Goal: Information Seeking & Learning: Learn about a topic

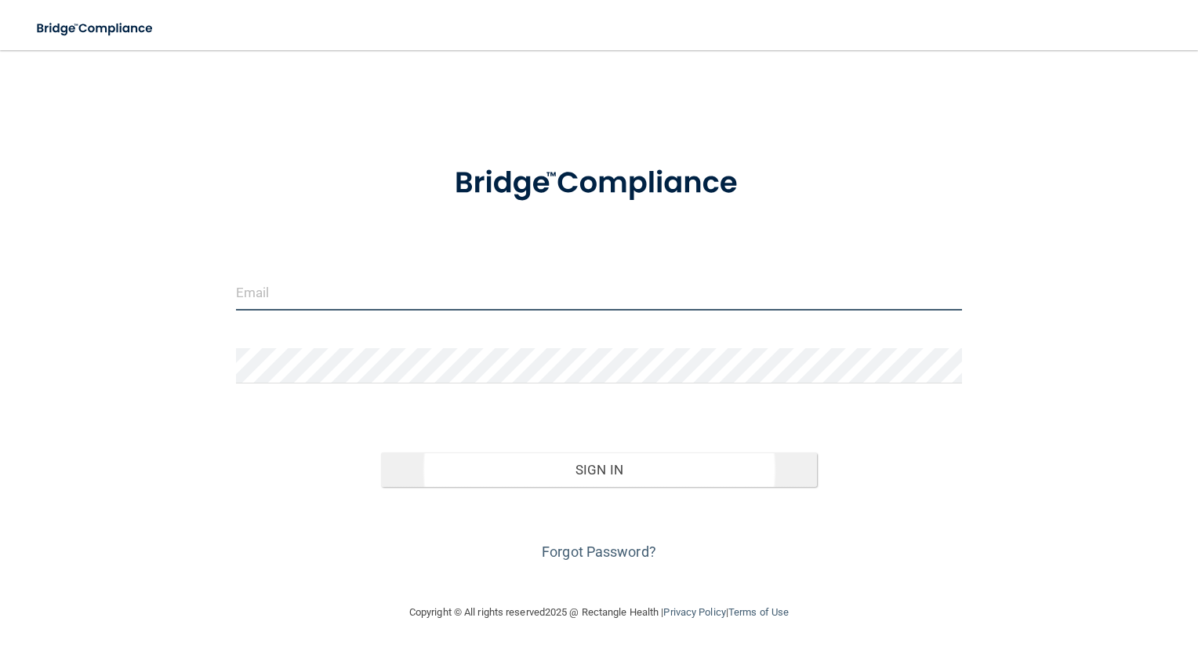
type input "[EMAIL_ADDRESS][DOMAIN_NAME]"
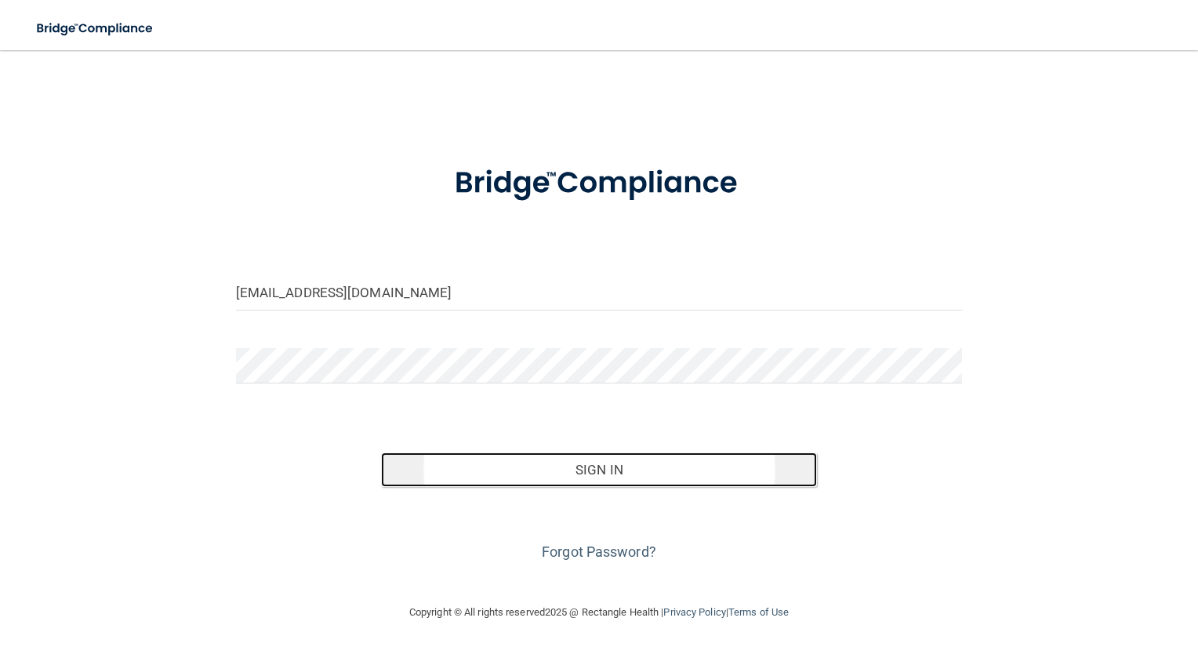
click at [574, 462] on button "Sign In" at bounding box center [599, 470] width 436 height 35
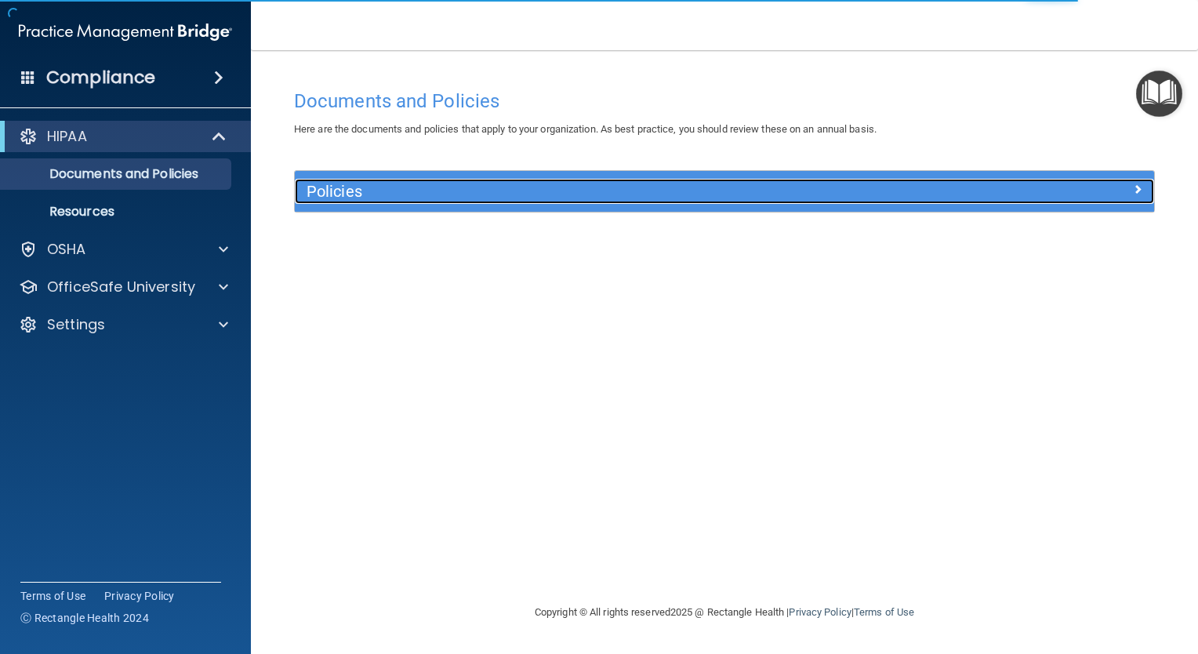
click at [380, 187] on h5 "Policies" at bounding box center [617, 191] width 621 height 17
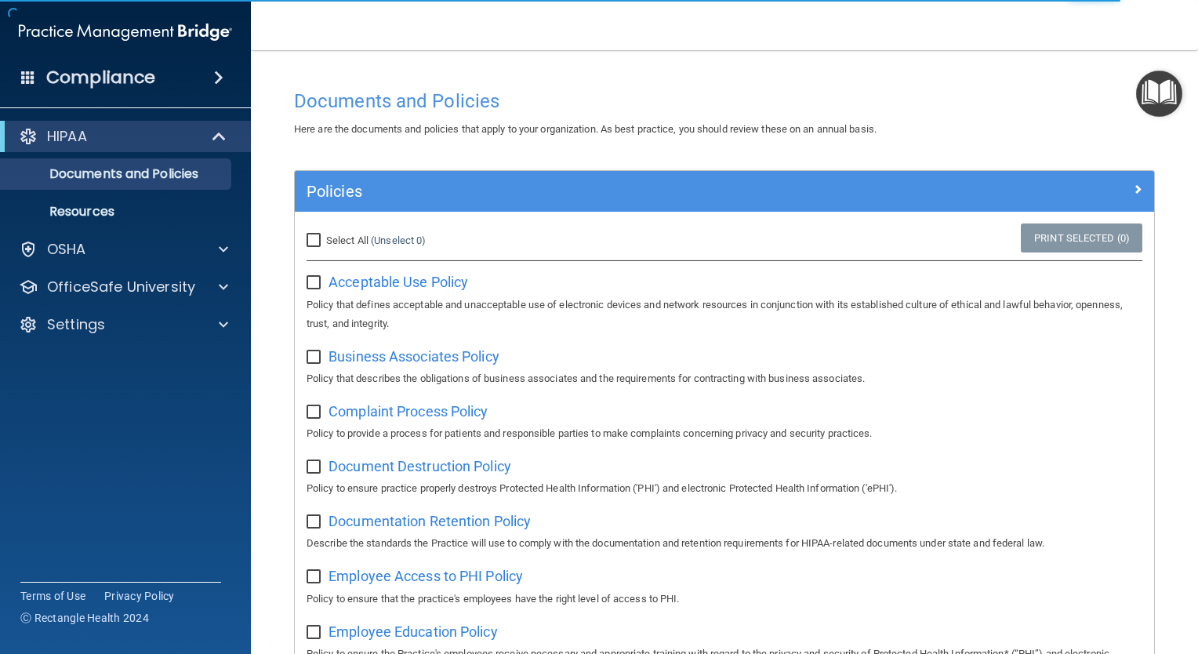
click at [317, 246] on label "Select All (Unselect 0) Unselect All" at bounding box center [366, 240] width 119 height 19
drag, startPoint x: 317, startPoint y: 246, endPoint x: 314, endPoint y: 238, distance: 8.4
click at [314, 238] on input "Select All (Unselect 0) Unselect All" at bounding box center [316, 240] width 18 height 13
checkbox input "true"
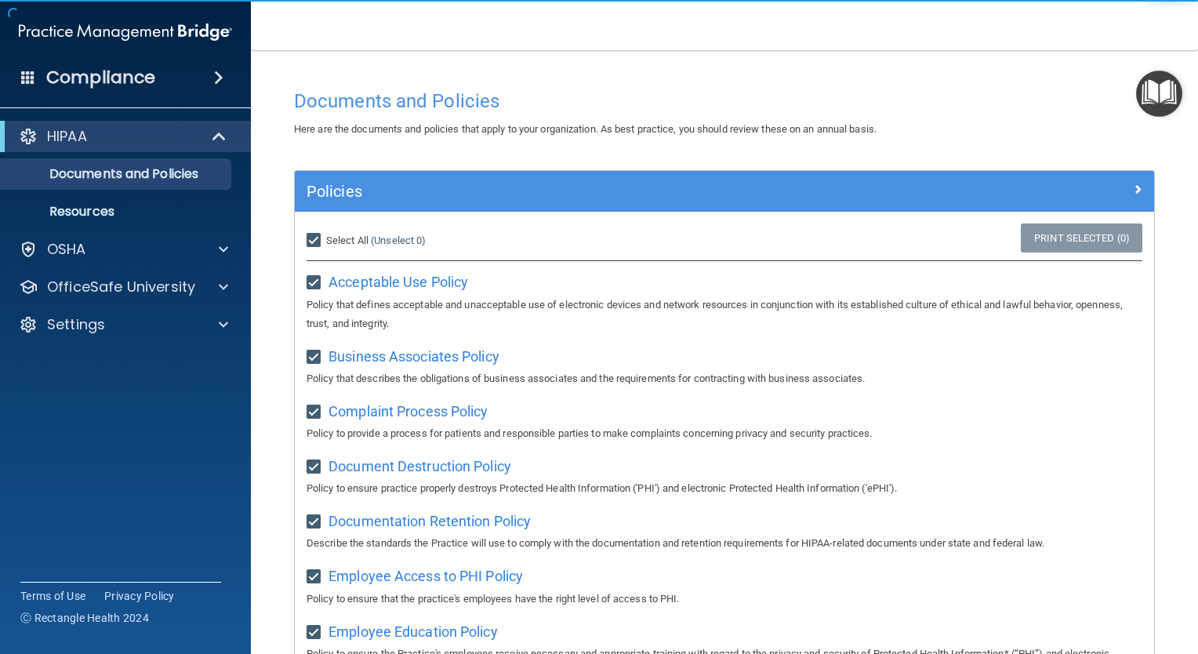
checkbox input "true"
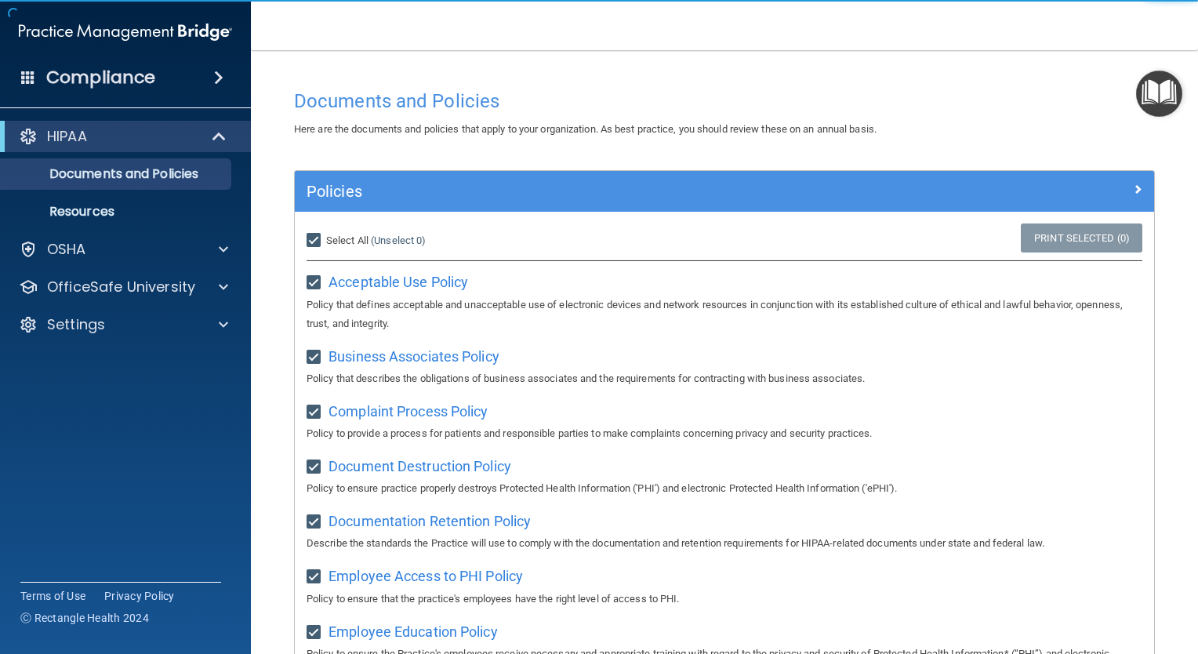
checkbox input "true"
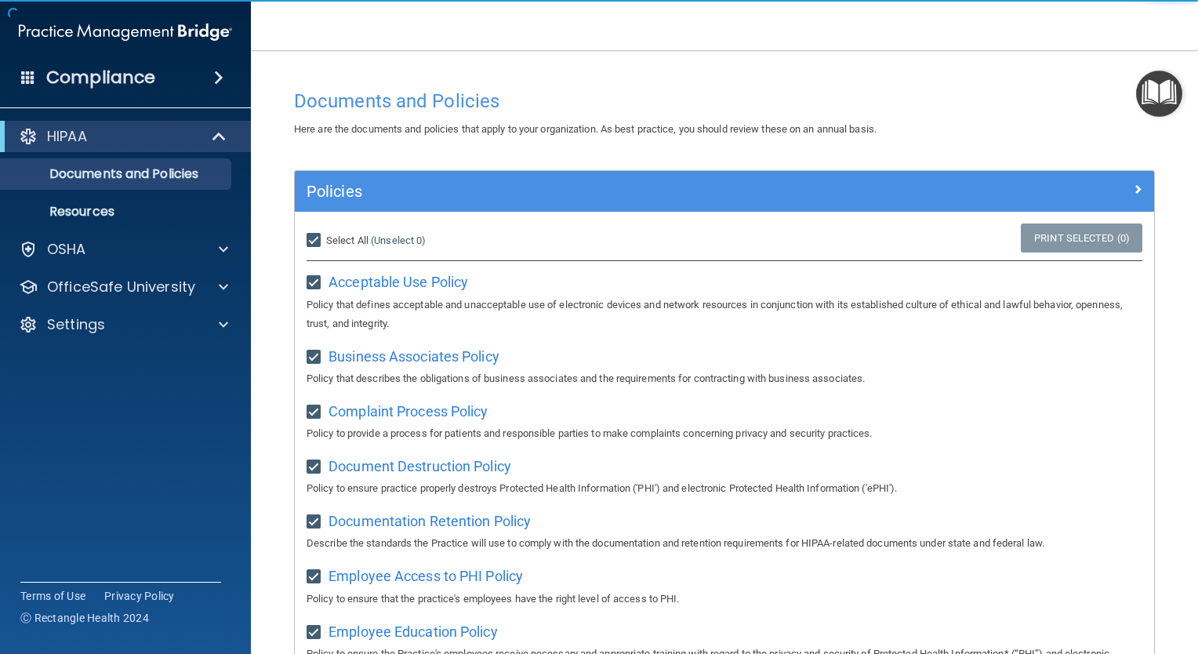
checkbox input "true"
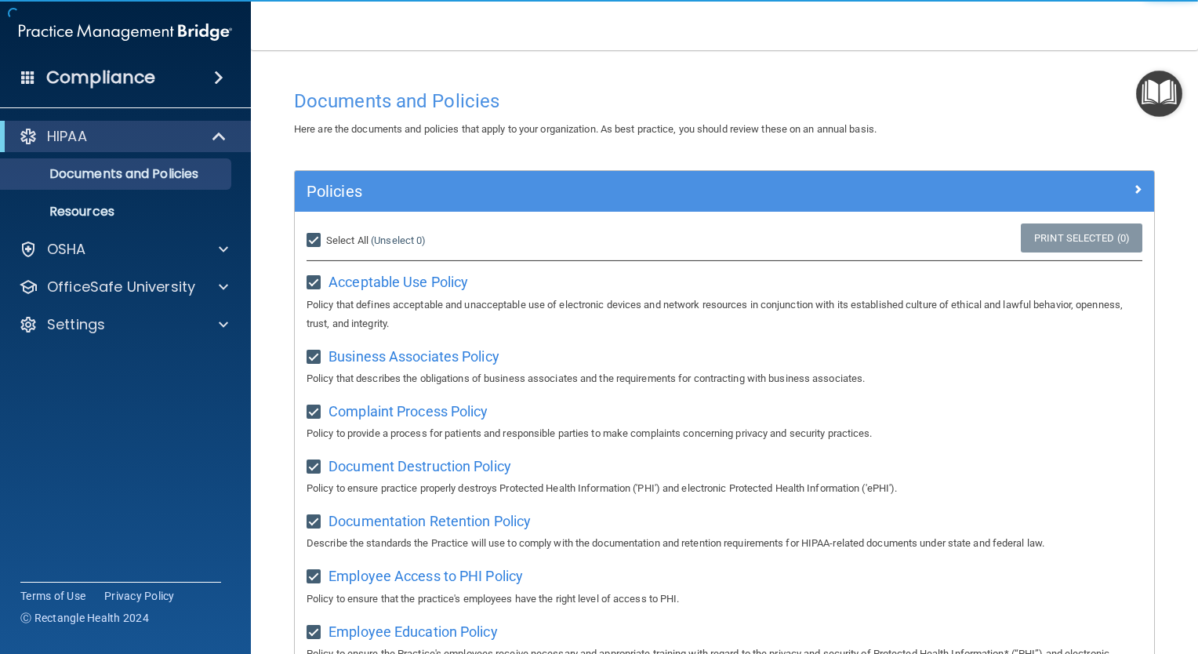
checkbox input "true"
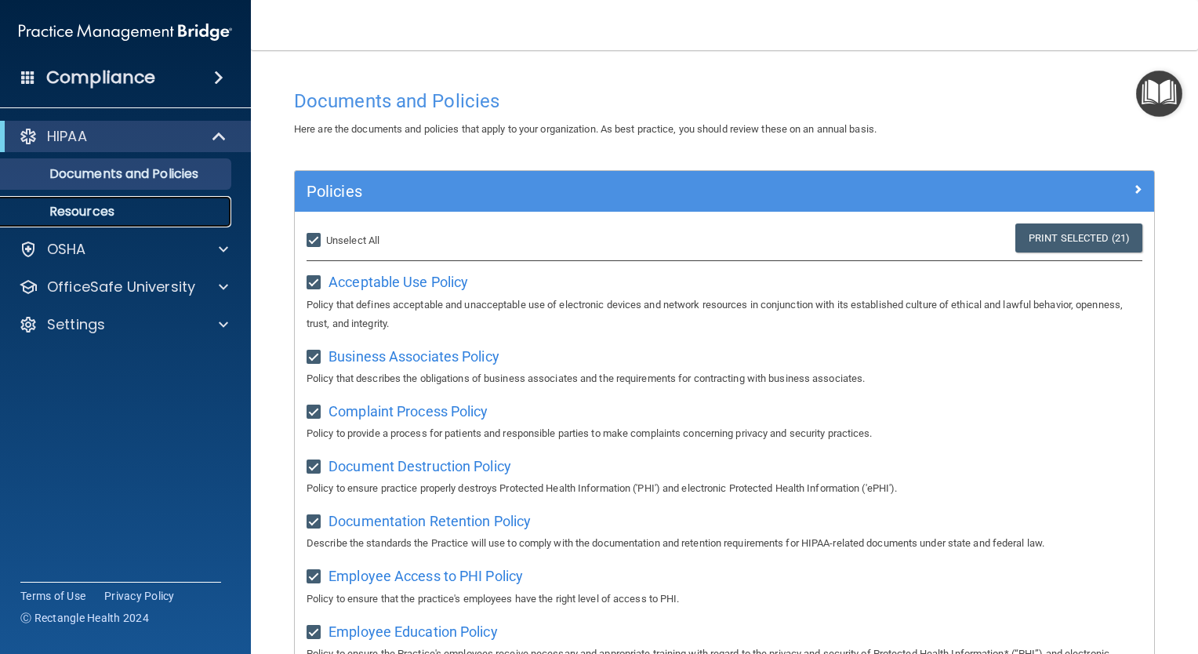
click at [83, 215] on p "Resources" at bounding box center [117, 212] width 214 height 16
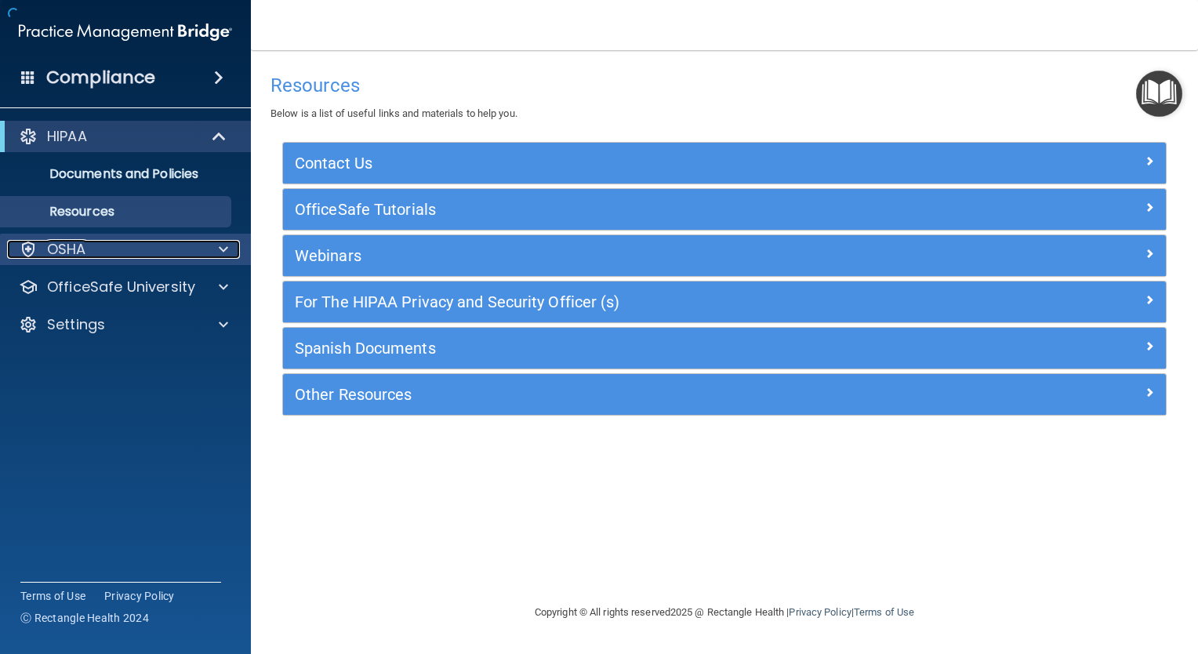
click at [128, 251] on div "OSHA" at bounding box center [104, 249] width 195 height 19
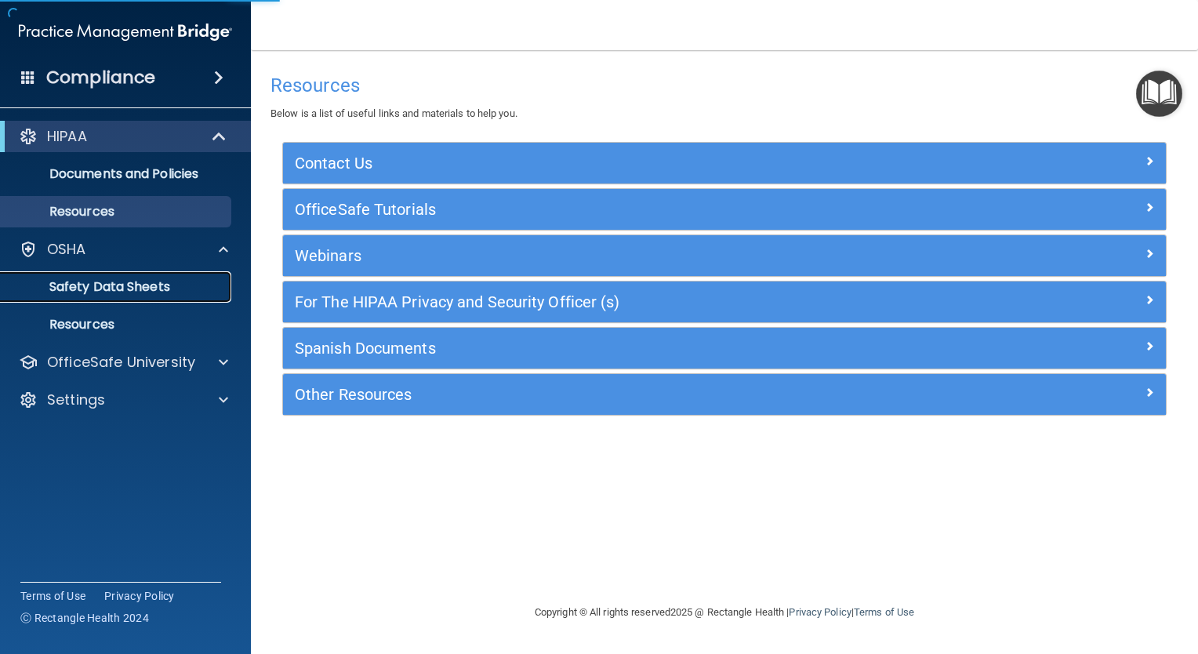
click at [115, 288] on p "Safety Data Sheets" at bounding box center [117, 287] width 214 height 16
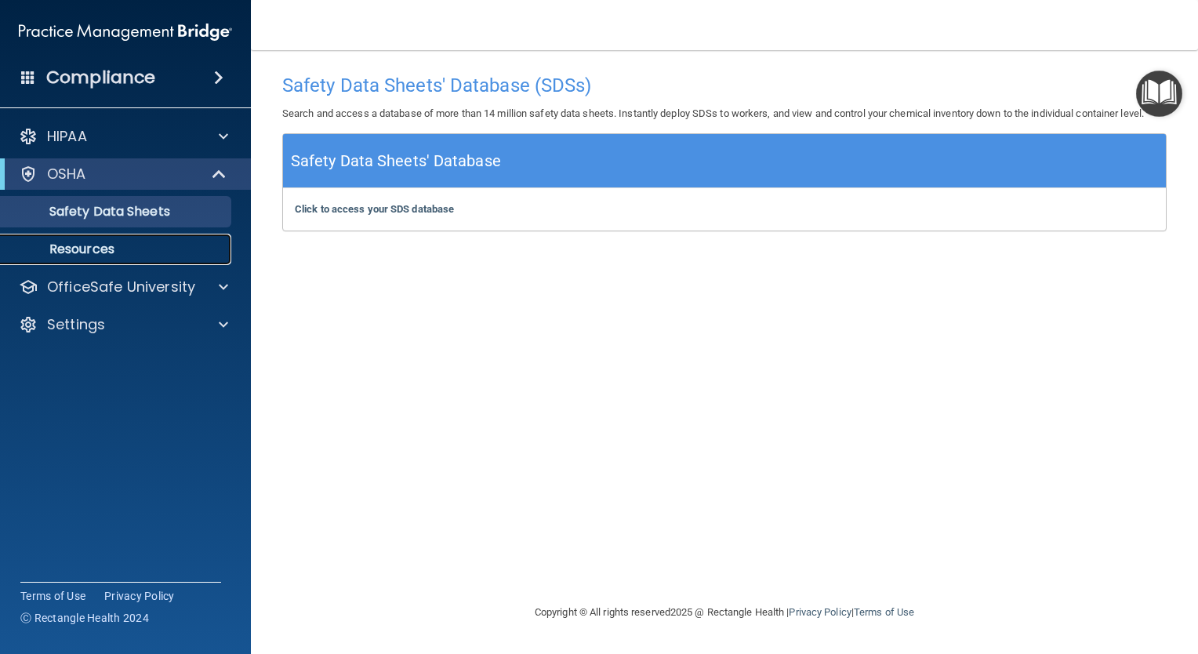
click at [72, 252] on p "Resources" at bounding box center [117, 250] width 214 height 16
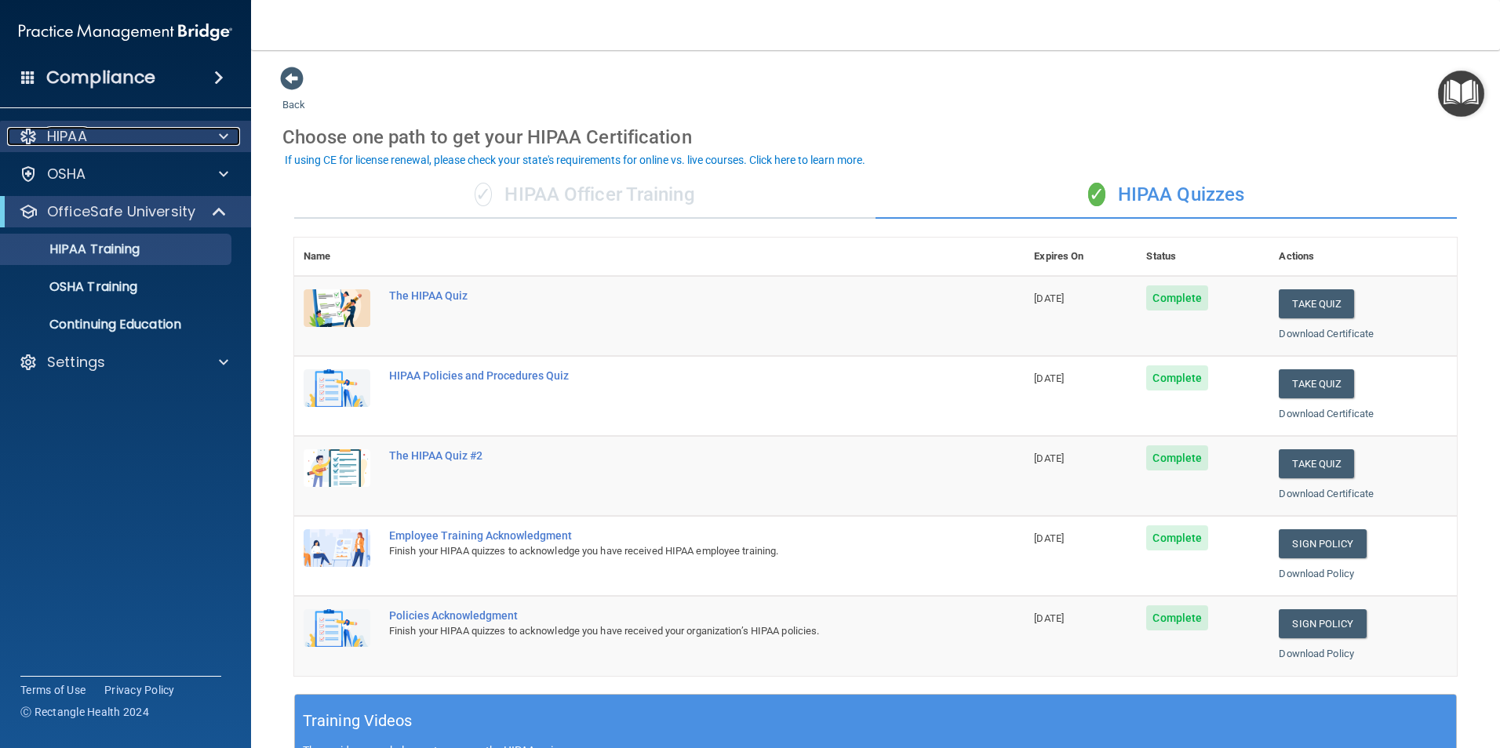
click at [221, 139] on span at bounding box center [223, 136] width 9 height 19
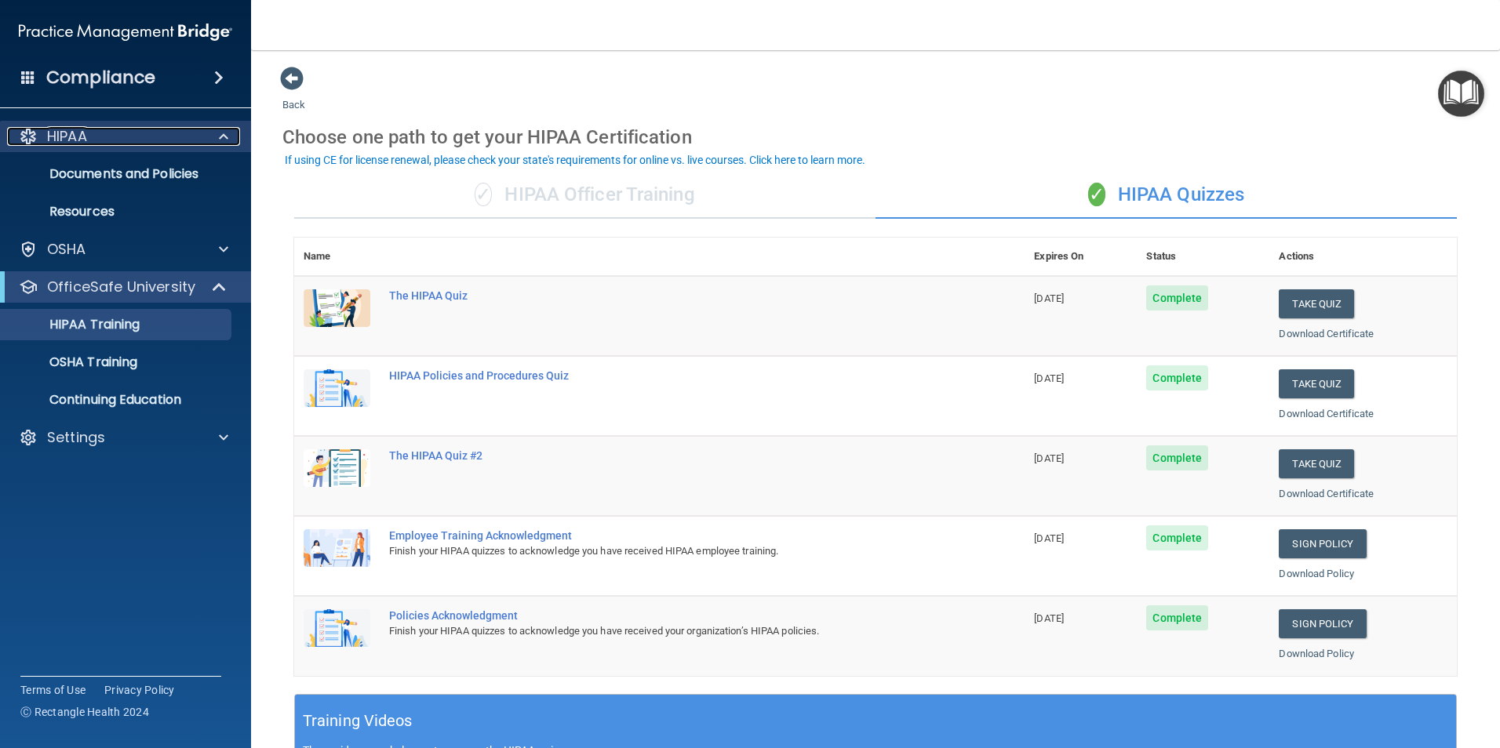
click at [220, 133] on span at bounding box center [223, 136] width 9 height 19
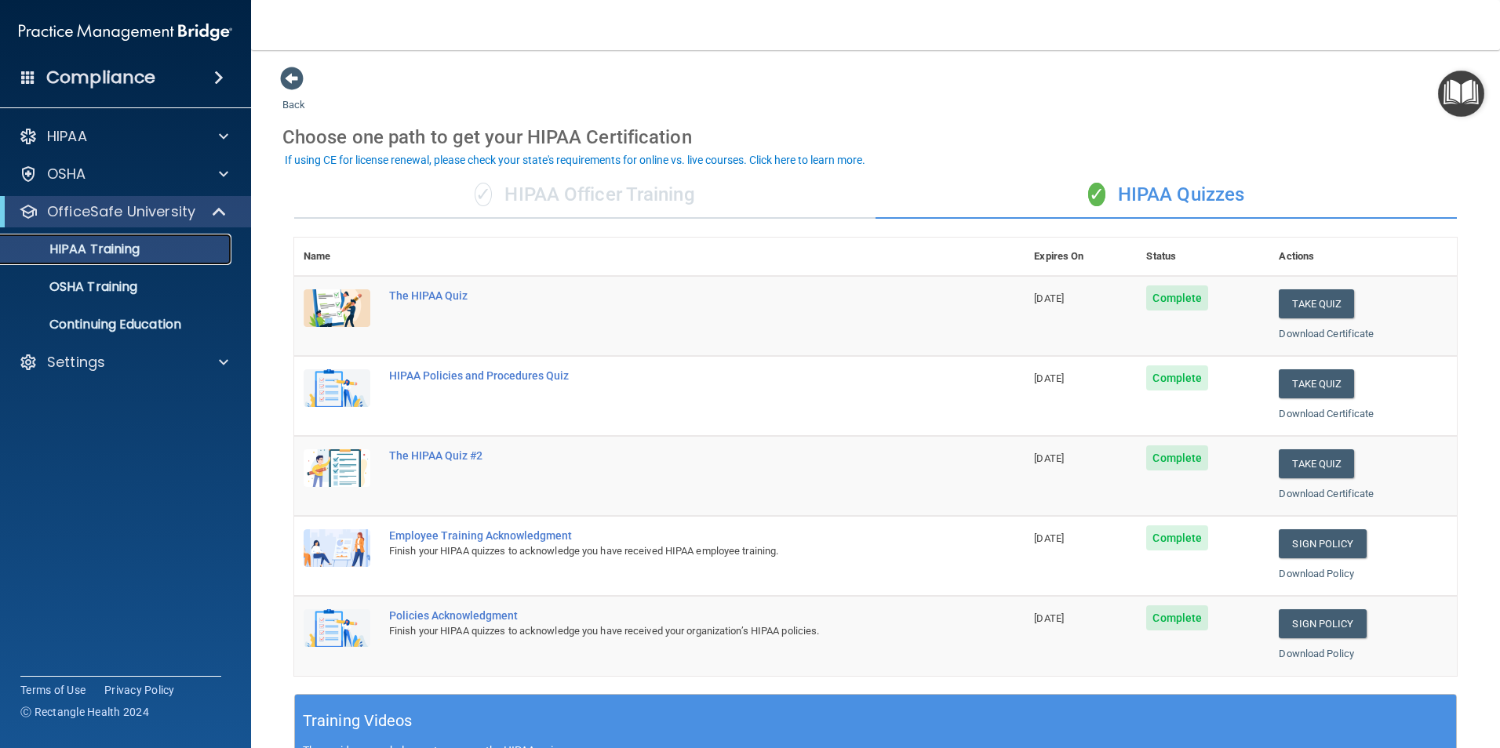
click at [98, 246] on p "HIPAA Training" at bounding box center [74, 250] width 129 height 16
click at [627, 192] on div "✓ HIPAA Officer Training" at bounding box center [584, 195] width 581 height 47
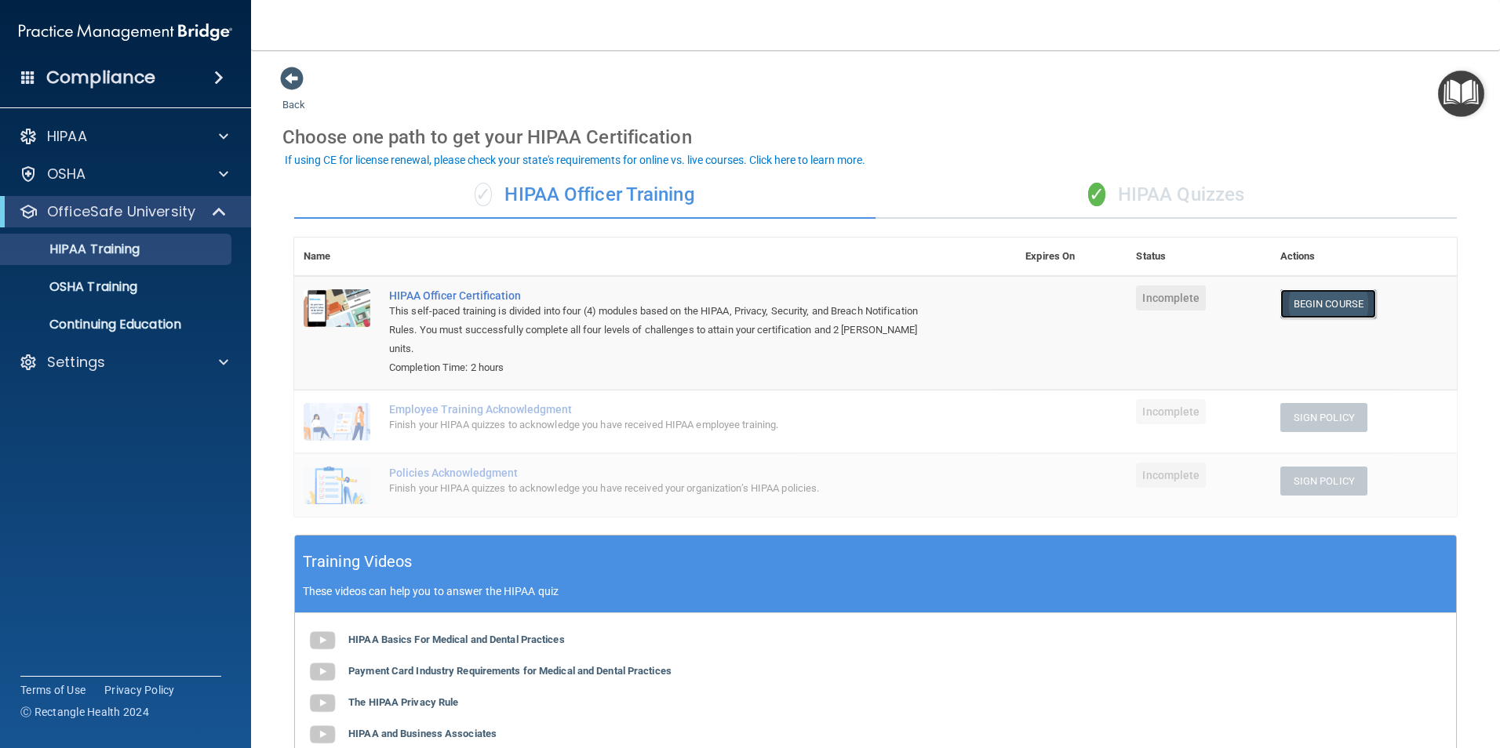
click at [1198, 297] on link "Begin Course" at bounding box center [1328, 303] width 96 height 29
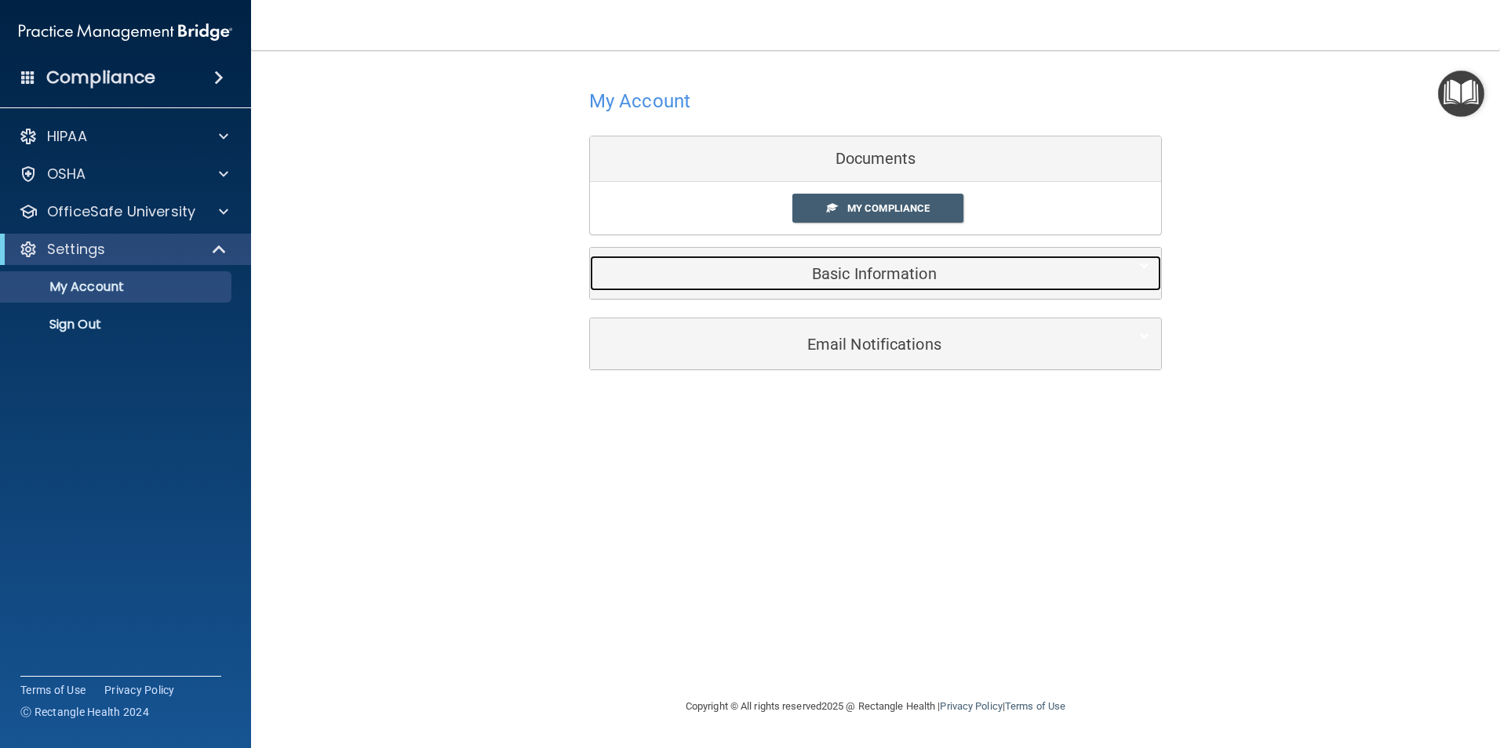
click at [882, 265] on h5 "Basic Information" at bounding box center [852, 273] width 500 height 17
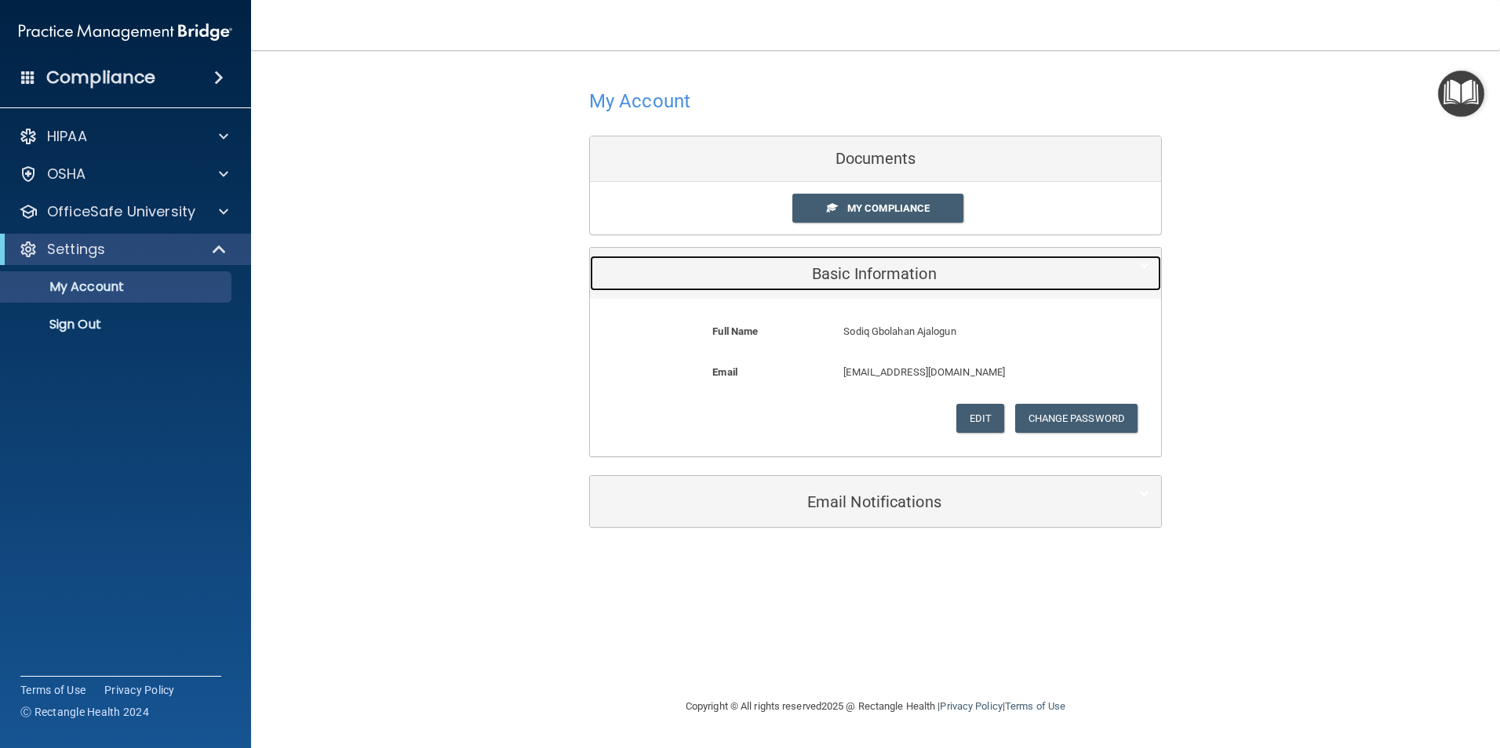
drag, startPoint x: 894, startPoint y: 272, endPoint x: 903, endPoint y: 263, distance: 13.3
click at [893, 271] on h5 "Basic Information" at bounding box center [852, 273] width 500 height 17
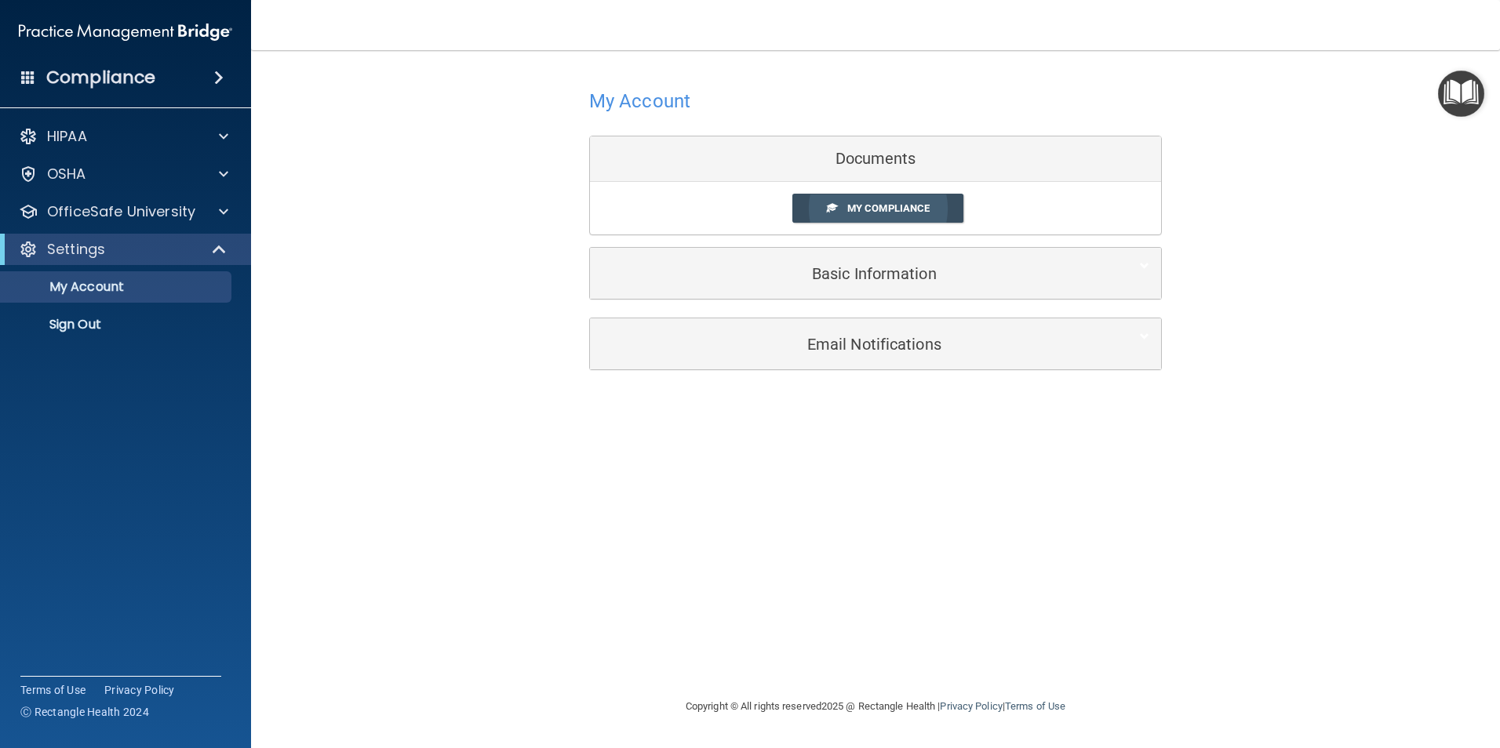
click at [903, 207] on span "My Compliance" at bounding box center [888, 208] width 82 height 12
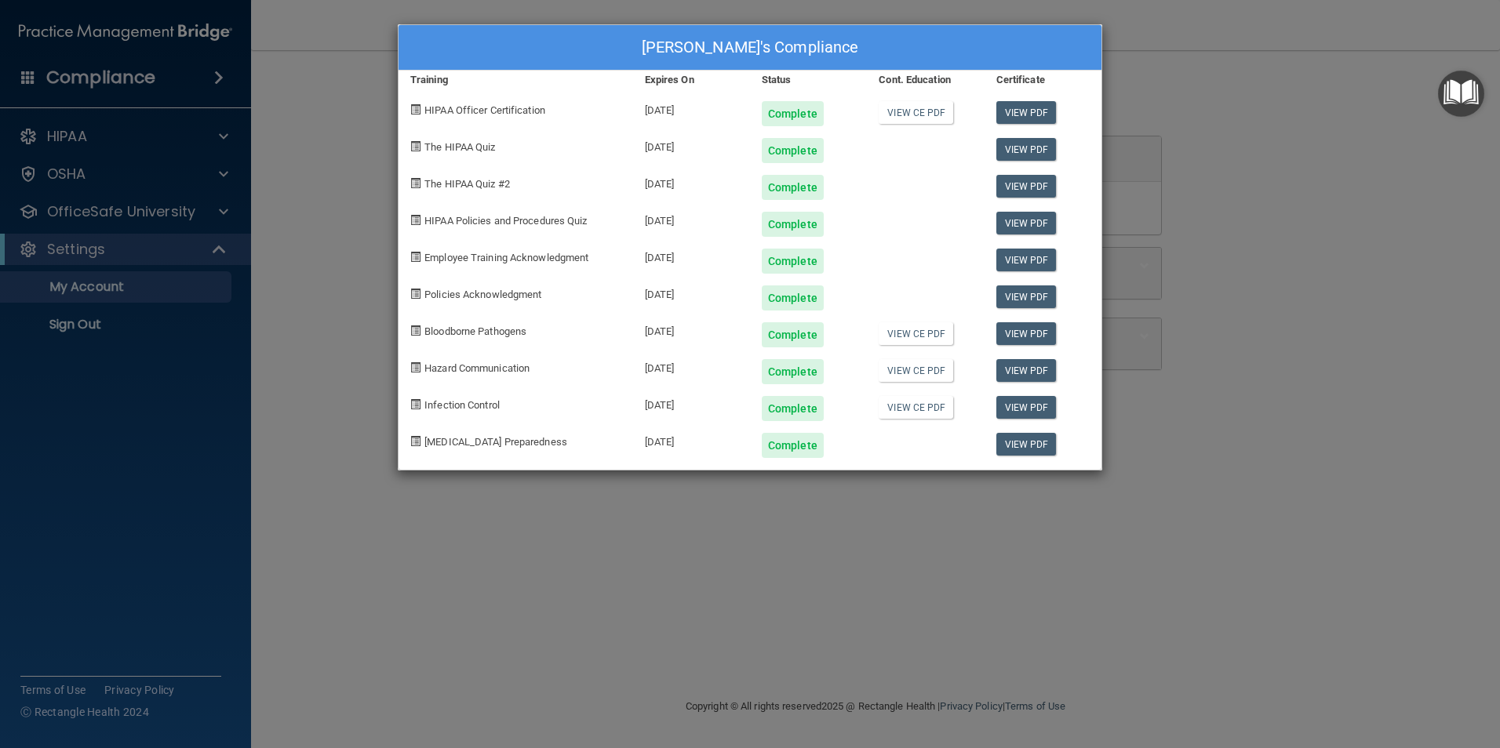
click at [1329, 215] on div "Sodiq Gbolahan Ajalogun's Compliance Training Expires On Status Cont. Education…" at bounding box center [750, 374] width 1500 height 748
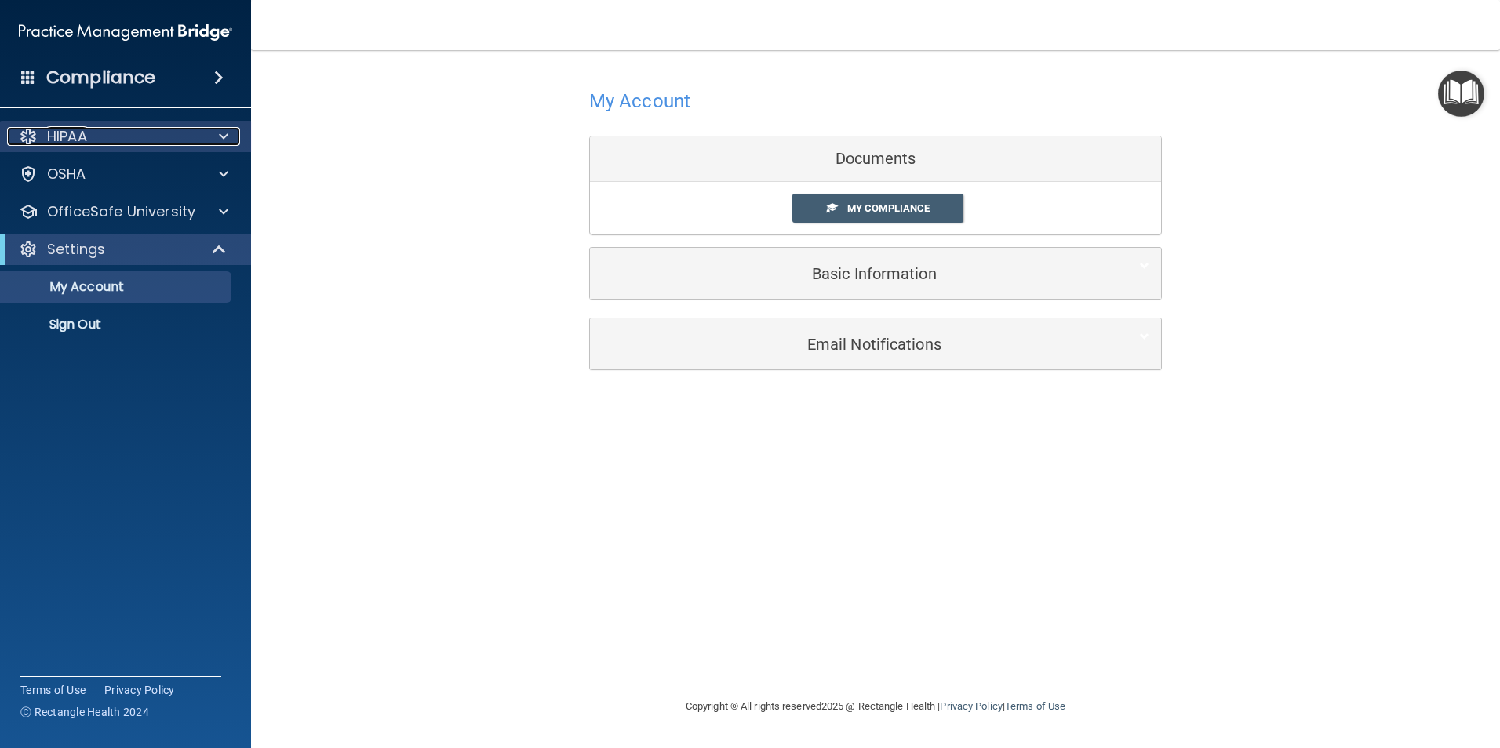
click at [140, 138] on div "HIPAA" at bounding box center [104, 136] width 195 height 19
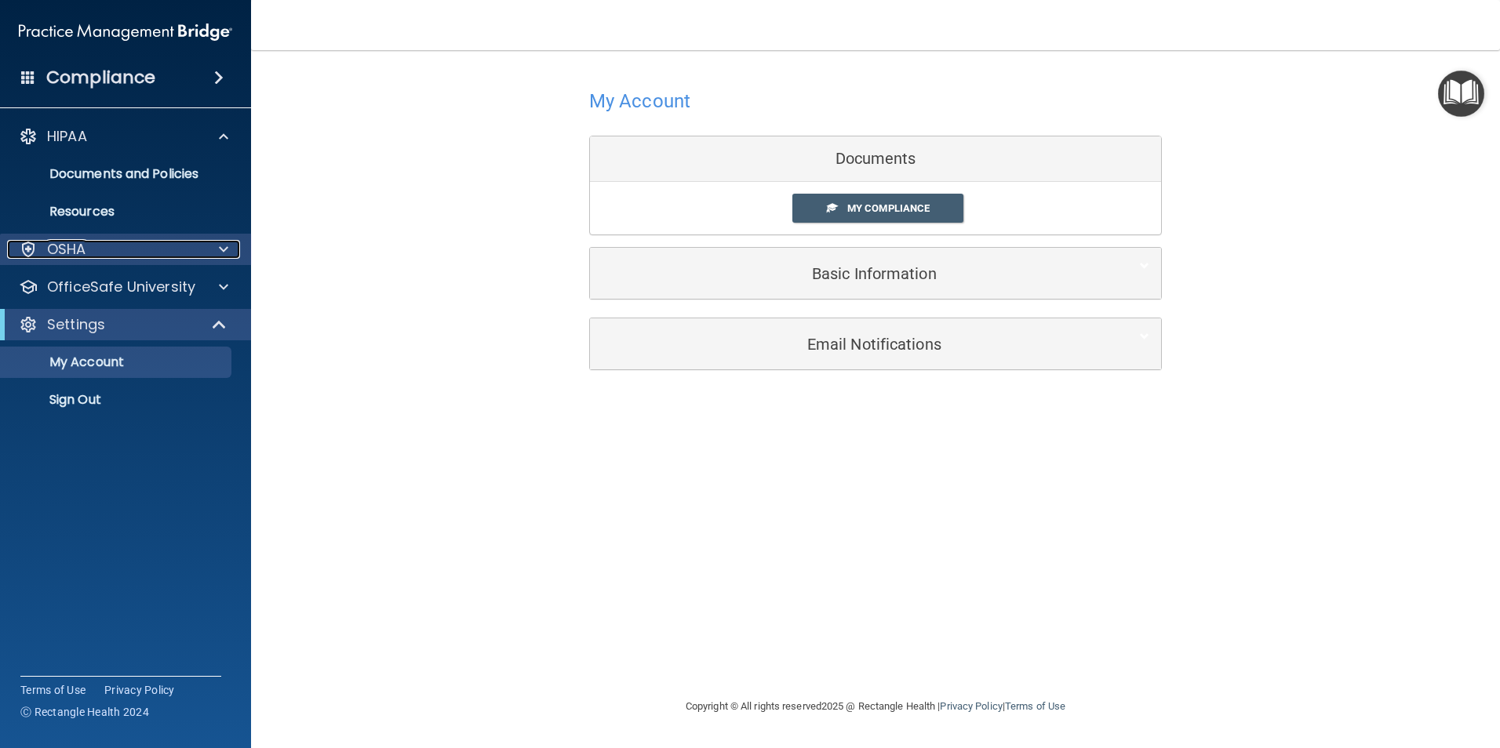
click at [103, 249] on div "OSHA" at bounding box center [104, 249] width 195 height 19
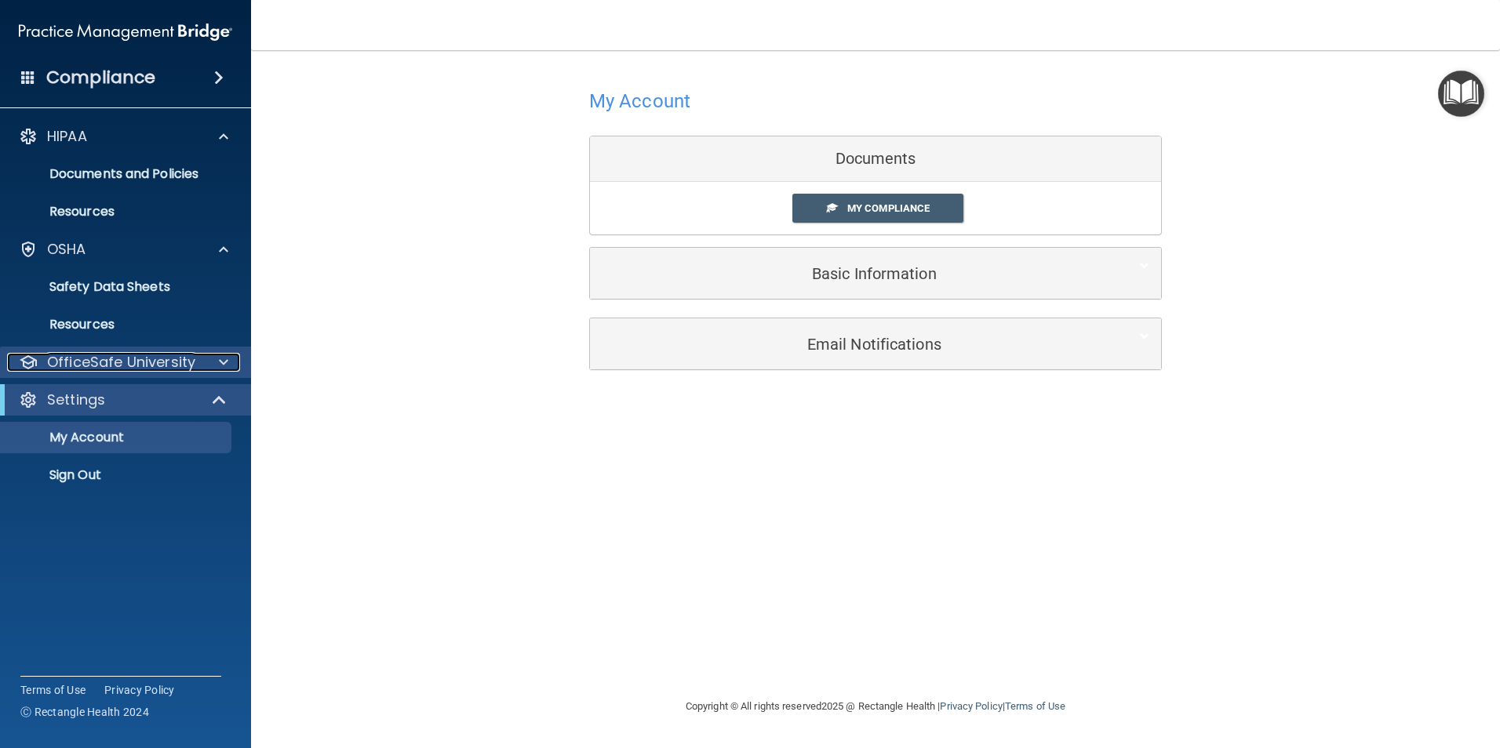
click at [125, 364] on p "OfficeSafe University" at bounding box center [121, 362] width 148 height 19
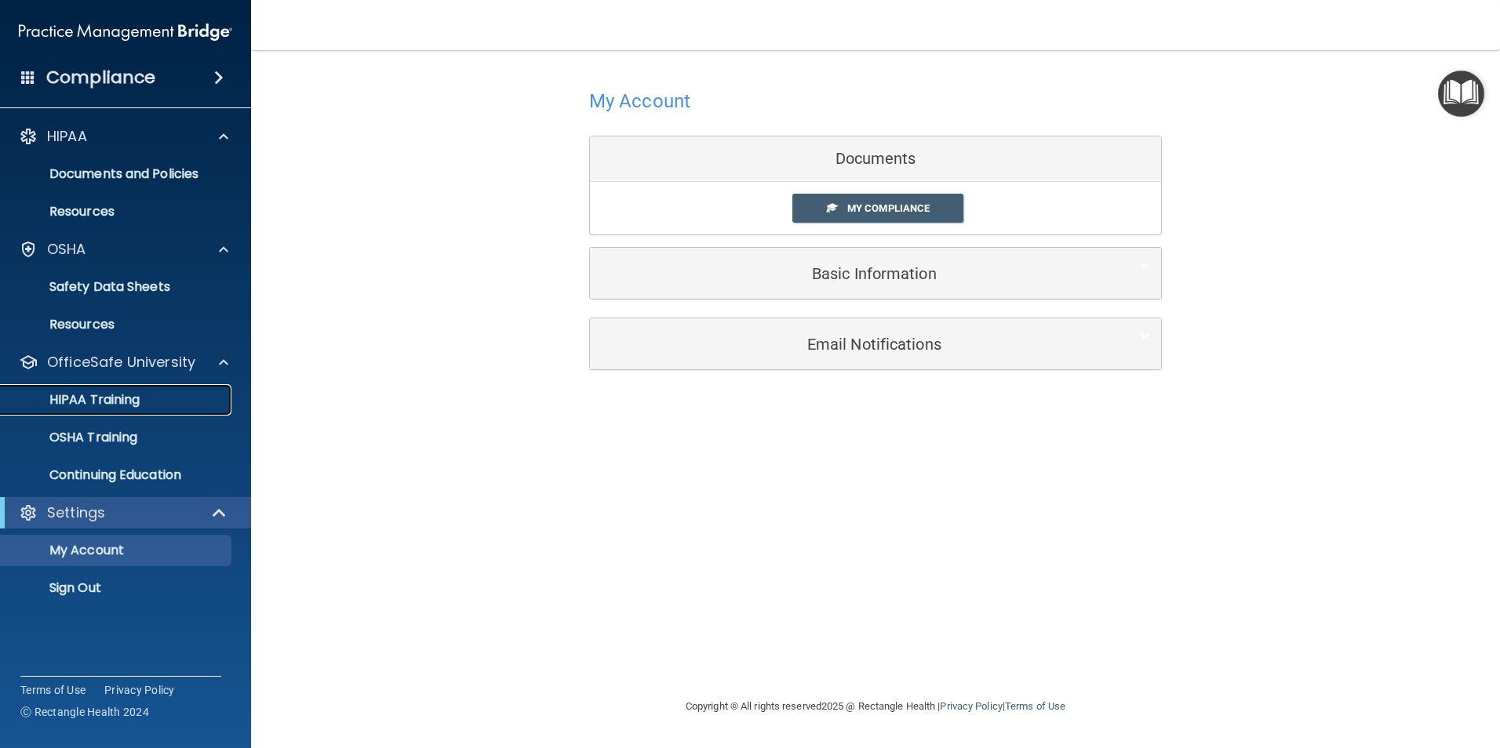
click at [99, 396] on p "HIPAA Training" at bounding box center [74, 400] width 129 height 16
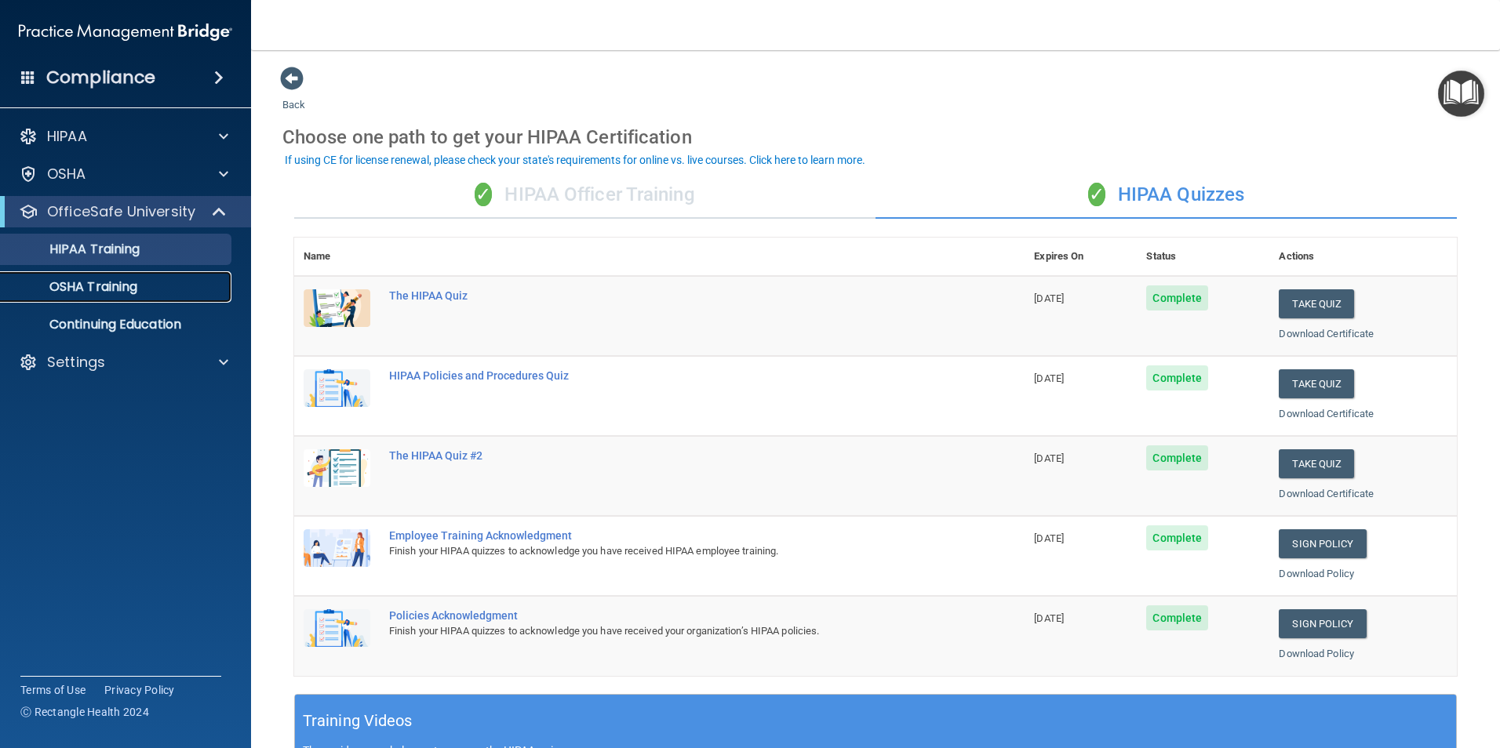
click at [120, 289] on p "OSHA Training" at bounding box center [73, 287] width 127 height 16
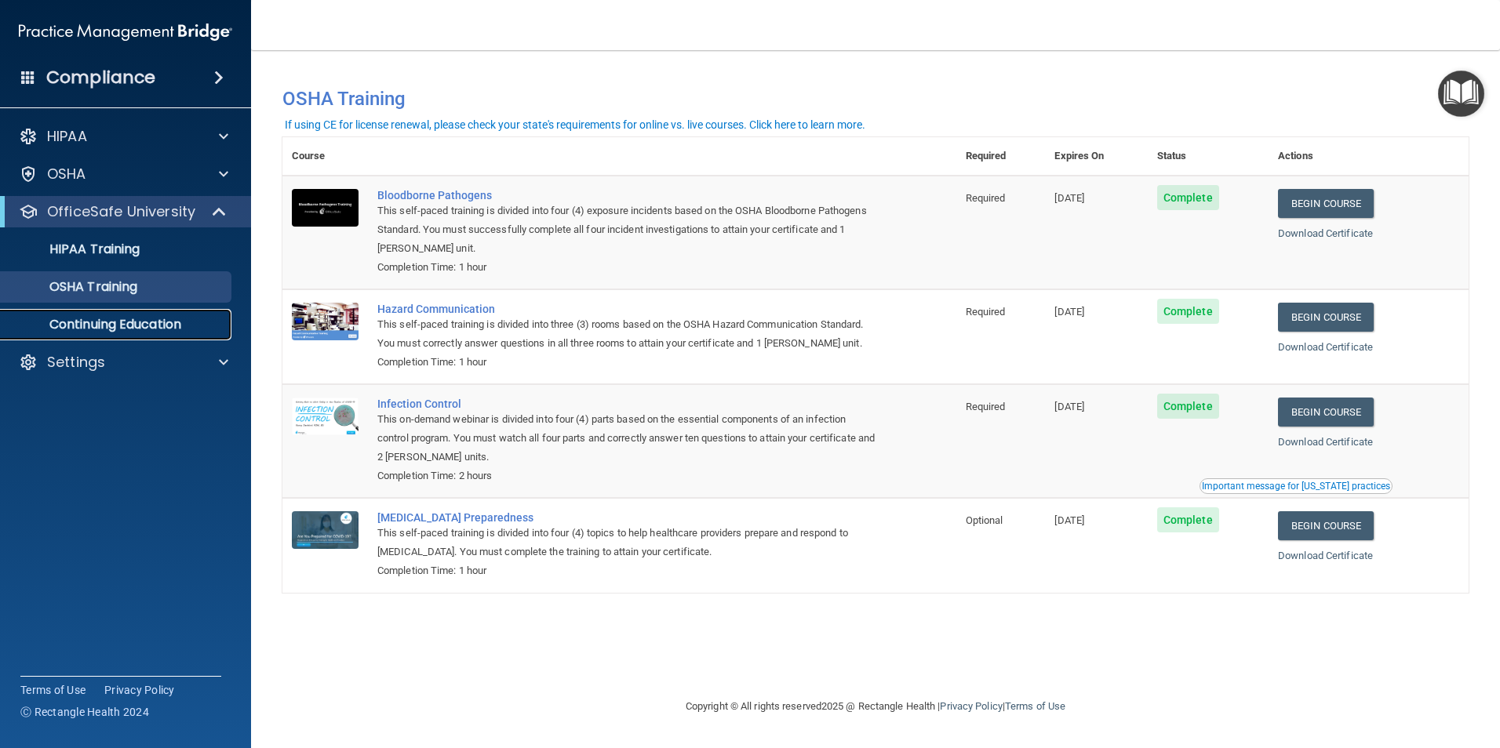
click at [179, 323] on p "Continuing Education" at bounding box center [117, 325] width 214 height 16
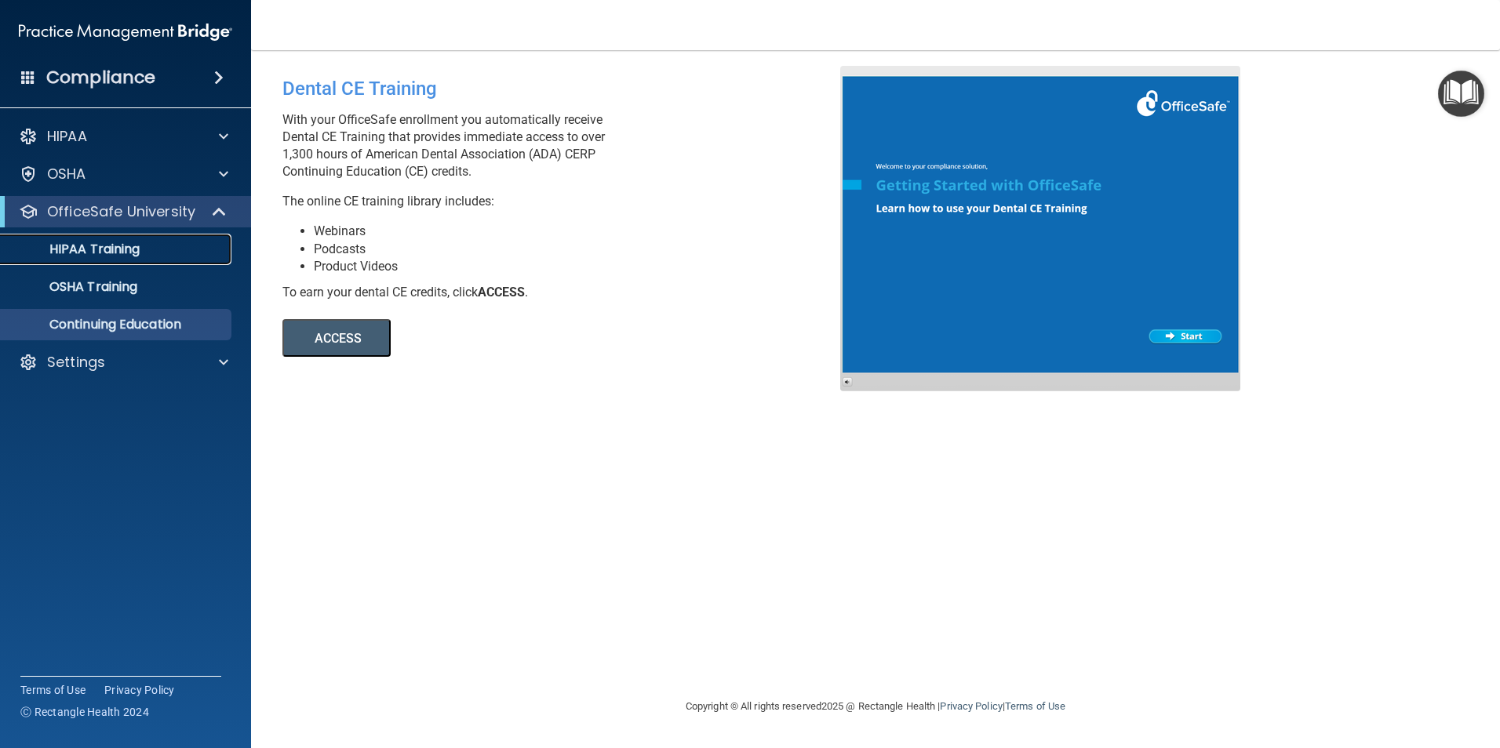
click at [89, 252] on p "HIPAA Training" at bounding box center [74, 250] width 129 height 16
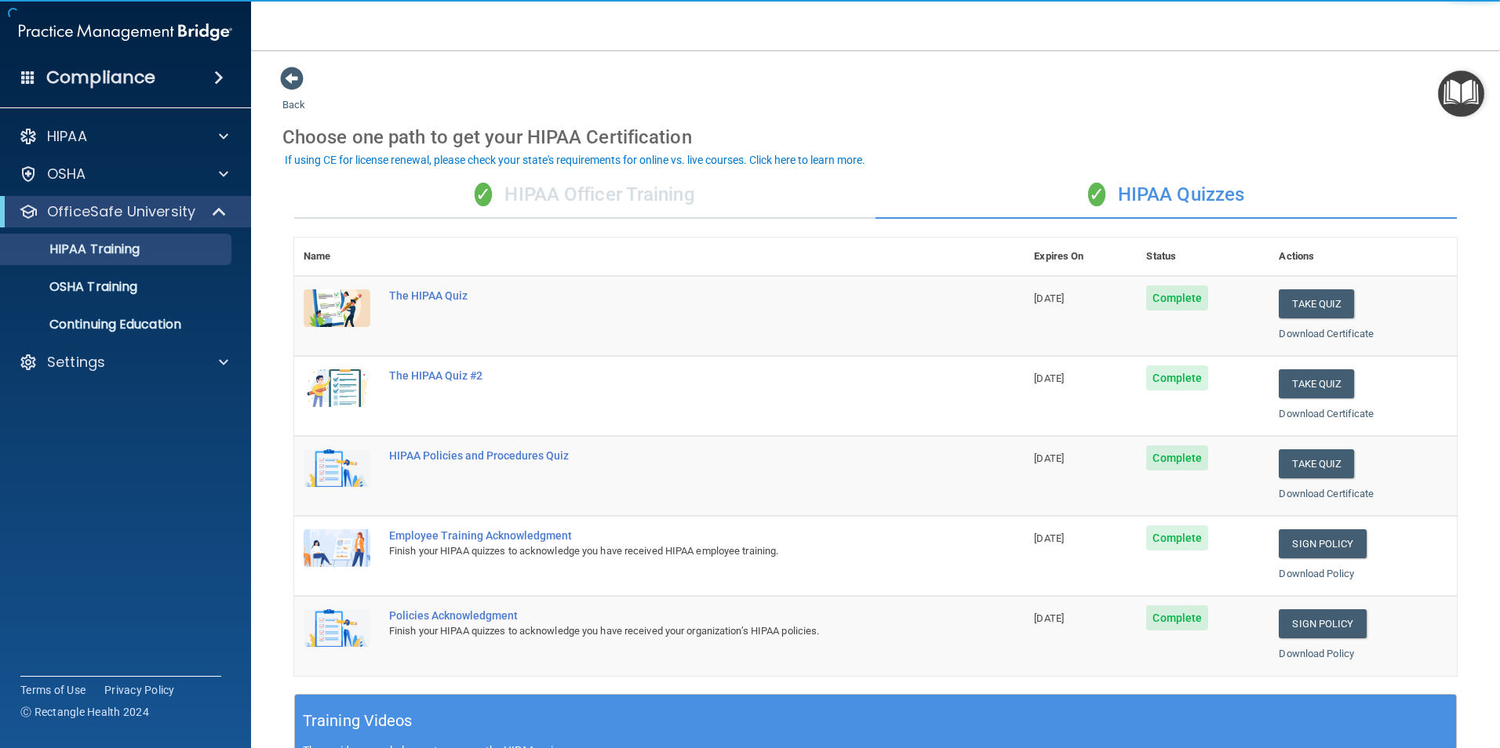
click at [617, 194] on div "✓ HIPAA Officer Training" at bounding box center [584, 195] width 581 height 47
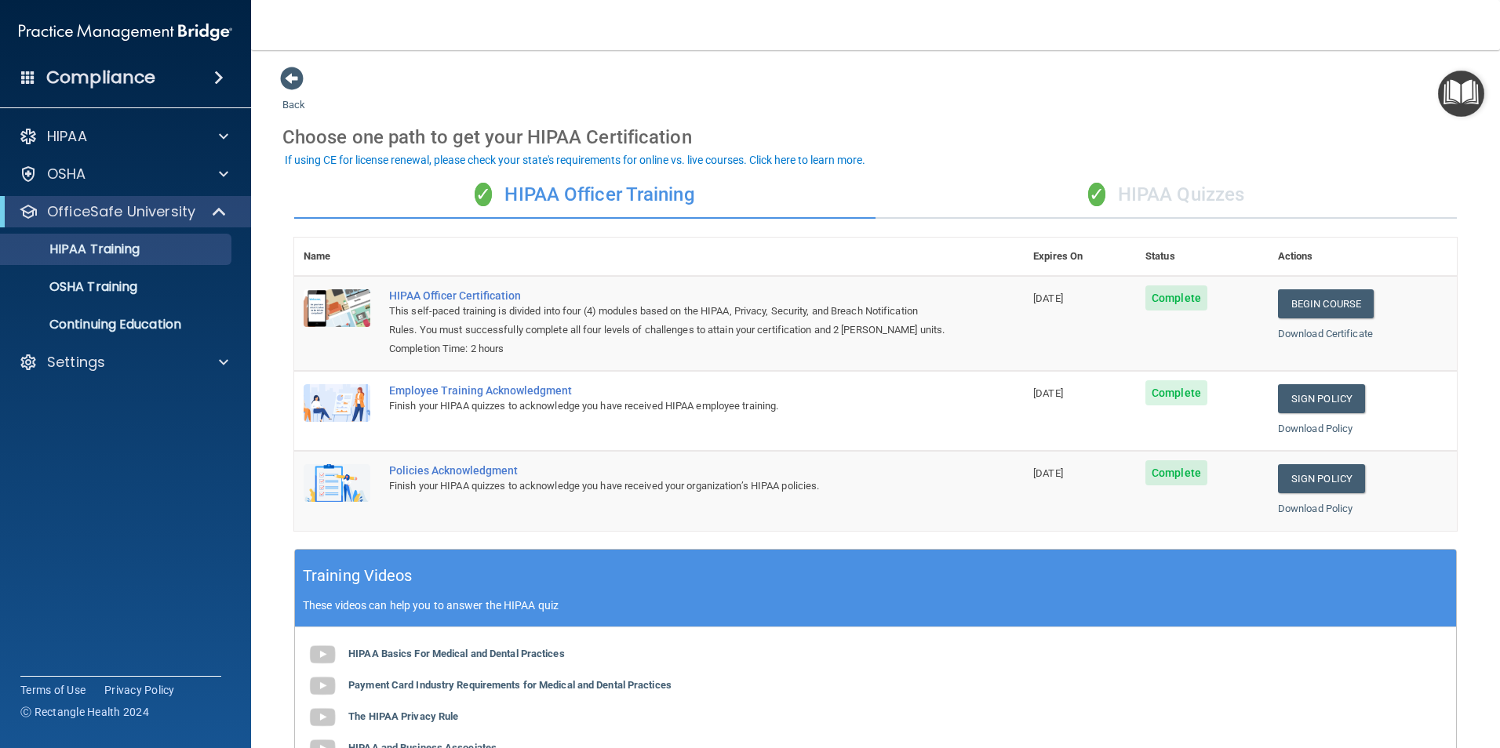
click at [1163, 187] on div "✓ HIPAA Quizzes" at bounding box center [1165, 195] width 581 height 47
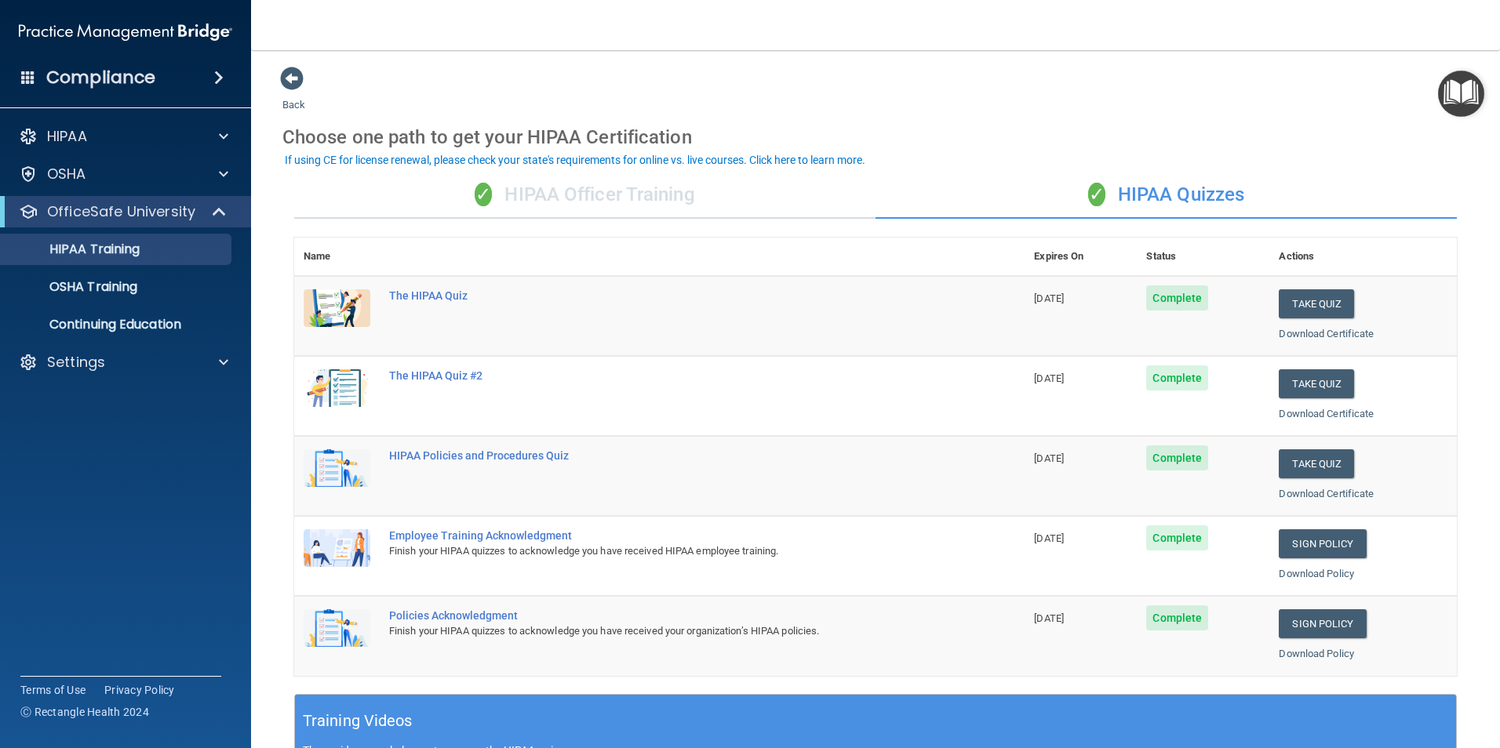
click at [547, 181] on div "✓ HIPAA Officer Training" at bounding box center [584, 195] width 581 height 47
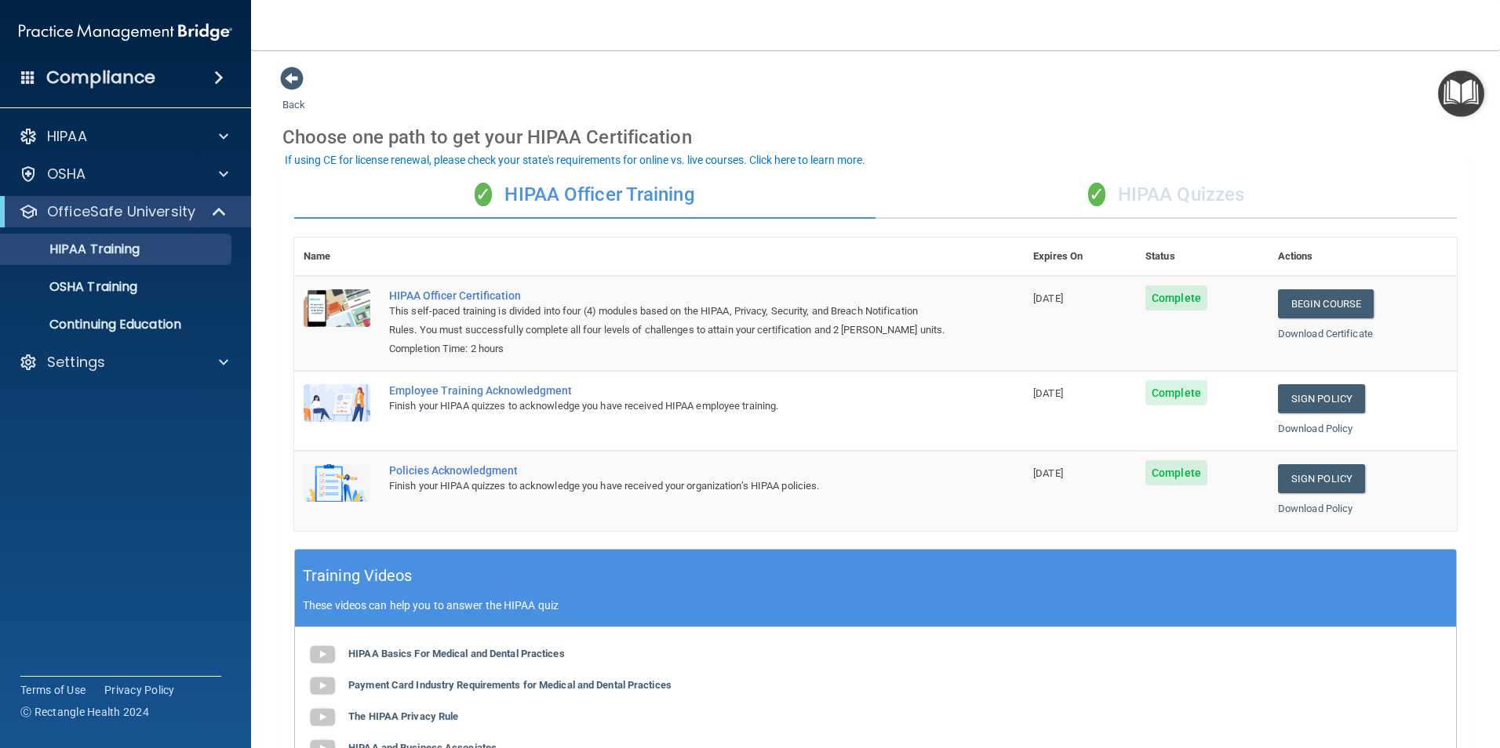
click at [1165, 191] on div "✓ HIPAA Quizzes" at bounding box center [1165, 195] width 581 height 47
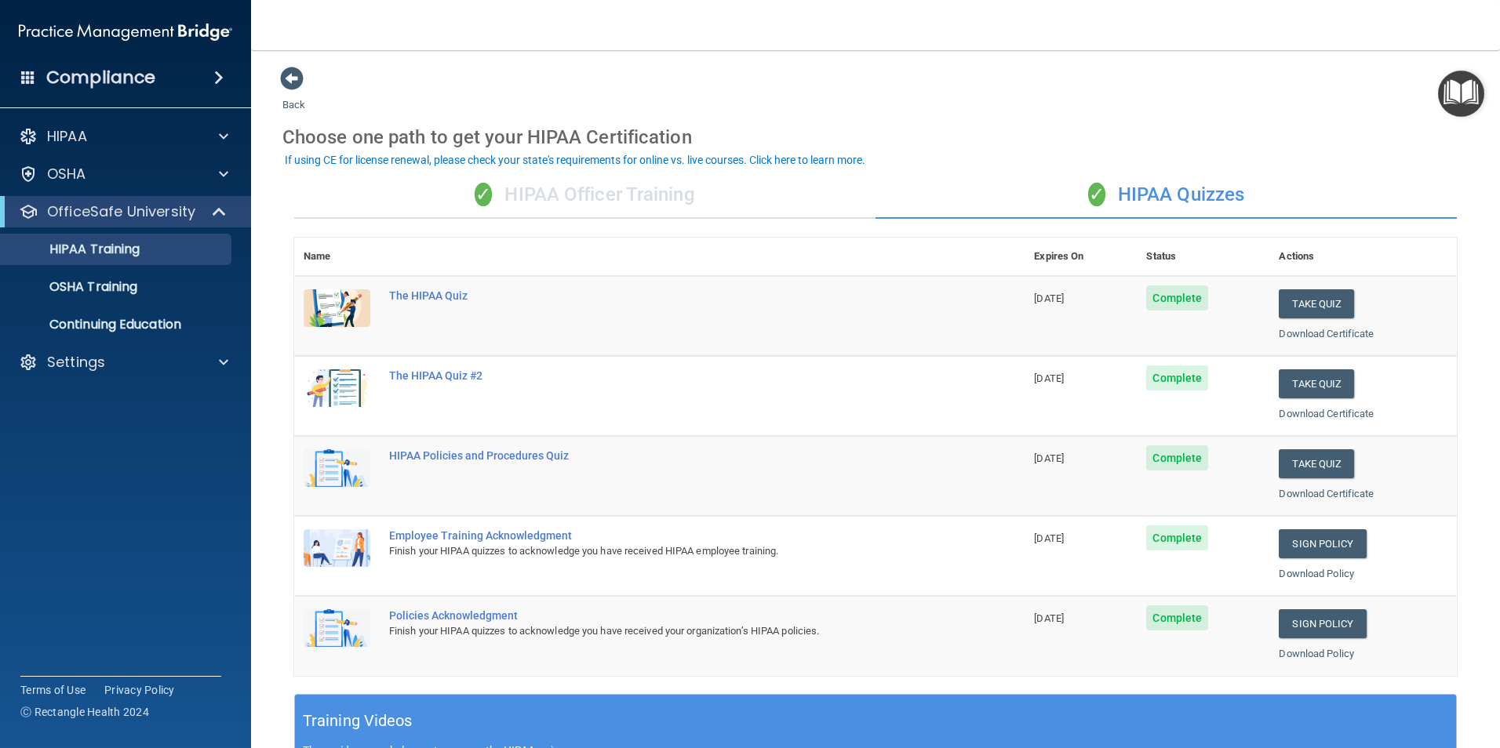
click at [620, 178] on div "✓ HIPAA Officer Training" at bounding box center [584, 195] width 581 height 47
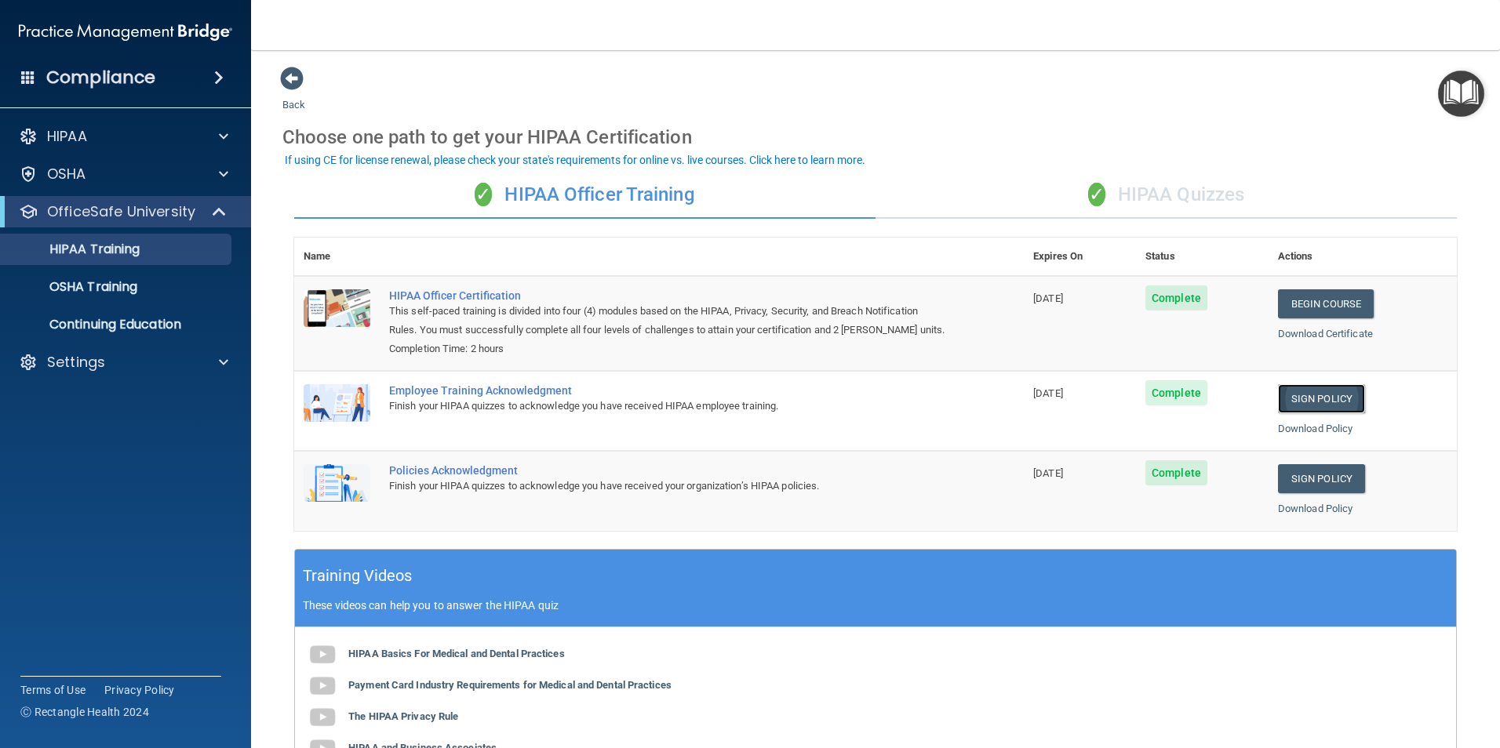
click at [1318, 398] on link "Sign Policy" at bounding box center [1321, 398] width 87 height 29
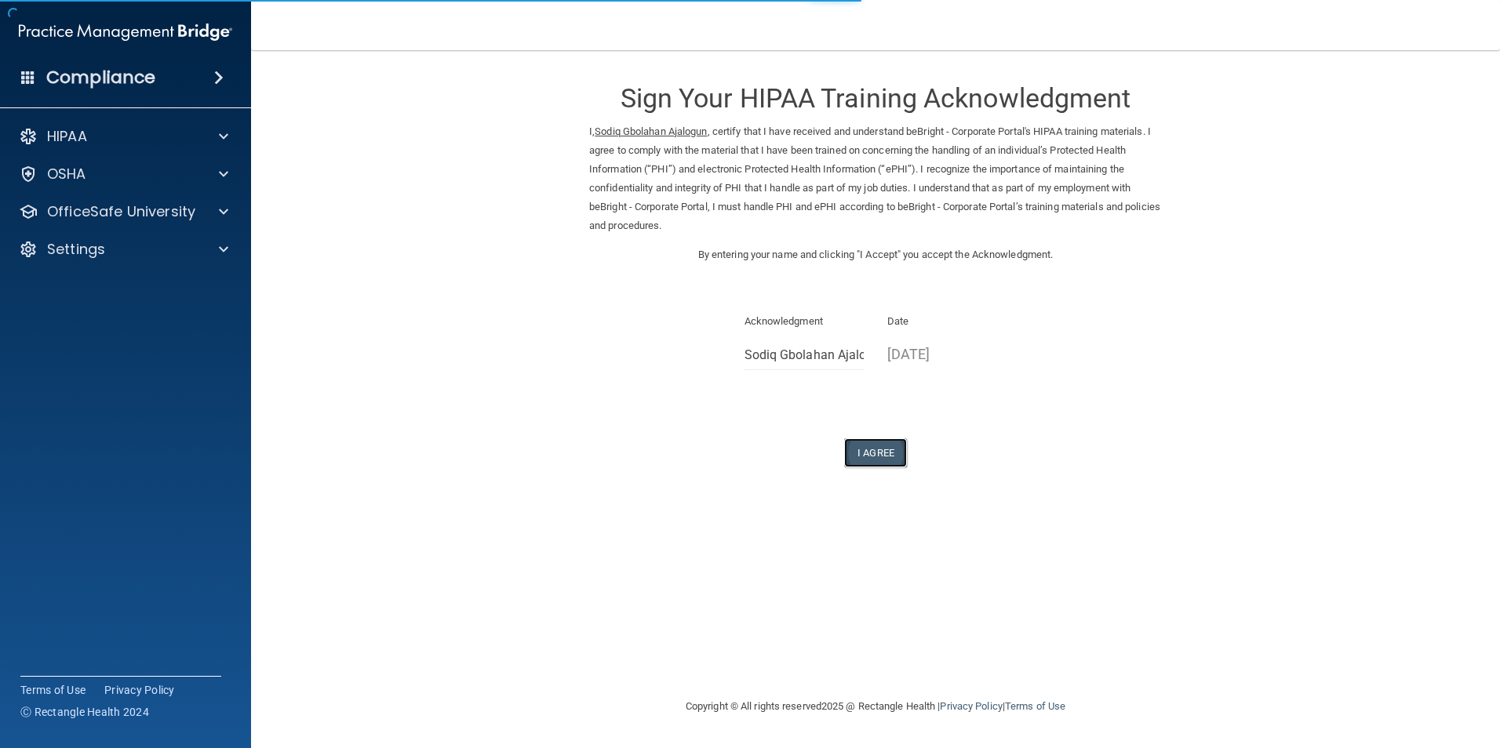
click at [873, 453] on button "I Agree" at bounding box center [875, 452] width 63 height 29
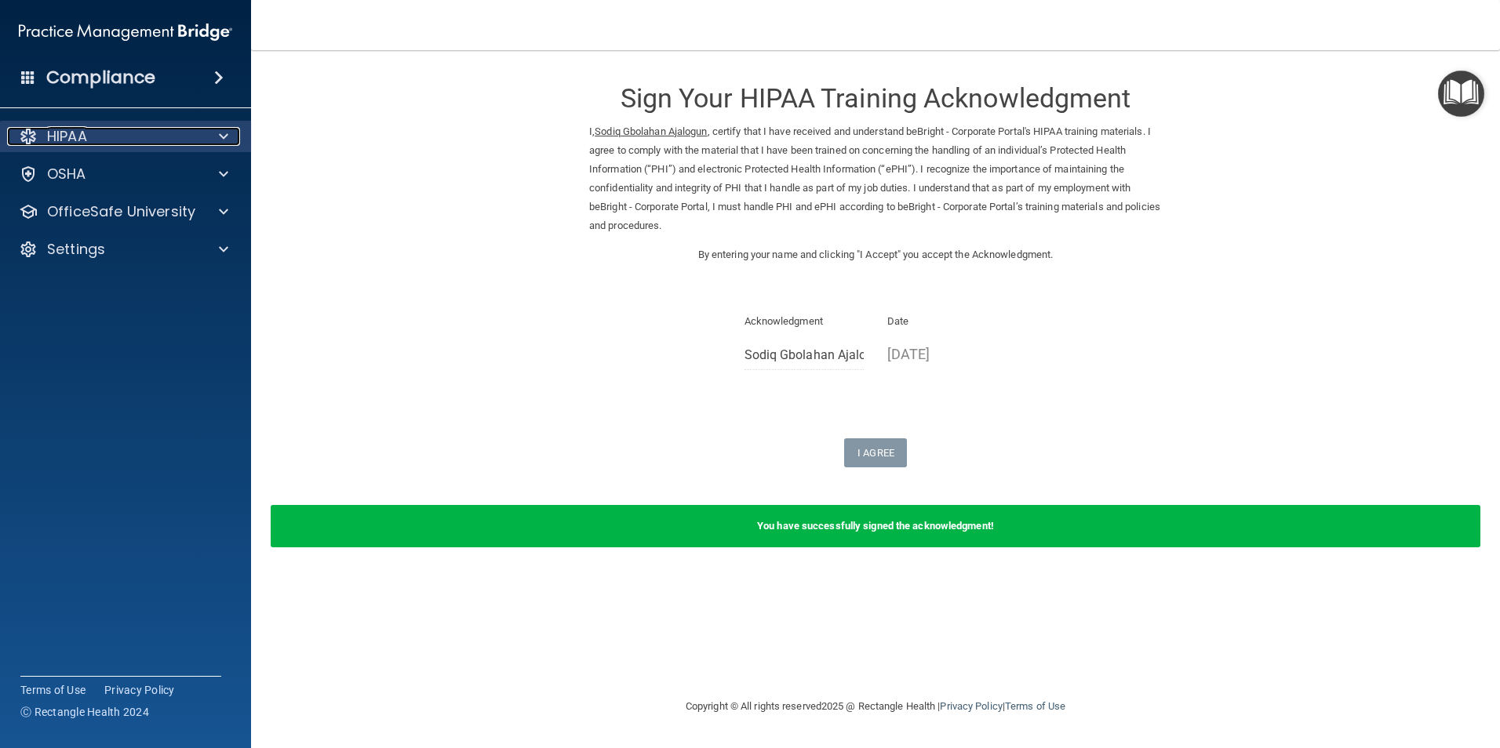
click at [203, 137] on div at bounding box center [221, 136] width 39 height 19
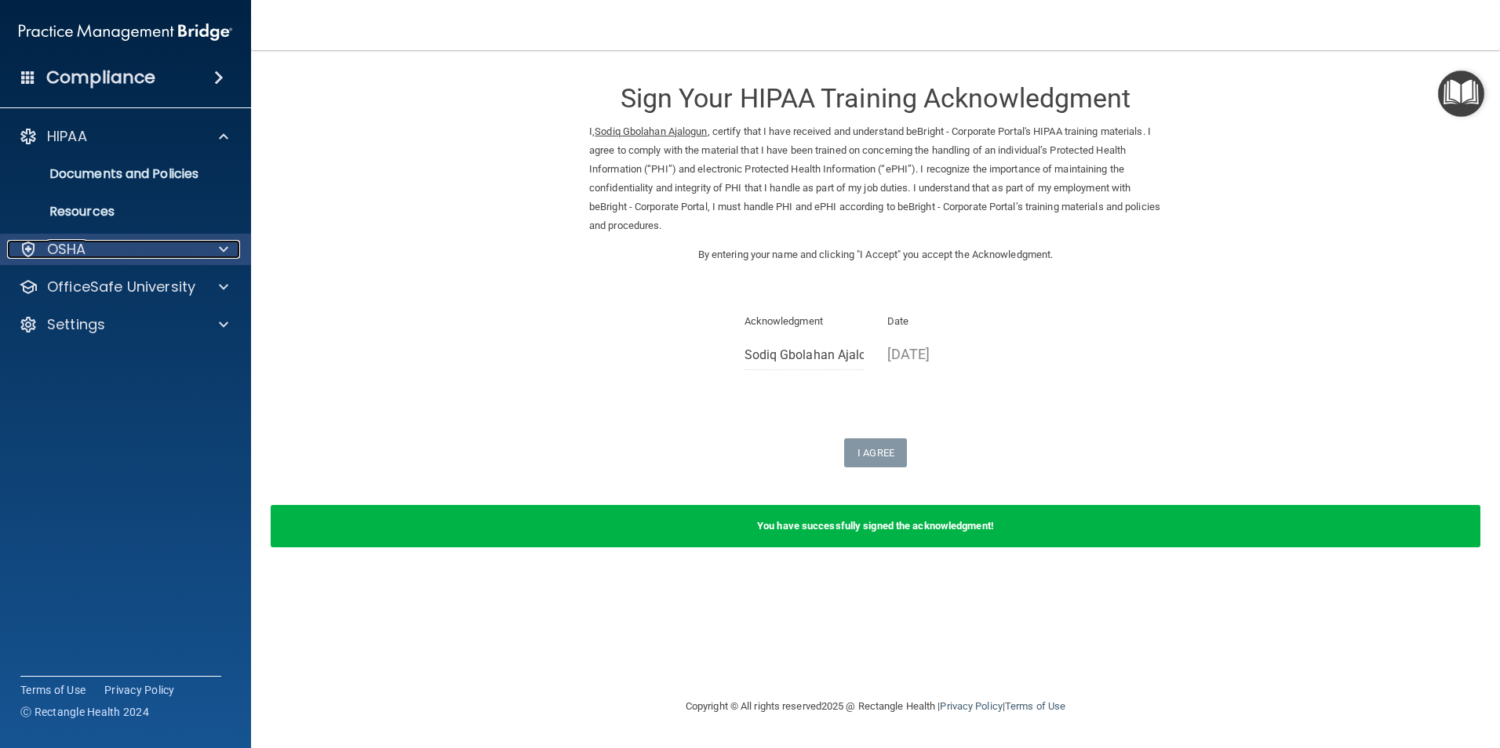
click at [215, 241] on div at bounding box center [221, 249] width 39 height 19
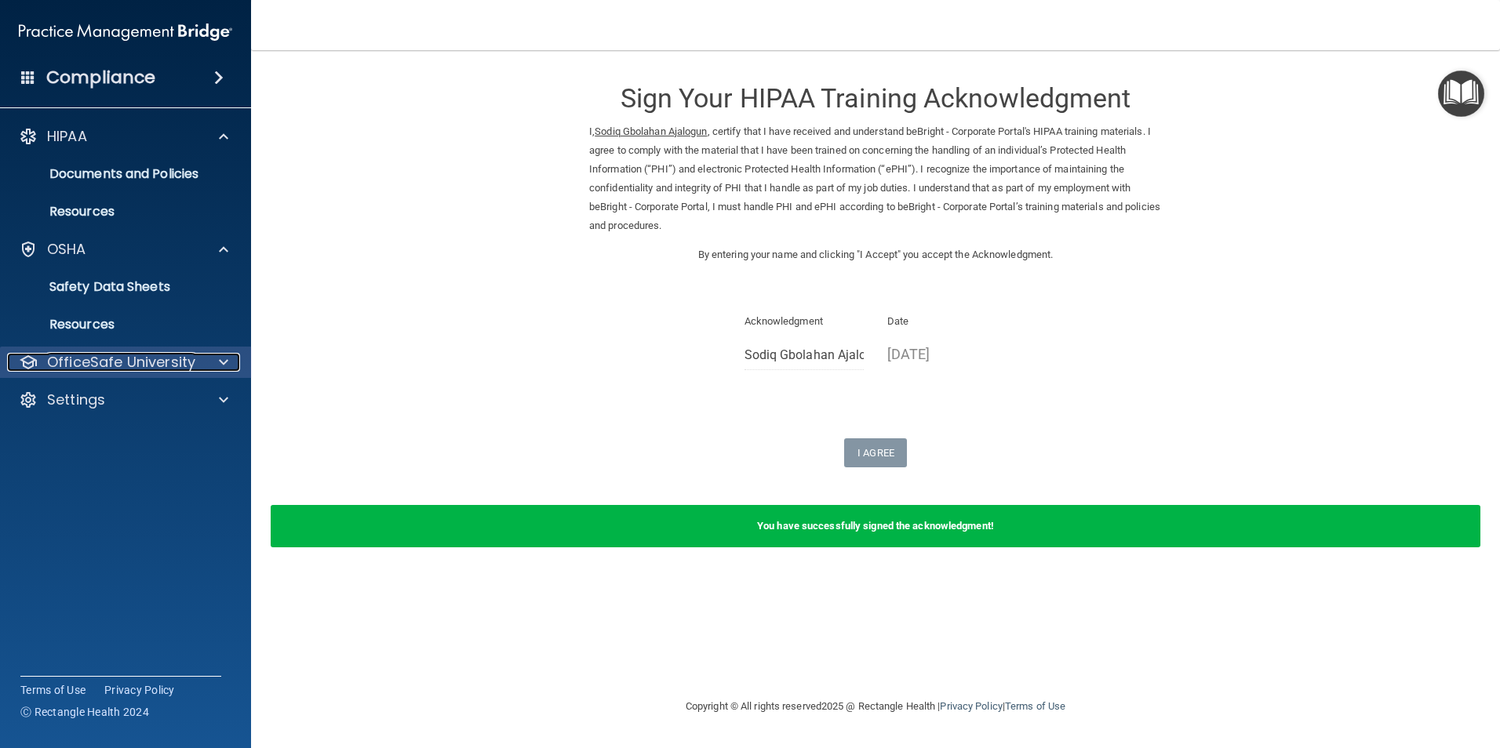
click at [182, 358] on p "OfficeSafe University" at bounding box center [121, 362] width 148 height 19
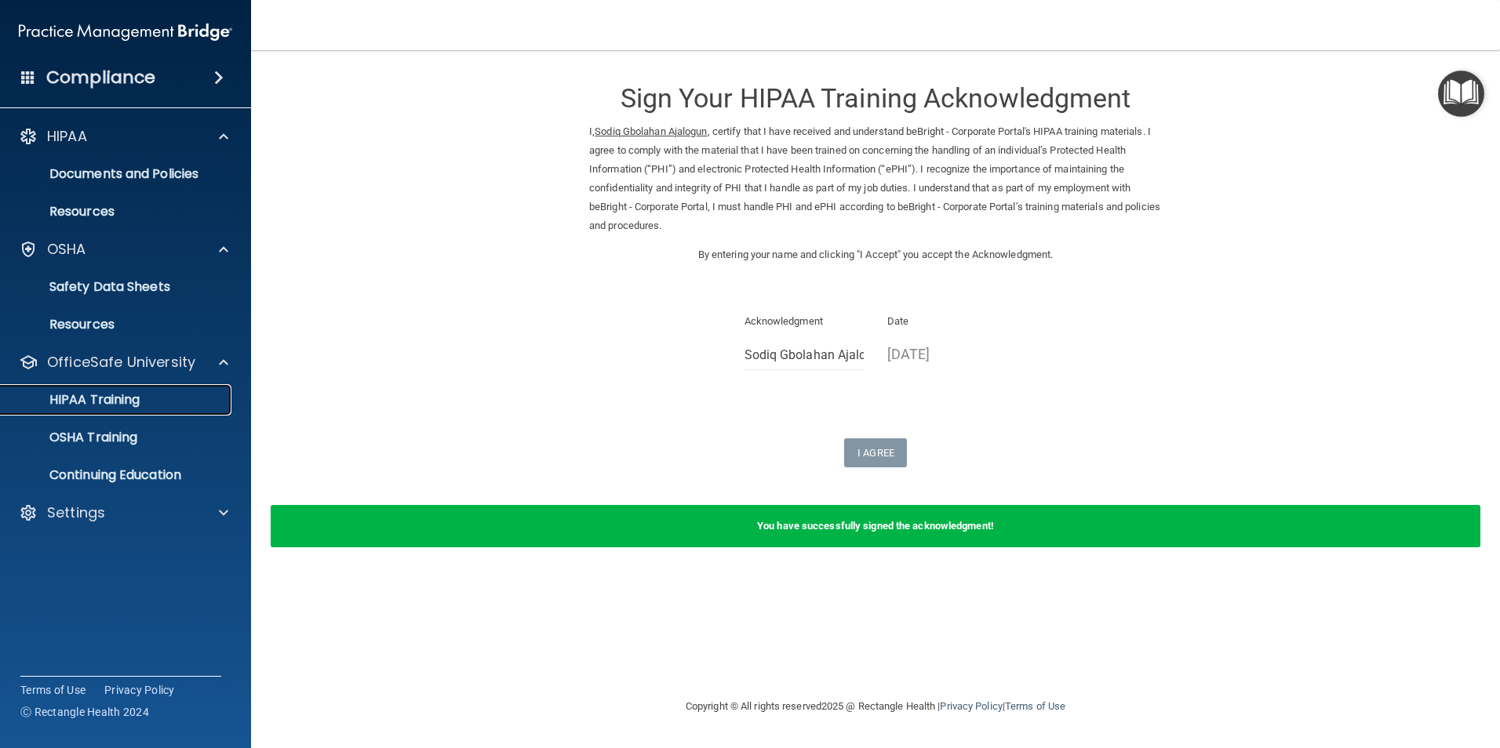
click at [110, 401] on p "HIPAA Training" at bounding box center [74, 400] width 129 height 16
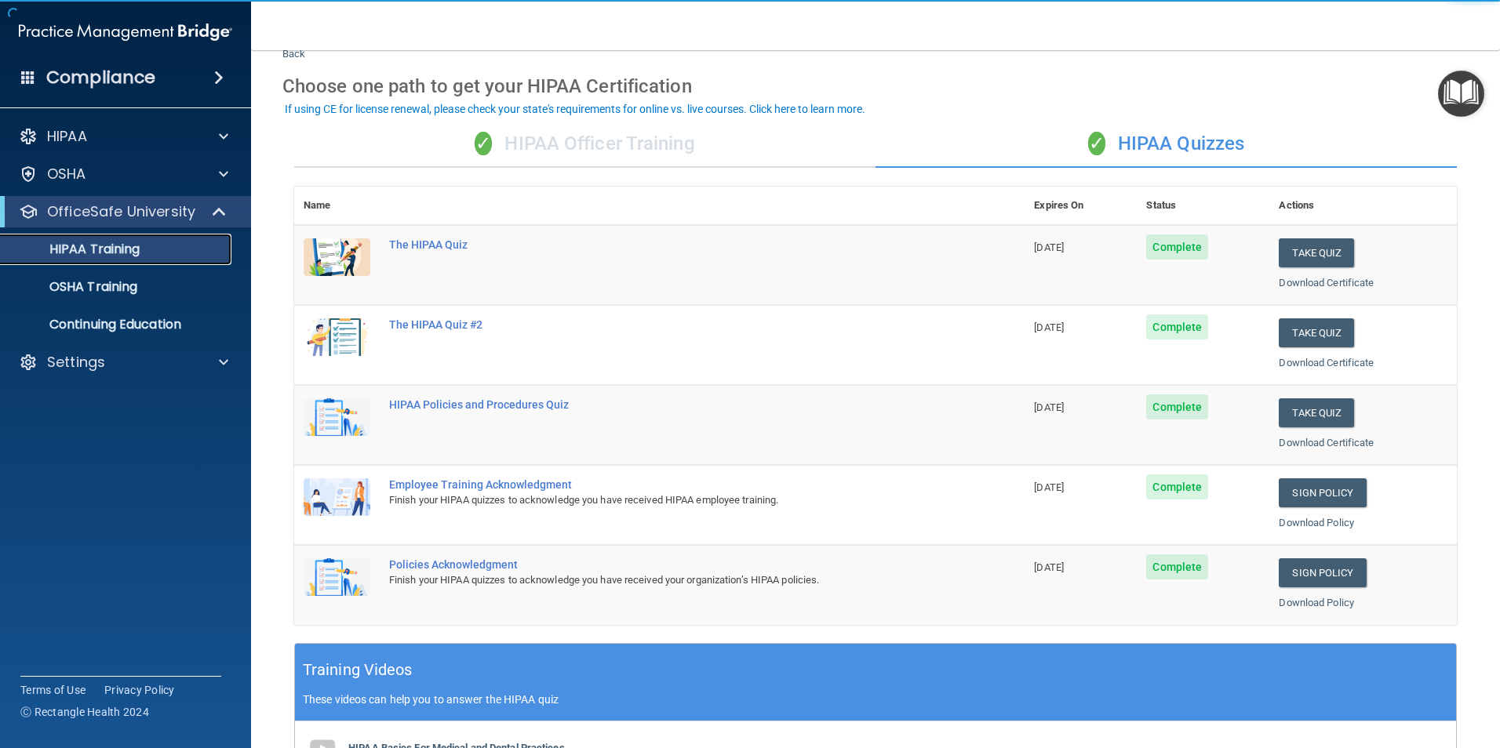
scroll to position [78, 0]
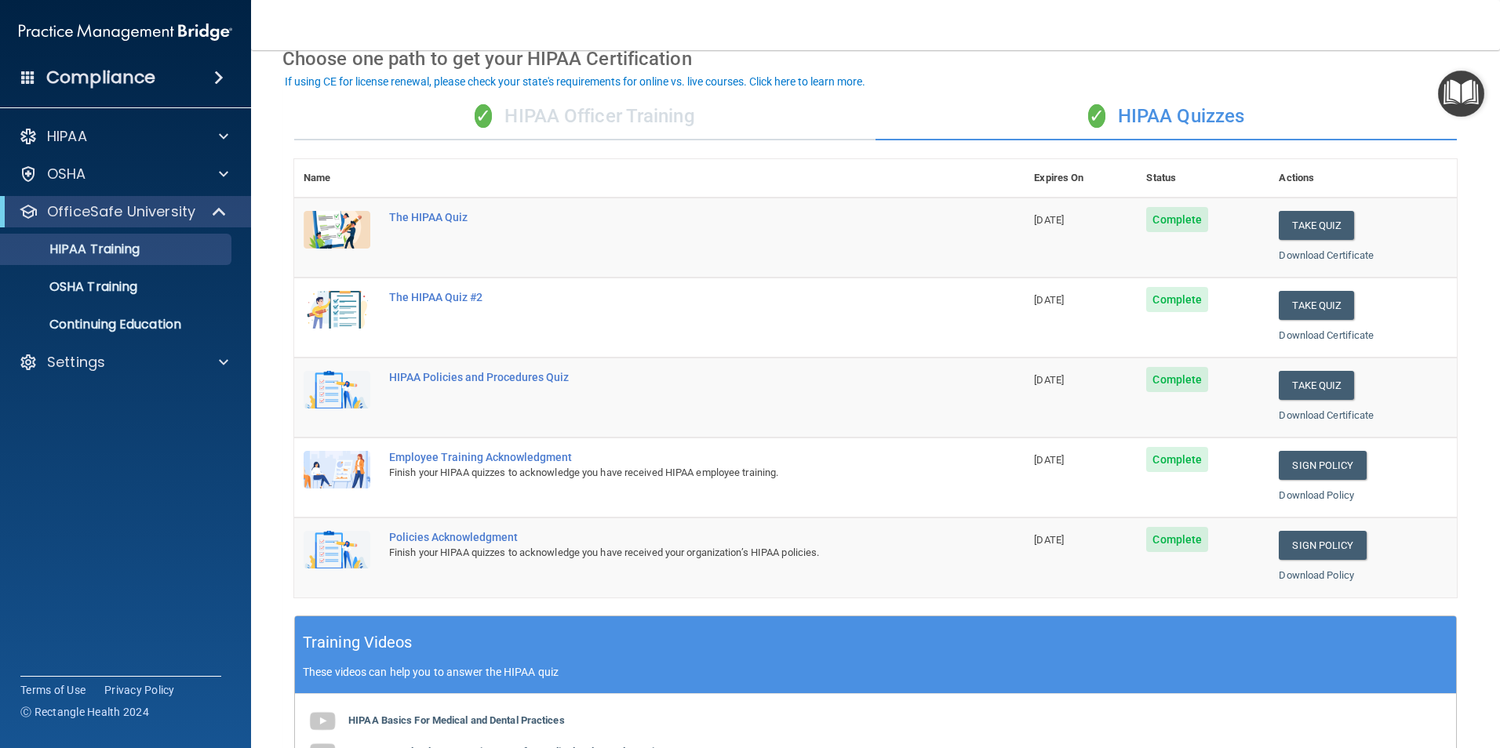
click at [611, 112] on div "✓ HIPAA Officer Training" at bounding box center [584, 116] width 581 height 47
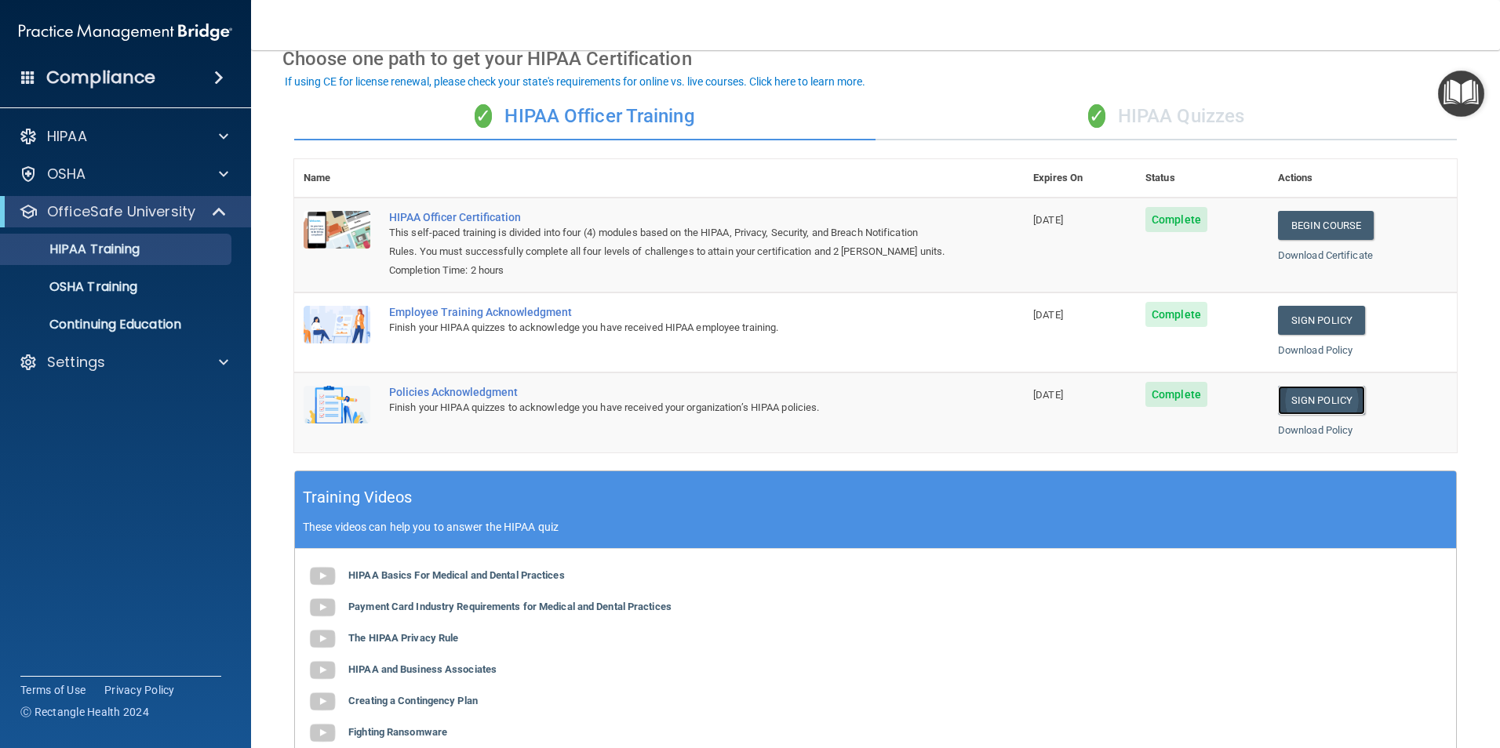
click at [1318, 398] on link "Sign Policy" at bounding box center [1321, 400] width 87 height 29
click at [115, 285] on p "OSHA Training" at bounding box center [73, 287] width 127 height 16
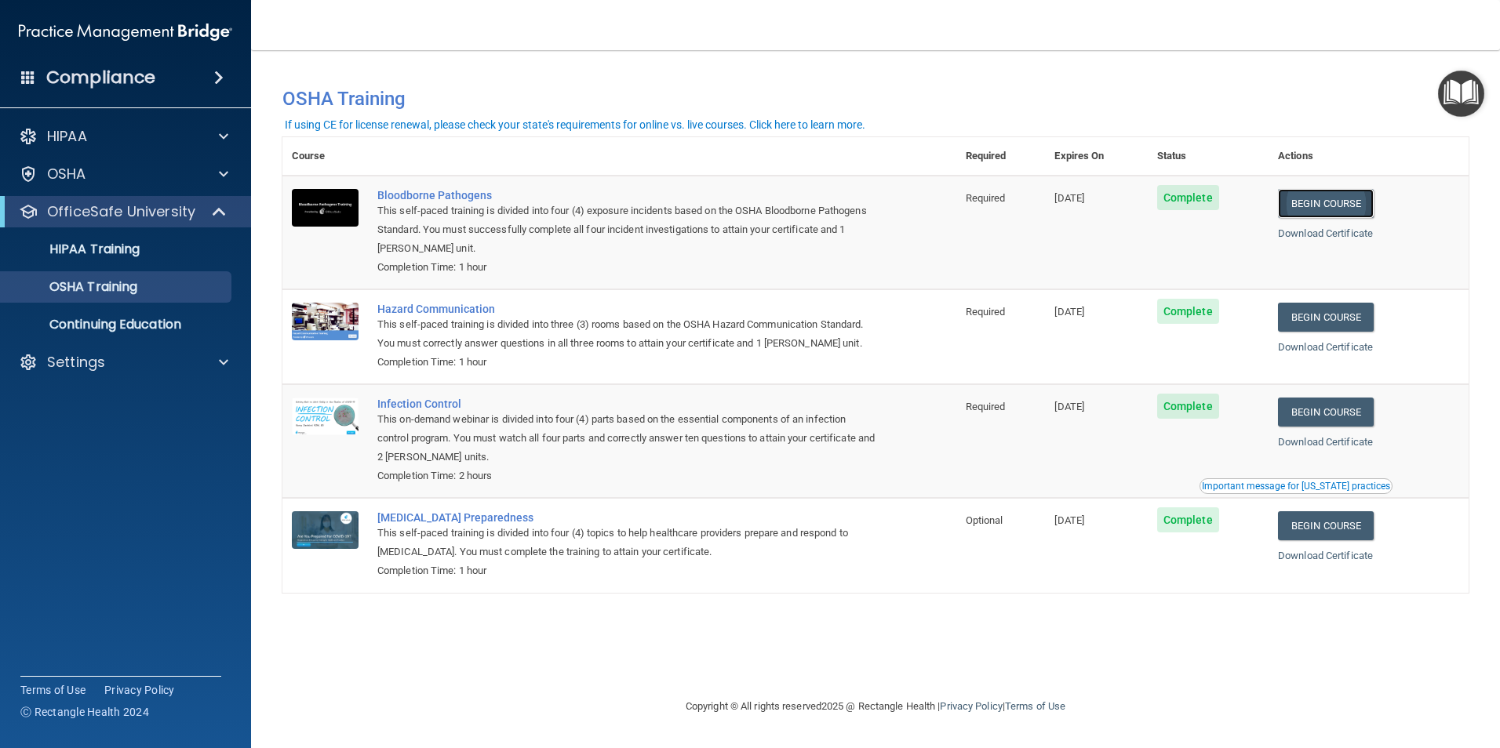
click at [1327, 205] on link "Begin Course" at bounding box center [1326, 203] width 96 height 29
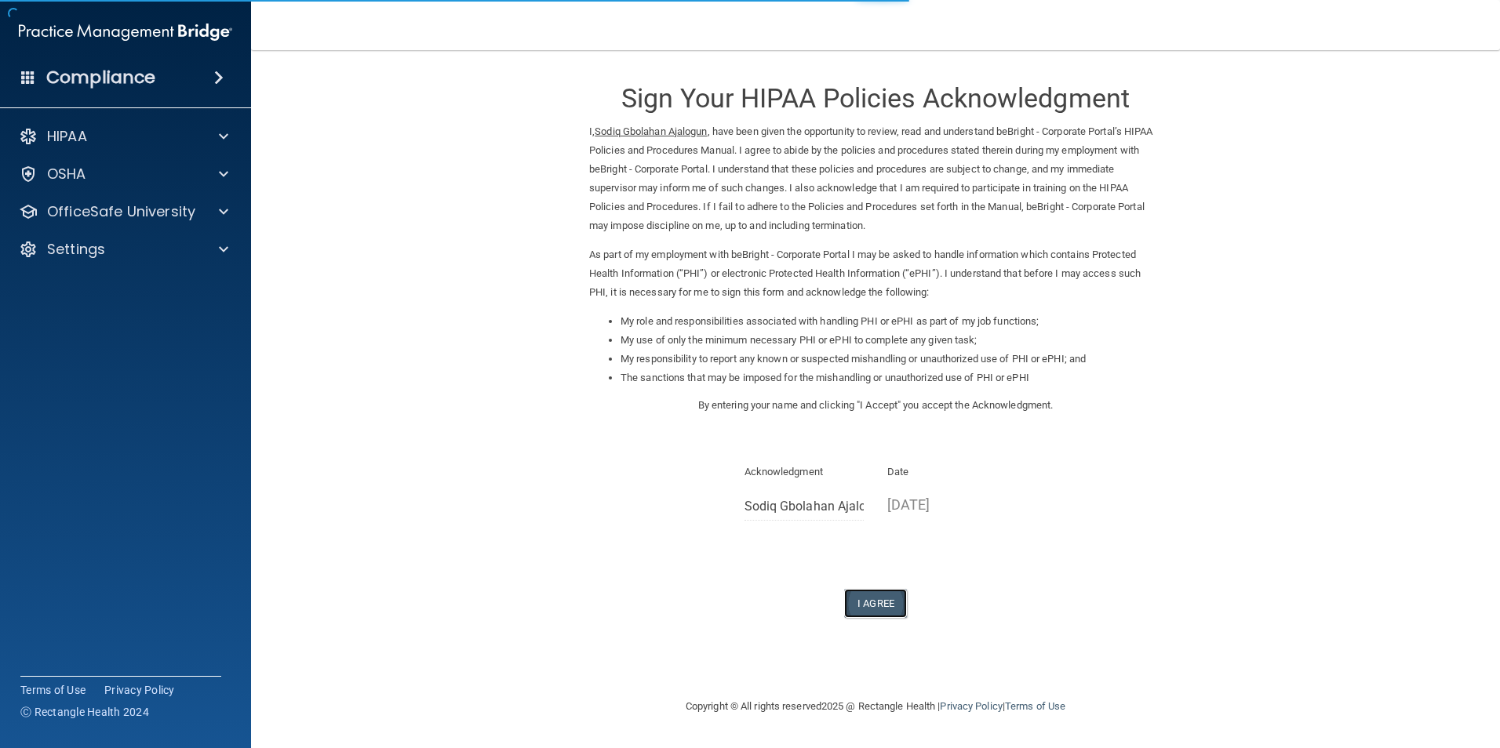
click at [885, 601] on button "I Agree" at bounding box center [875, 603] width 63 height 29
click at [874, 602] on button "I Agree" at bounding box center [875, 603] width 63 height 29
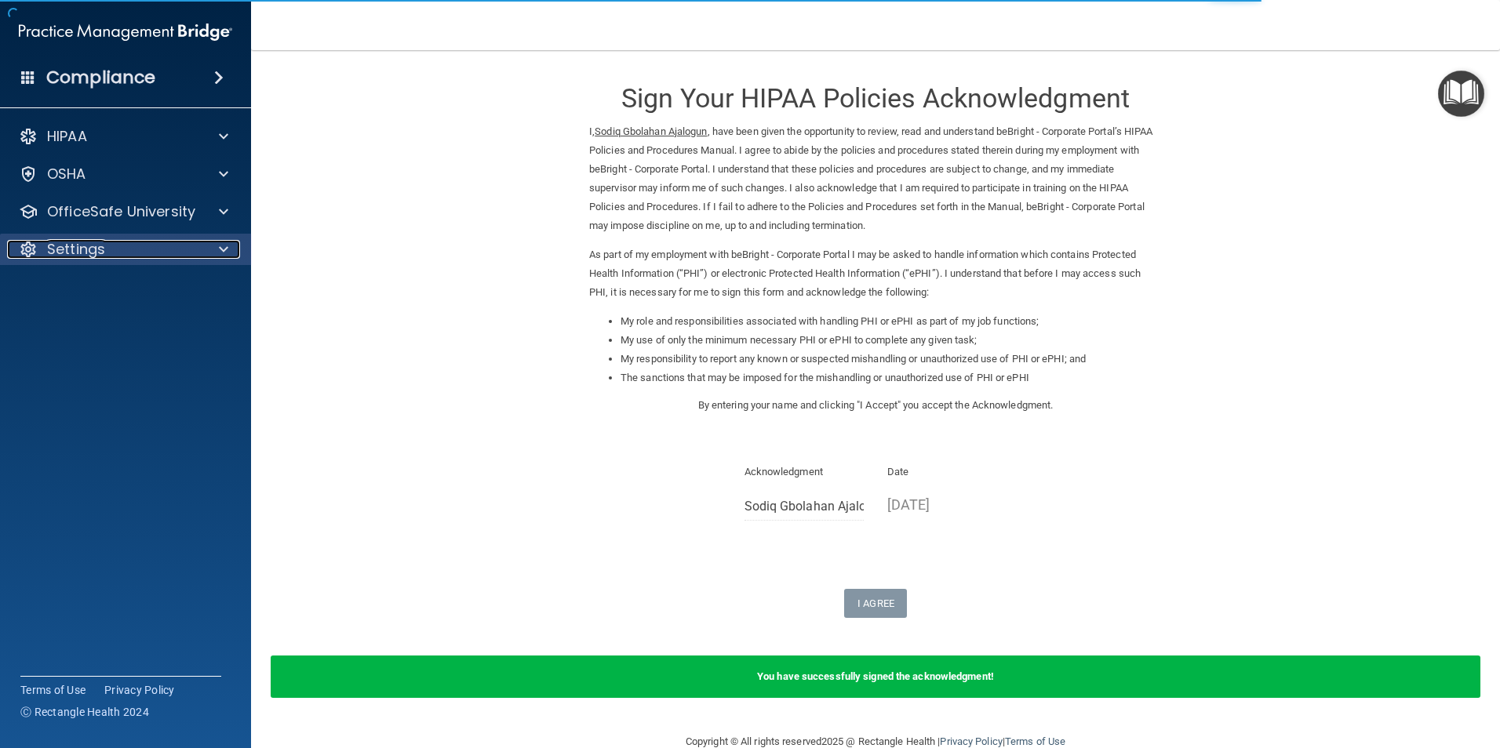
click at [120, 245] on div "Settings" at bounding box center [104, 249] width 195 height 19
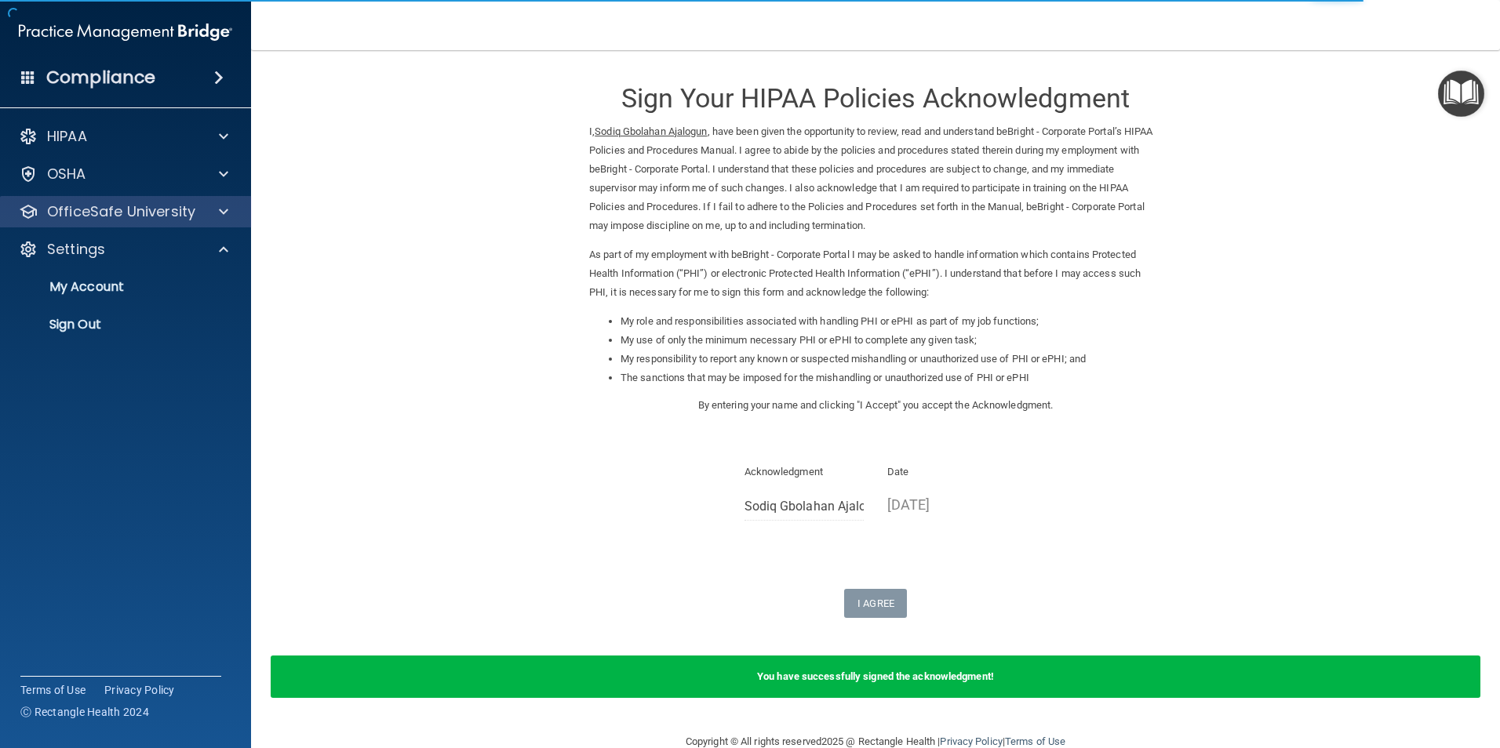
click at [122, 221] on div "OfficeSafe University" at bounding box center [126, 211] width 252 height 31
click at [200, 204] on div "OfficeSafe University" at bounding box center [104, 211] width 195 height 19
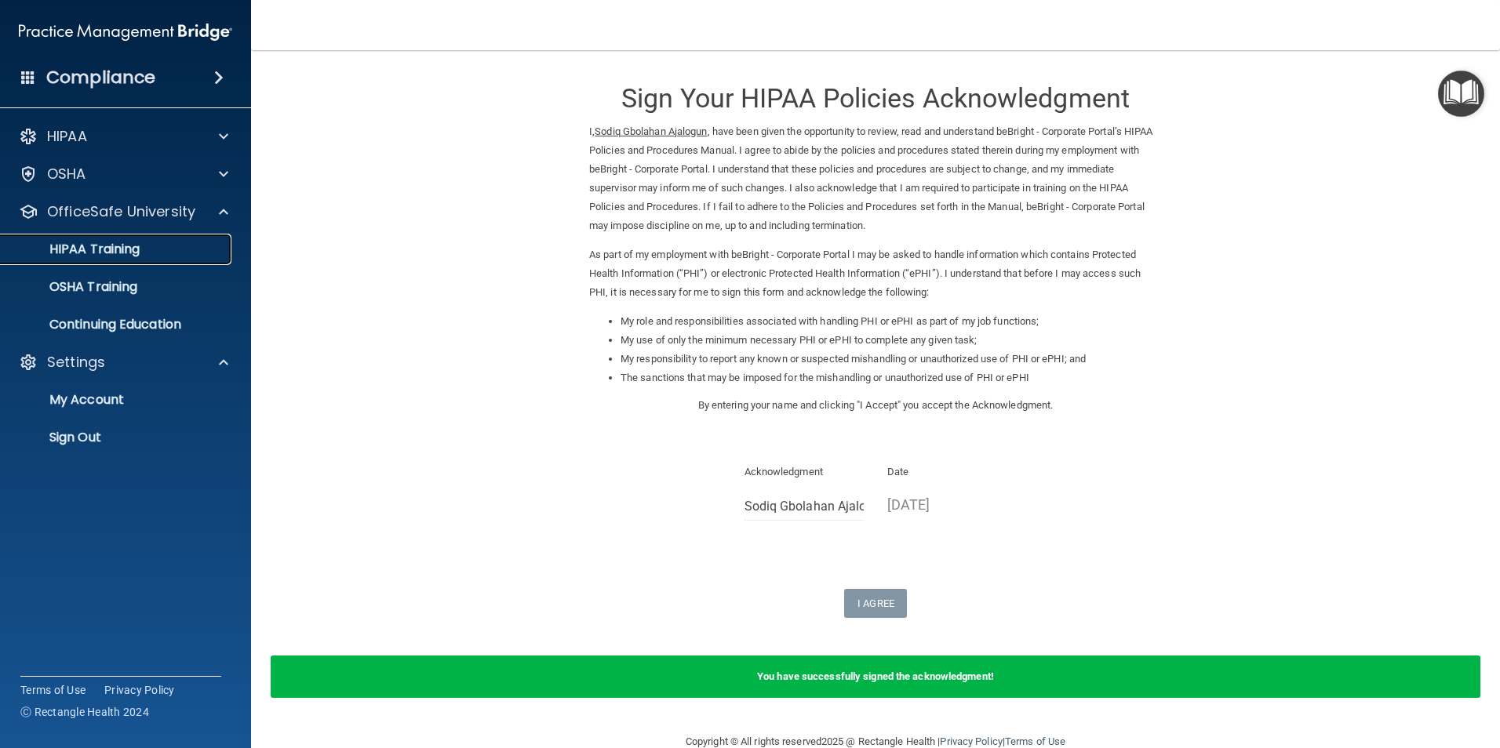
click at [111, 252] on p "HIPAA Training" at bounding box center [74, 250] width 129 height 16
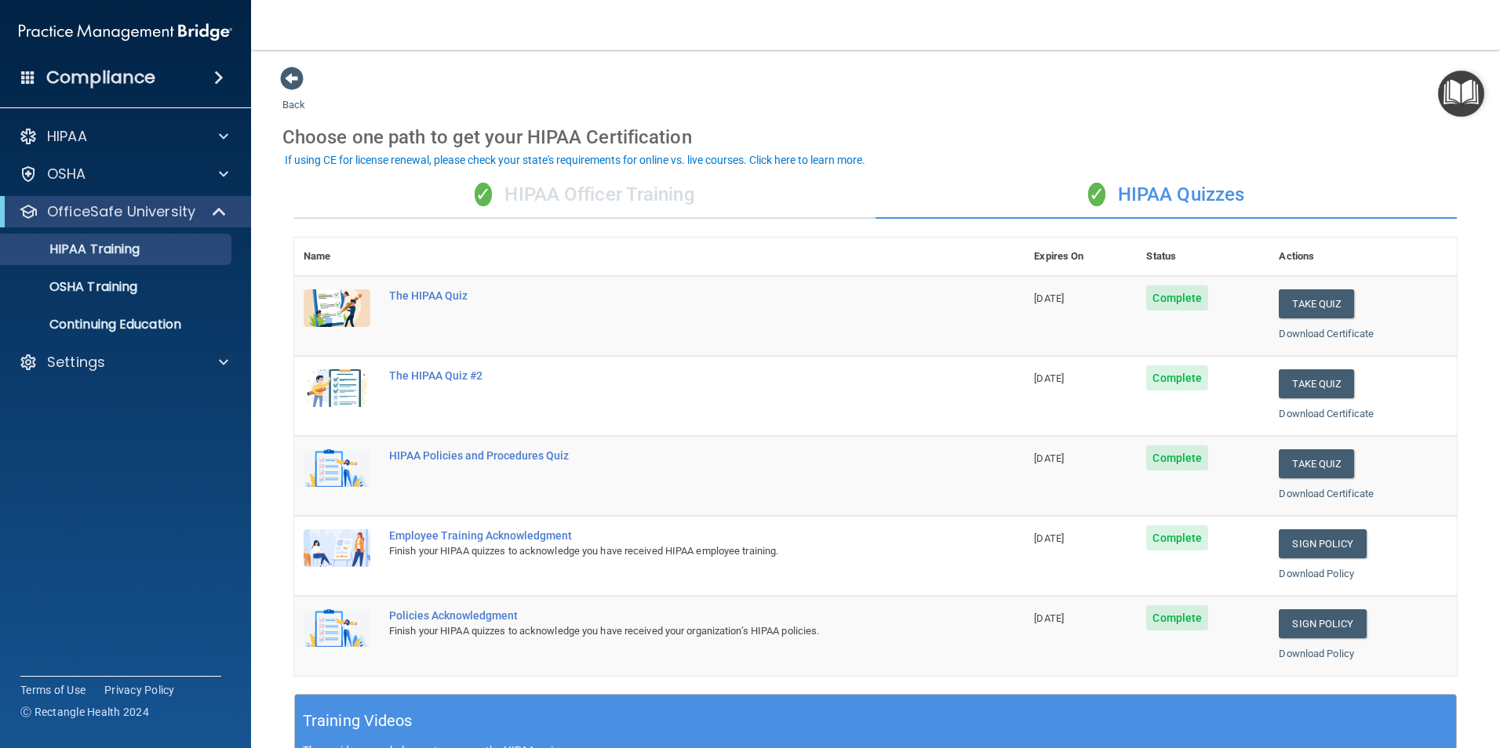
click at [552, 183] on div "✓ HIPAA Officer Training" at bounding box center [584, 195] width 581 height 47
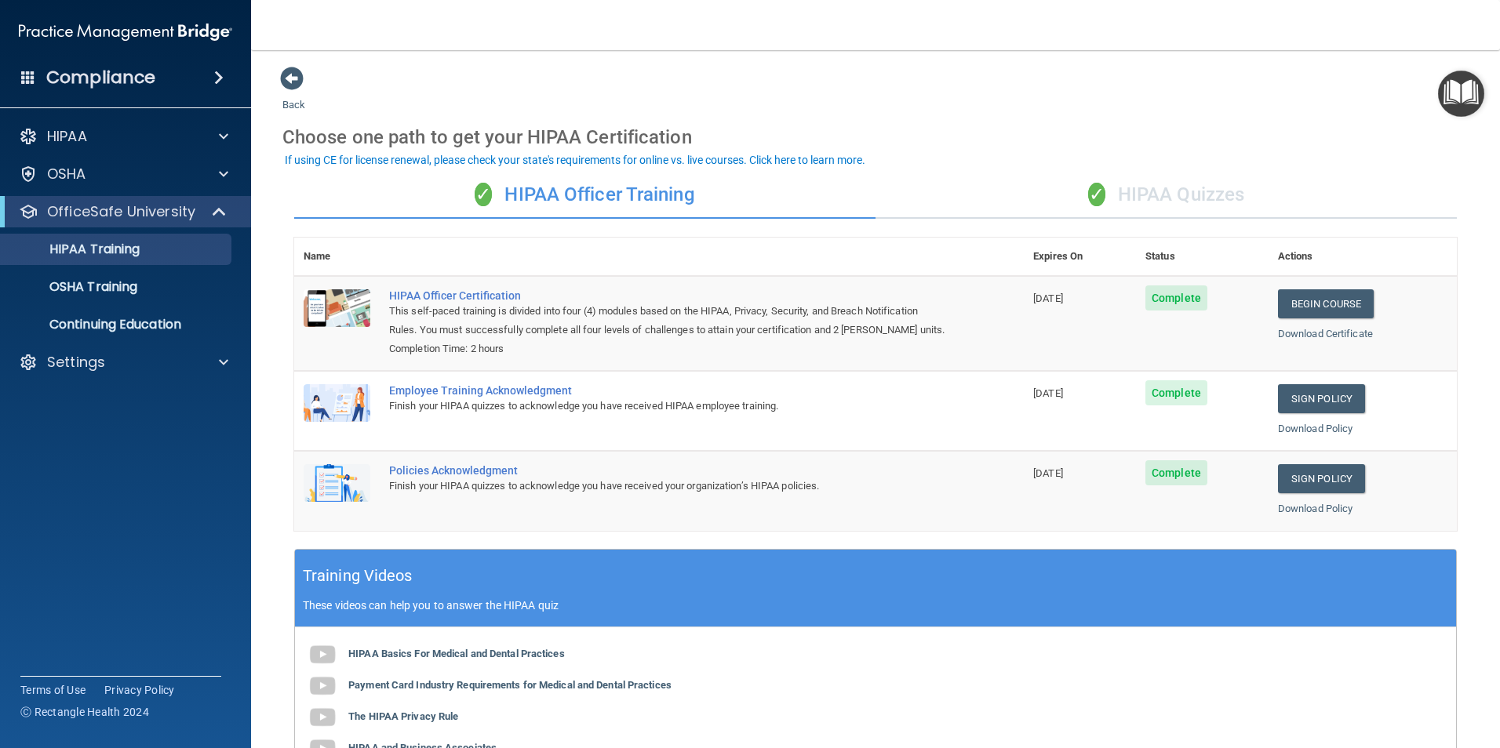
click at [1155, 184] on div "✓ HIPAA Quizzes" at bounding box center [1165, 195] width 581 height 47
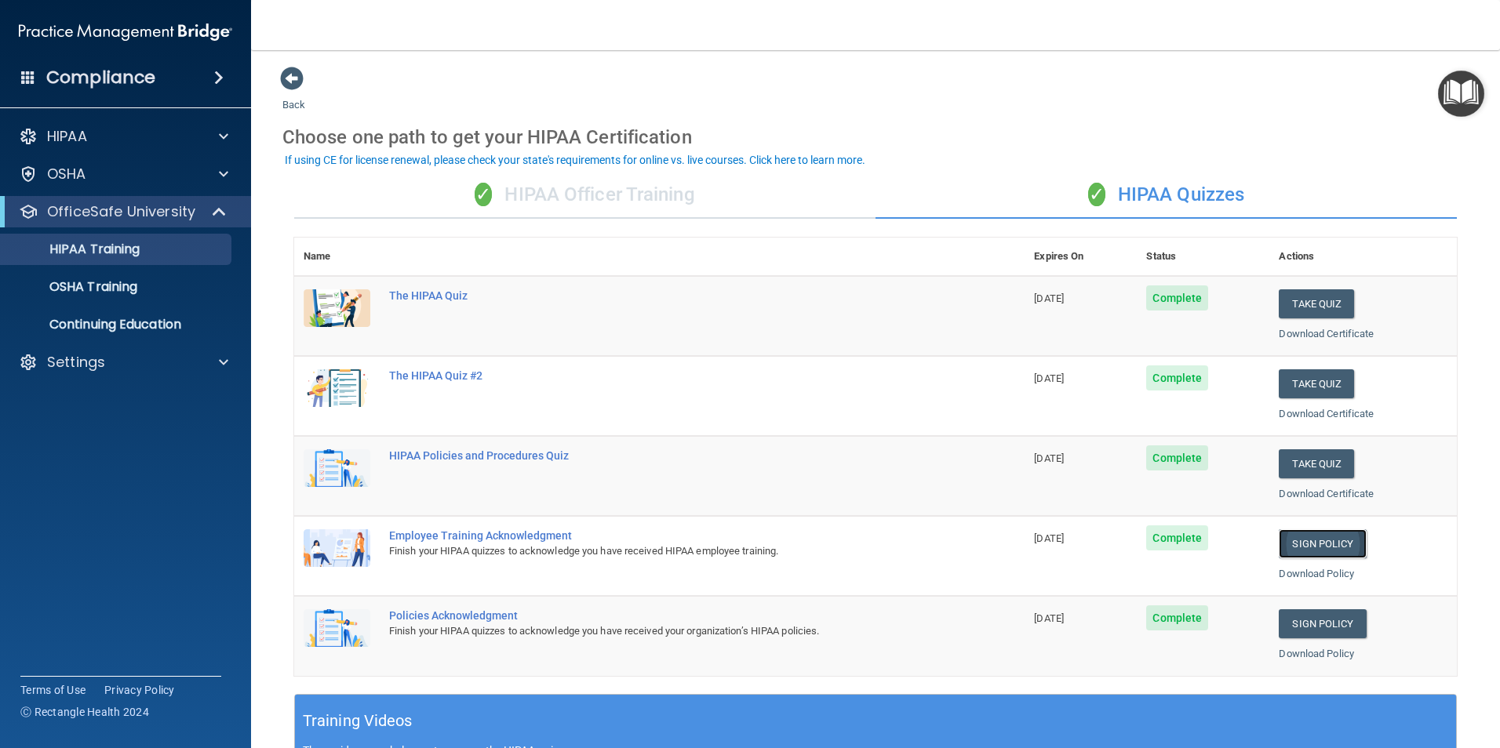
click at [1305, 545] on link "Sign Policy" at bounding box center [1321, 543] width 87 height 29
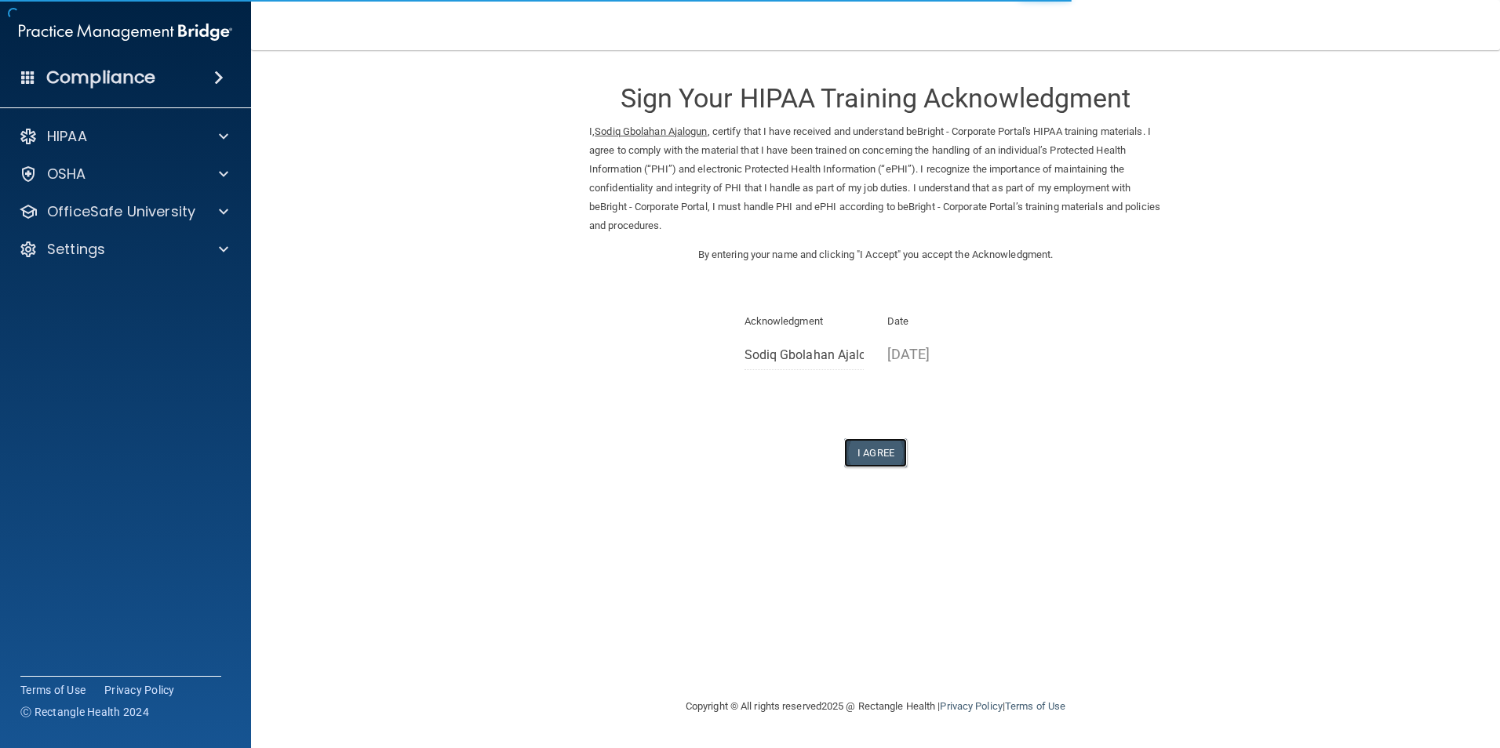
click at [868, 449] on button "I Agree" at bounding box center [875, 452] width 63 height 29
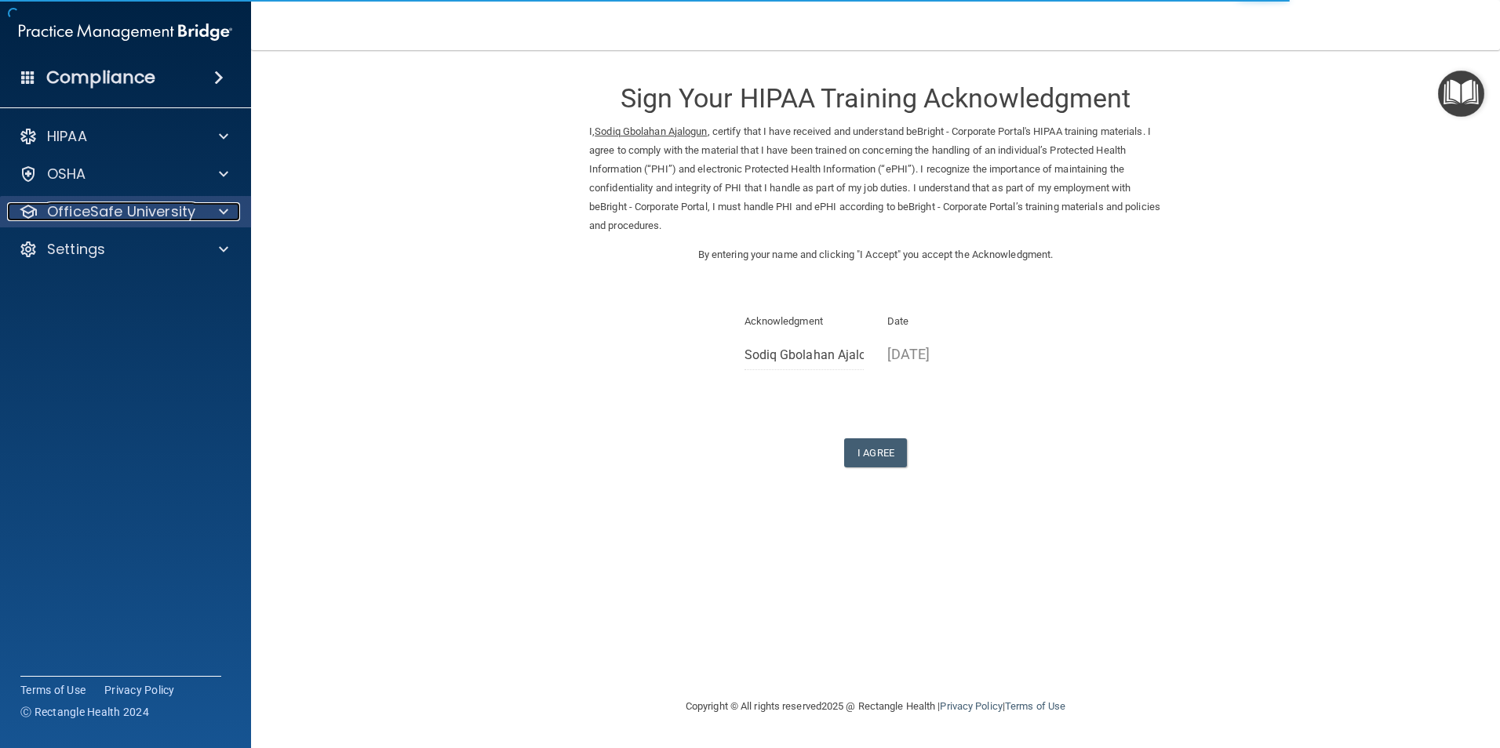
click at [216, 213] on div at bounding box center [221, 211] width 39 height 19
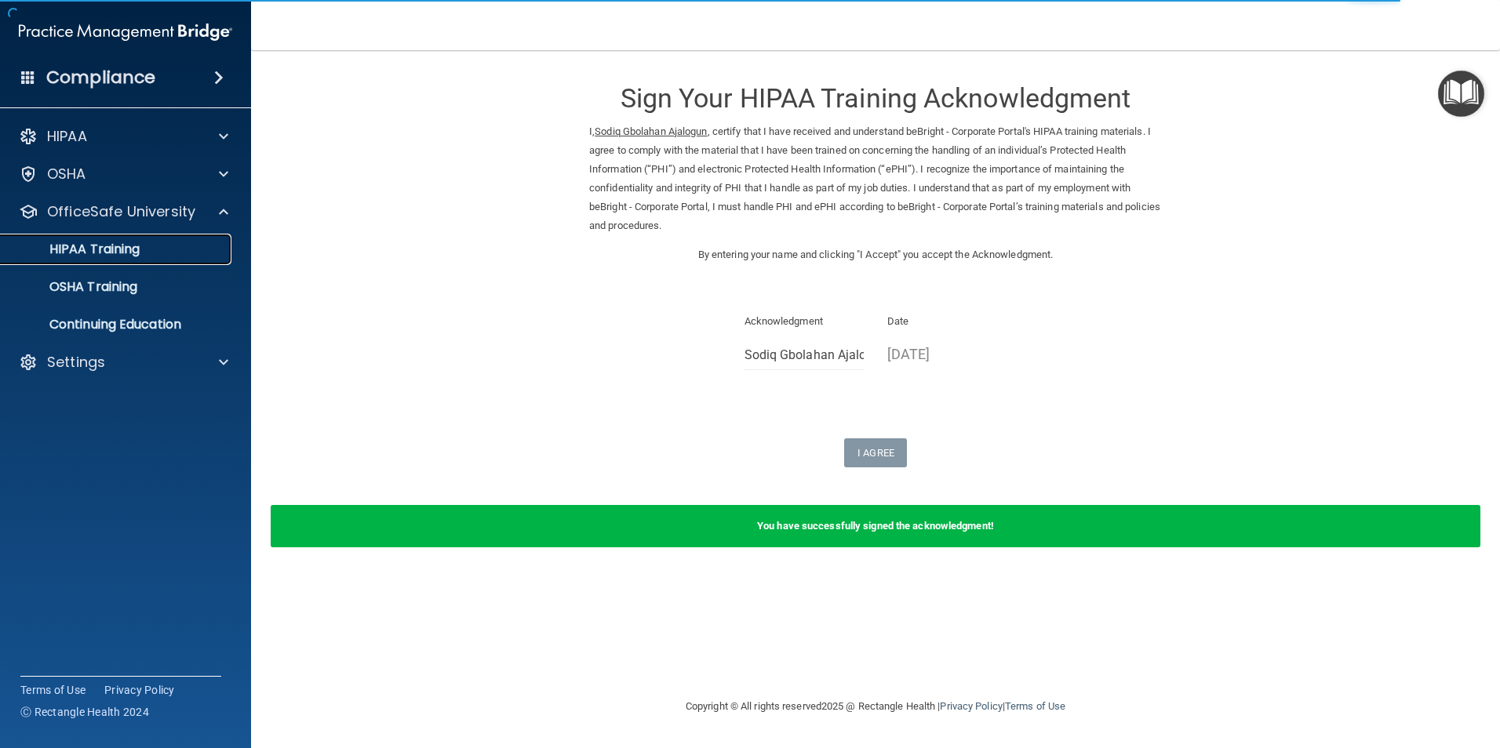
click at [99, 252] on p "HIPAA Training" at bounding box center [74, 250] width 129 height 16
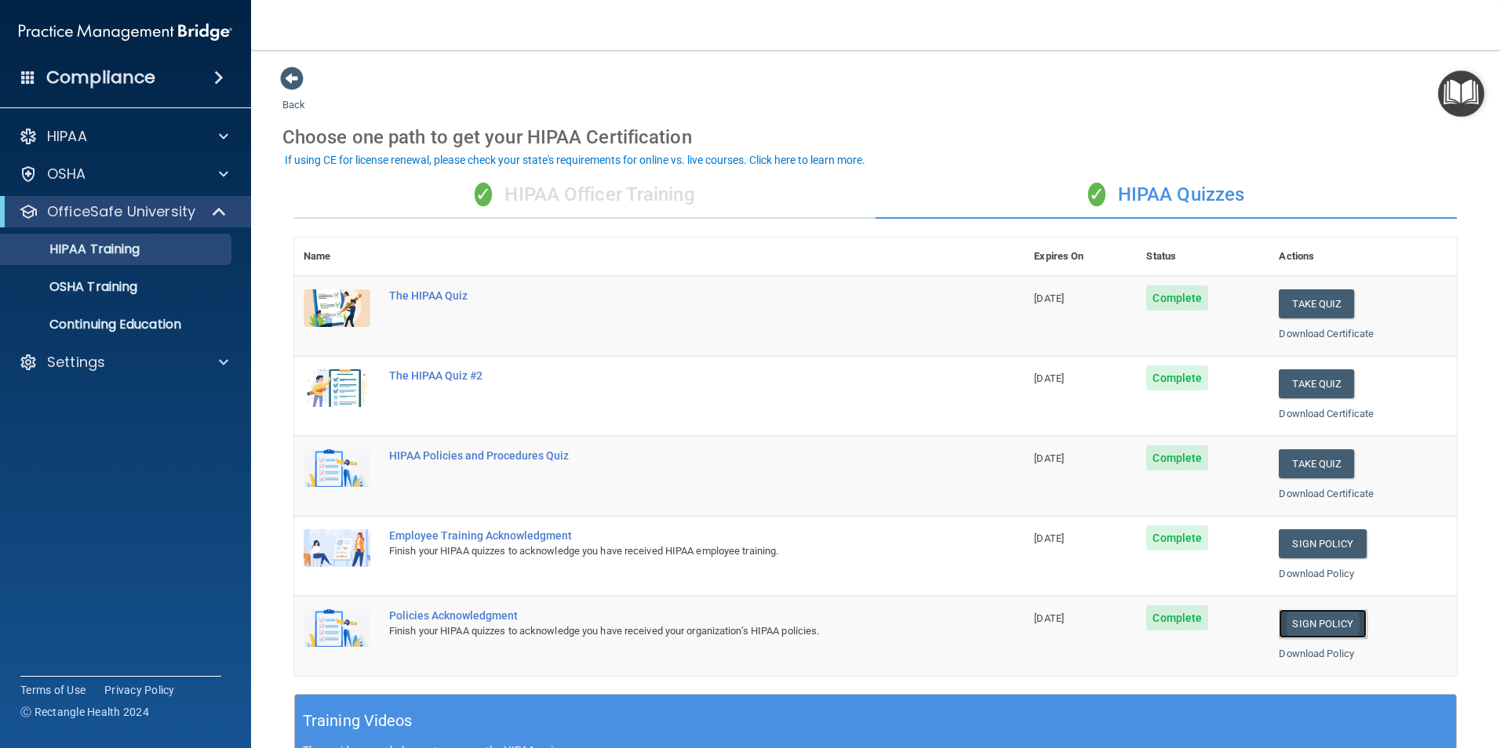
click at [1317, 621] on link "Sign Policy" at bounding box center [1321, 623] width 87 height 29
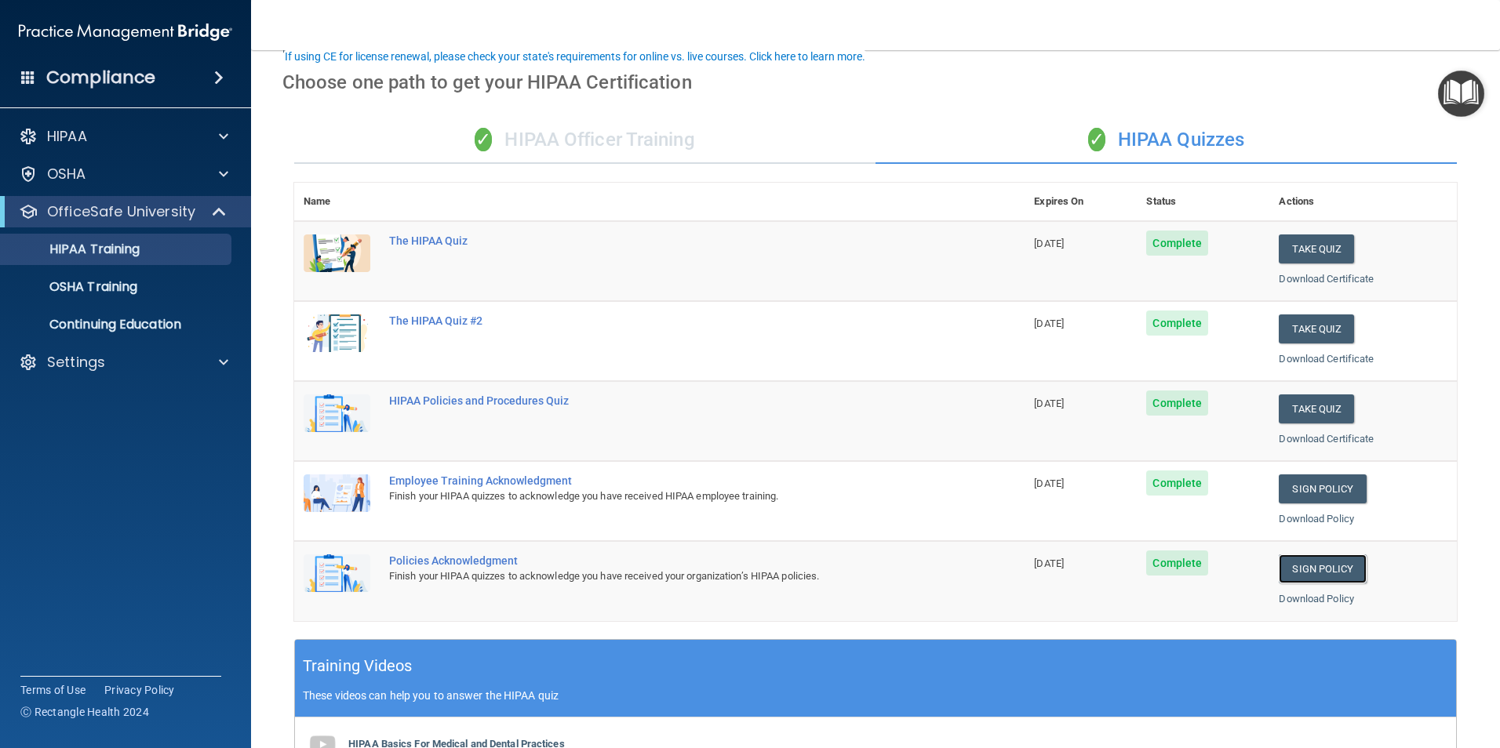
scroll to position [157, 0]
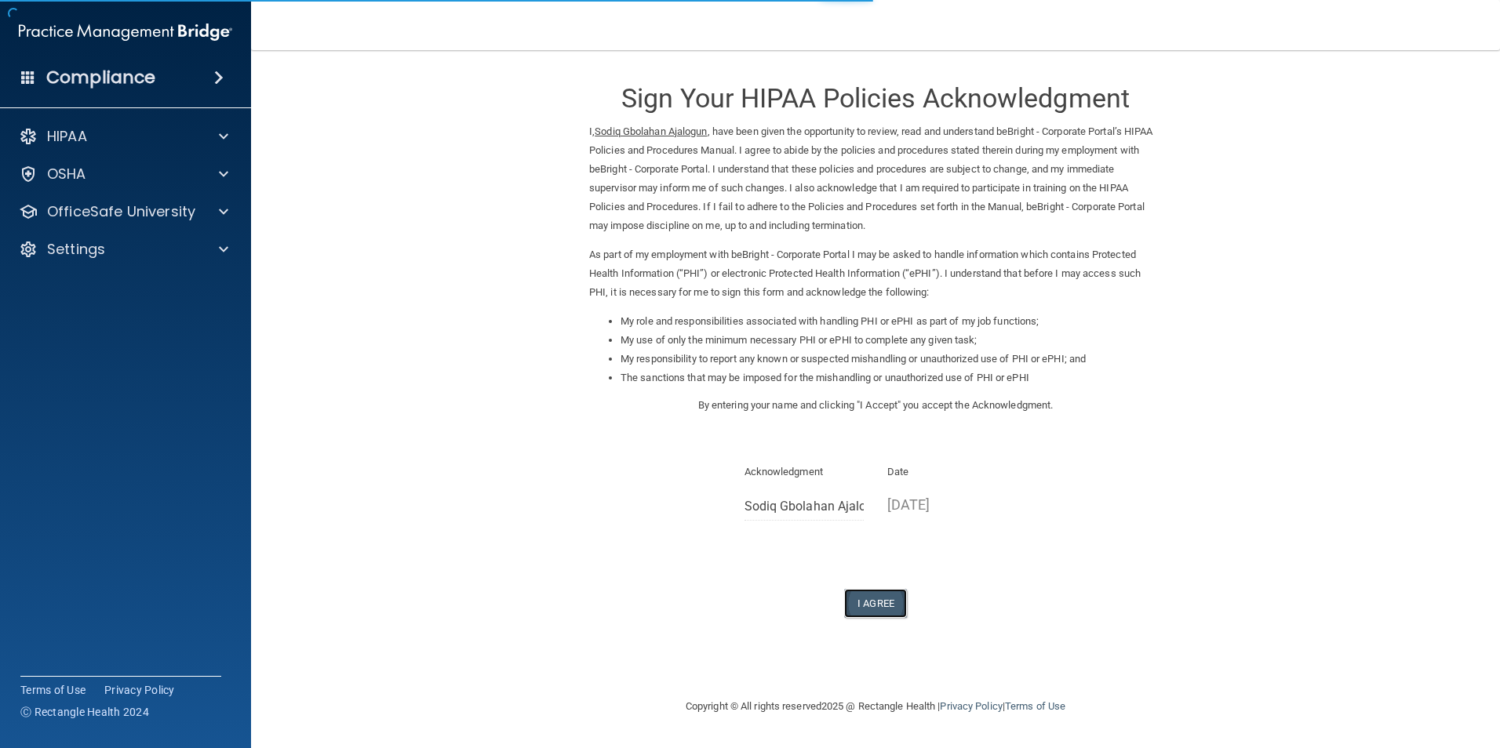
click at [878, 608] on button "I Agree" at bounding box center [875, 603] width 63 height 29
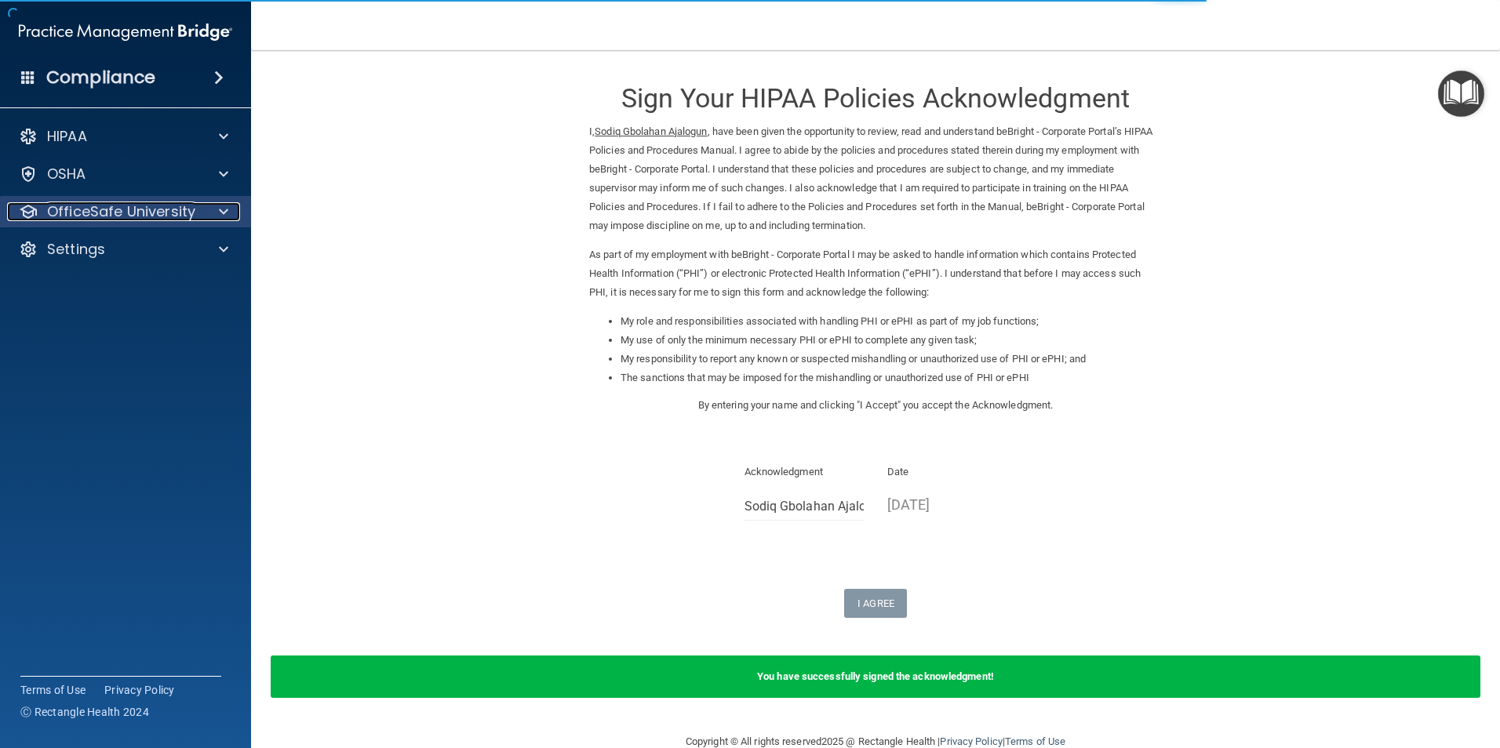
click at [227, 209] on span at bounding box center [223, 211] width 9 height 19
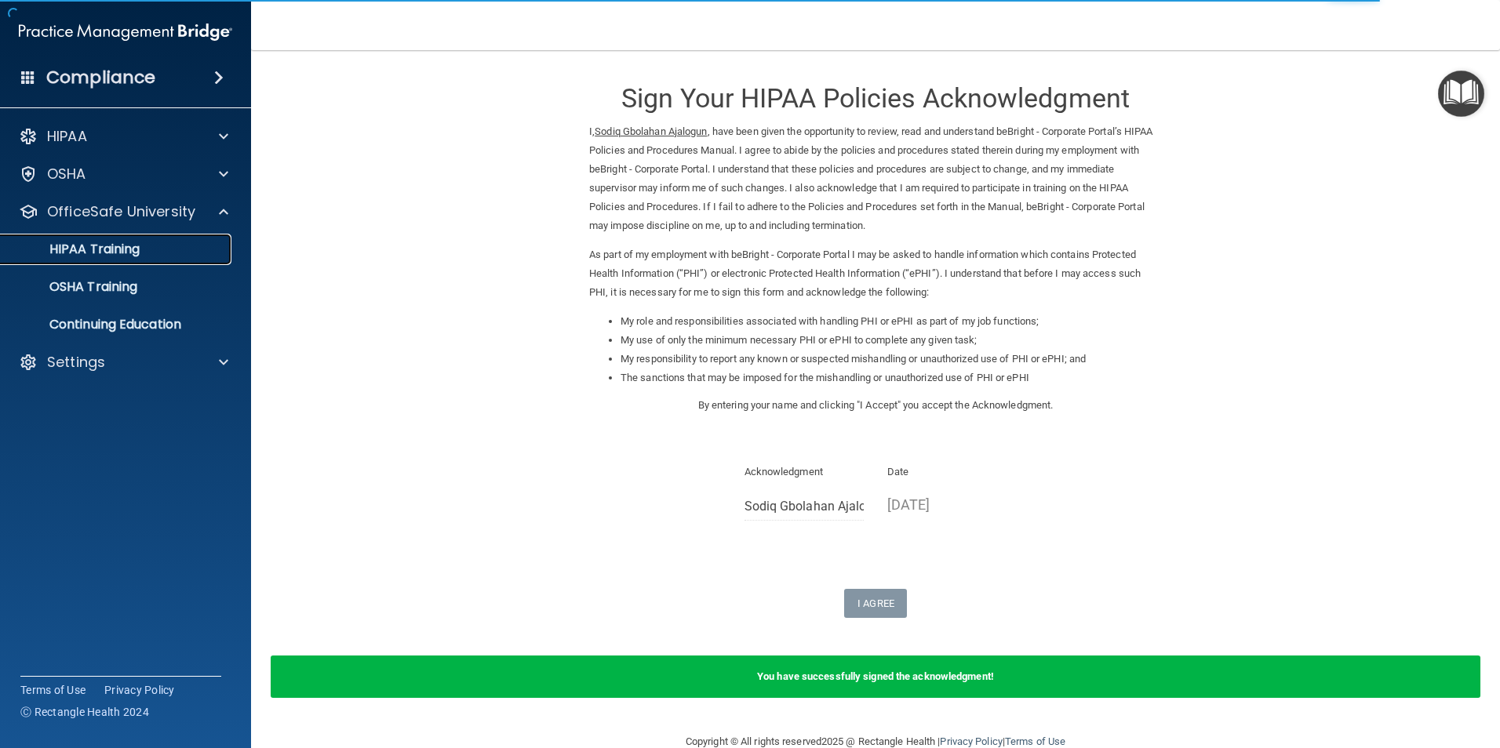
click at [111, 249] on p "HIPAA Training" at bounding box center [74, 250] width 129 height 16
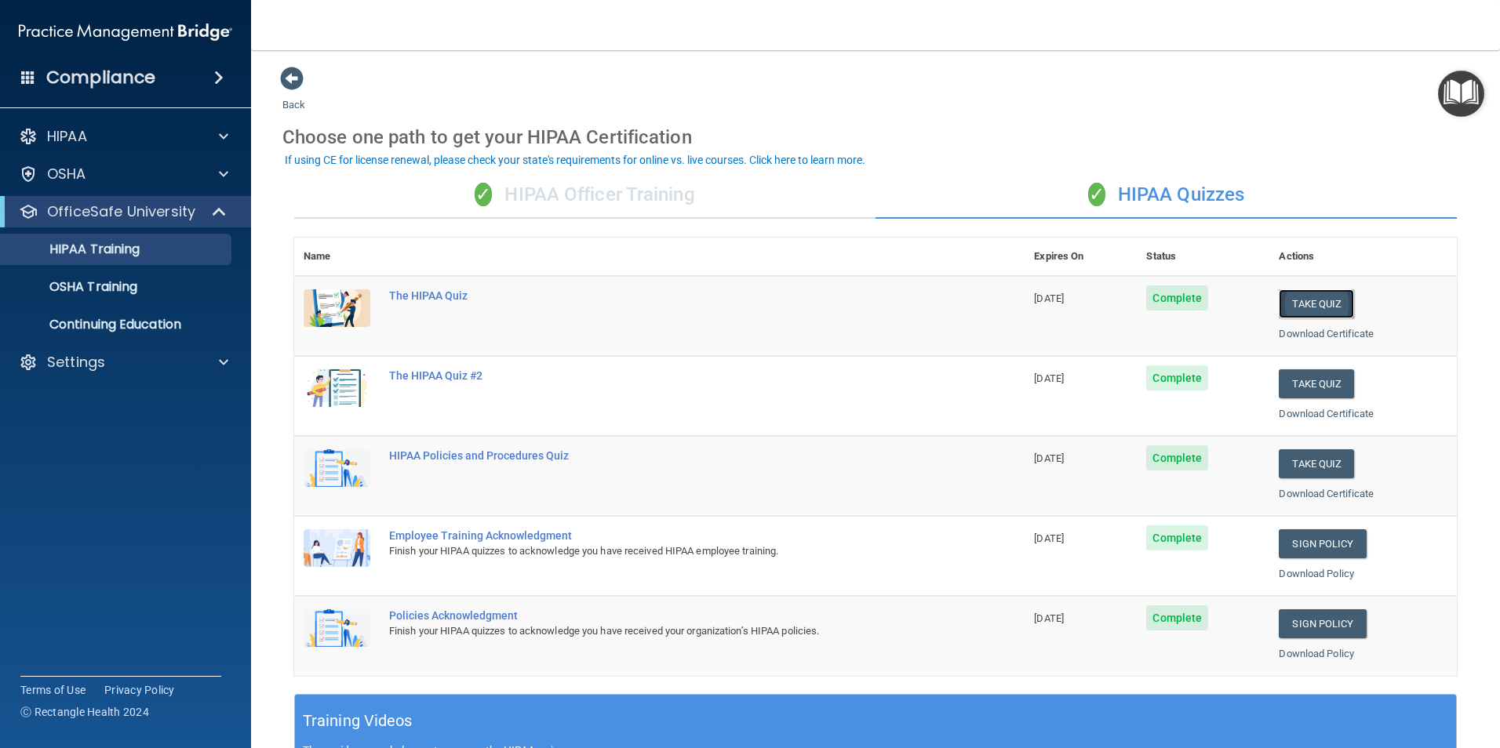
click at [1300, 304] on button "Take Quiz" at bounding box center [1315, 303] width 75 height 29
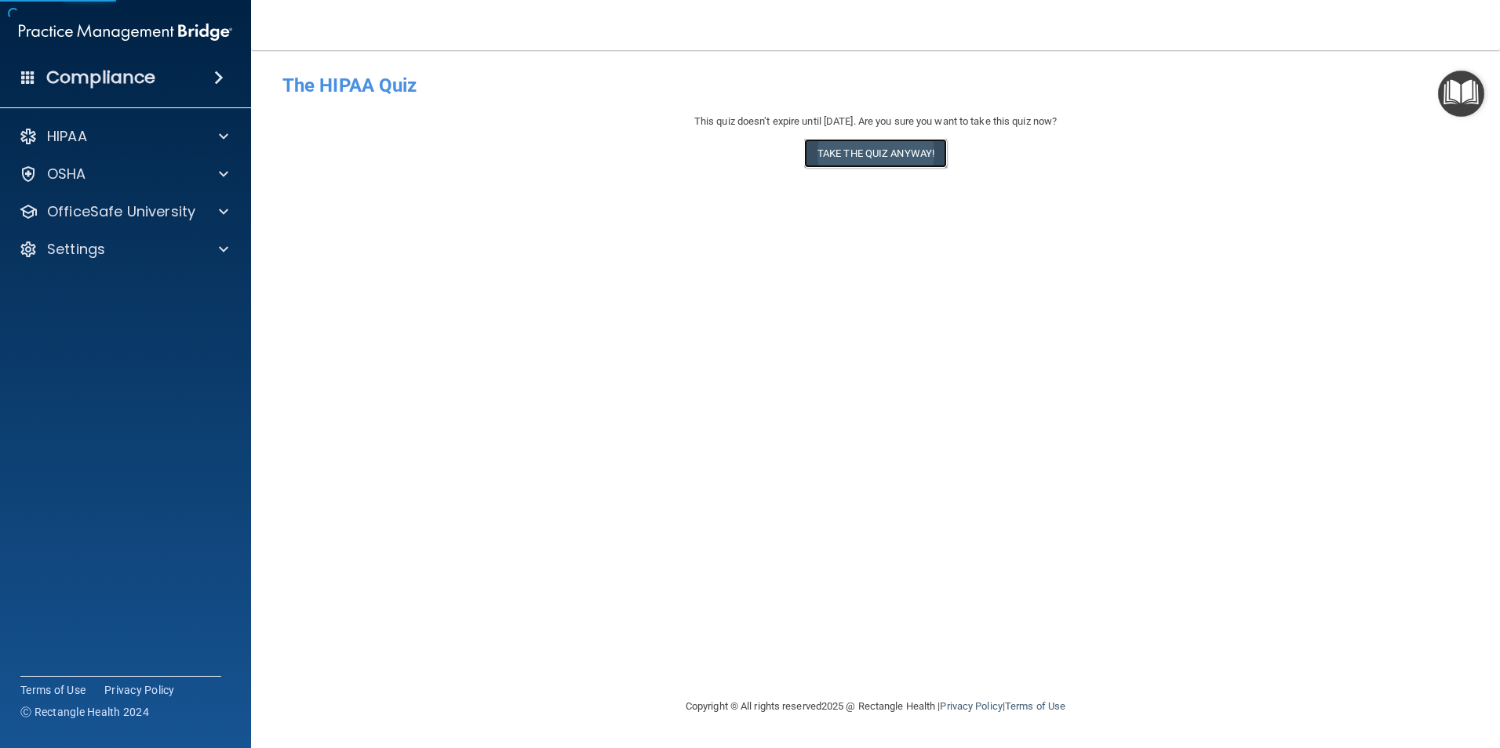
click at [869, 156] on button "Take the quiz anyway!" at bounding box center [875, 153] width 143 height 29
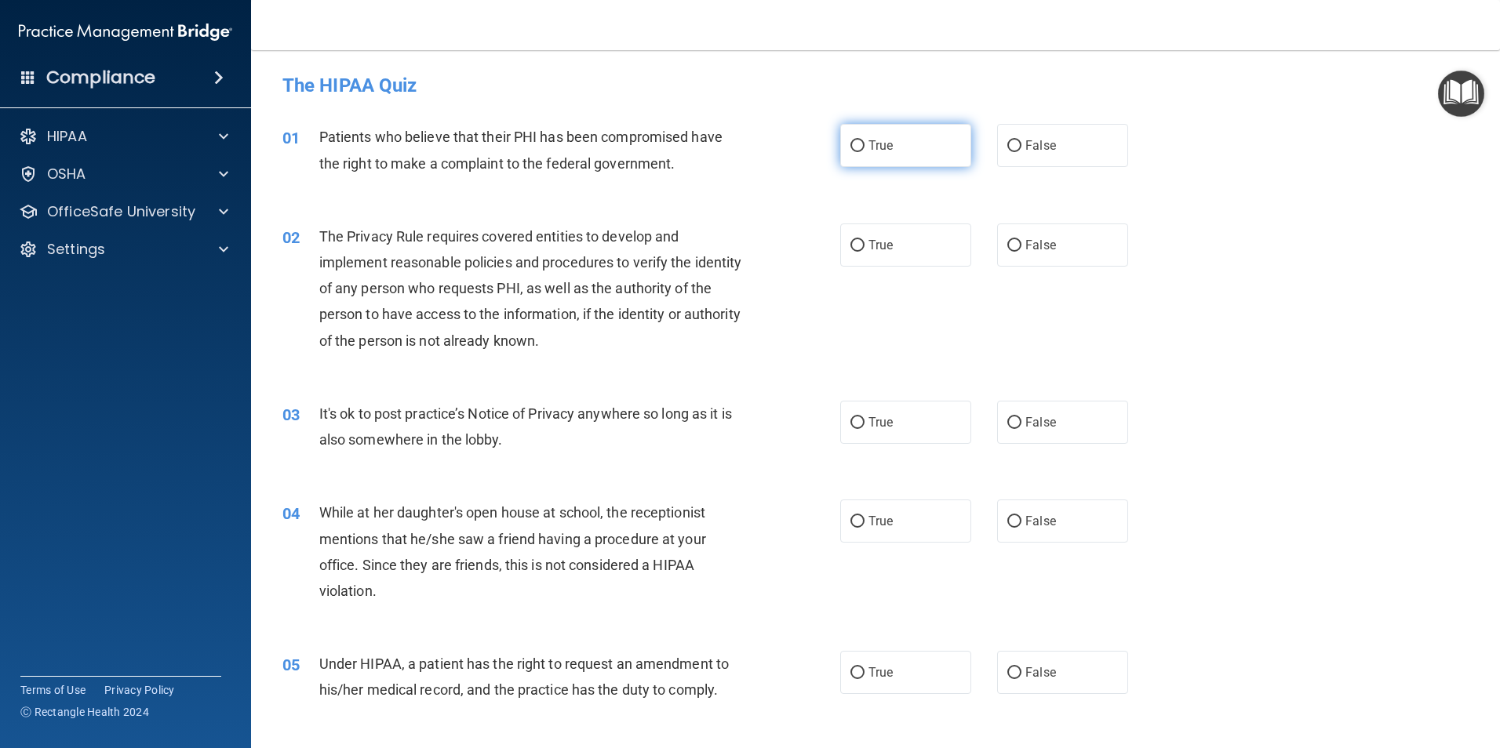
click at [855, 146] on input "True" at bounding box center [857, 146] width 14 height 12
radio input "true"
click at [851, 242] on input "True" at bounding box center [857, 246] width 14 height 12
radio input "true"
click at [843, 422] on label "True" at bounding box center [905, 422] width 131 height 43
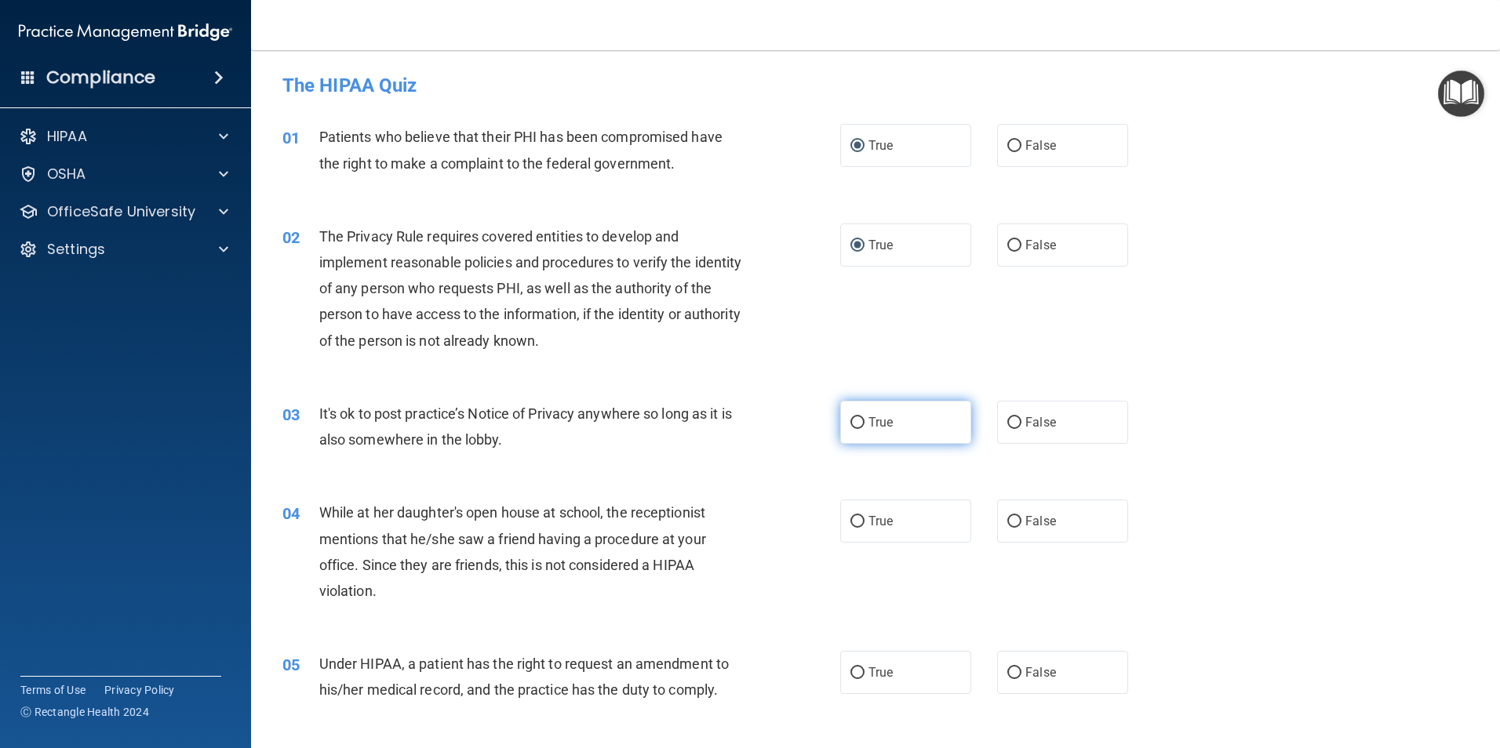
click at [850, 422] on input "True" at bounding box center [857, 423] width 14 height 12
radio input "true"
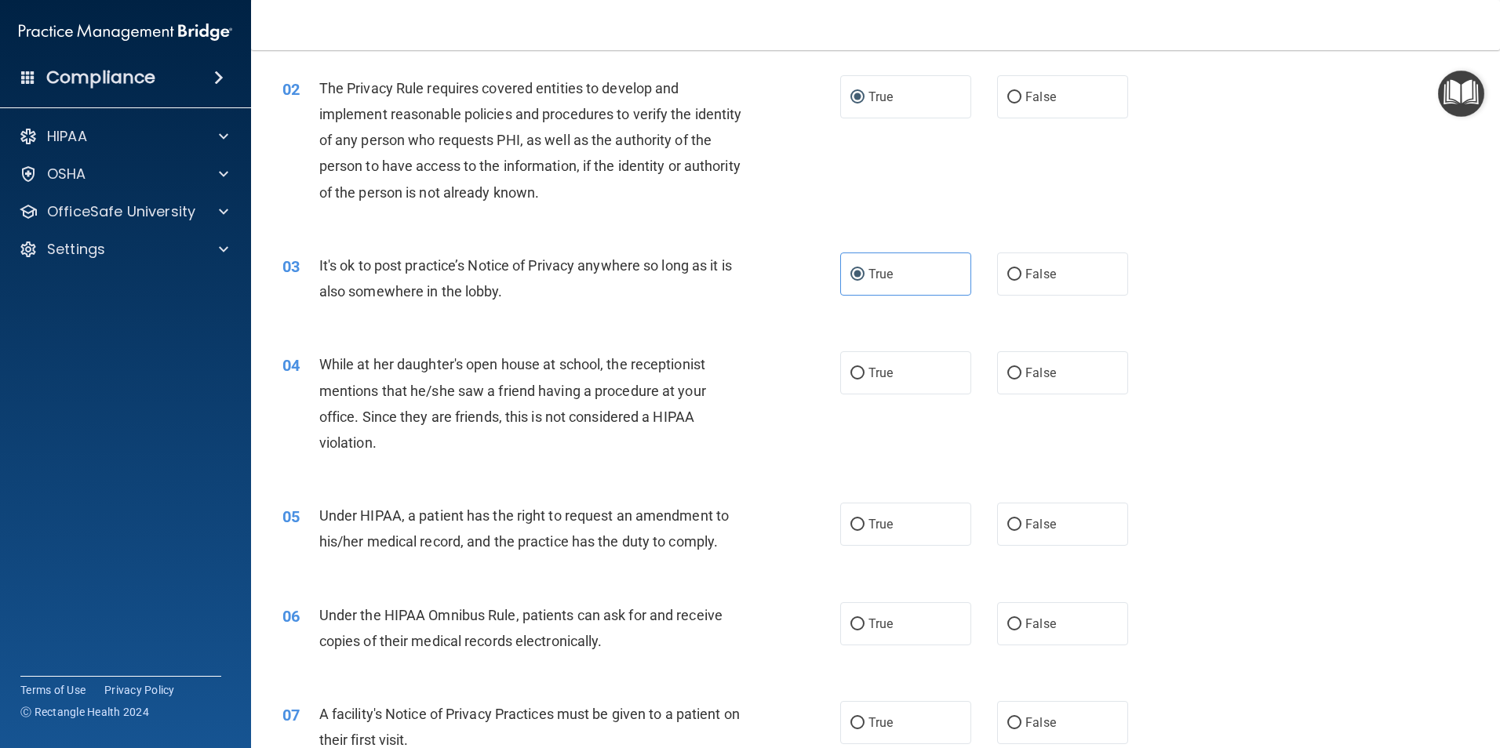
scroll to position [314, 0]
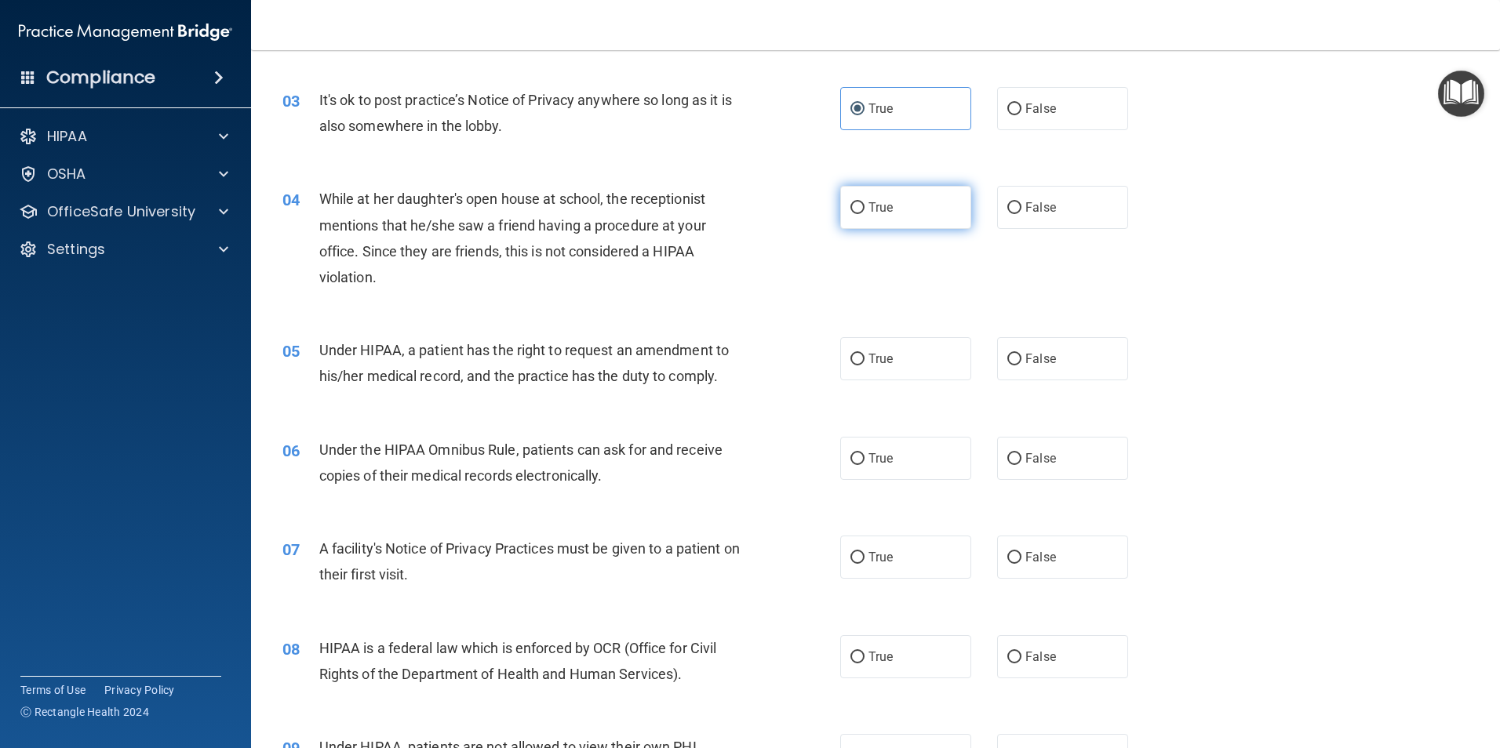
click at [844, 210] on label "True" at bounding box center [905, 207] width 131 height 43
click at [851, 212] on input "True" at bounding box center [857, 208] width 14 height 12
radio input "true"
click at [854, 355] on input "True" at bounding box center [857, 360] width 14 height 12
radio input "true"
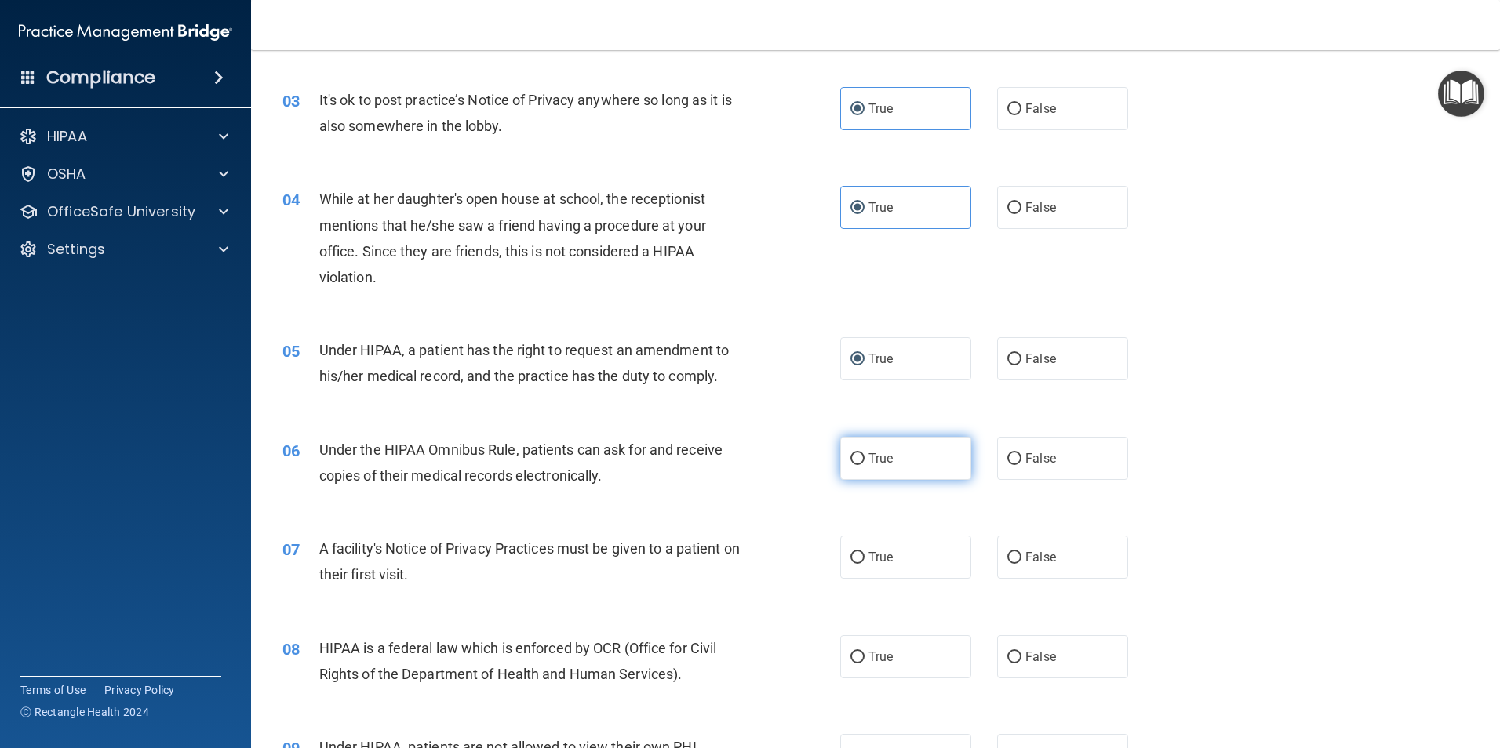
click at [851, 460] on input "True" at bounding box center [857, 459] width 14 height 12
radio input "true"
drag, startPoint x: 853, startPoint y: 556, endPoint x: 860, endPoint y: 558, distance: 8.0
click at [852, 557] on input "True" at bounding box center [857, 558] width 14 height 12
radio input "true"
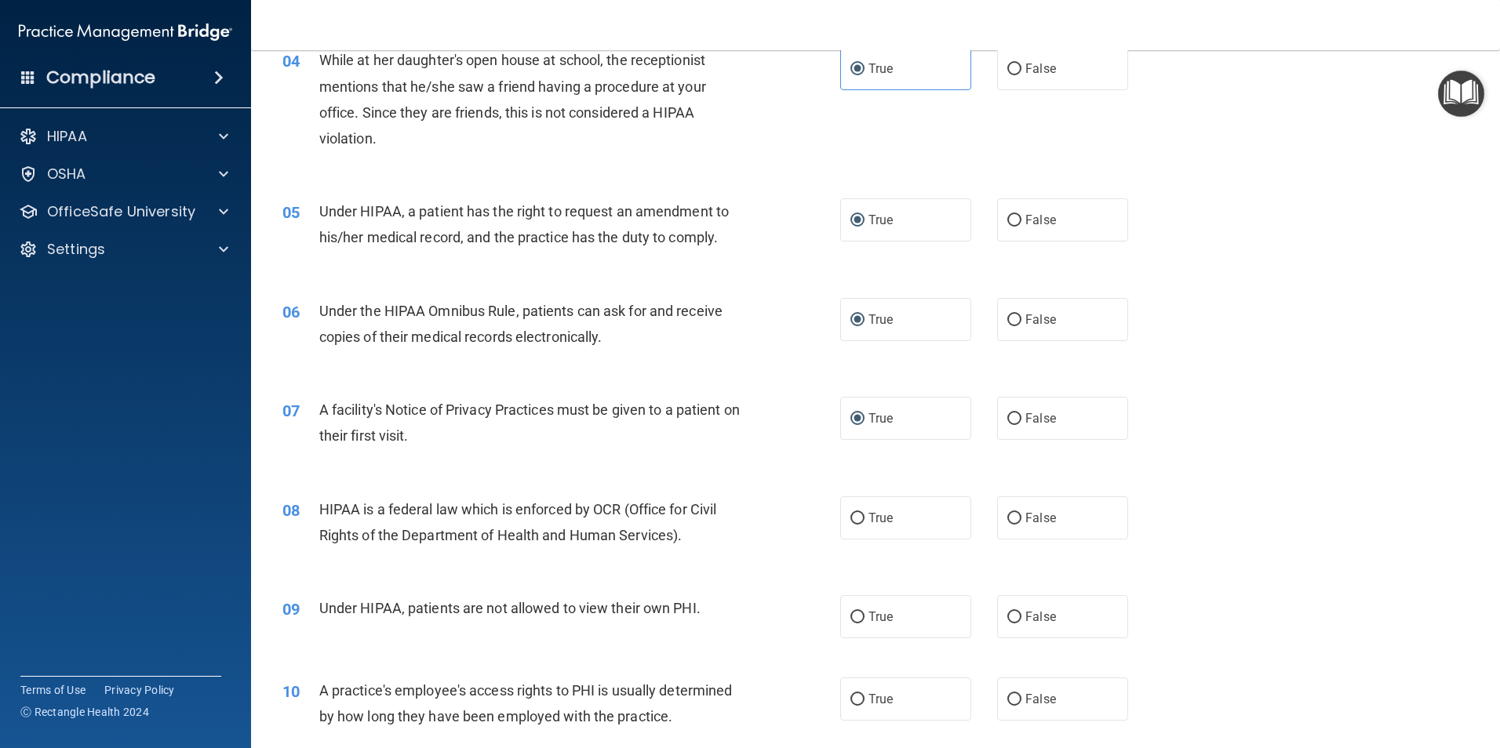
scroll to position [627, 0]
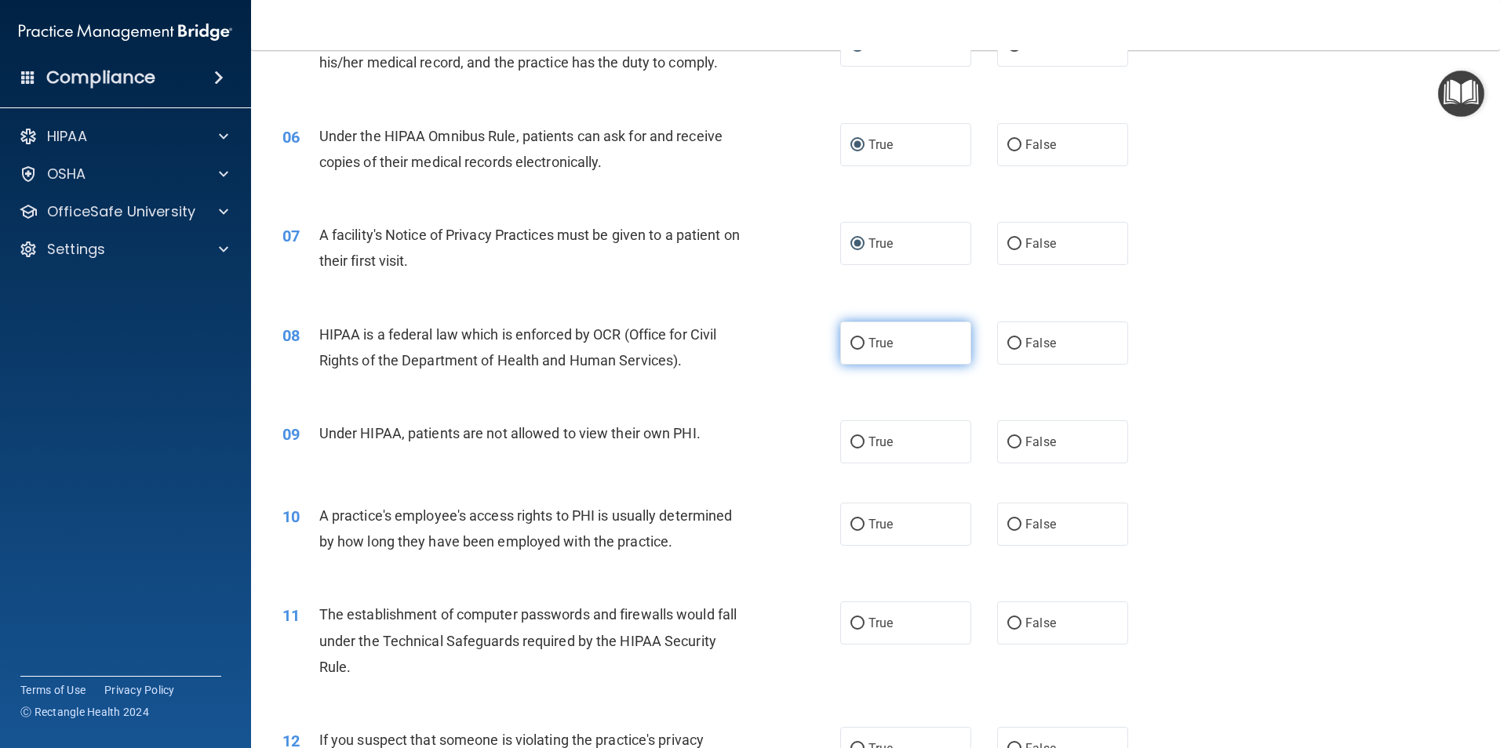
click at [855, 342] on input "True" at bounding box center [857, 344] width 14 height 12
radio input "true"
click at [855, 446] on input "True" at bounding box center [857, 443] width 14 height 12
radio input "true"
click at [850, 521] on input "True" at bounding box center [857, 525] width 14 height 12
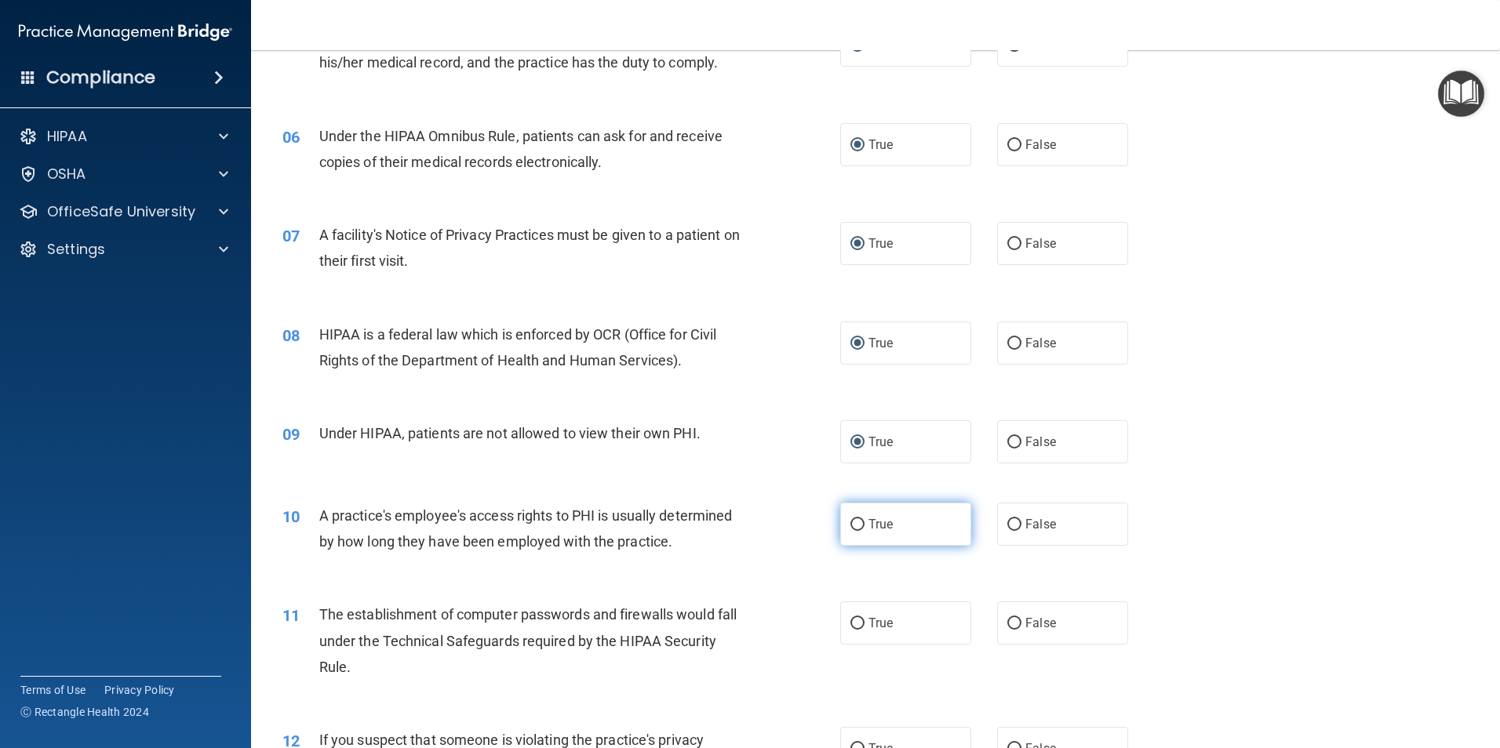
radio input "true"
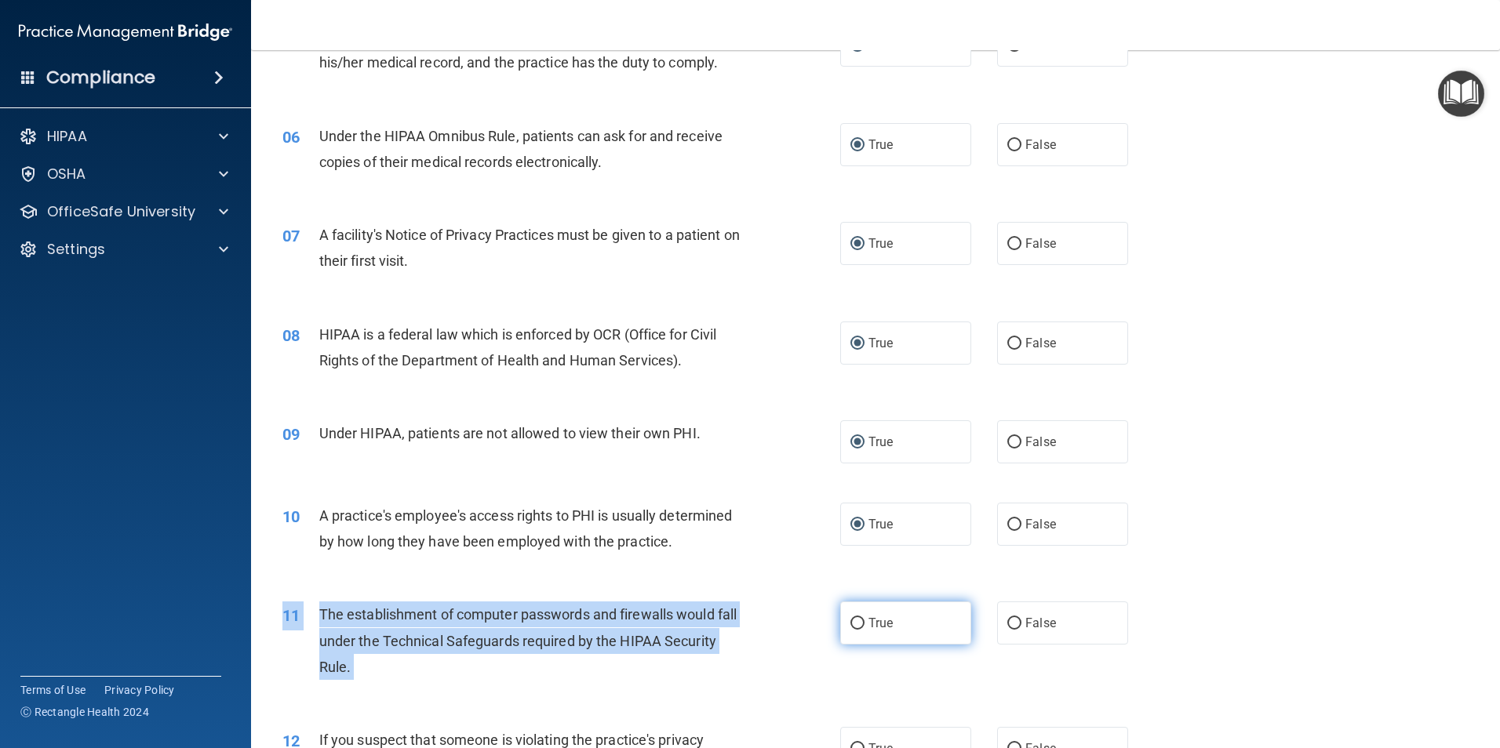
drag, startPoint x: 843, startPoint y: 602, endPoint x: 845, endPoint y: 615, distance: 12.8
click at [845, 613] on div "11 The establishment of computer passwords and firewalls would fall under the T…" at bounding box center [875, 644] width 1209 height 125
drag, startPoint x: 845, startPoint y: 615, endPoint x: 848, endPoint y: 624, distance: 9.7
click at [850, 624] on input "True" at bounding box center [857, 624] width 14 height 12
radio input "true"
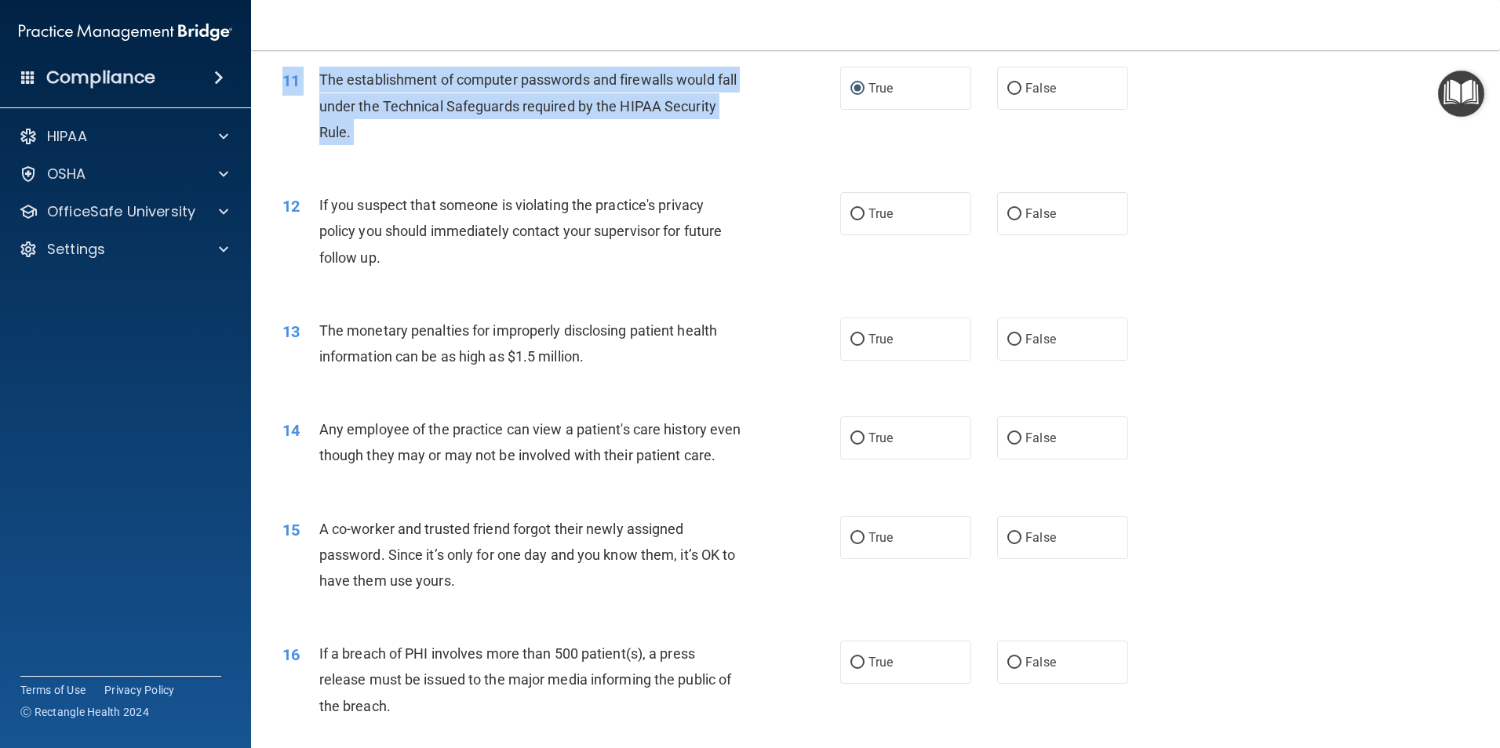
scroll to position [1176, 0]
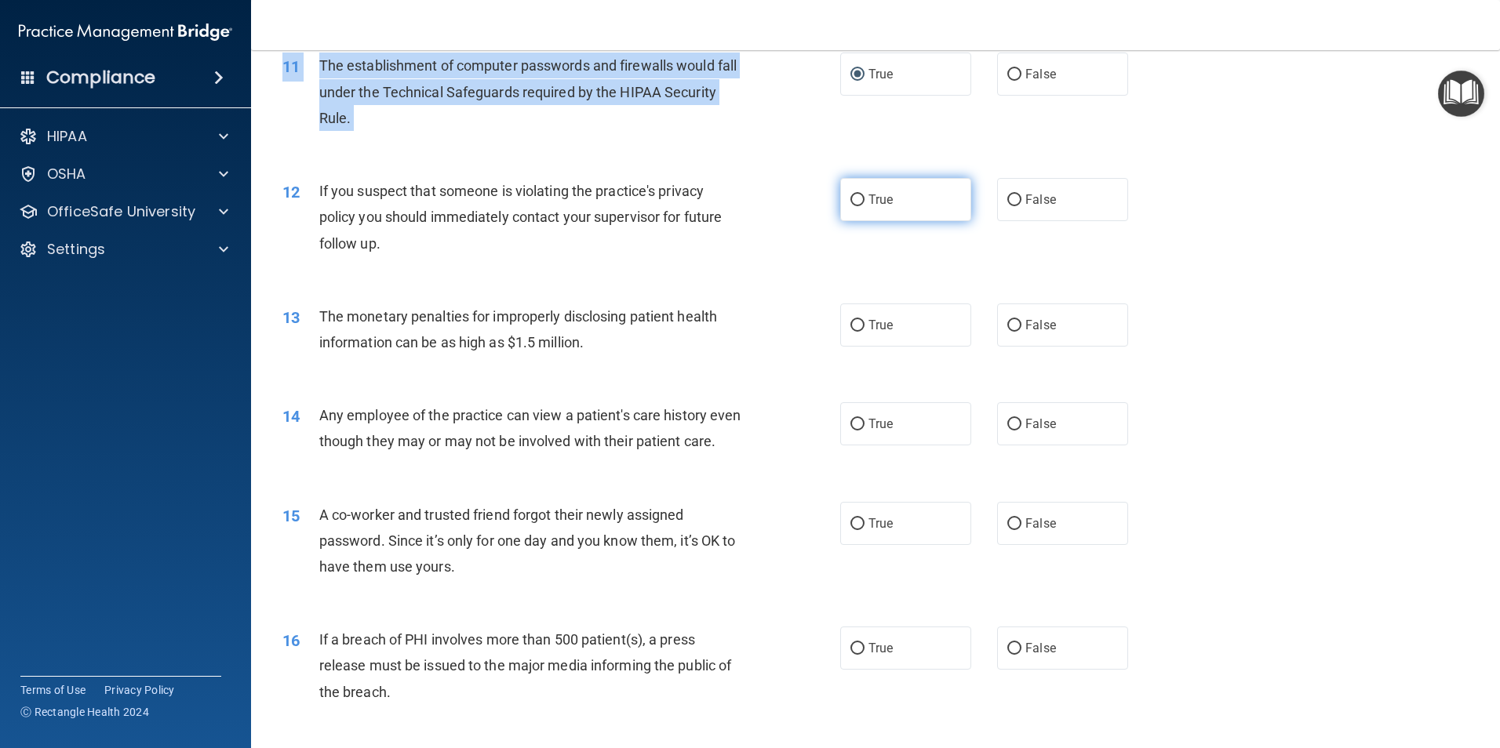
drag, startPoint x: 849, startPoint y: 199, endPoint x: 857, endPoint y: 213, distance: 15.9
click at [850, 198] on input "True" at bounding box center [857, 201] width 14 height 12
radio input "true"
click at [857, 328] on input "True" at bounding box center [857, 326] width 14 height 12
radio input "true"
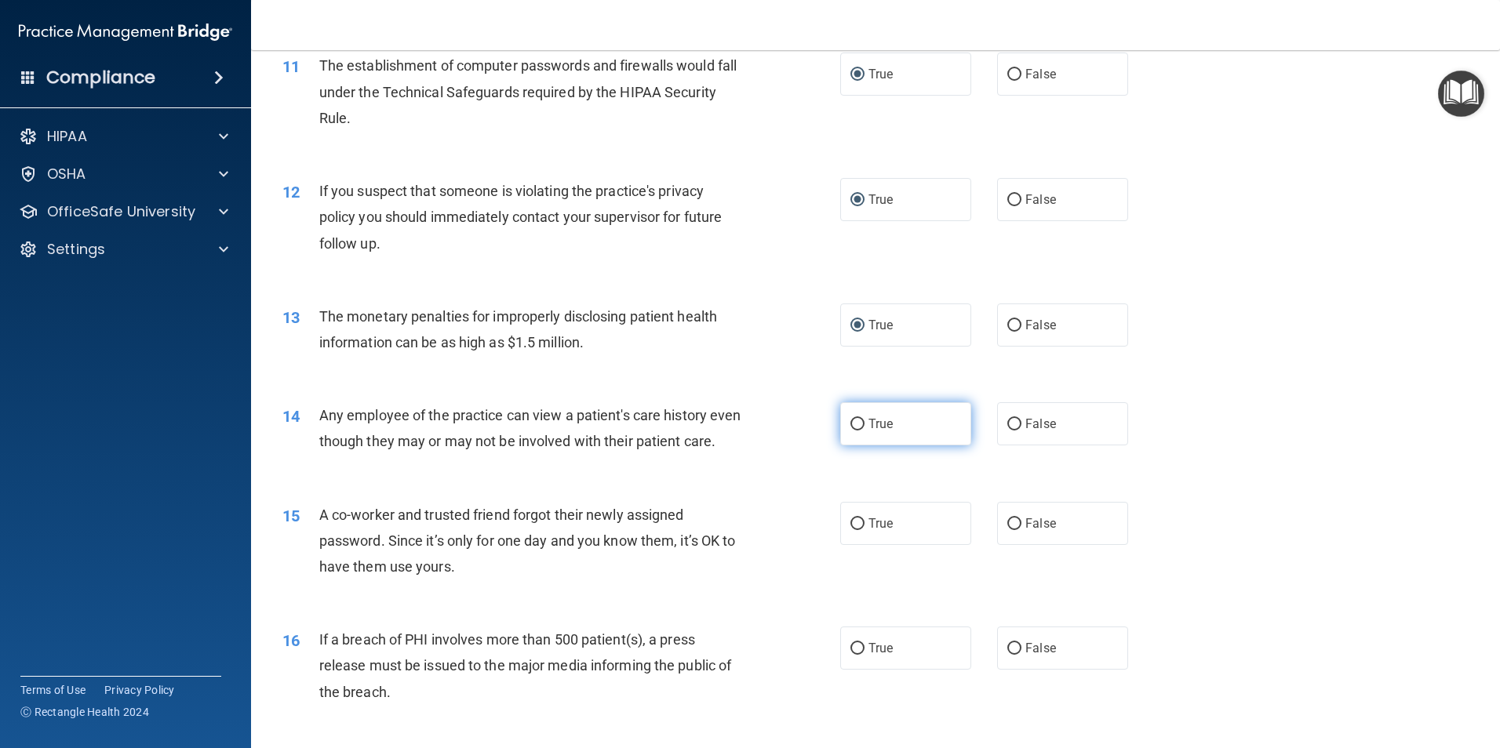
click at [849, 431] on label "True" at bounding box center [905, 423] width 131 height 43
click at [850, 422] on input "True" at bounding box center [857, 425] width 14 height 12
radio input "true"
click at [849, 539] on label "True" at bounding box center [905, 523] width 131 height 43
click at [850, 530] on input "True" at bounding box center [857, 524] width 14 height 12
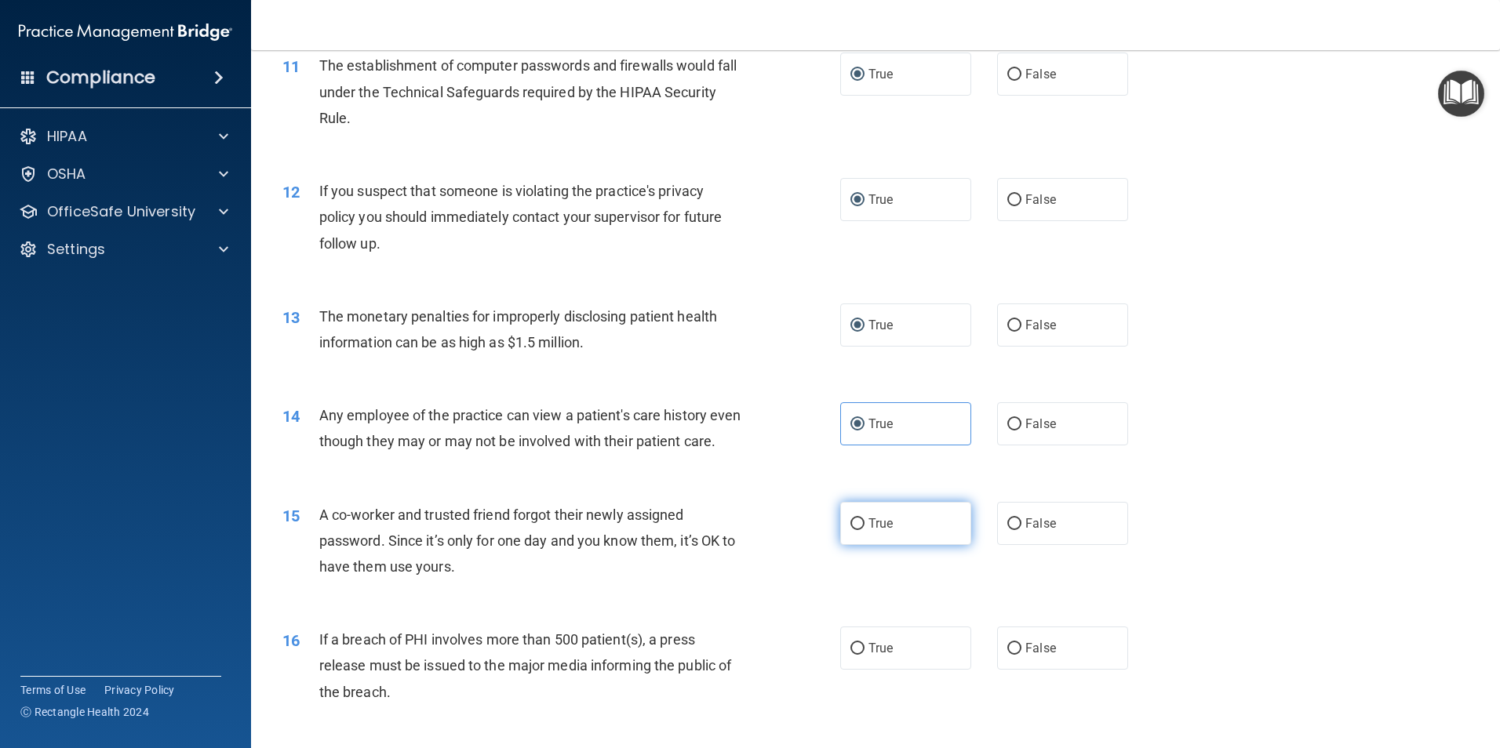
radio input "true"
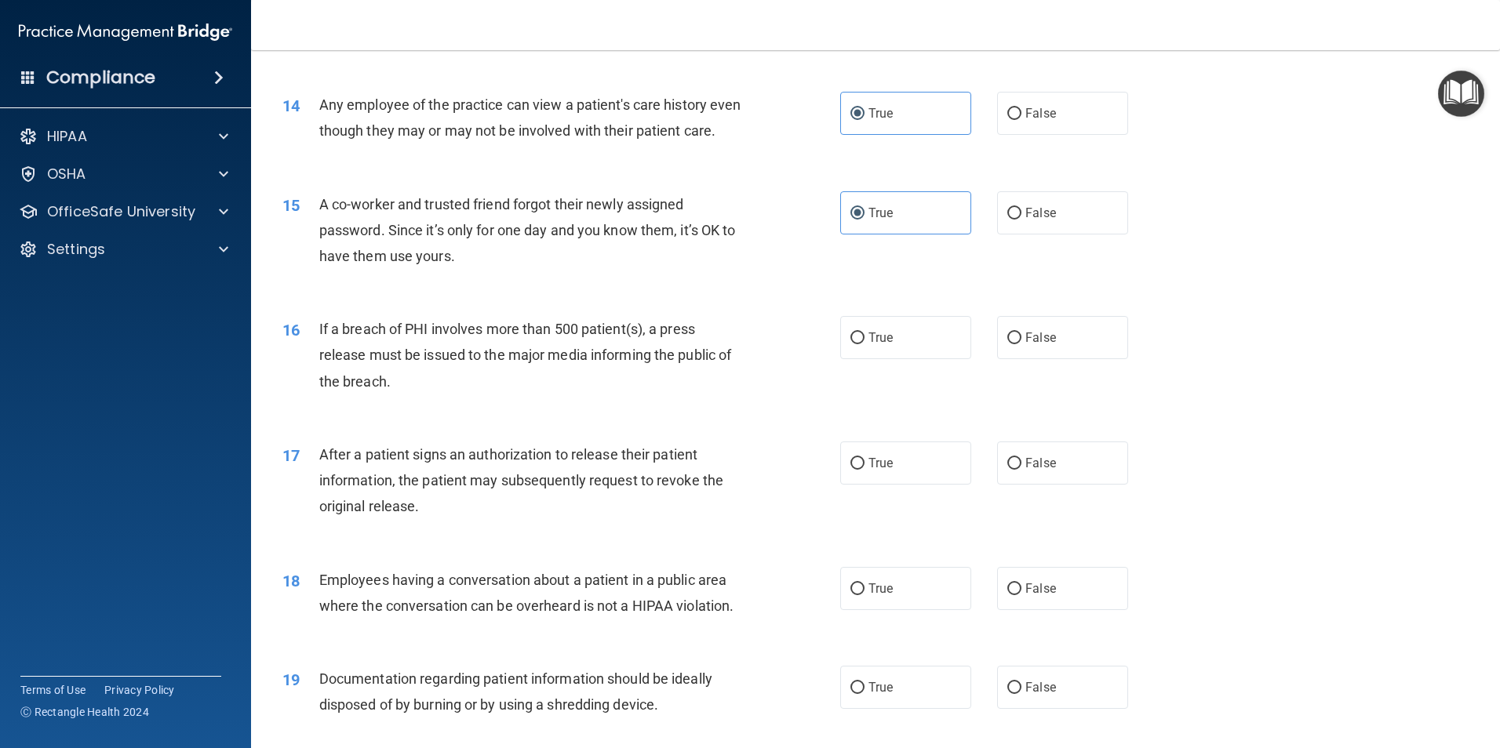
scroll to position [1490, 0]
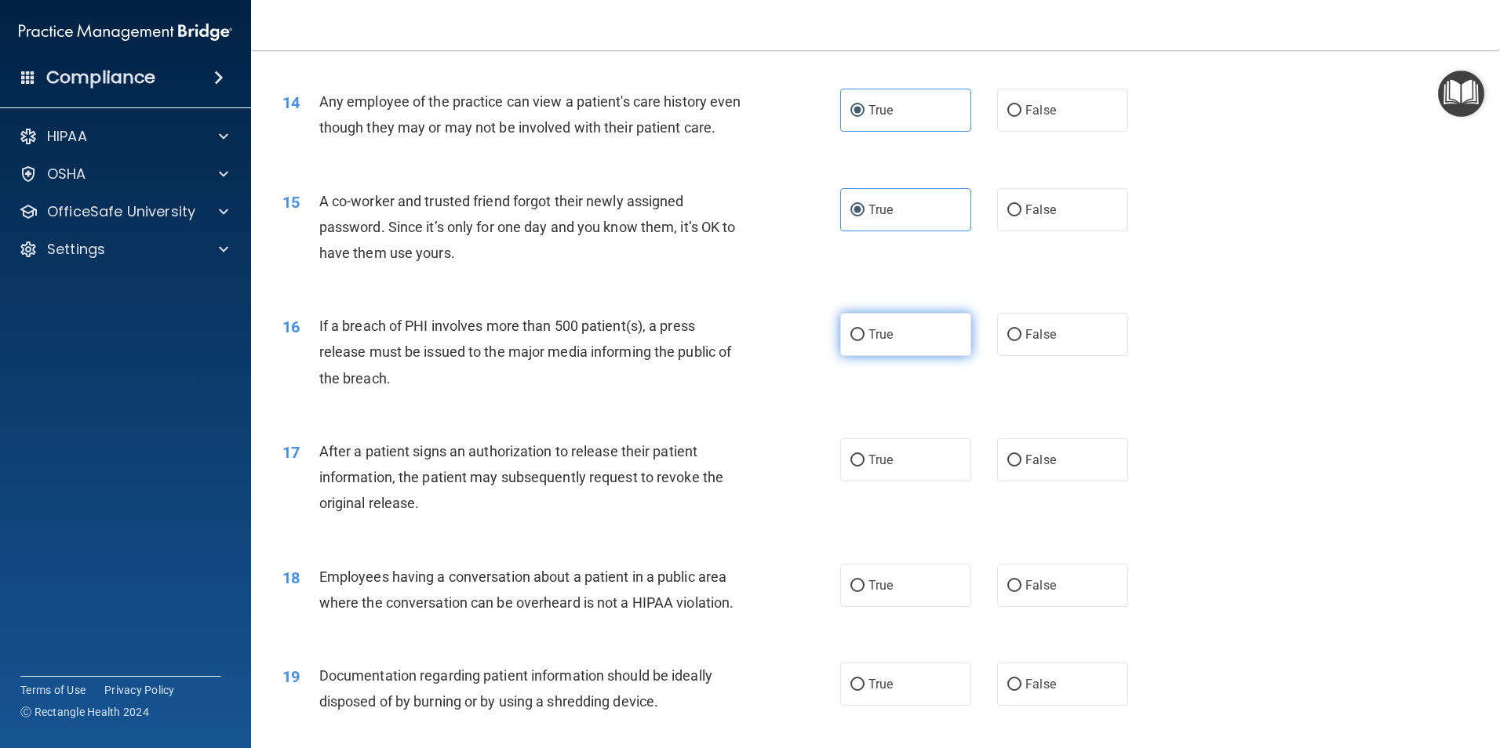
drag, startPoint x: 848, startPoint y: 355, endPoint x: 849, endPoint y: 371, distance: 15.8
click at [850, 341] on input "True" at bounding box center [857, 335] width 14 height 12
radio input "true"
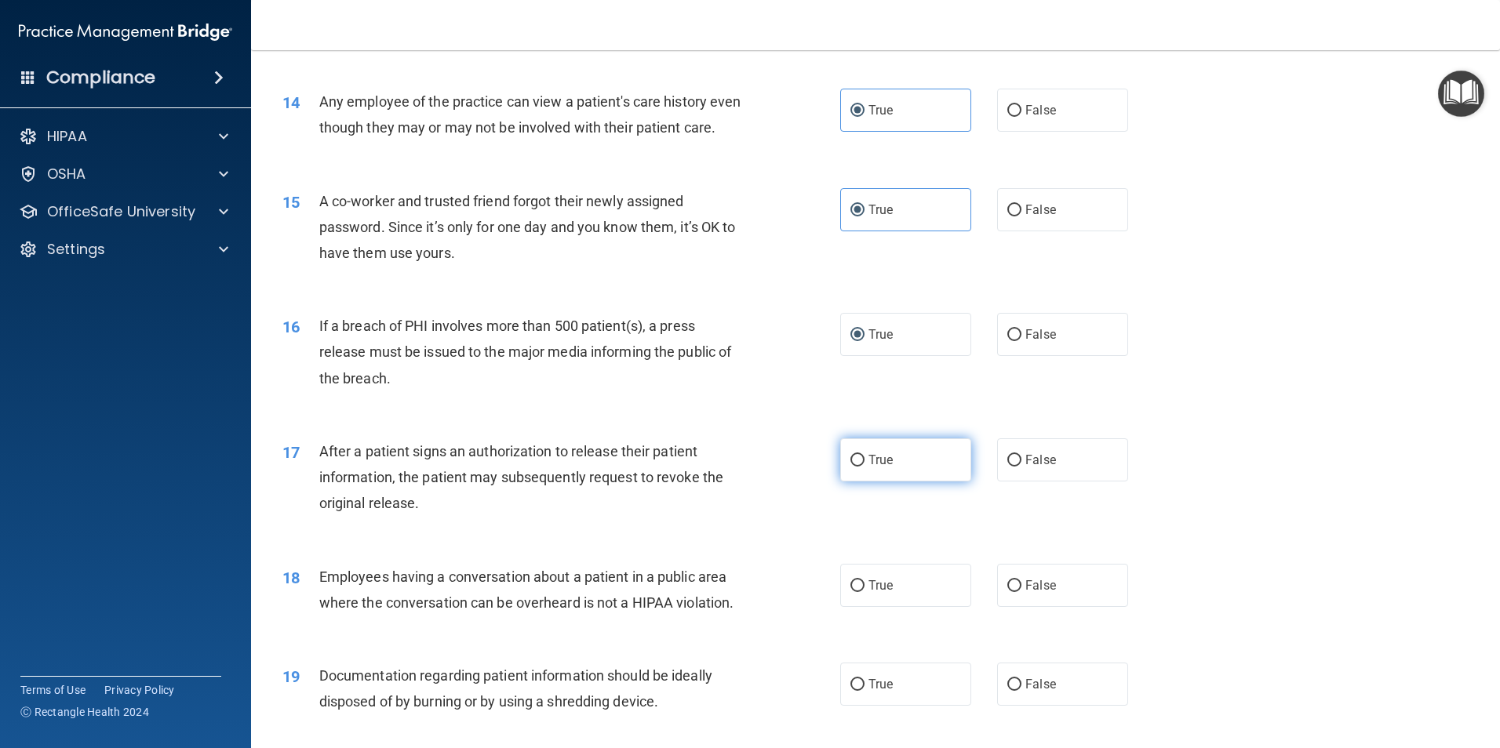
click at [855, 467] on input "True" at bounding box center [857, 461] width 14 height 12
radio input "true"
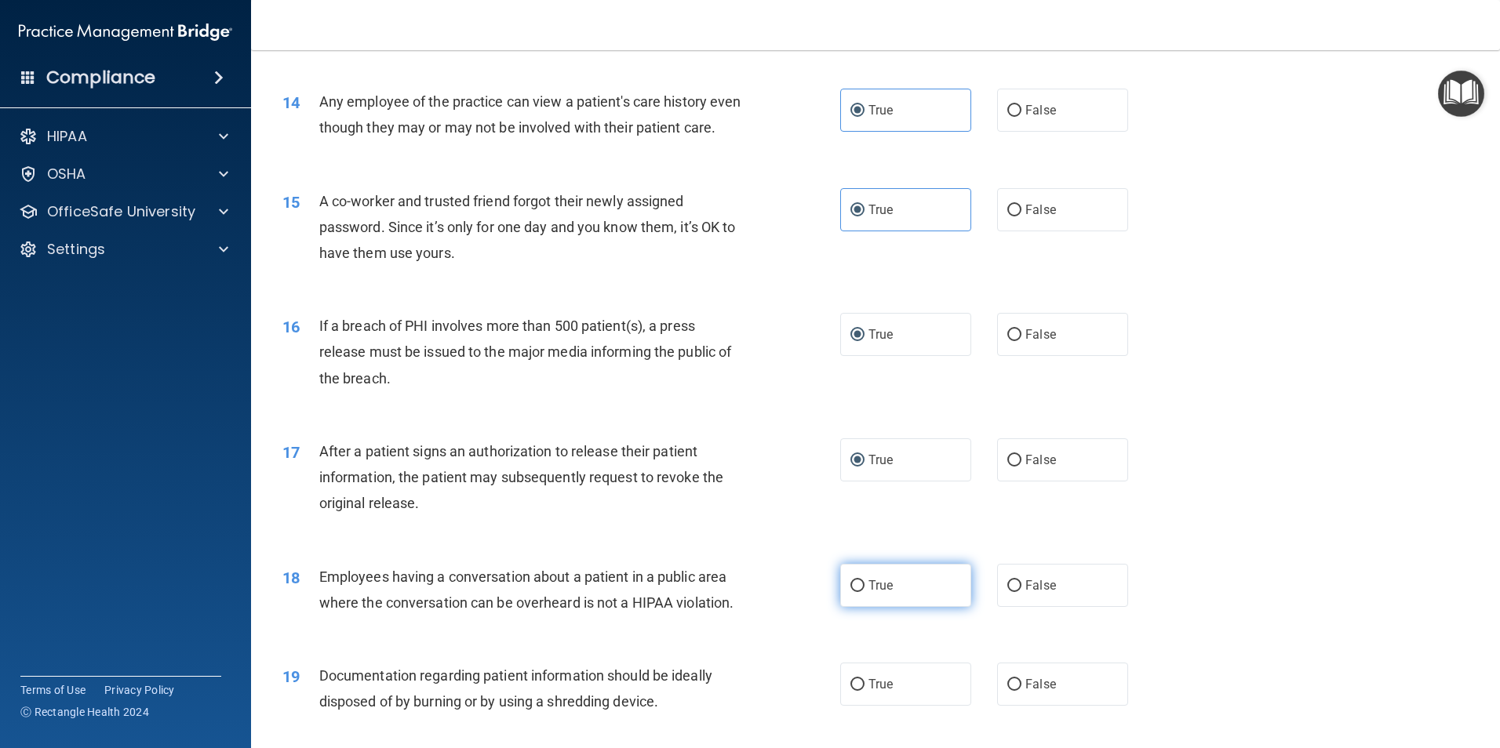
click at [850, 592] on input "True" at bounding box center [857, 586] width 14 height 12
radio input "true"
click at [854, 703] on label "True" at bounding box center [905, 684] width 131 height 43
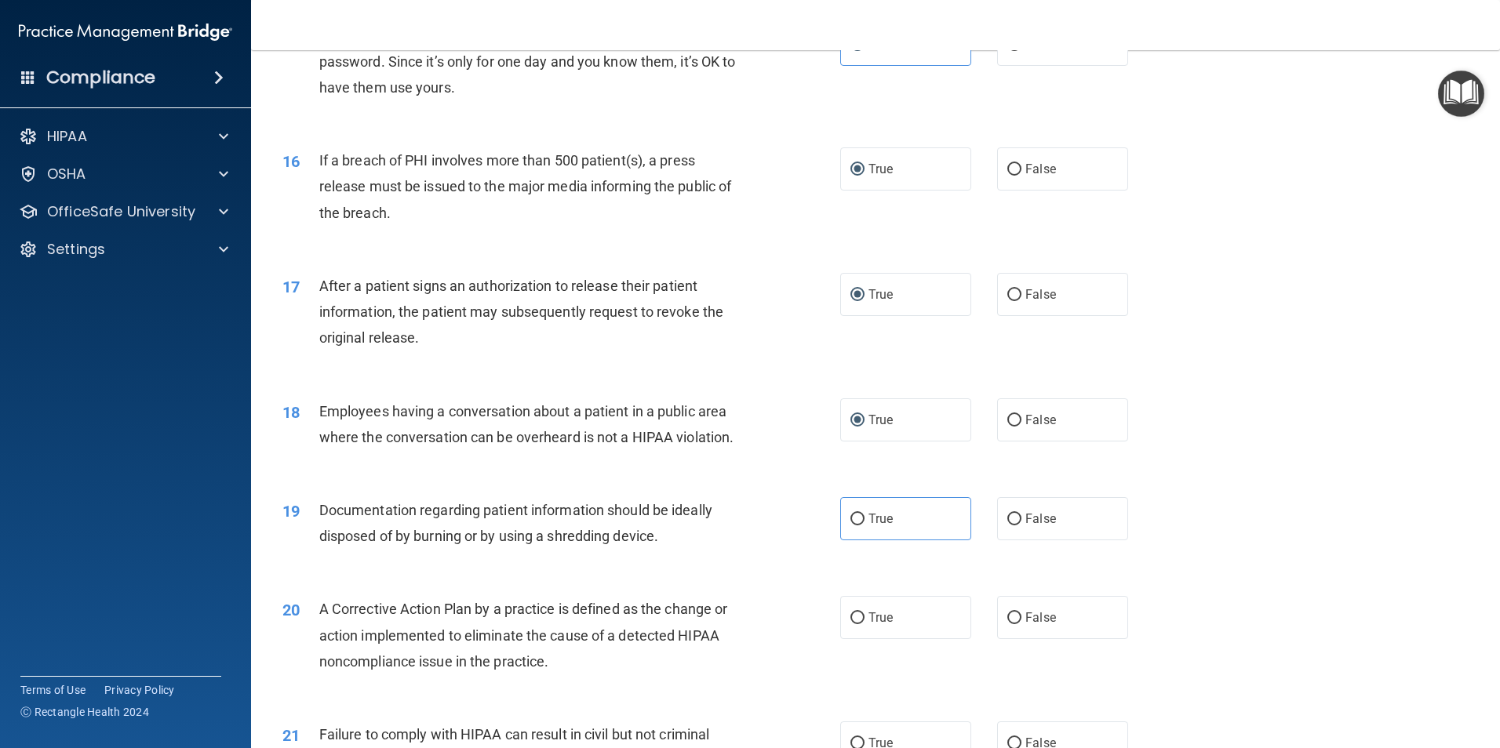
scroll to position [1882, 0]
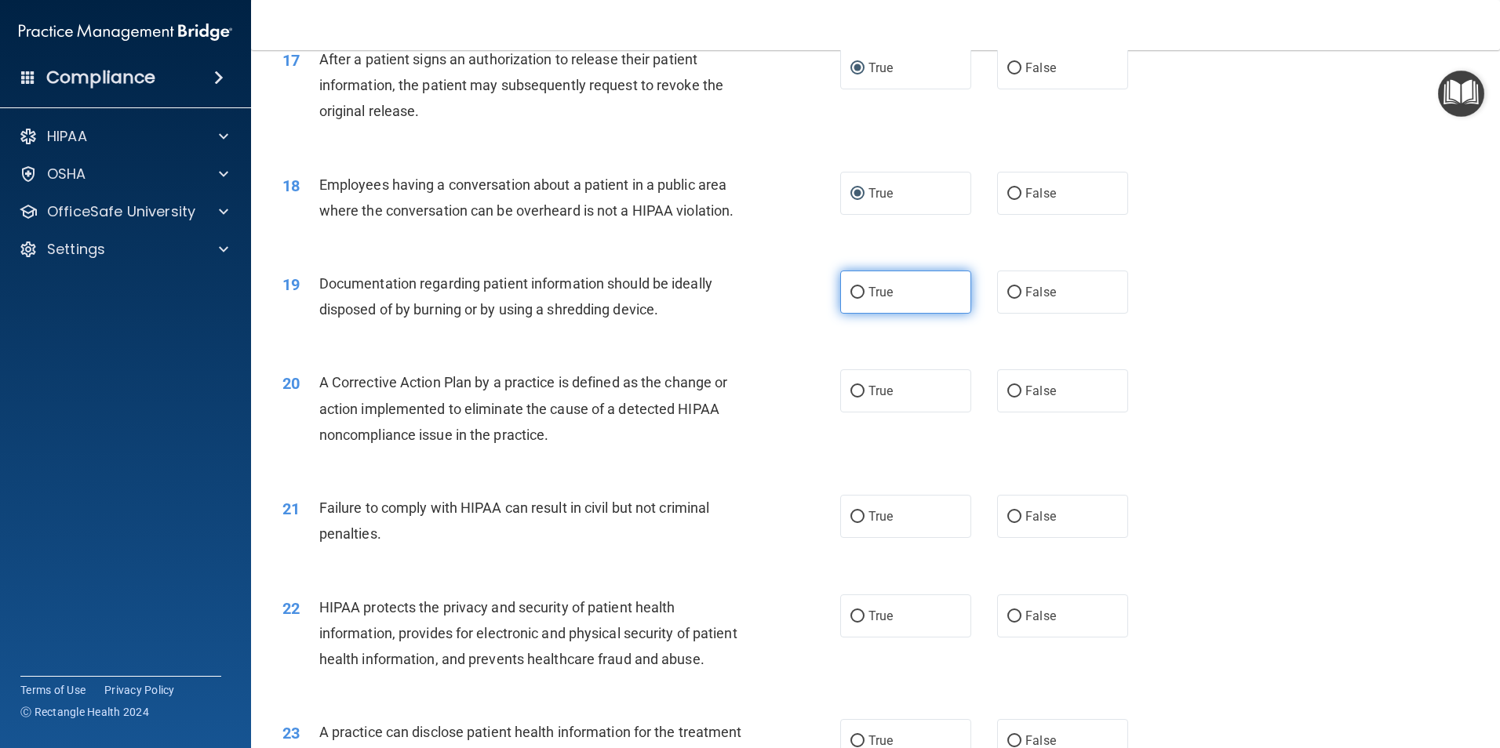
click at [853, 299] on input "True" at bounding box center [857, 293] width 14 height 12
radio input "true"
click at [852, 398] on input "True" at bounding box center [857, 392] width 14 height 12
radio input "true"
click at [853, 523] on input "True" at bounding box center [857, 517] width 14 height 12
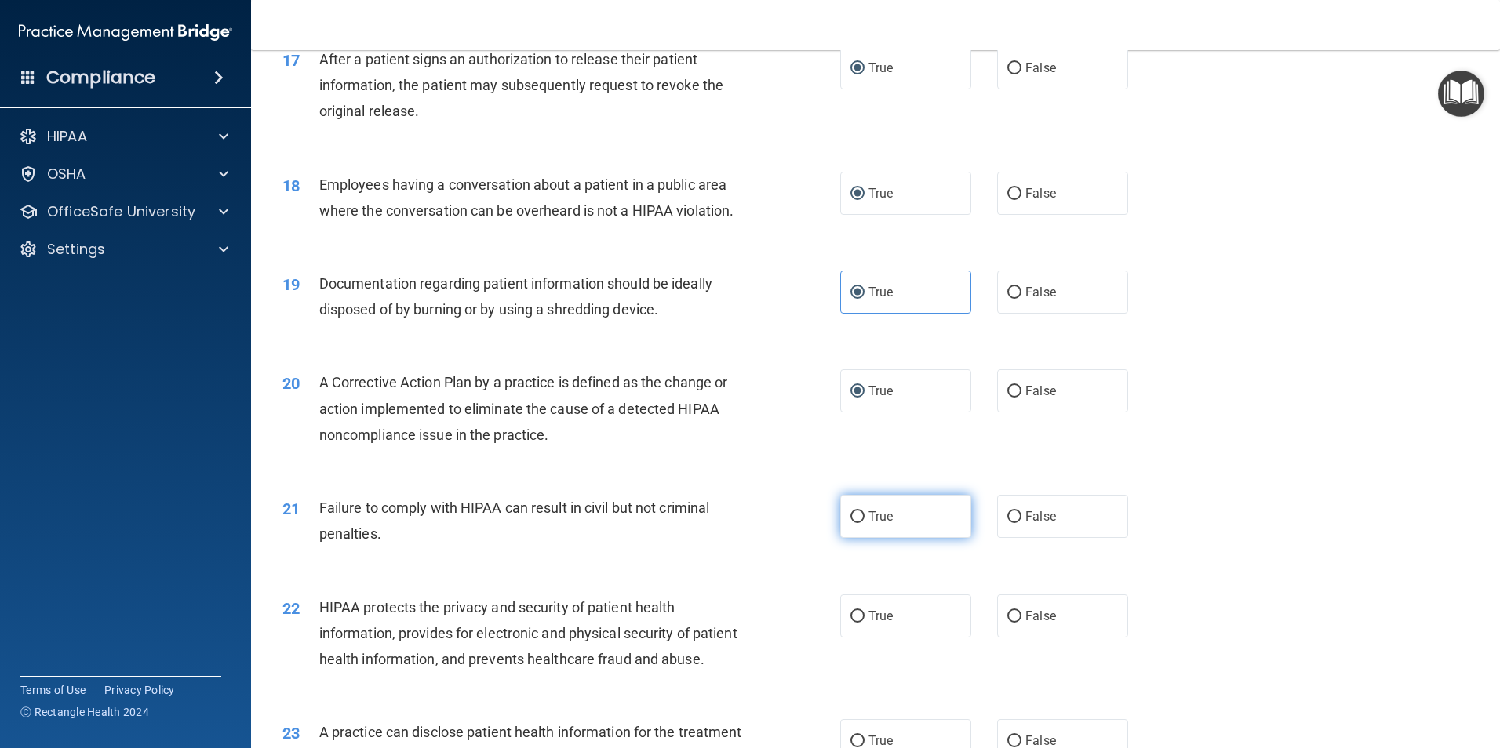
radio input "true"
click at [850, 623] on input "True" at bounding box center [857, 617] width 14 height 12
radio input "true"
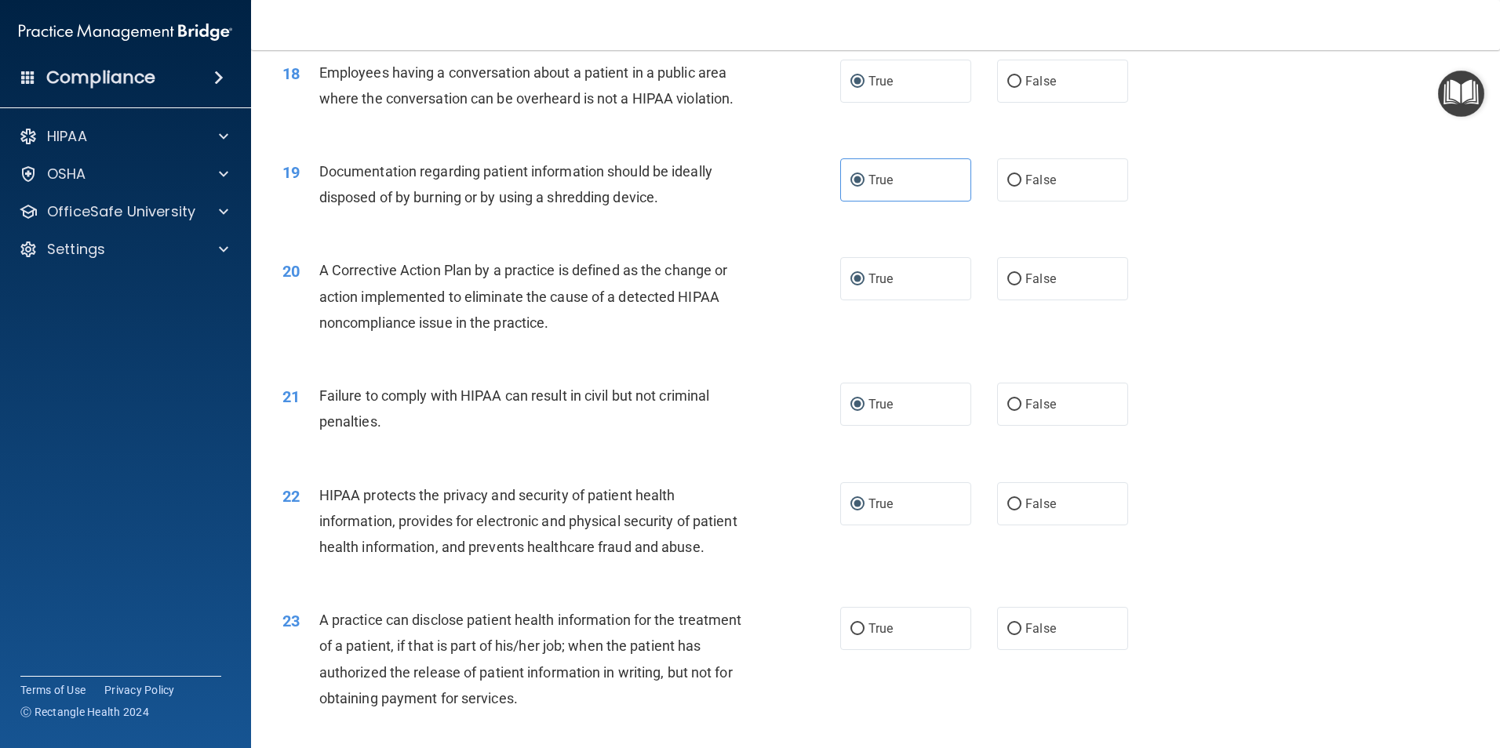
scroll to position [2353, 0]
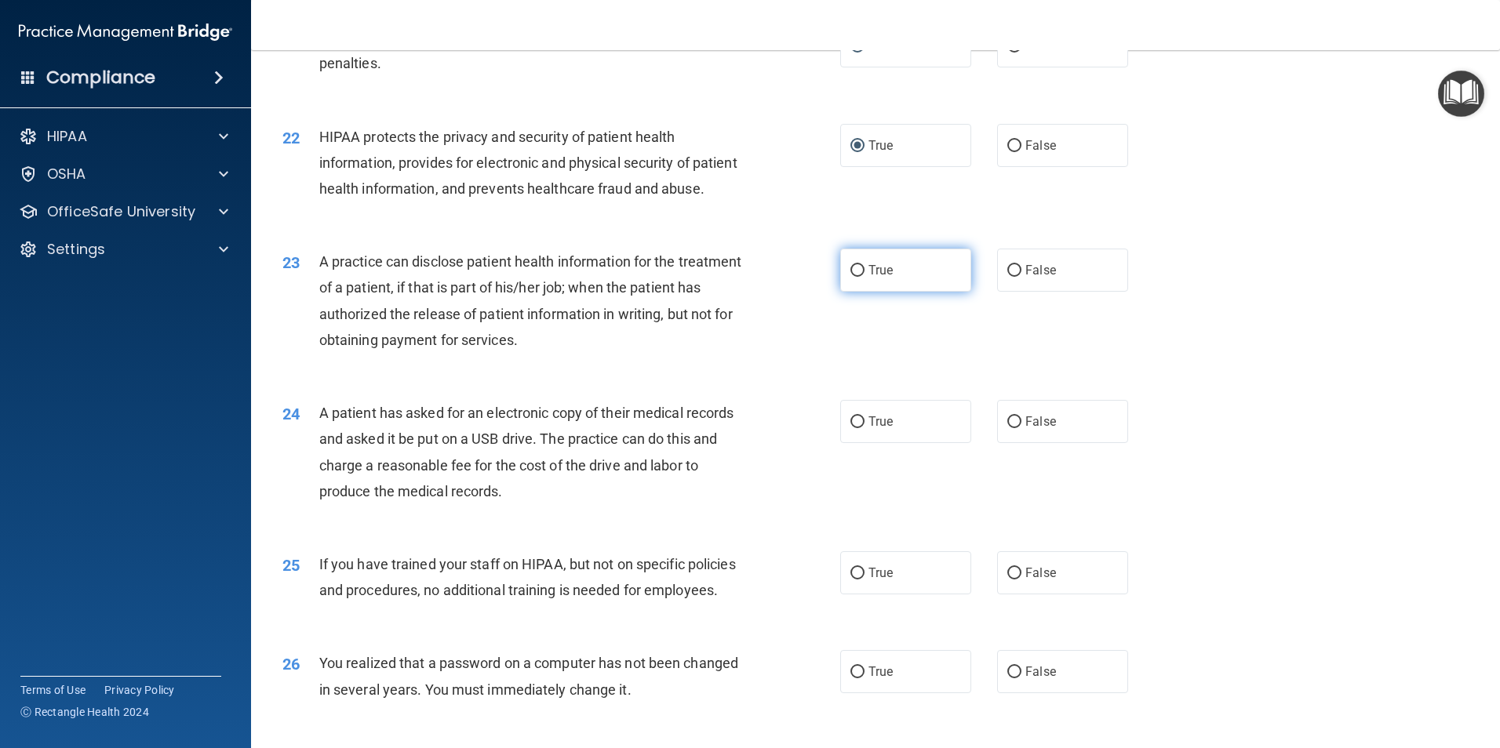
click at [852, 292] on label "True" at bounding box center [905, 270] width 131 height 43
click at [852, 277] on input "True" at bounding box center [857, 271] width 14 height 12
radio input "true"
click at [850, 428] on input "True" at bounding box center [857, 422] width 14 height 12
radio input "true"
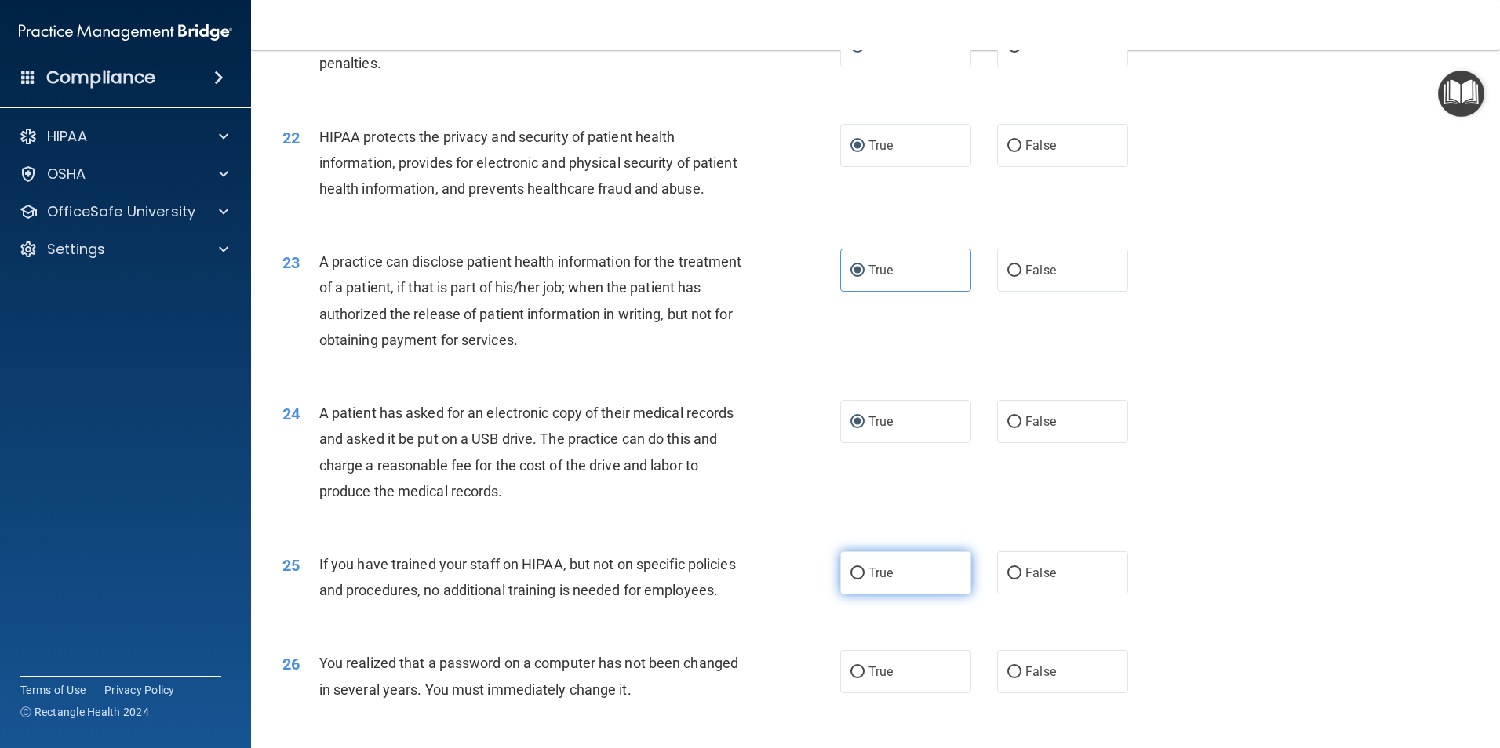
click at [850, 580] on input "True" at bounding box center [857, 574] width 14 height 12
radio input "true"
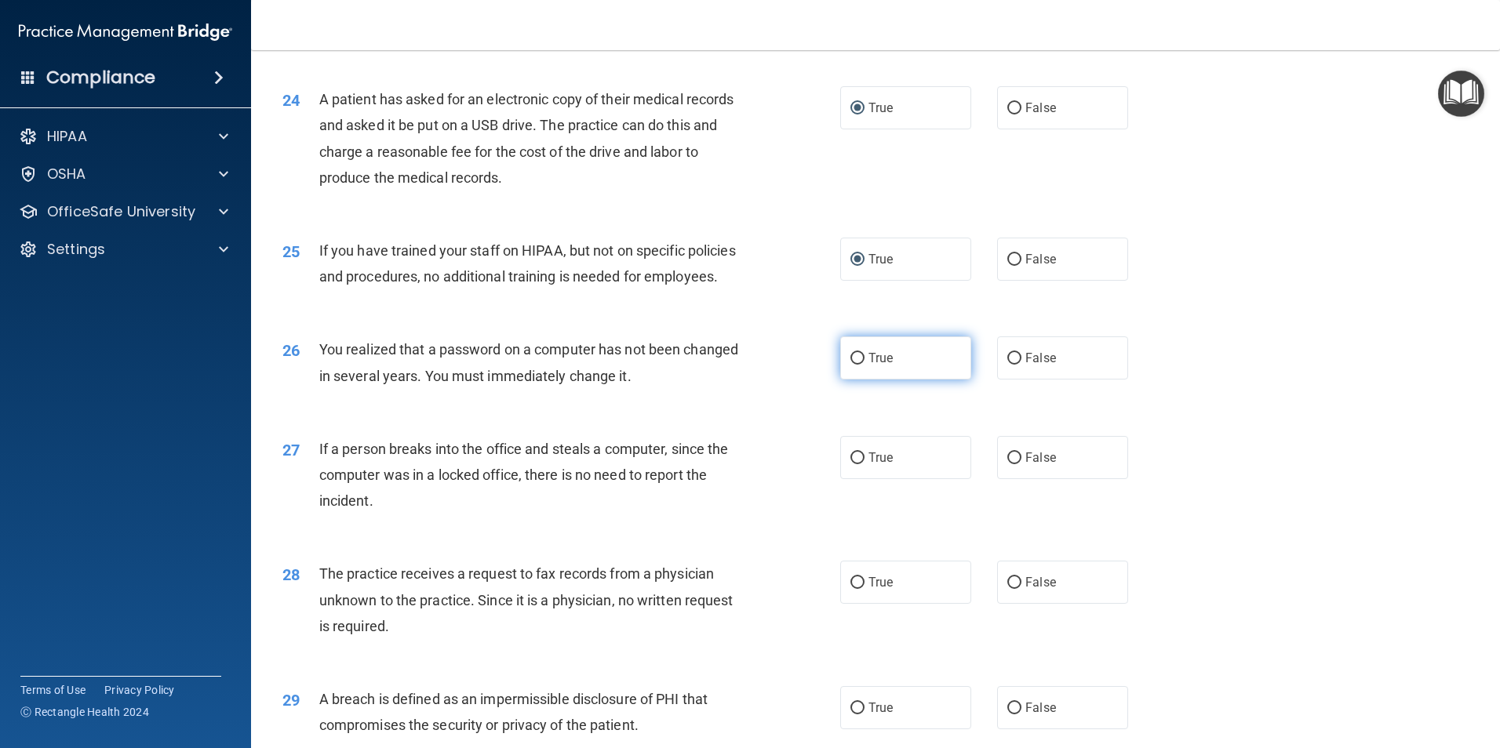
click at [856, 380] on label "True" at bounding box center [905, 357] width 131 height 43
click at [856, 365] on input "True" at bounding box center [857, 359] width 14 height 12
radio input "true"
click at [859, 479] on label "True" at bounding box center [905, 457] width 131 height 43
click at [859, 464] on input "True" at bounding box center [857, 459] width 14 height 12
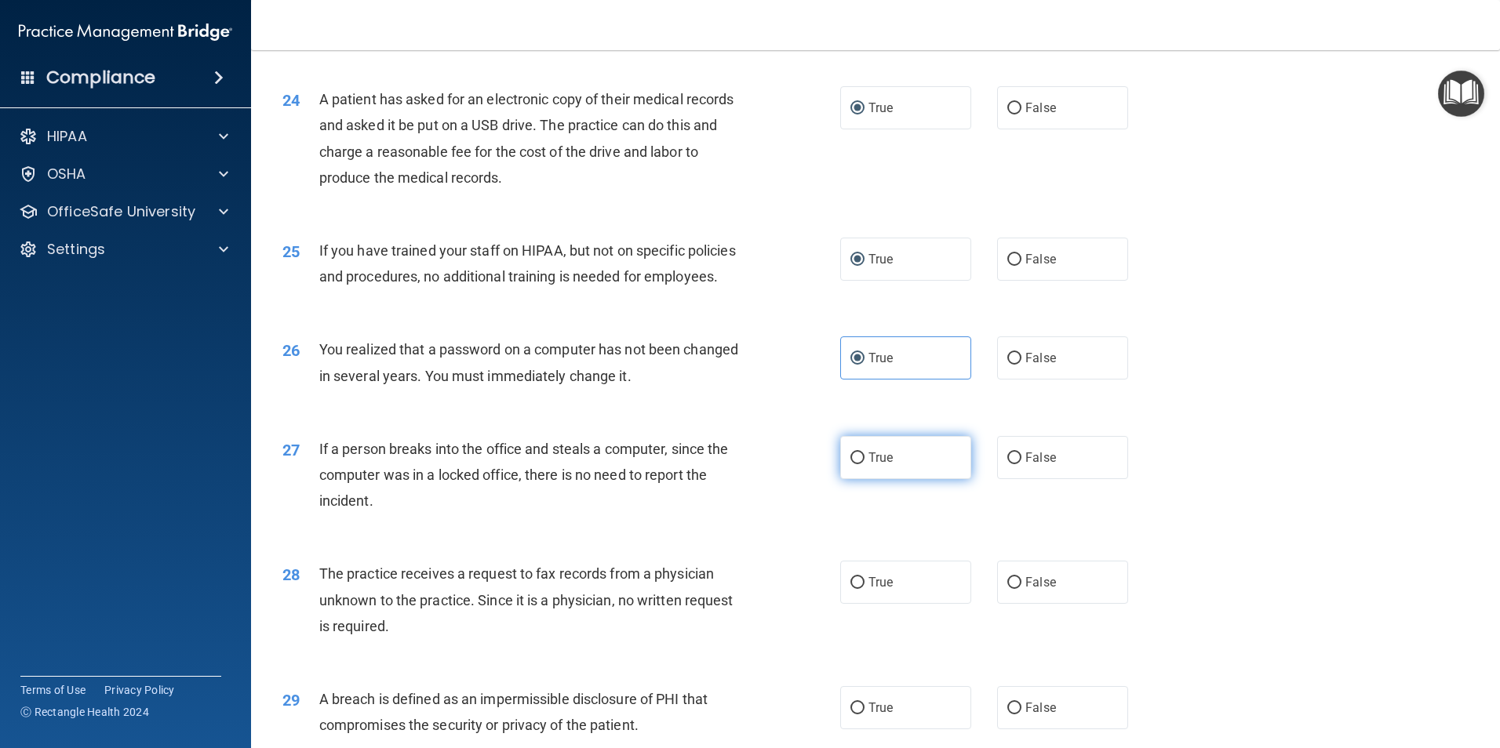
radio input "true"
click at [868, 590] on span "True" at bounding box center [880, 582] width 24 height 15
click at [864, 589] on input "True" at bounding box center [857, 583] width 14 height 12
radio input "true"
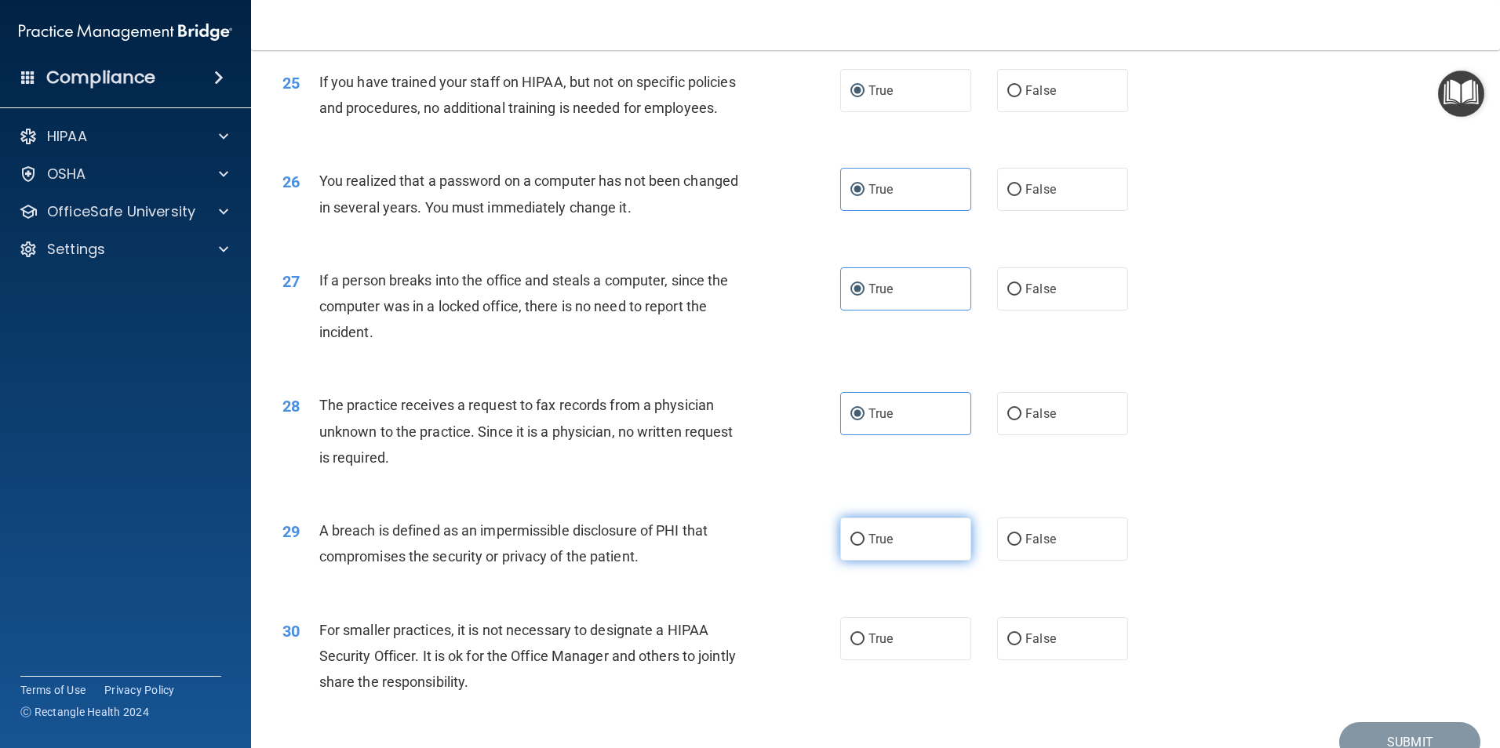
scroll to position [2990, 0]
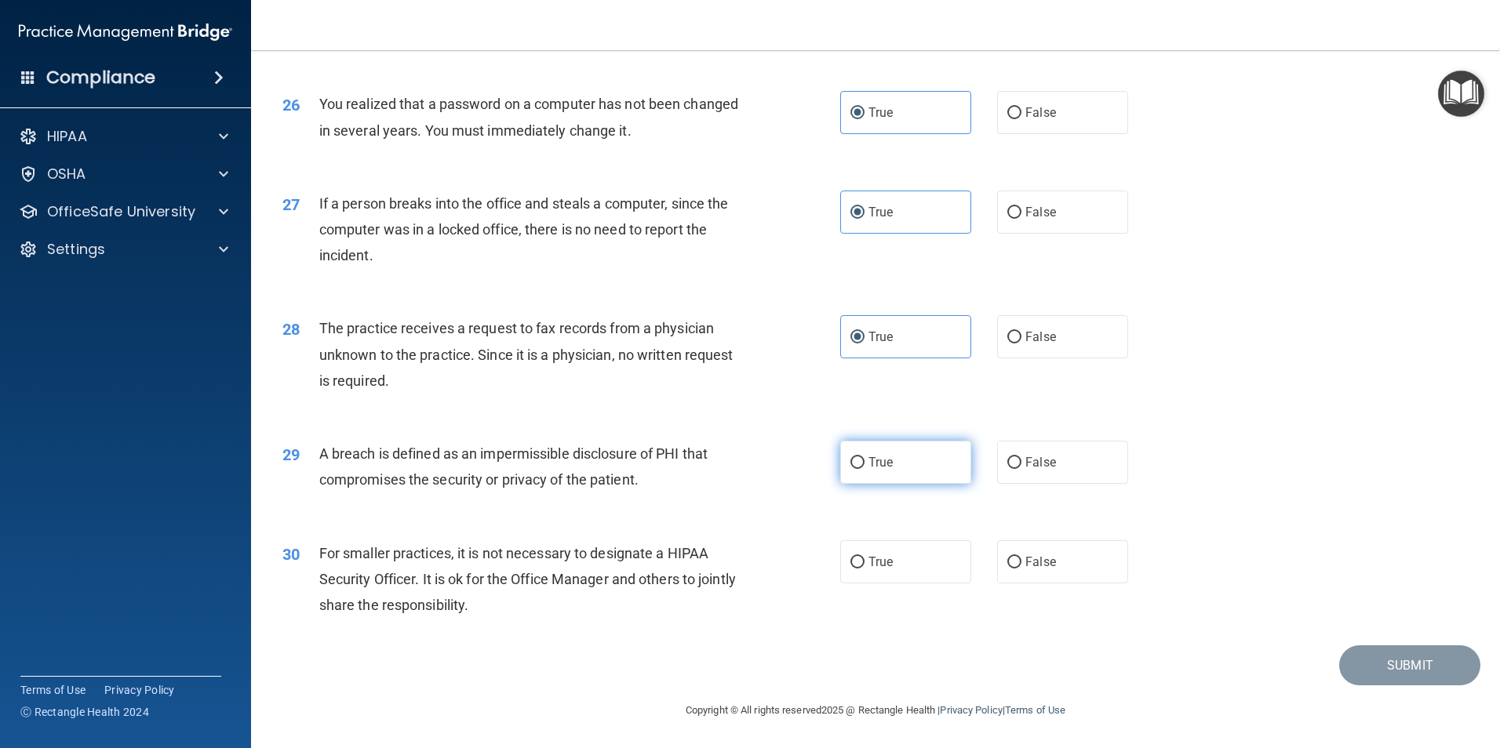
drag, startPoint x: 844, startPoint y: 458, endPoint x: 847, endPoint y: 470, distance: 12.2
click at [850, 459] on input "True" at bounding box center [857, 463] width 14 height 12
radio input "true"
click at [857, 569] on input "True" at bounding box center [857, 563] width 14 height 12
radio input "true"
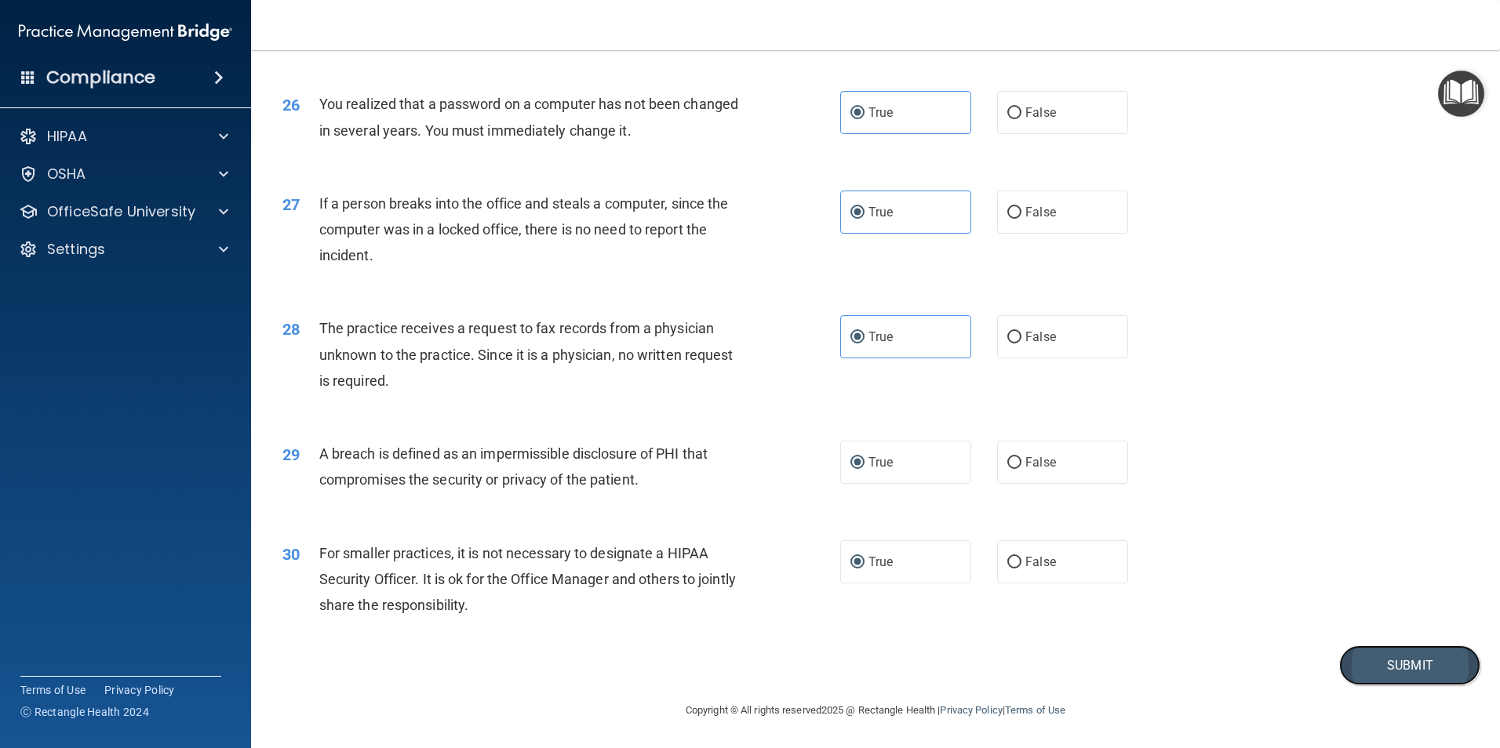
click at [1402, 679] on button "Submit" at bounding box center [1409, 665] width 141 height 40
click at [1380, 662] on button "Submit" at bounding box center [1409, 665] width 141 height 40
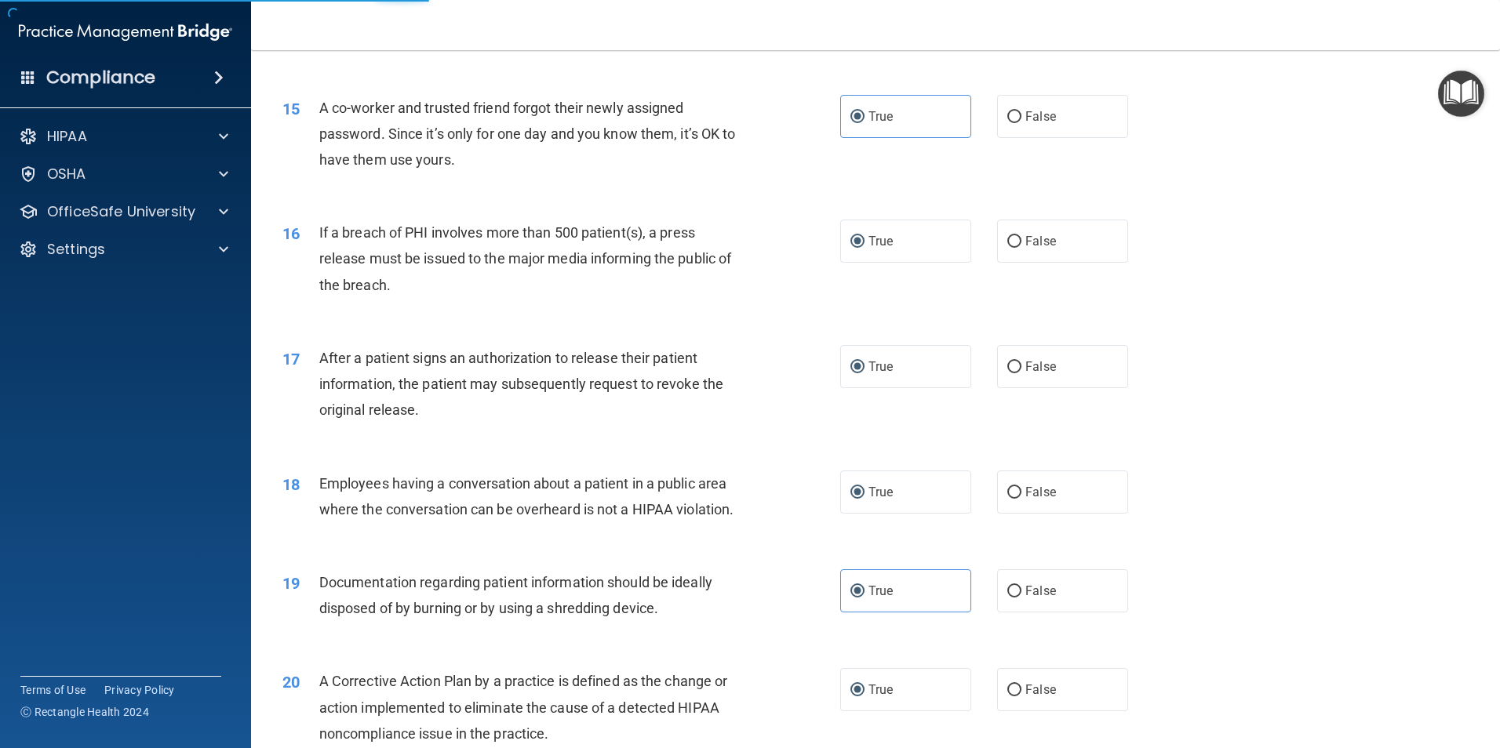
scroll to position [1578, 0]
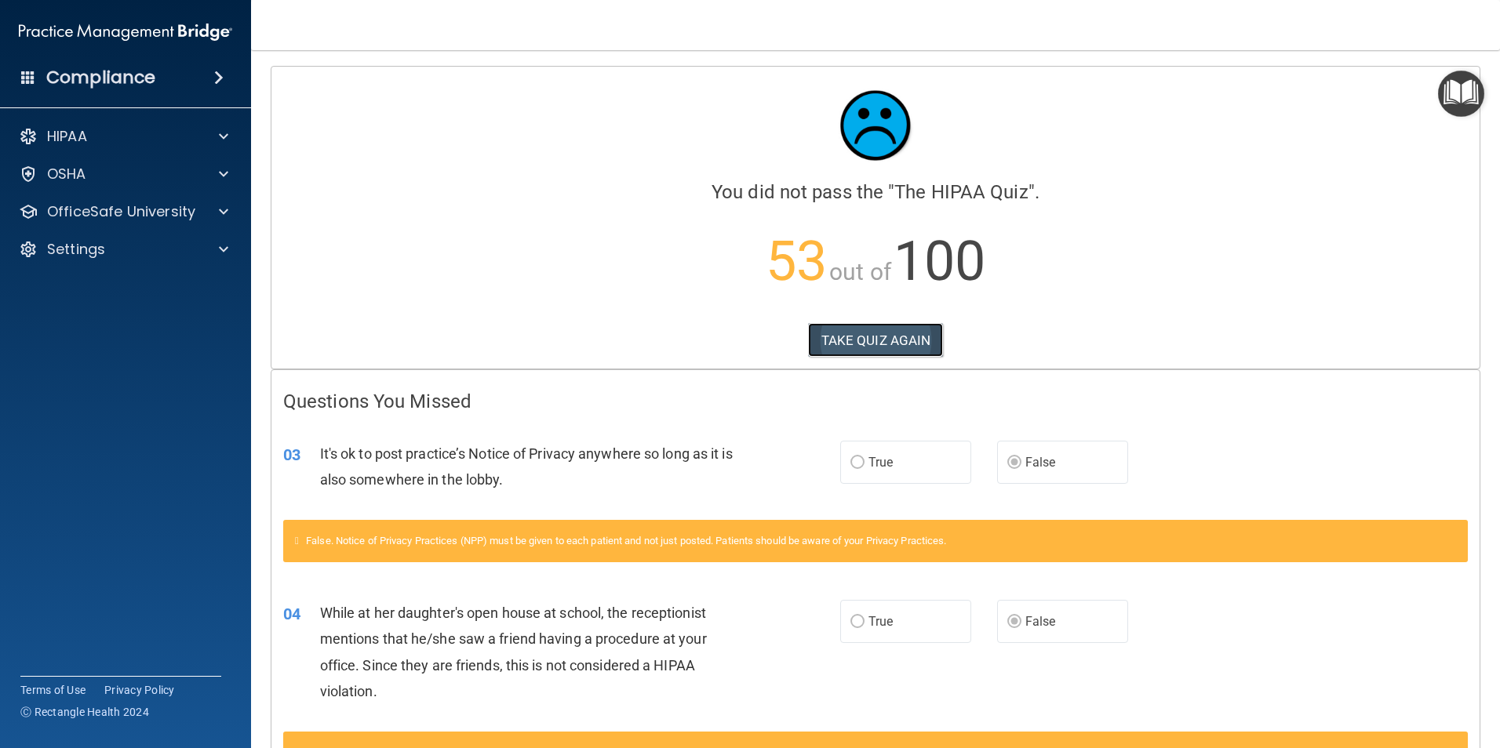
click at [870, 334] on button "TAKE QUIZ AGAIN" at bounding box center [876, 340] width 136 height 35
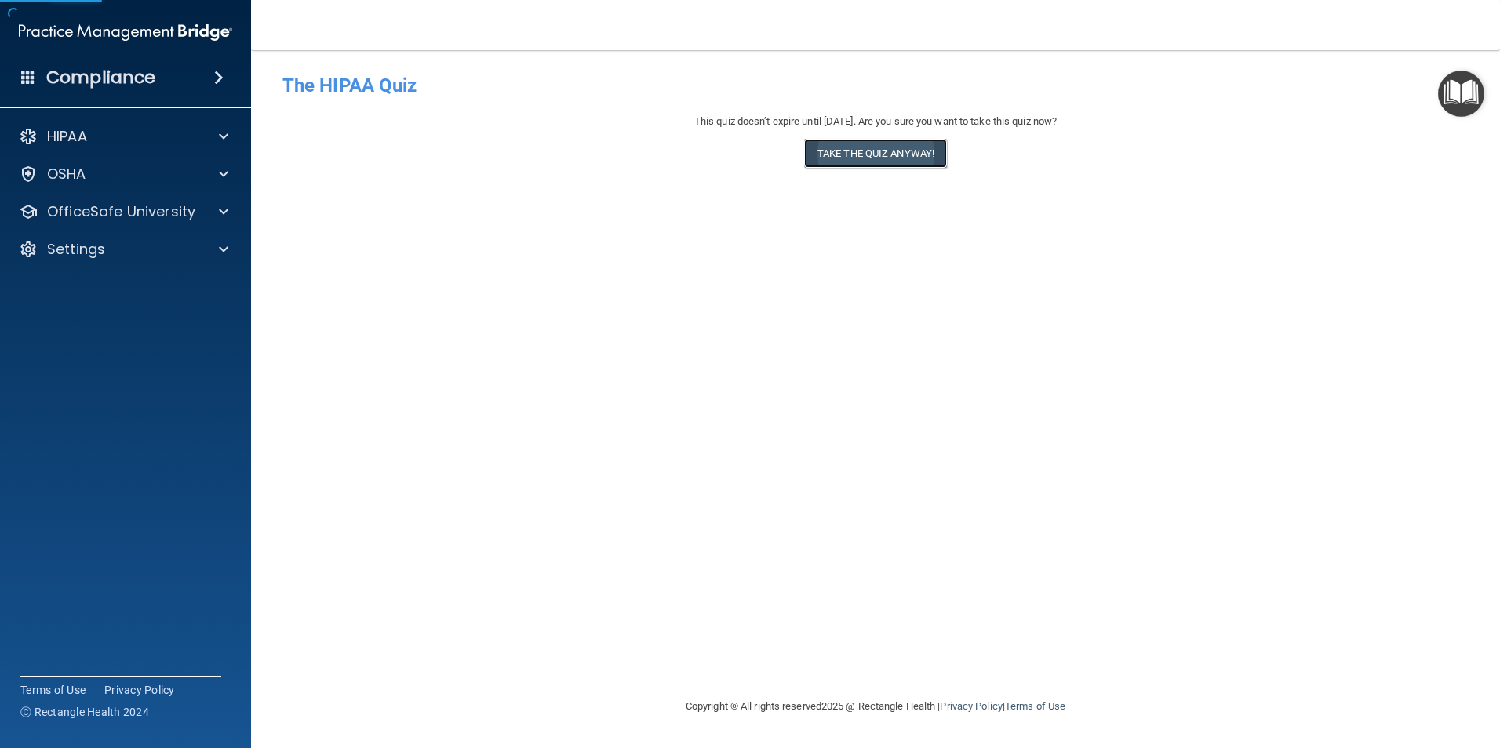
click at [879, 147] on button "Take the quiz anyway!" at bounding box center [875, 153] width 143 height 29
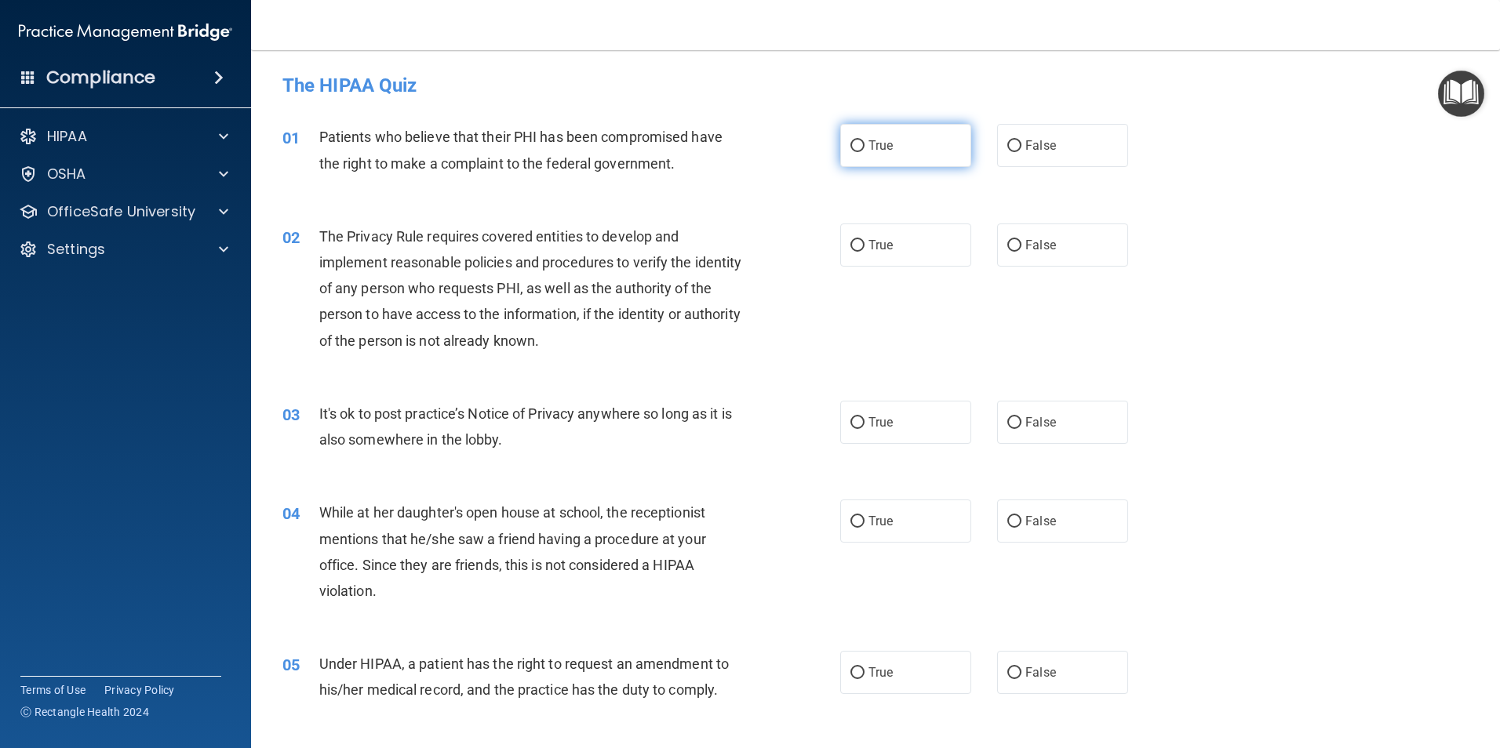
click at [856, 146] on input "True" at bounding box center [857, 146] width 14 height 12
radio input "true"
click at [856, 244] on input "True" at bounding box center [857, 246] width 14 height 12
radio input "true"
click at [1014, 425] on label "False" at bounding box center [1062, 422] width 131 height 43
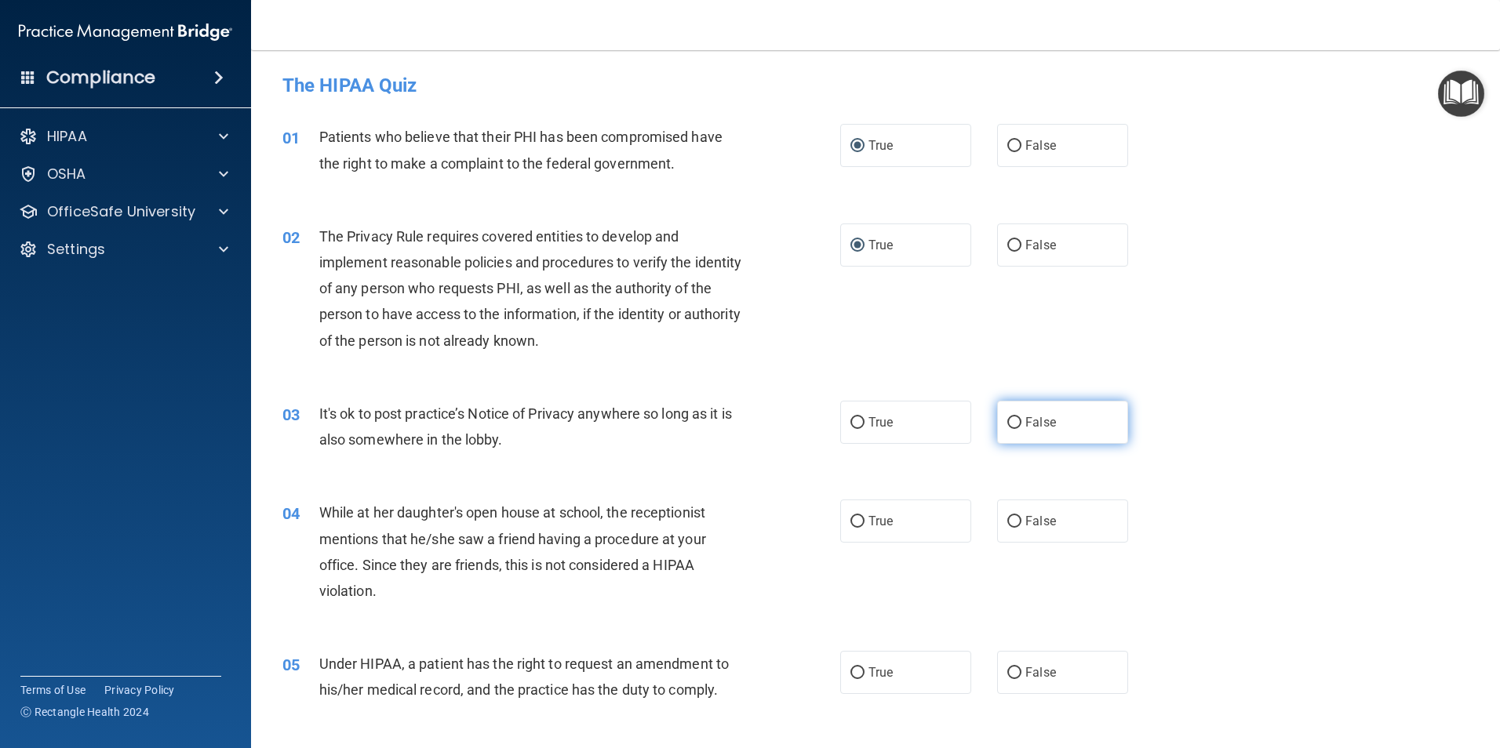
click at [1014, 425] on input "False" at bounding box center [1014, 423] width 14 height 12
radio input "true"
click at [1009, 517] on input "False" at bounding box center [1014, 522] width 14 height 12
radio input "true"
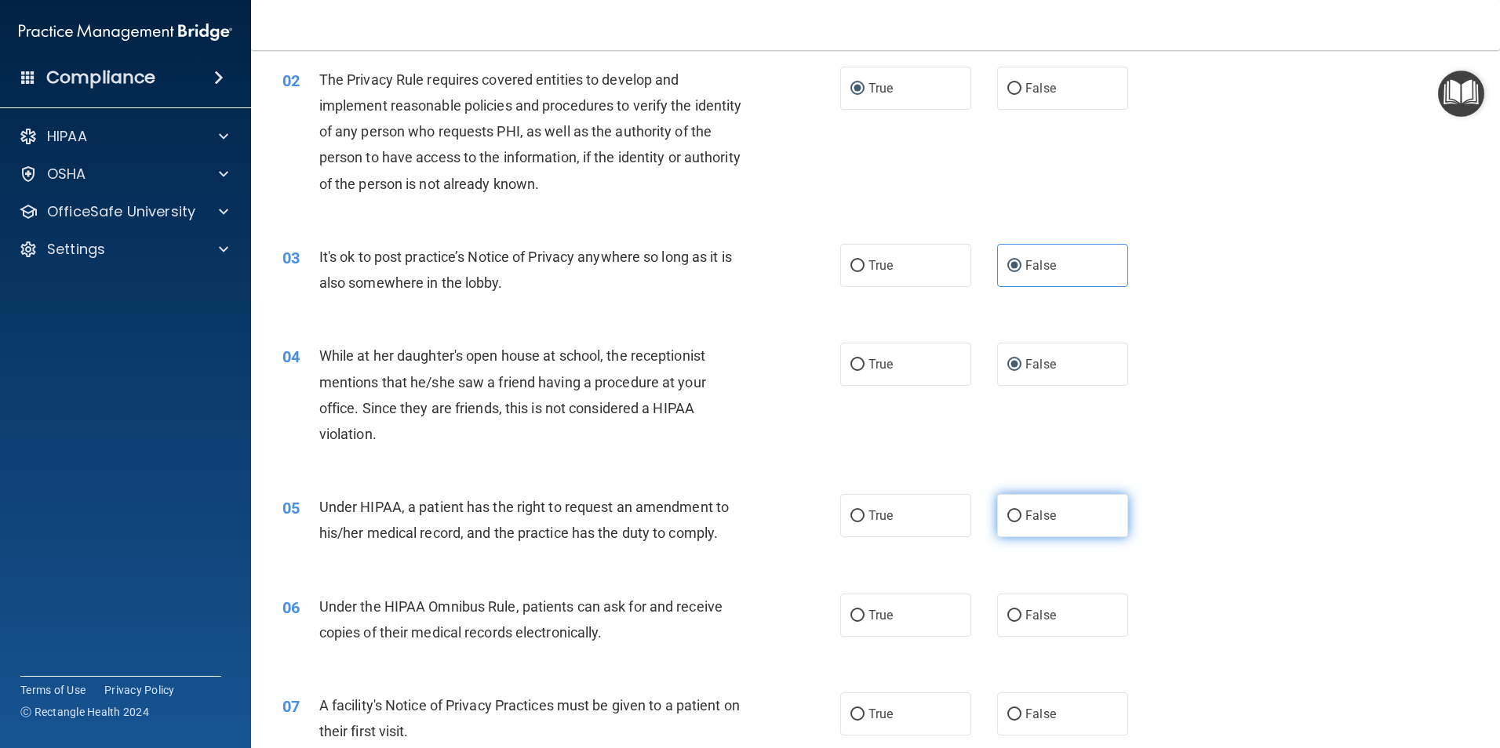
drag, startPoint x: 1008, startPoint y: 514, endPoint x: 1012, endPoint y: 524, distance: 10.9
click at [1009, 511] on input "False" at bounding box center [1014, 517] width 14 height 12
radio input "true"
click at [862, 618] on label "True" at bounding box center [905, 615] width 131 height 43
click at [862, 618] on input "True" at bounding box center [857, 616] width 14 height 12
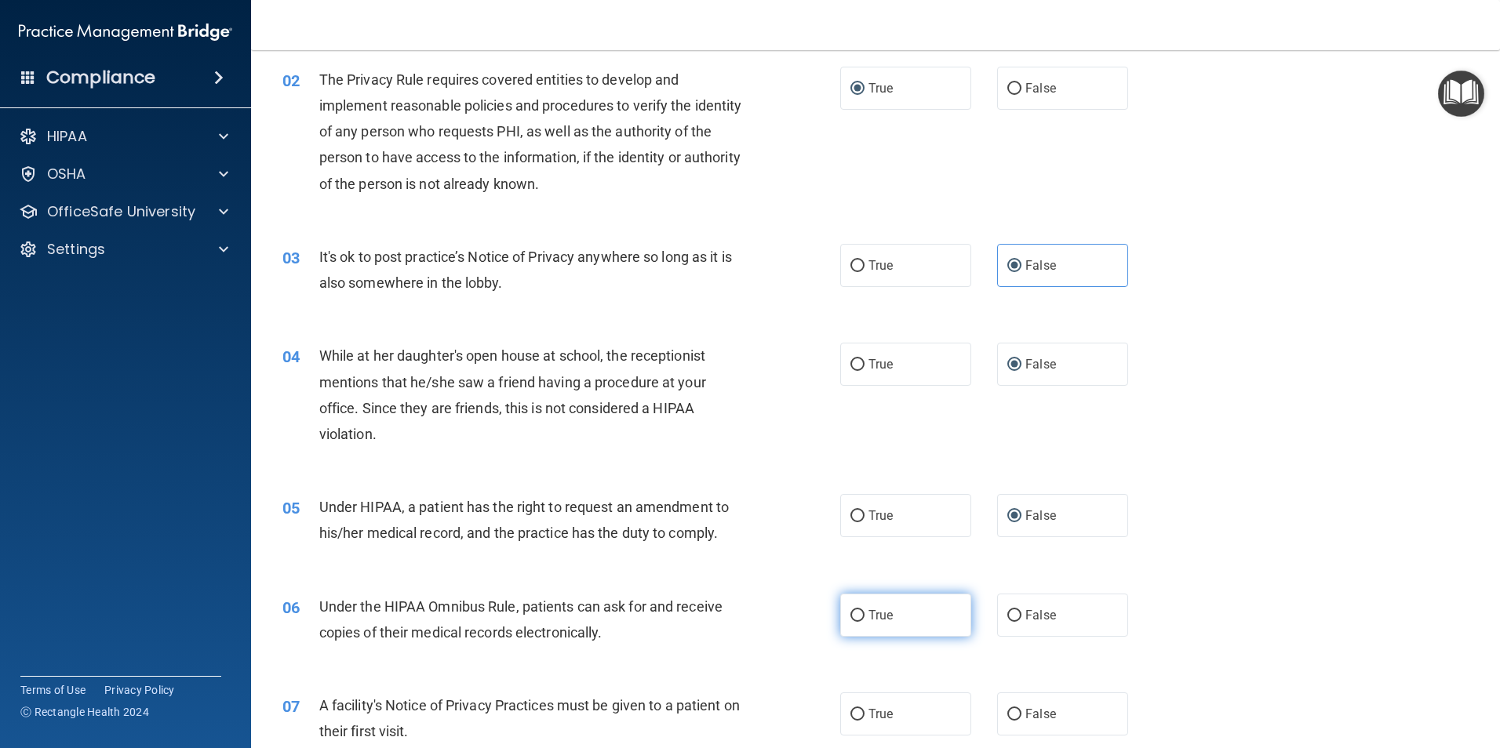
radio input "true"
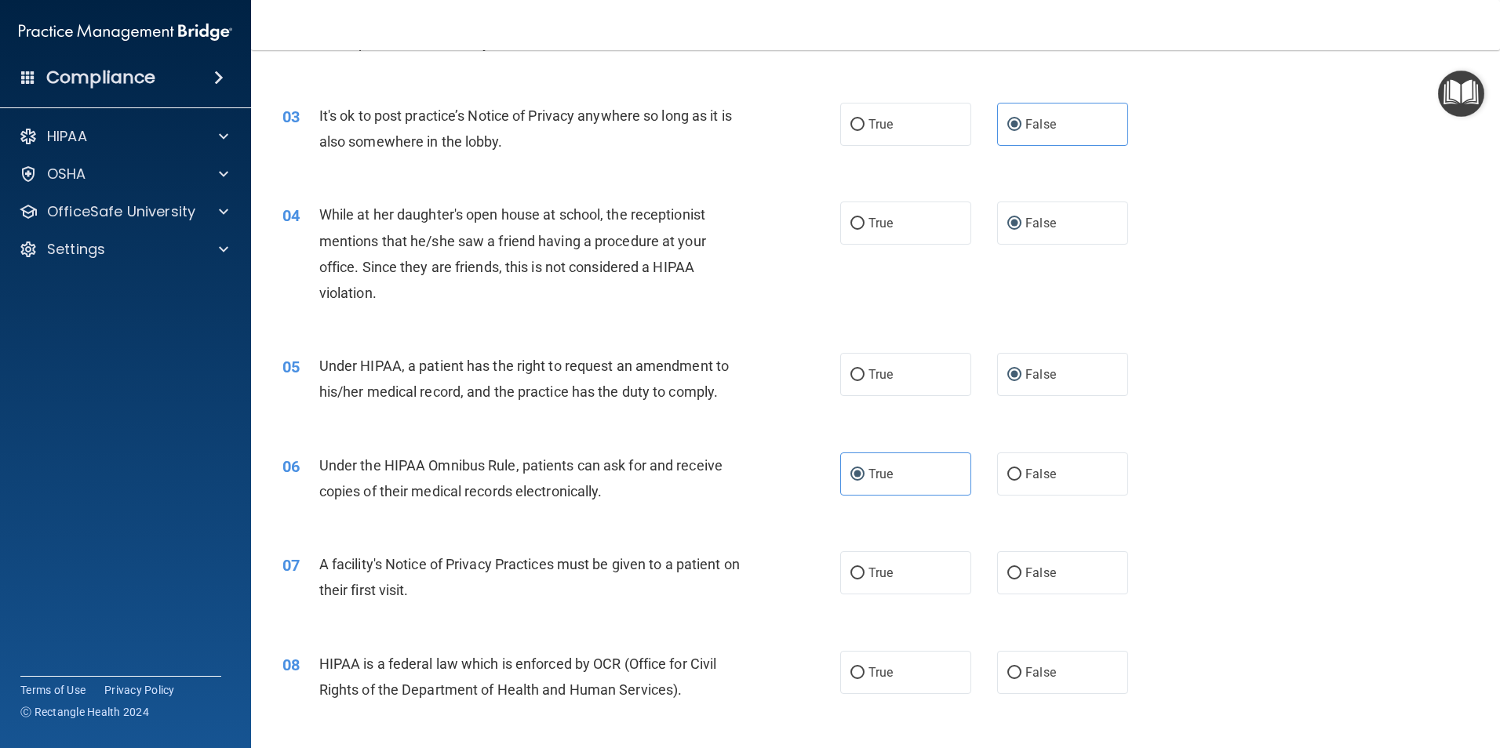
scroll to position [549, 0]
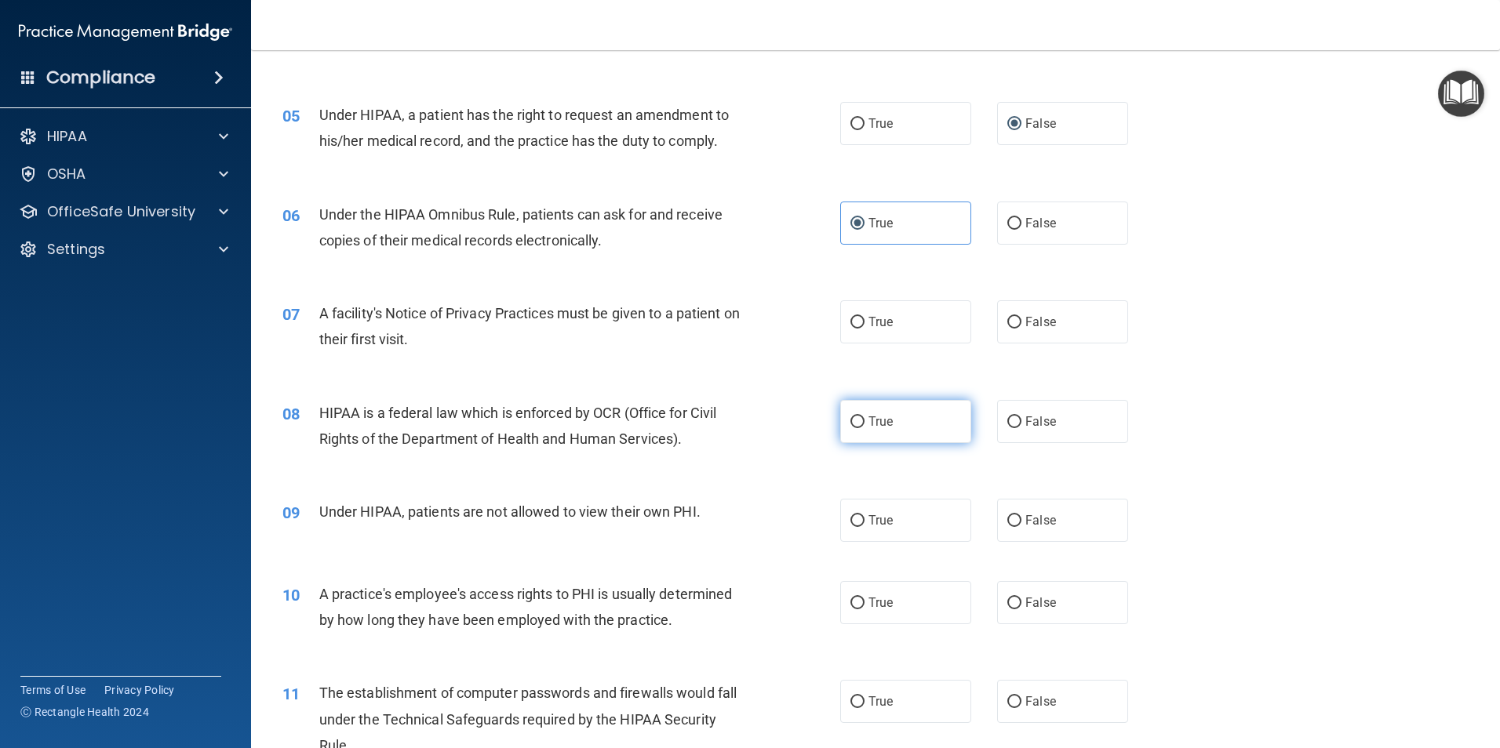
click at [868, 424] on span "True" at bounding box center [880, 421] width 24 height 15
click at [864, 424] on input "True" at bounding box center [857, 422] width 14 height 12
radio input "true"
click at [1013, 521] on input "False" at bounding box center [1014, 521] width 14 height 12
radio input "true"
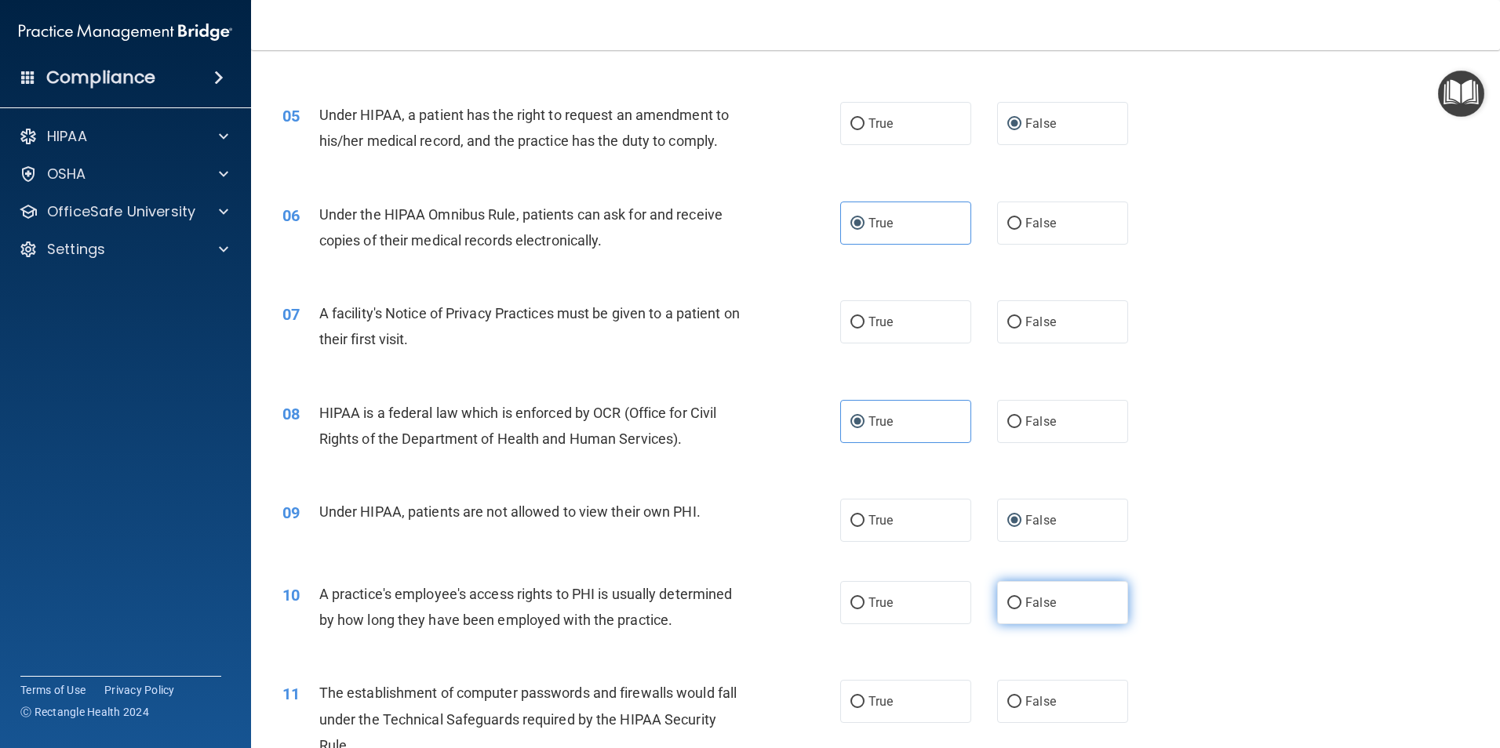
click at [1013, 600] on input "False" at bounding box center [1014, 604] width 14 height 12
radio input "true"
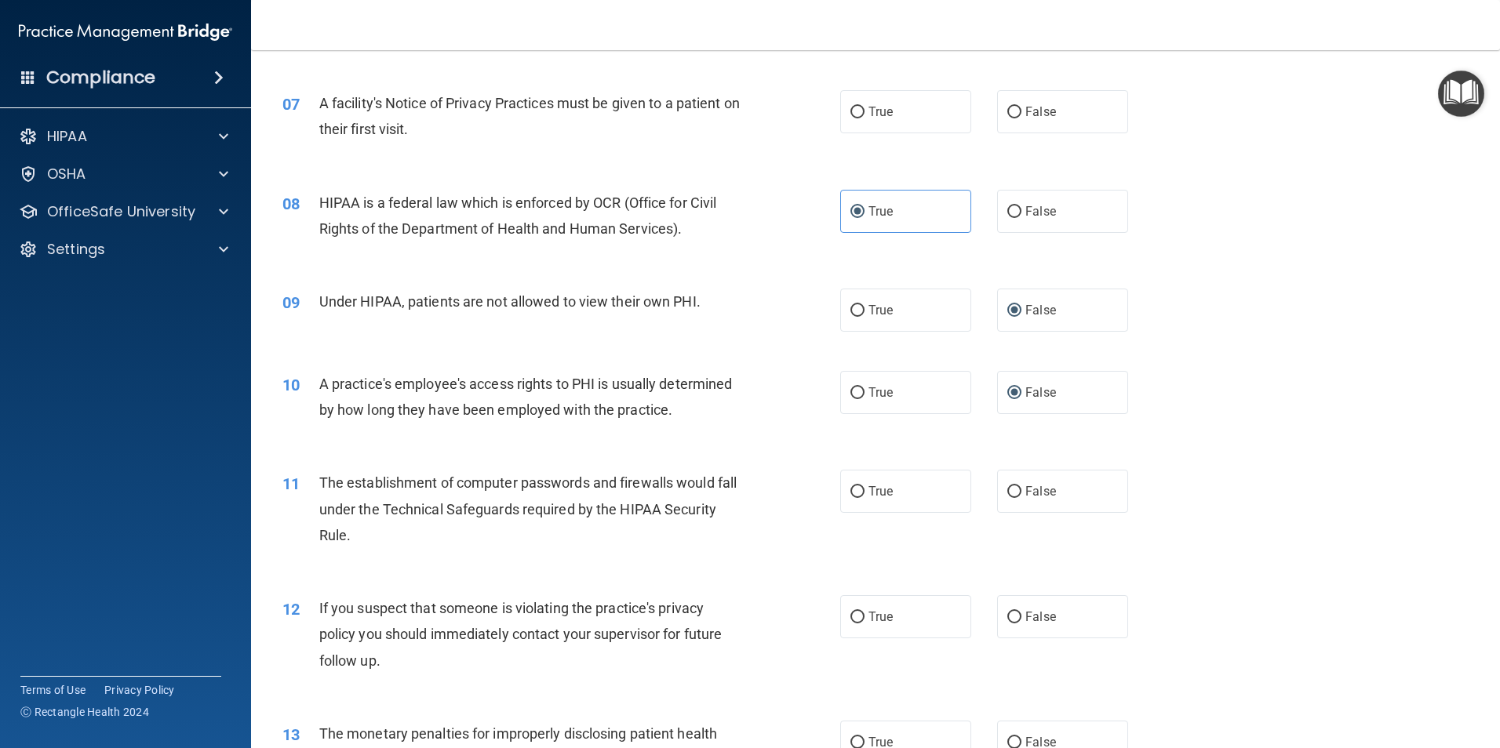
scroll to position [863, 0]
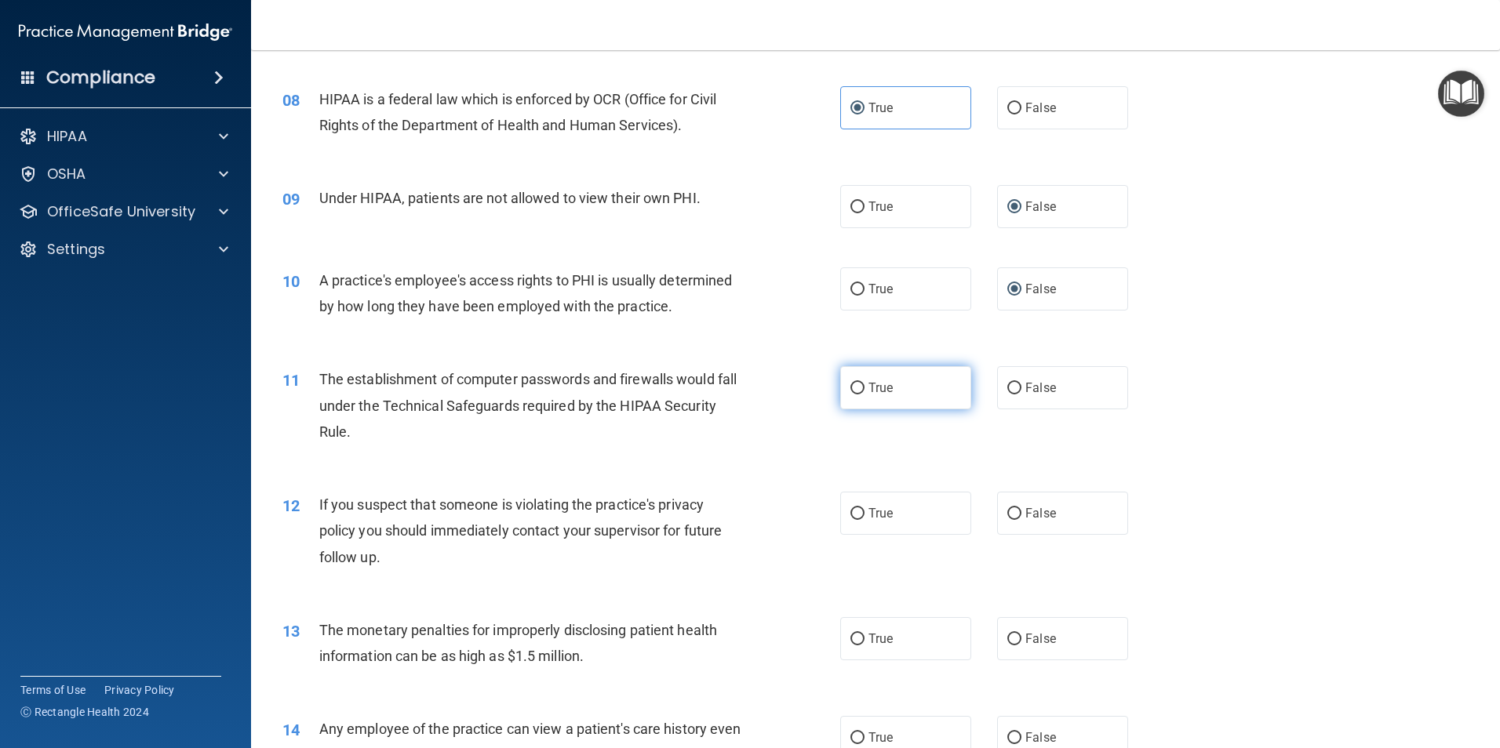
click at [840, 394] on label "True" at bounding box center [905, 387] width 131 height 43
click at [850, 394] on input "True" at bounding box center [857, 389] width 14 height 12
radio input "true"
click at [860, 513] on label "True" at bounding box center [905, 513] width 131 height 43
click at [860, 513] on input "True" at bounding box center [857, 514] width 14 height 12
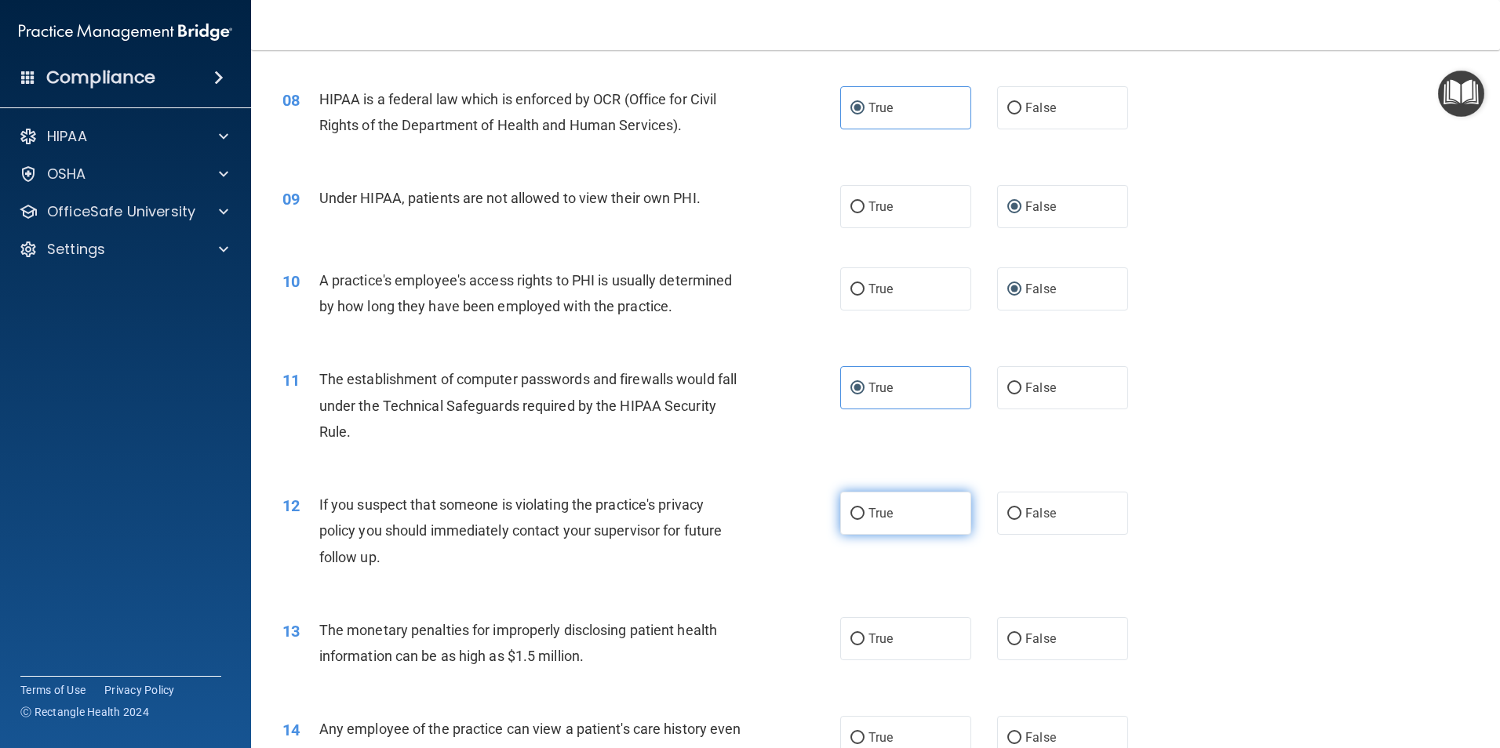
radio input "true"
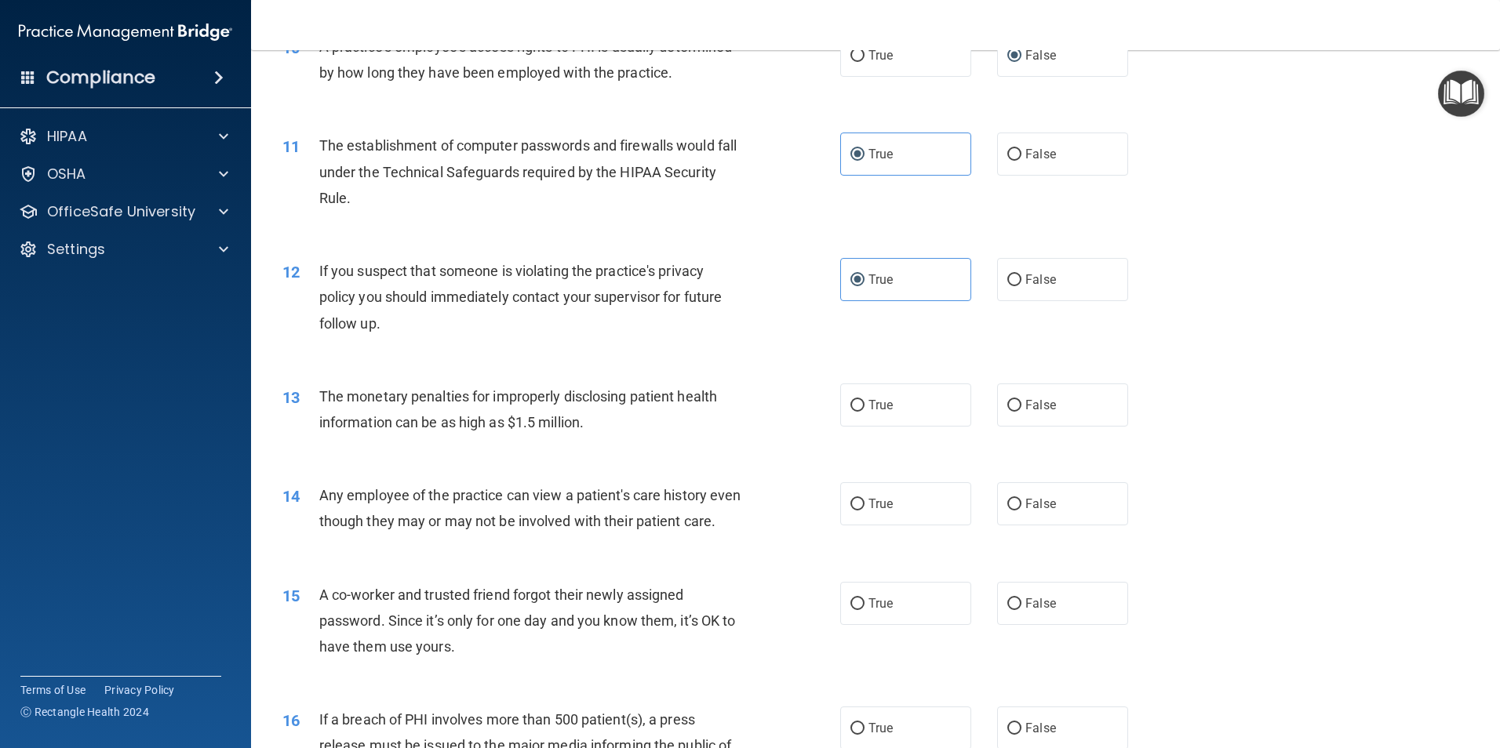
scroll to position [1098, 0]
click at [854, 399] on input "True" at bounding box center [857, 404] width 14 height 12
radio input "true"
click at [1009, 501] on input "False" at bounding box center [1014, 503] width 14 height 12
radio input "true"
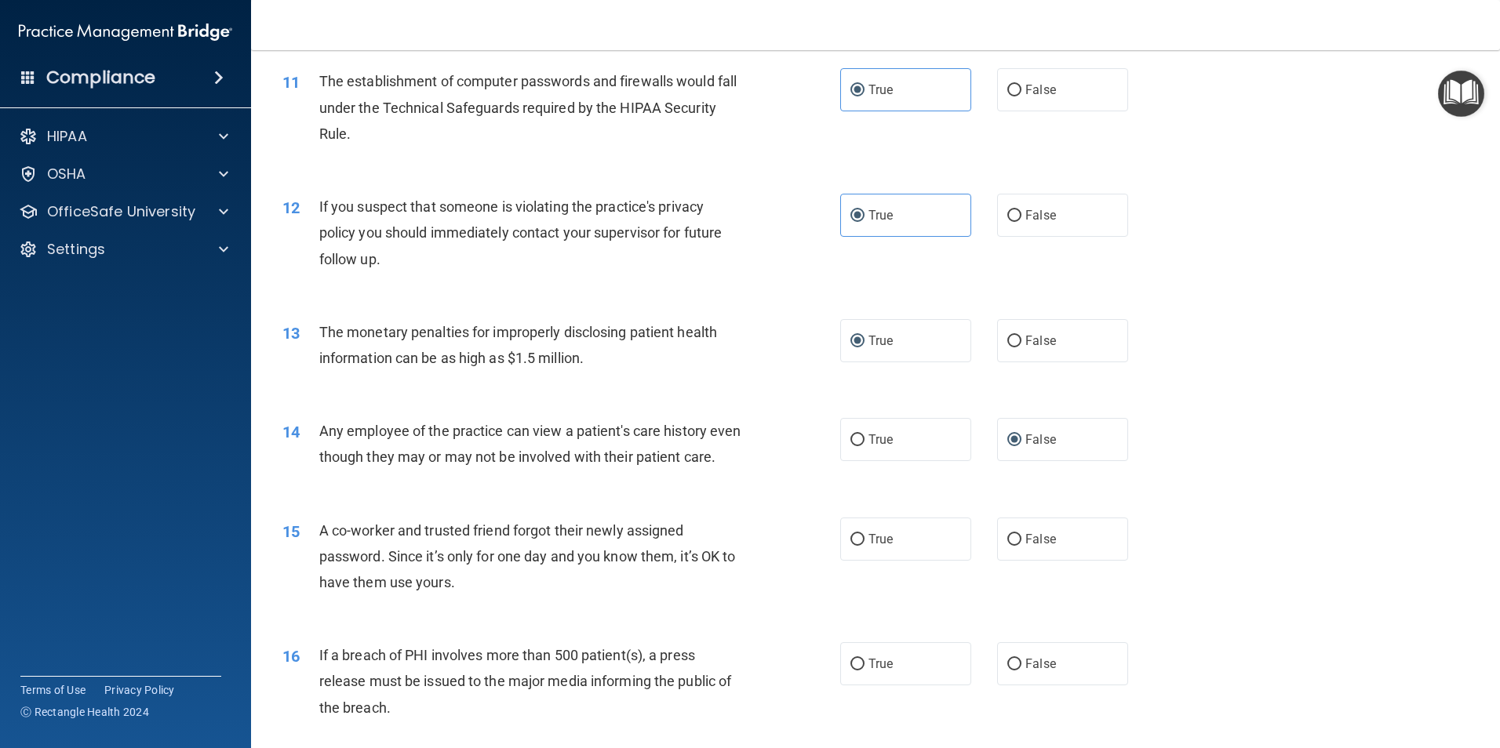
scroll to position [1255, 0]
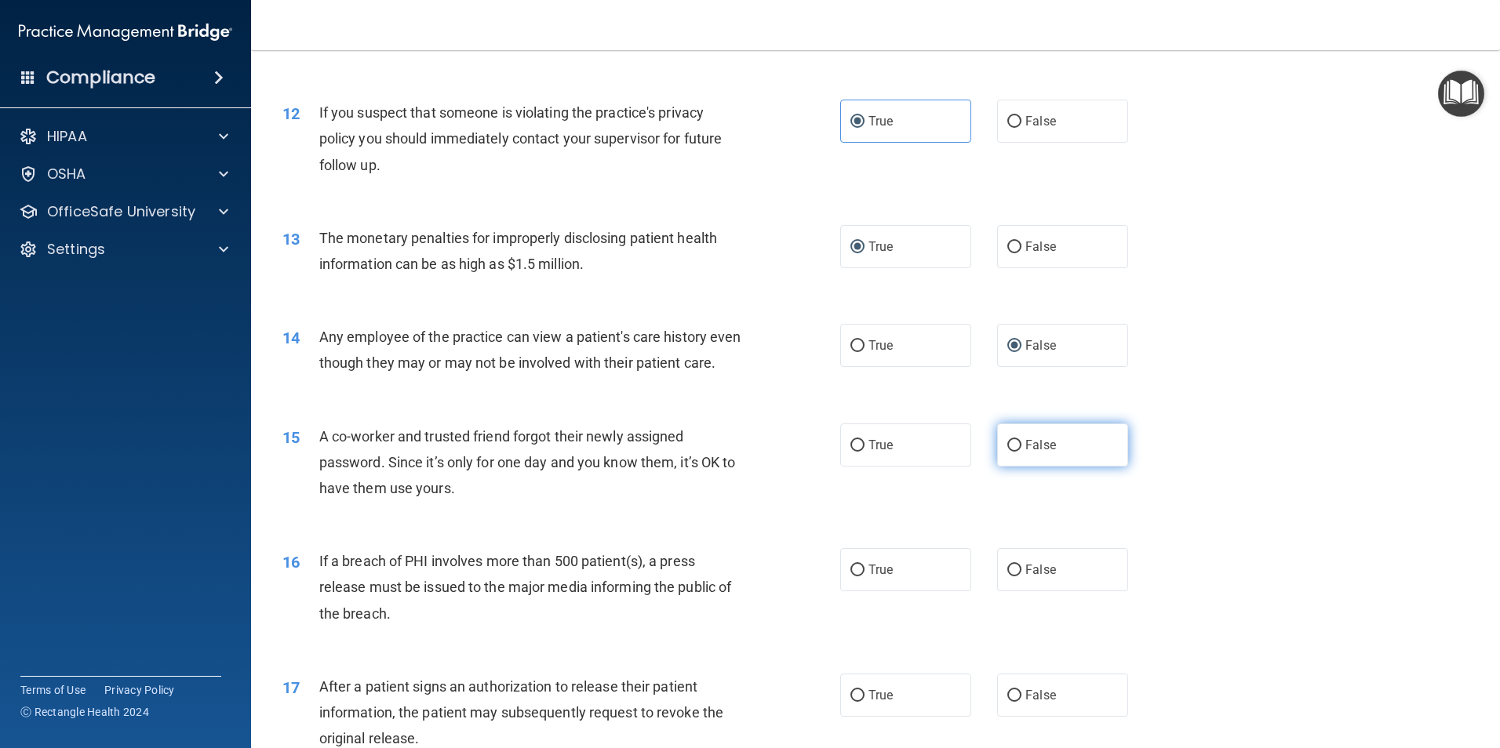
click at [1011, 452] on input "False" at bounding box center [1014, 446] width 14 height 12
radio input "true"
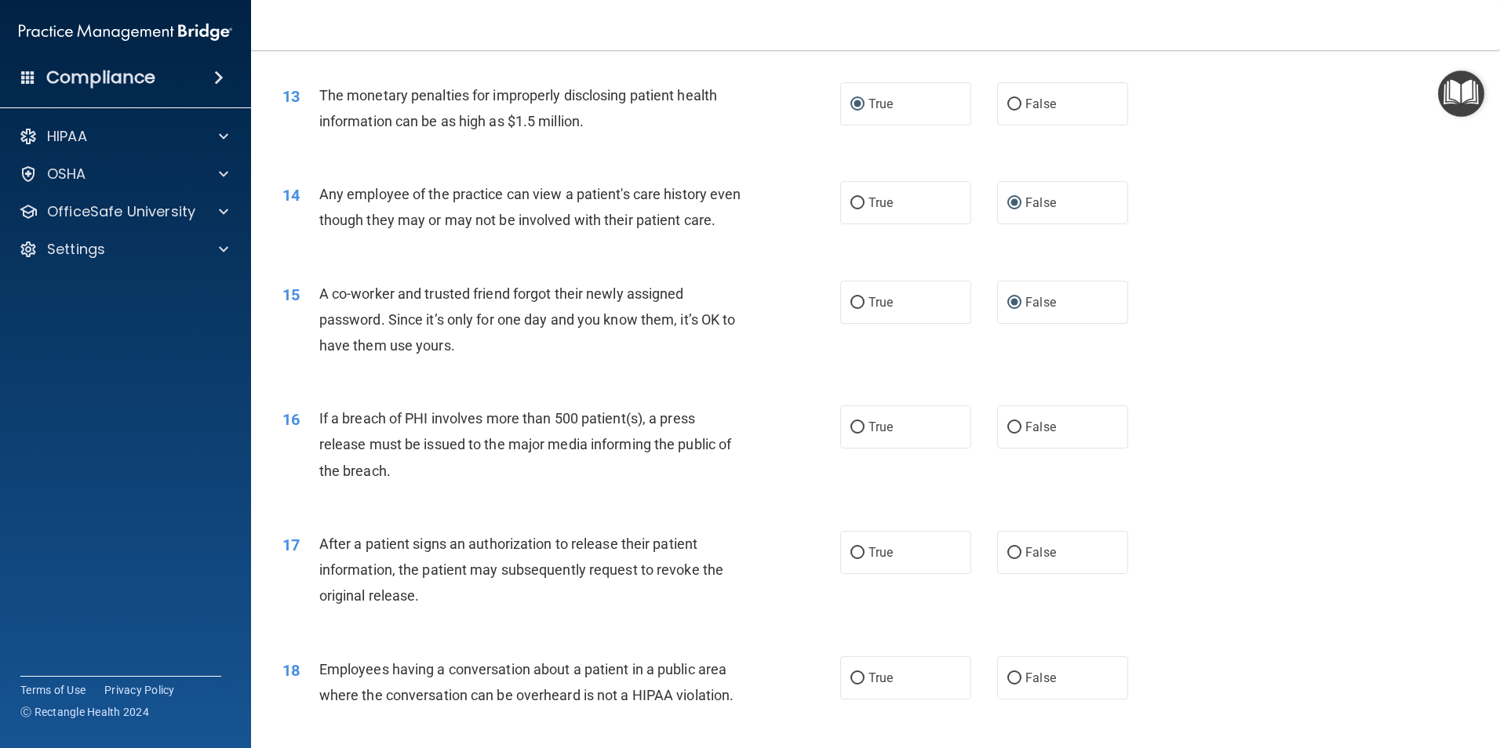
scroll to position [1412, 0]
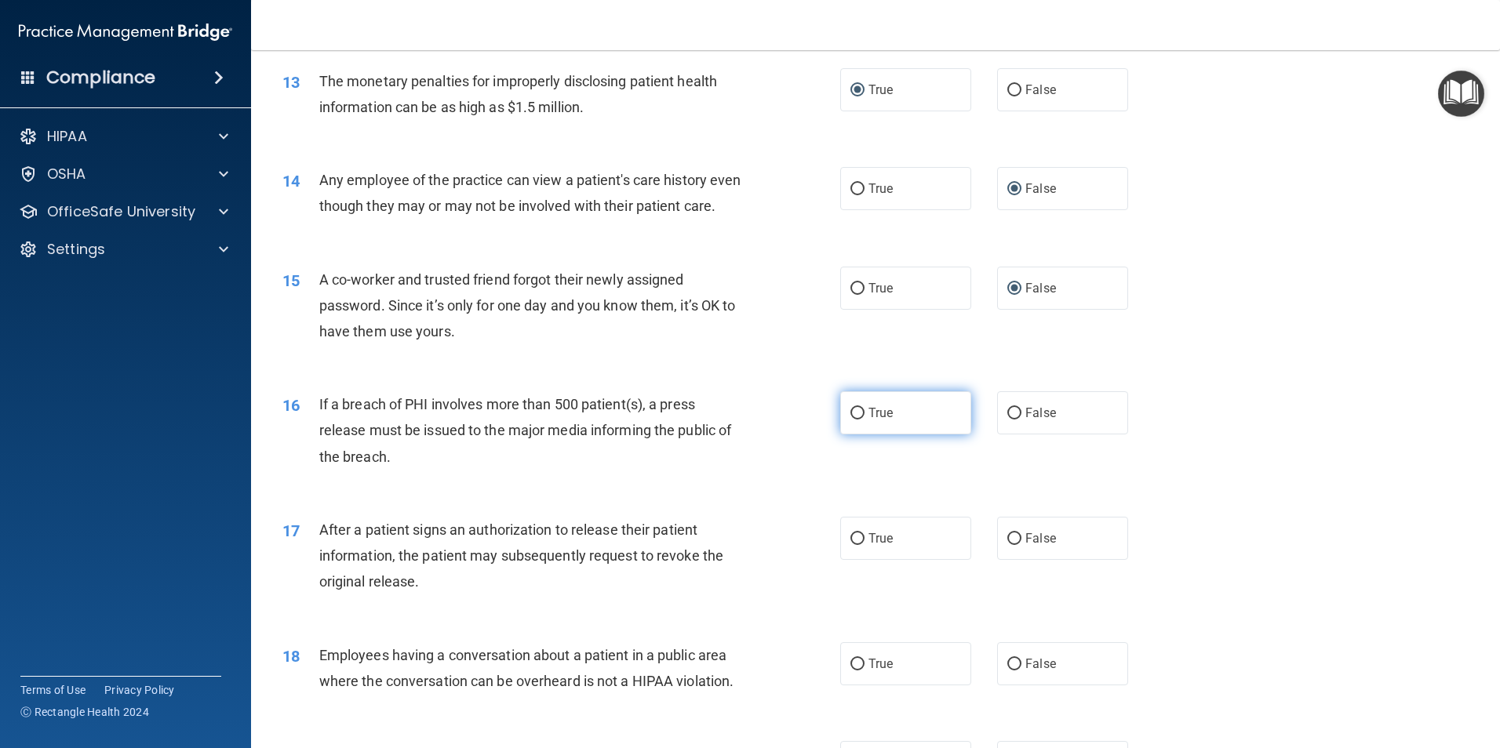
click at [852, 420] on input "True" at bounding box center [857, 414] width 14 height 12
radio input "true"
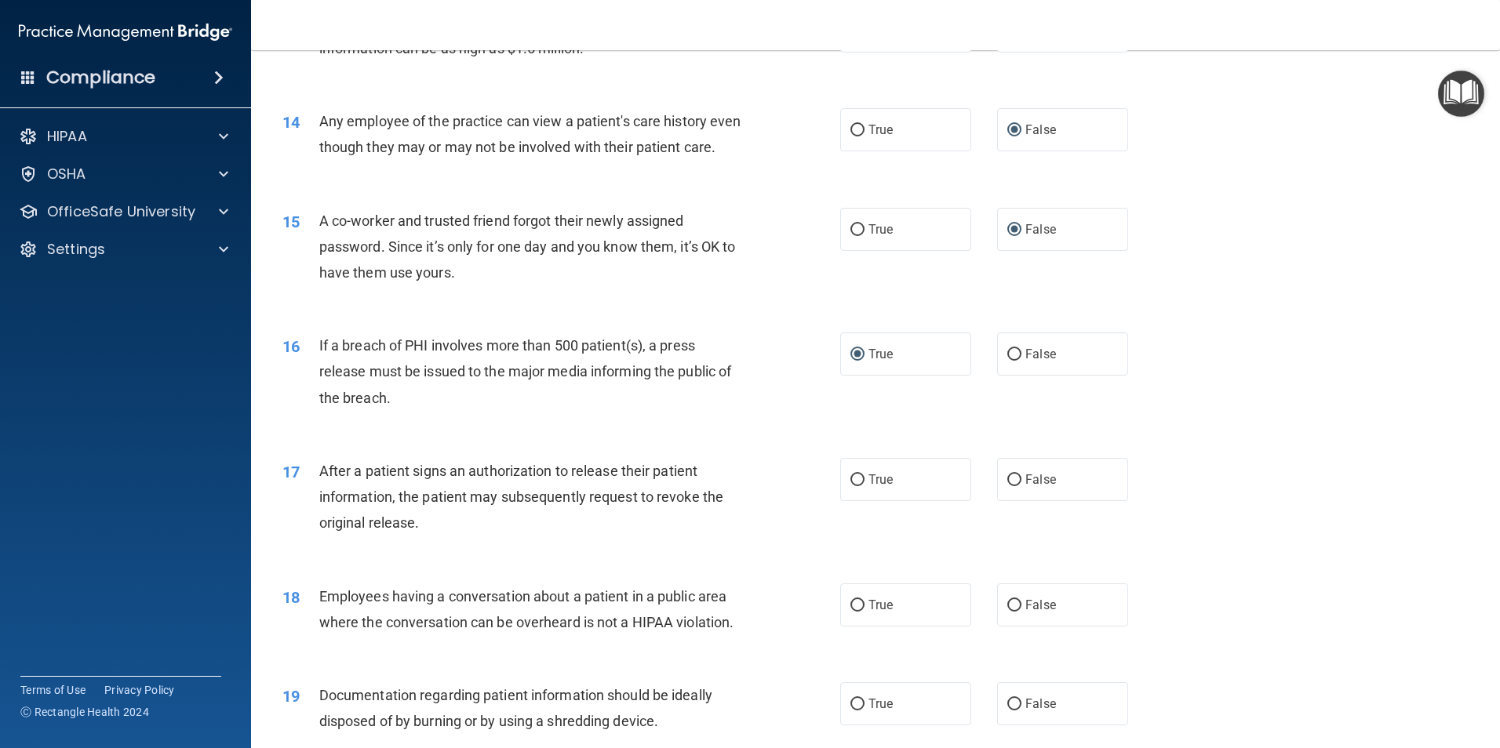
scroll to position [1569, 0]
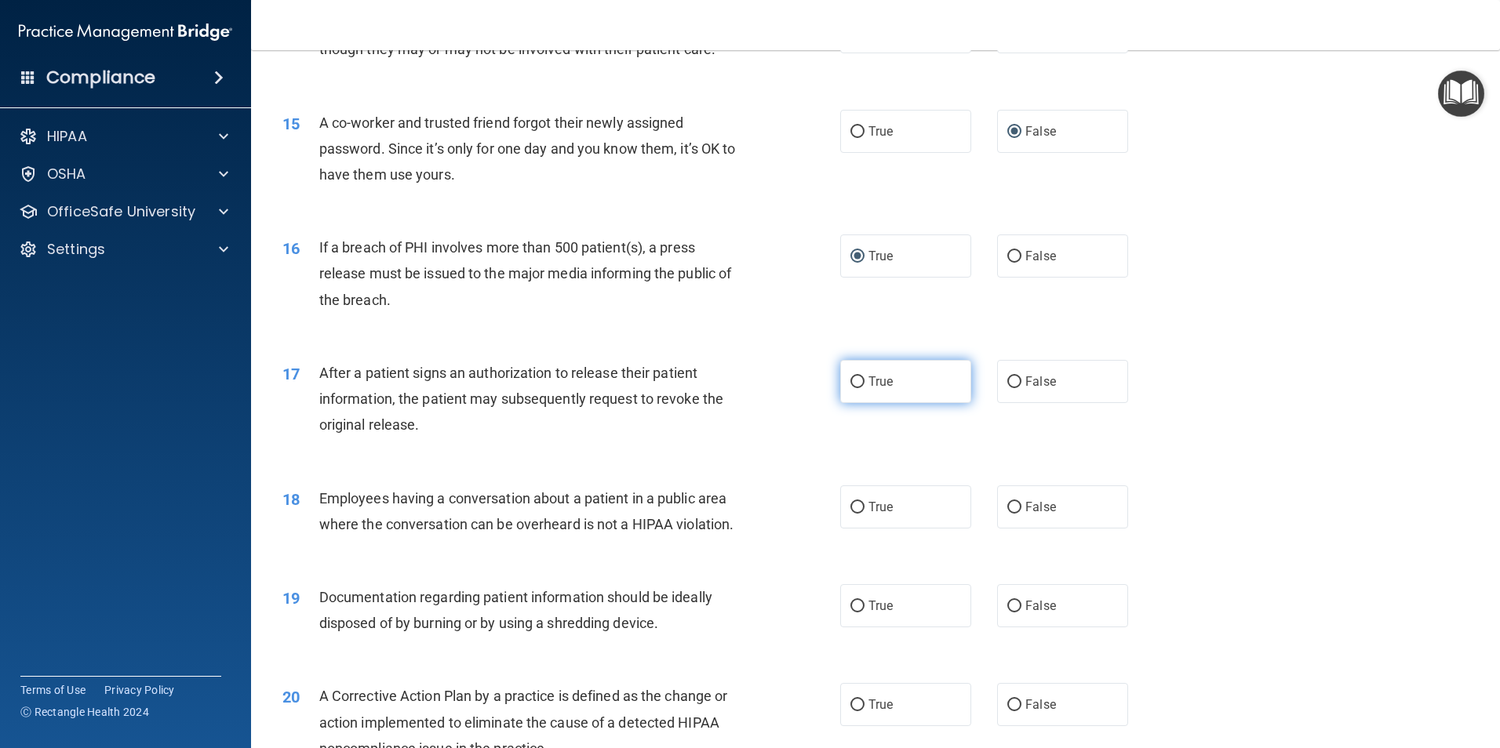
click at [850, 388] on input "True" at bounding box center [857, 382] width 14 height 12
radio input "true"
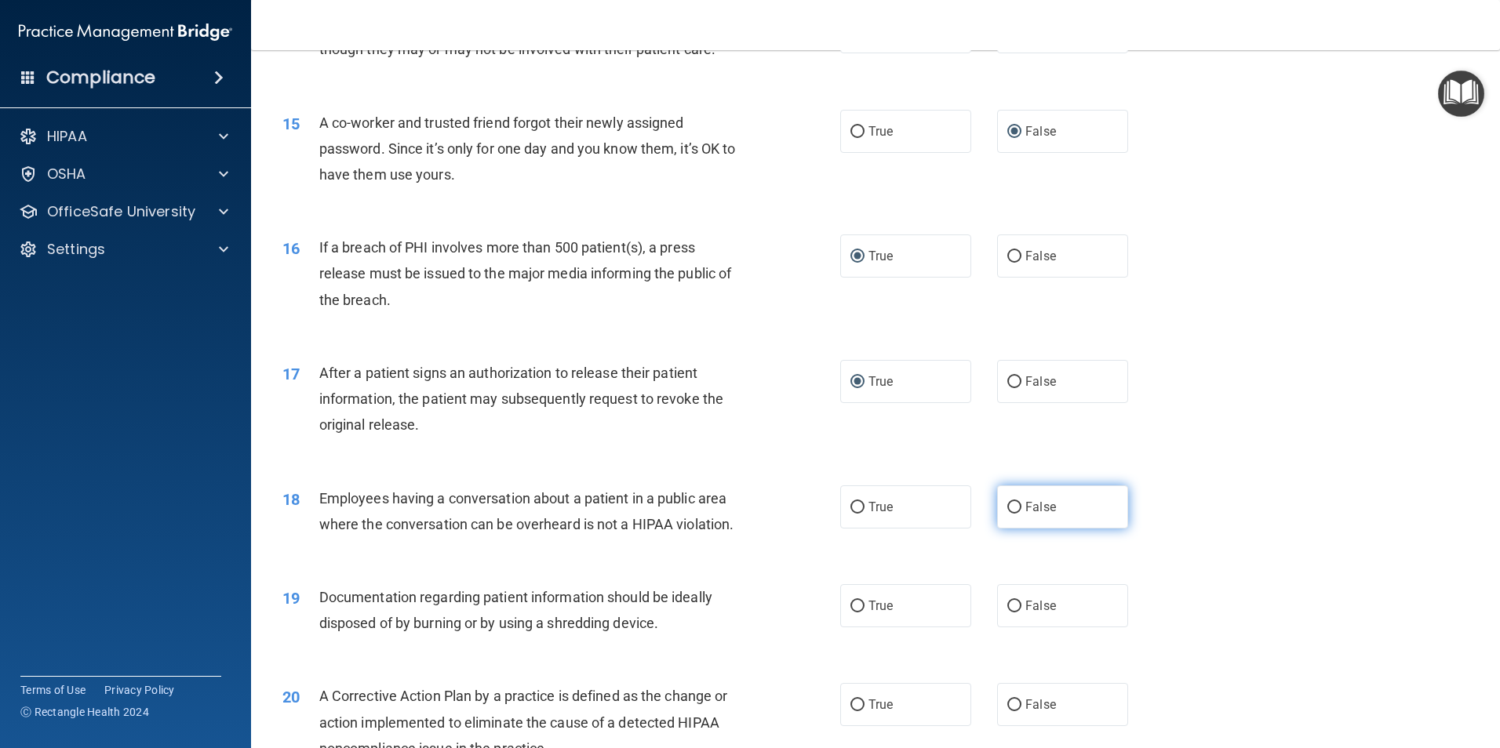
drag, startPoint x: 1012, startPoint y: 530, endPoint x: 1011, endPoint y: 541, distance: 11.0
click at [1012, 514] on input "False" at bounding box center [1014, 508] width 14 height 12
radio input "true"
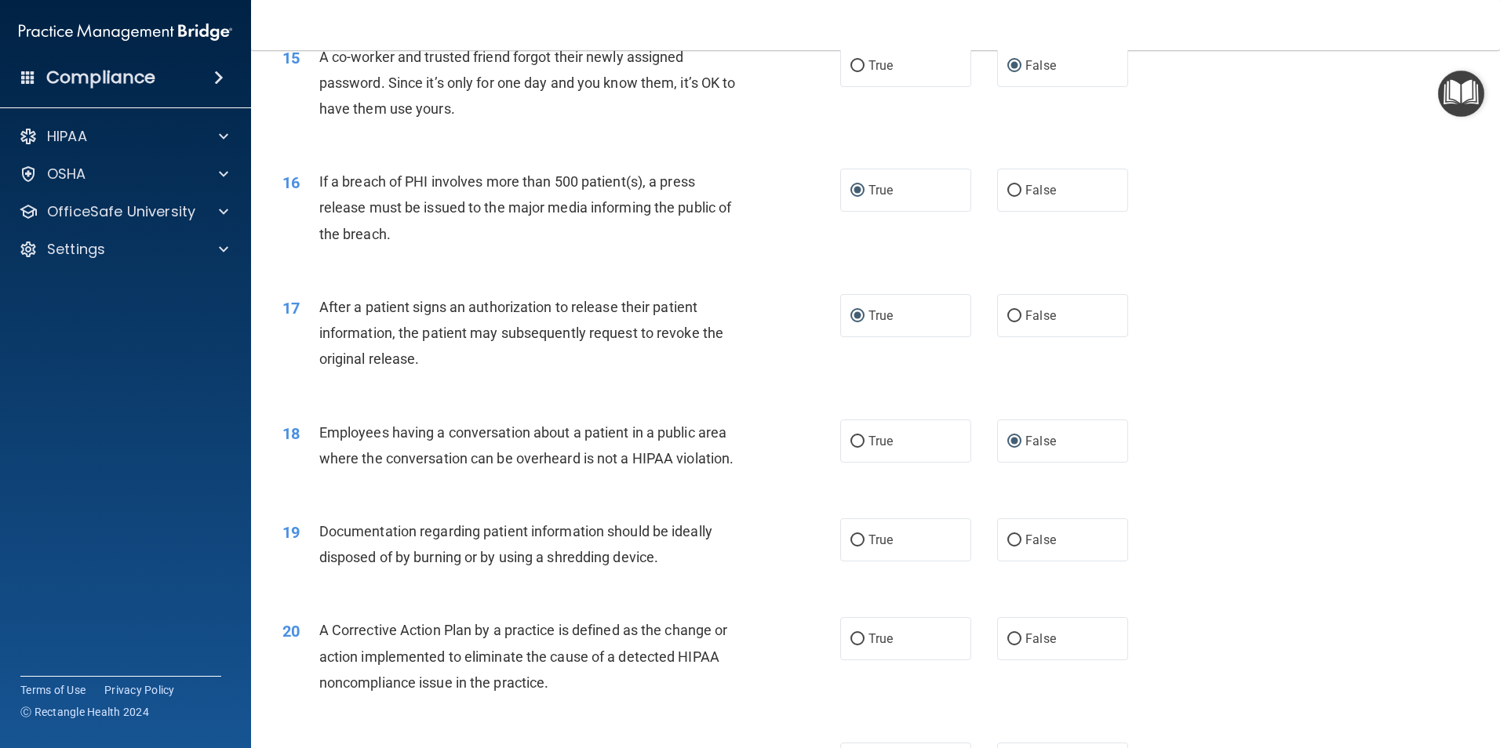
scroll to position [1725, 0]
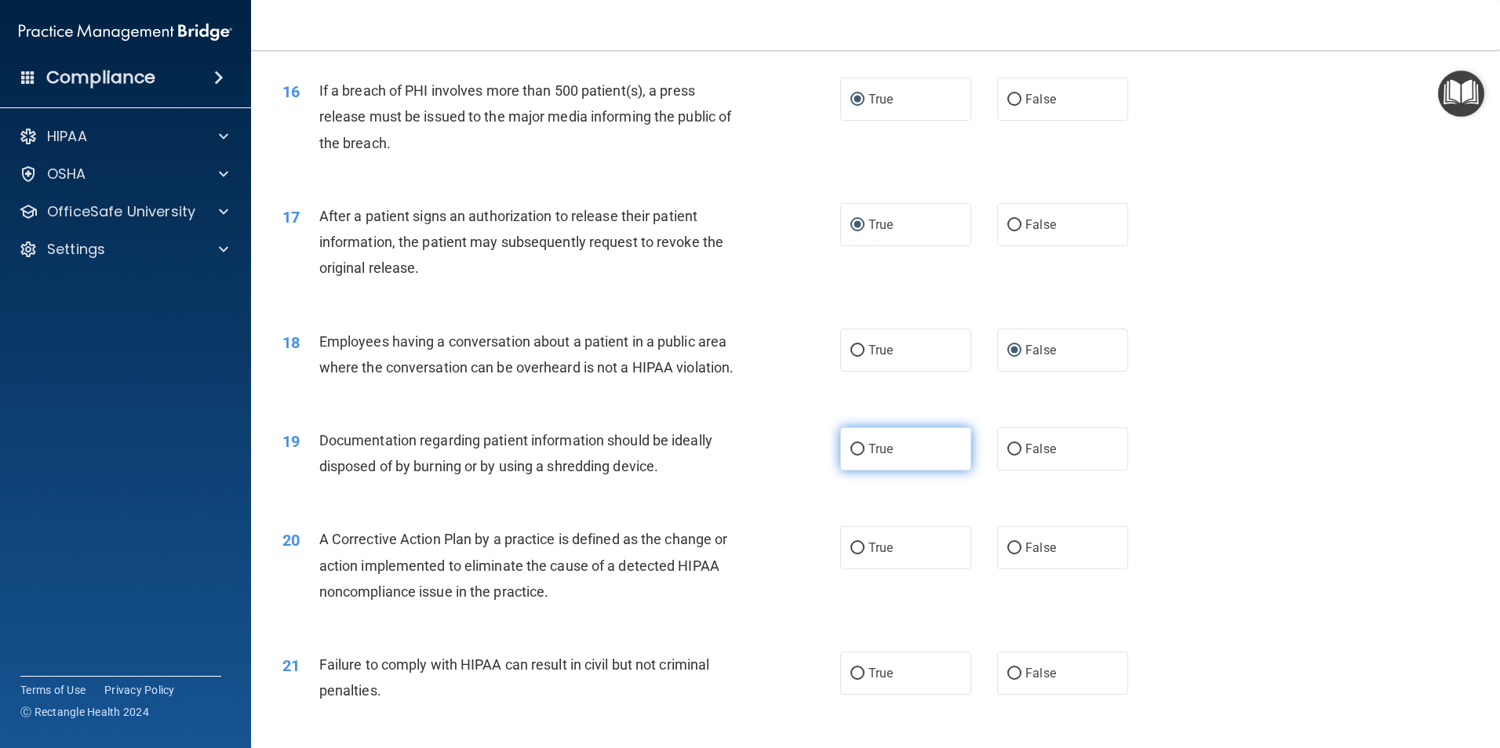
click at [850, 456] on input "True" at bounding box center [857, 450] width 14 height 12
radio input "true"
click at [858, 554] on input "True" at bounding box center [857, 549] width 14 height 12
radio input "true"
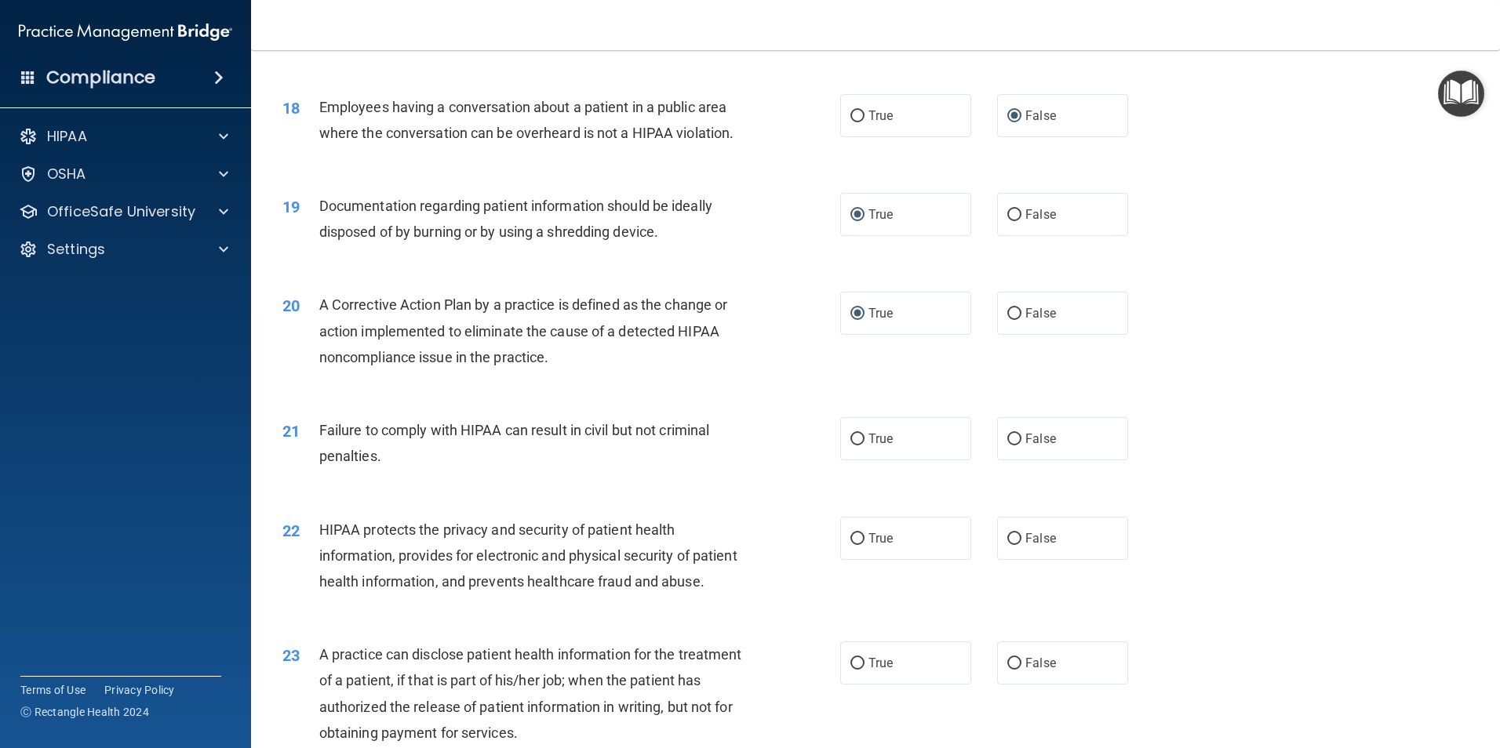
scroll to position [1961, 0]
click at [1010, 445] on input "False" at bounding box center [1014, 439] width 14 height 12
radio input "true"
click at [850, 544] on input "True" at bounding box center [857, 539] width 14 height 12
radio input "true"
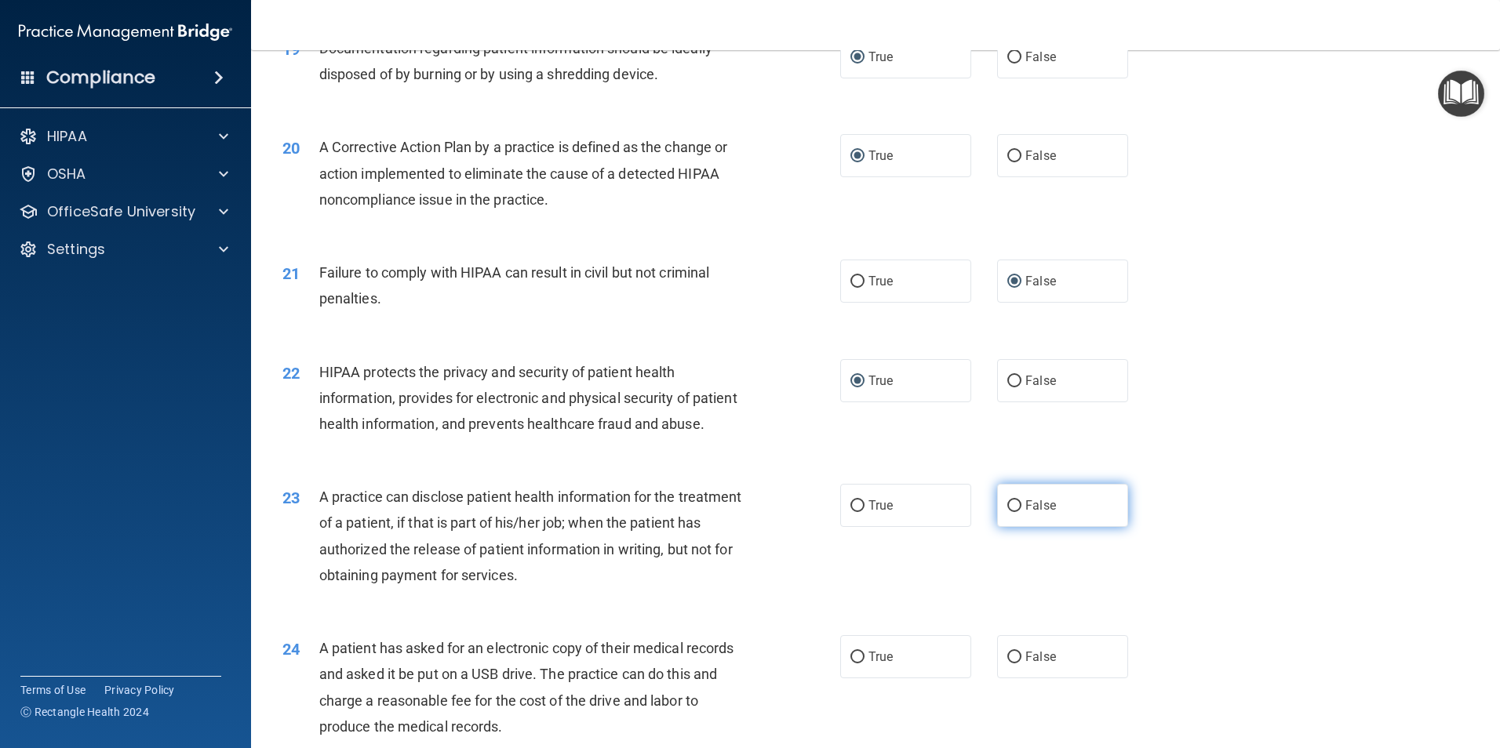
click at [1007, 512] on input "False" at bounding box center [1014, 506] width 14 height 12
radio input "true"
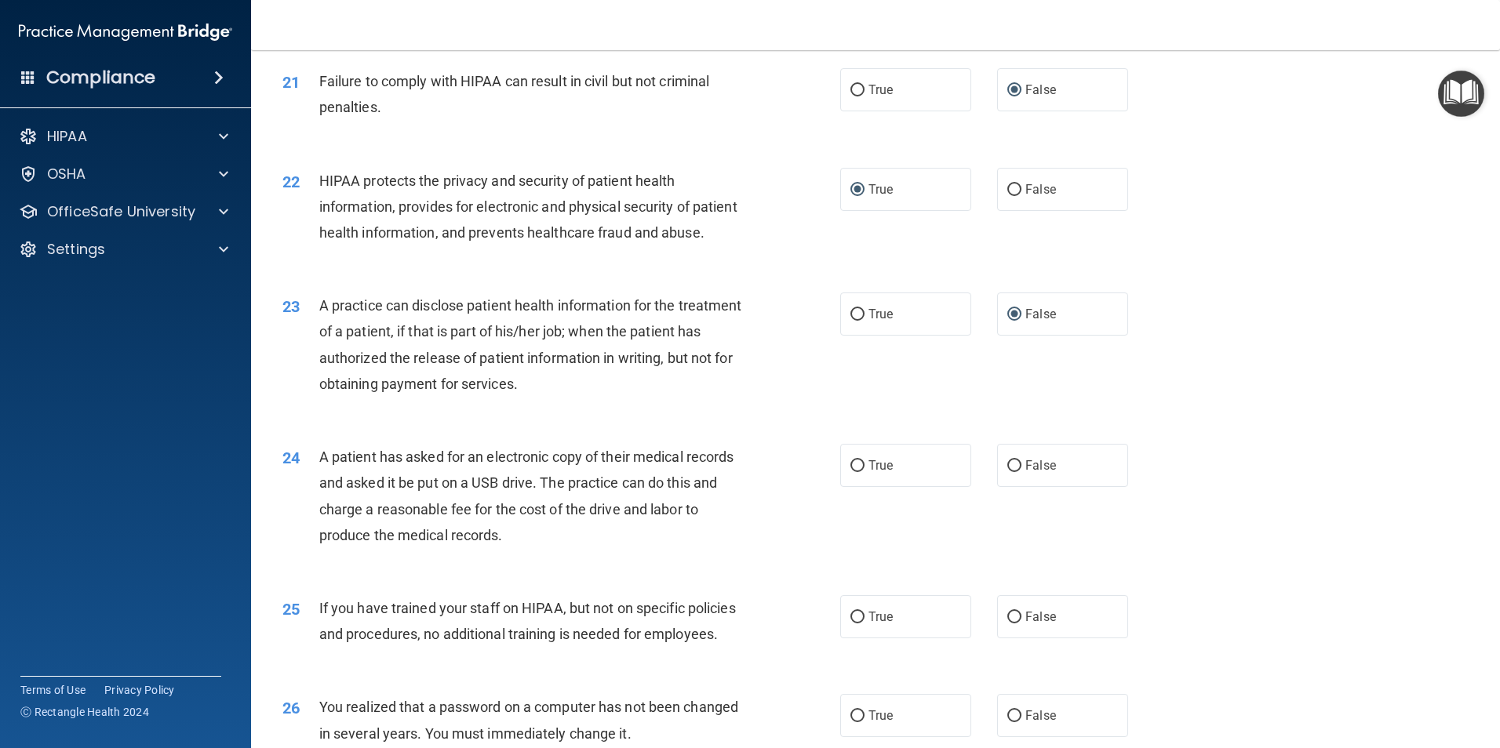
scroll to position [2353, 0]
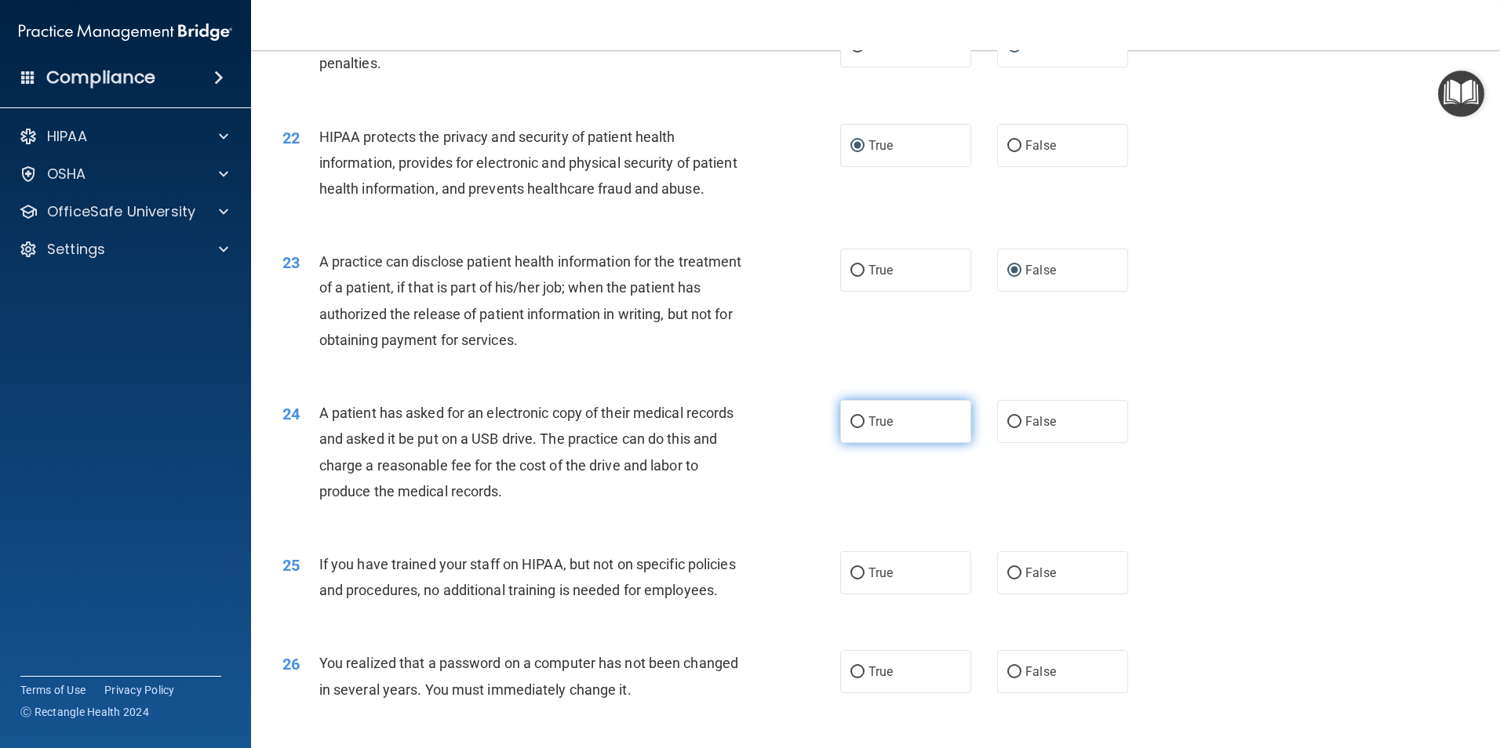
click at [856, 428] on input "True" at bounding box center [857, 422] width 14 height 12
radio input "true"
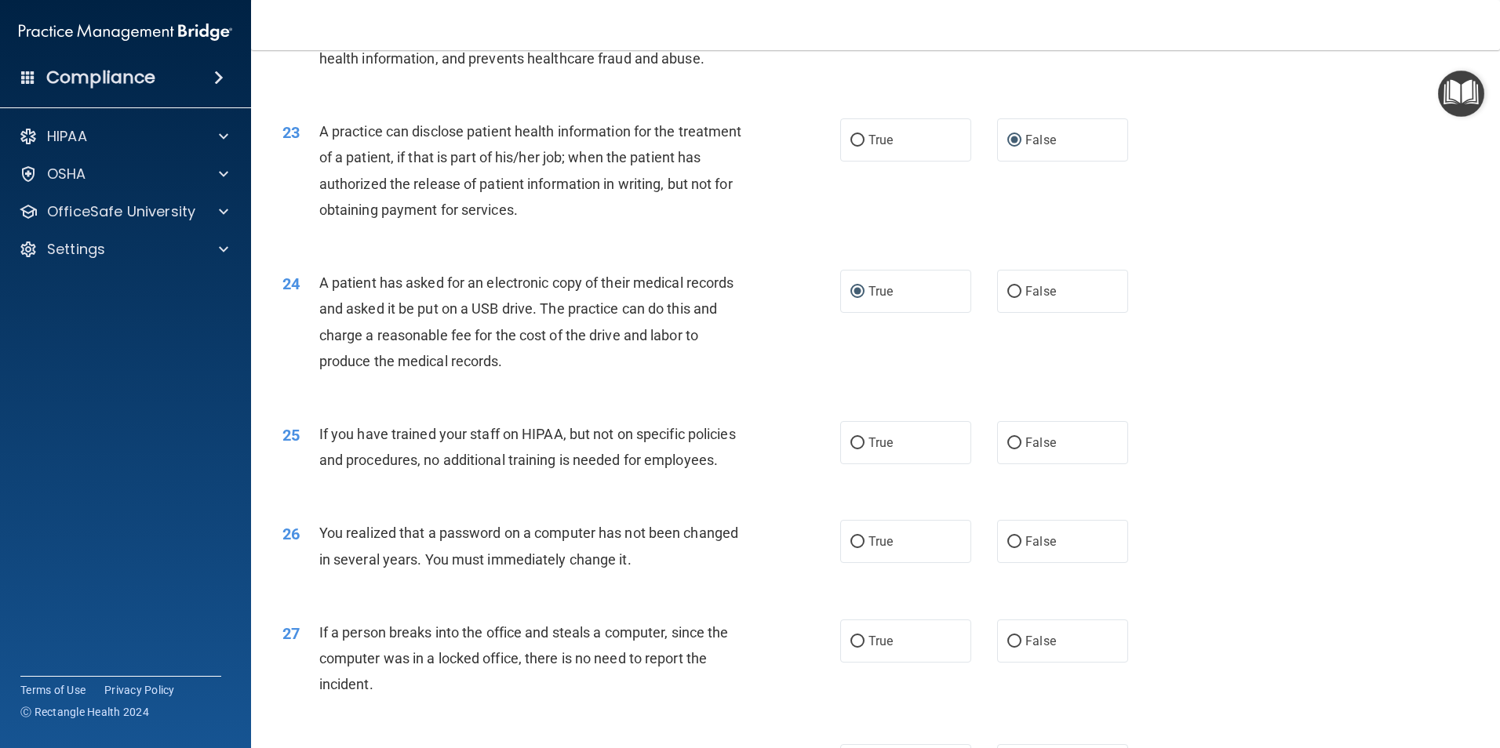
scroll to position [2510, 0]
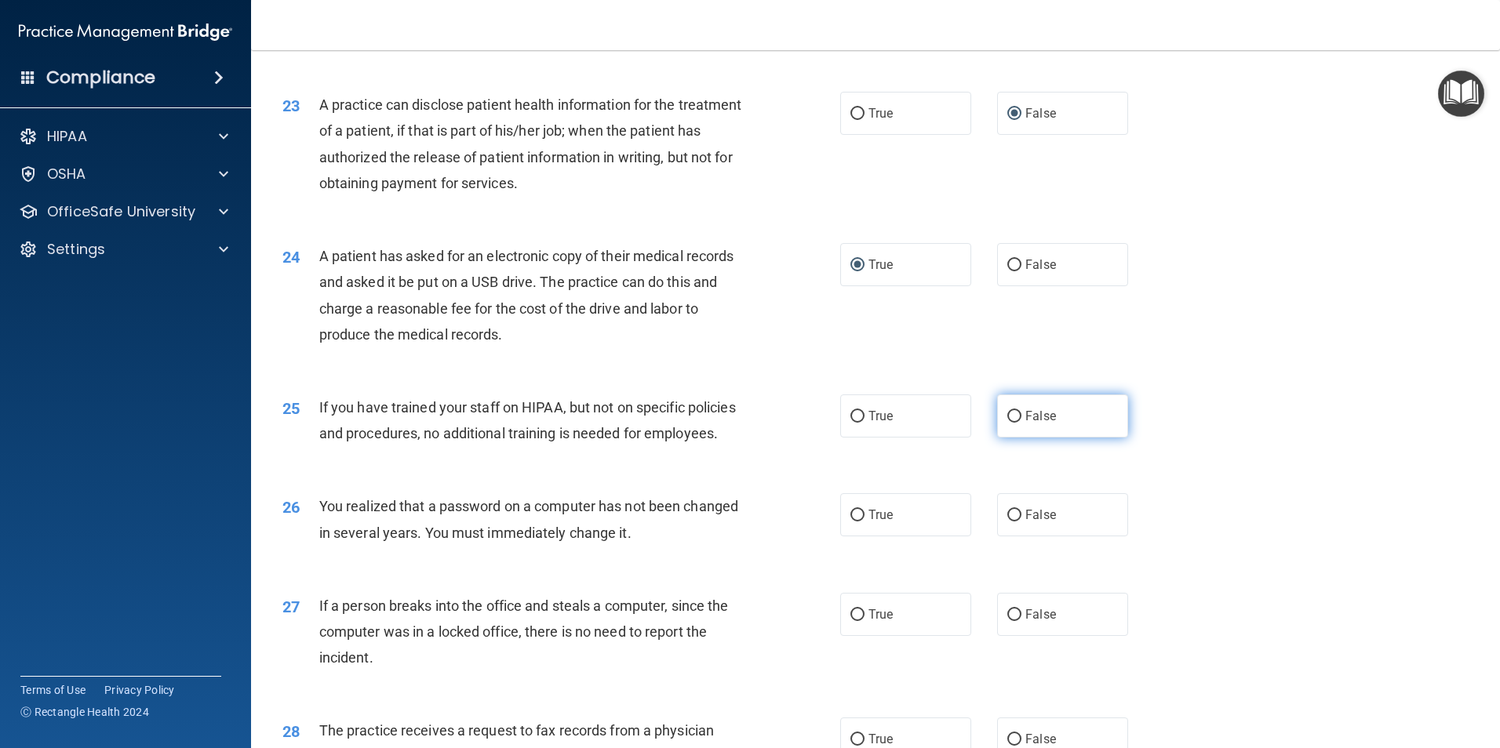
click at [1009, 423] on input "False" at bounding box center [1014, 417] width 14 height 12
radio input "true"
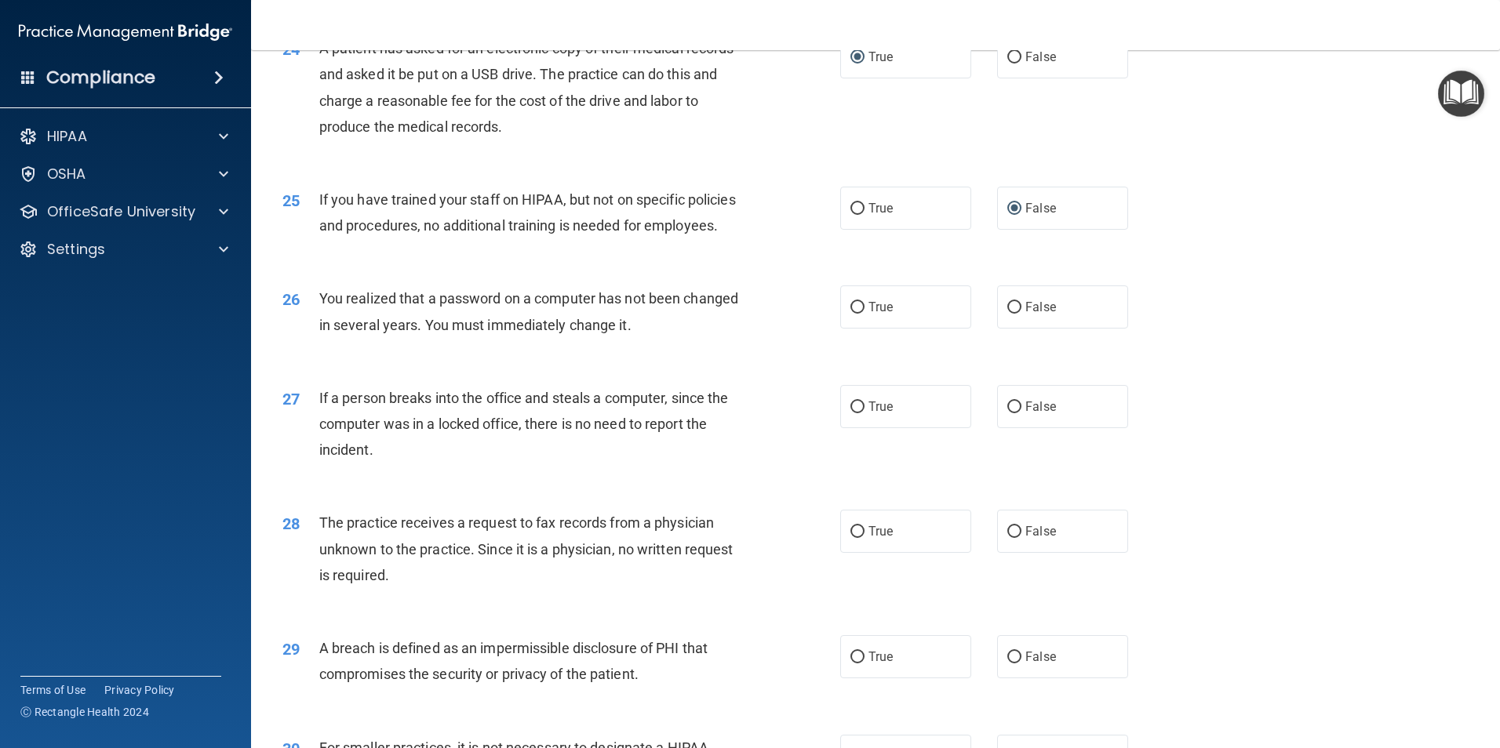
scroll to position [2745, 0]
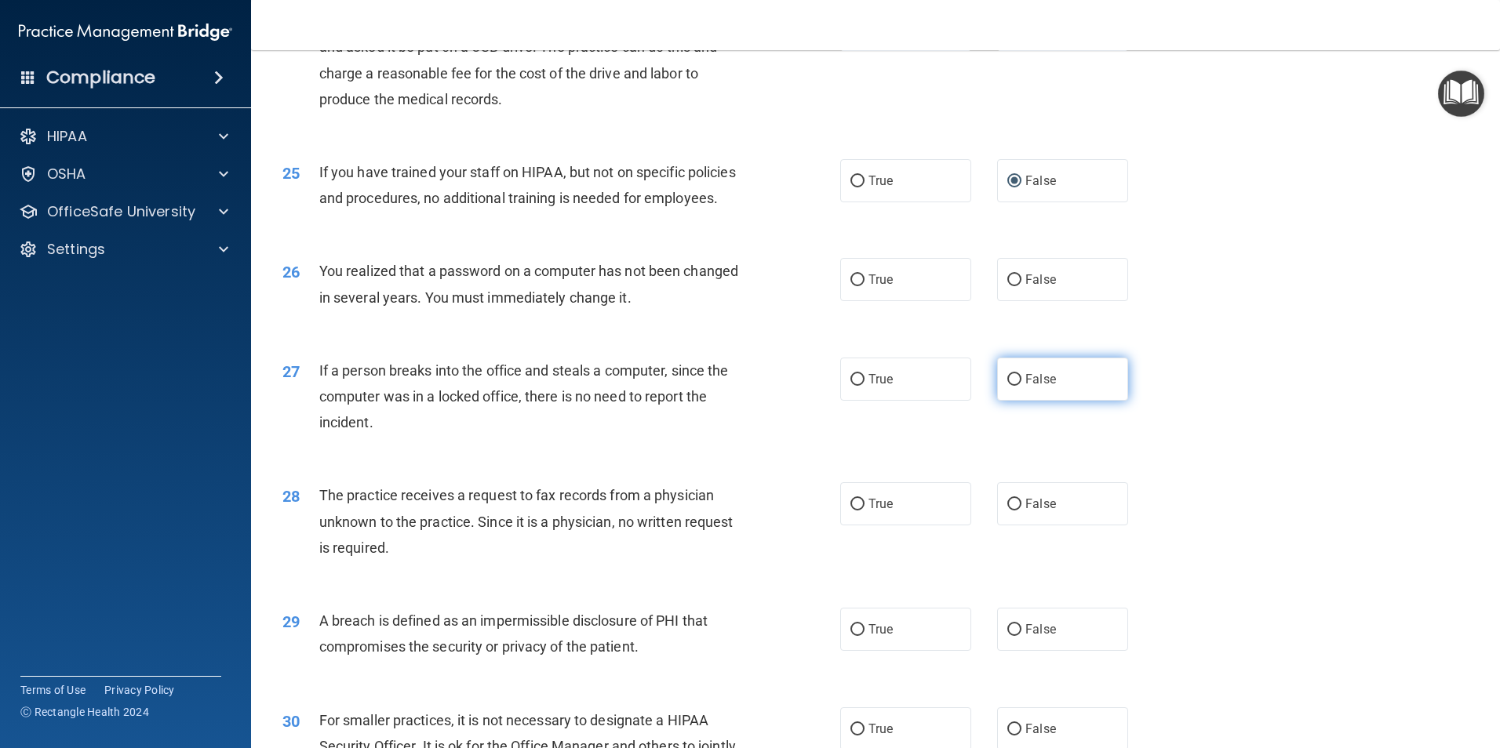
click at [1011, 386] on input "False" at bounding box center [1014, 380] width 14 height 12
radio input "true"
click at [855, 286] on input "True" at bounding box center [857, 280] width 14 height 12
radio input "true"
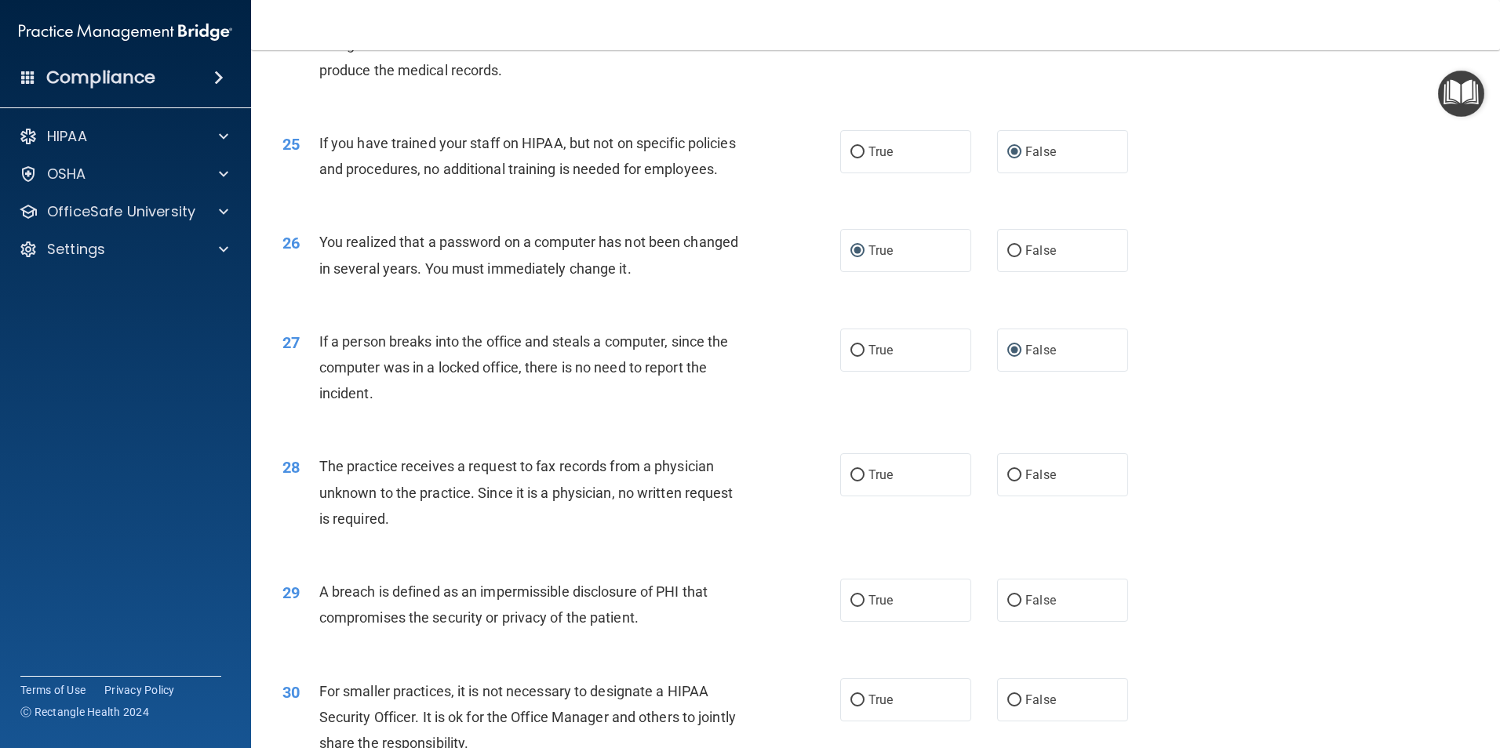
scroll to position [2823, 0]
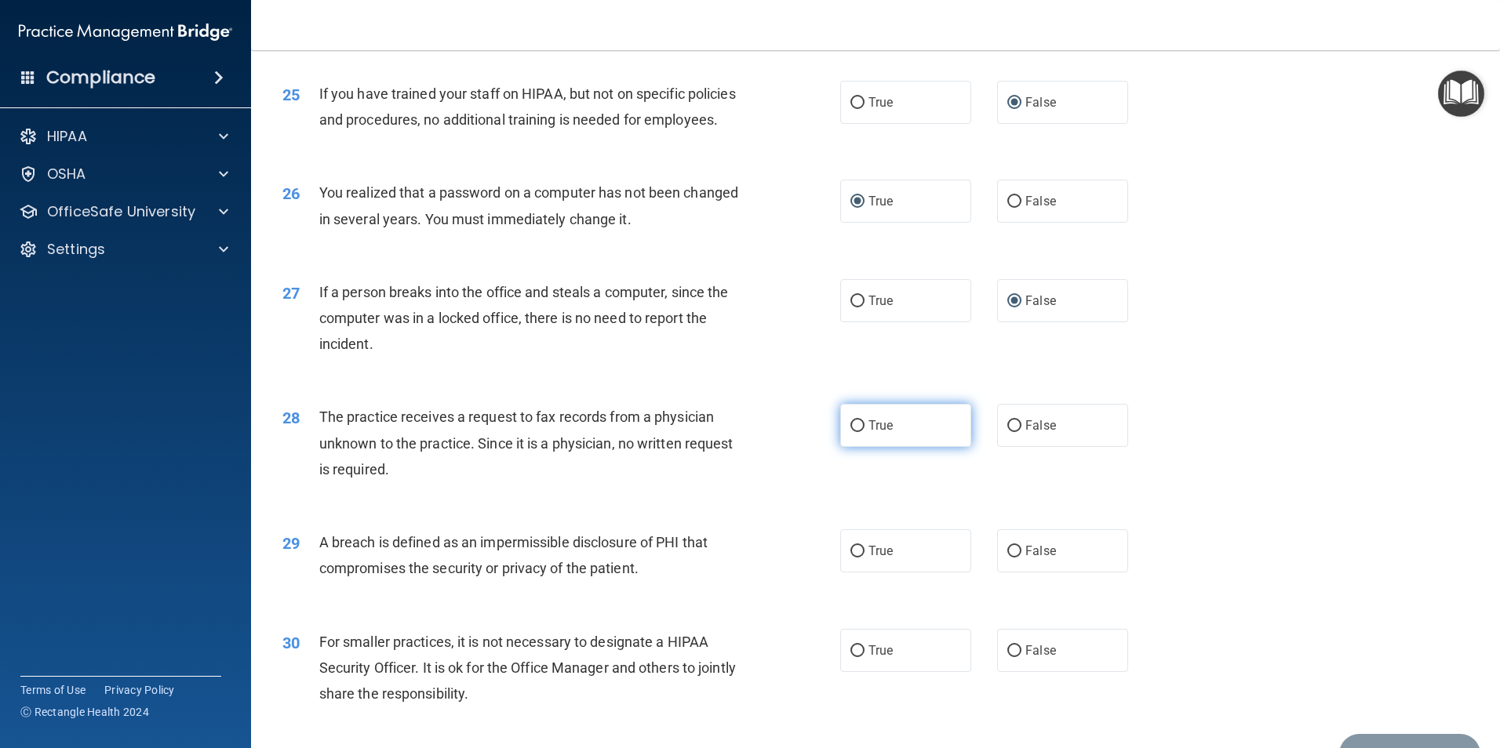
drag, startPoint x: 853, startPoint y: 504, endPoint x: 886, endPoint y: 511, distance: 34.3
click at [853, 432] on input "True" at bounding box center [857, 426] width 14 height 12
radio input "true"
click at [856, 558] on input "True" at bounding box center [857, 552] width 14 height 12
radio input "true"
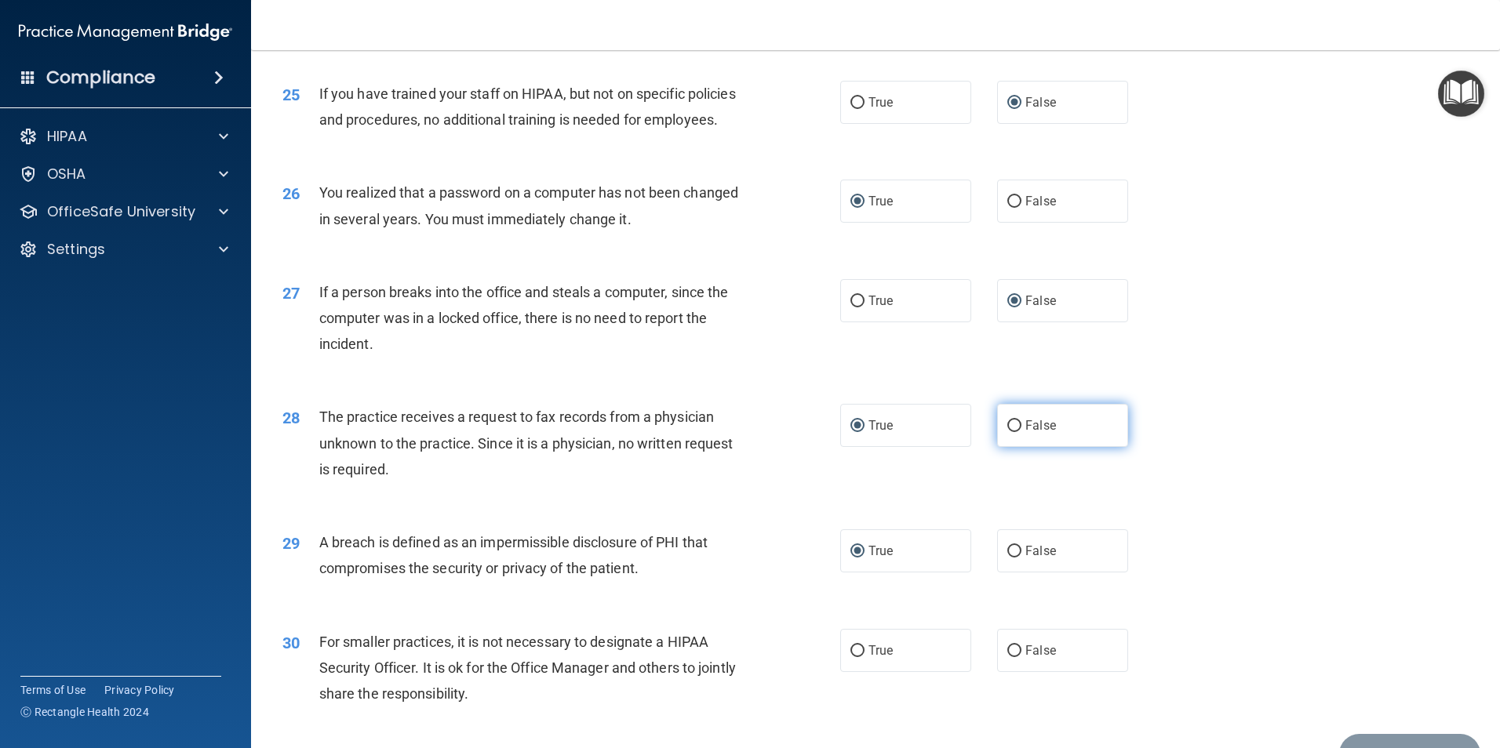
click at [1007, 432] on input "False" at bounding box center [1014, 426] width 14 height 12
radio input "true"
radio input "false"
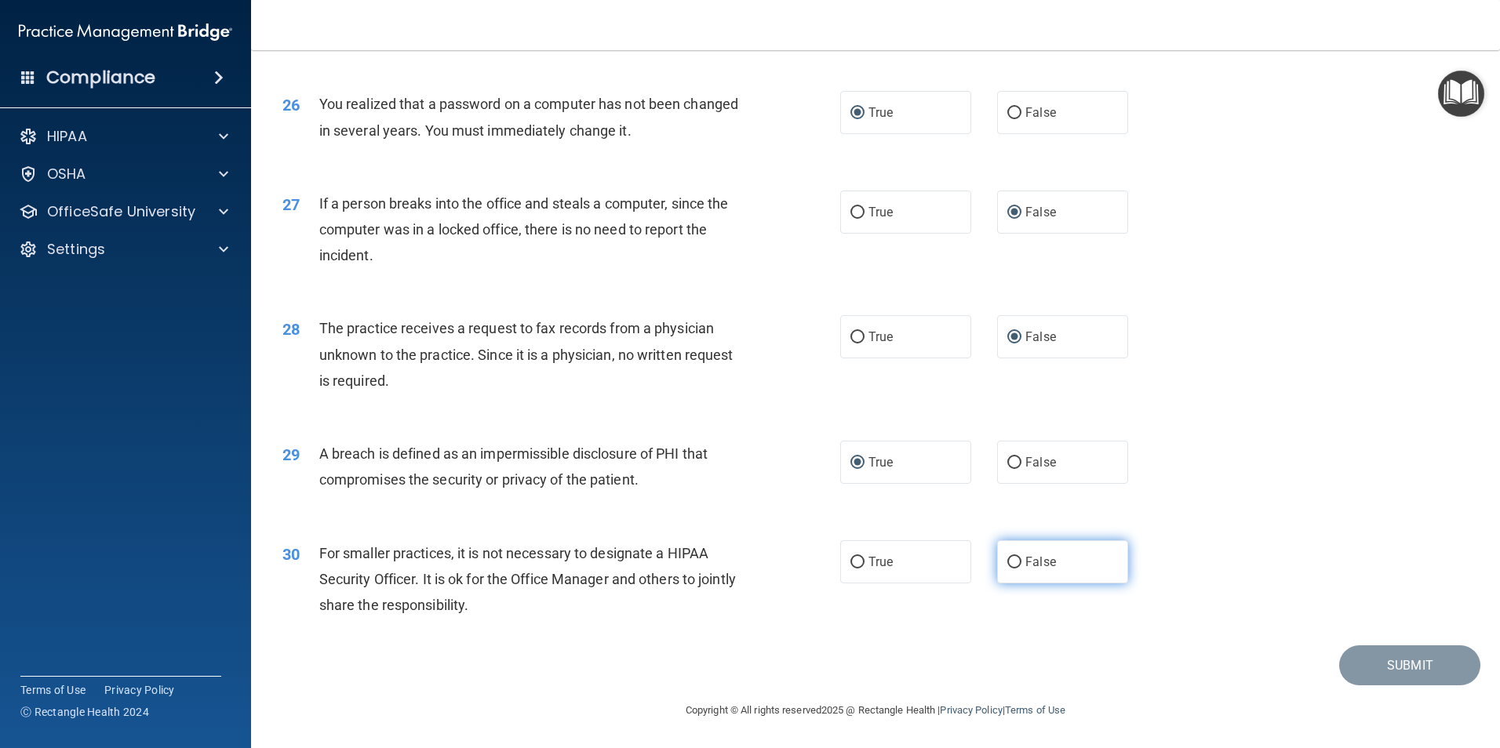
scroll to position [2990, 0]
click at [1009, 560] on input "False" at bounding box center [1014, 563] width 14 height 12
radio input "true"
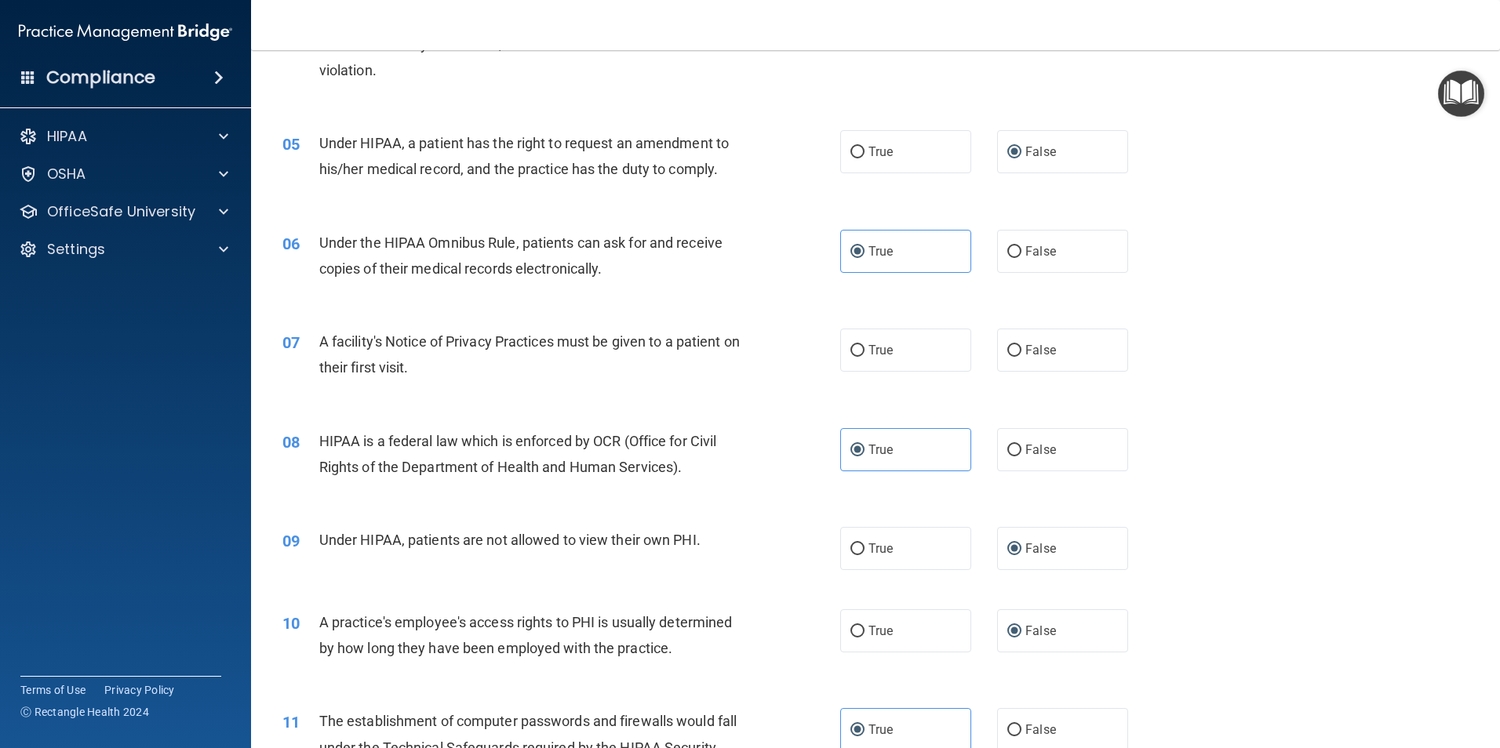
scroll to position [549, 0]
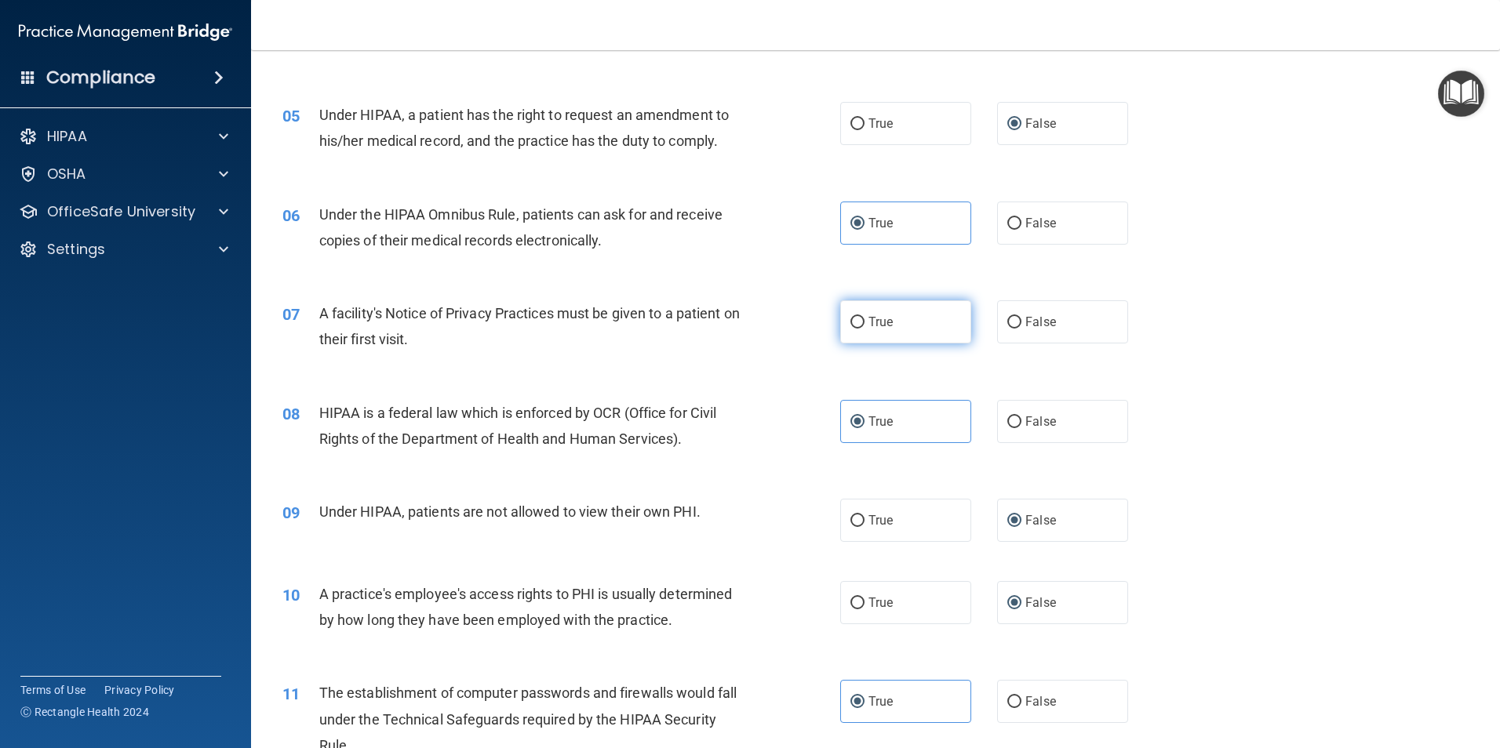
click at [868, 325] on span "True" at bounding box center [880, 321] width 24 height 15
click at [864, 325] on input "True" at bounding box center [857, 323] width 14 height 12
radio input "true"
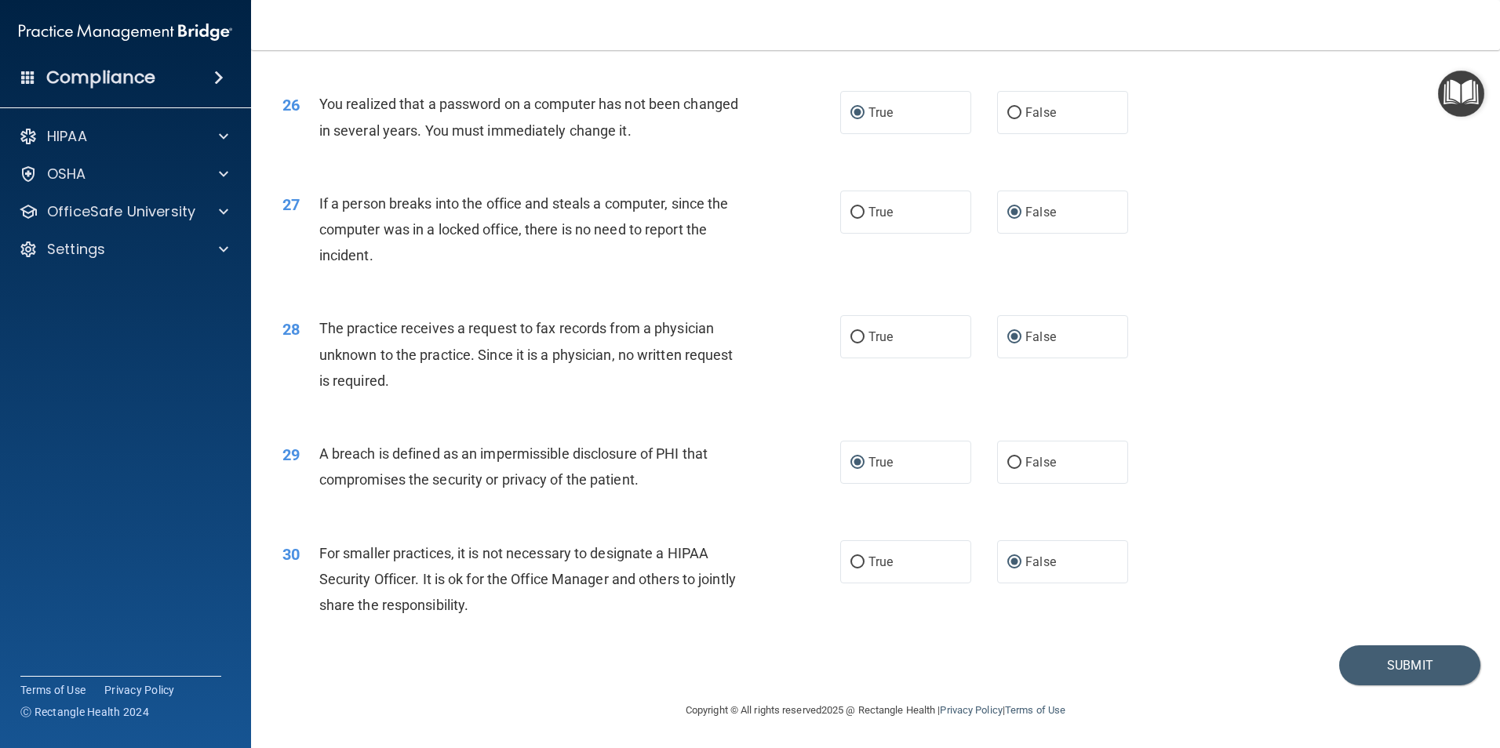
scroll to position [2990, 0]
click at [1387, 675] on button "Submit" at bounding box center [1409, 665] width 141 height 40
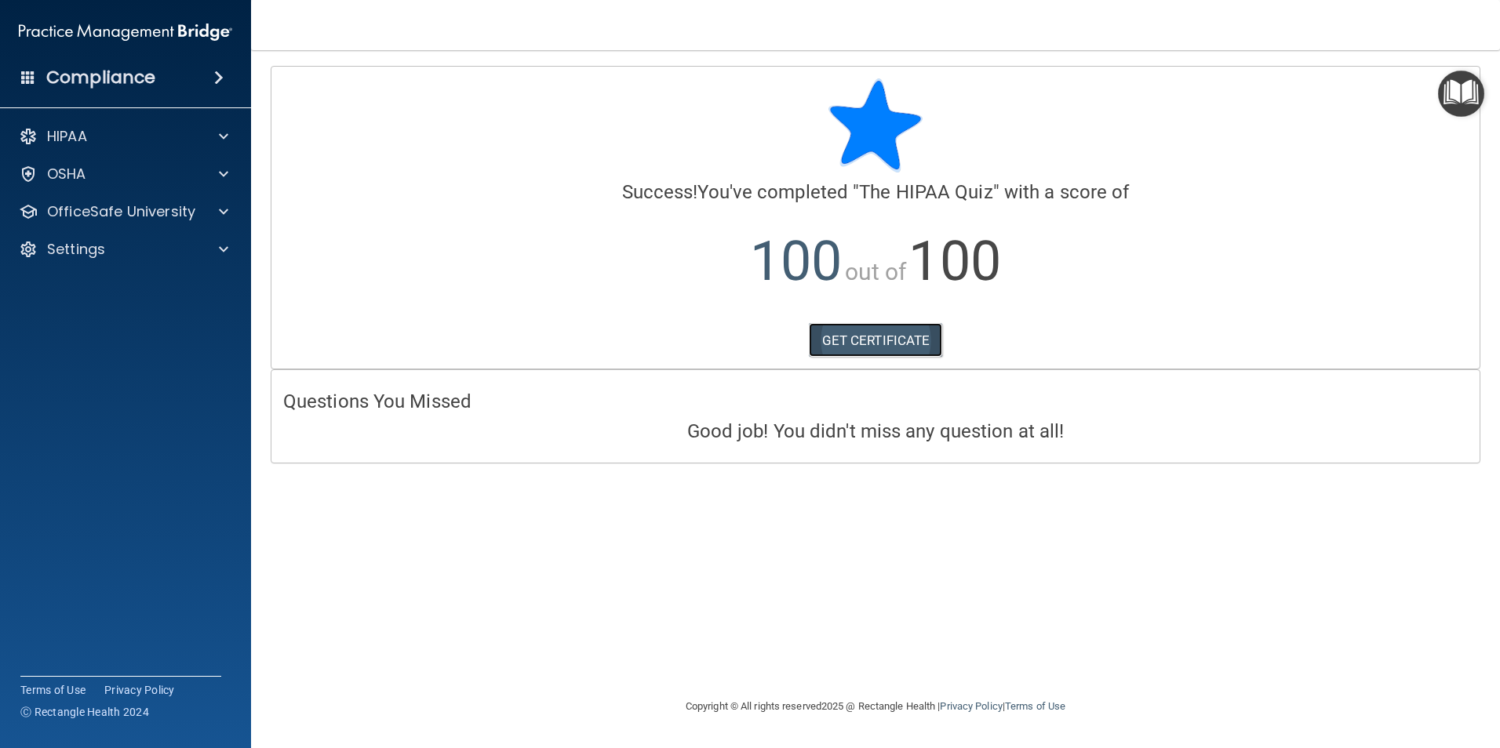
click at [878, 338] on link "GET CERTIFICATE" at bounding box center [876, 340] width 134 height 35
click at [220, 133] on span at bounding box center [223, 136] width 9 height 19
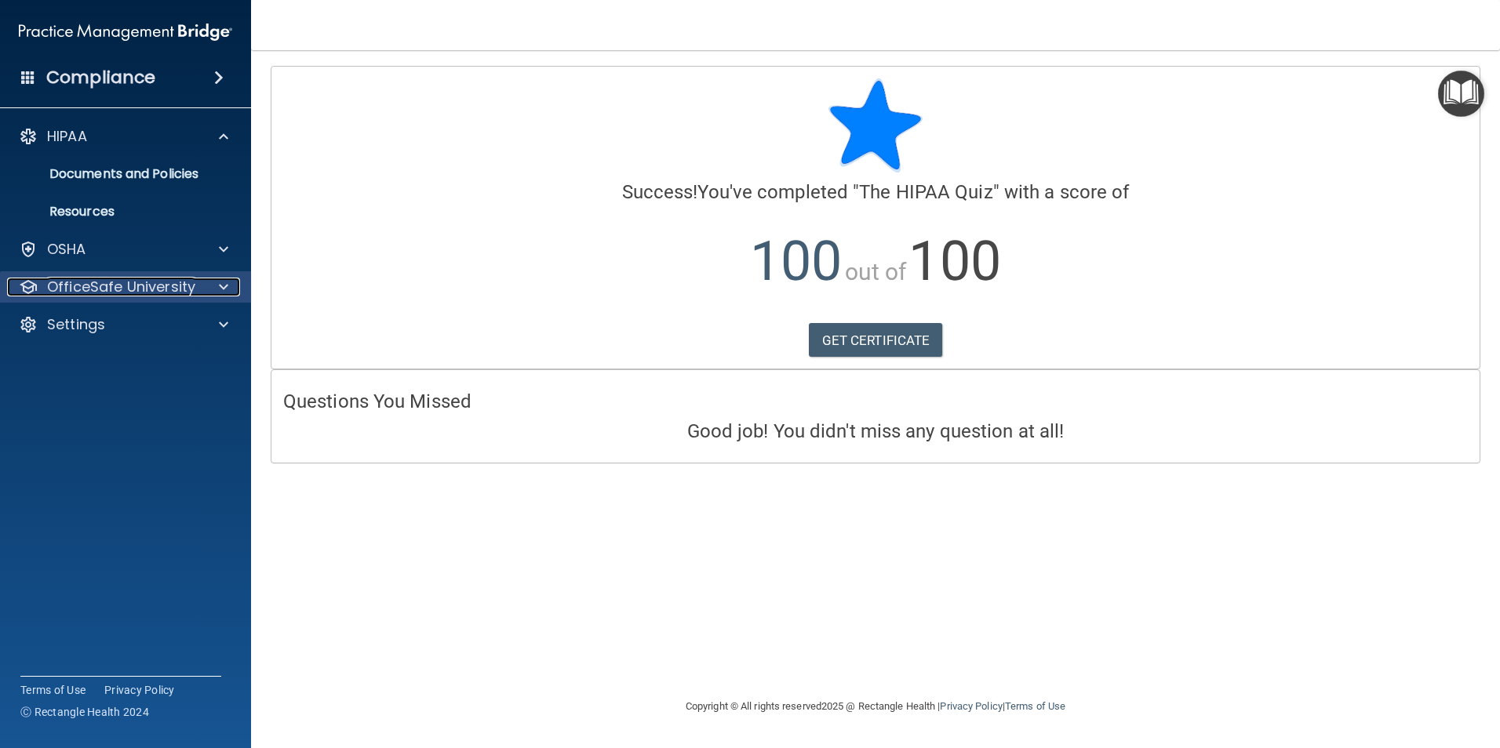
click at [206, 282] on div at bounding box center [221, 287] width 39 height 19
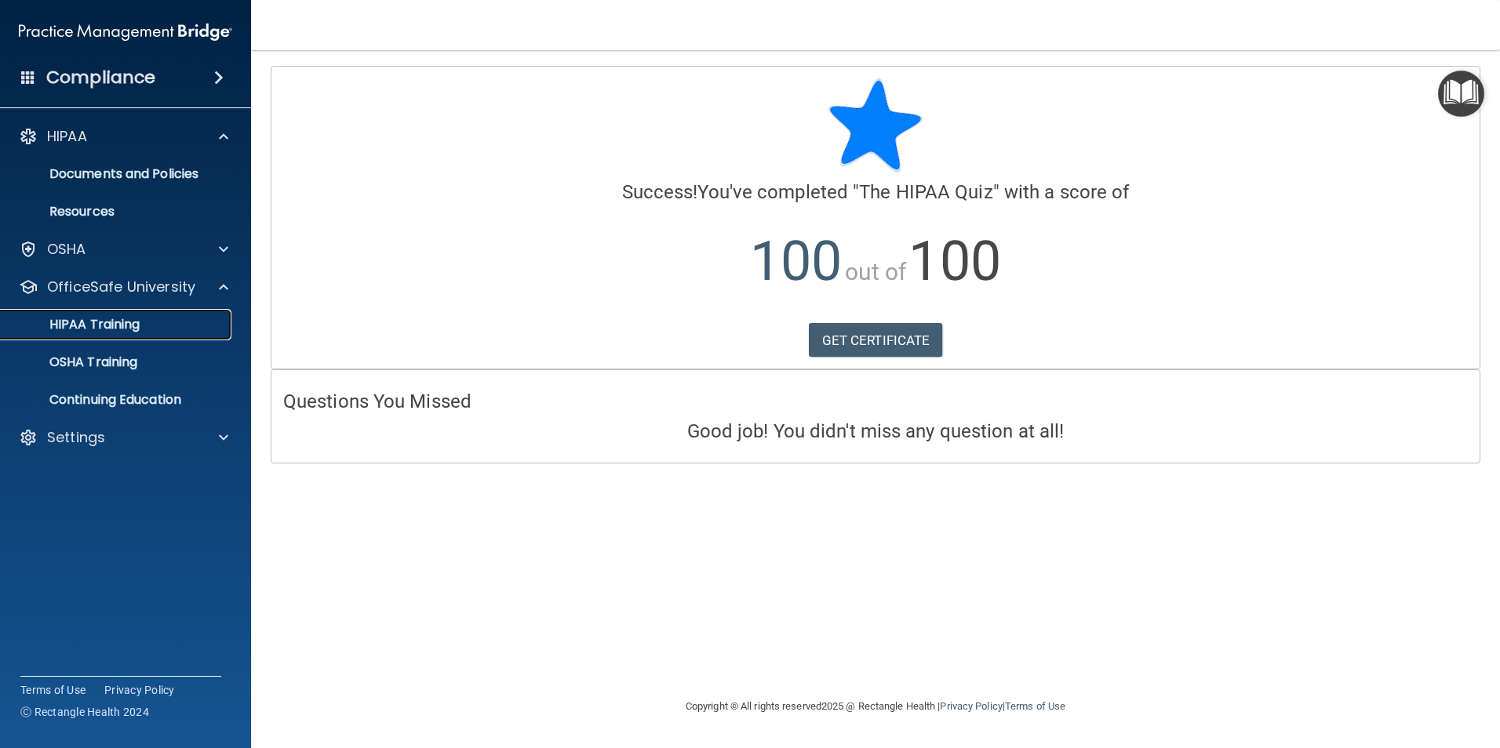
click at [115, 325] on p "HIPAA Training" at bounding box center [74, 325] width 129 height 16
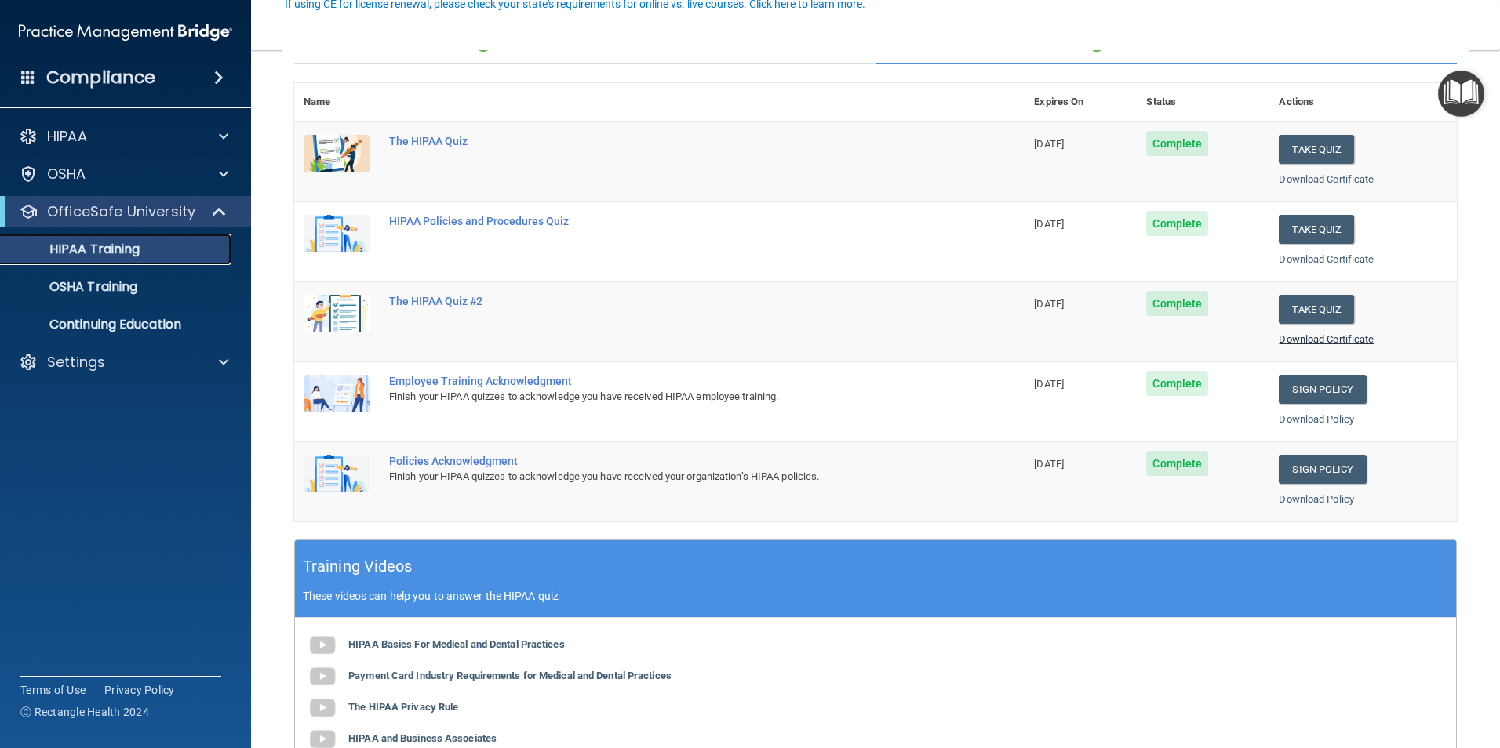
scroll to position [157, 0]
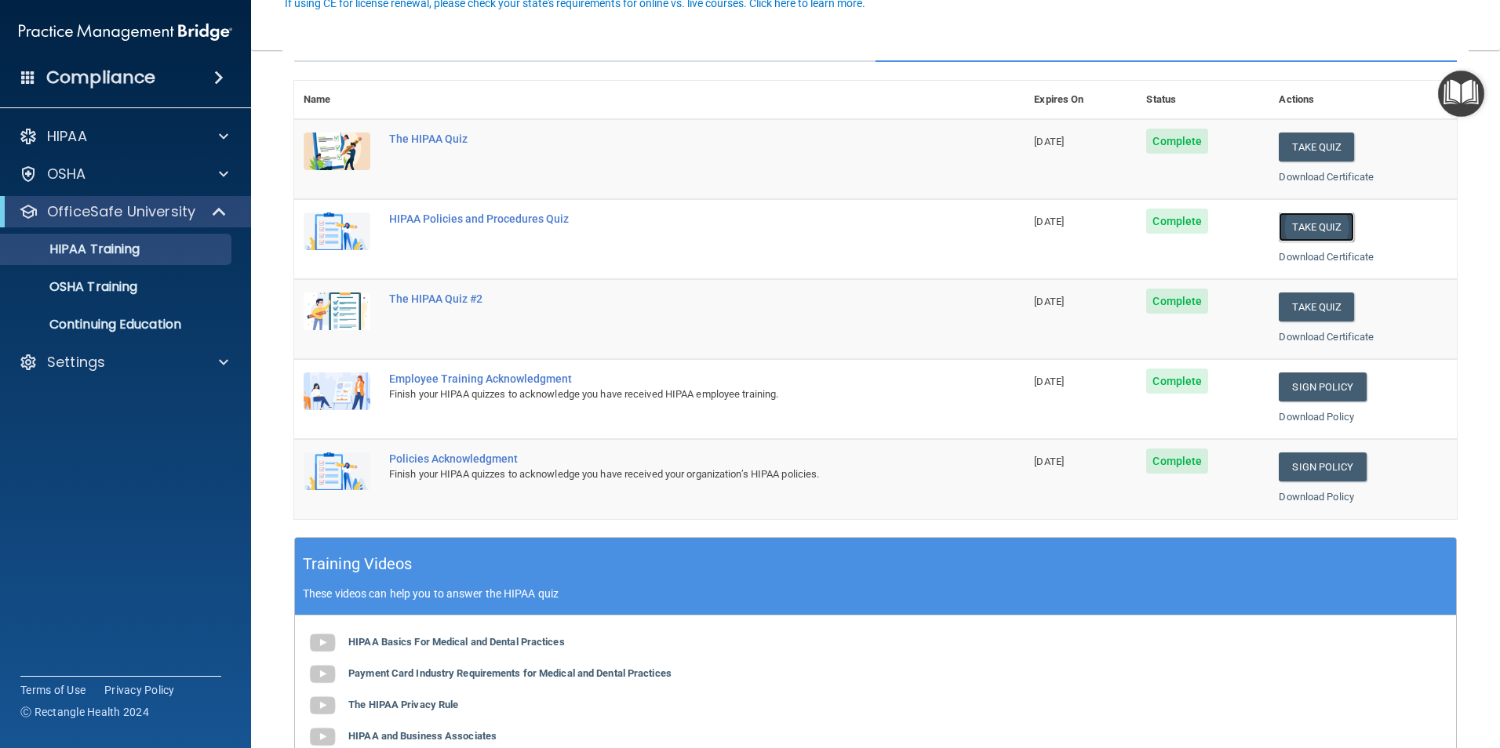
click at [1297, 220] on button "Take Quiz" at bounding box center [1315, 227] width 75 height 29
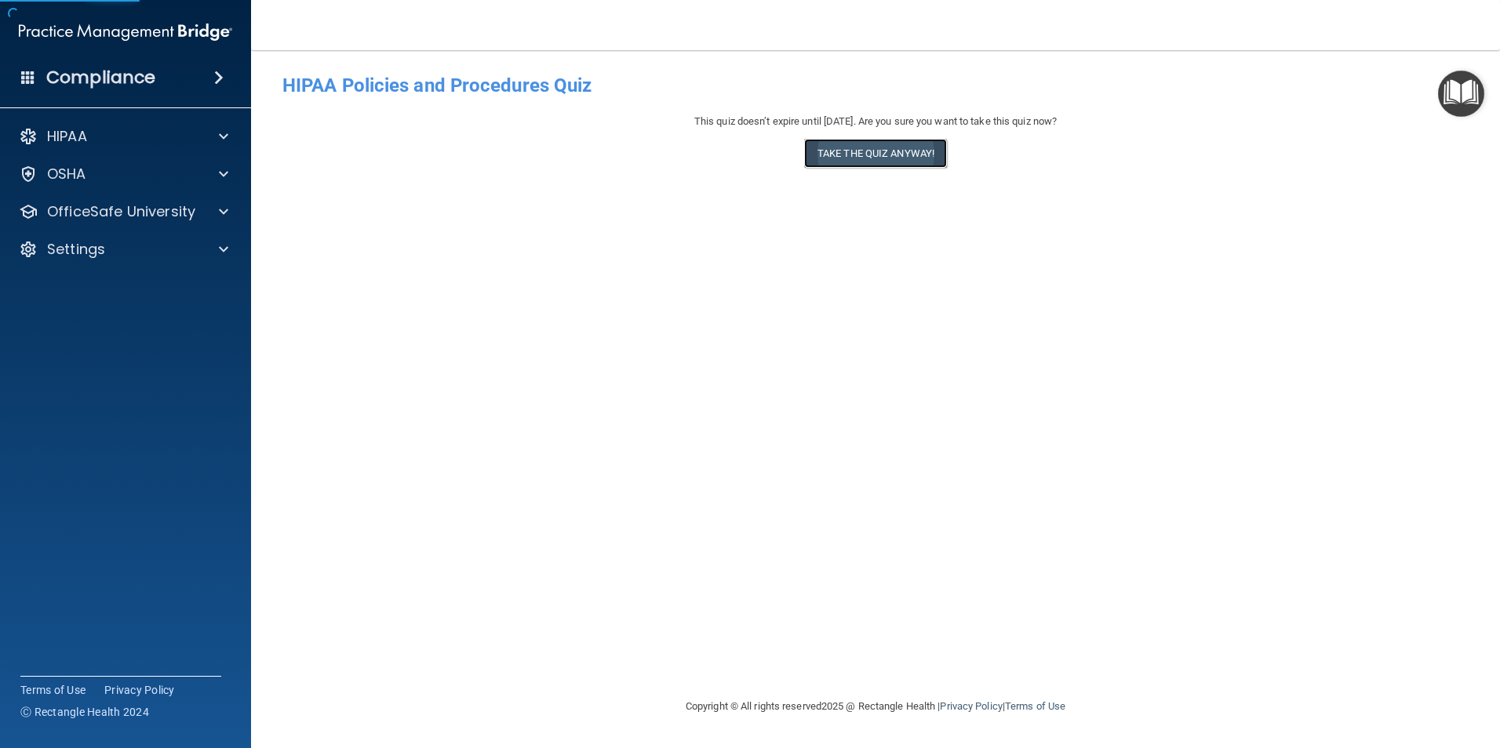
click at [867, 149] on button "Take the quiz anyway!" at bounding box center [875, 153] width 143 height 29
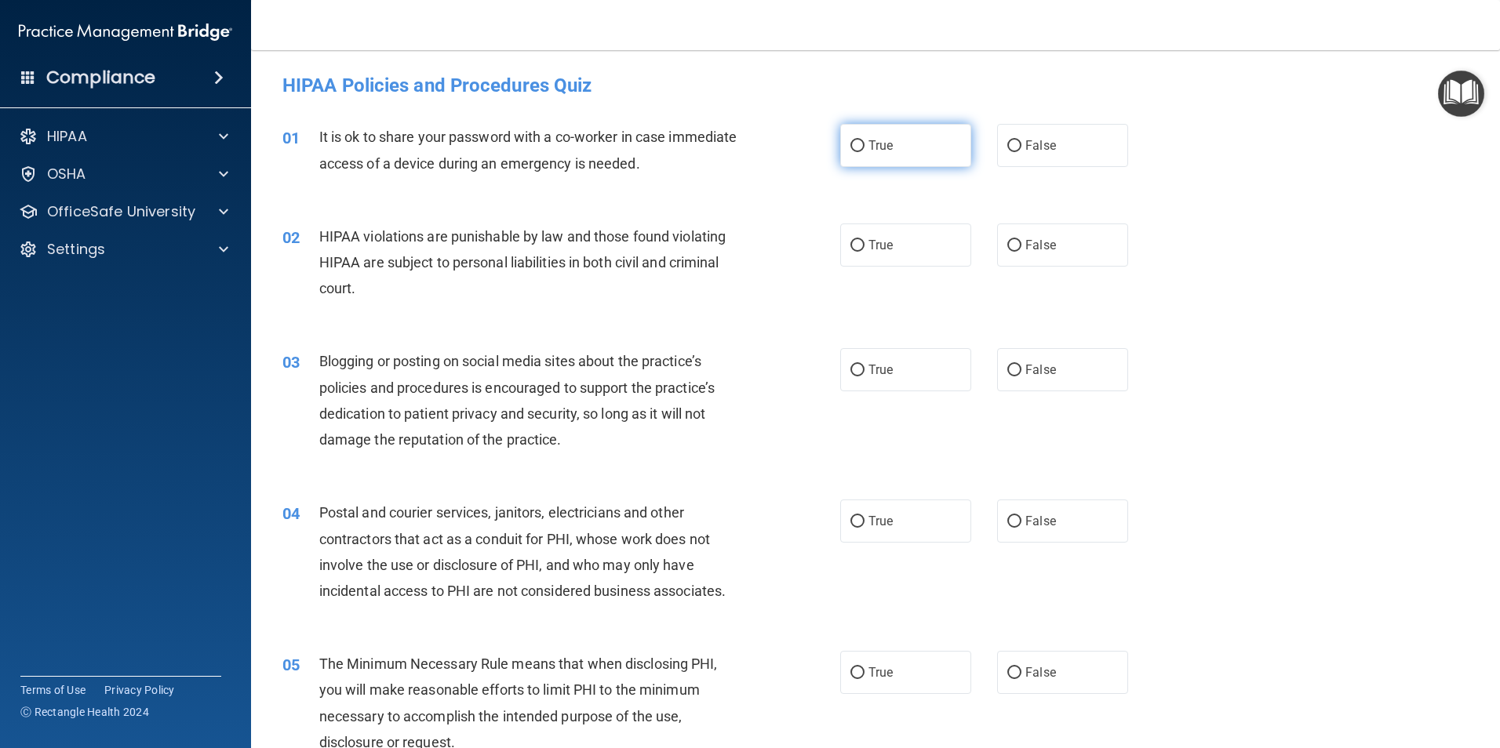
drag, startPoint x: 852, startPoint y: 144, endPoint x: 854, endPoint y: 162, distance: 18.2
click at [852, 144] on input "True" at bounding box center [857, 146] width 14 height 12
radio input "true"
click at [854, 248] on input "True" at bounding box center [857, 246] width 14 height 12
radio input "true"
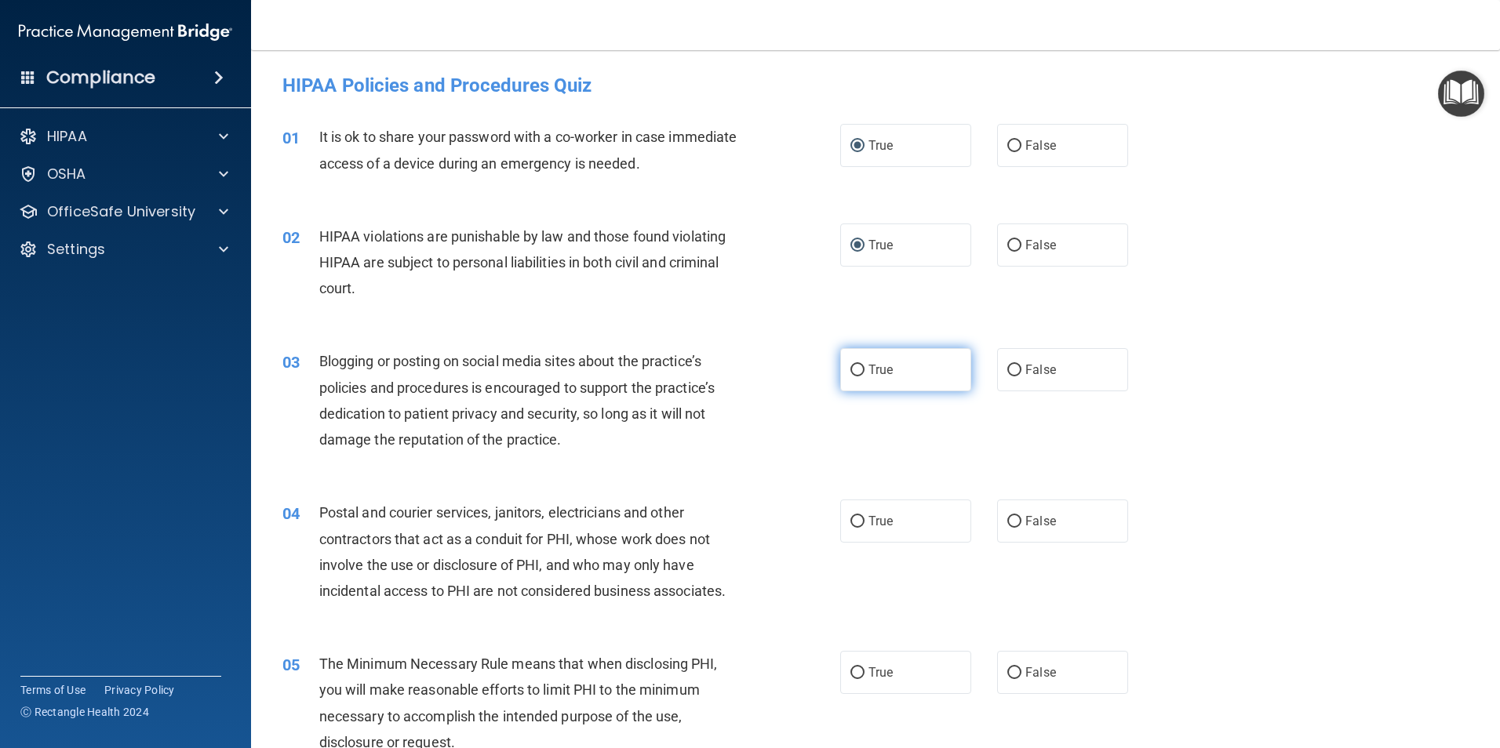
click at [856, 366] on input "True" at bounding box center [857, 371] width 14 height 12
radio input "true"
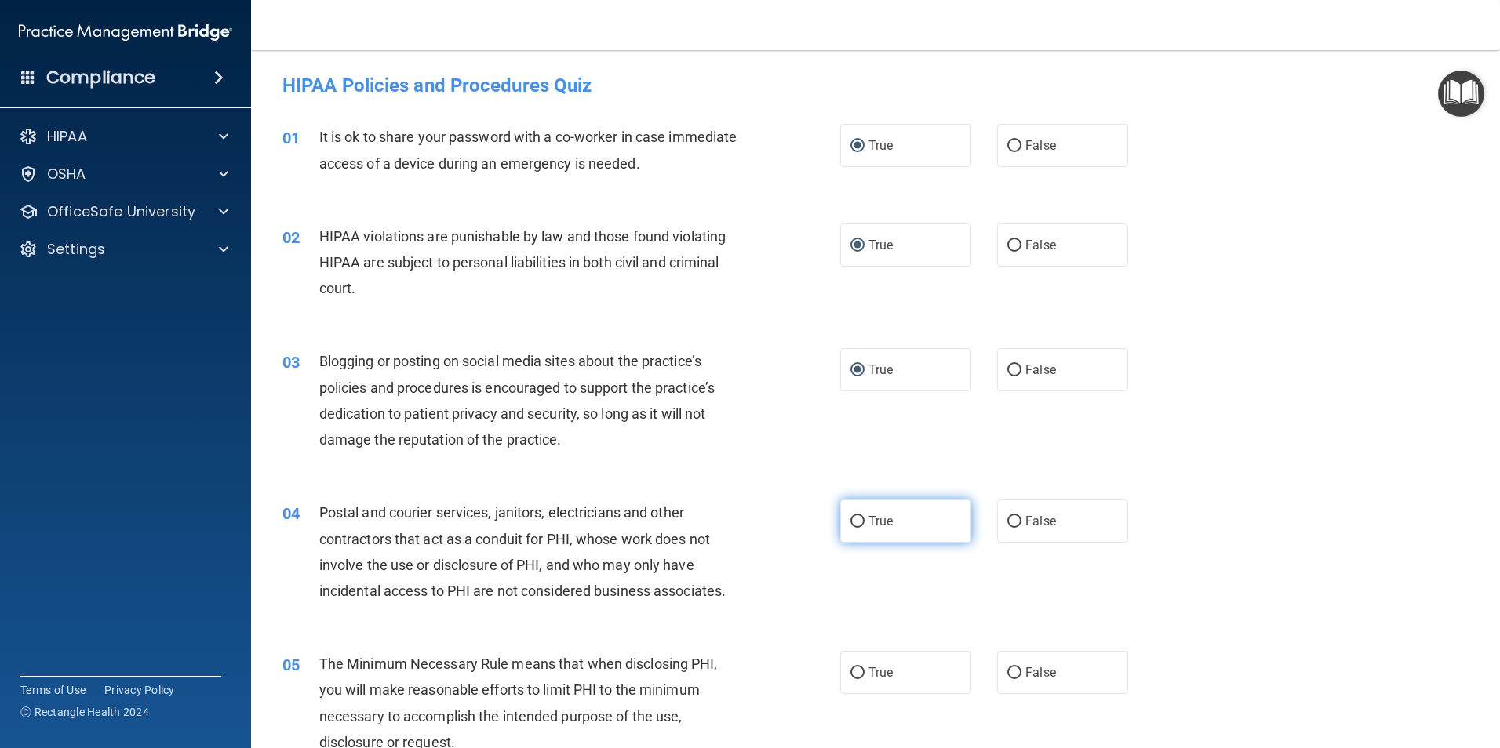
click at [858, 518] on input "True" at bounding box center [857, 522] width 14 height 12
radio input "true"
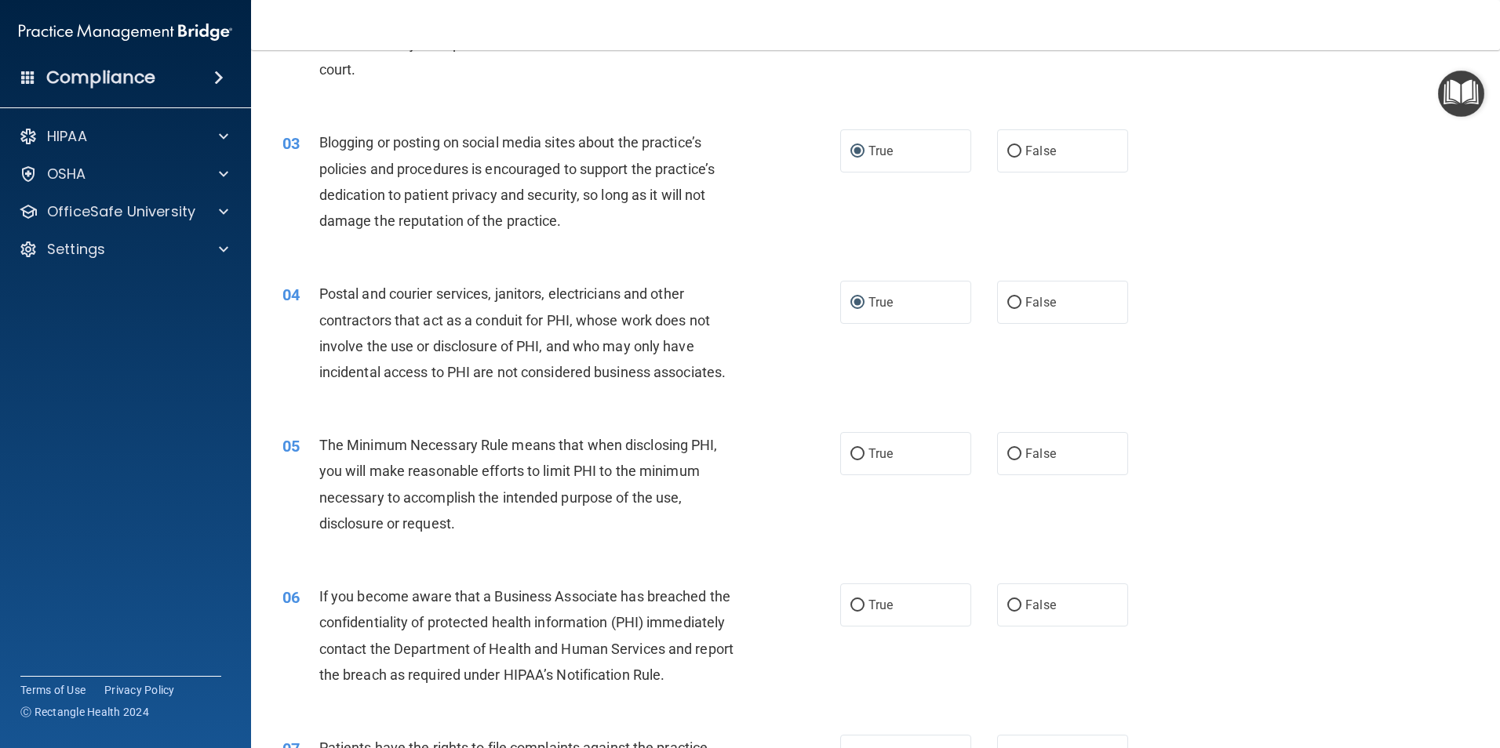
scroll to position [235, 0]
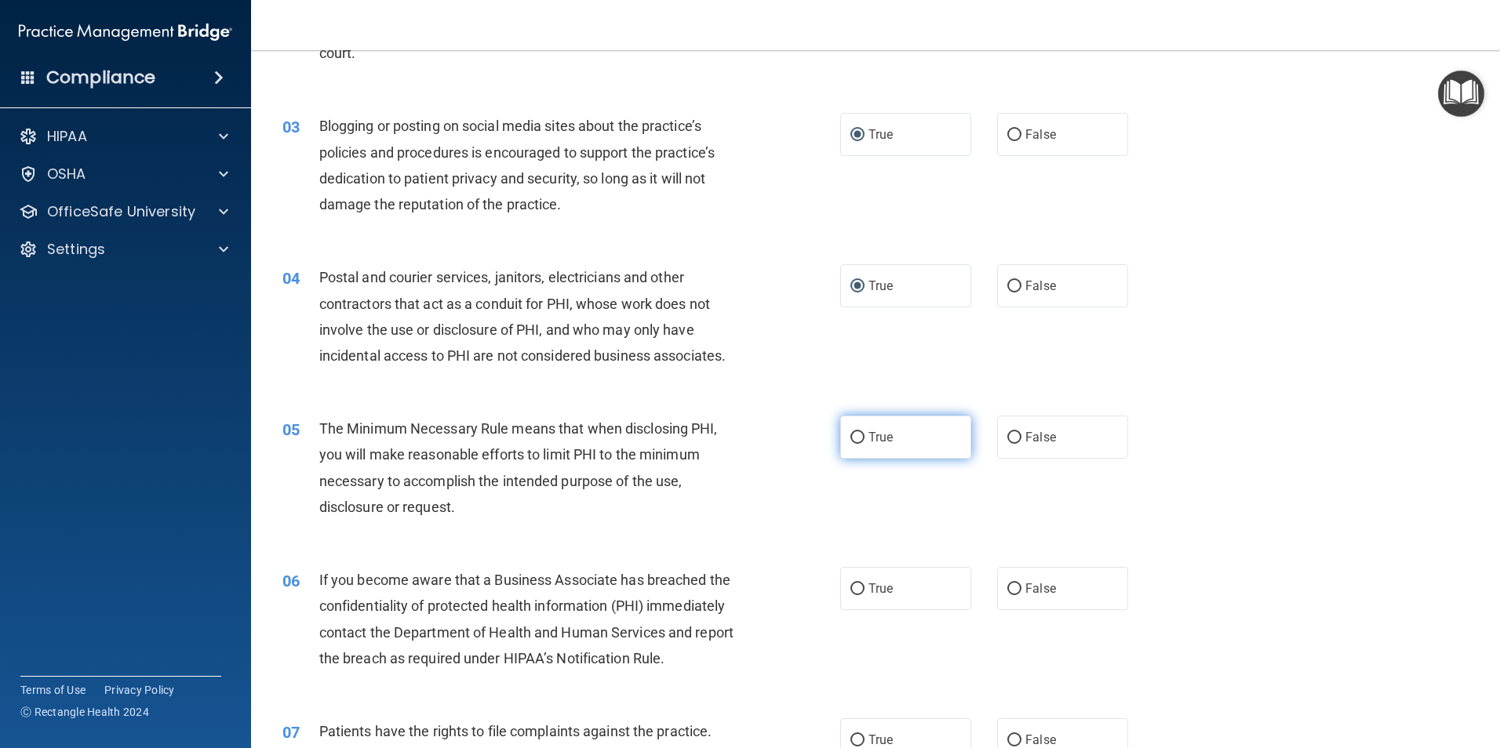
click at [856, 437] on input "True" at bounding box center [857, 438] width 14 height 12
radio input "true"
drag, startPoint x: 851, startPoint y: 588, endPoint x: 868, endPoint y: 588, distance: 17.3
click at [854, 588] on input "True" at bounding box center [857, 590] width 14 height 12
radio input "true"
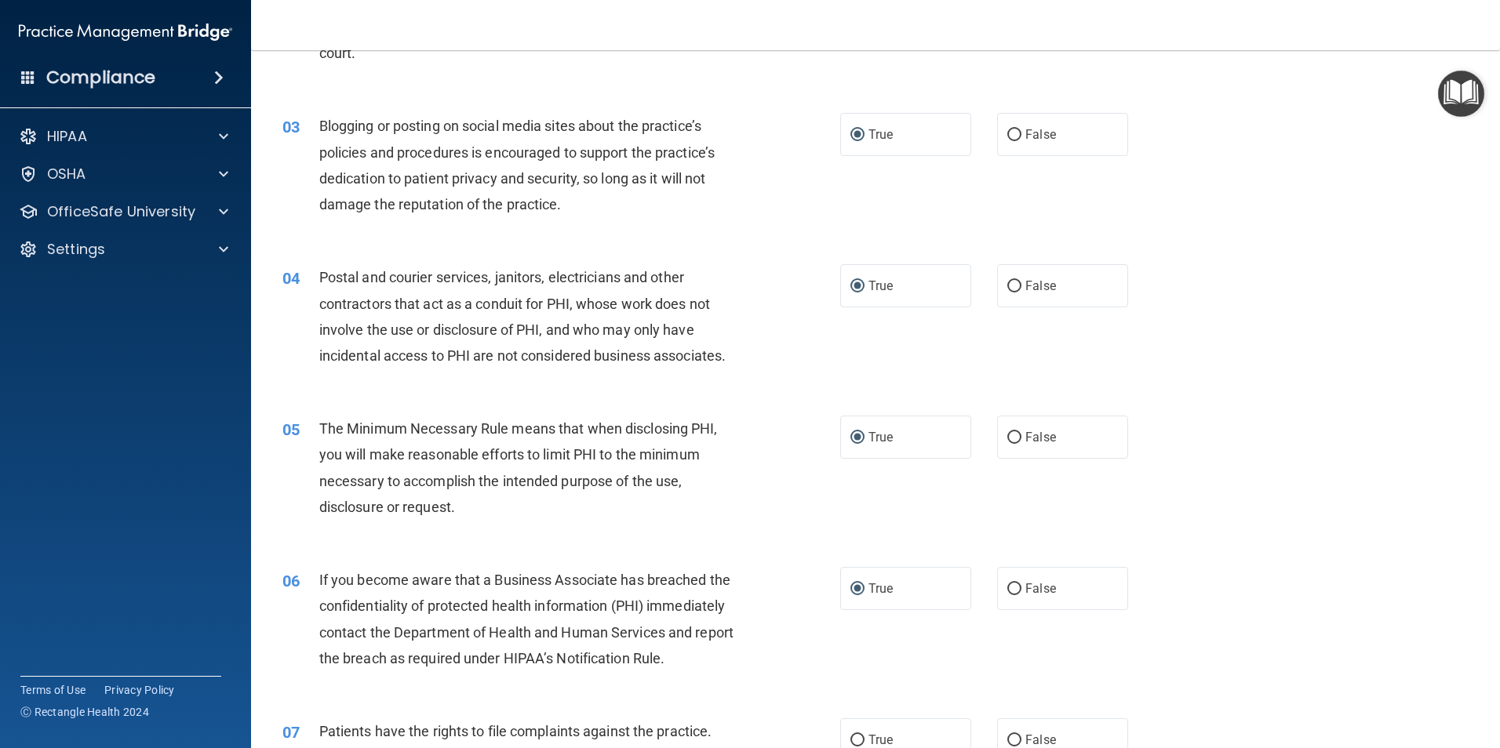
scroll to position [549, 0]
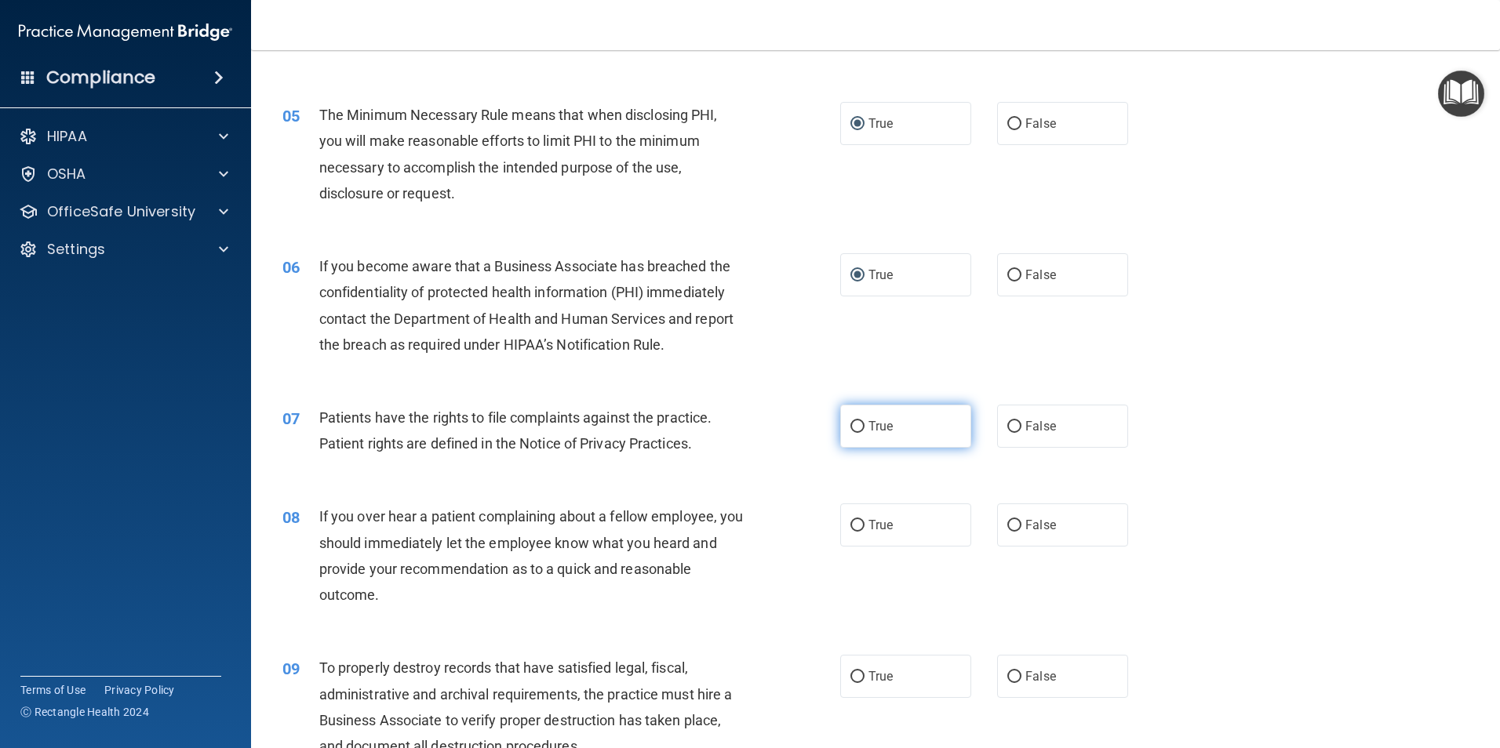
click at [858, 421] on input "True" at bounding box center [857, 427] width 14 height 12
radio input "true"
click at [859, 524] on label "True" at bounding box center [905, 525] width 131 height 43
click at [859, 524] on input "True" at bounding box center [857, 526] width 14 height 12
radio input "true"
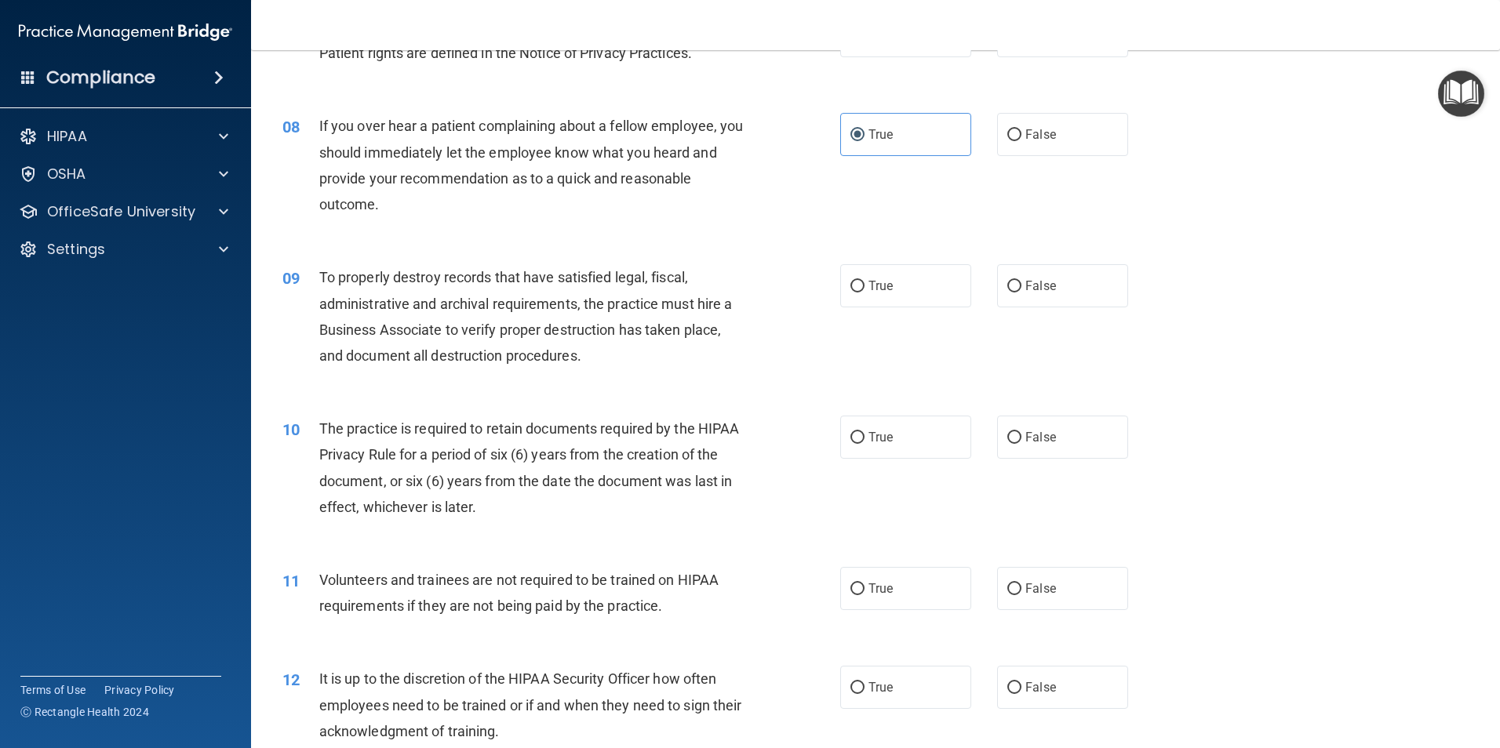
scroll to position [941, 0]
click at [850, 281] on input "True" at bounding box center [857, 285] width 14 height 12
radio input "true"
click at [859, 434] on label "True" at bounding box center [905, 435] width 131 height 43
click at [859, 434] on input "True" at bounding box center [857, 437] width 14 height 12
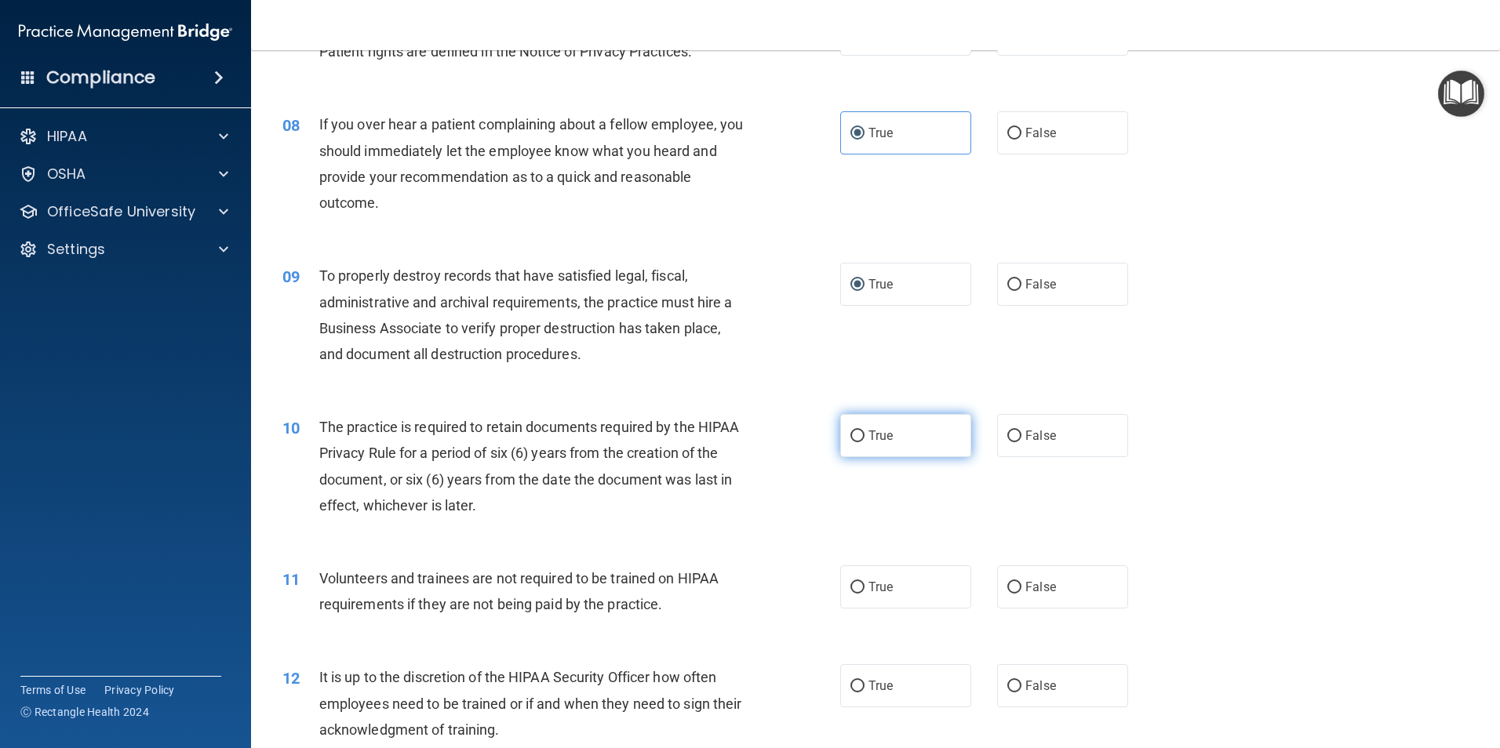
radio input "true"
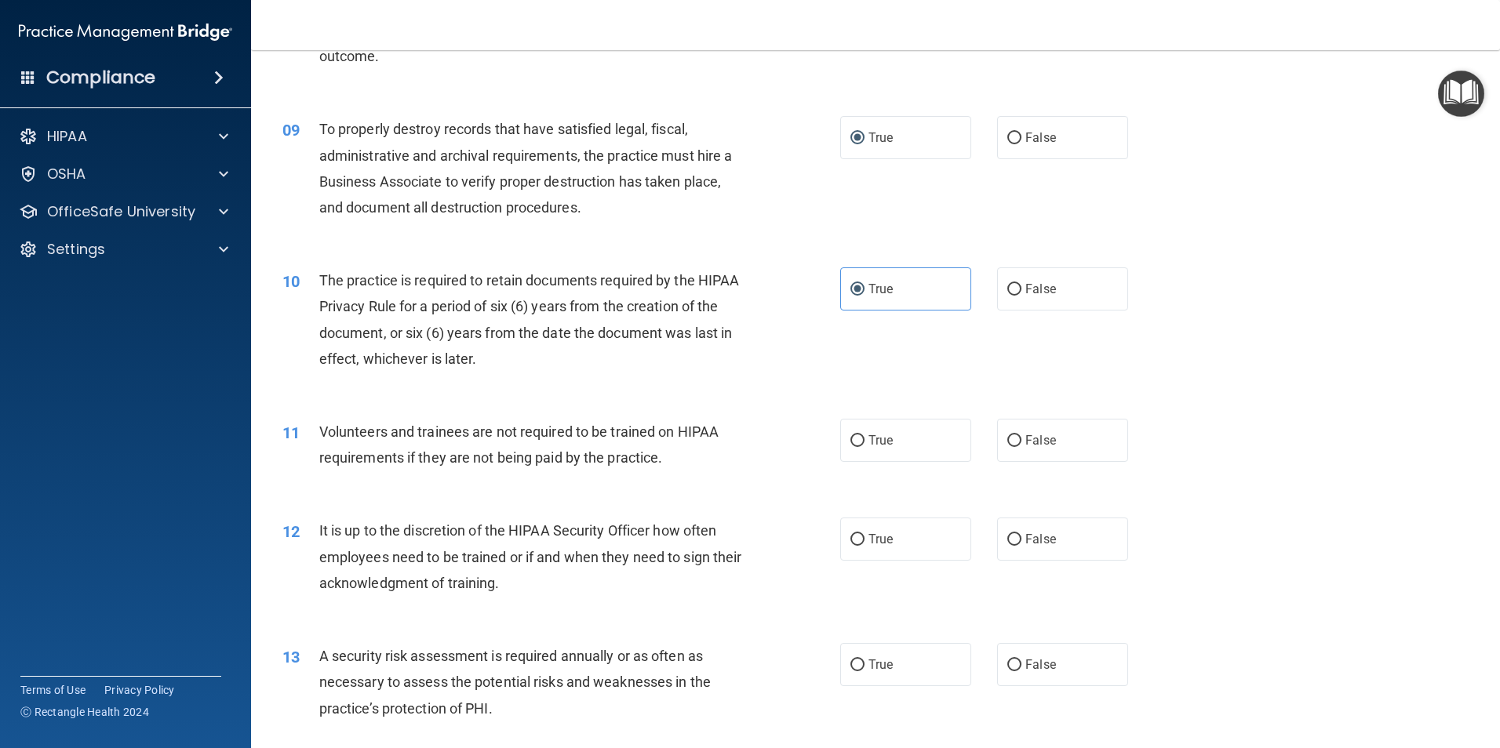
scroll to position [1098, 0]
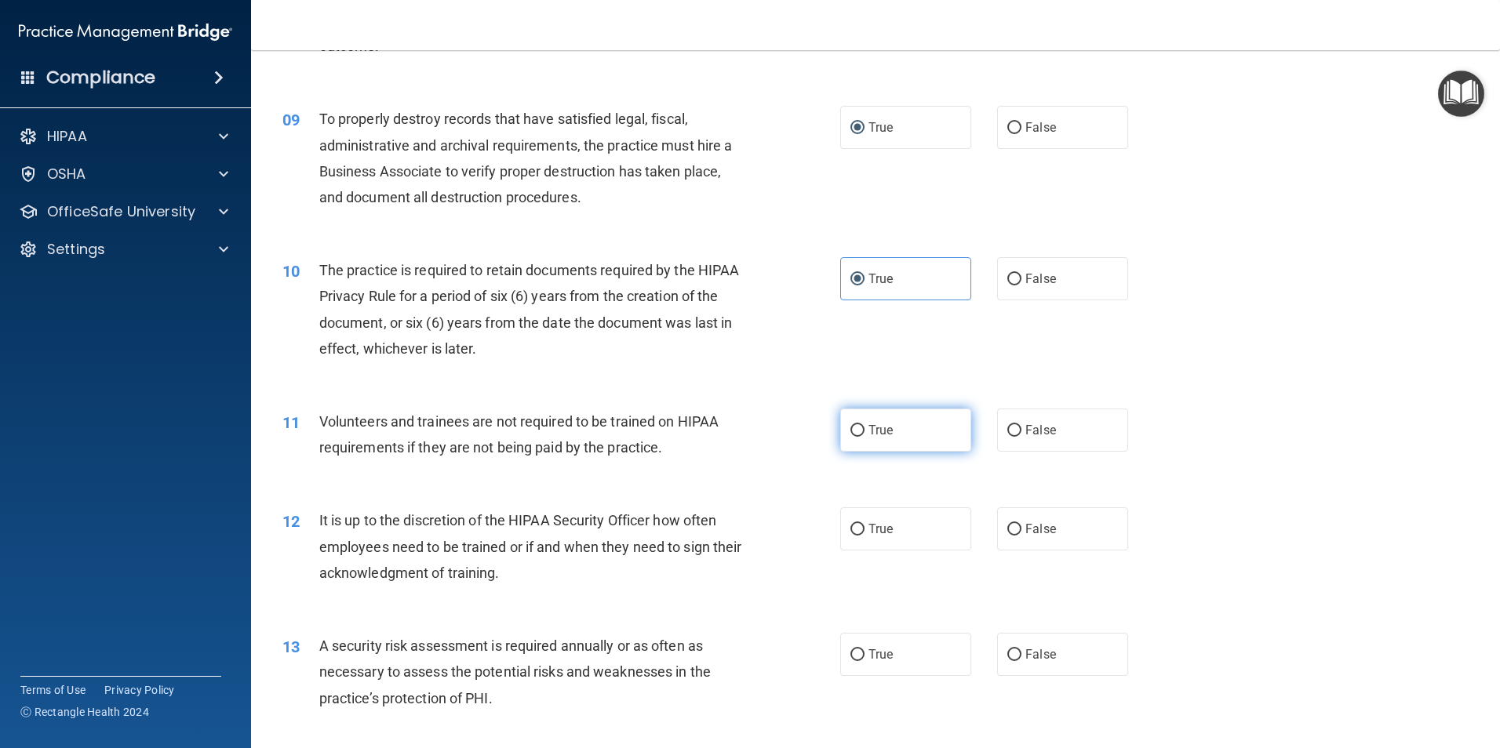
click at [854, 421] on label "True" at bounding box center [905, 430] width 131 height 43
click at [854, 425] on input "True" at bounding box center [857, 431] width 14 height 12
radio input "true"
click at [856, 525] on input "True" at bounding box center [857, 530] width 14 height 12
radio input "true"
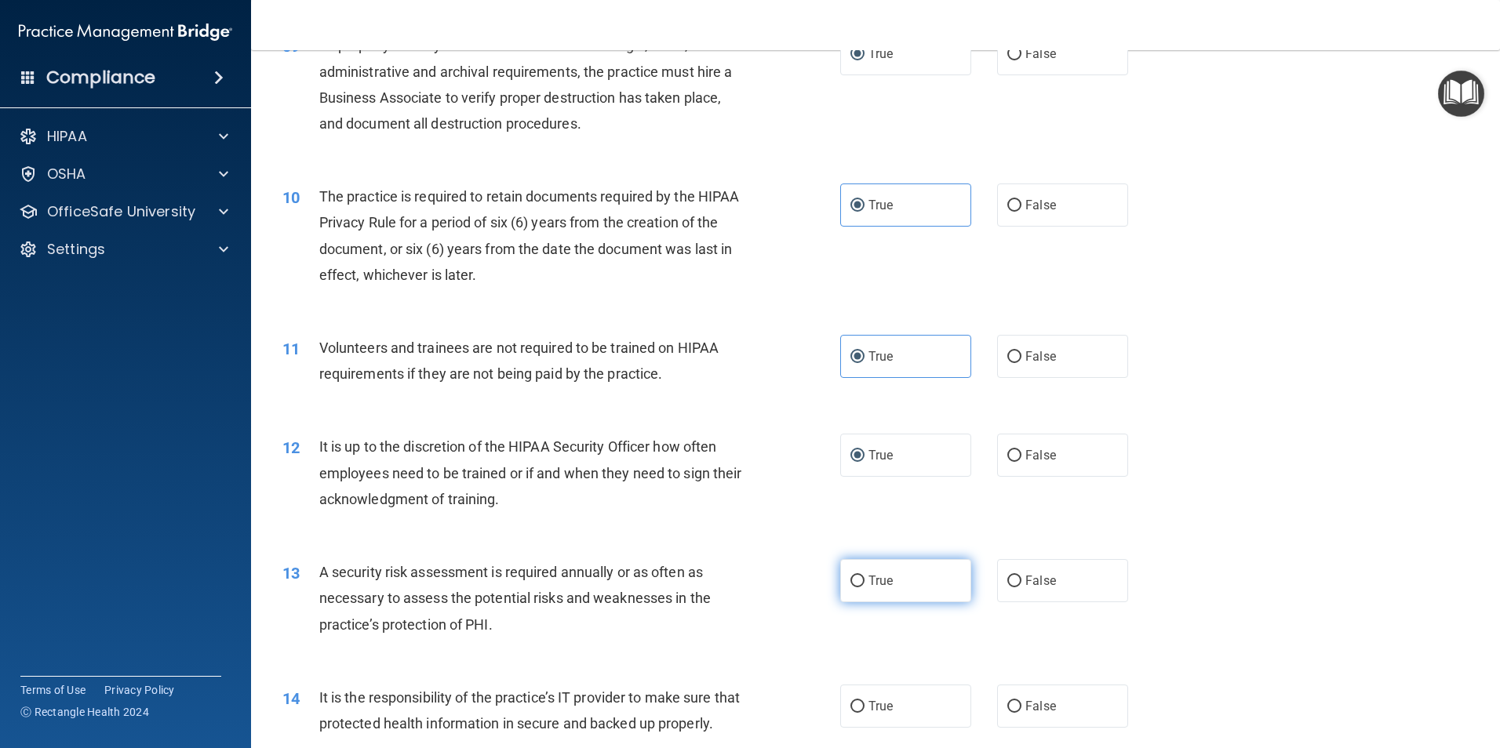
scroll to position [1255, 0]
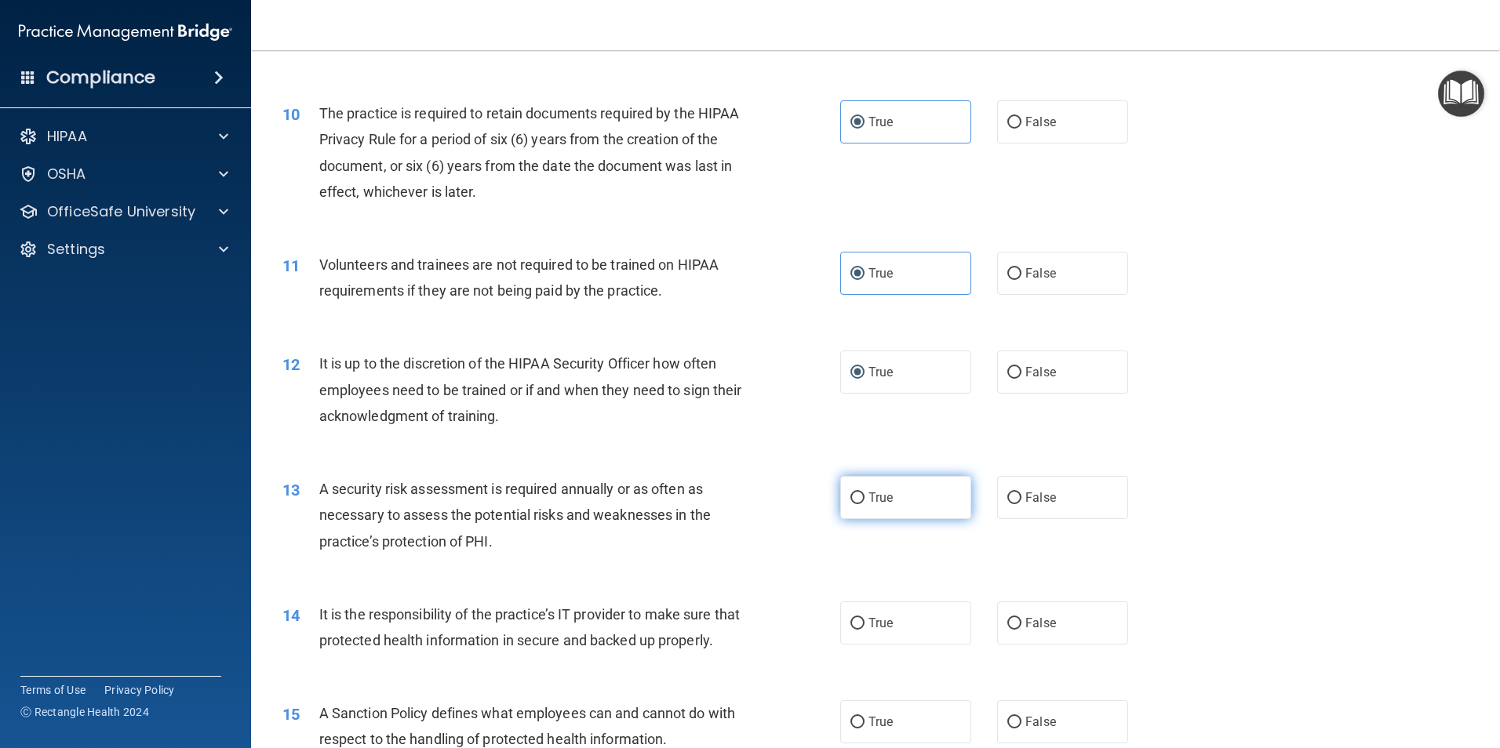
click at [850, 500] on input "True" at bounding box center [857, 499] width 14 height 12
radio input "true"
click at [843, 623] on label "True" at bounding box center [905, 623] width 131 height 43
click at [850, 623] on input "True" at bounding box center [857, 624] width 14 height 12
radio input "true"
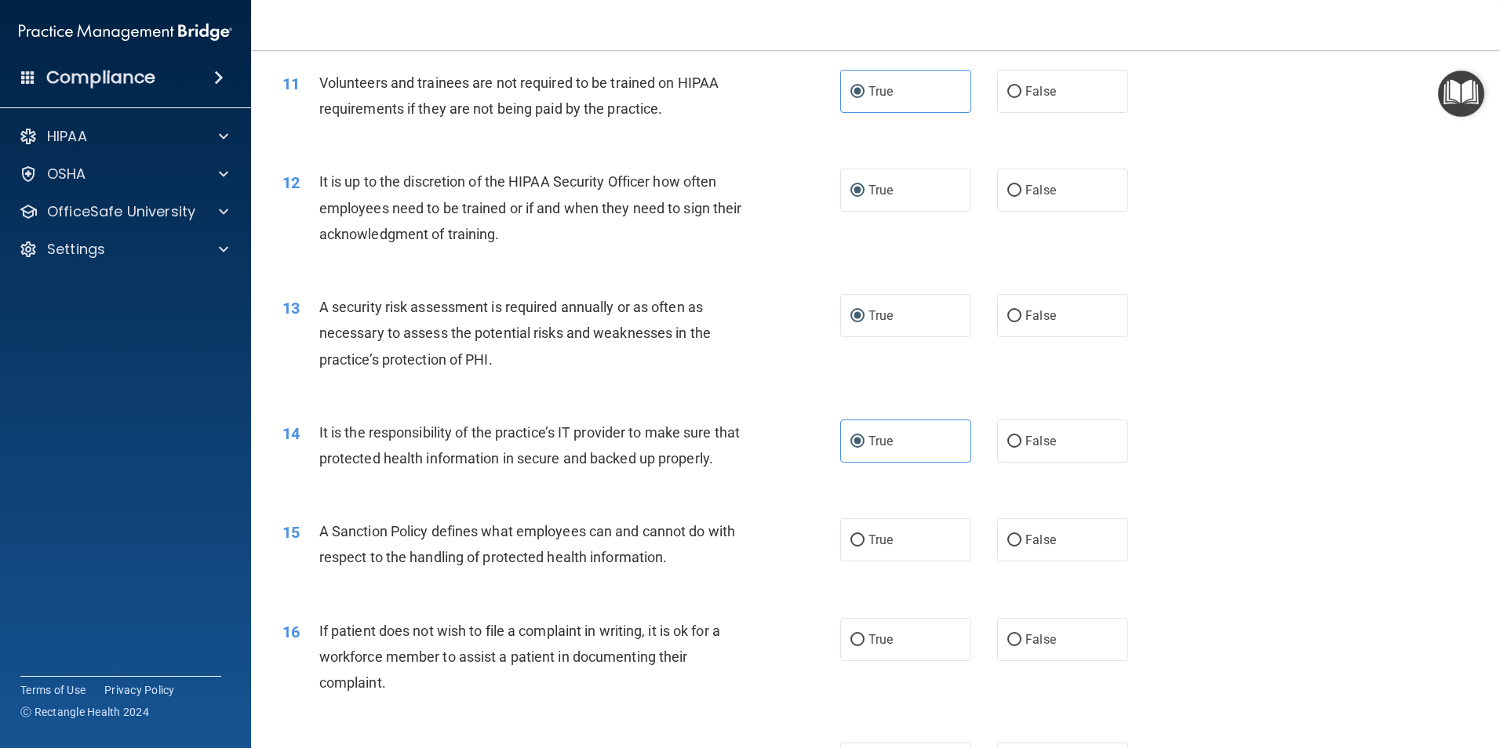
scroll to position [1725, 0]
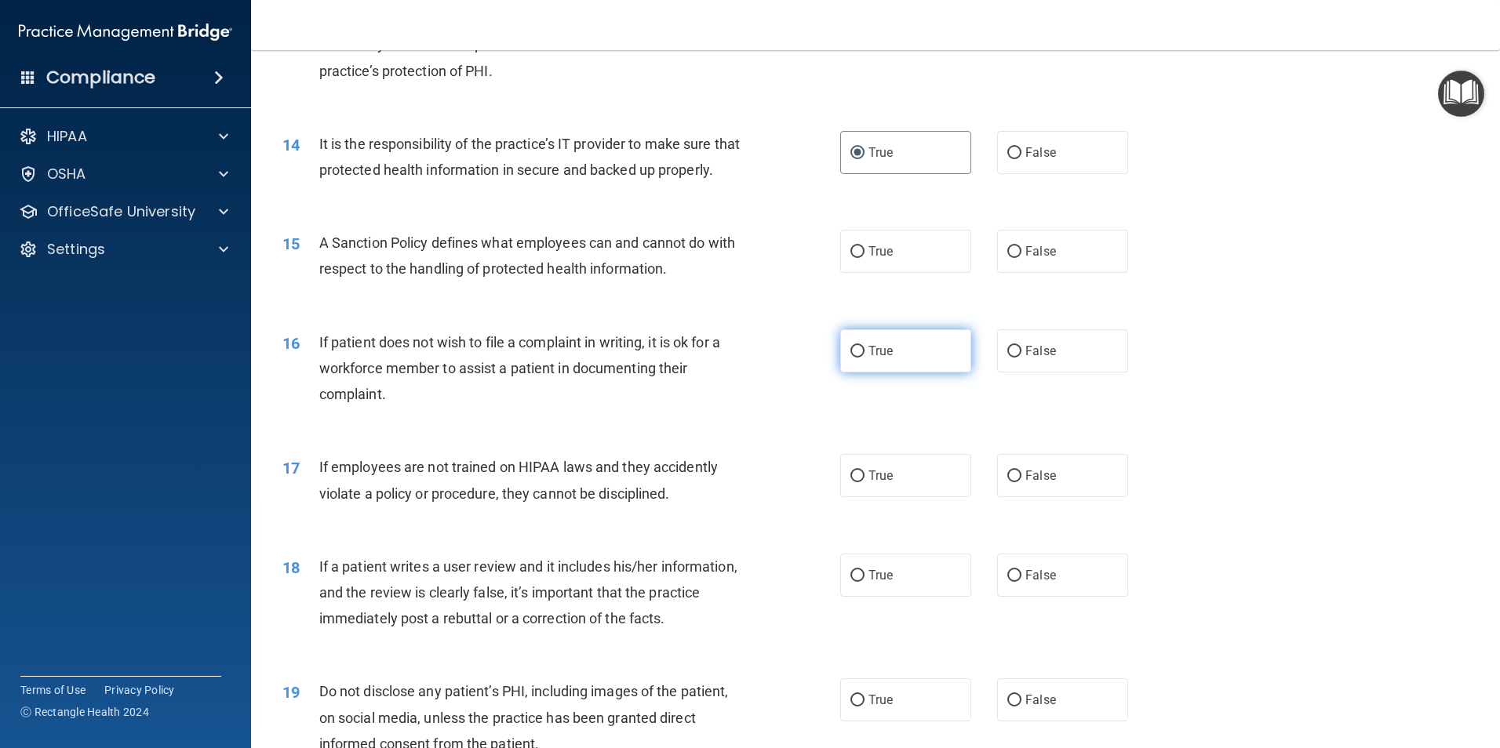
click at [850, 358] on input "True" at bounding box center [857, 352] width 14 height 12
radio input "true"
click at [856, 258] on input "True" at bounding box center [857, 252] width 14 height 12
radio input "true"
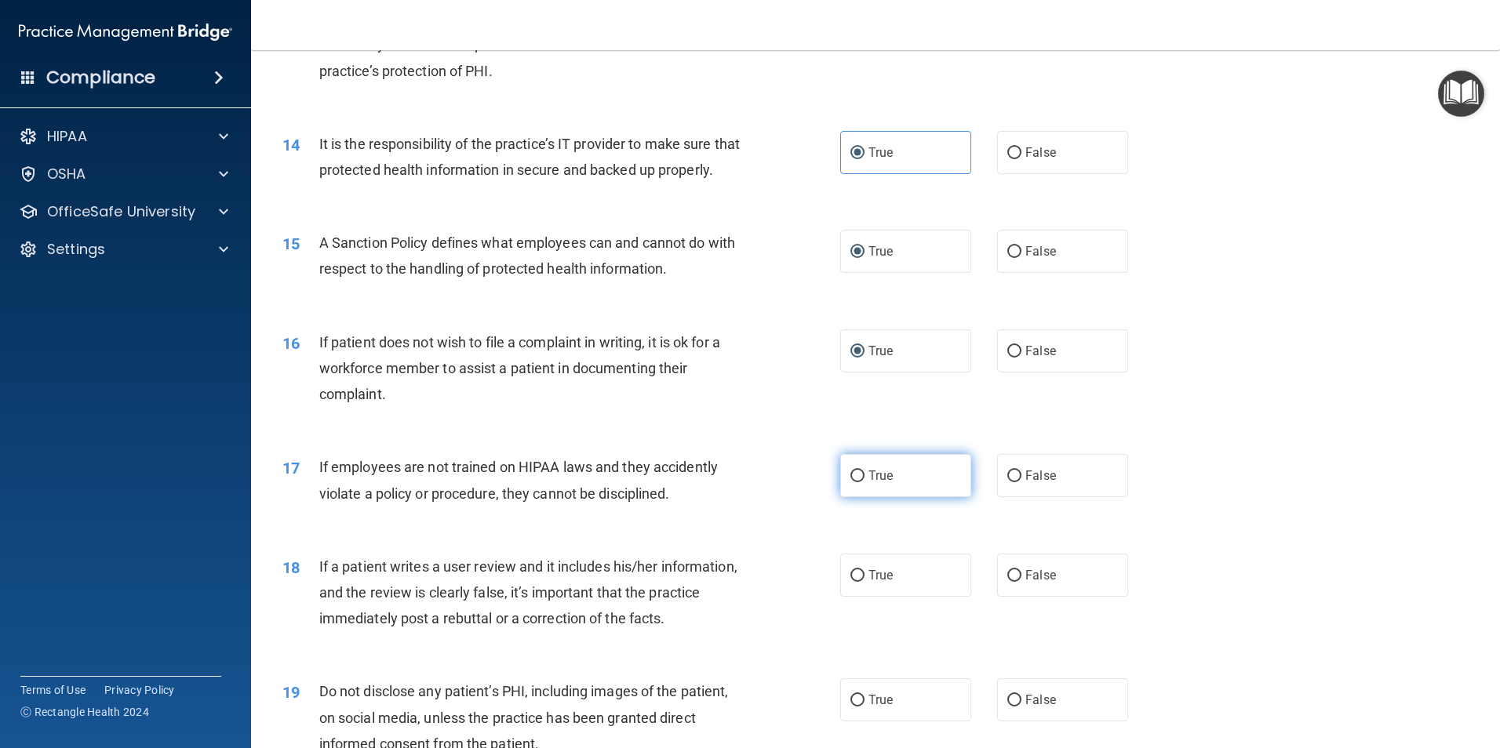
click at [853, 482] on input "True" at bounding box center [857, 477] width 14 height 12
radio input "true"
click at [850, 582] on input "True" at bounding box center [857, 576] width 14 height 12
radio input "true"
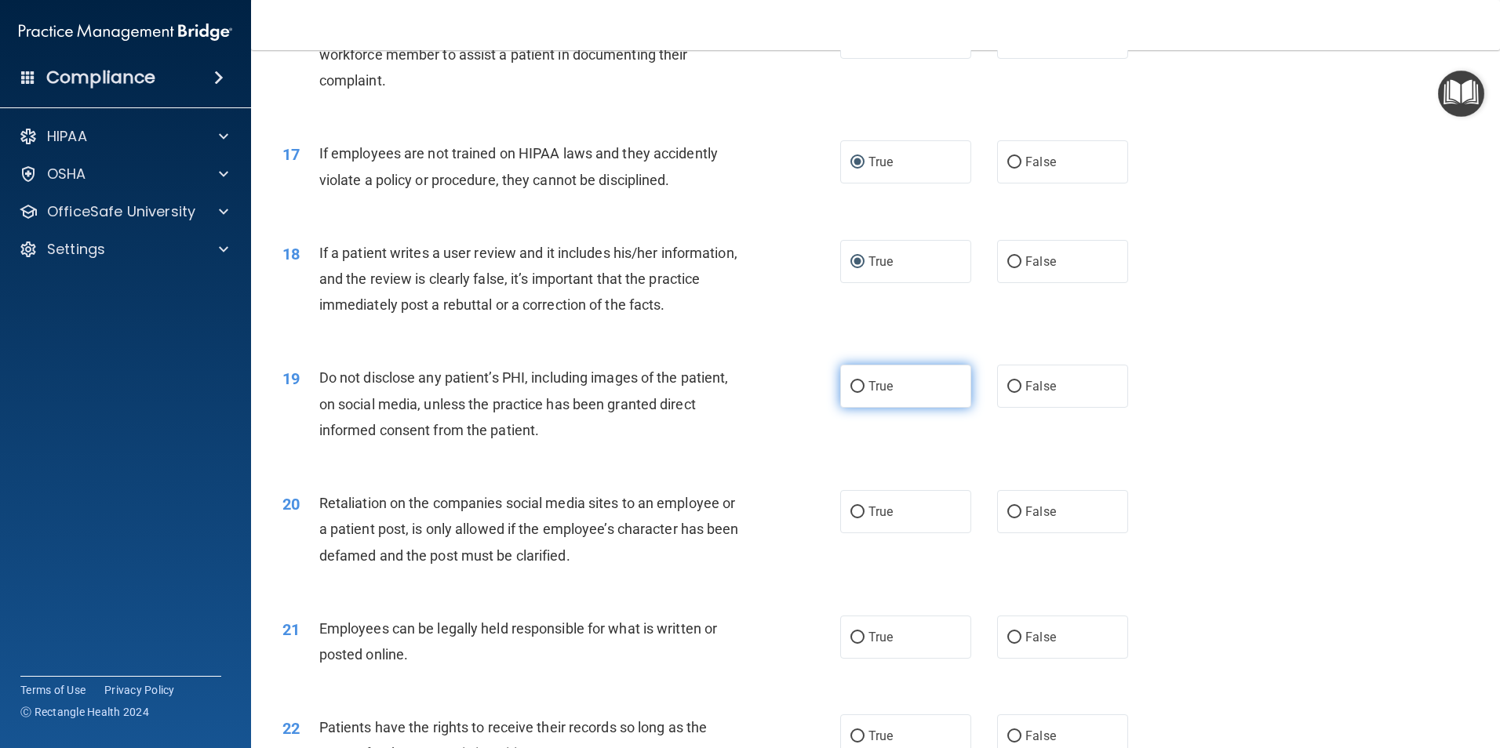
click at [857, 393] on input "True" at bounding box center [857, 387] width 14 height 12
radio input "true"
click at [850, 518] on input "True" at bounding box center [857, 513] width 14 height 12
radio input "true"
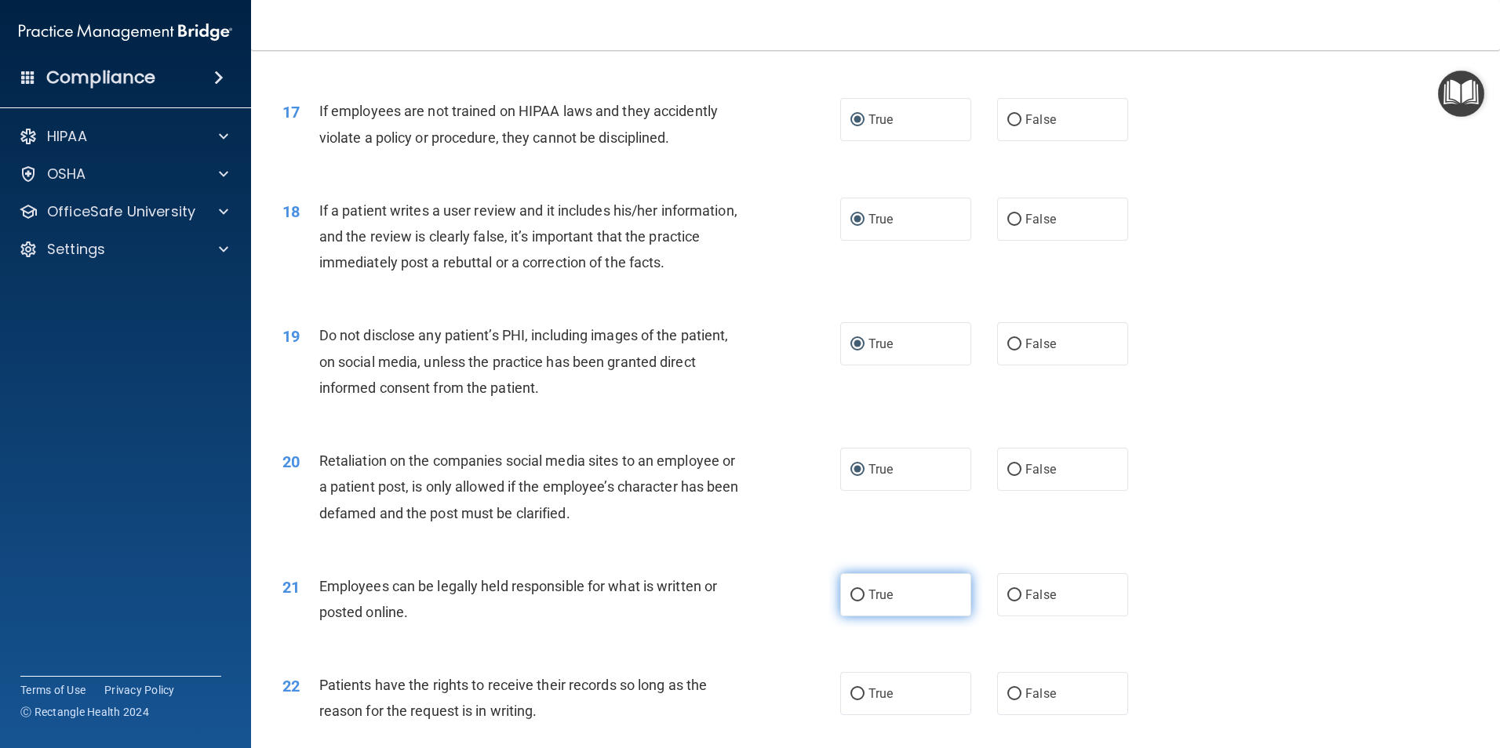
scroll to position [2118, 0]
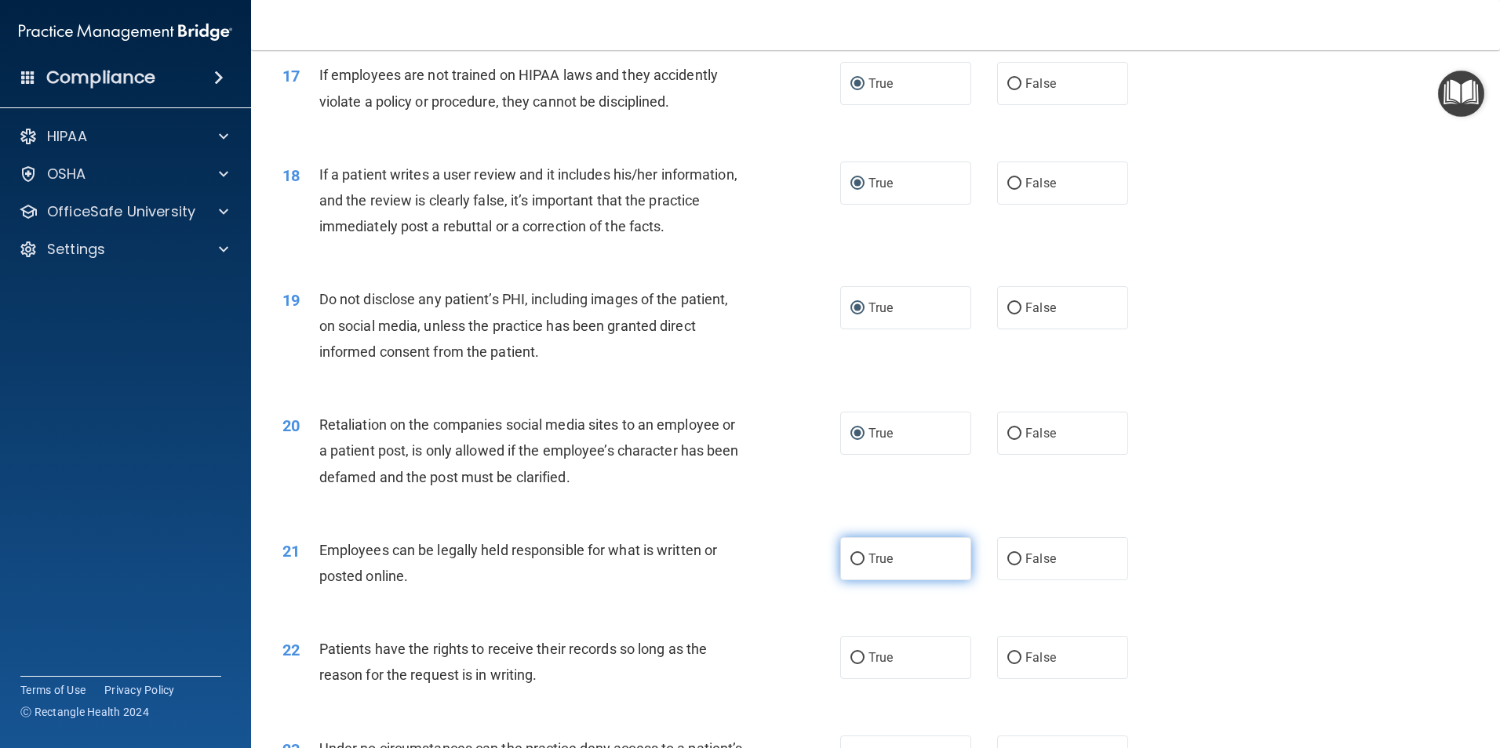
click at [850, 565] on input "True" at bounding box center [857, 560] width 14 height 12
radio input "true"
click at [845, 678] on label "True" at bounding box center [905, 657] width 131 height 43
click at [850, 664] on input "True" at bounding box center [857, 659] width 14 height 12
radio input "true"
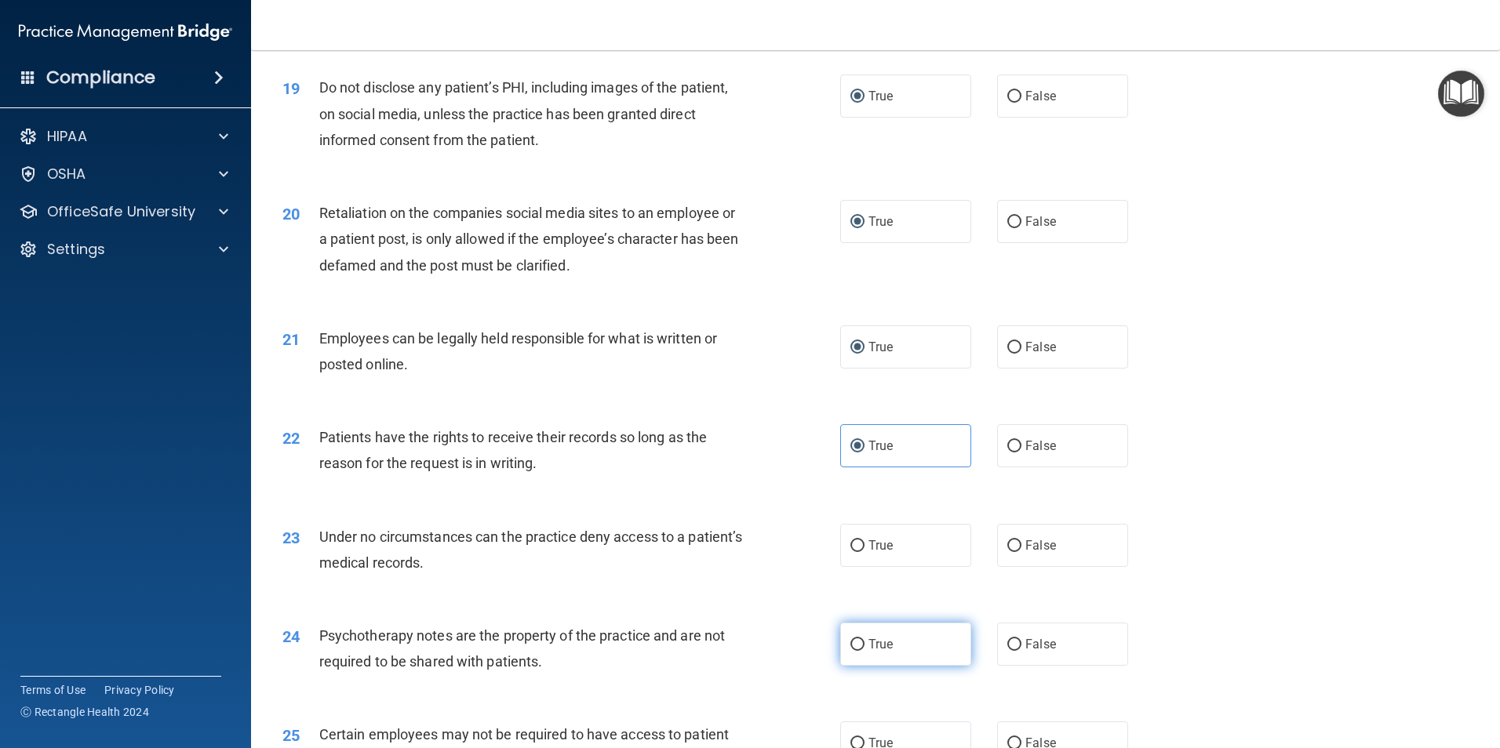
scroll to position [2353, 0]
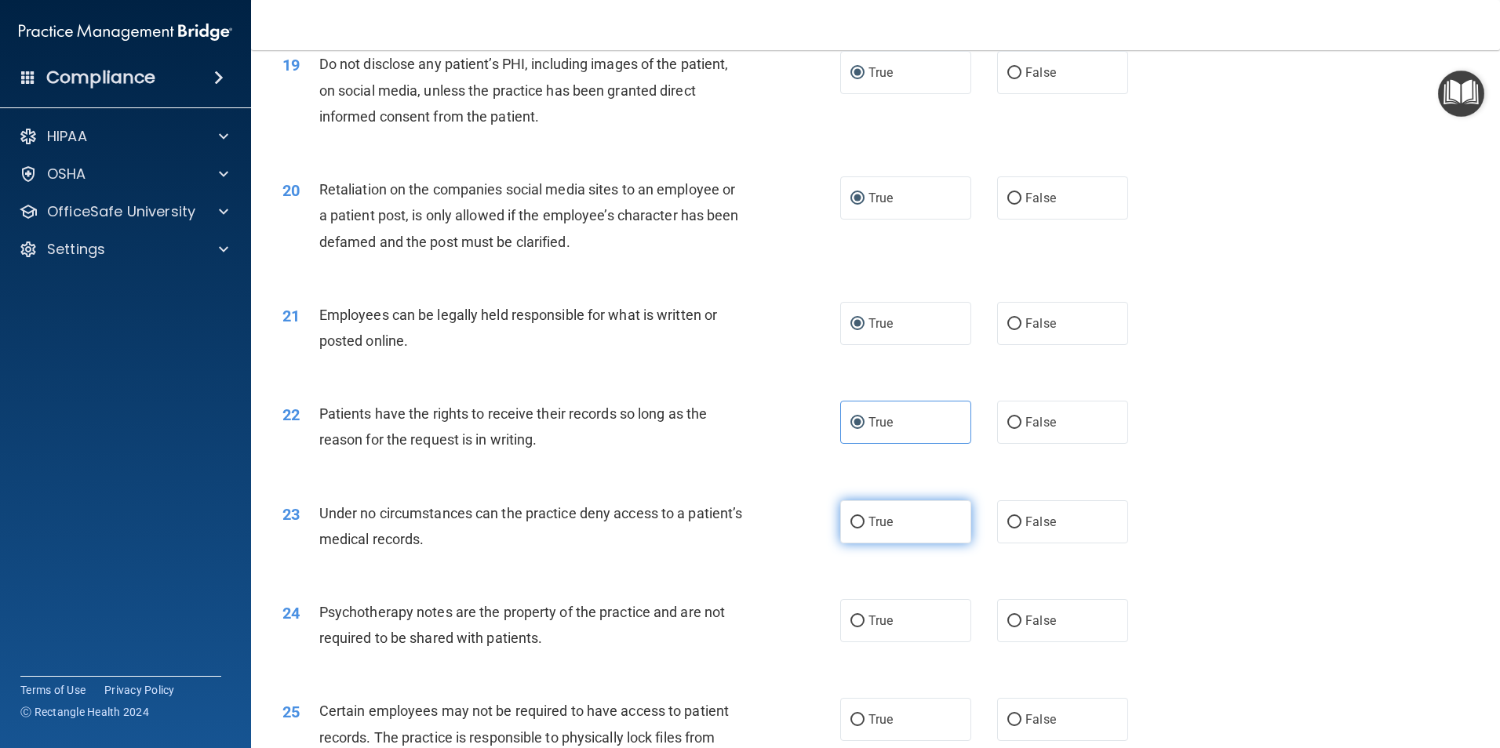
click at [856, 544] on label "True" at bounding box center [905, 521] width 131 height 43
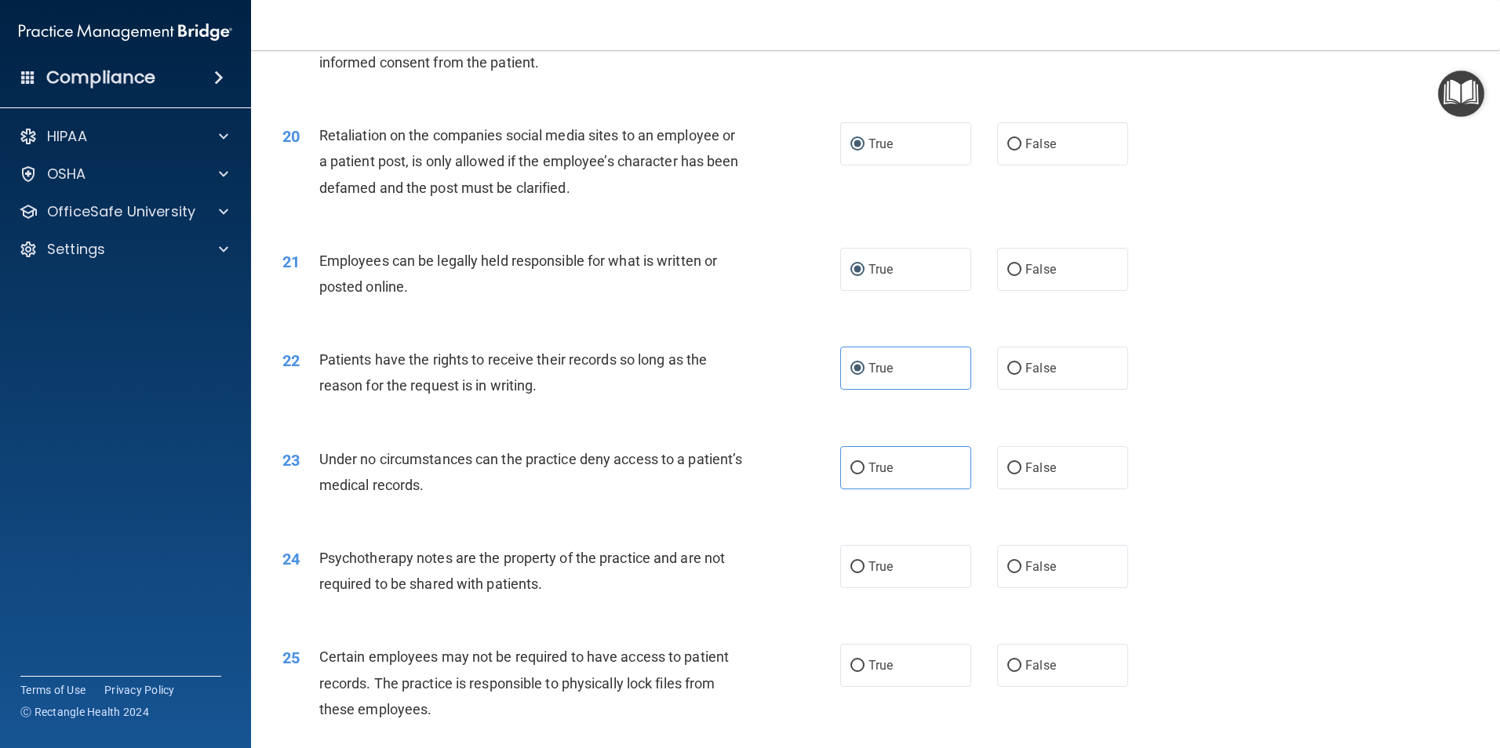
scroll to position [2431, 0]
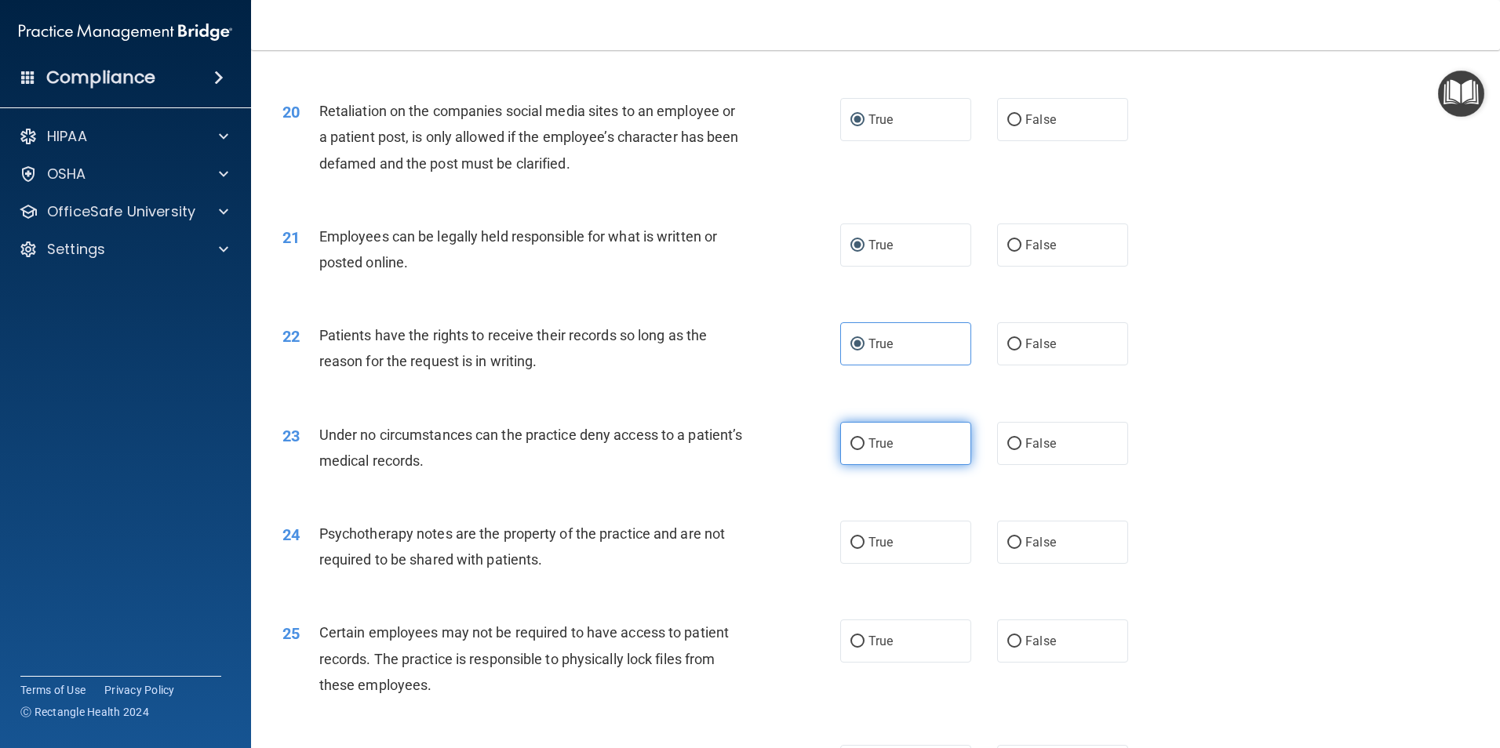
click at [855, 450] on input "True" at bounding box center [857, 444] width 14 height 12
radio input "true"
click at [853, 549] on input "True" at bounding box center [857, 543] width 14 height 12
radio input "true"
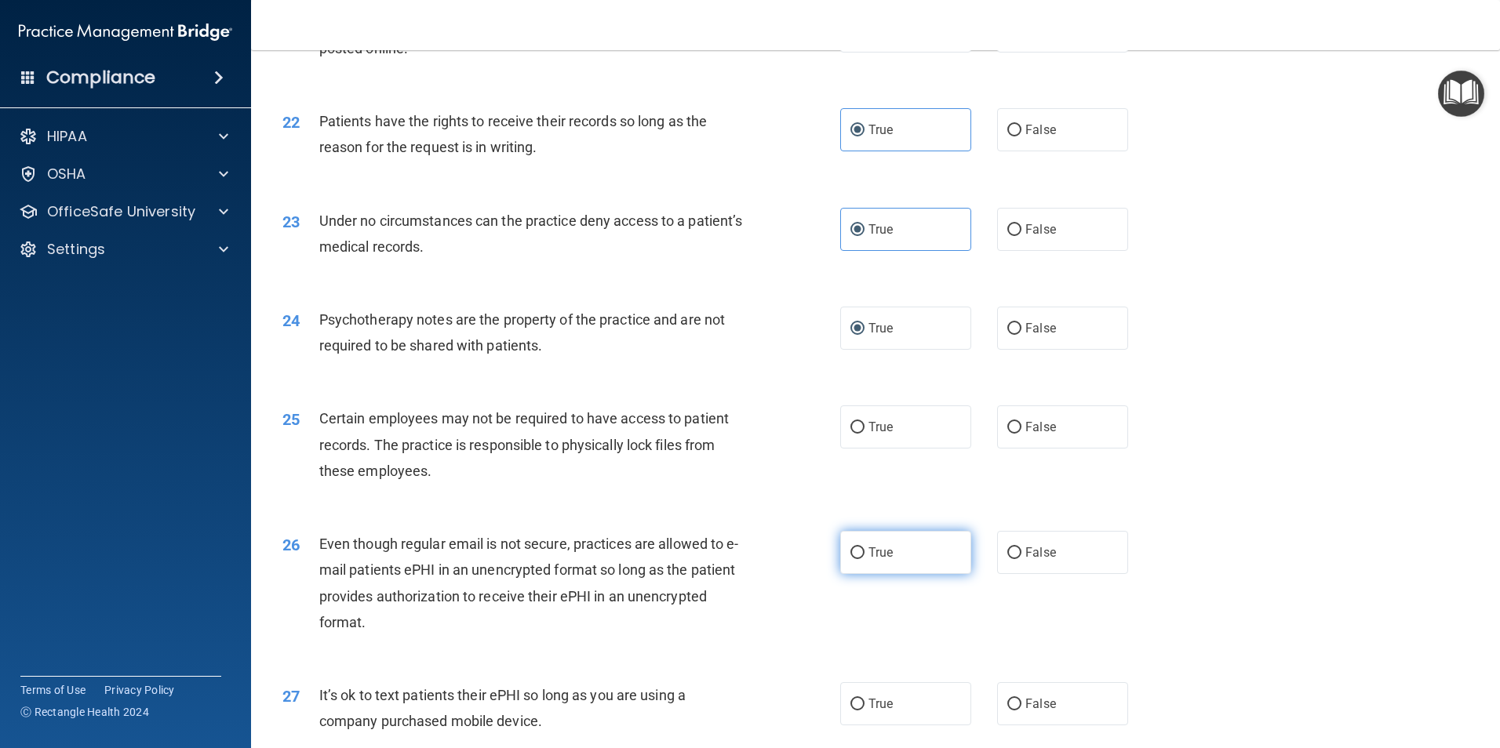
scroll to position [2667, 0]
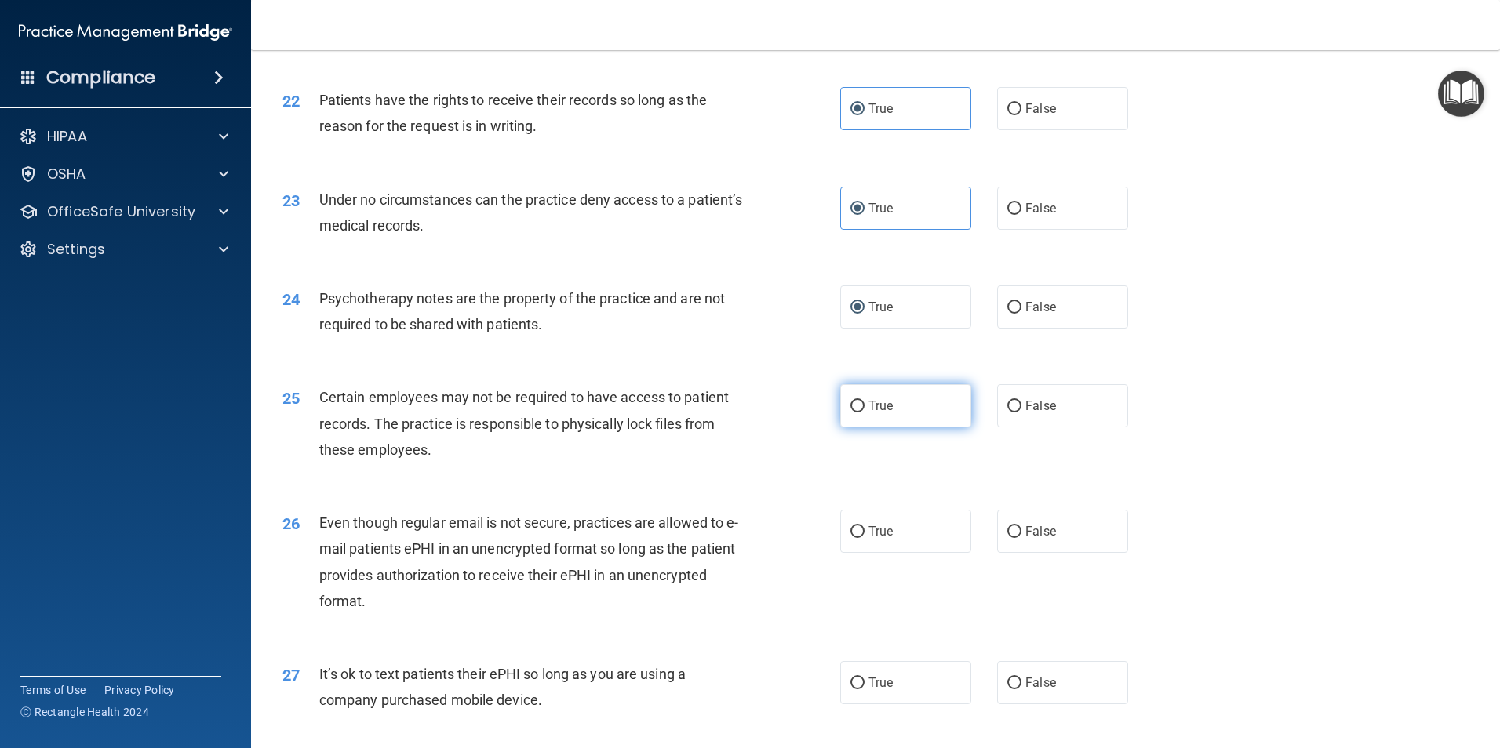
click at [851, 413] on input "True" at bounding box center [857, 407] width 14 height 12
radio input "true"
click at [850, 538] on input "True" at bounding box center [857, 532] width 14 height 12
radio input "true"
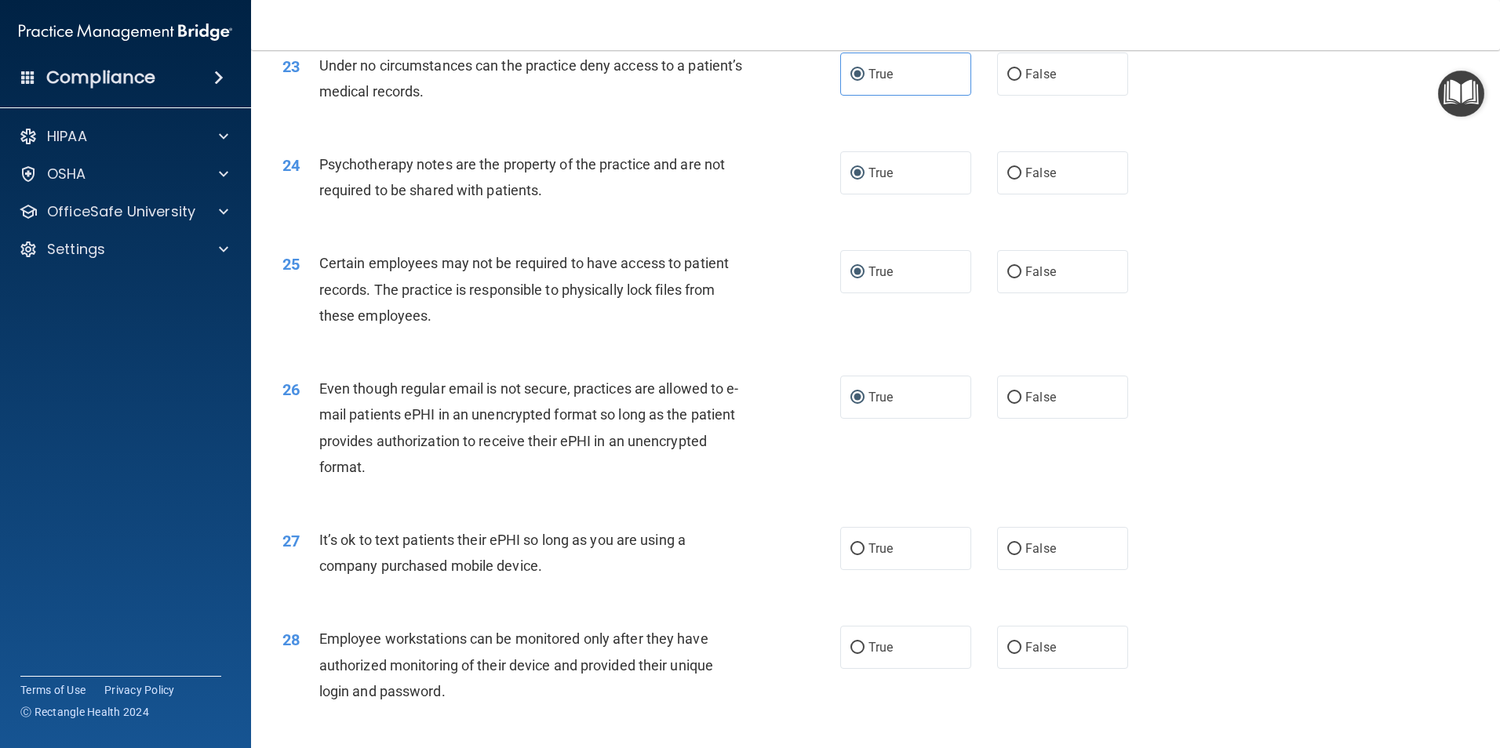
scroll to position [2823, 0]
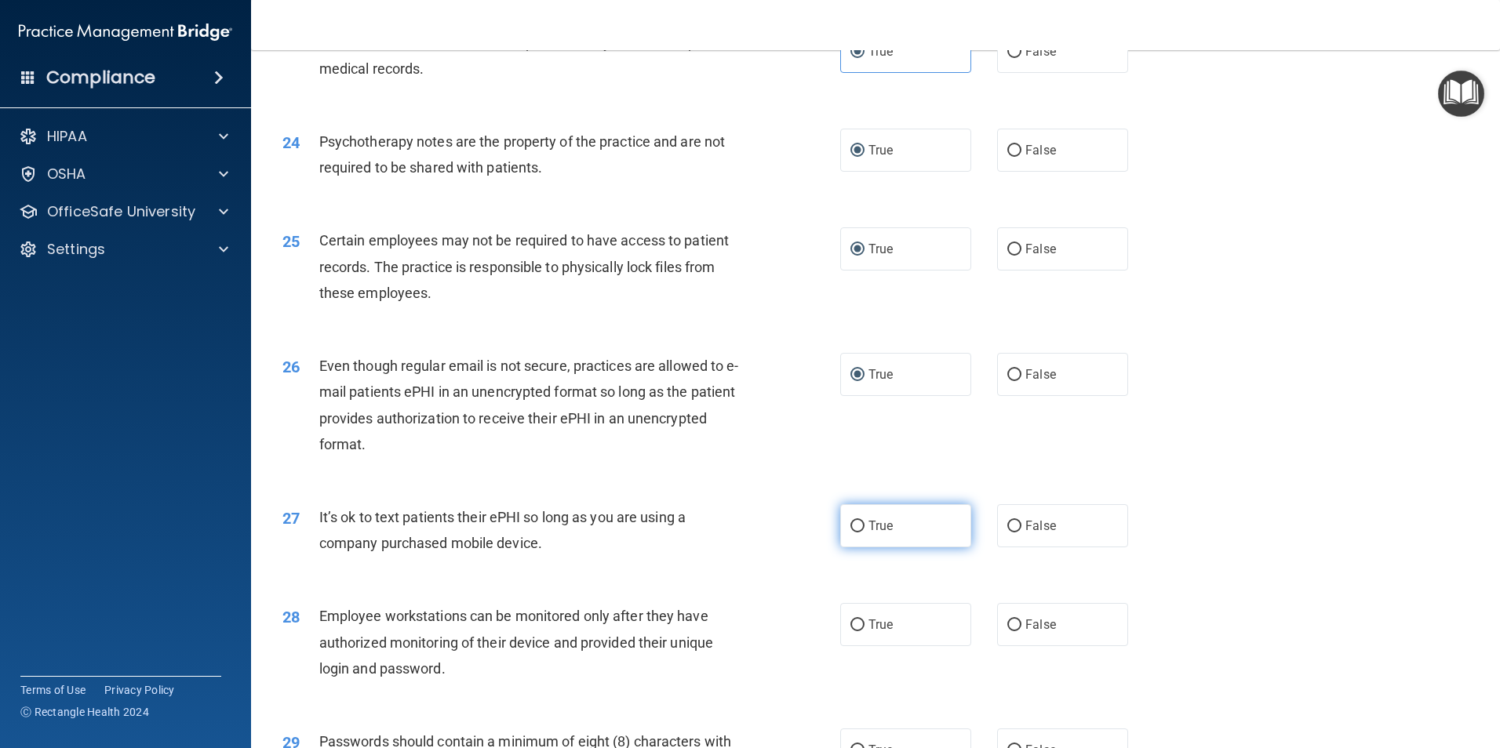
click at [850, 533] on input "True" at bounding box center [857, 527] width 14 height 12
radio input "true"
click at [850, 631] on input "True" at bounding box center [857, 626] width 14 height 12
radio input "true"
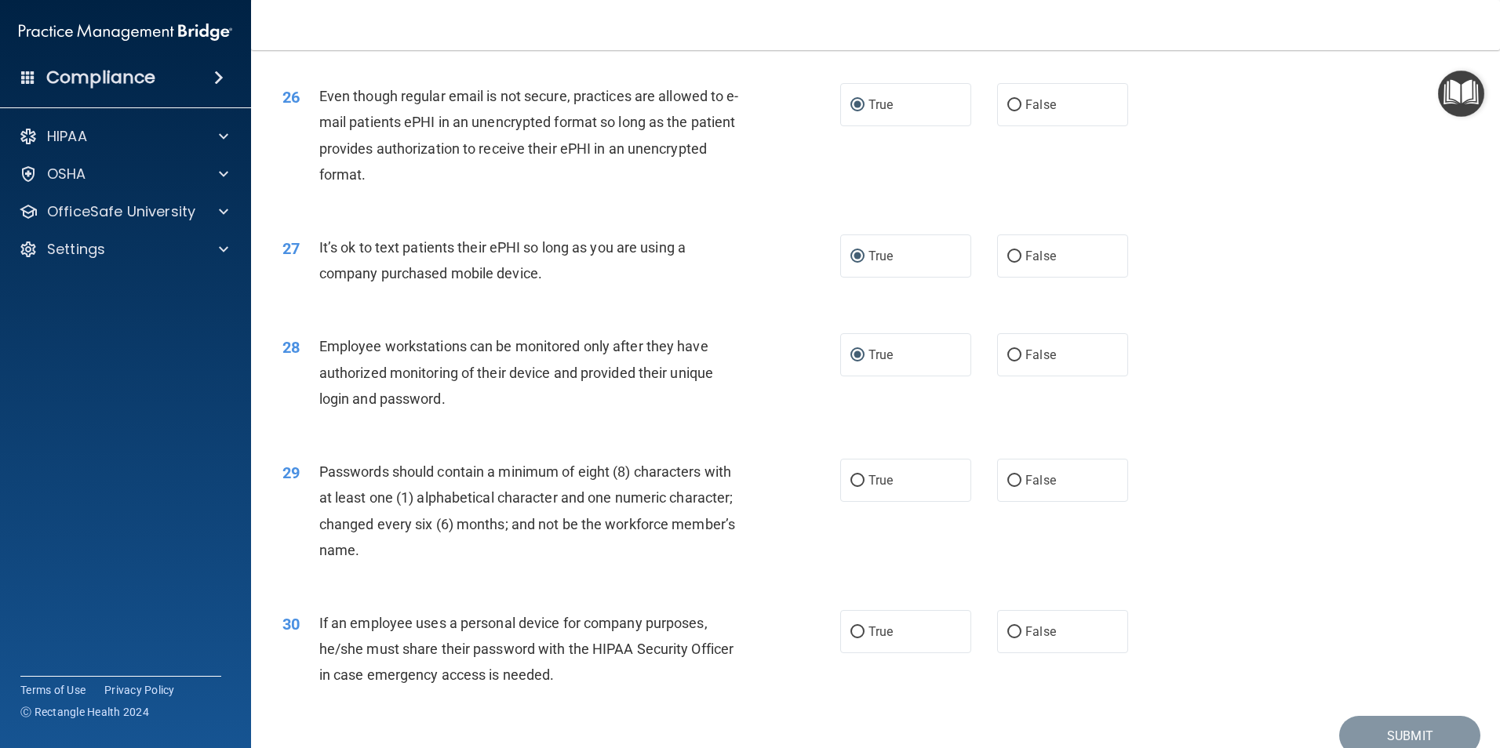
scroll to position [3137, 0]
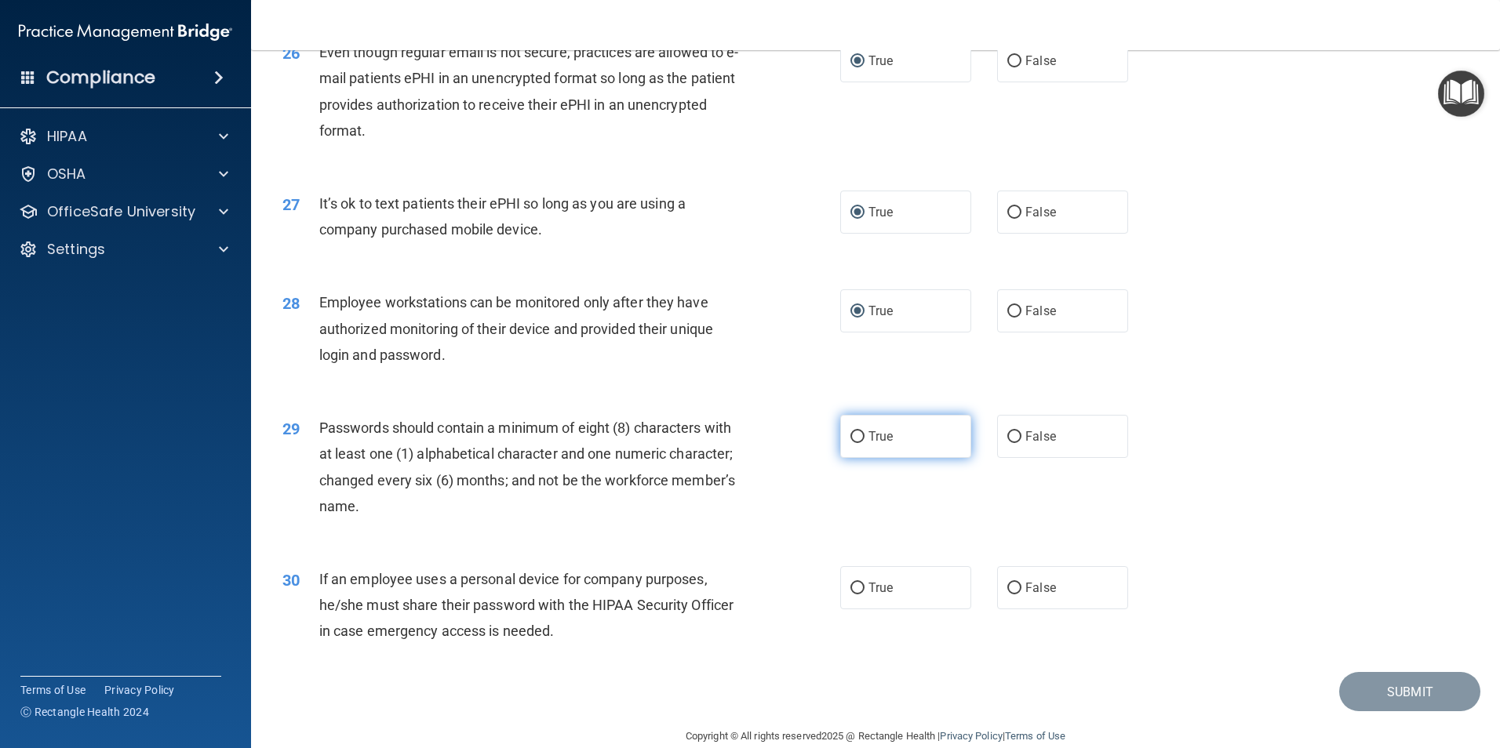
click at [852, 443] on input "True" at bounding box center [857, 437] width 14 height 12
radio input "true"
click at [850, 594] on input "True" at bounding box center [857, 589] width 14 height 12
radio input "true"
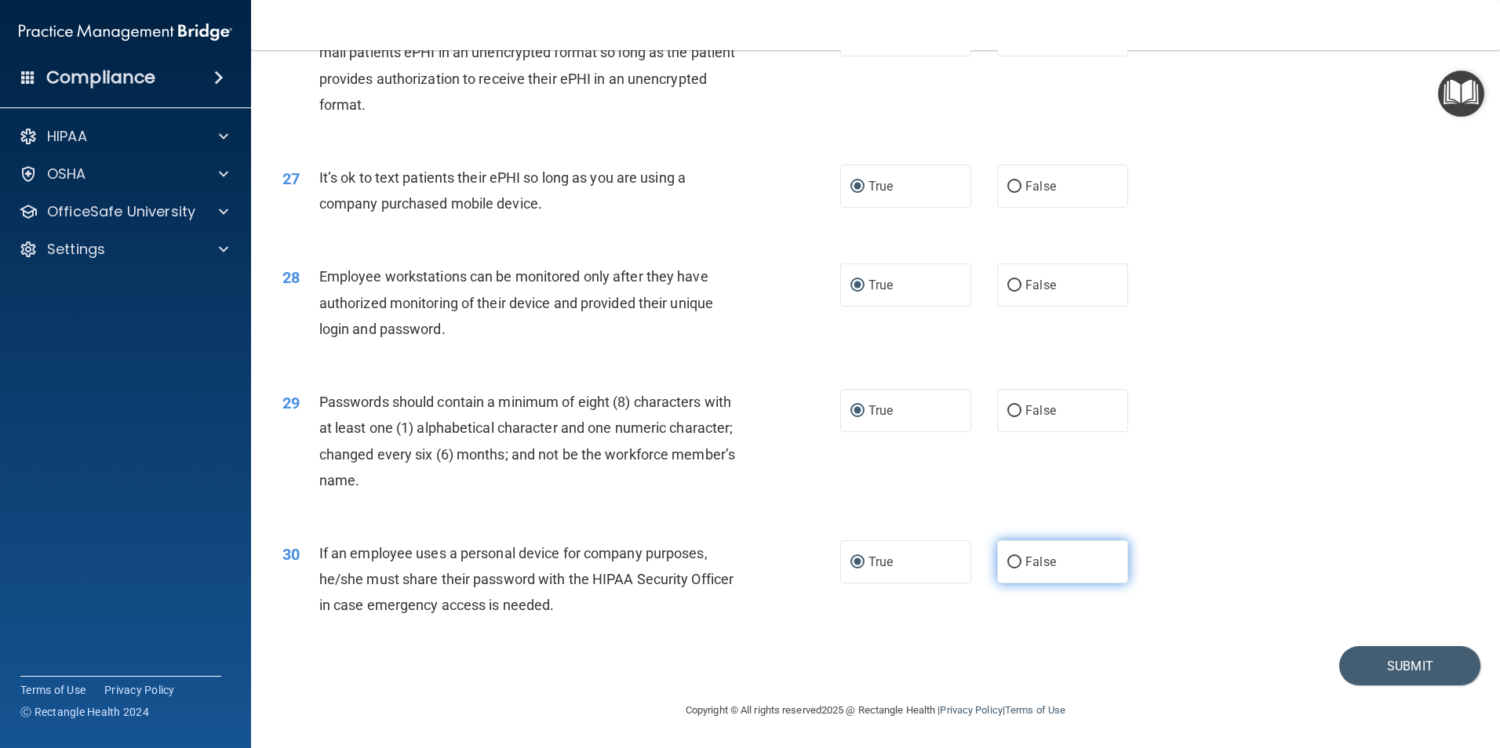
scroll to position [3189, 0]
click at [1383, 664] on button "Submit" at bounding box center [1409, 666] width 141 height 40
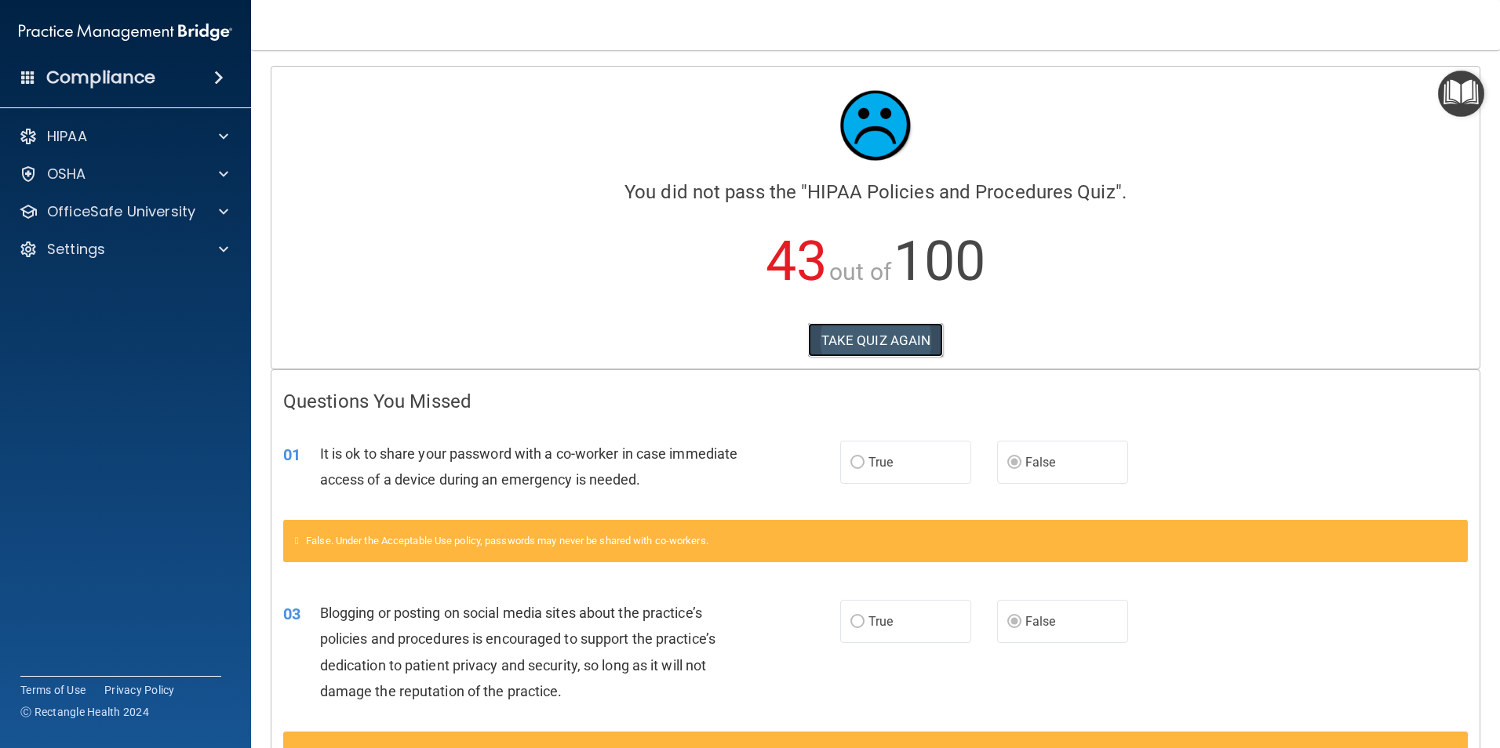
click at [871, 325] on button "TAKE QUIZ AGAIN" at bounding box center [876, 340] width 136 height 35
click at [870, 338] on button "TAKE QUIZ AGAIN" at bounding box center [876, 340] width 136 height 35
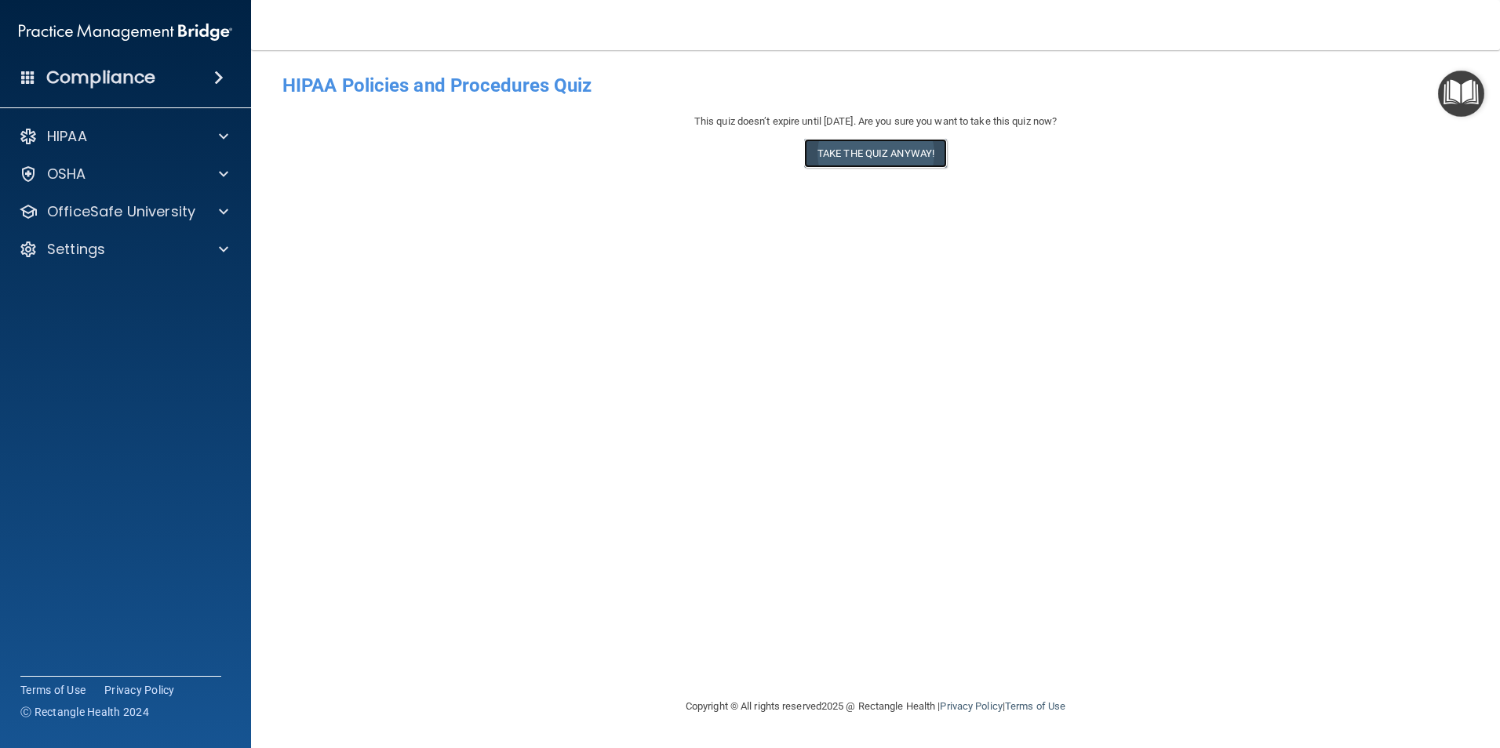
click at [853, 148] on button "Take the quiz anyway!" at bounding box center [875, 153] width 143 height 29
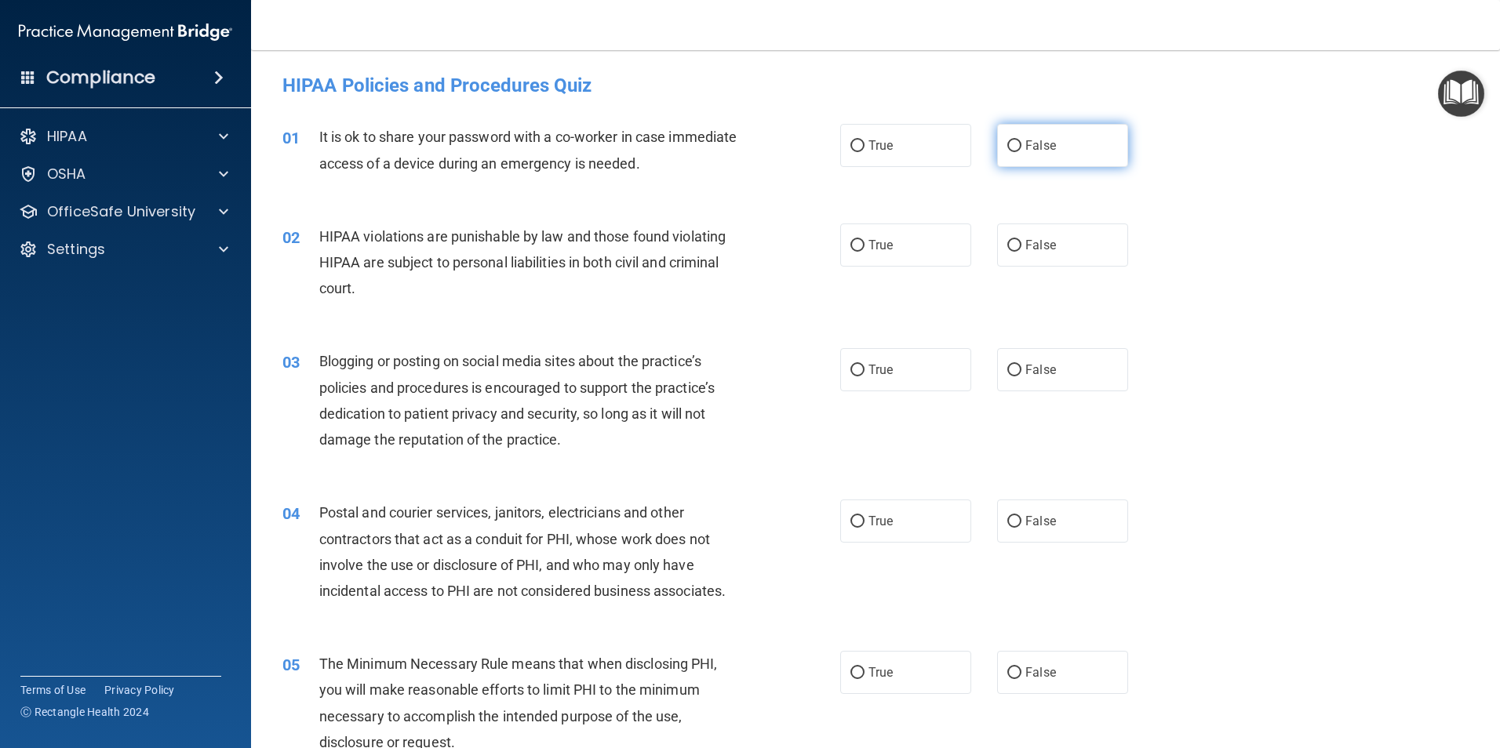
click at [1016, 141] on label "False" at bounding box center [1062, 145] width 131 height 43
click at [1016, 141] on input "False" at bounding box center [1014, 146] width 14 height 12
radio input "true"
click at [850, 244] on input "True" at bounding box center [857, 246] width 14 height 12
radio input "true"
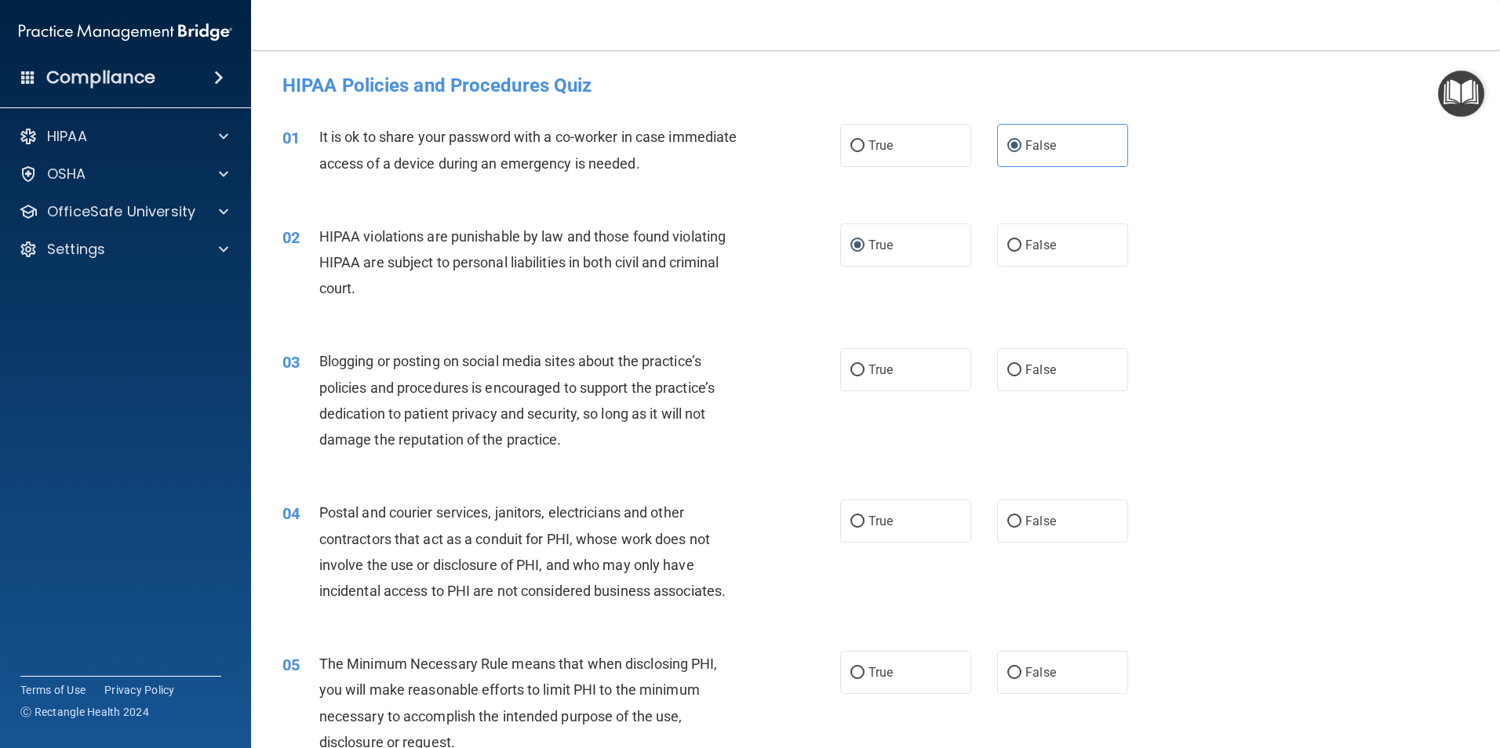
drag, startPoint x: 1002, startPoint y: 369, endPoint x: 1047, endPoint y: 412, distance: 62.1
click at [1007, 369] on input "False" at bounding box center [1014, 371] width 14 height 12
radio input "true"
click at [850, 518] on input "True" at bounding box center [857, 522] width 14 height 12
radio input "true"
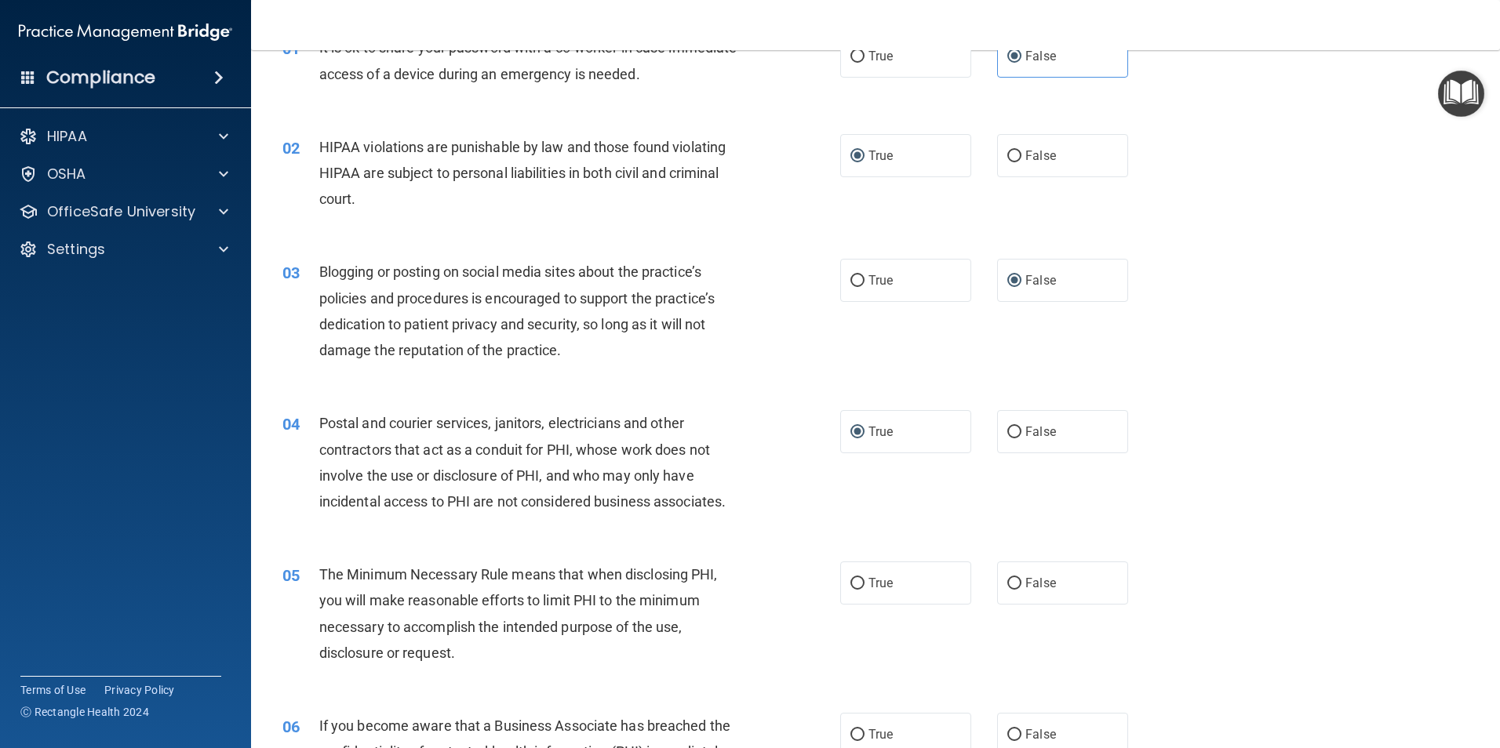
scroll to position [314, 0]
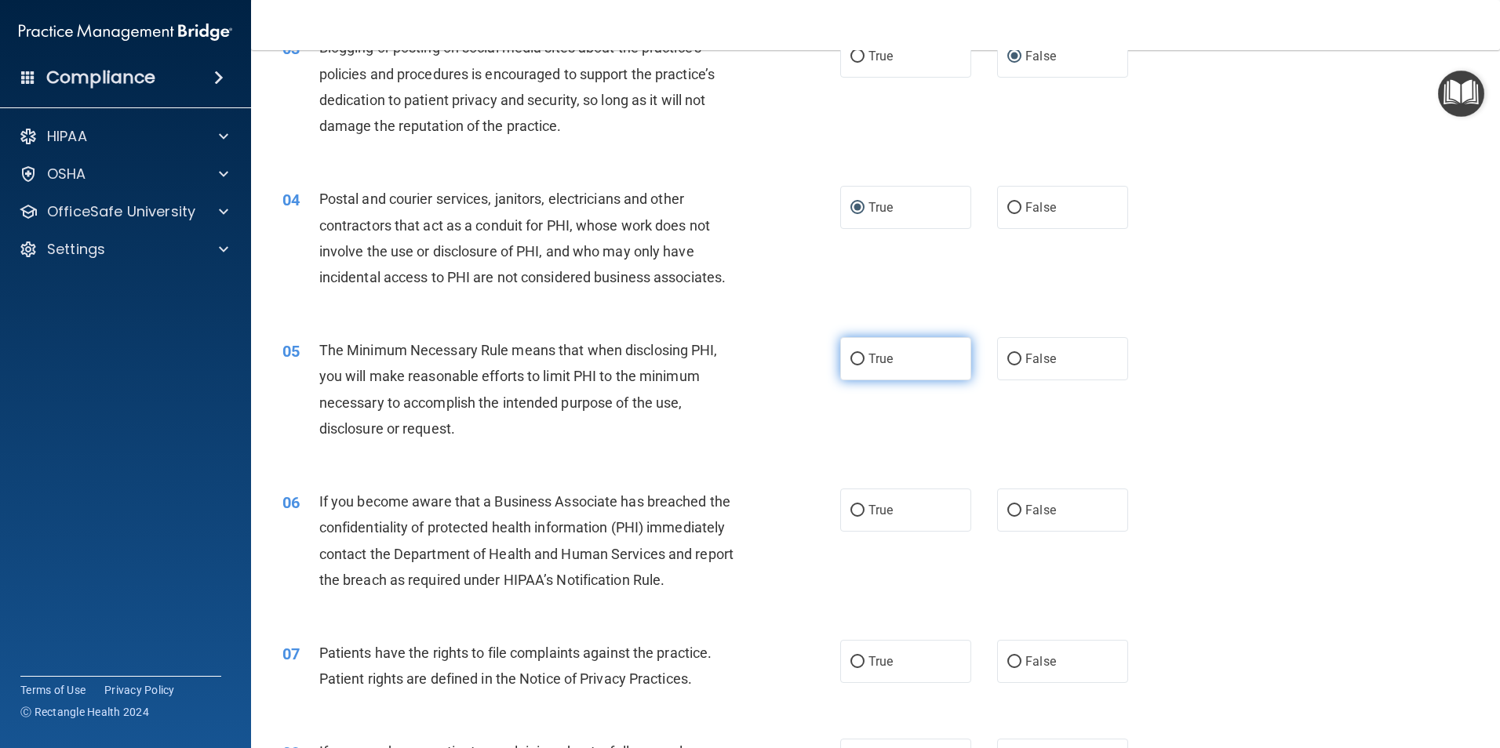
click at [853, 358] on input "True" at bounding box center [857, 360] width 14 height 12
radio input "true"
click at [1013, 512] on label "False" at bounding box center [1062, 510] width 131 height 43
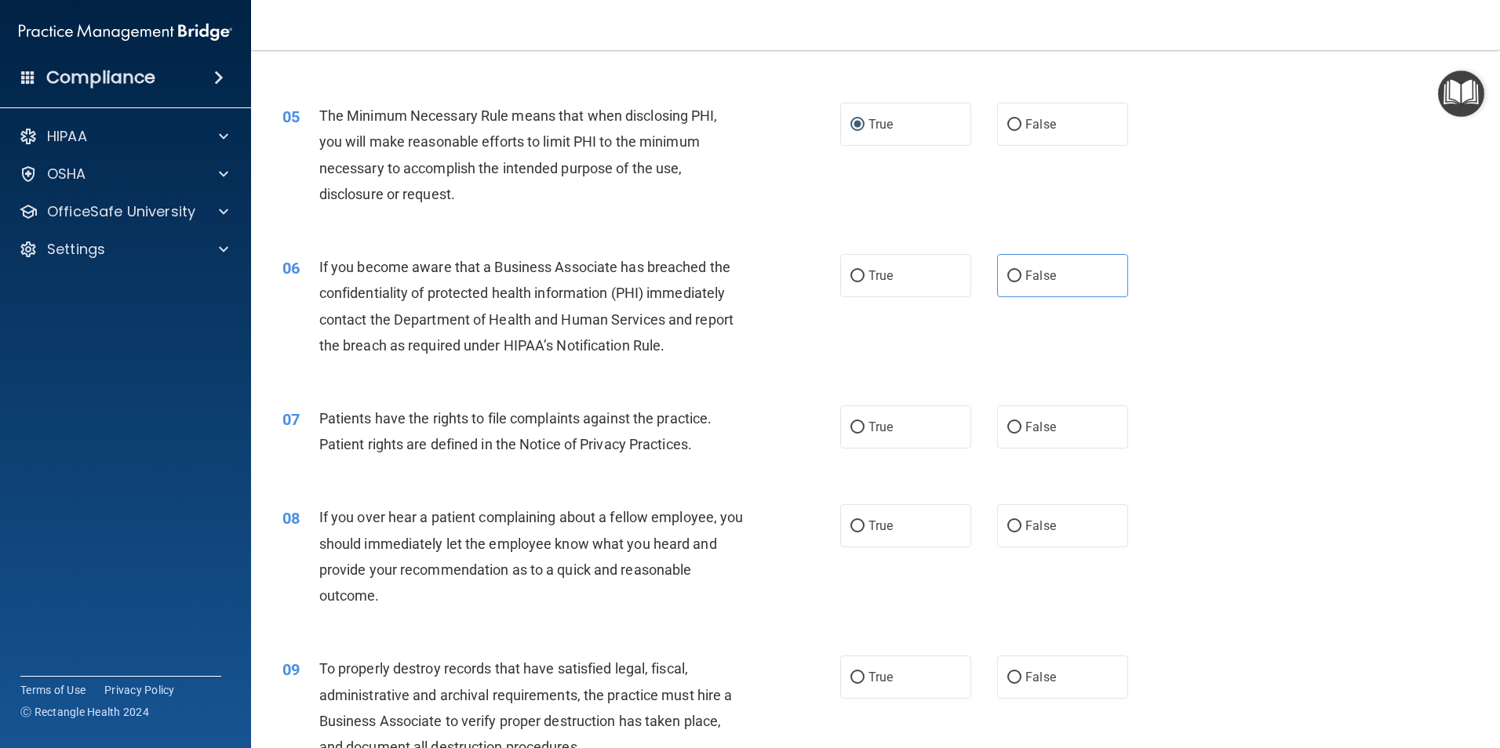
scroll to position [549, 0]
click at [1008, 427] on input "False" at bounding box center [1014, 427] width 14 height 12
radio input "true"
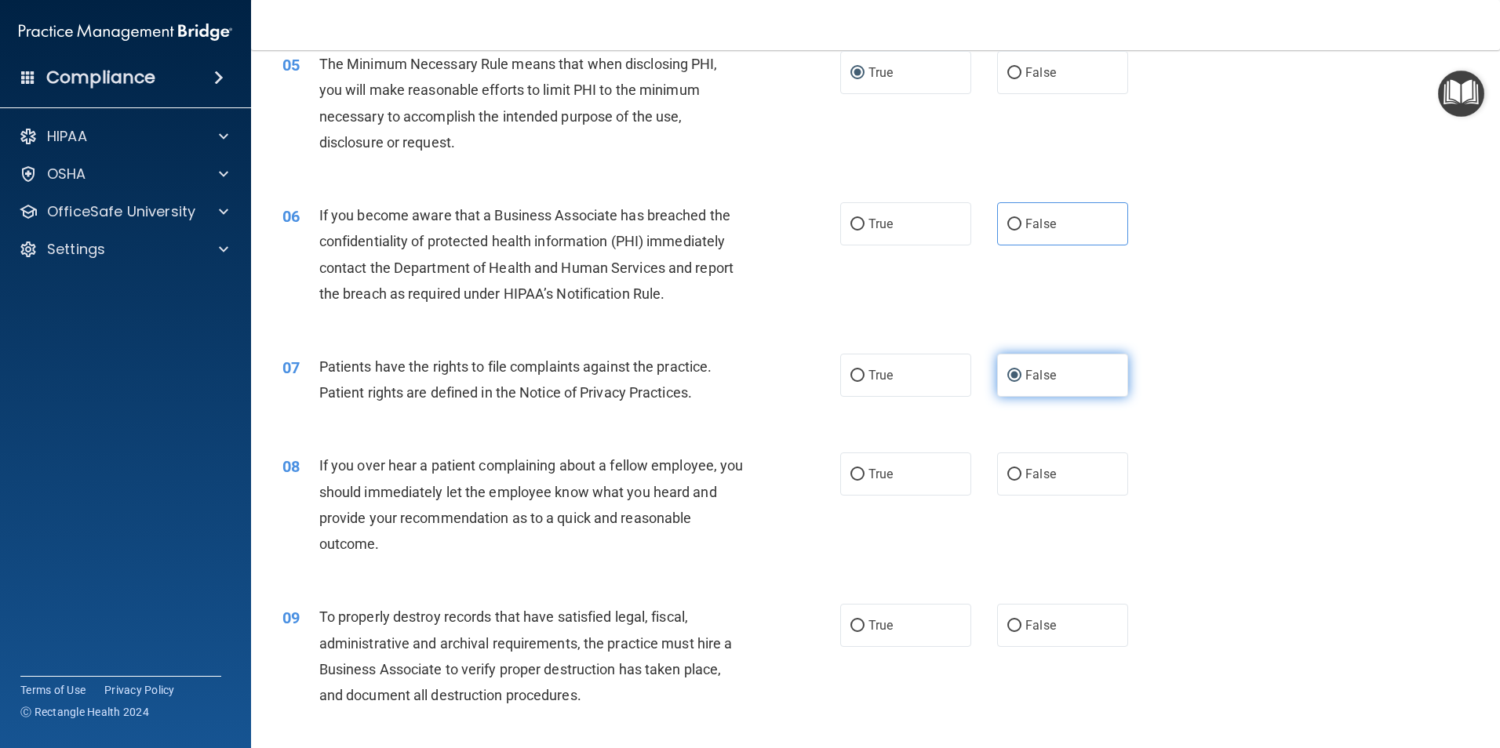
scroll to position [627, 0]
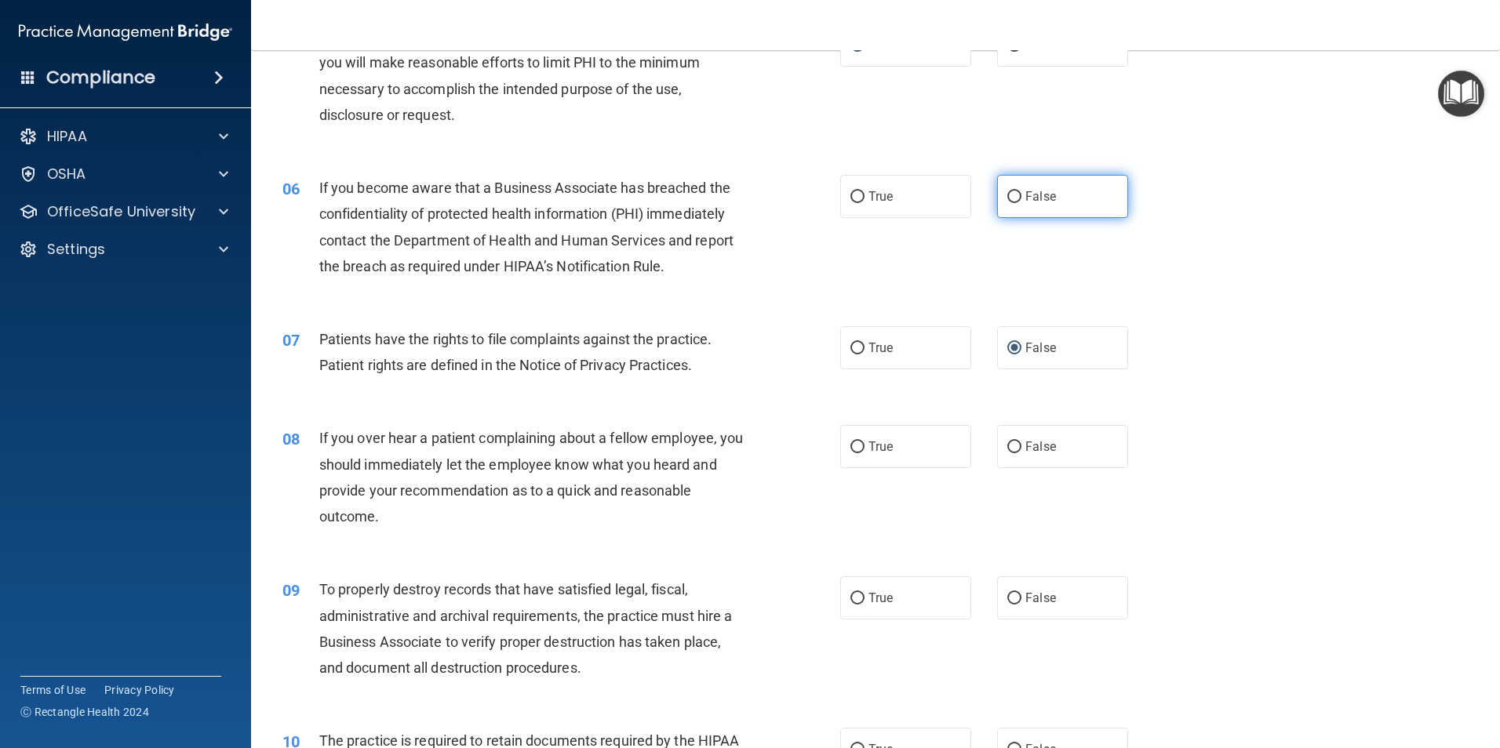
click at [1009, 195] on input "False" at bounding box center [1014, 197] width 14 height 12
radio input "true"
click at [856, 351] on input "True" at bounding box center [857, 349] width 14 height 12
radio input "true"
radio input "false"
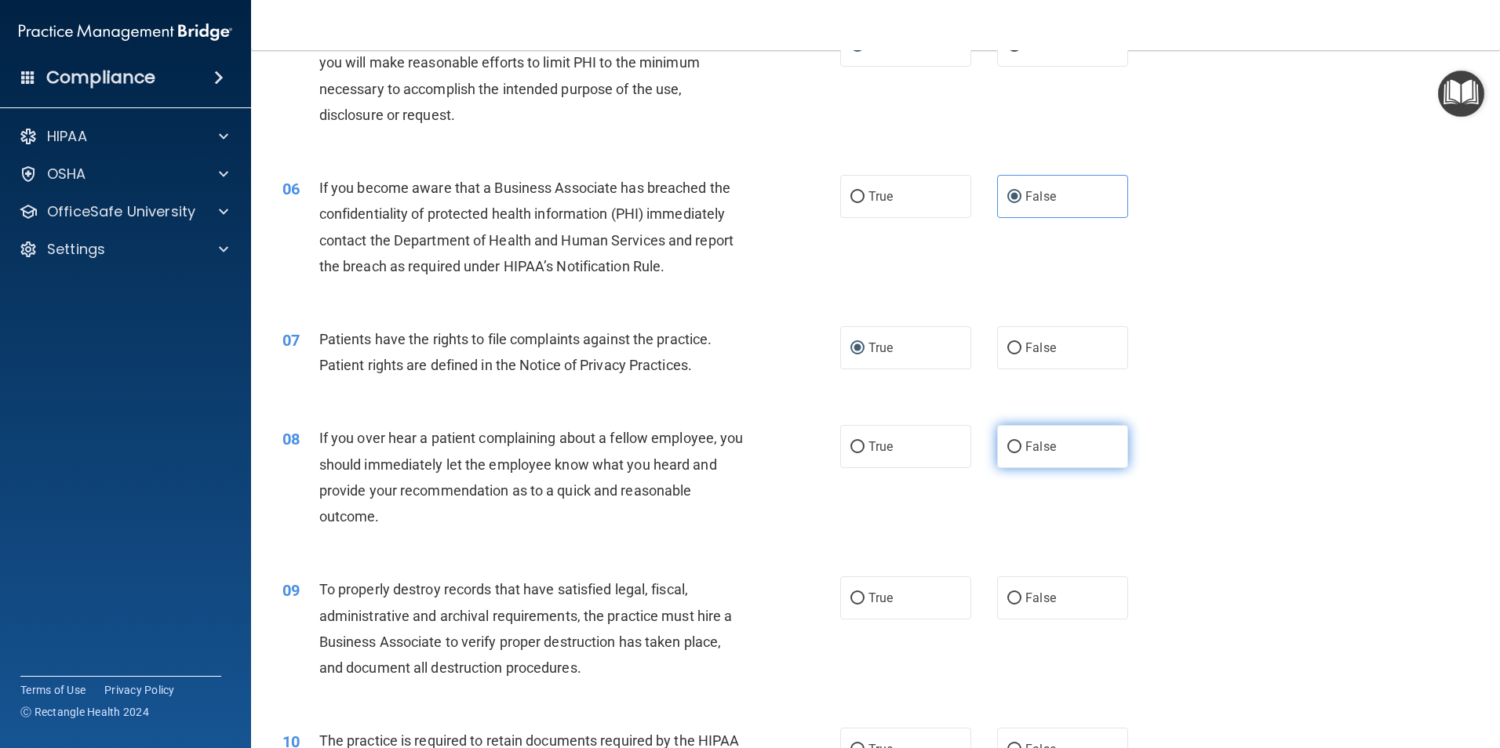
click at [1009, 438] on label "False" at bounding box center [1062, 446] width 131 height 43
click at [1009, 442] on input "False" at bounding box center [1014, 448] width 14 height 12
radio input "true"
click at [1009, 593] on input "False" at bounding box center [1014, 599] width 14 height 12
radio input "true"
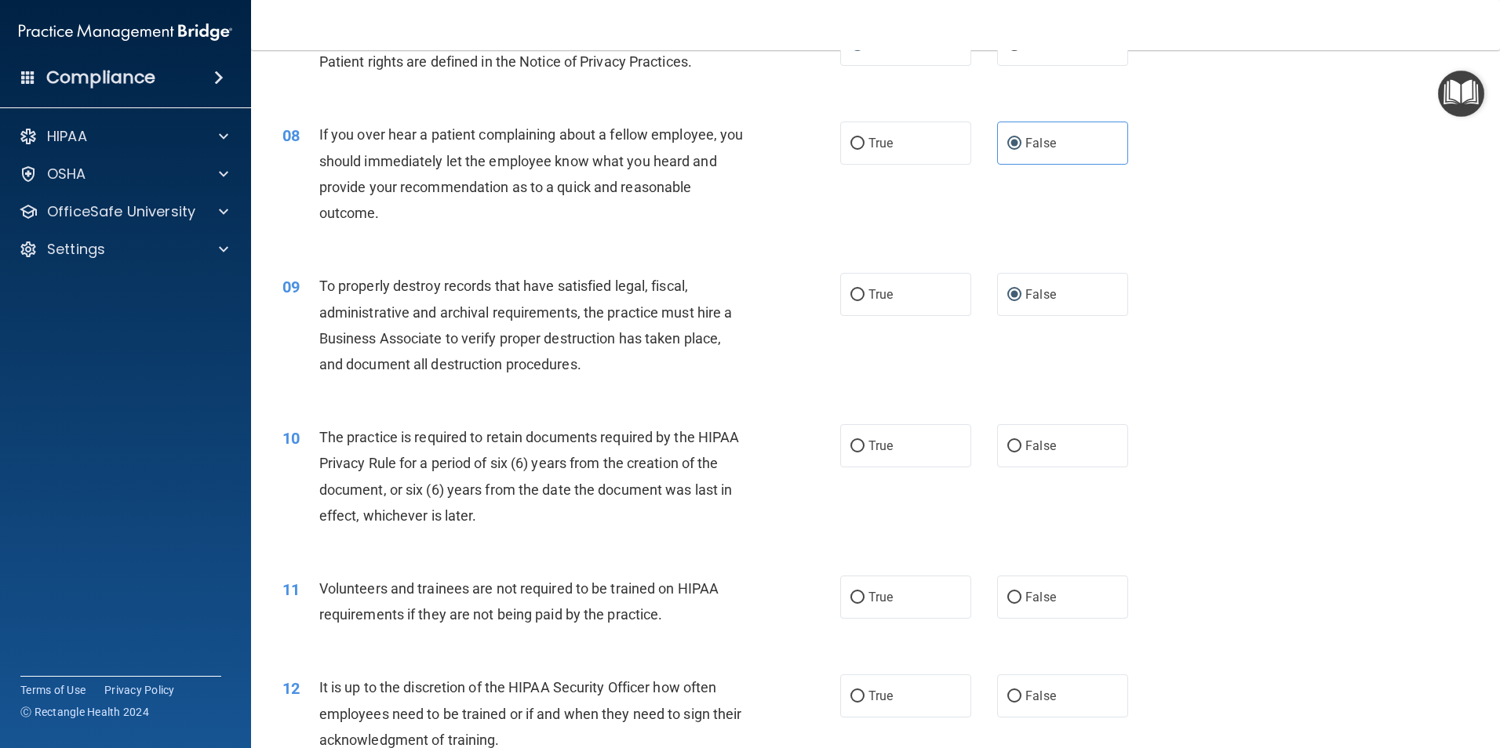
scroll to position [941, 0]
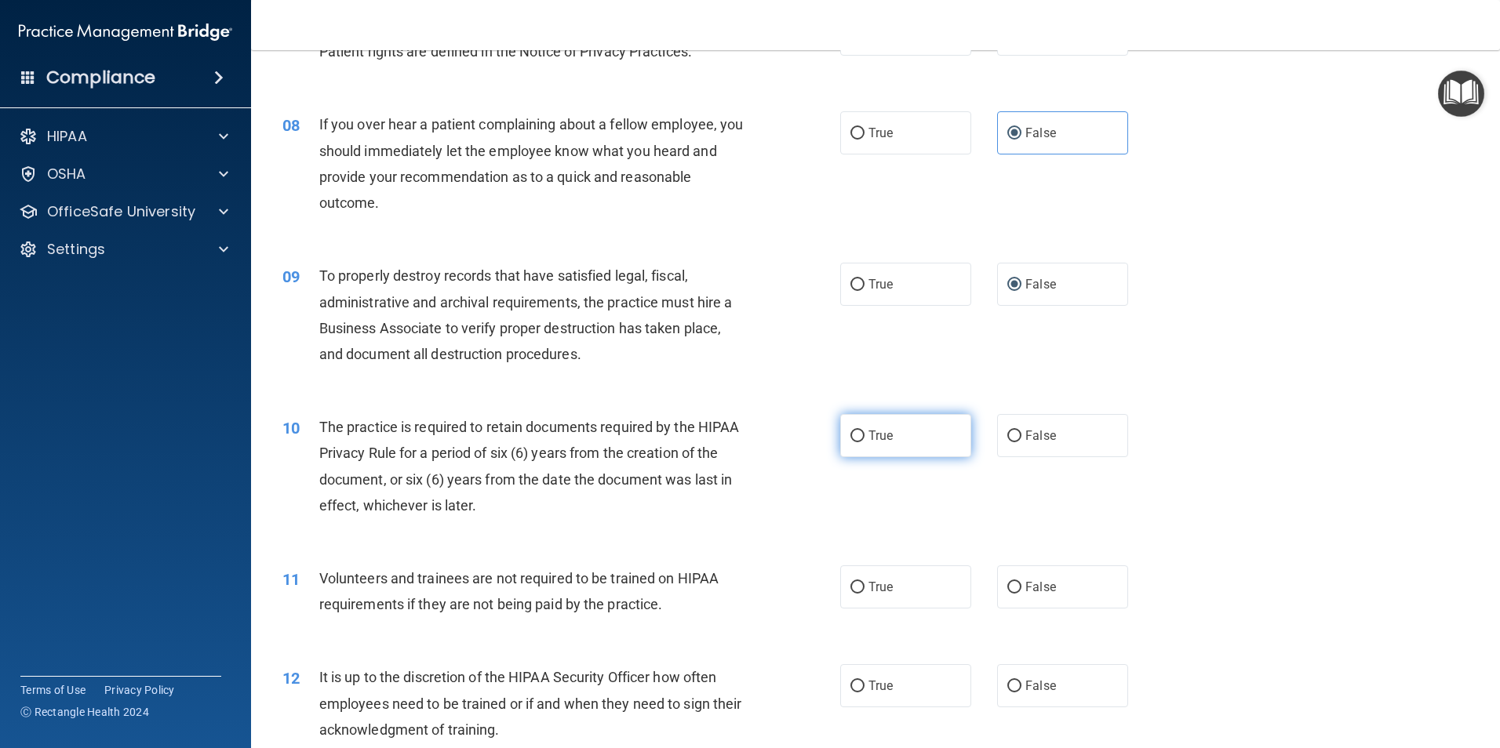
click at [856, 434] on input "True" at bounding box center [857, 437] width 14 height 12
radio input "true"
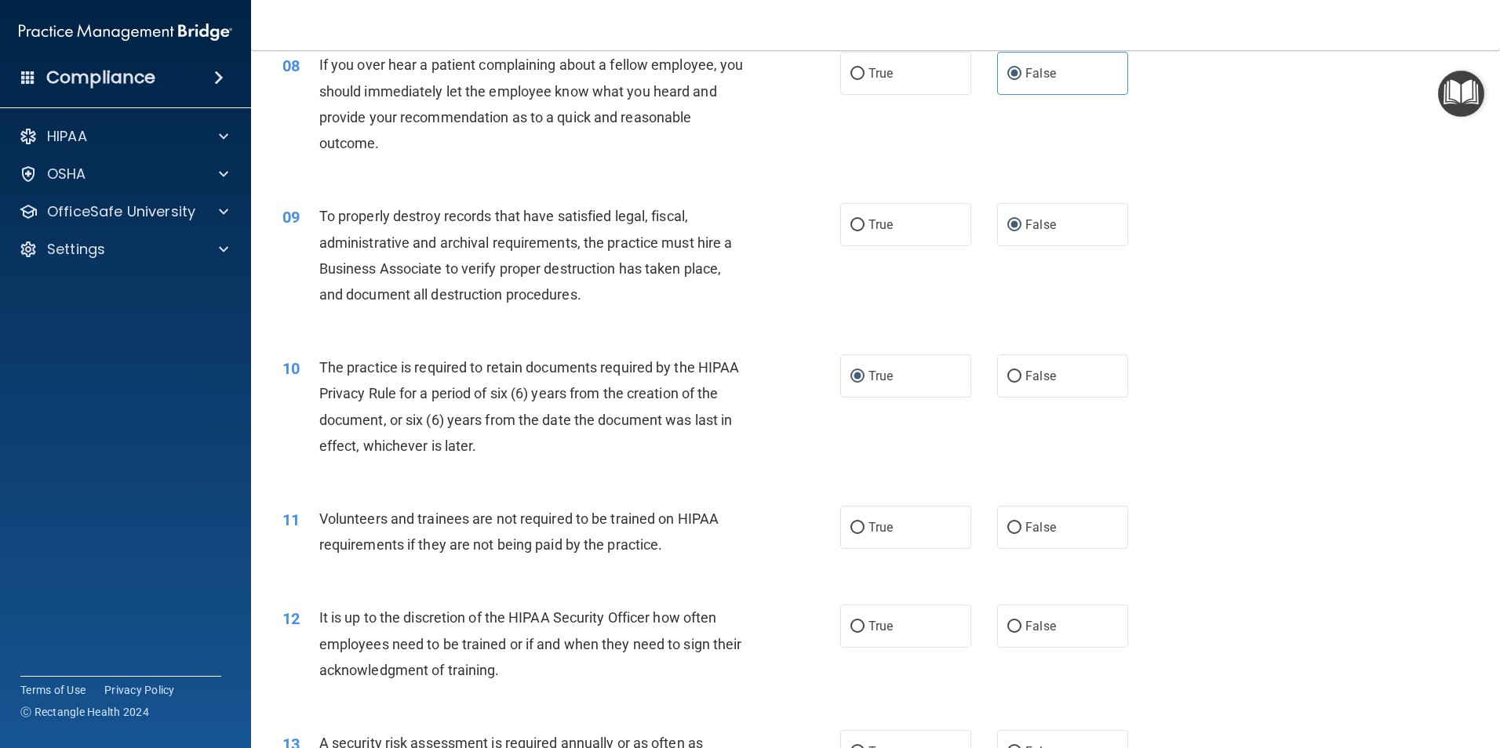
scroll to position [1098, 0]
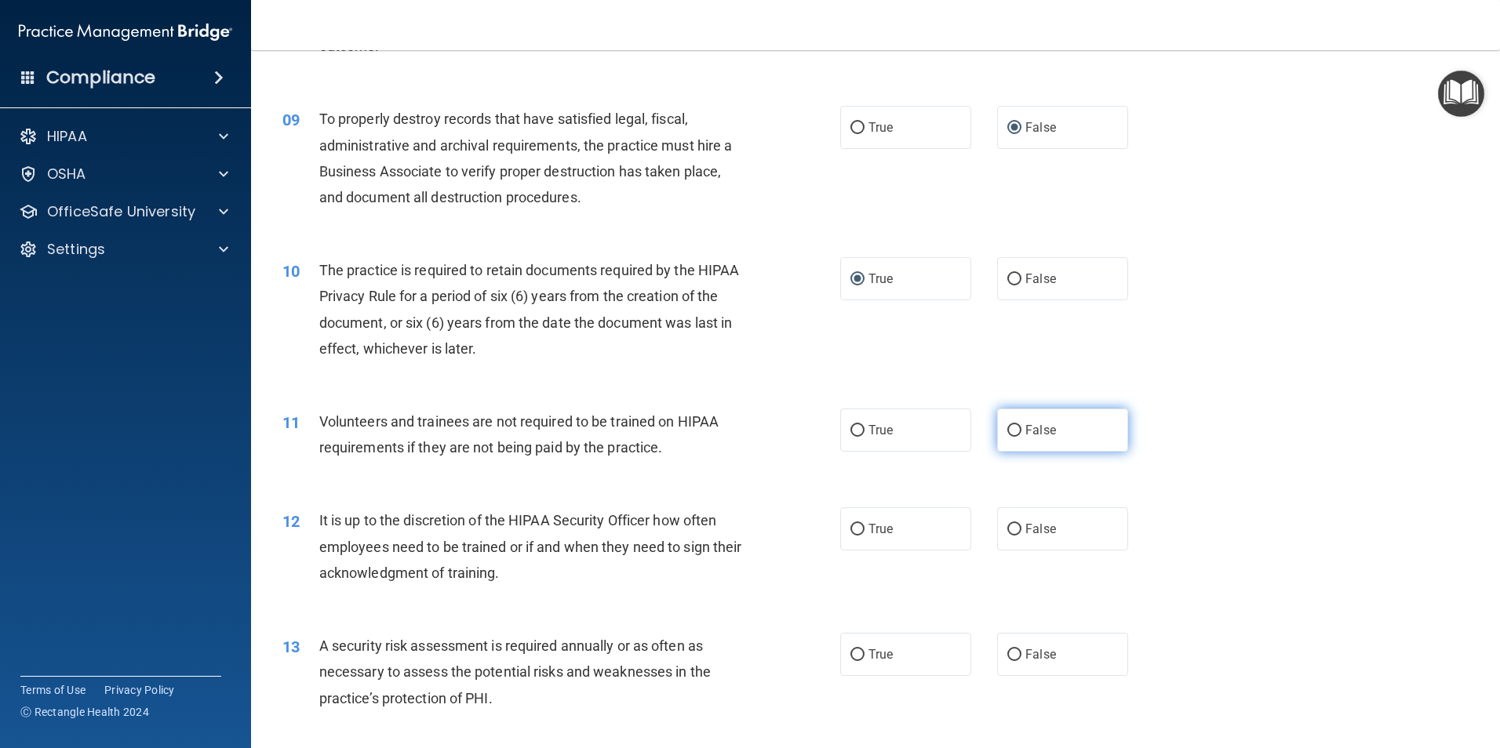
click at [1010, 434] on input "False" at bounding box center [1014, 431] width 14 height 12
radio input "true"
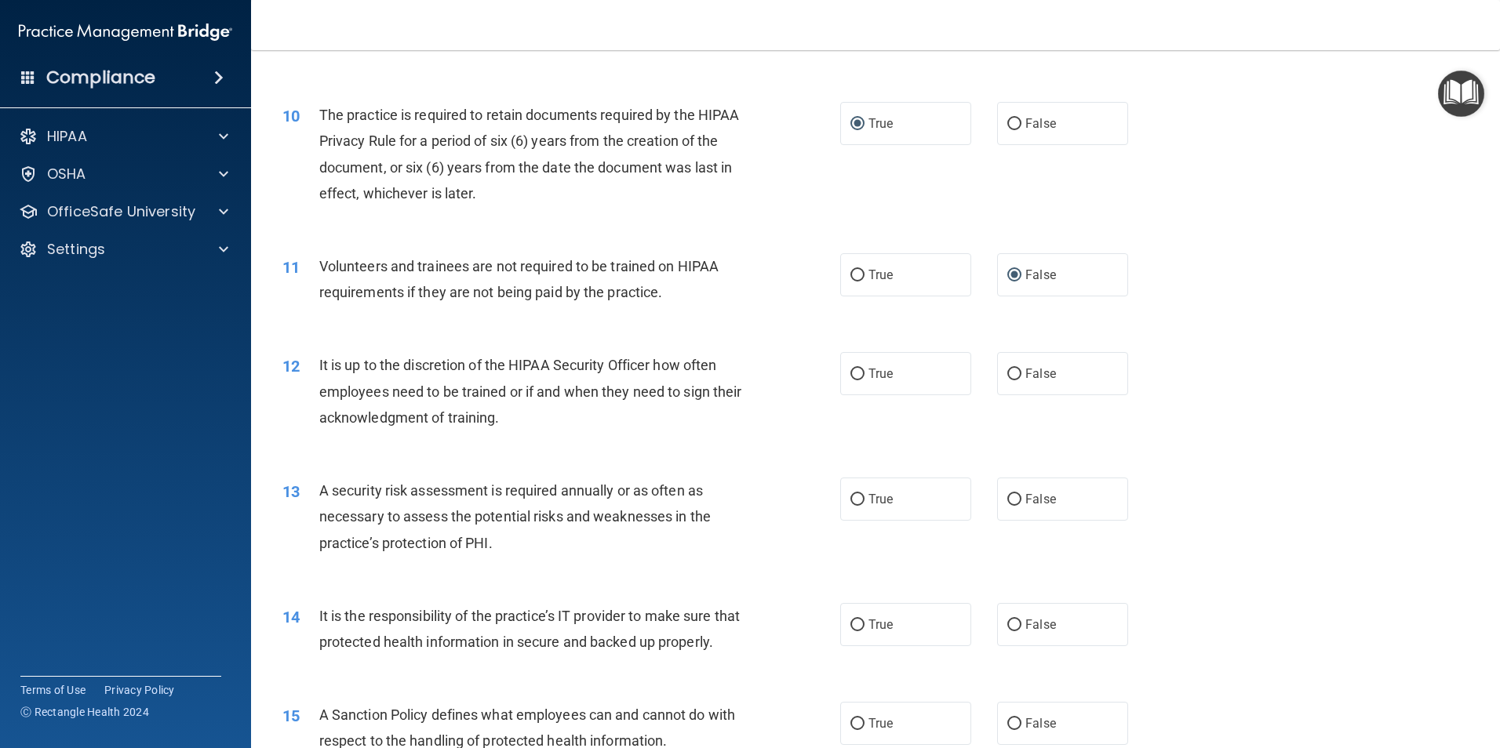
scroll to position [1255, 0]
click at [1016, 365] on label "False" at bounding box center [1062, 372] width 131 height 43
click at [1016, 367] on input "False" at bounding box center [1014, 373] width 14 height 12
radio input "true"
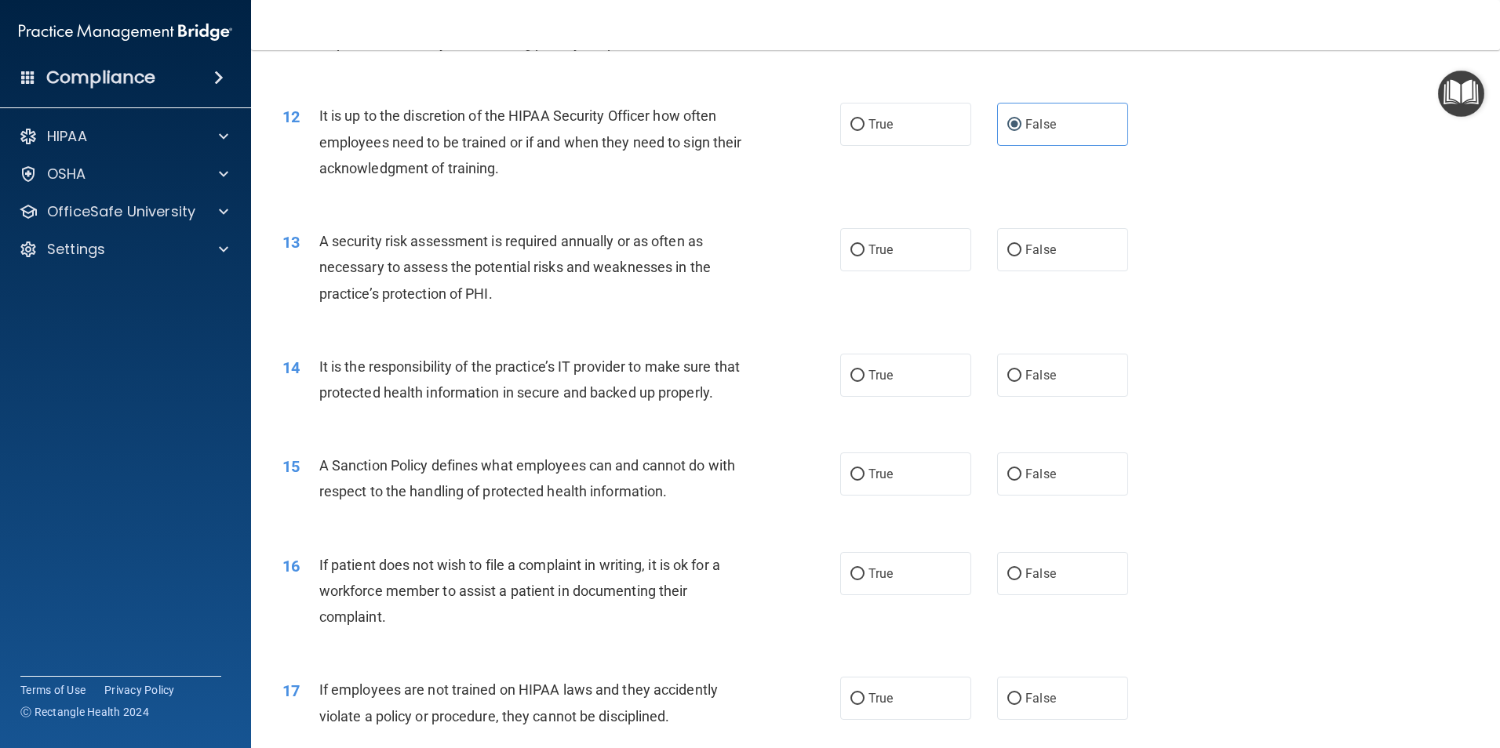
scroll to position [1569, 0]
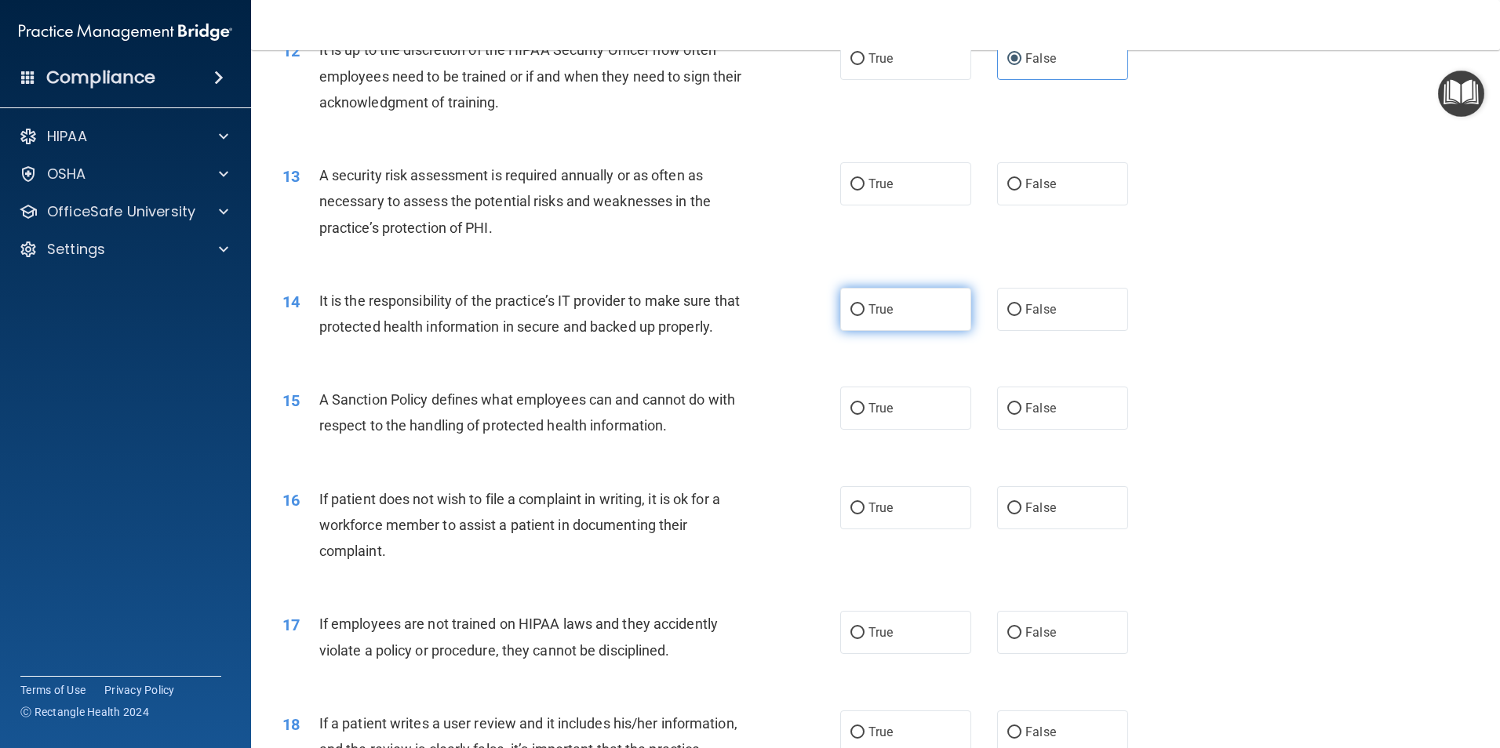
click at [868, 314] on span "True" at bounding box center [880, 309] width 24 height 15
click at [863, 314] on input "True" at bounding box center [857, 310] width 14 height 12
radio input "true"
click at [856, 176] on label "True" at bounding box center [905, 183] width 131 height 43
click at [856, 179] on input "True" at bounding box center [857, 185] width 14 height 12
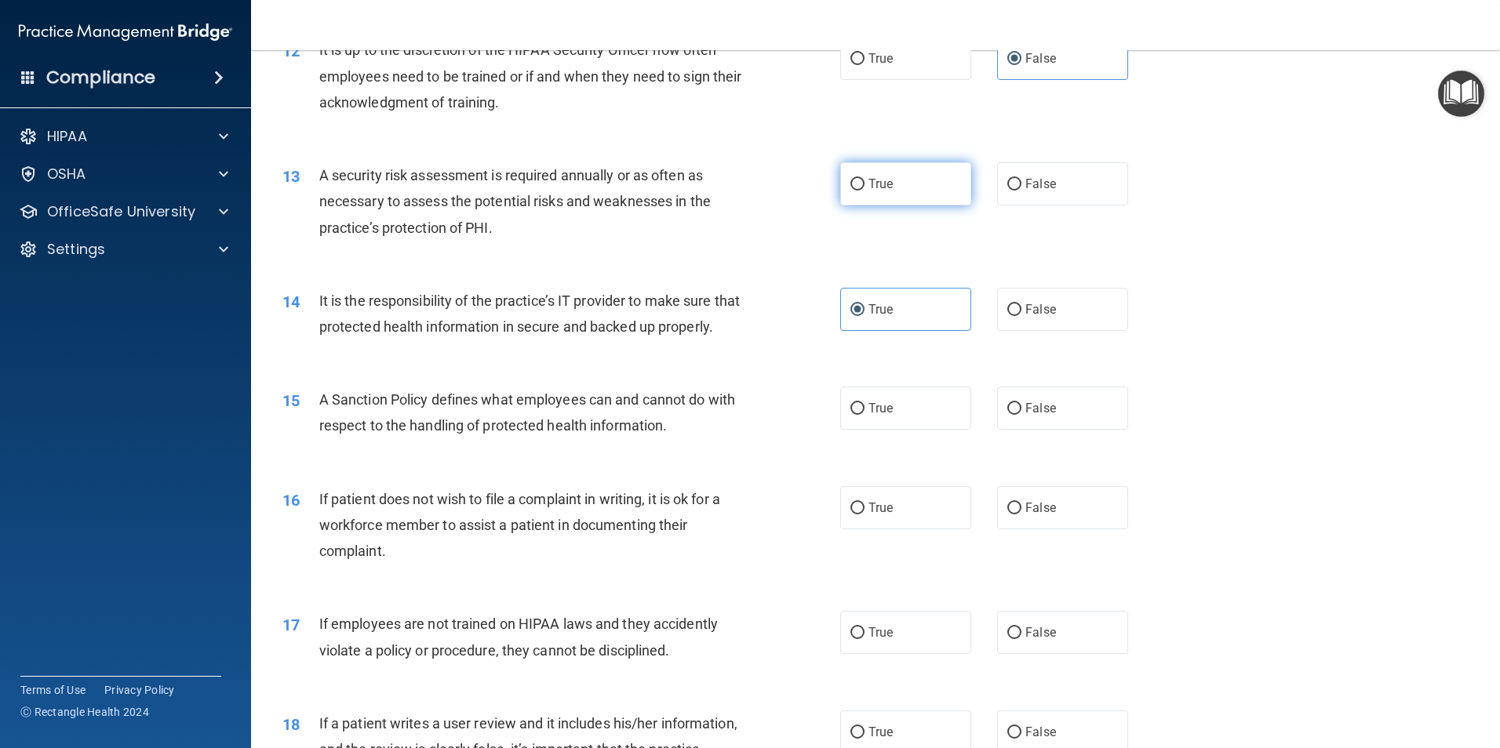
radio input "true"
click at [1007, 311] on input "False" at bounding box center [1014, 310] width 14 height 12
radio input "true"
radio input "false"
click at [1008, 415] on input "False" at bounding box center [1014, 409] width 14 height 12
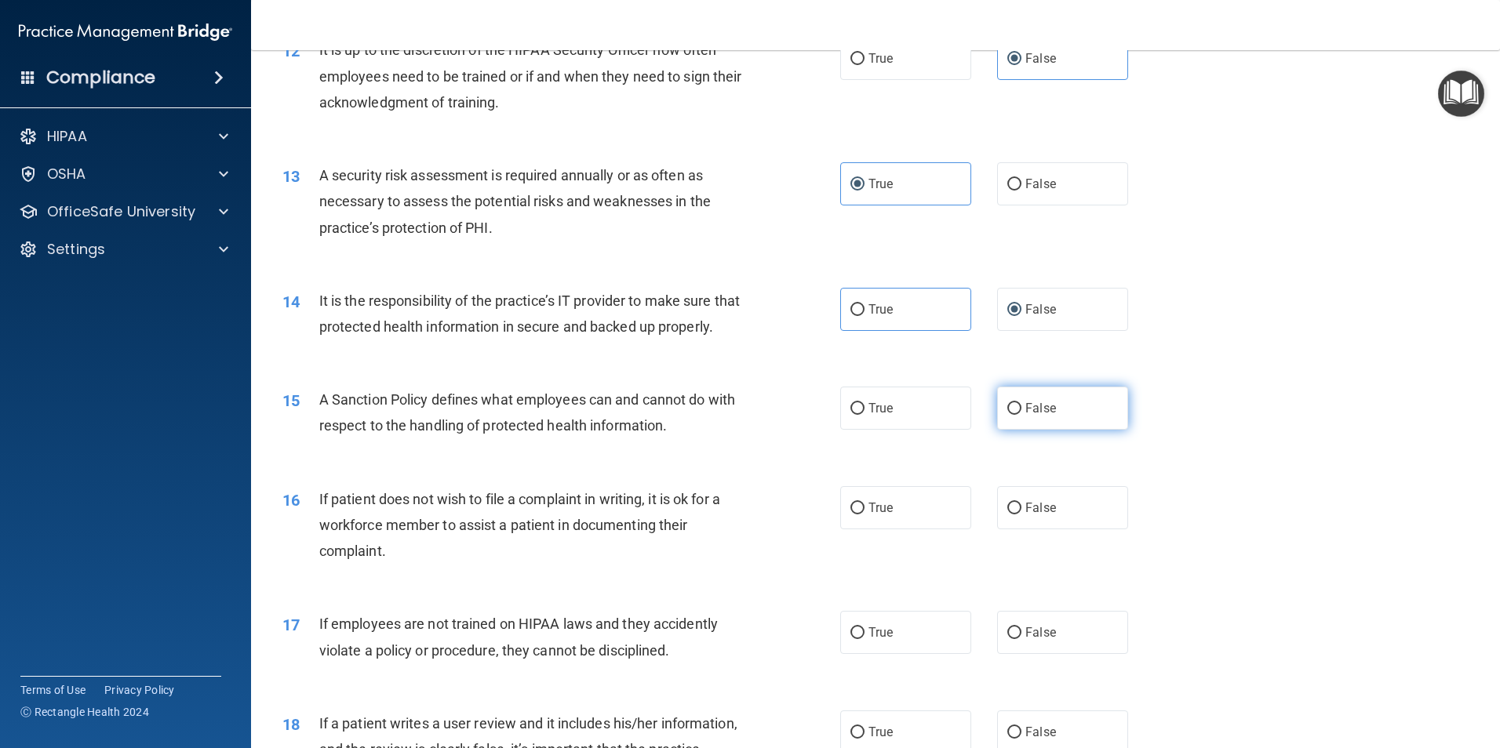
radio input "true"
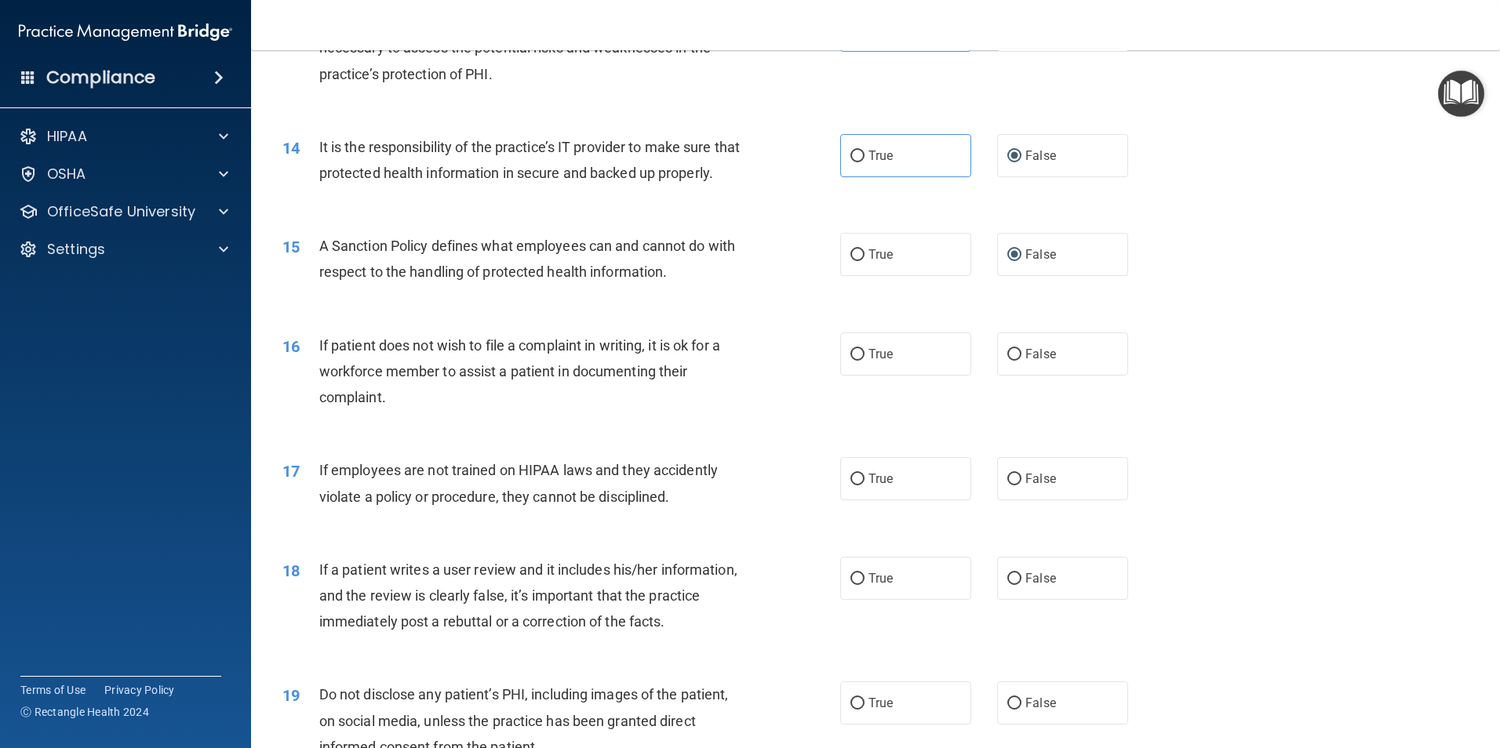
scroll to position [1725, 0]
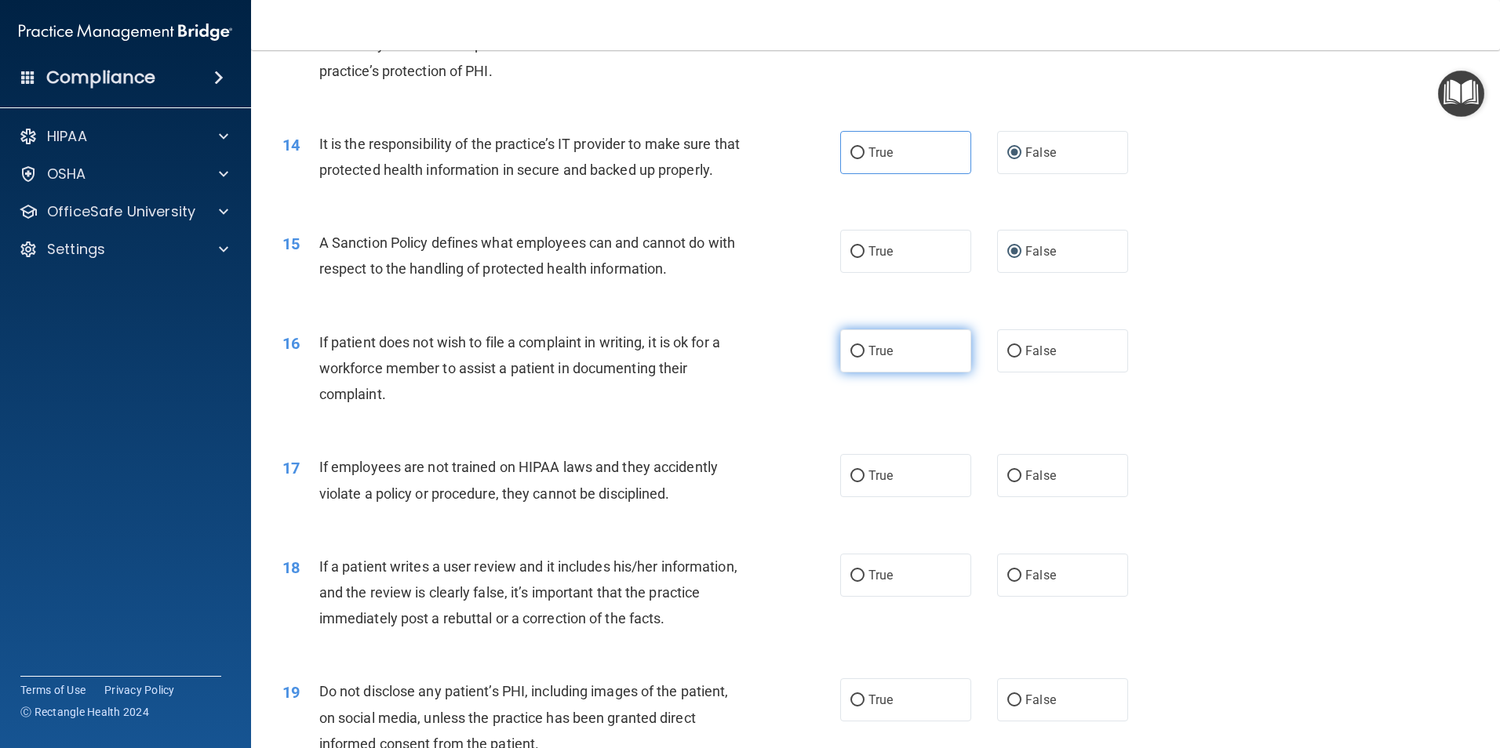
click at [878, 358] on span "True" at bounding box center [880, 351] width 24 height 15
click at [864, 358] on input "True" at bounding box center [857, 352] width 14 height 12
radio input "true"
click at [1009, 482] on input "False" at bounding box center [1014, 477] width 14 height 12
radio input "true"
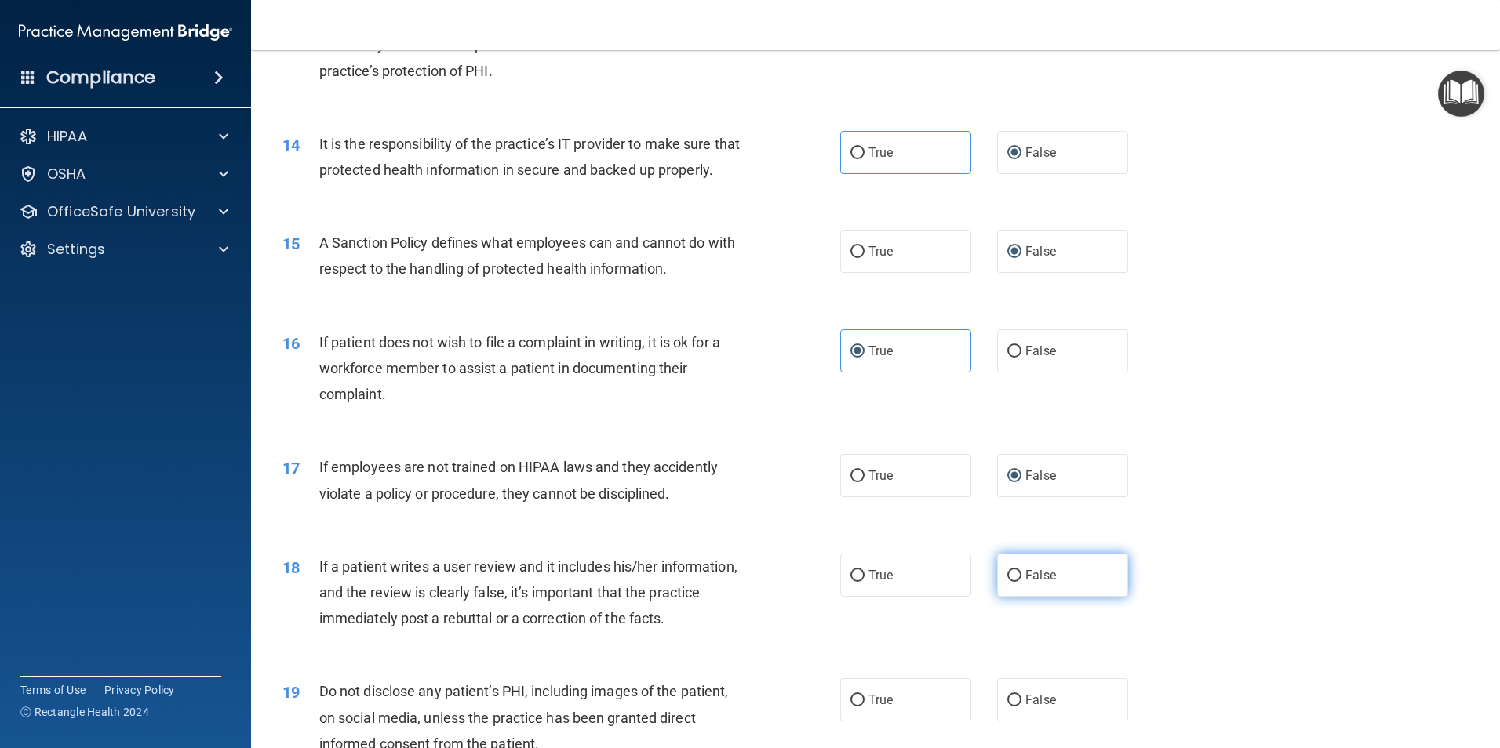
click at [1007, 582] on input "False" at bounding box center [1014, 576] width 14 height 12
radio input "true"
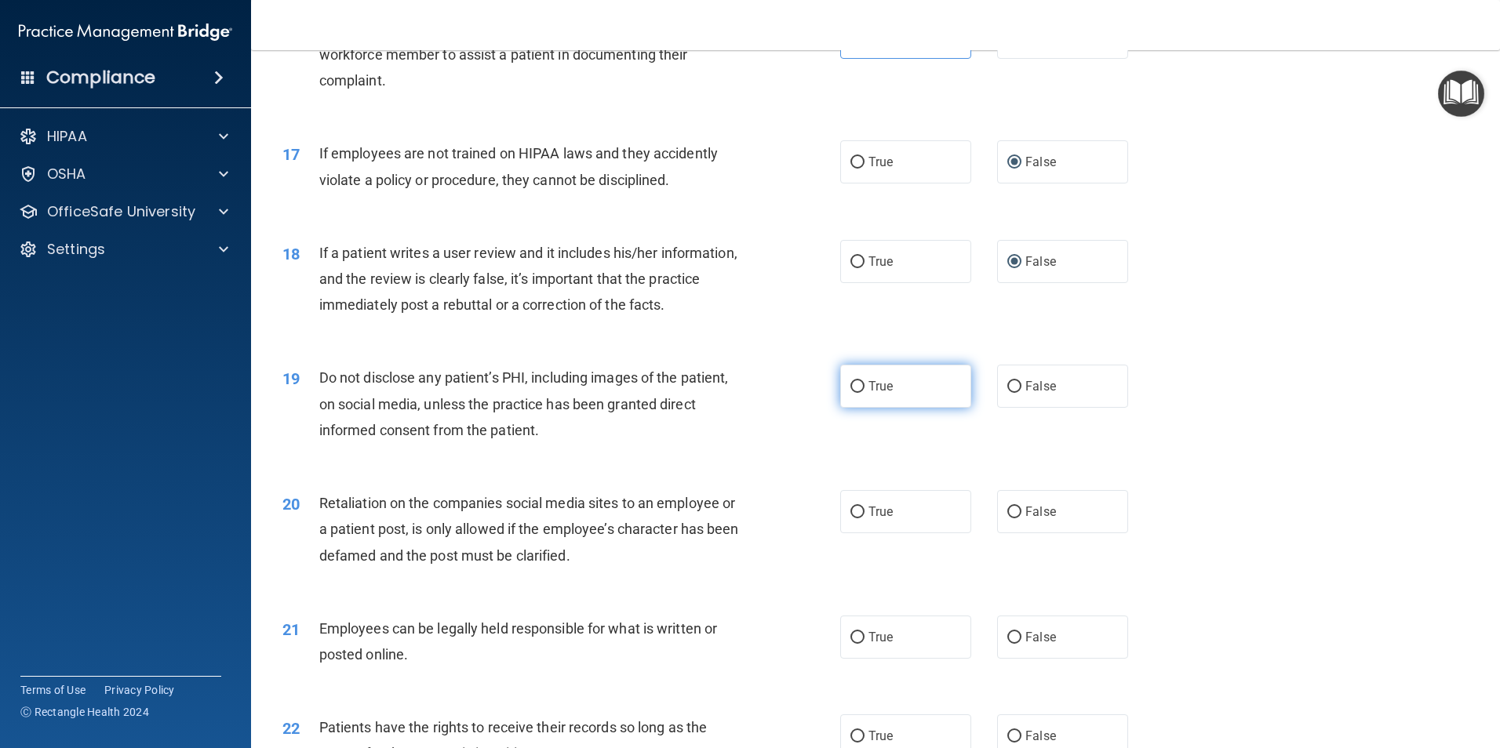
click at [860, 408] on label "True" at bounding box center [905, 386] width 131 height 43
click at [860, 393] on input "True" at bounding box center [857, 387] width 14 height 12
radio input "true"
click at [1014, 533] on label "False" at bounding box center [1062, 511] width 131 height 43
click at [1014, 518] on input "False" at bounding box center [1014, 513] width 14 height 12
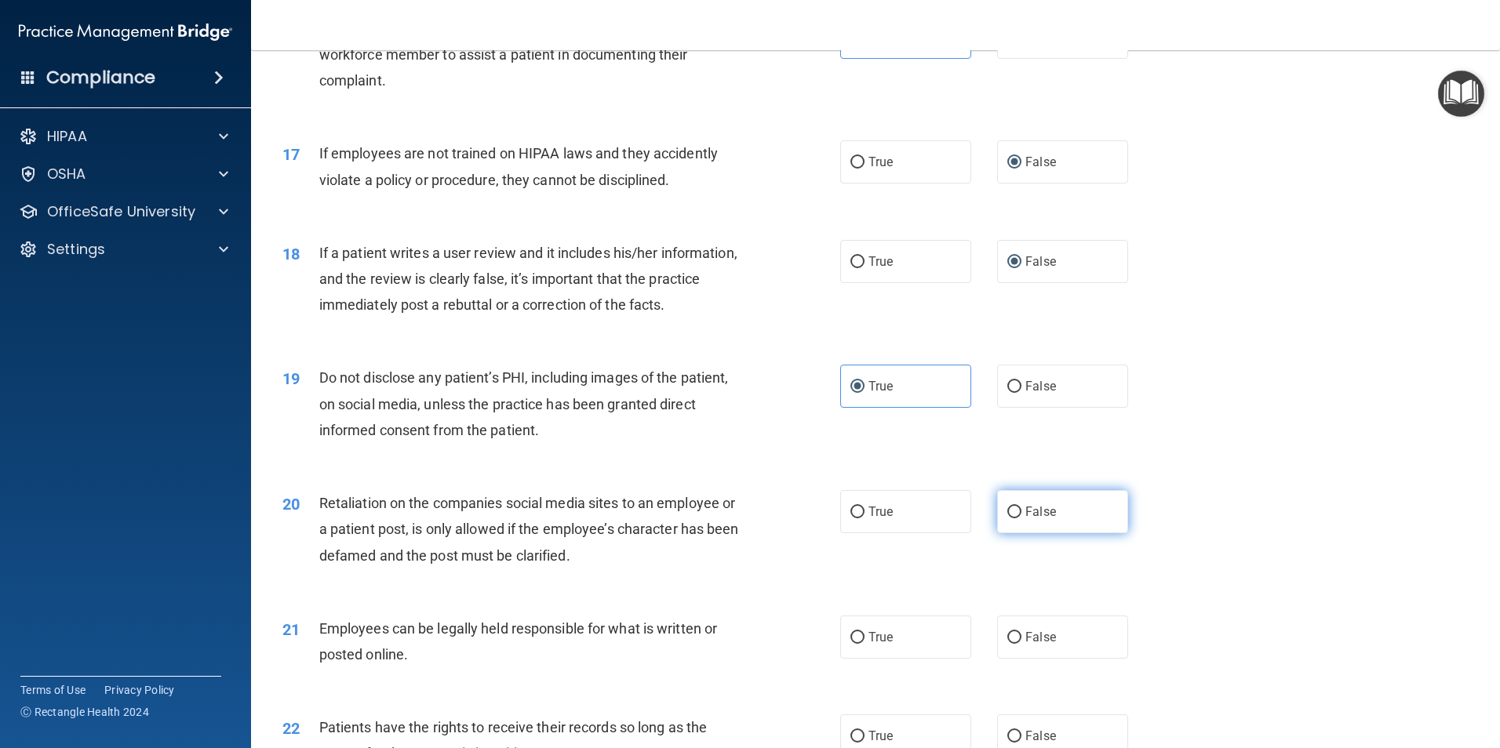
radio input "true"
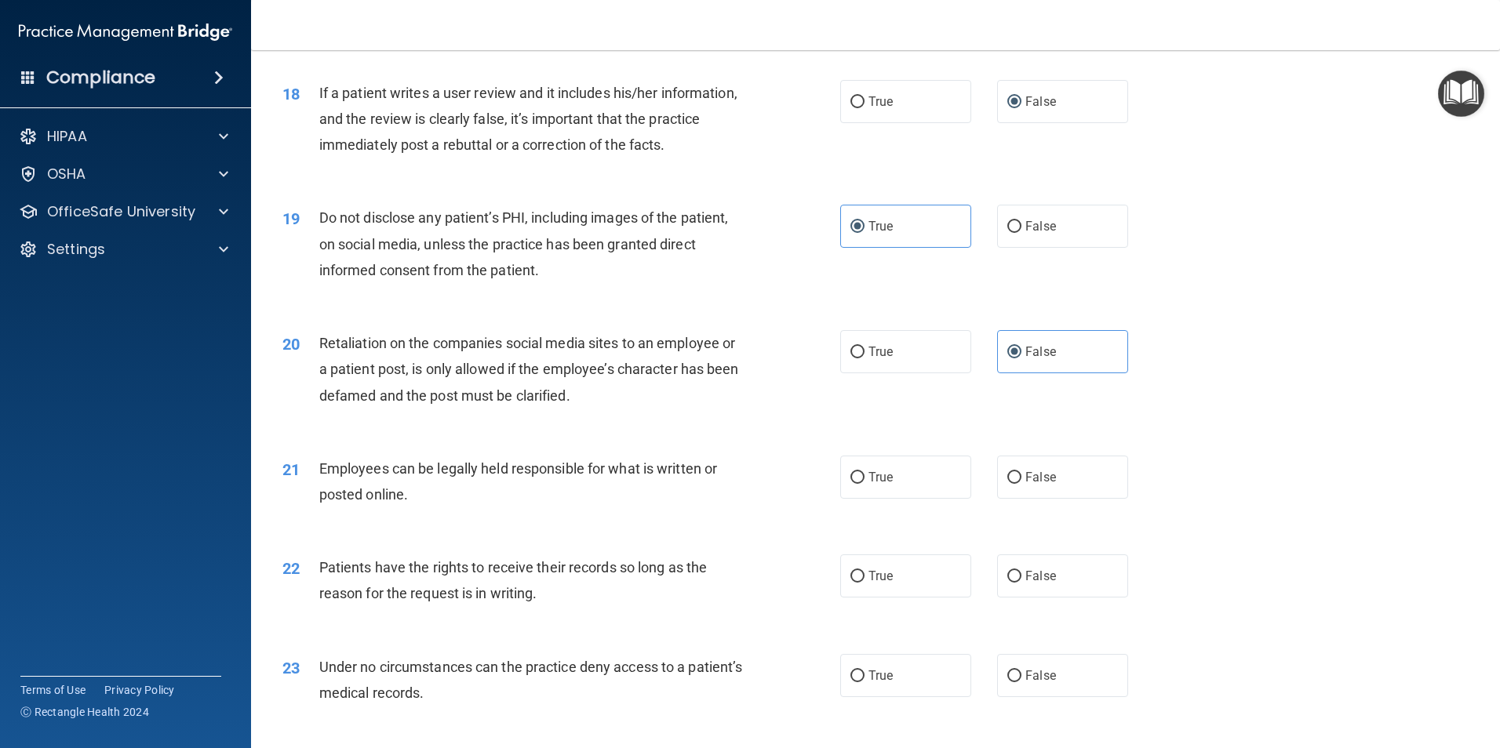
scroll to position [2431, 0]
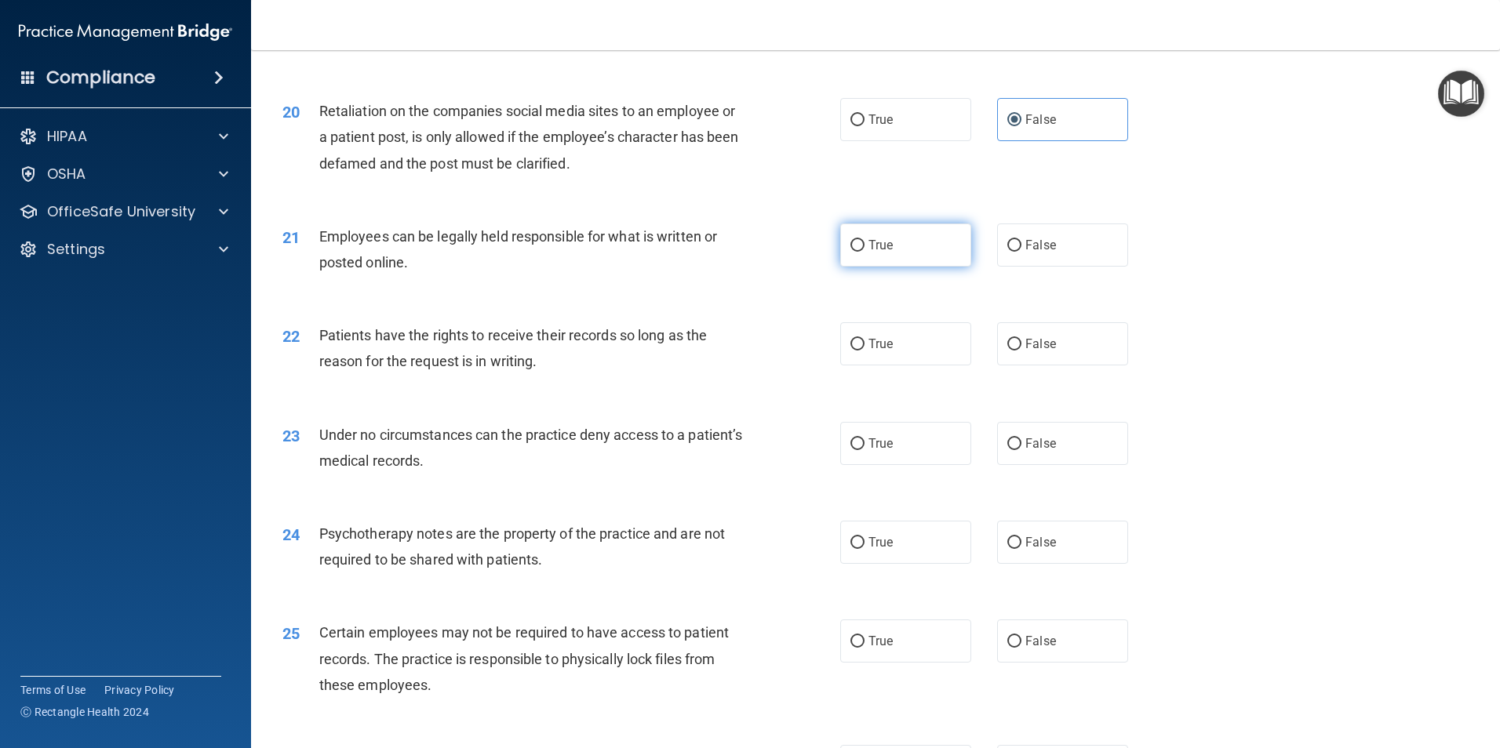
click at [850, 252] on input "True" at bounding box center [857, 246] width 14 height 12
radio input "true"
click at [1009, 351] on input "False" at bounding box center [1014, 345] width 14 height 12
radio input "true"
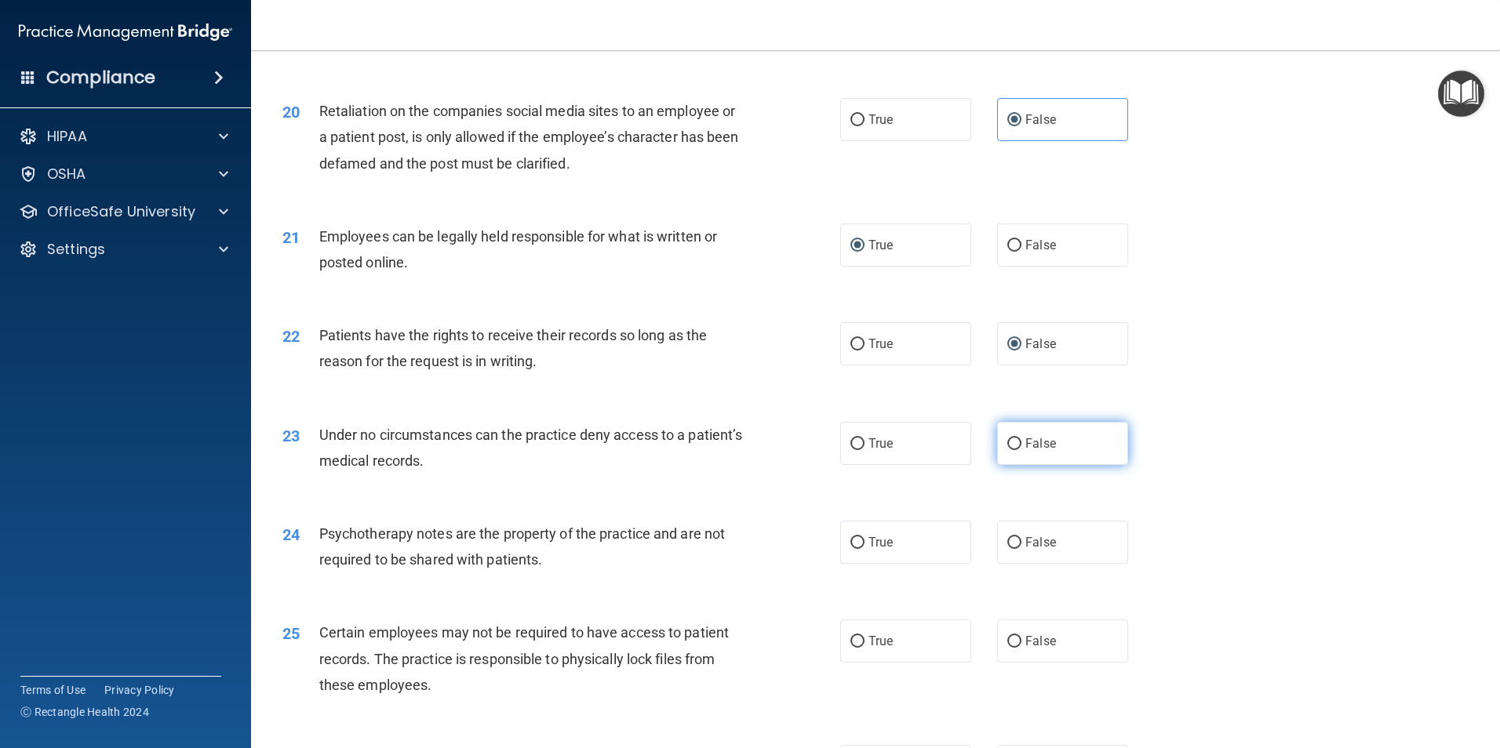
click at [1007, 450] on input "False" at bounding box center [1014, 444] width 14 height 12
radio input "true"
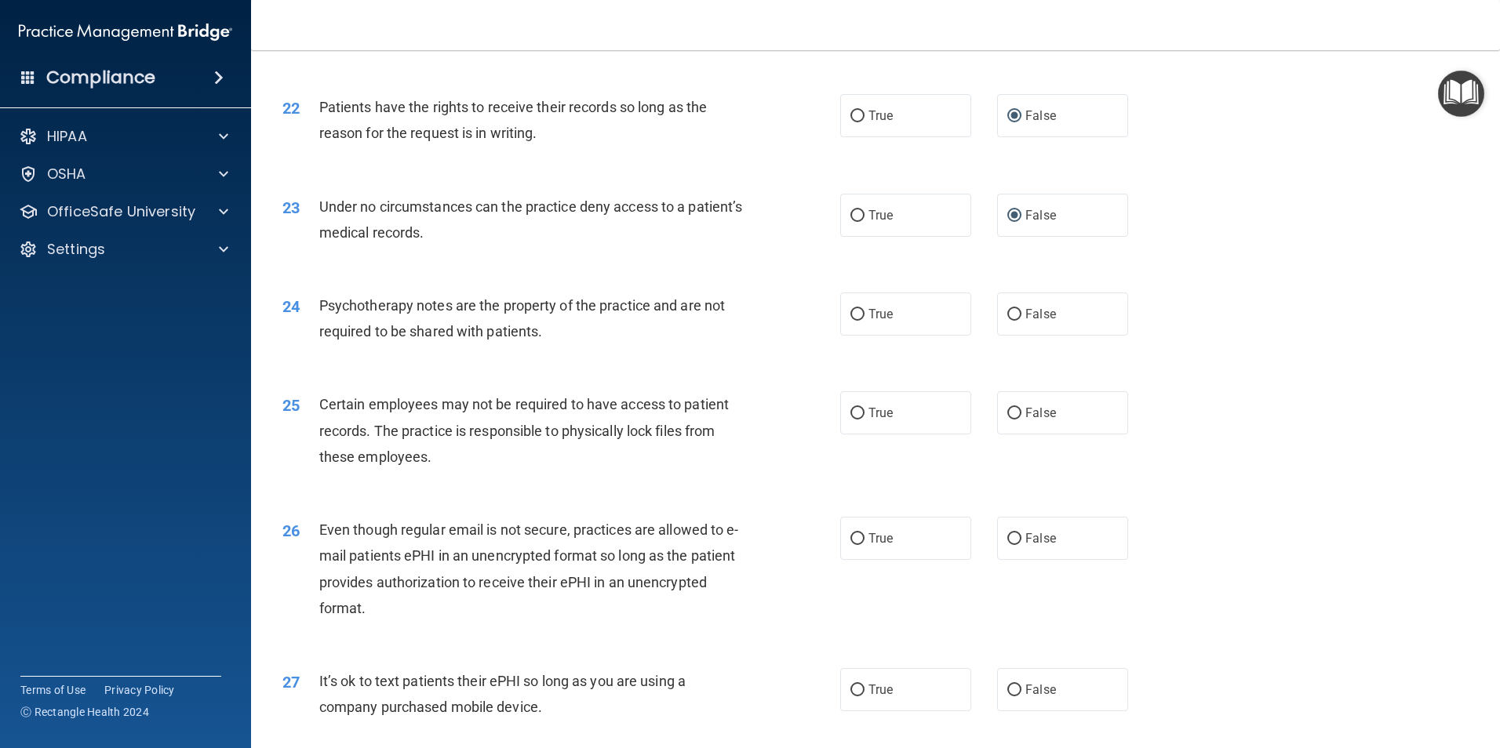
scroll to position [2667, 0]
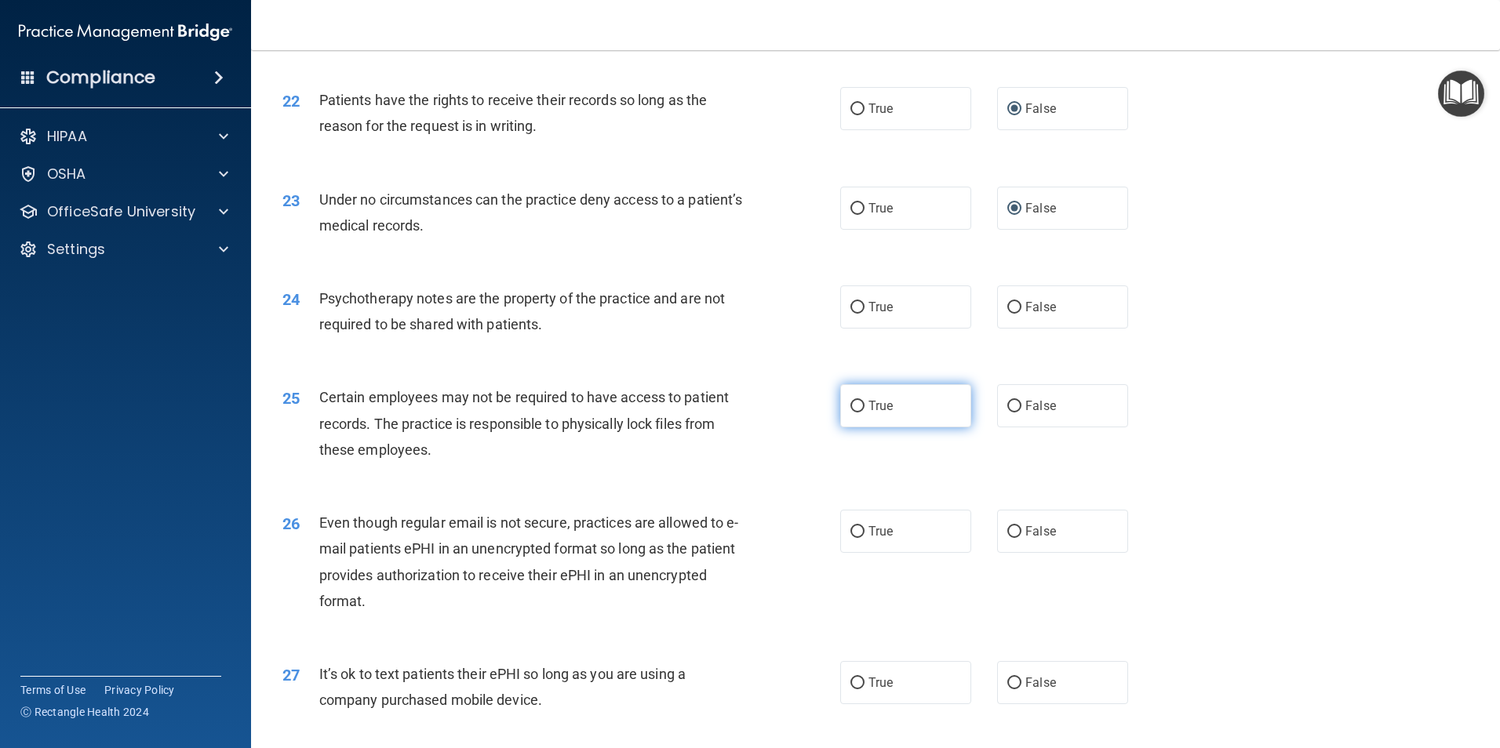
click at [856, 413] on input "True" at bounding box center [857, 407] width 14 height 12
radio input "true"
click at [850, 538] on input "True" at bounding box center [857, 532] width 14 height 12
radio input "true"
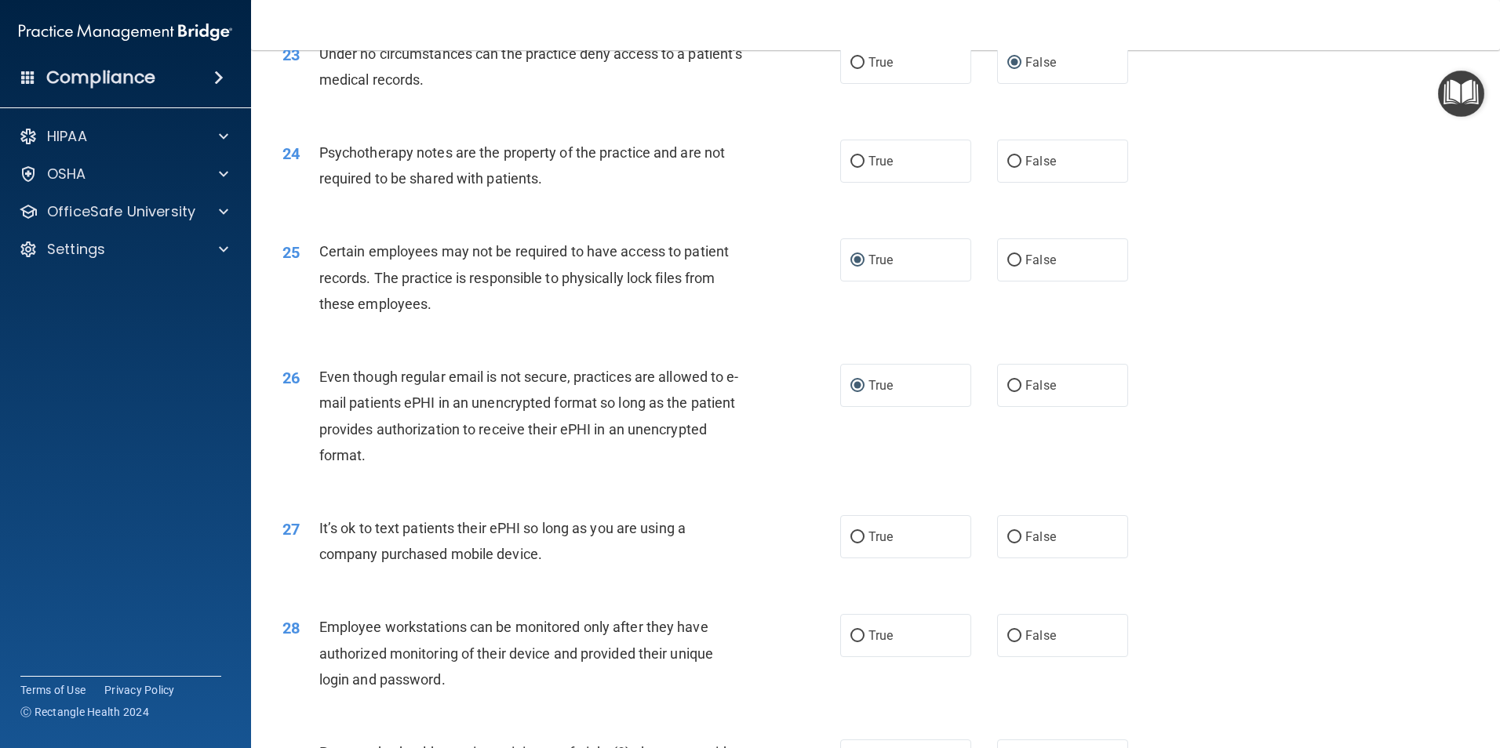
scroll to position [2823, 0]
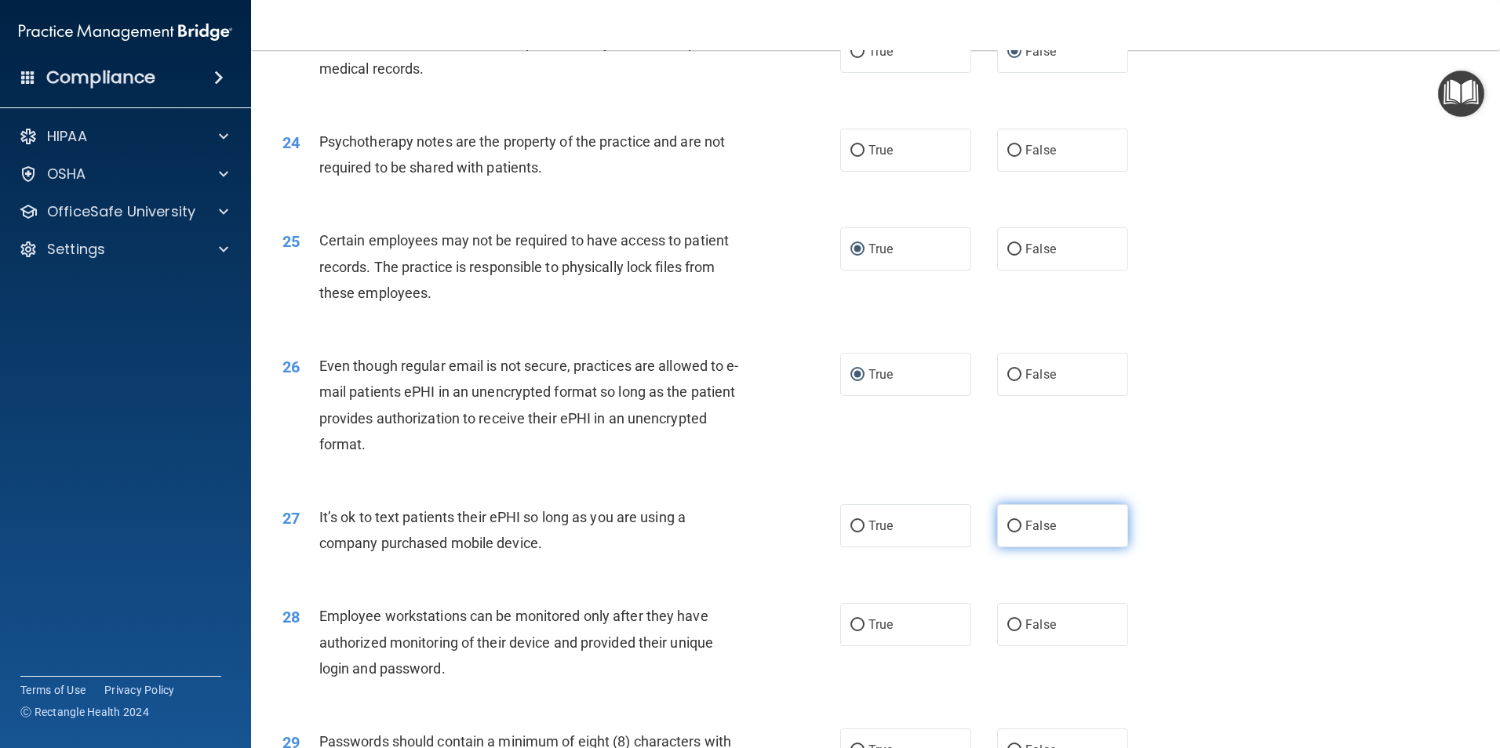
click at [1025, 533] on span "False" at bounding box center [1040, 525] width 31 height 15
click at [1019, 533] on input "False" at bounding box center [1014, 527] width 14 height 12
radio input "true"
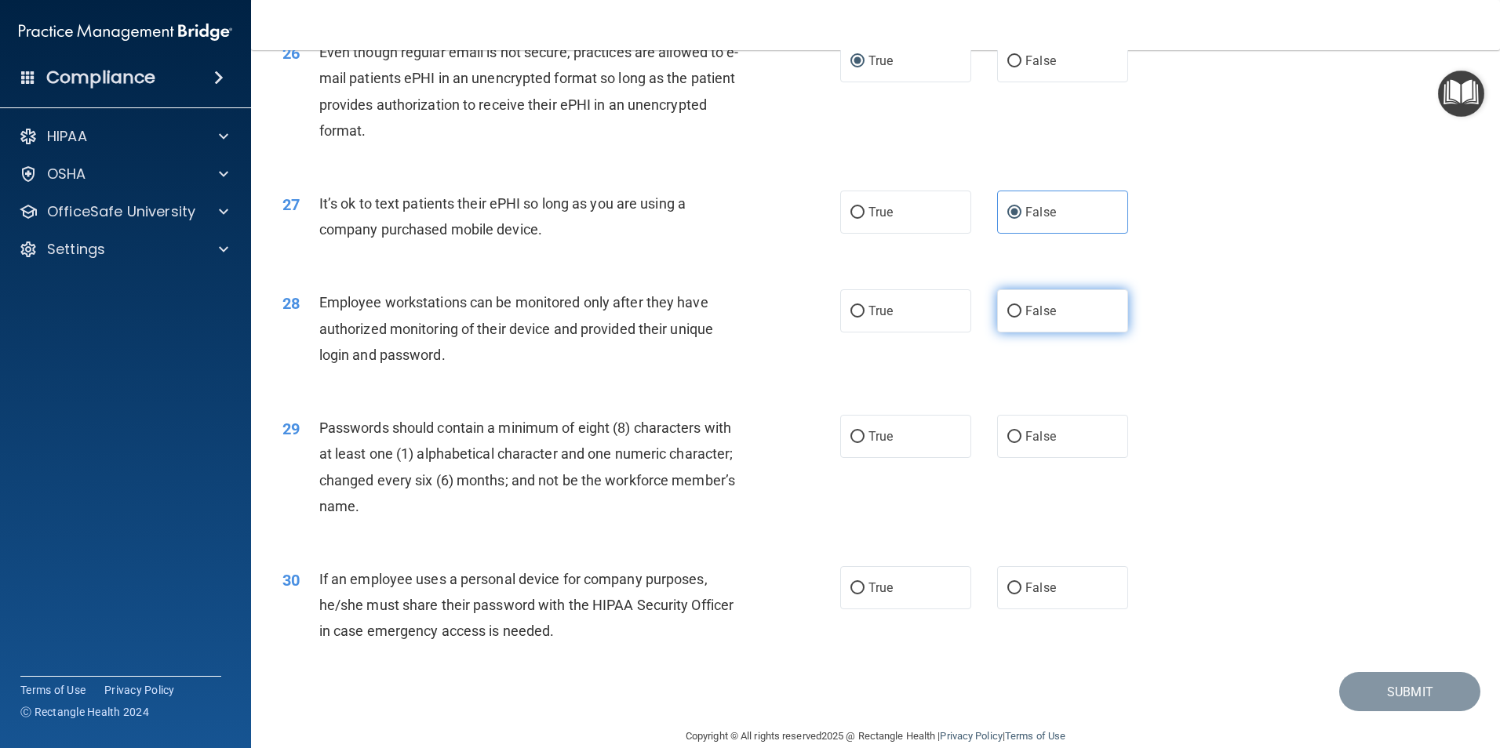
click at [1008, 318] on input "False" at bounding box center [1014, 312] width 14 height 12
radio input "true"
click at [853, 443] on input "True" at bounding box center [857, 437] width 14 height 12
radio input "true"
drag, startPoint x: 1005, startPoint y: 613, endPoint x: 1013, endPoint y: 617, distance: 8.1
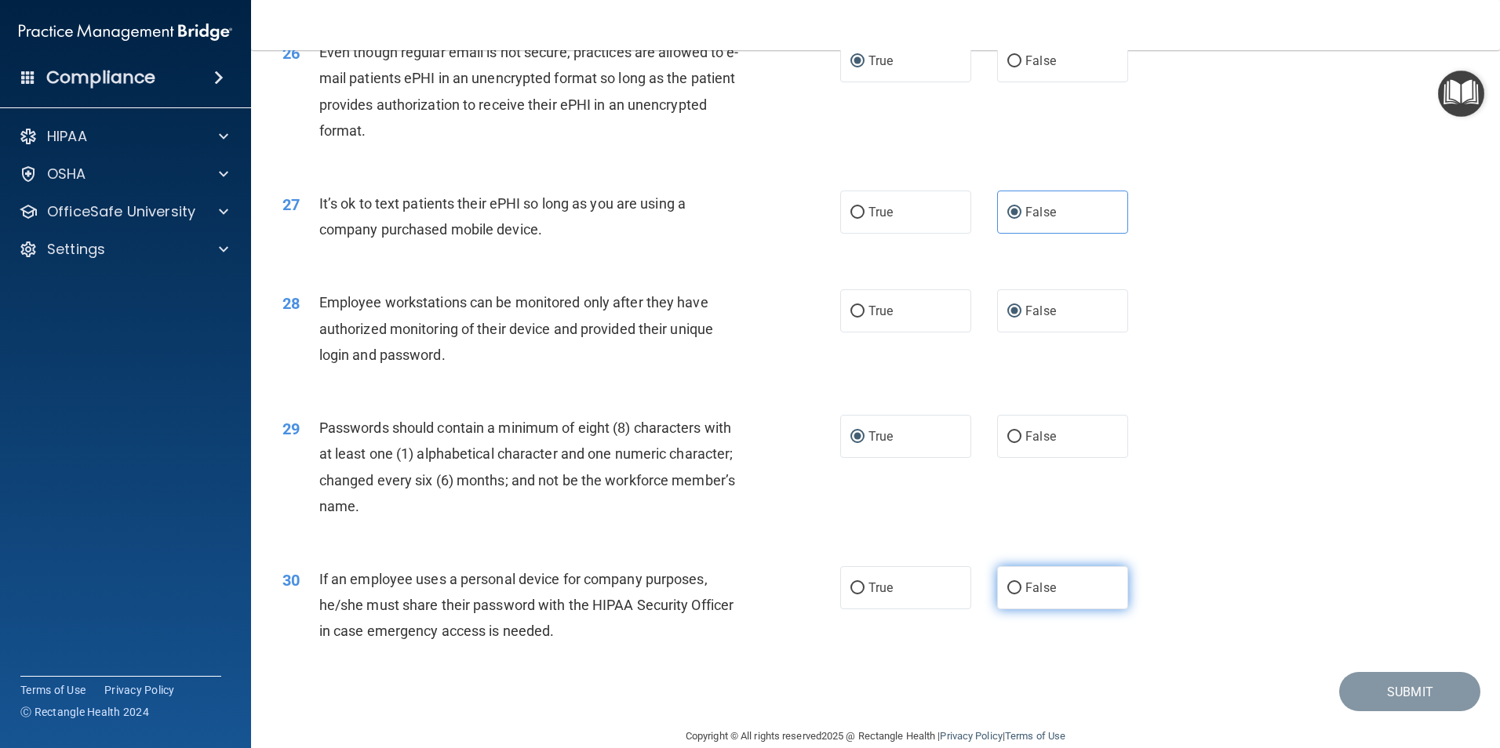
click at [1007, 594] on input "False" at bounding box center [1014, 589] width 14 height 12
radio input "true"
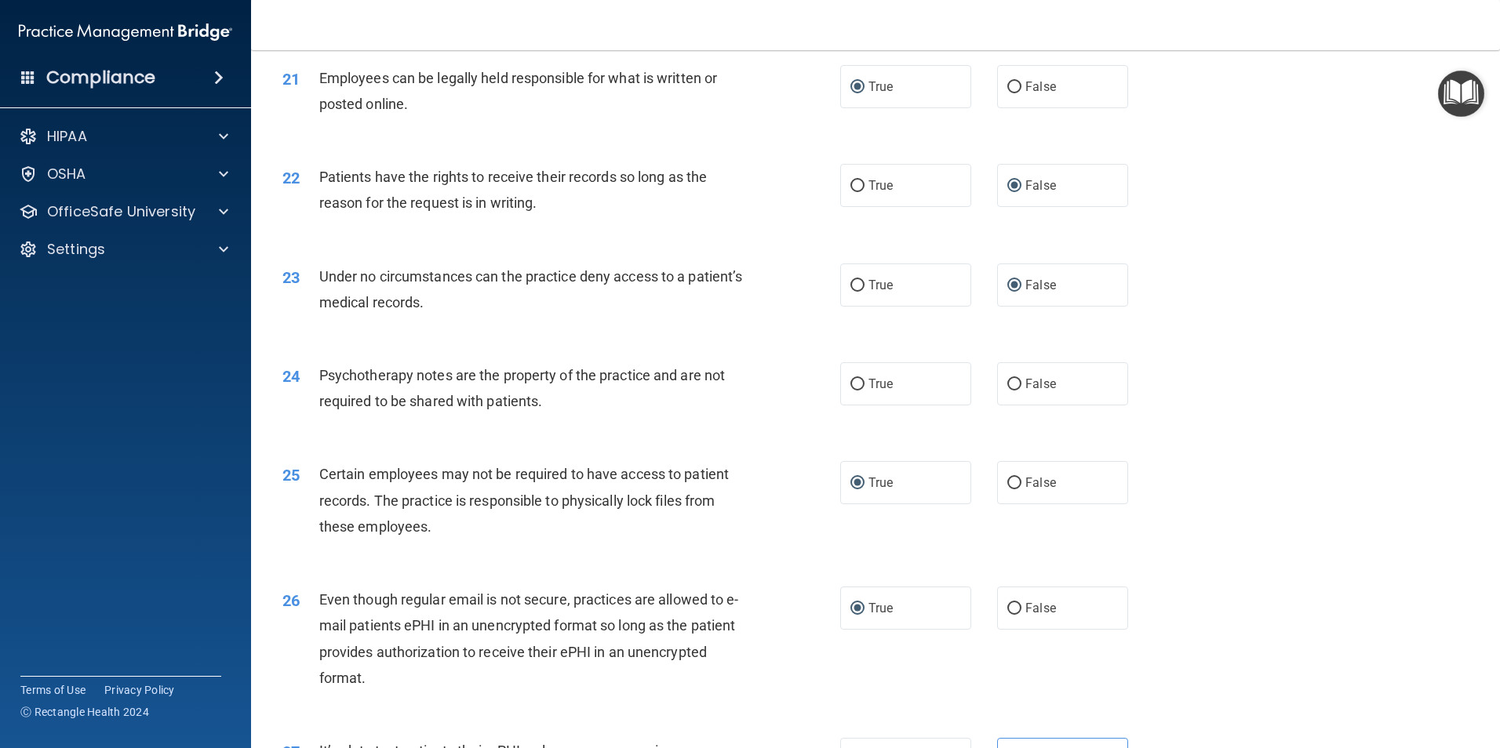
scroll to position [2561, 0]
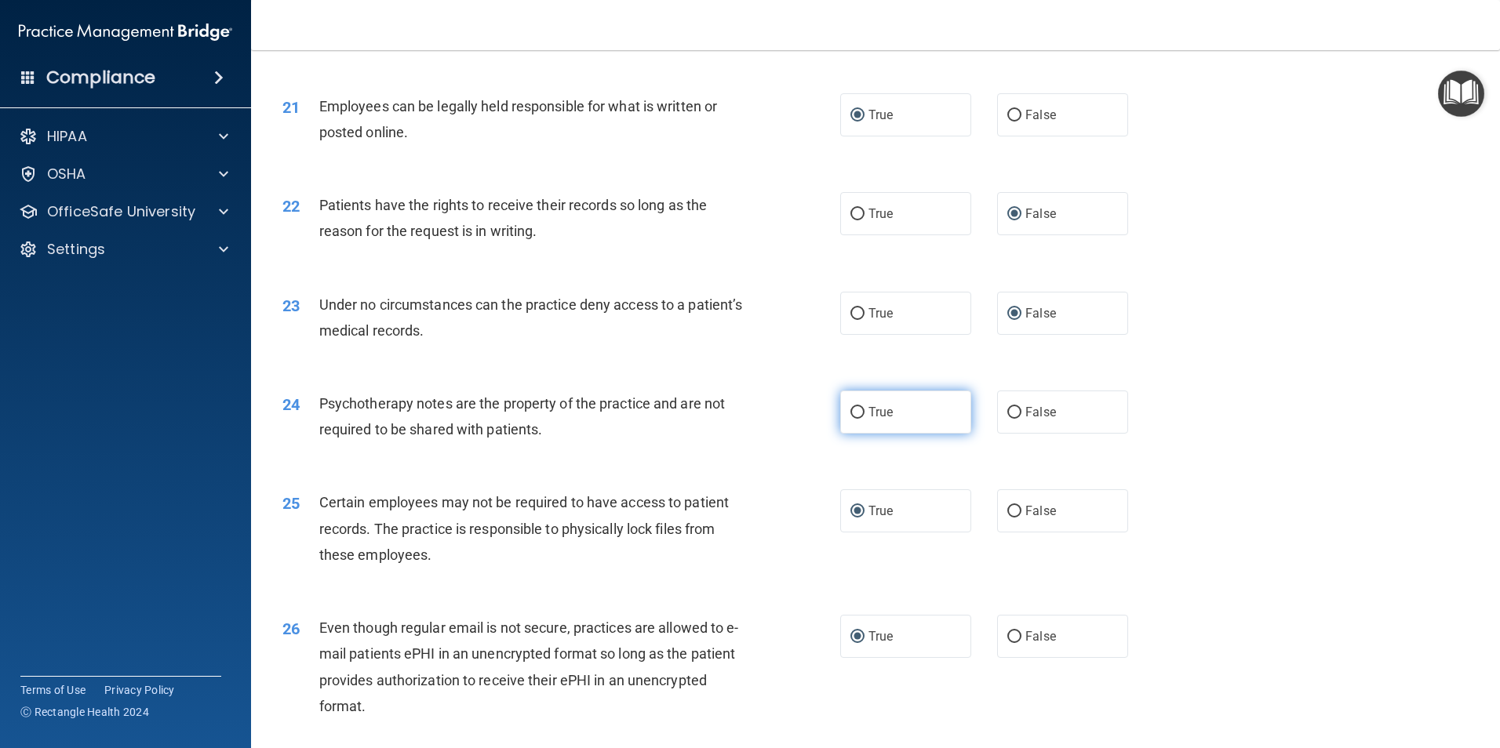
click at [857, 434] on label "True" at bounding box center [905, 412] width 131 height 43
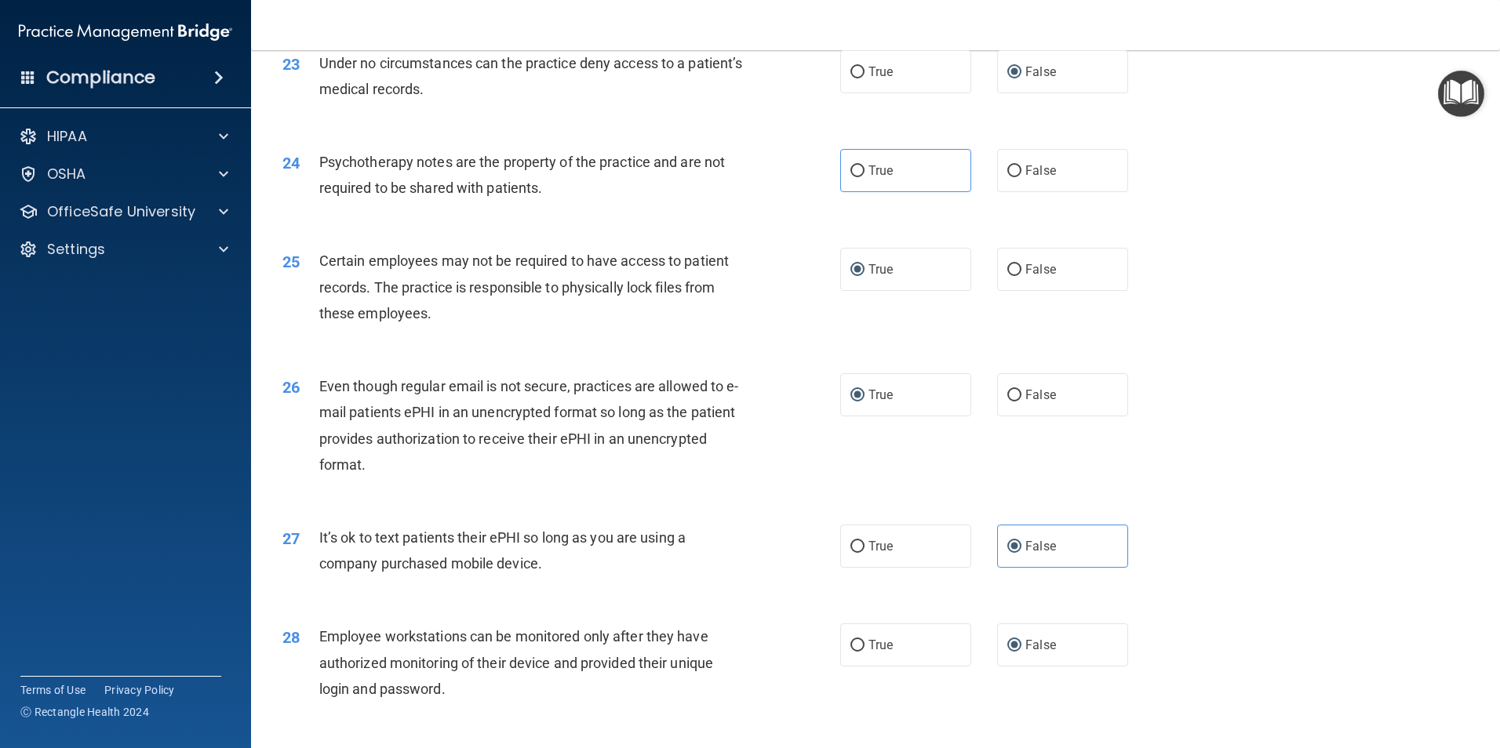
scroll to position [2718, 0]
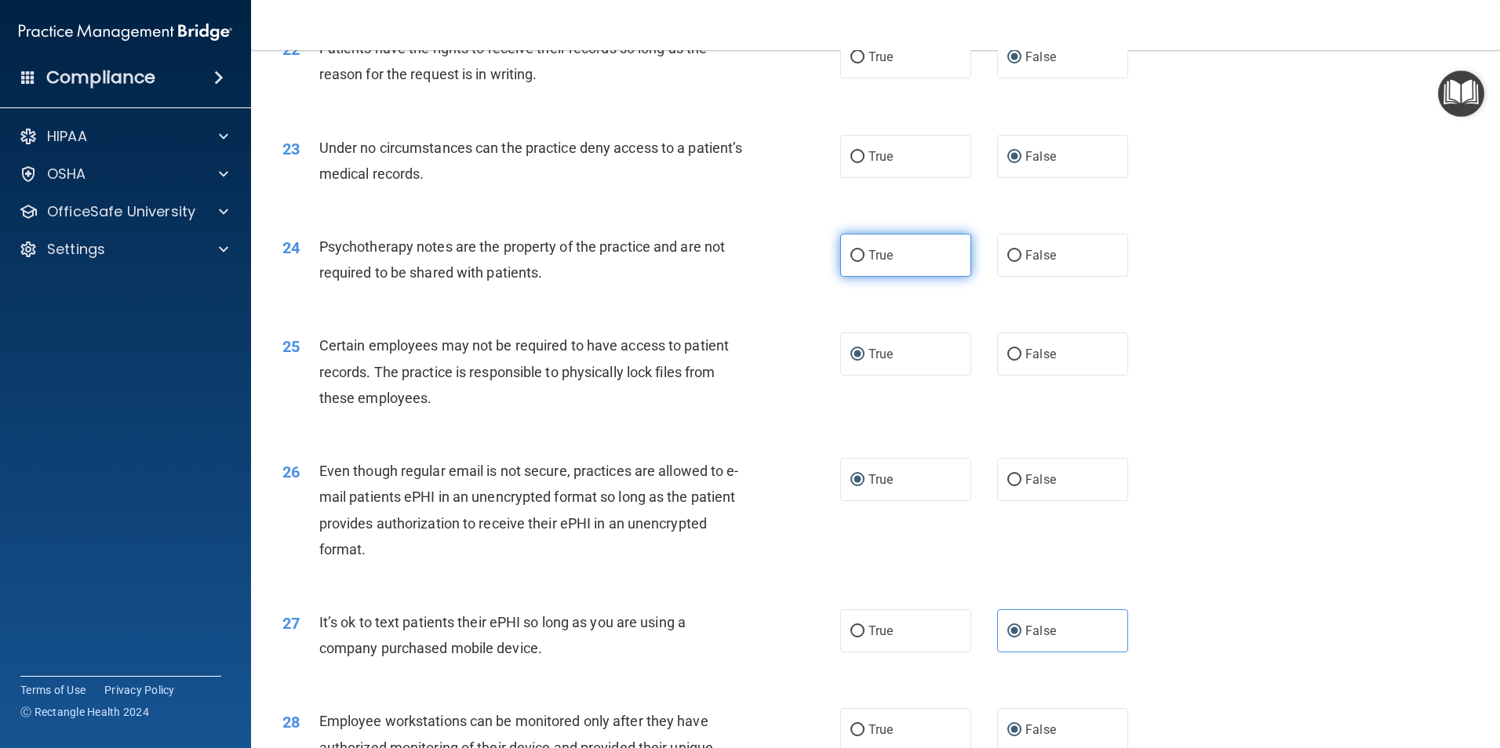
click at [850, 262] on input "True" at bounding box center [857, 256] width 14 height 12
radio input "true"
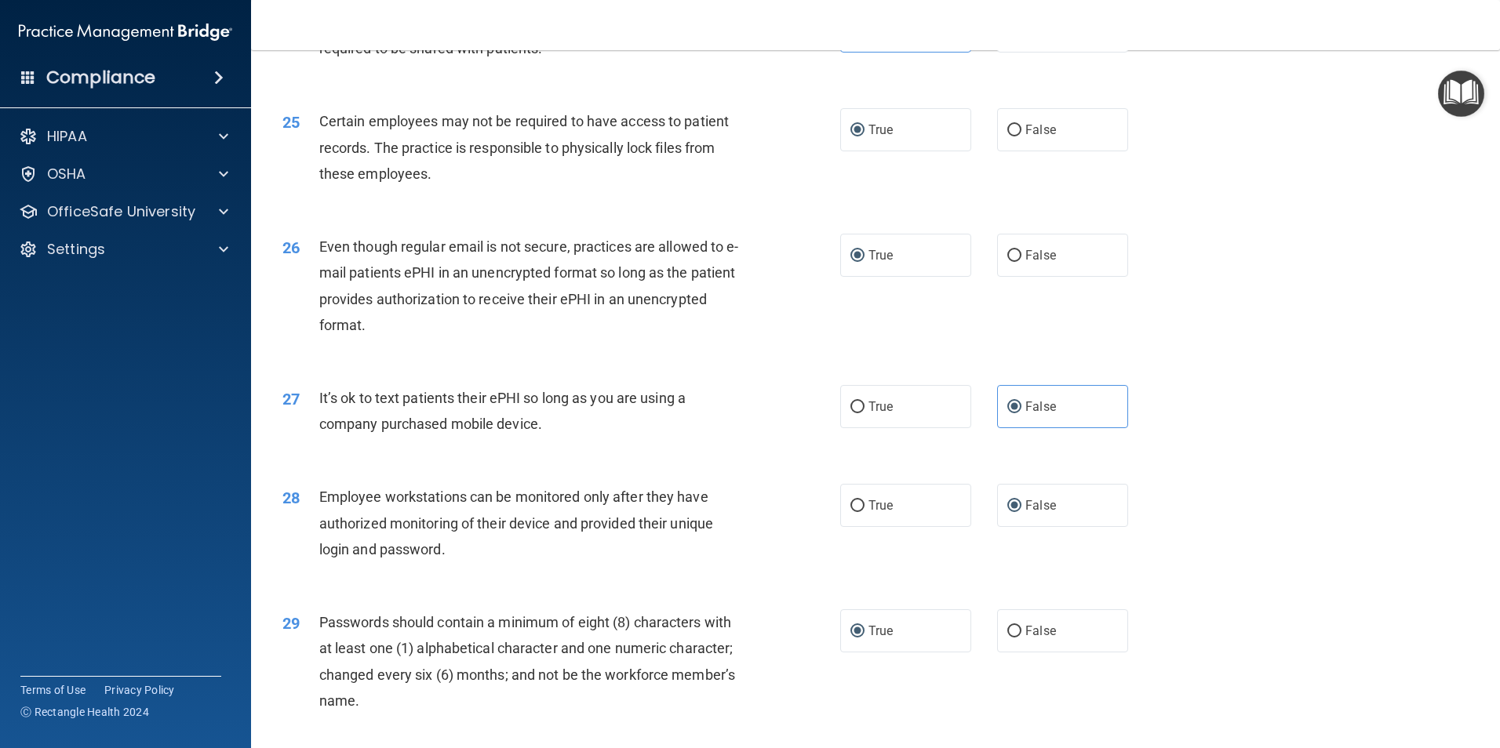
scroll to position [3189, 0]
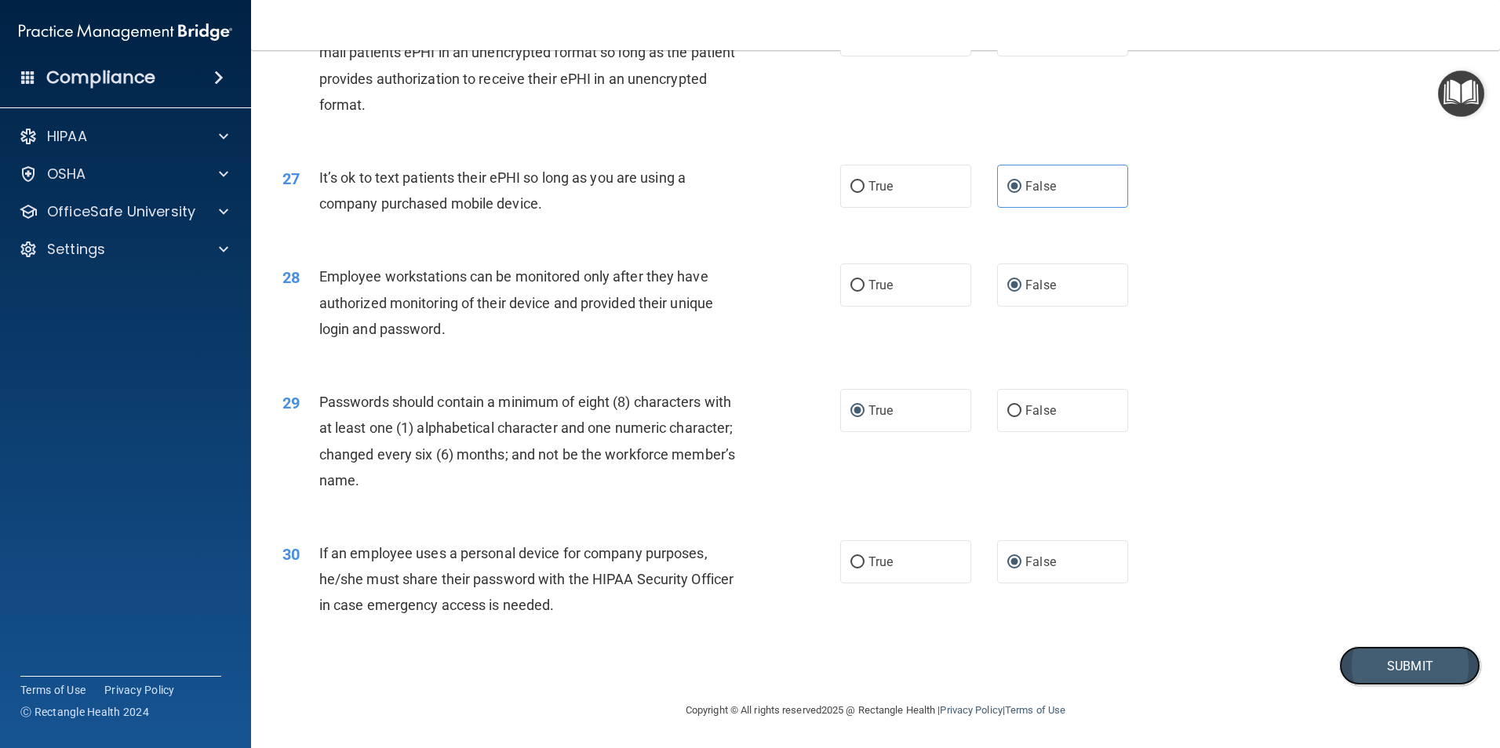
click at [1383, 667] on button "Submit" at bounding box center [1409, 666] width 141 height 40
click at [1406, 670] on button "Submit" at bounding box center [1409, 666] width 141 height 40
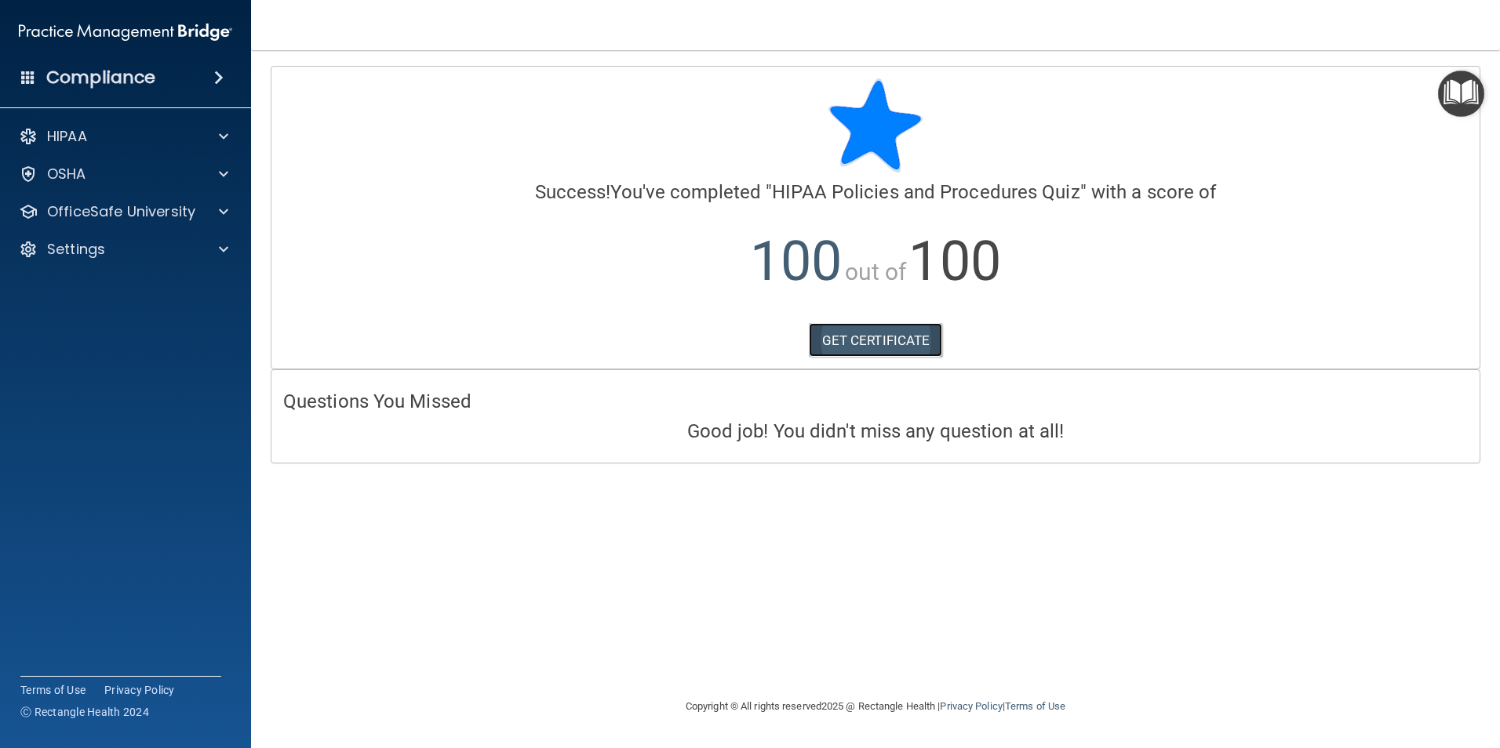
click at [860, 334] on link "GET CERTIFICATE" at bounding box center [876, 340] width 134 height 35
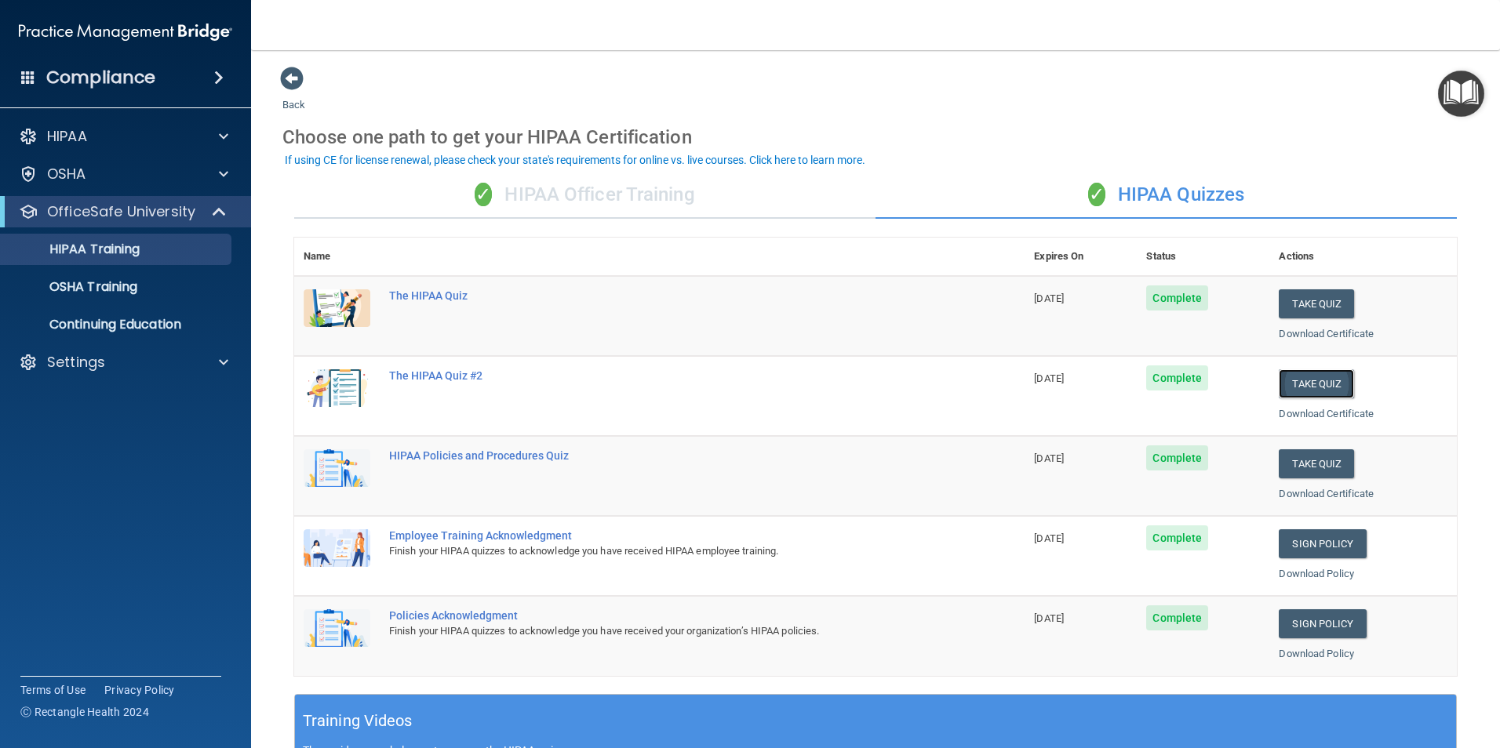
click at [1300, 380] on button "Take Quiz" at bounding box center [1315, 383] width 75 height 29
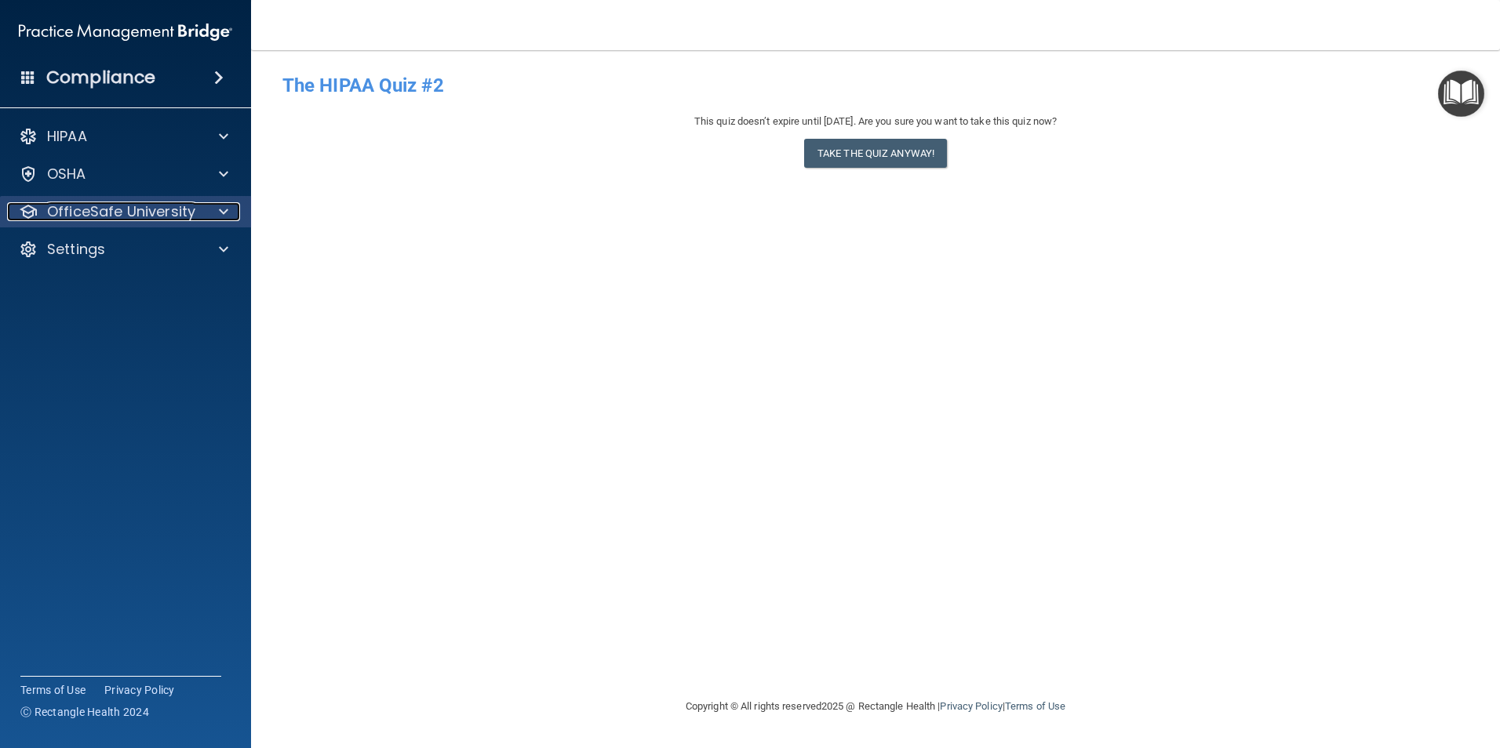
click at [148, 213] on p "OfficeSafe University" at bounding box center [121, 211] width 148 height 19
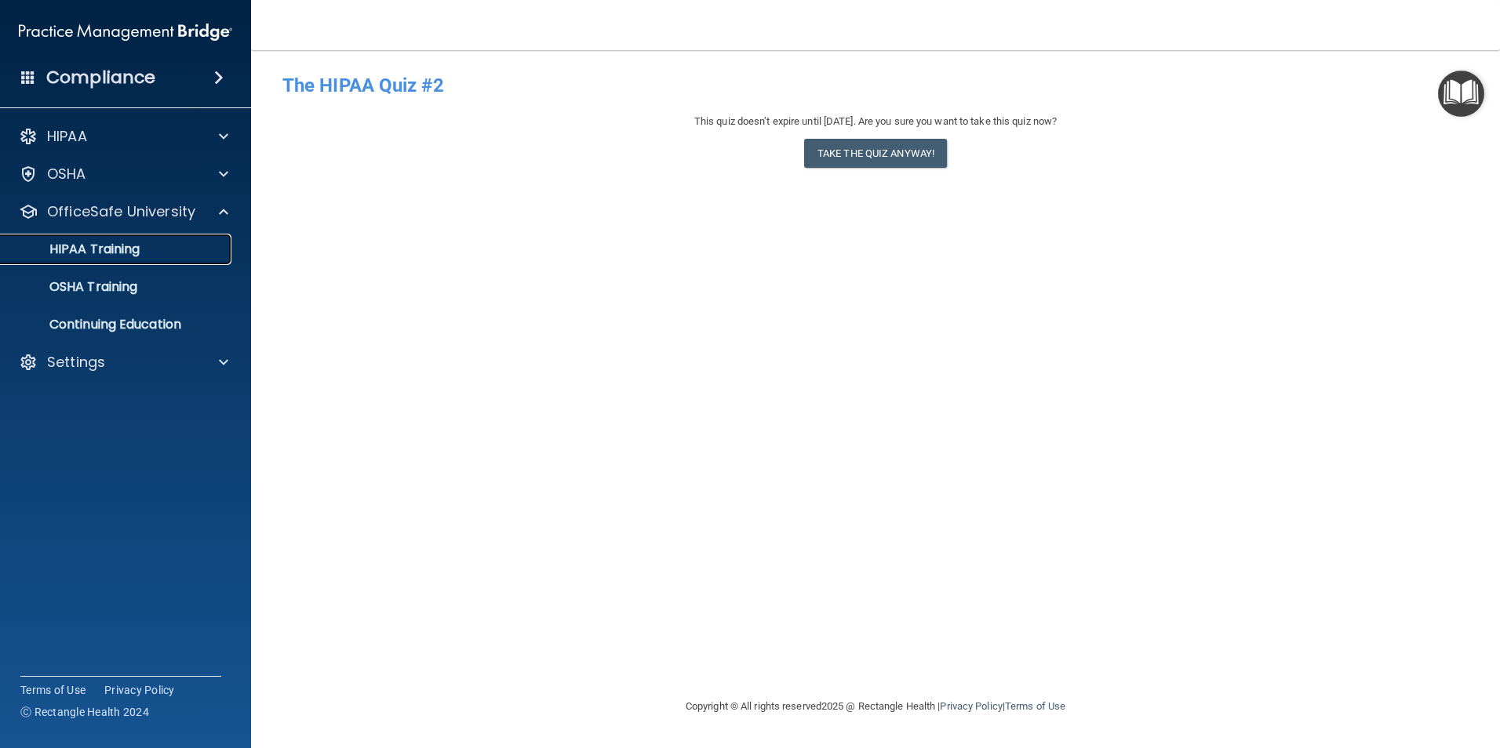
click at [116, 253] on p "HIPAA Training" at bounding box center [74, 250] width 129 height 16
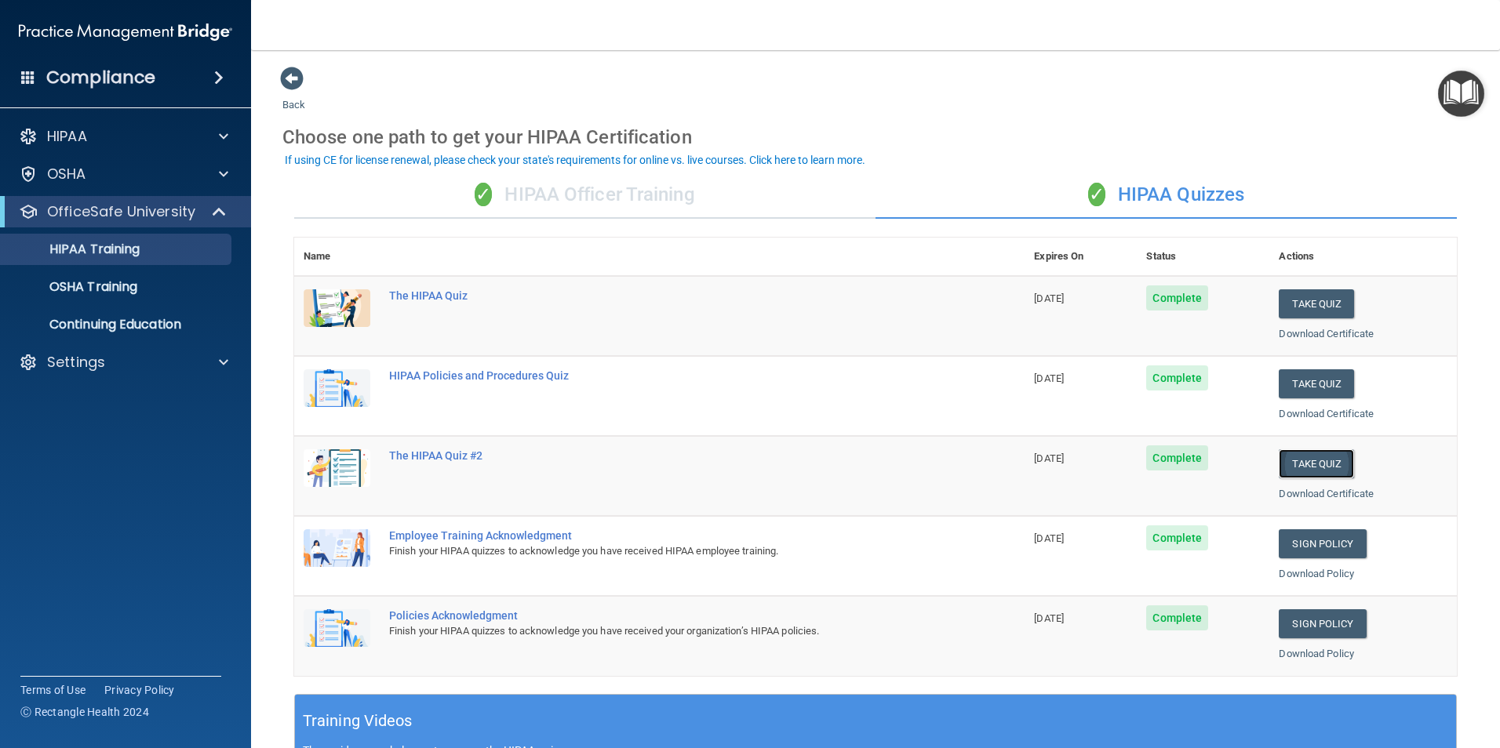
click at [1311, 463] on button "Take Quiz" at bounding box center [1315, 463] width 75 height 29
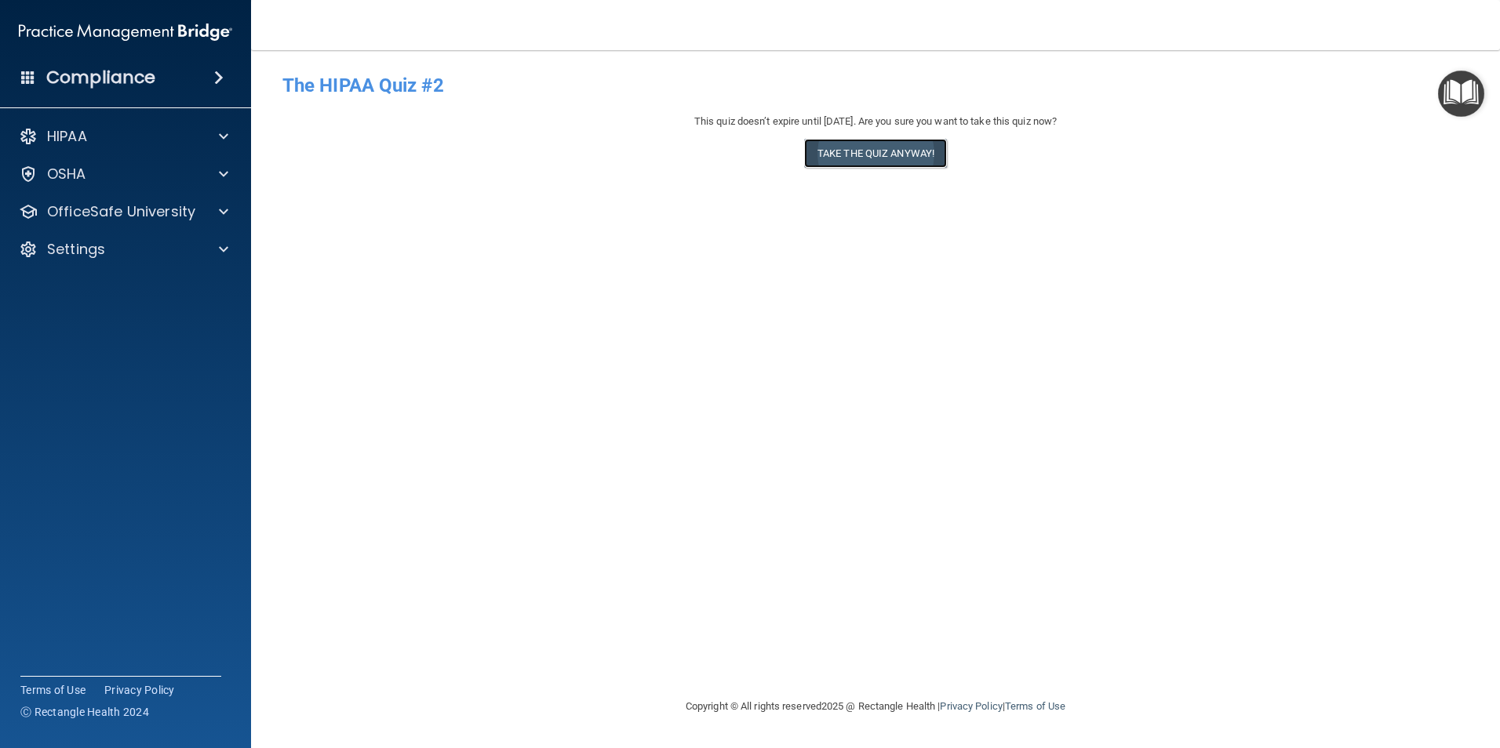
click at [886, 151] on button "Take the quiz anyway!" at bounding box center [875, 153] width 143 height 29
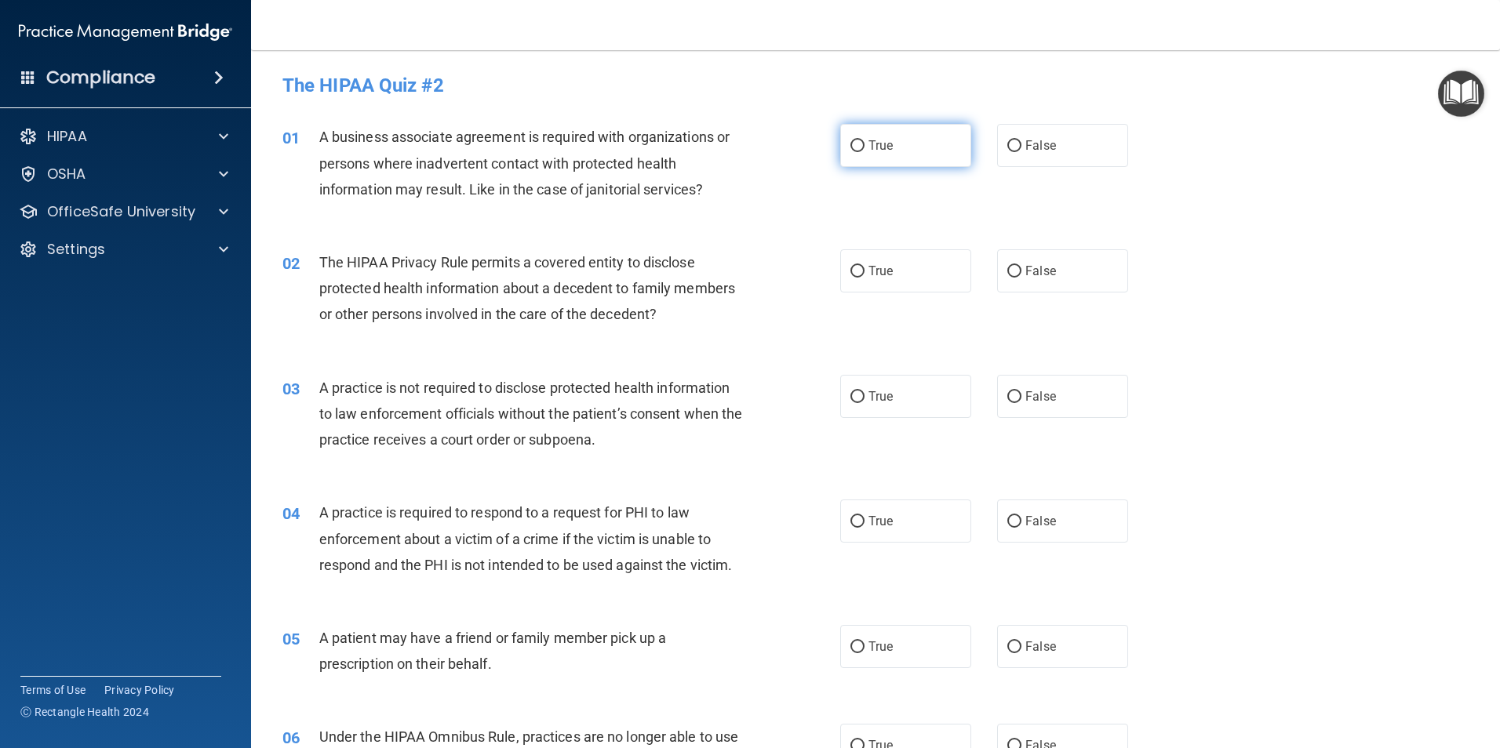
click at [860, 140] on label "True" at bounding box center [905, 145] width 131 height 43
click at [860, 140] on input "True" at bounding box center [857, 146] width 14 height 12
radio input "true"
click at [850, 271] on input "True" at bounding box center [857, 272] width 14 height 12
radio input "true"
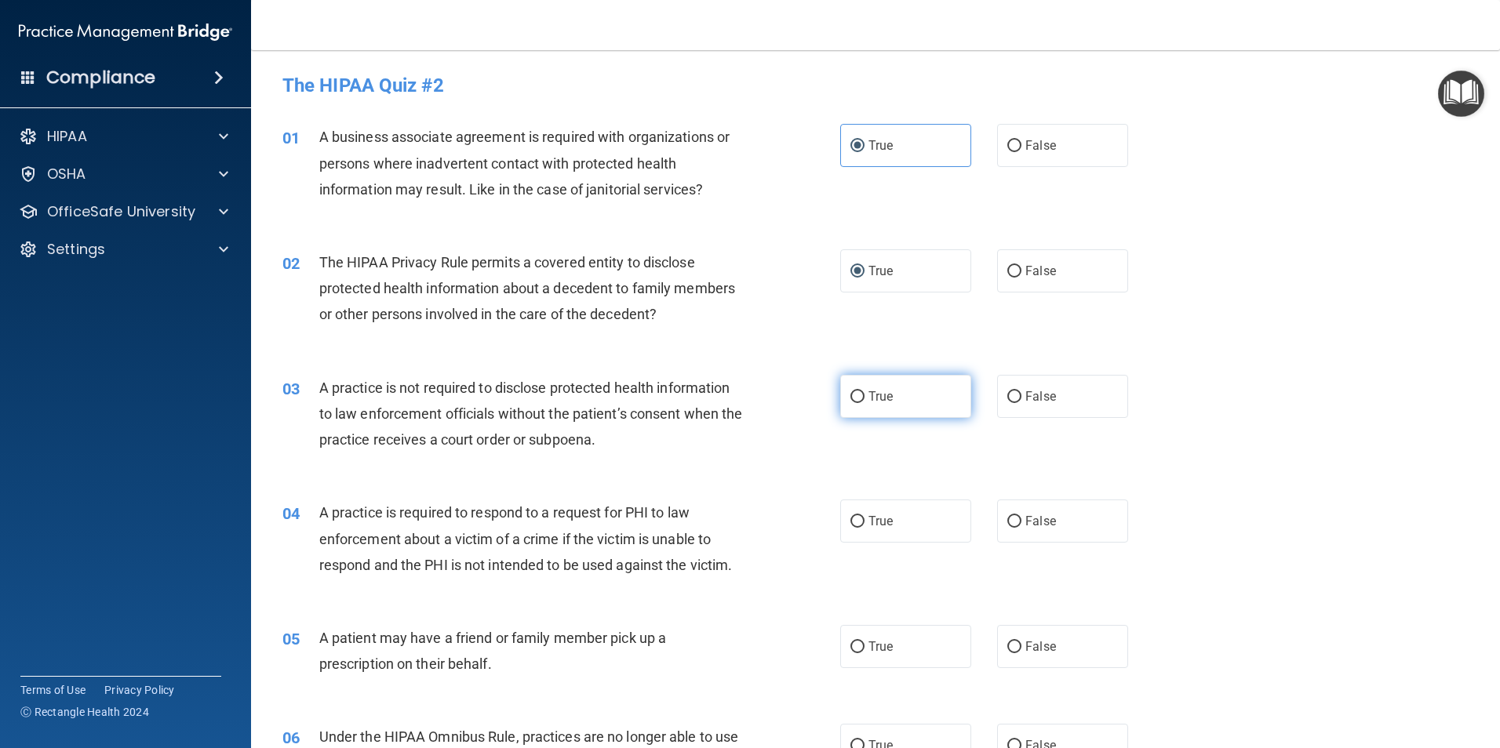
click at [856, 392] on input "True" at bounding box center [857, 397] width 14 height 12
radio input "true"
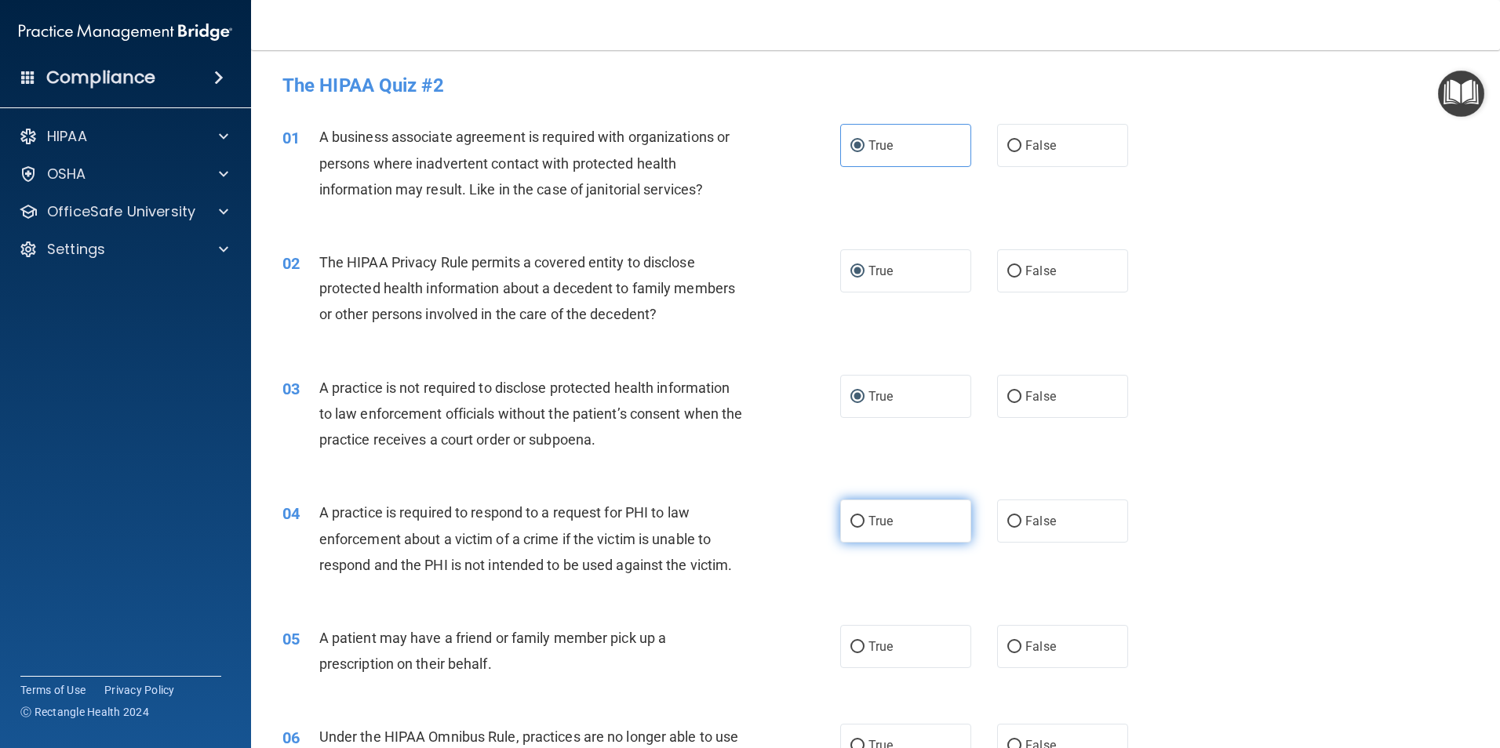
click at [853, 518] on input "True" at bounding box center [857, 522] width 14 height 12
radio input "true"
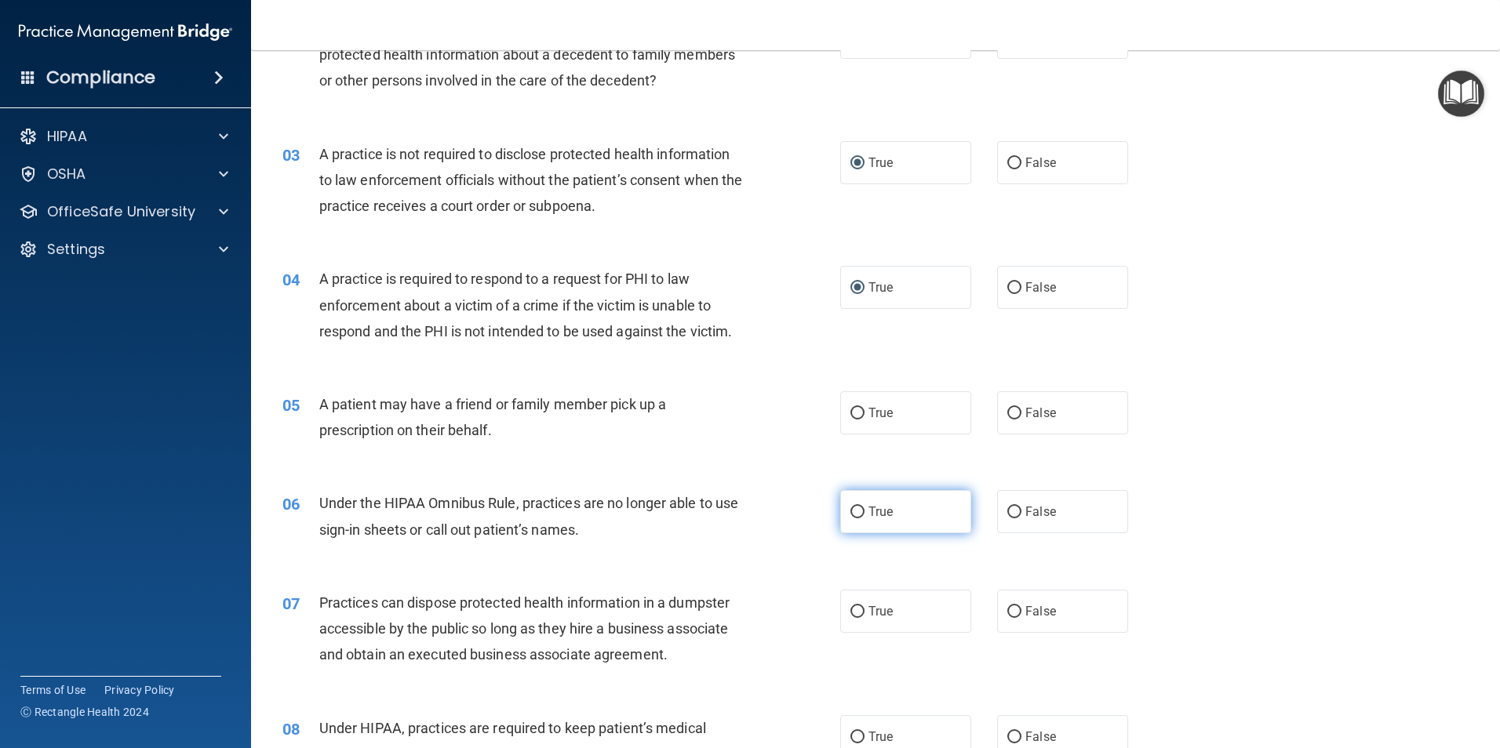
scroll to position [235, 0]
click at [850, 406] on input "True" at bounding box center [857, 412] width 14 height 12
radio input "true"
click at [853, 512] on input "True" at bounding box center [857, 511] width 14 height 12
radio input "true"
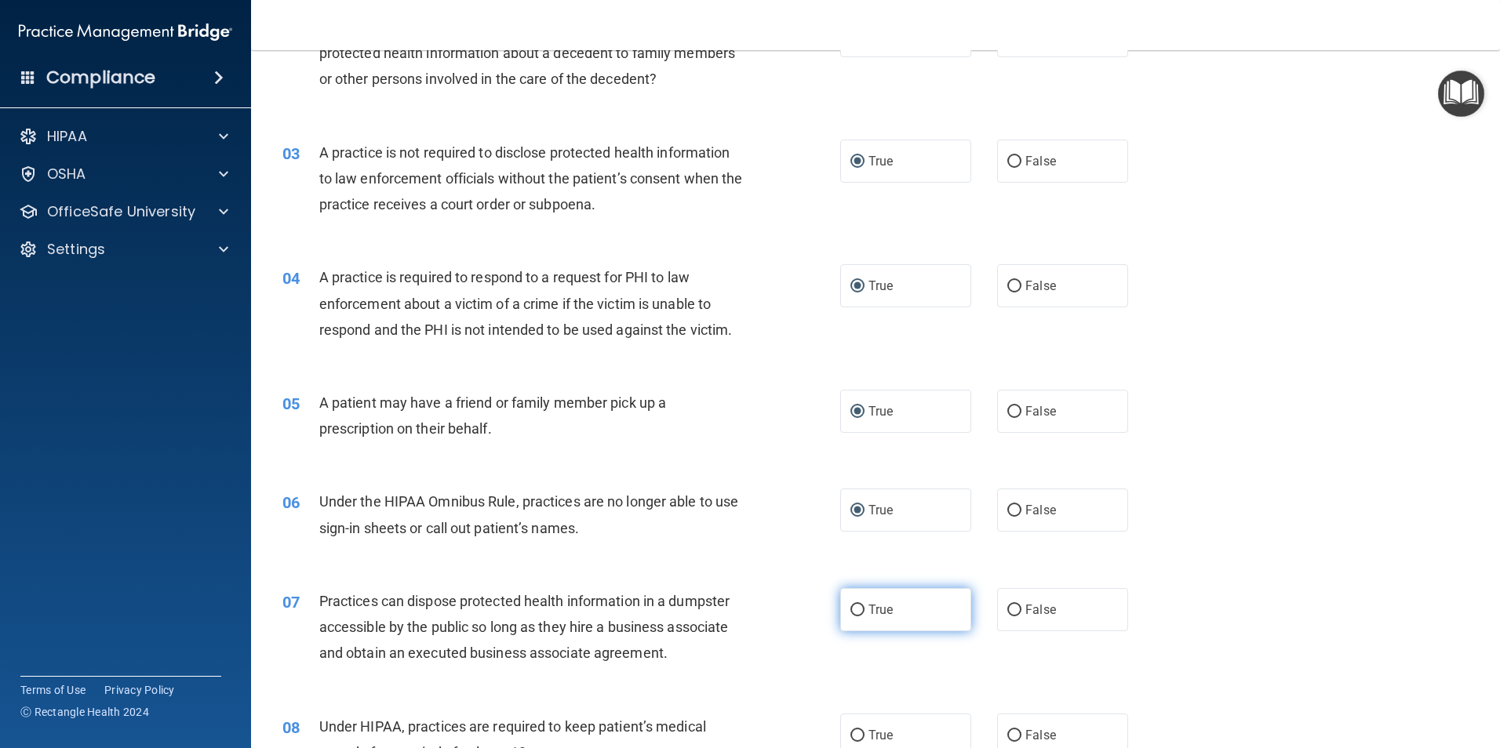
click at [850, 609] on input "True" at bounding box center [857, 611] width 14 height 12
radio input "true"
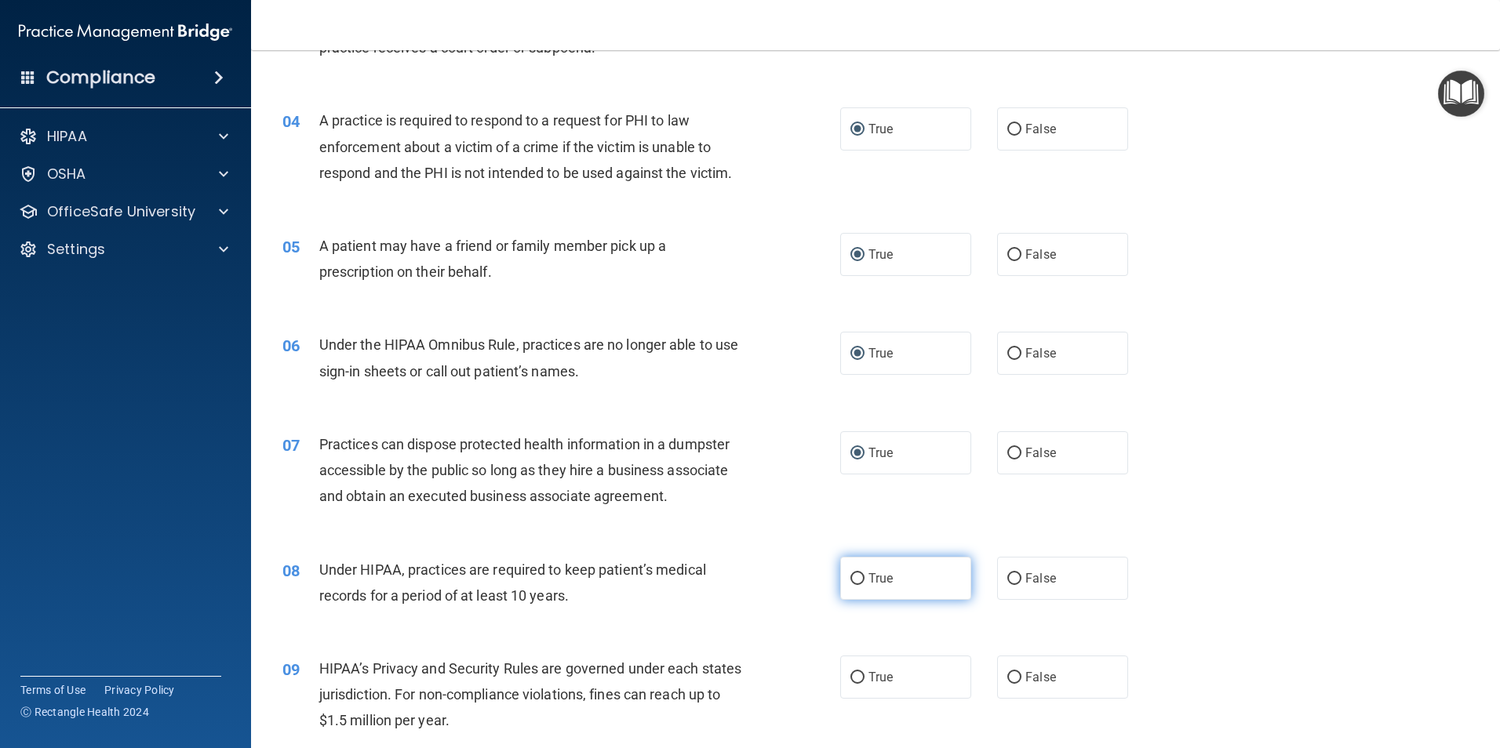
click at [852, 573] on input "True" at bounding box center [857, 579] width 14 height 12
radio input "true"
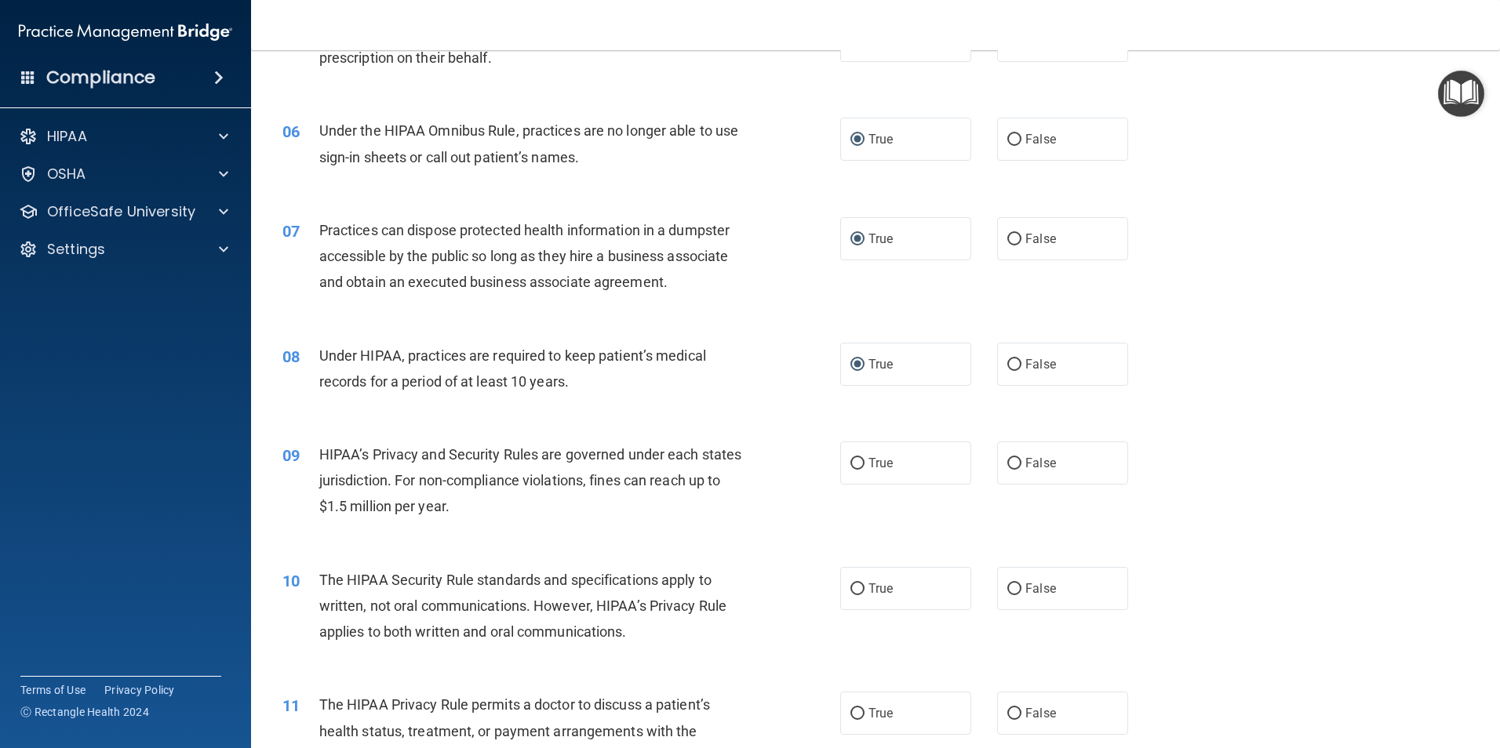
scroll to position [627, 0]
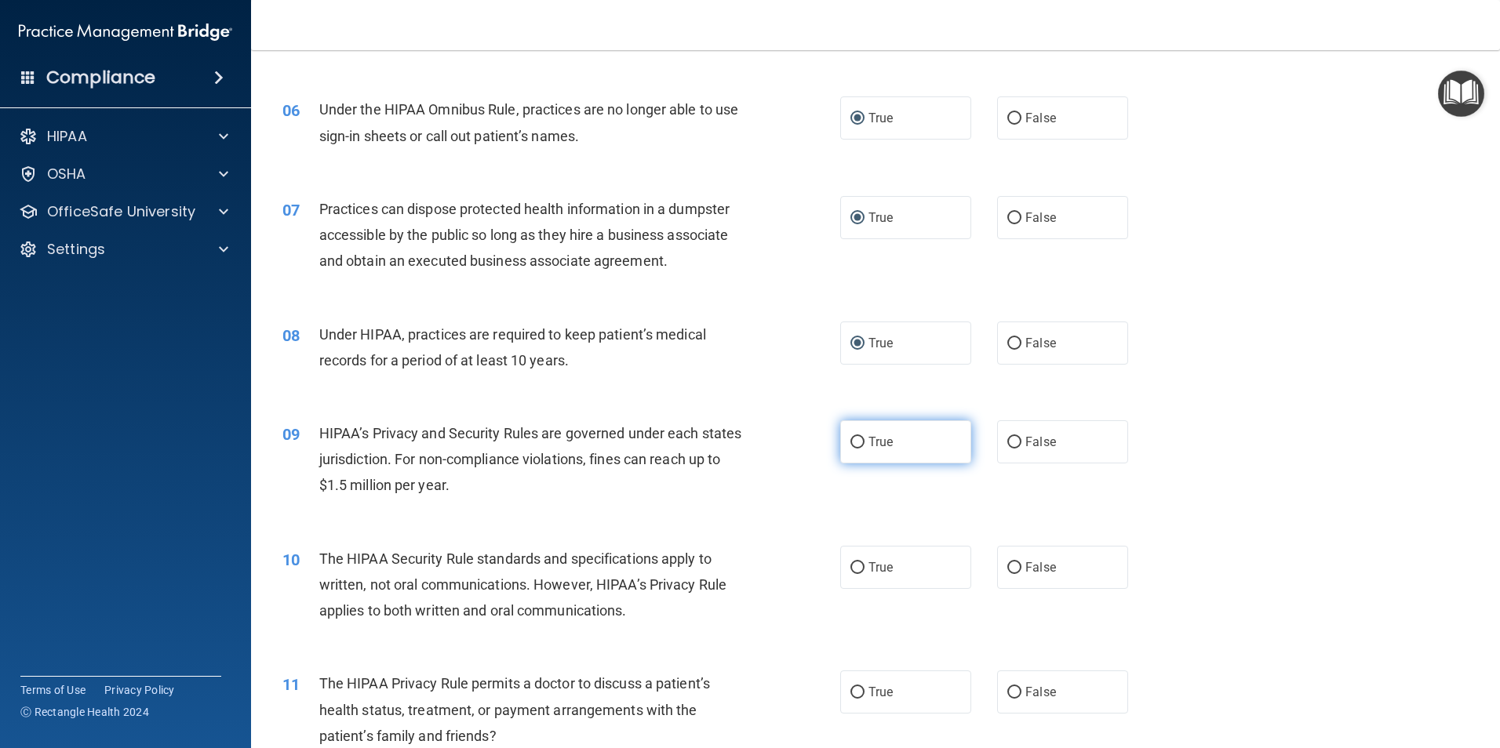
click at [853, 437] on input "True" at bounding box center [857, 443] width 14 height 12
radio input "true"
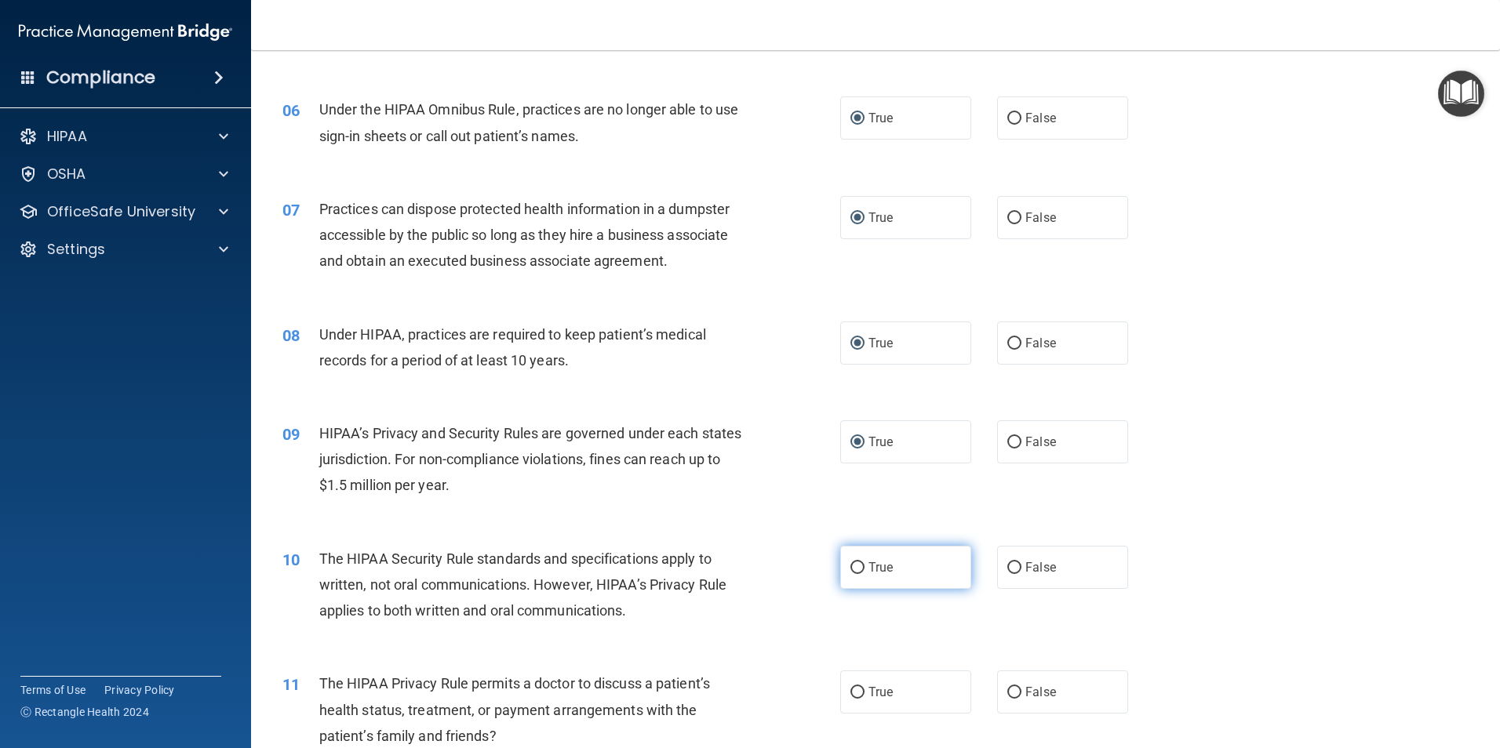
click at [850, 566] on input "True" at bounding box center [857, 568] width 14 height 12
radio input "true"
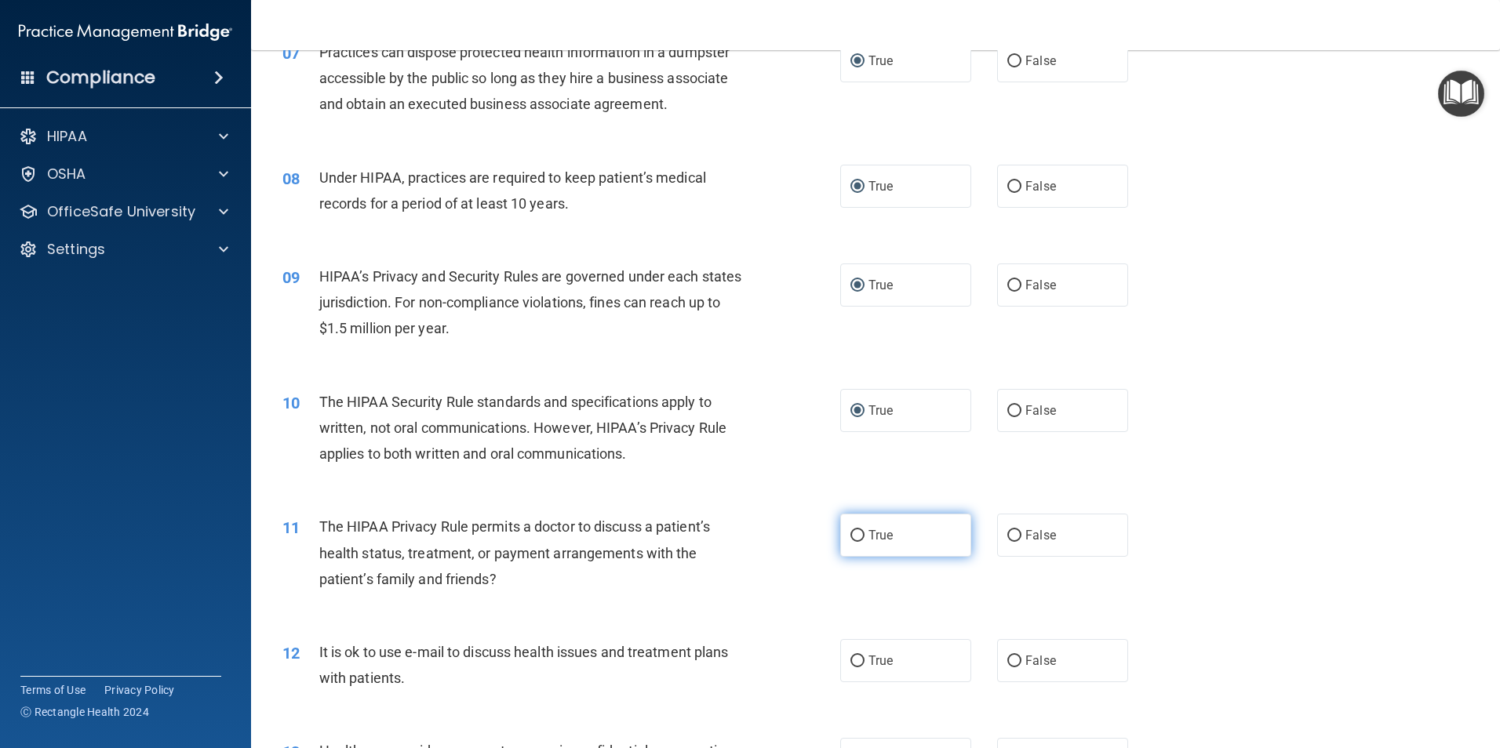
click at [852, 536] on input "True" at bounding box center [857, 536] width 14 height 12
radio input "true"
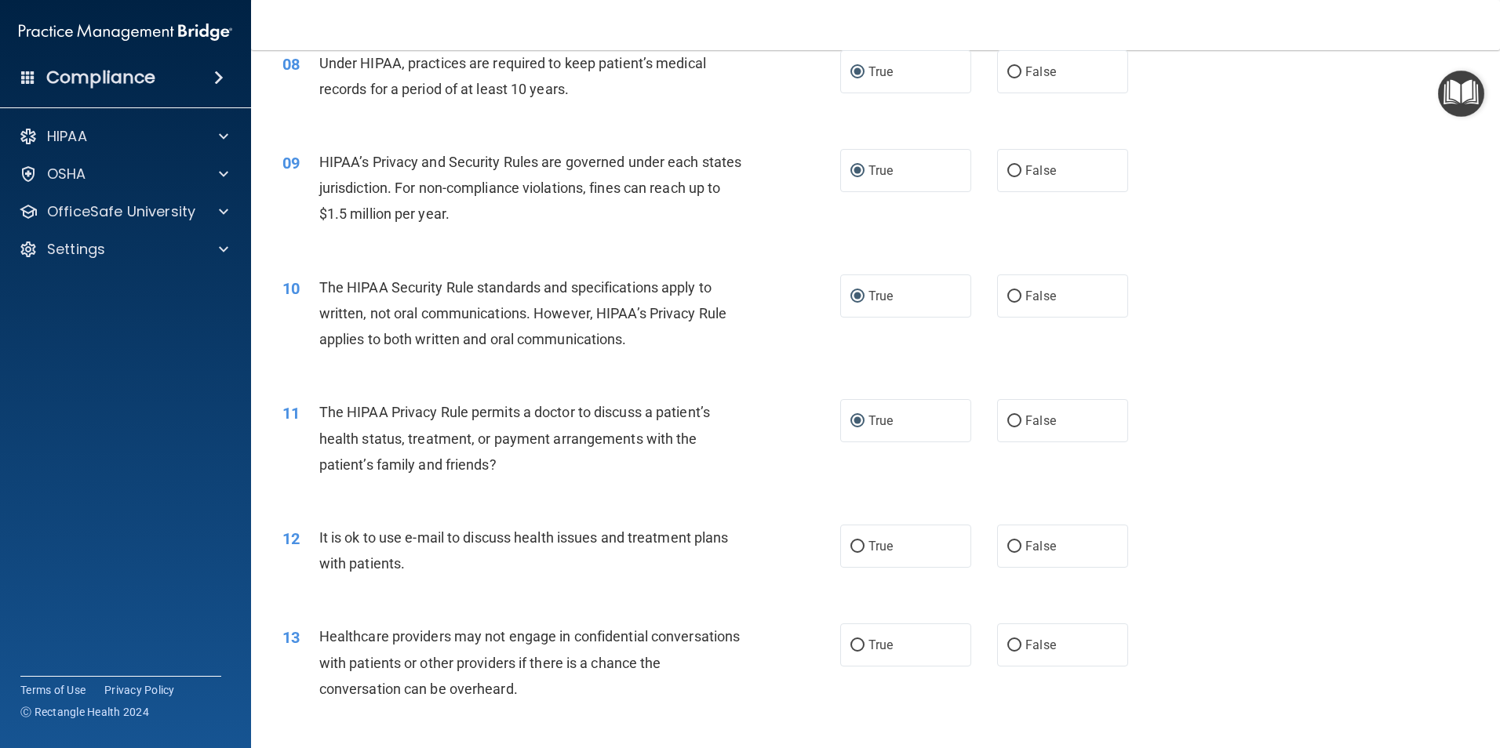
scroll to position [941, 0]
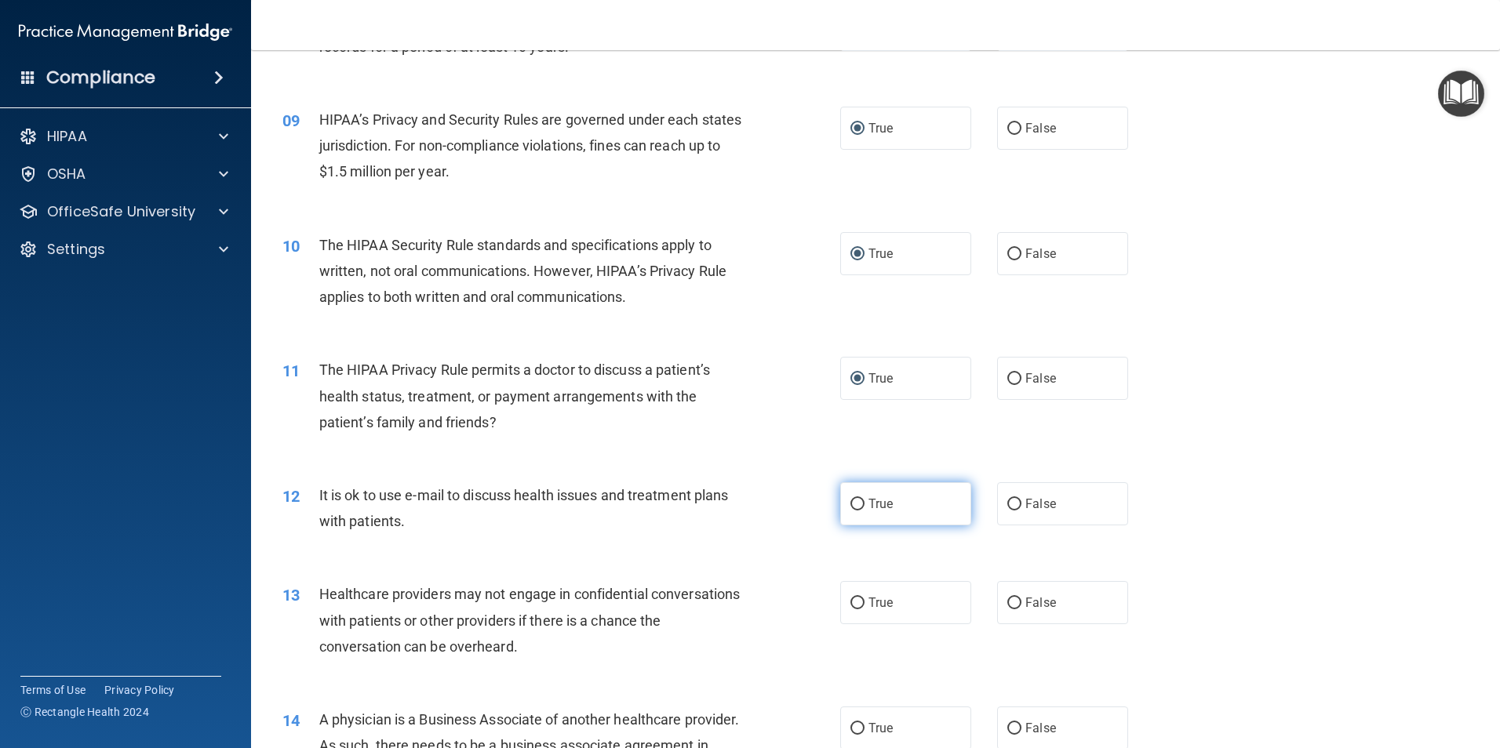
click at [850, 504] on input "True" at bounding box center [857, 505] width 14 height 12
radio input "true"
drag, startPoint x: 853, startPoint y: 602, endPoint x: 860, endPoint y: 610, distance: 10.6
click at [853, 601] on input "True" at bounding box center [857, 604] width 14 height 12
radio input "true"
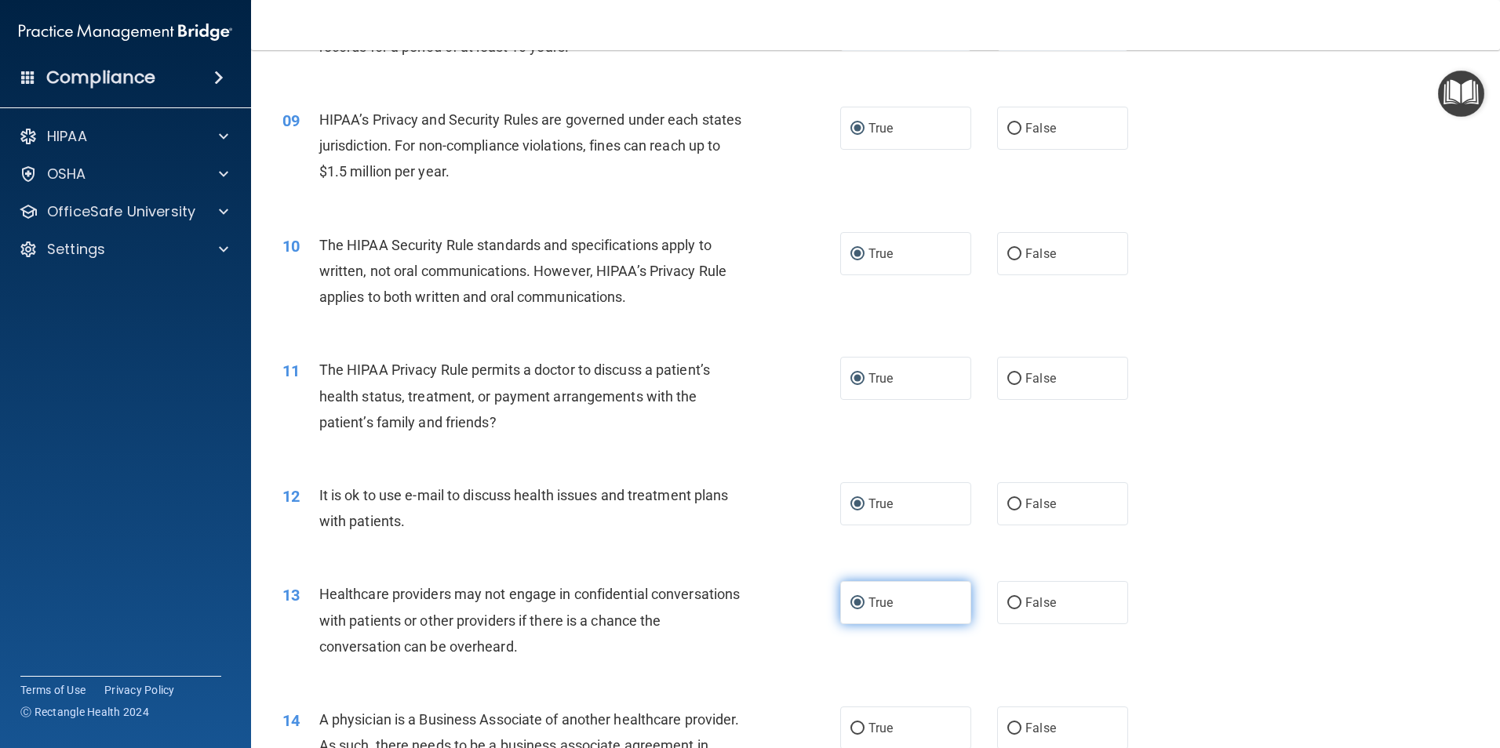
scroll to position [1020, 0]
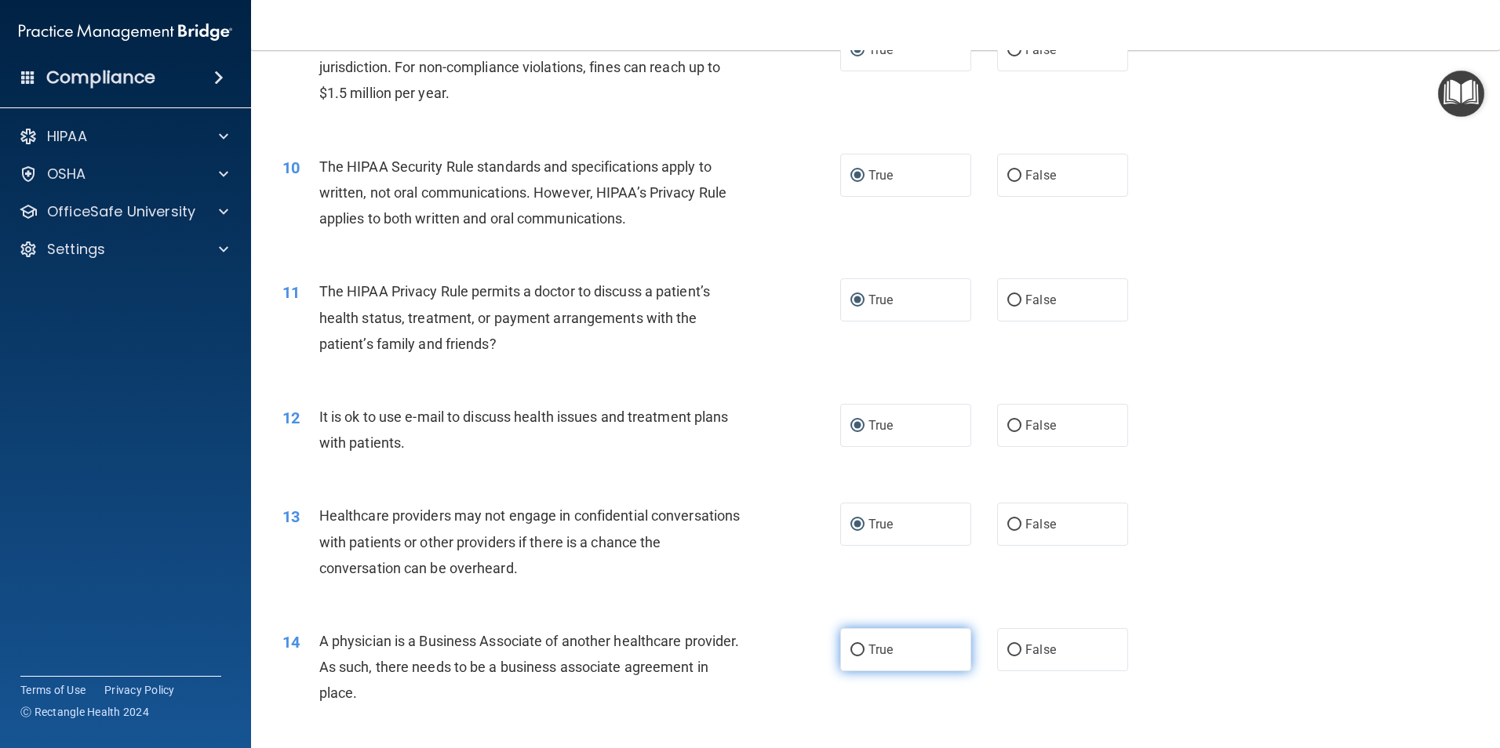
drag, startPoint x: 853, startPoint y: 645, endPoint x: 871, endPoint y: 645, distance: 17.3
click at [852, 645] on input "True" at bounding box center [857, 651] width 14 height 12
radio input "true"
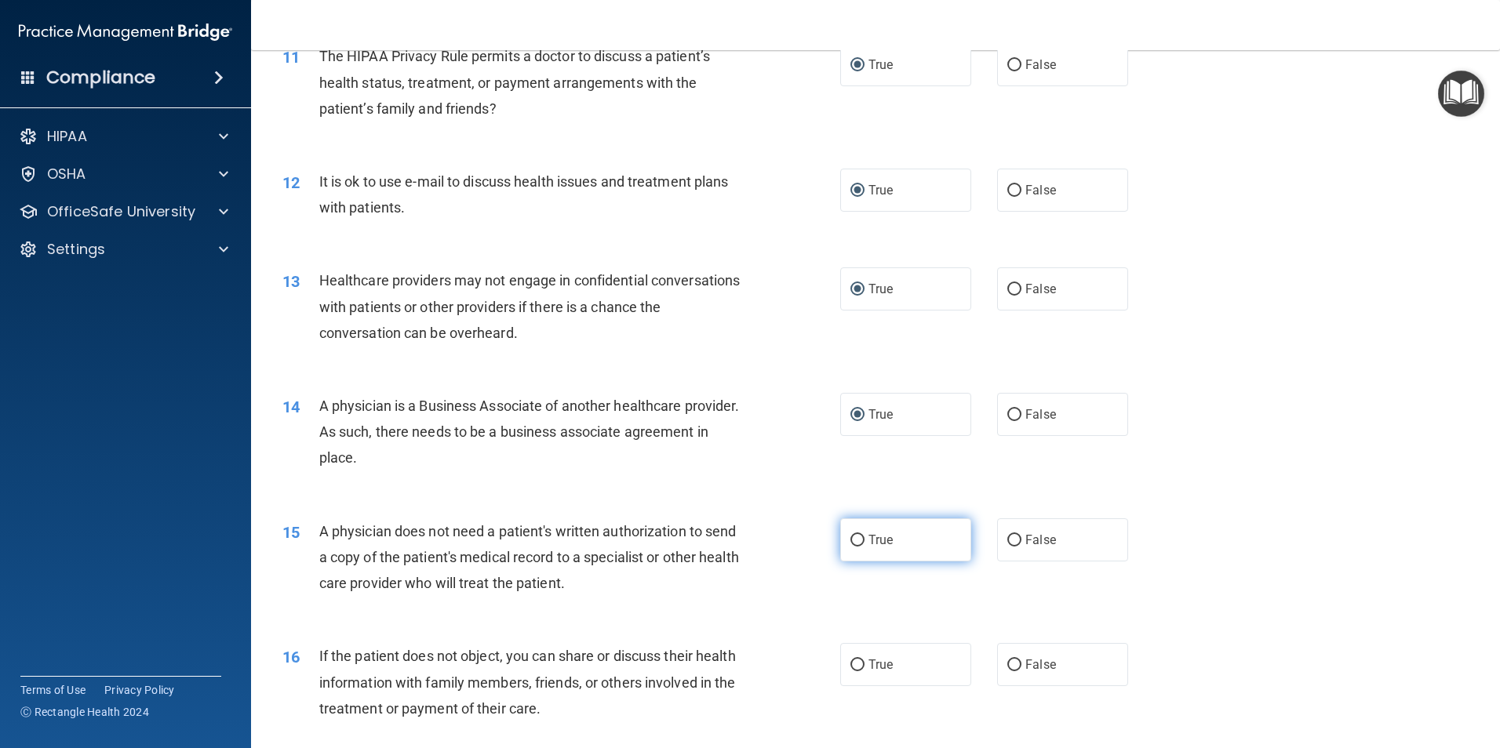
click at [855, 540] on input "True" at bounding box center [857, 541] width 14 height 12
radio input "true"
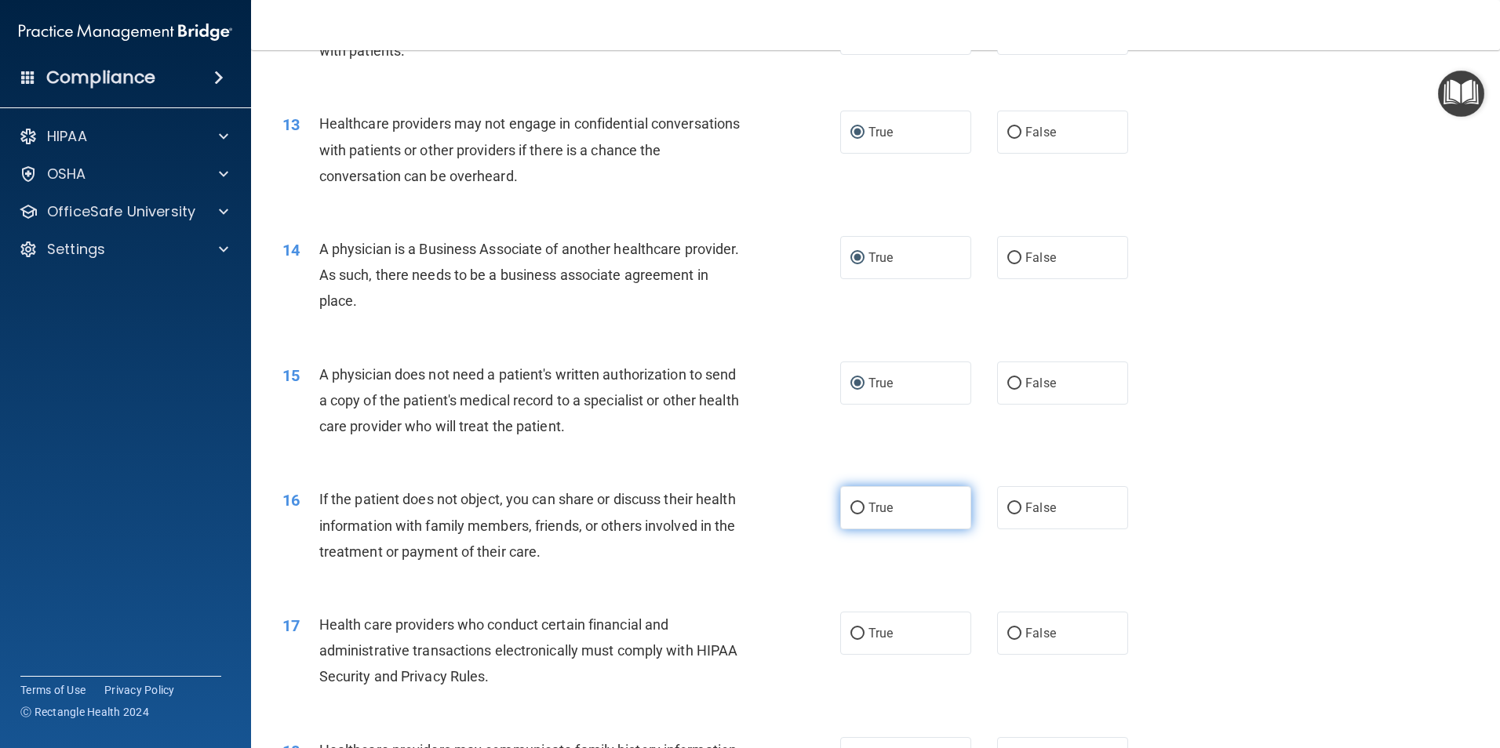
click at [850, 507] on input "True" at bounding box center [857, 509] width 14 height 12
radio input "true"
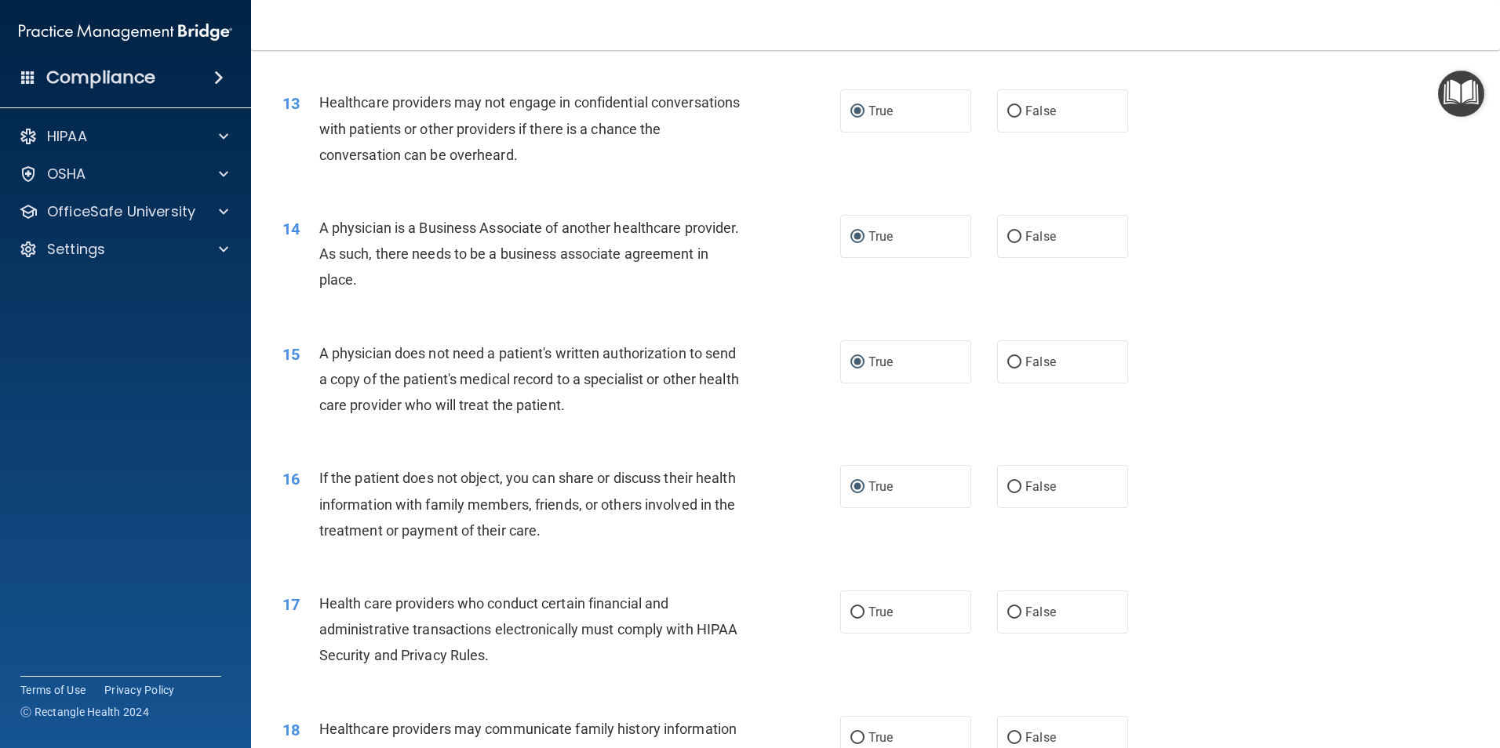
scroll to position [1490, 0]
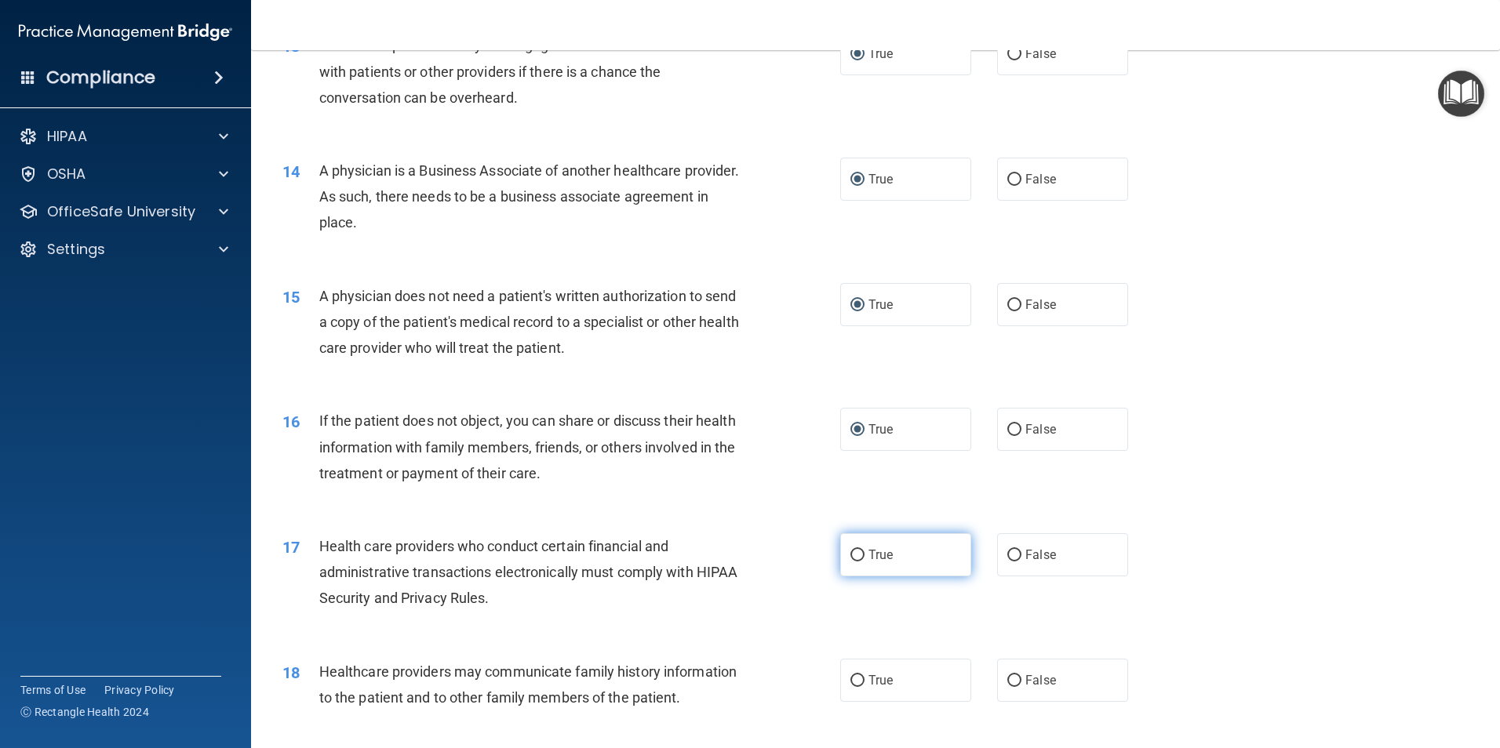
click at [850, 550] on input "True" at bounding box center [857, 556] width 14 height 12
radio input "true"
click at [858, 682] on input "True" at bounding box center [857, 681] width 14 height 12
radio input "true"
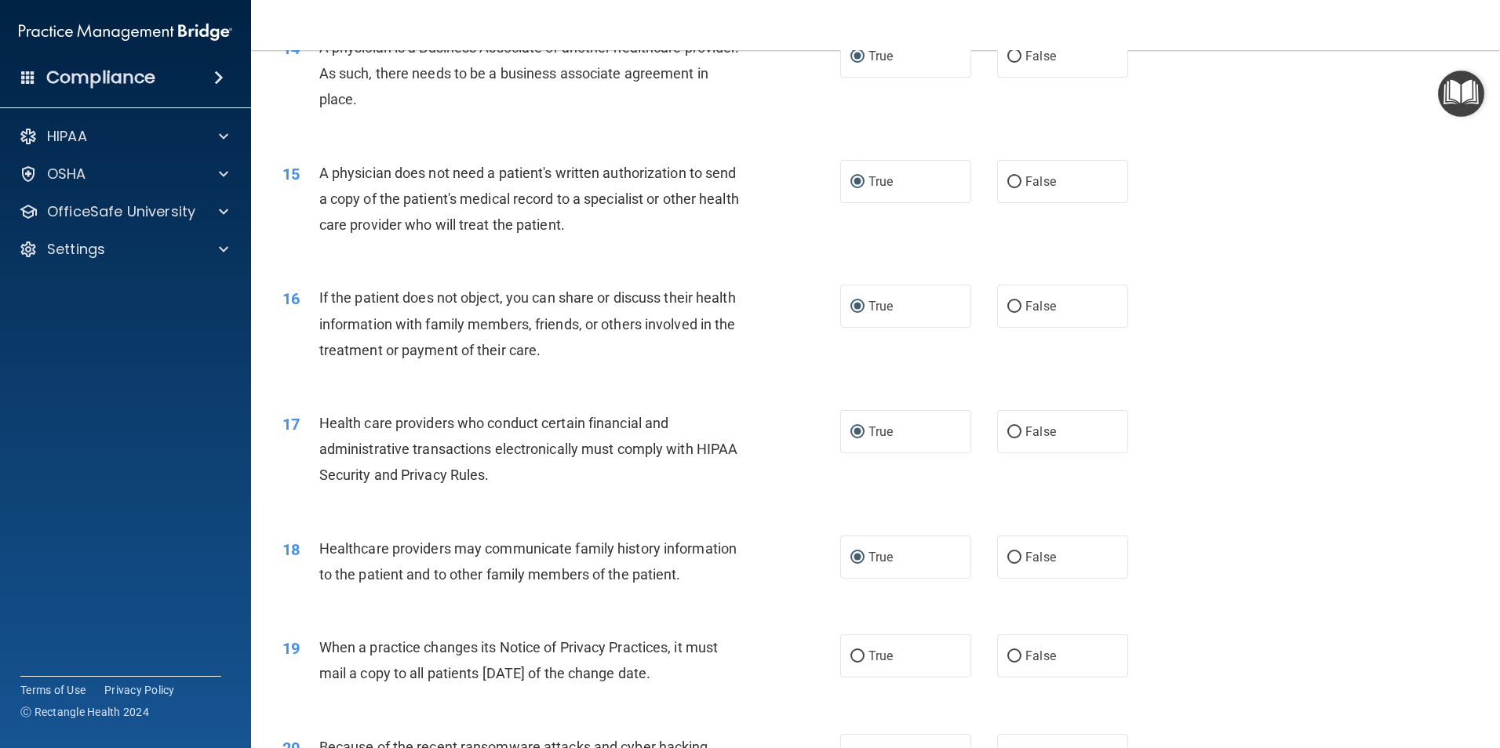
scroll to position [1961, 0]
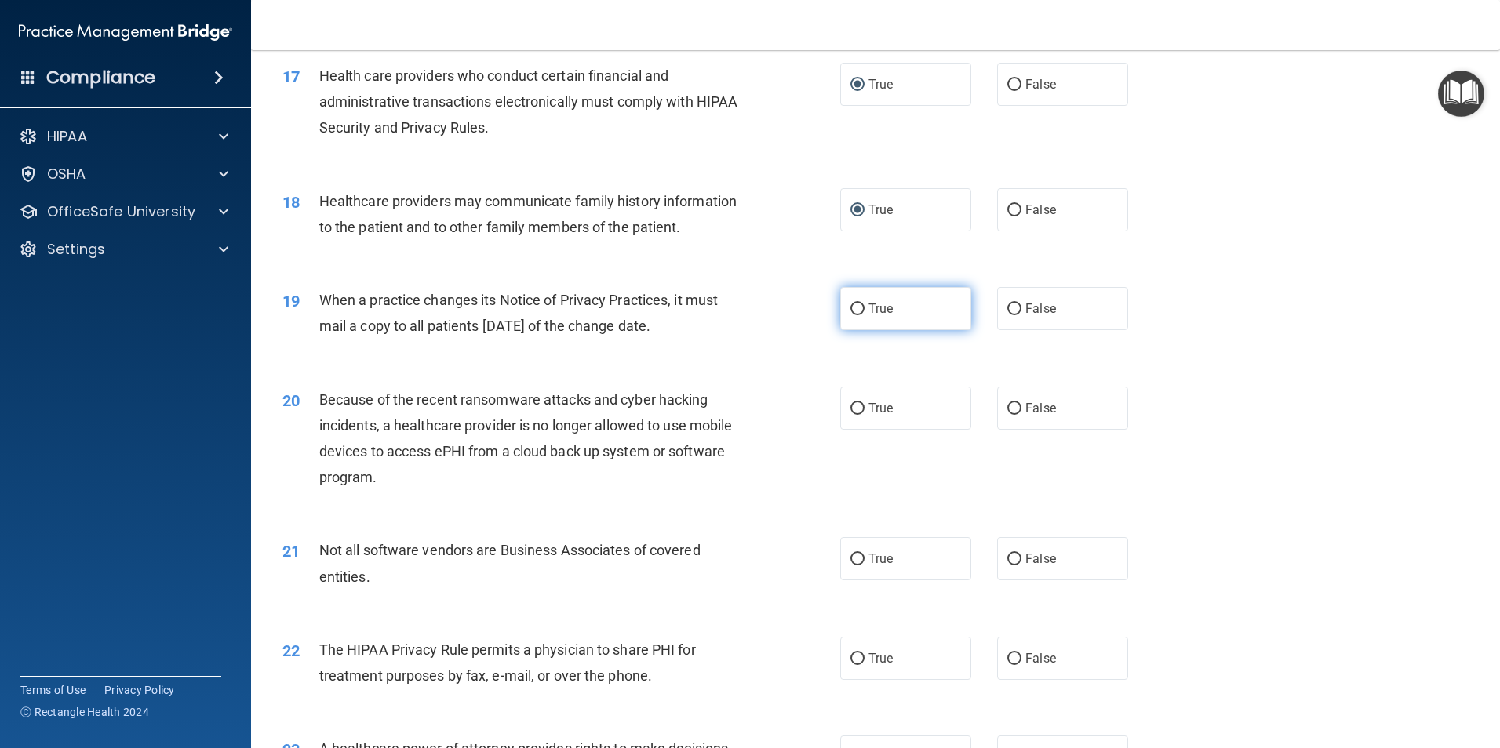
click at [853, 306] on input "True" at bounding box center [857, 310] width 14 height 12
radio input "true"
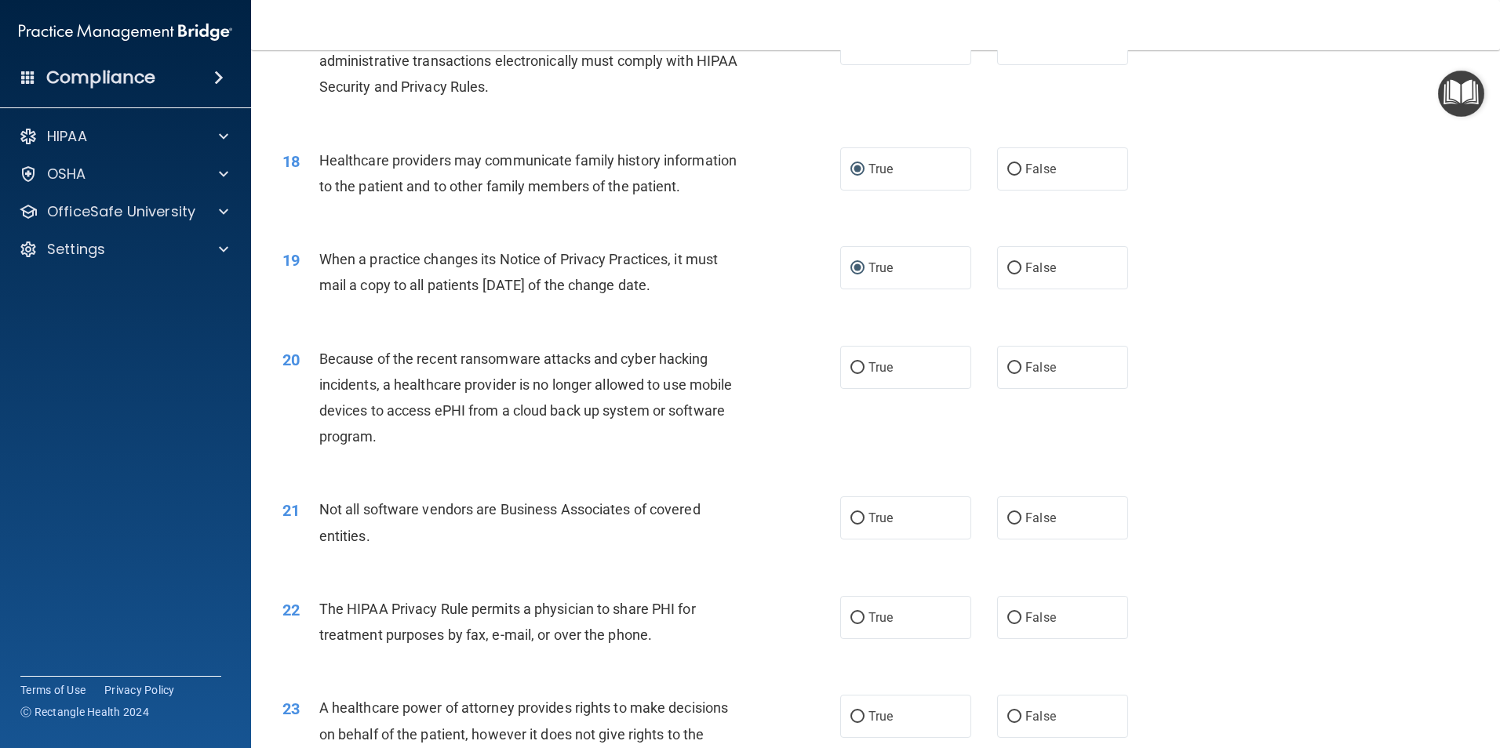
scroll to position [2039, 0]
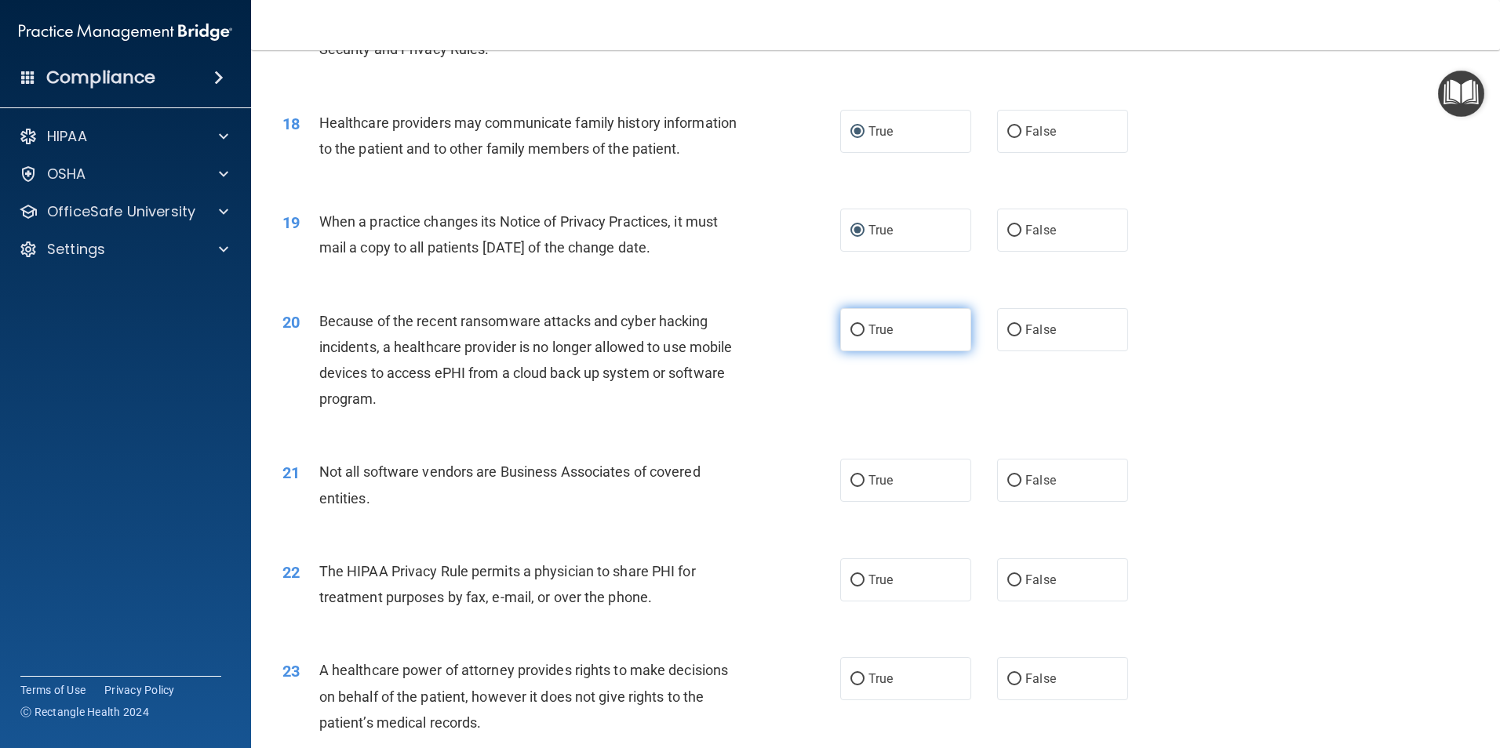
click at [850, 329] on input "True" at bounding box center [857, 331] width 14 height 12
radio input "true"
click at [850, 481] on input "True" at bounding box center [857, 481] width 14 height 12
radio input "true"
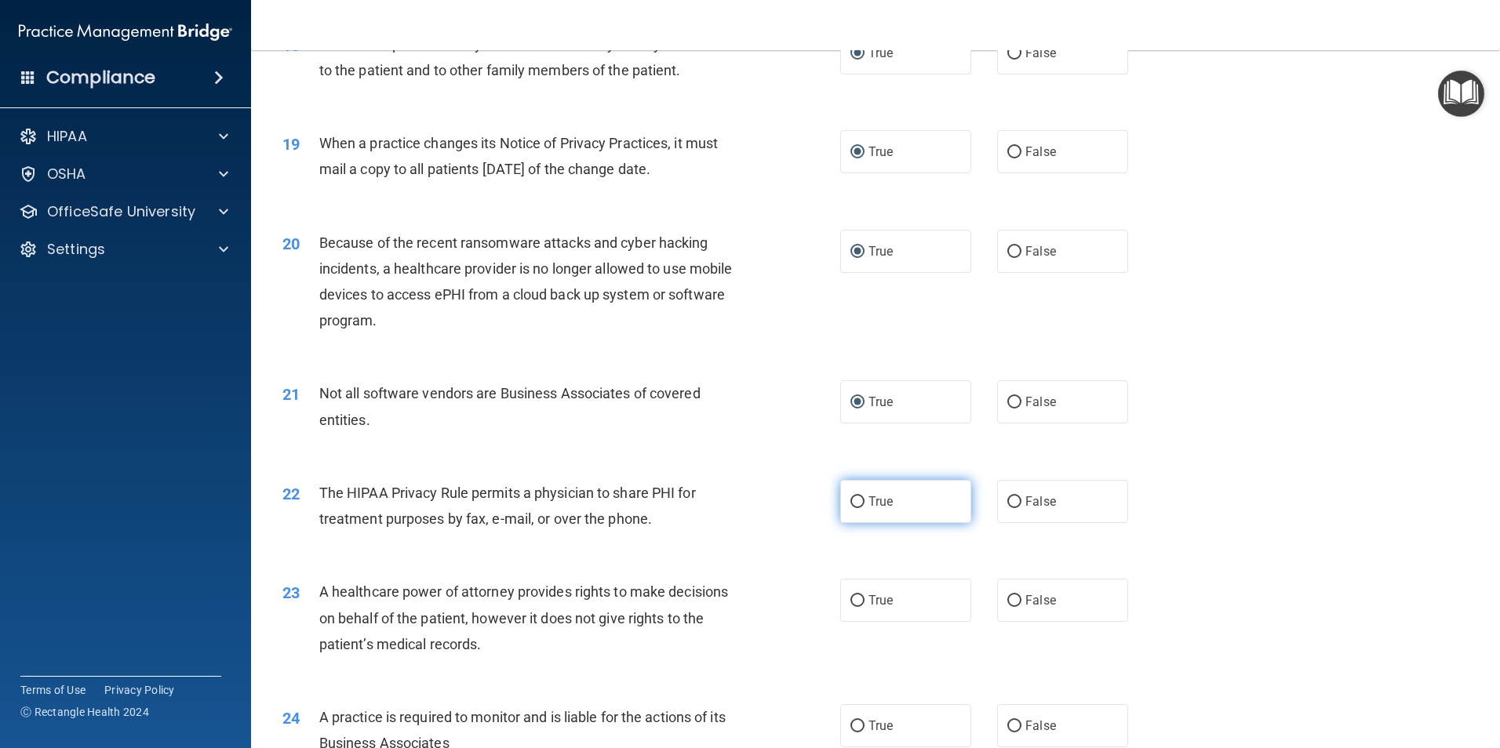
click at [850, 504] on input "True" at bounding box center [857, 502] width 14 height 12
radio input "true"
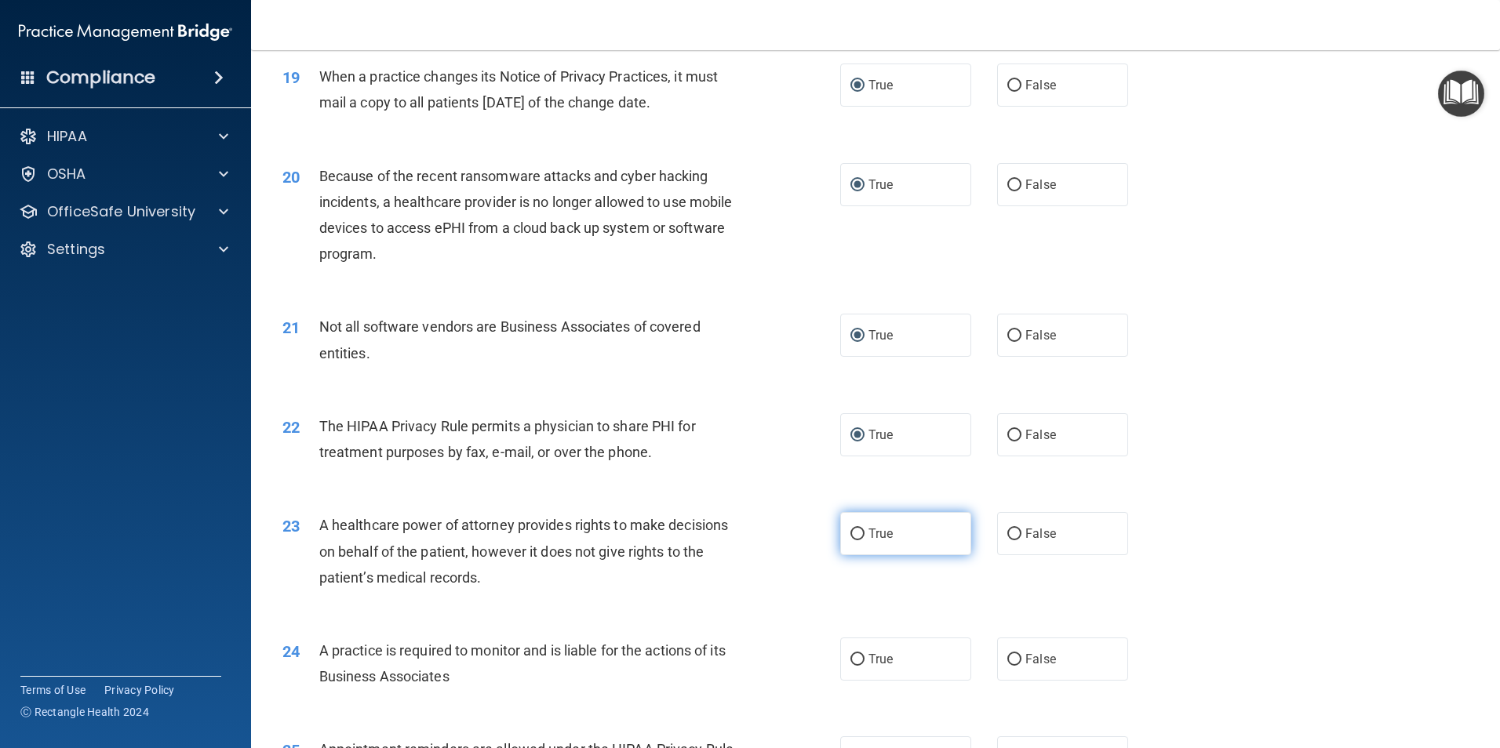
scroll to position [2274, 0]
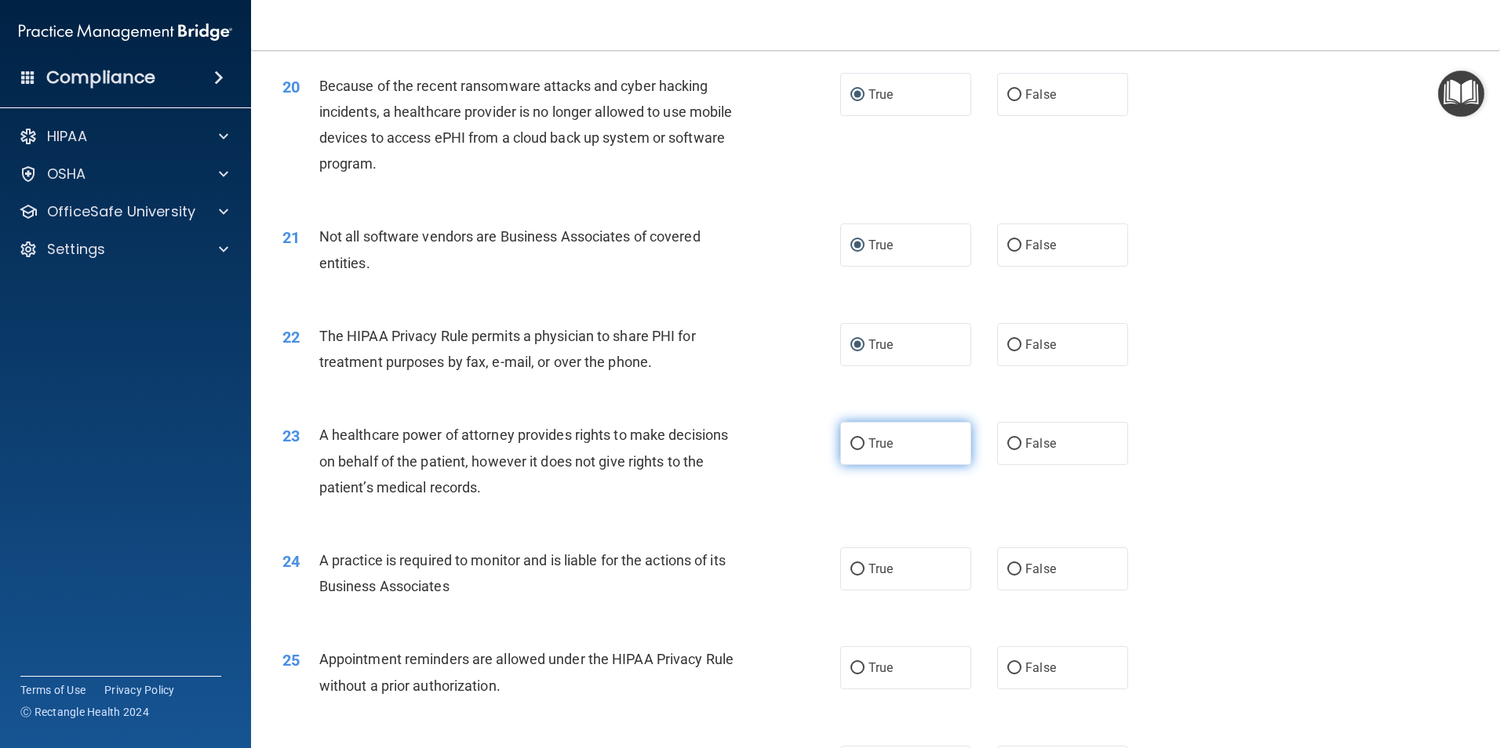
click at [853, 440] on input "True" at bounding box center [857, 444] width 14 height 12
radio input "true"
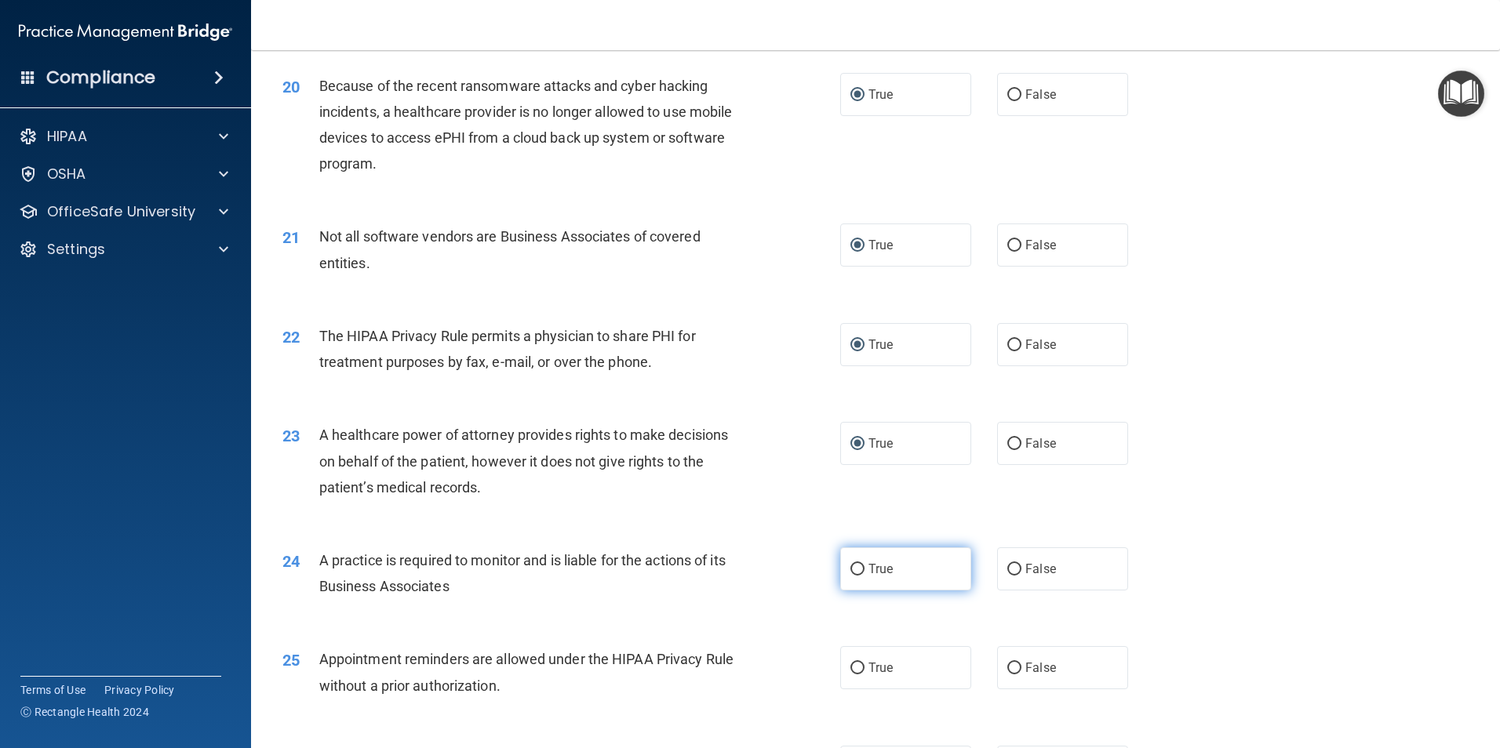
drag, startPoint x: 850, startPoint y: 565, endPoint x: 860, endPoint y: 565, distance: 9.4
click at [852, 565] on input "True" at bounding box center [857, 570] width 14 height 12
radio input "true"
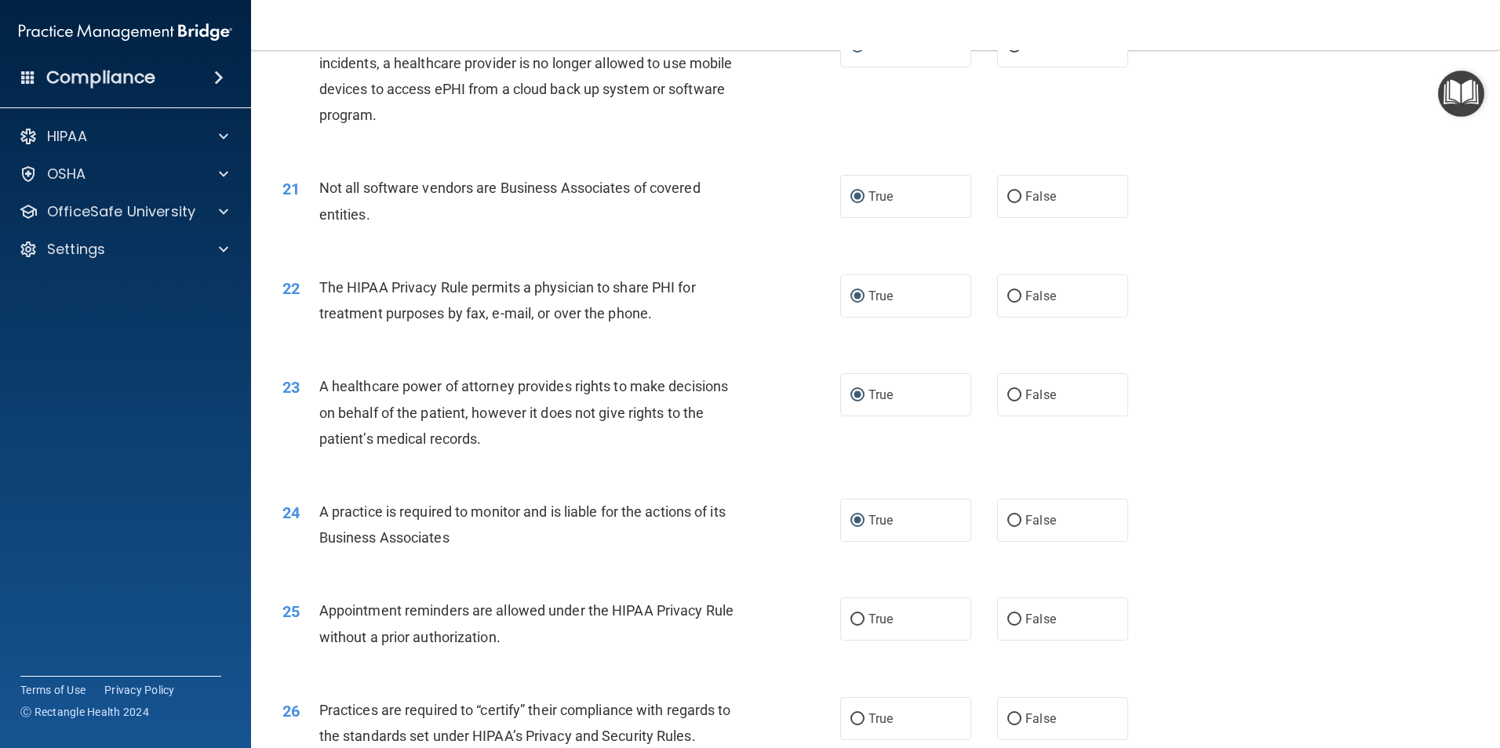
scroll to position [2431, 0]
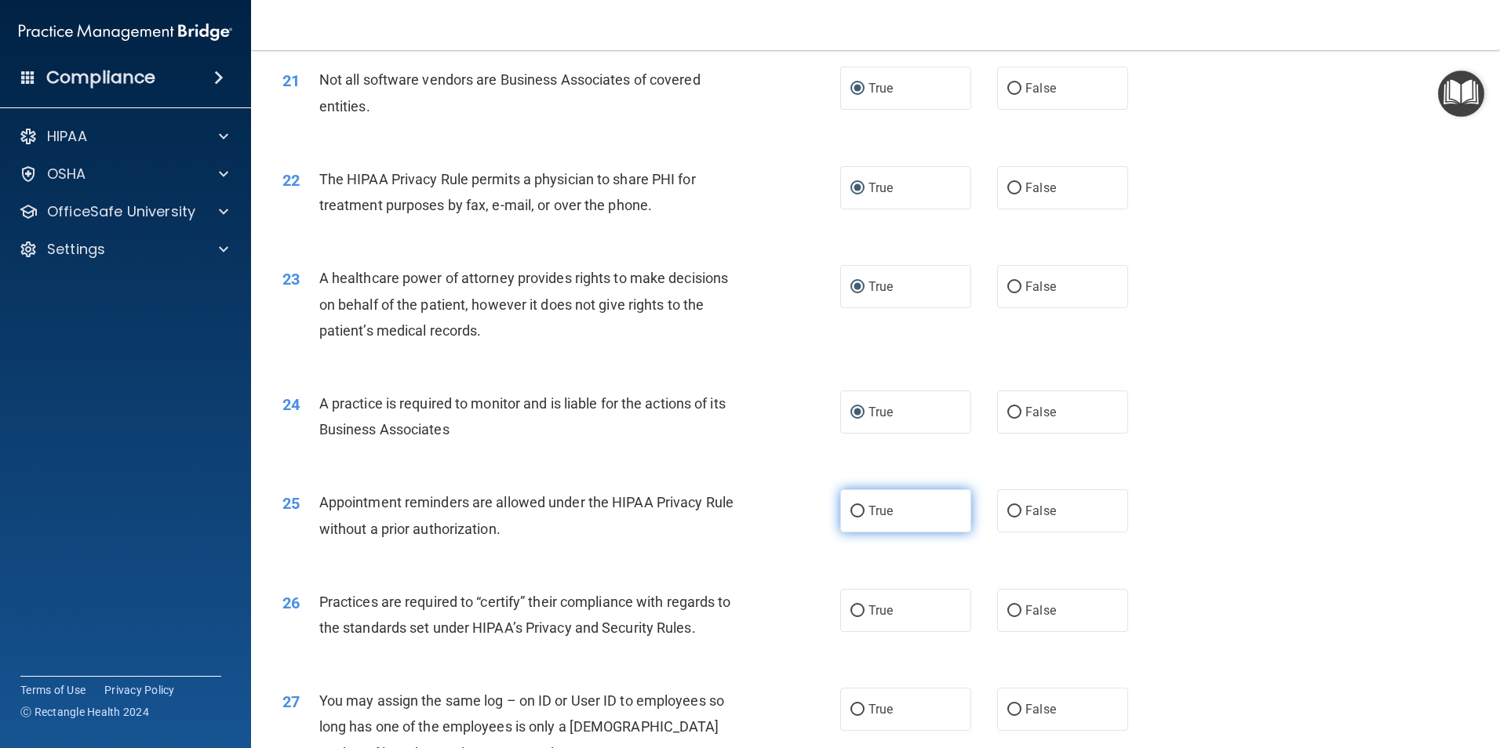
click at [850, 514] on input "True" at bounding box center [857, 512] width 14 height 12
radio input "true"
click at [853, 610] on input "True" at bounding box center [857, 611] width 14 height 12
radio input "true"
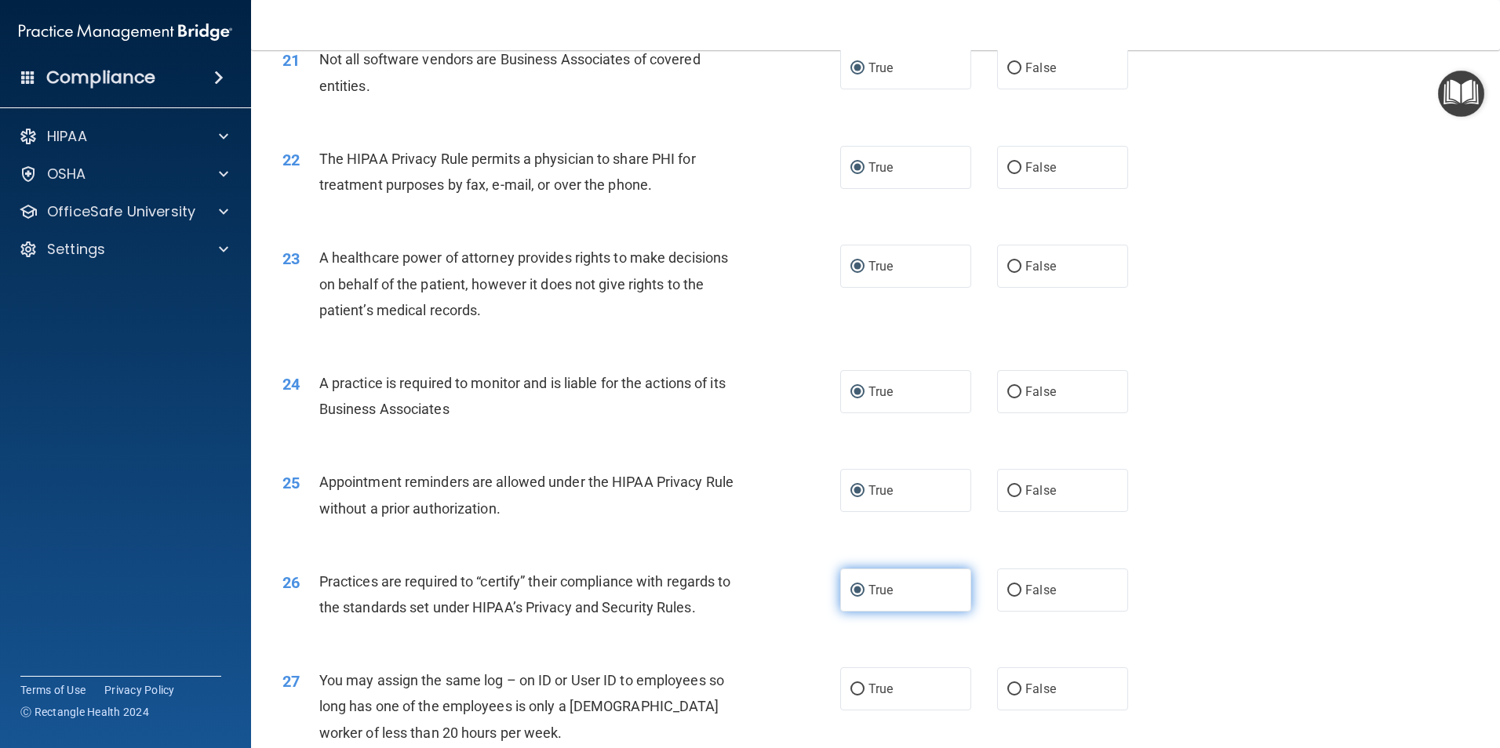
scroll to position [2510, 0]
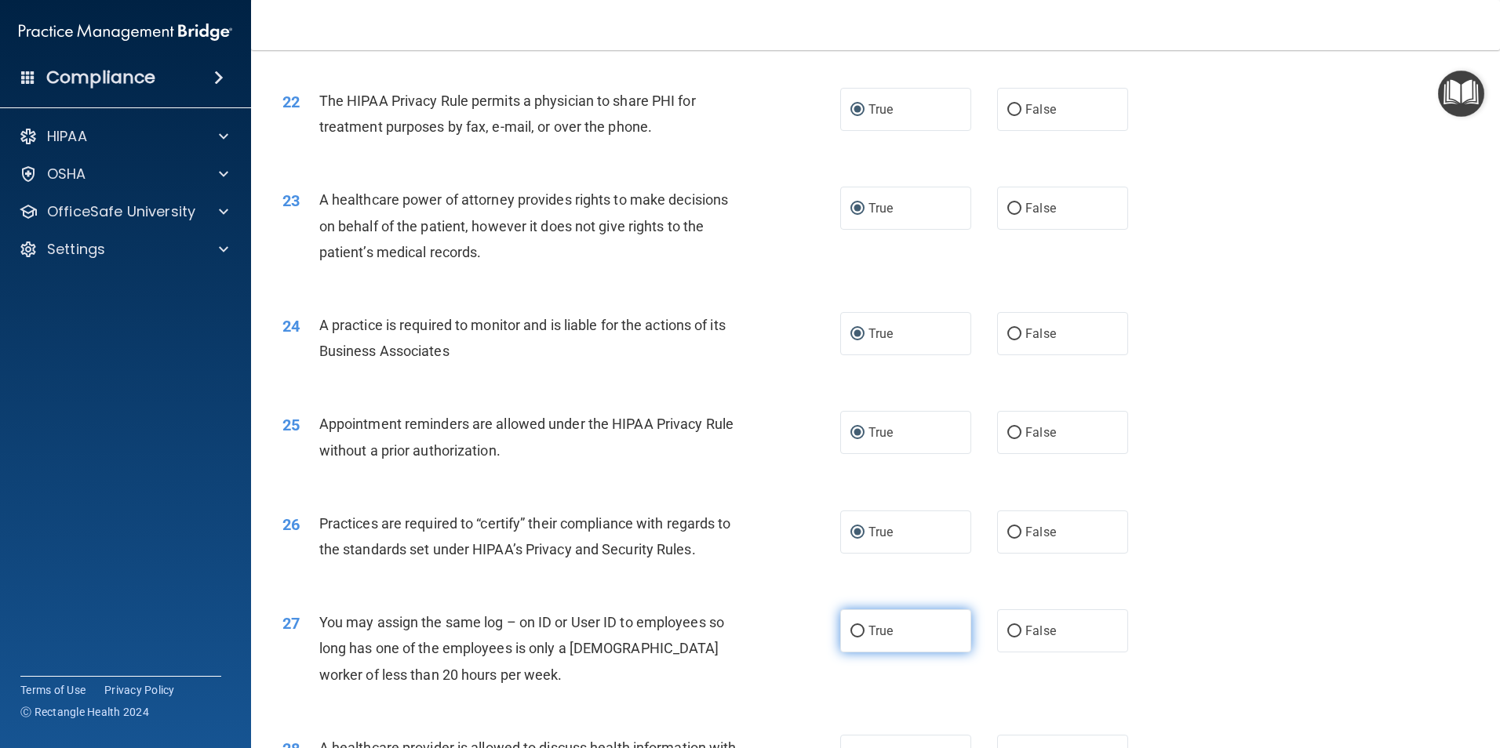
click at [854, 632] on input "True" at bounding box center [857, 632] width 14 height 12
radio input "true"
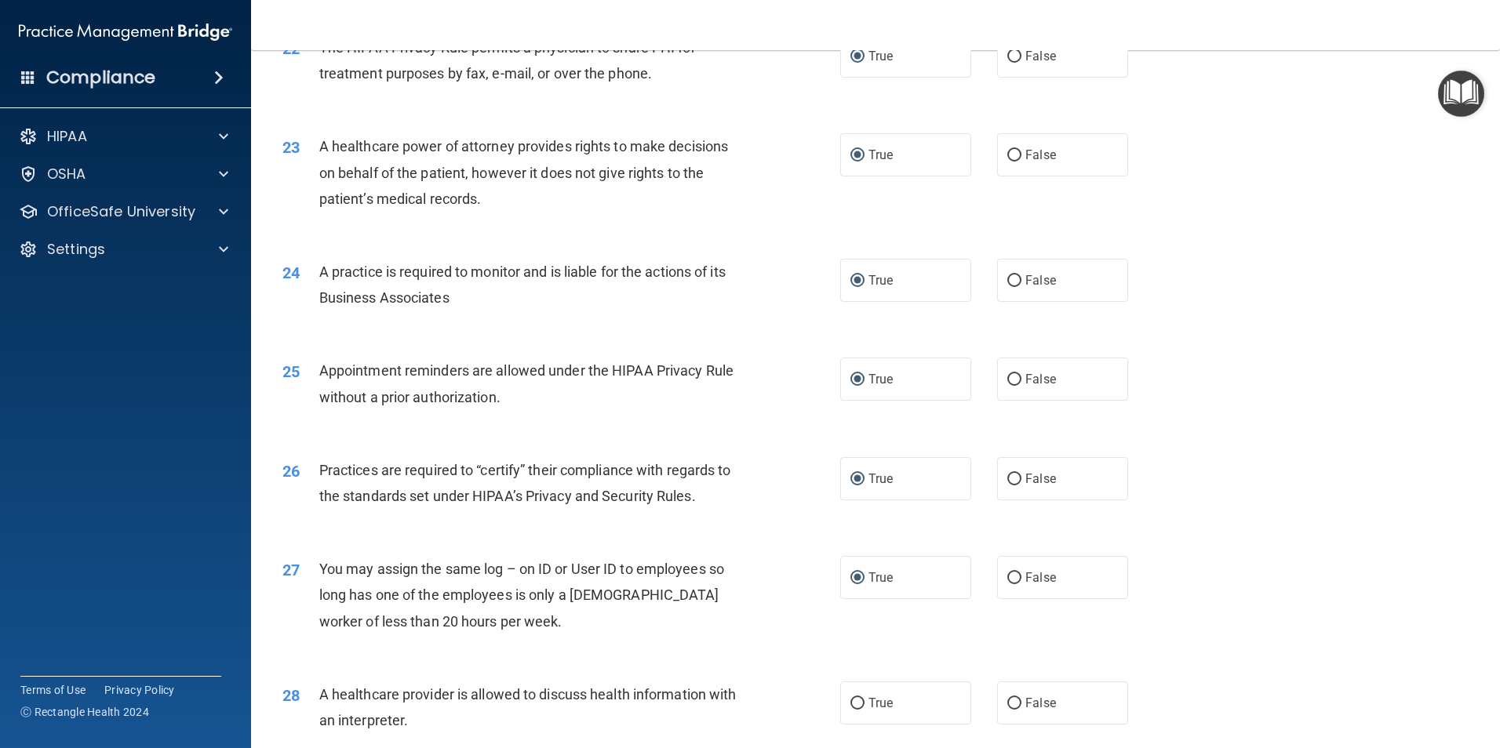
scroll to position [2667, 0]
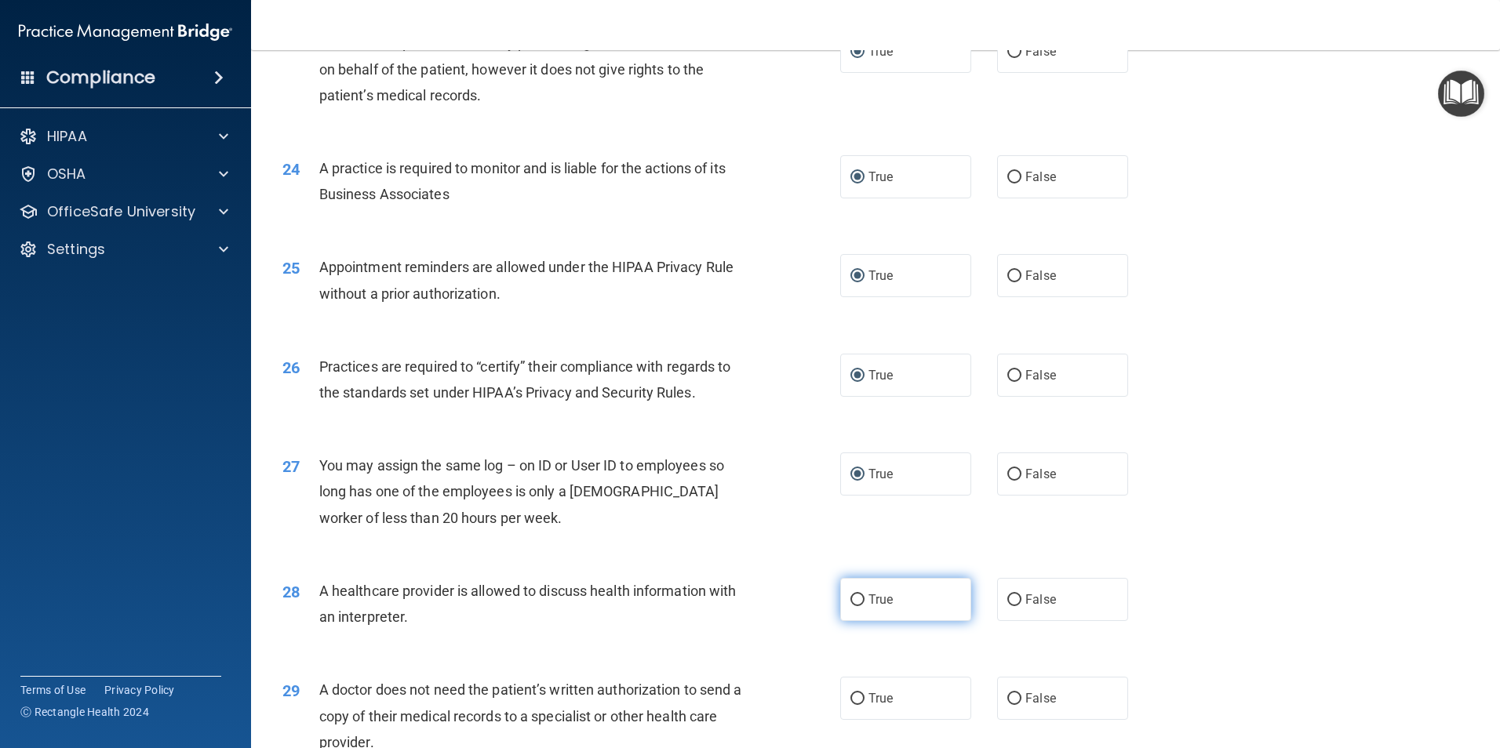
click at [853, 602] on input "True" at bounding box center [857, 600] width 14 height 12
radio input "true"
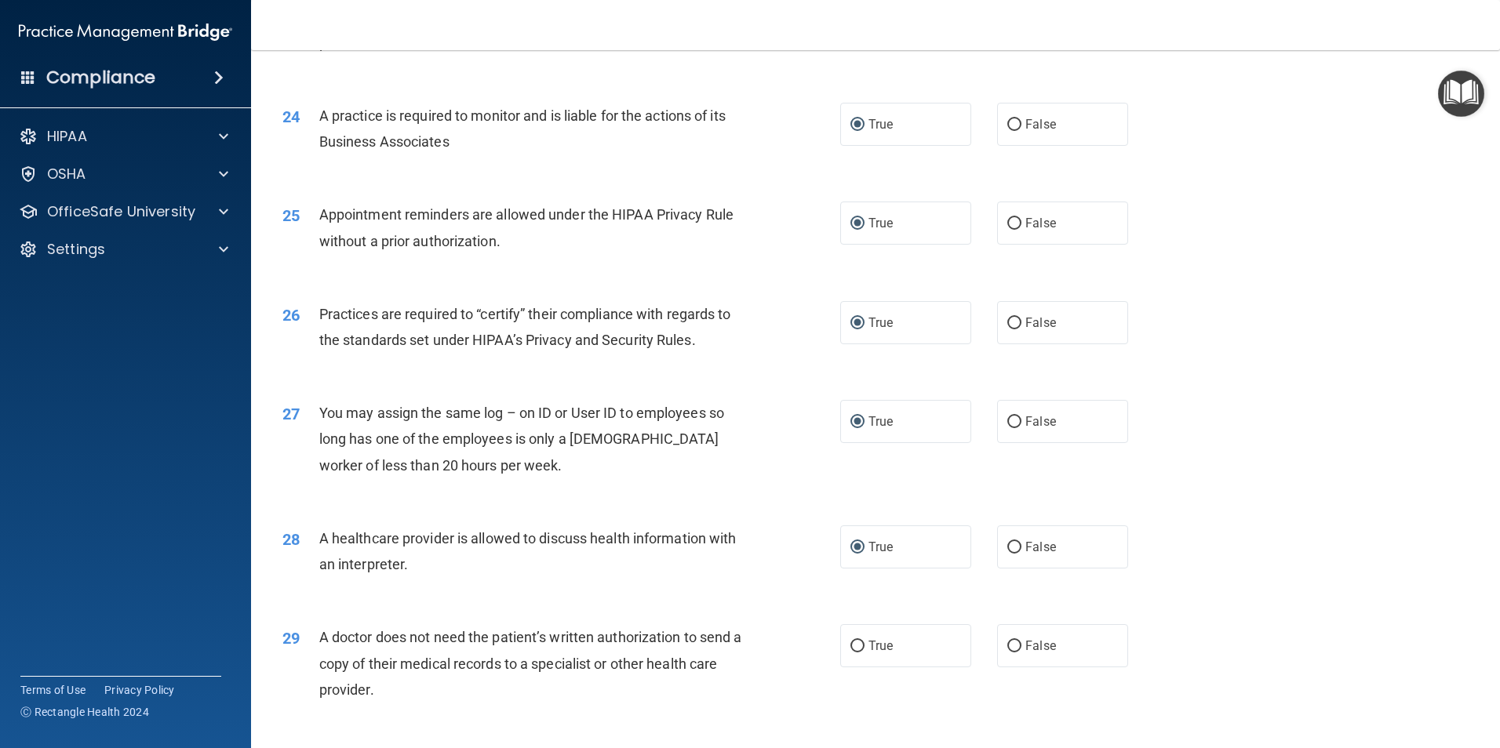
scroll to position [2823, 0]
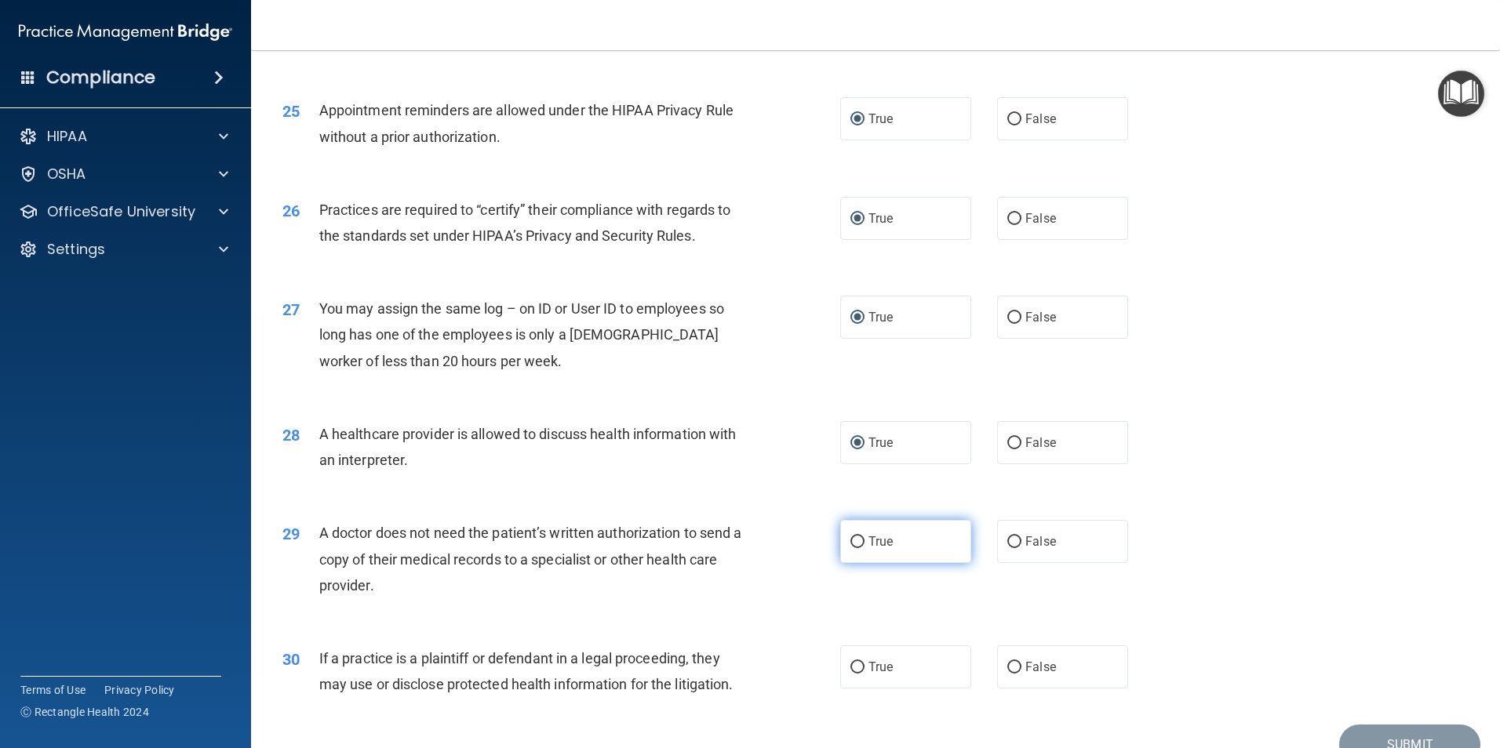
click at [850, 542] on input "True" at bounding box center [857, 542] width 14 height 12
radio input "true"
click at [853, 662] on input "True" at bounding box center [857, 668] width 14 height 12
radio input "true"
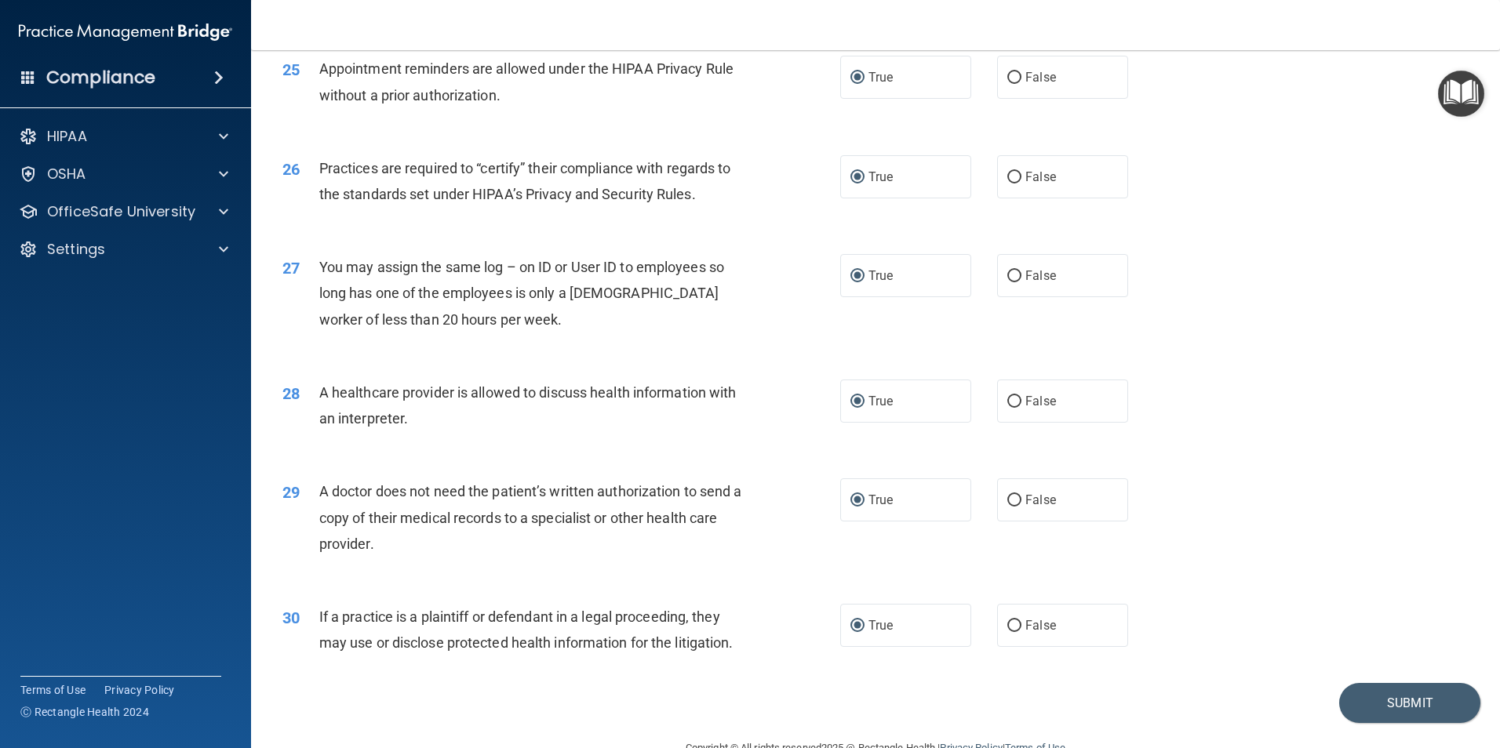
scroll to position [2903, 0]
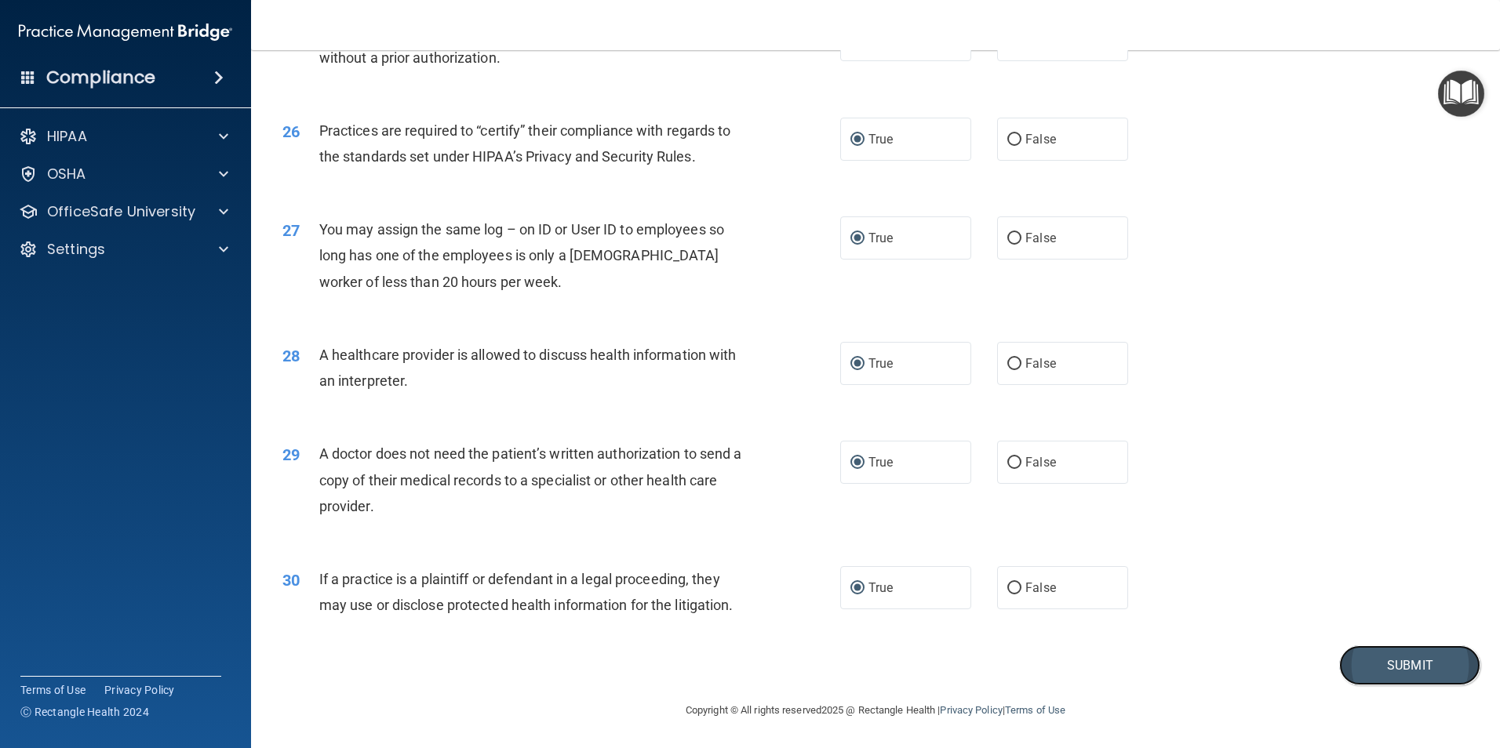
click at [1380, 661] on button "Submit" at bounding box center [1409, 665] width 141 height 40
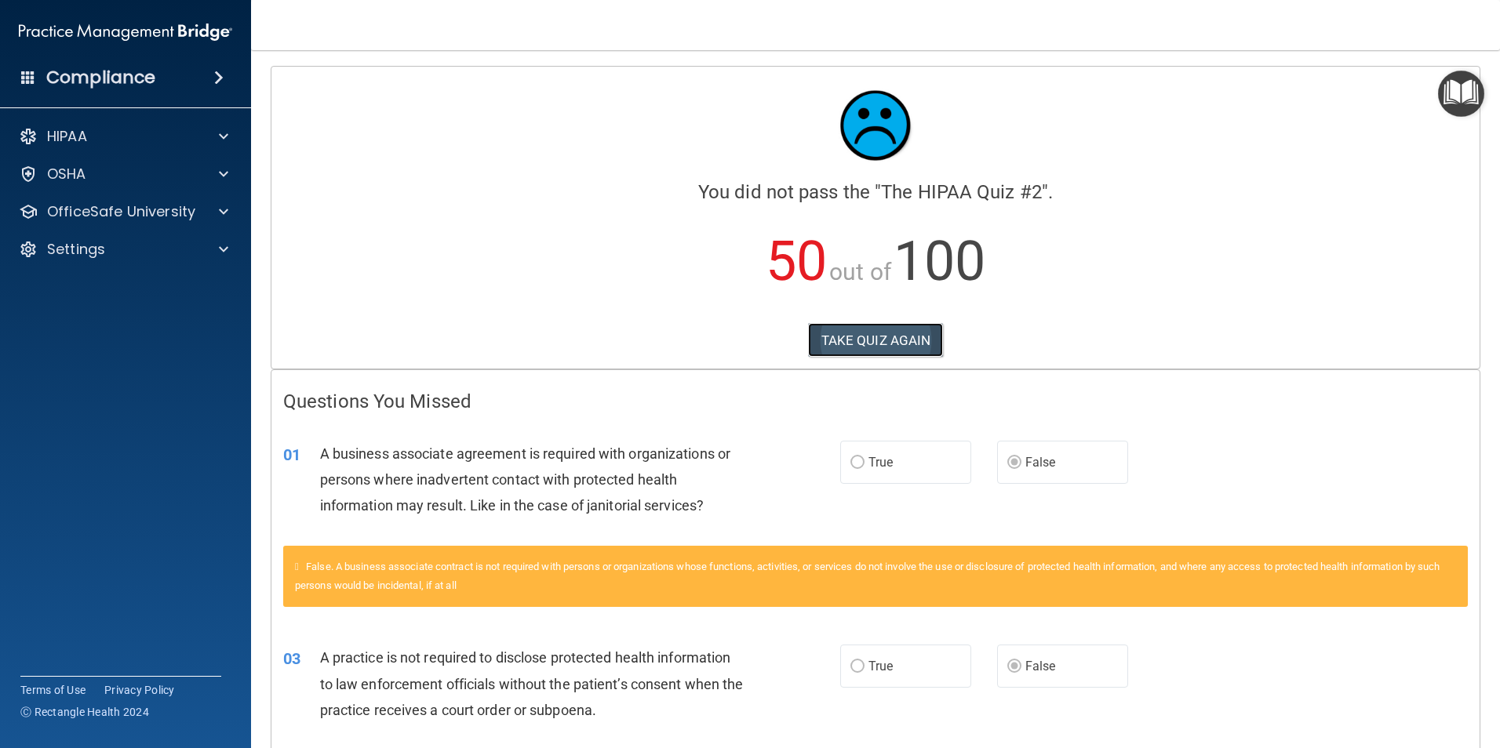
click at [867, 337] on button "TAKE QUIZ AGAIN" at bounding box center [876, 340] width 136 height 35
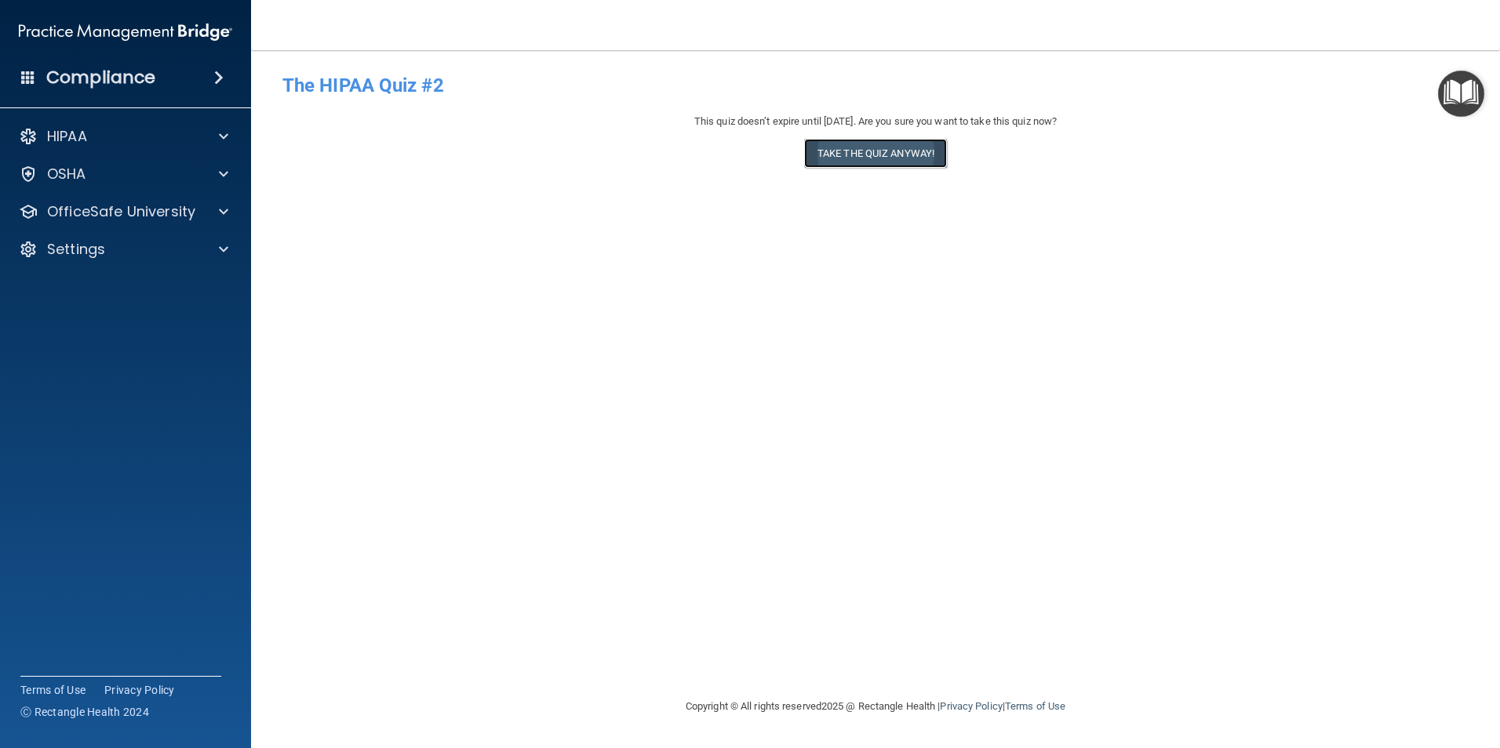
click at [863, 151] on button "Take the quiz anyway!" at bounding box center [875, 153] width 143 height 29
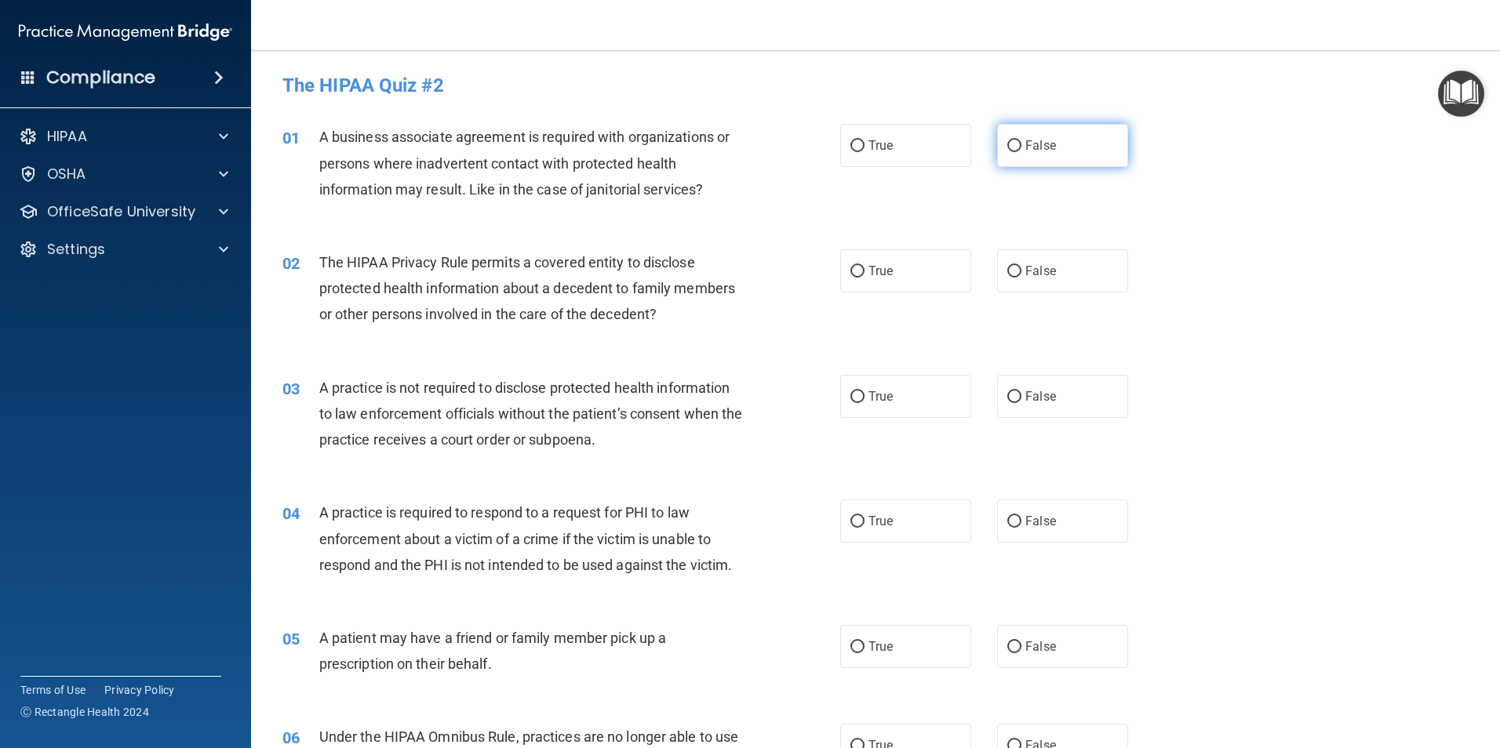
click at [1007, 142] on input "False" at bounding box center [1014, 146] width 14 height 12
radio input "true"
click at [856, 262] on label "True" at bounding box center [905, 270] width 131 height 43
click at [856, 266] on input "True" at bounding box center [857, 272] width 14 height 12
radio input "true"
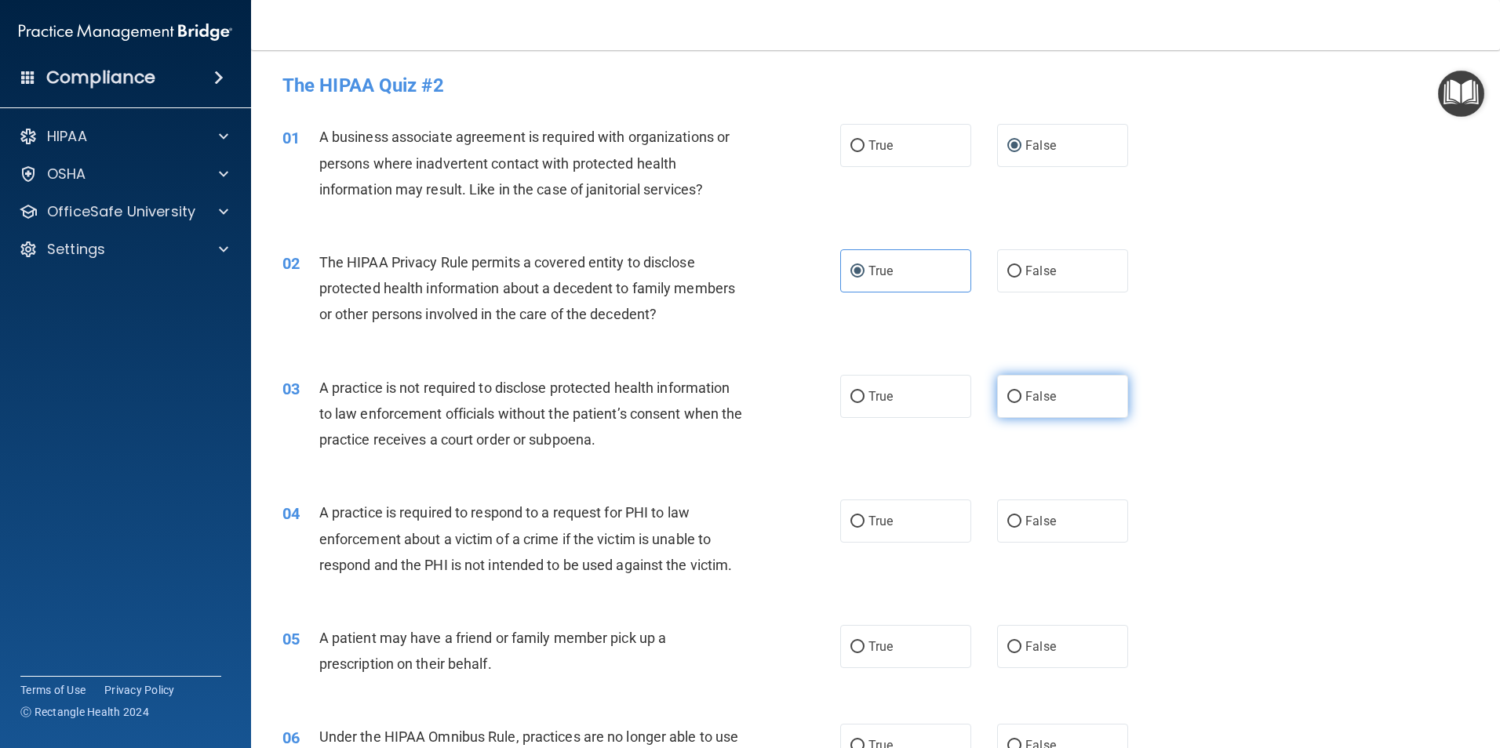
click at [1009, 393] on input "False" at bounding box center [1014, 397] width 14 height 12
radio input "true"
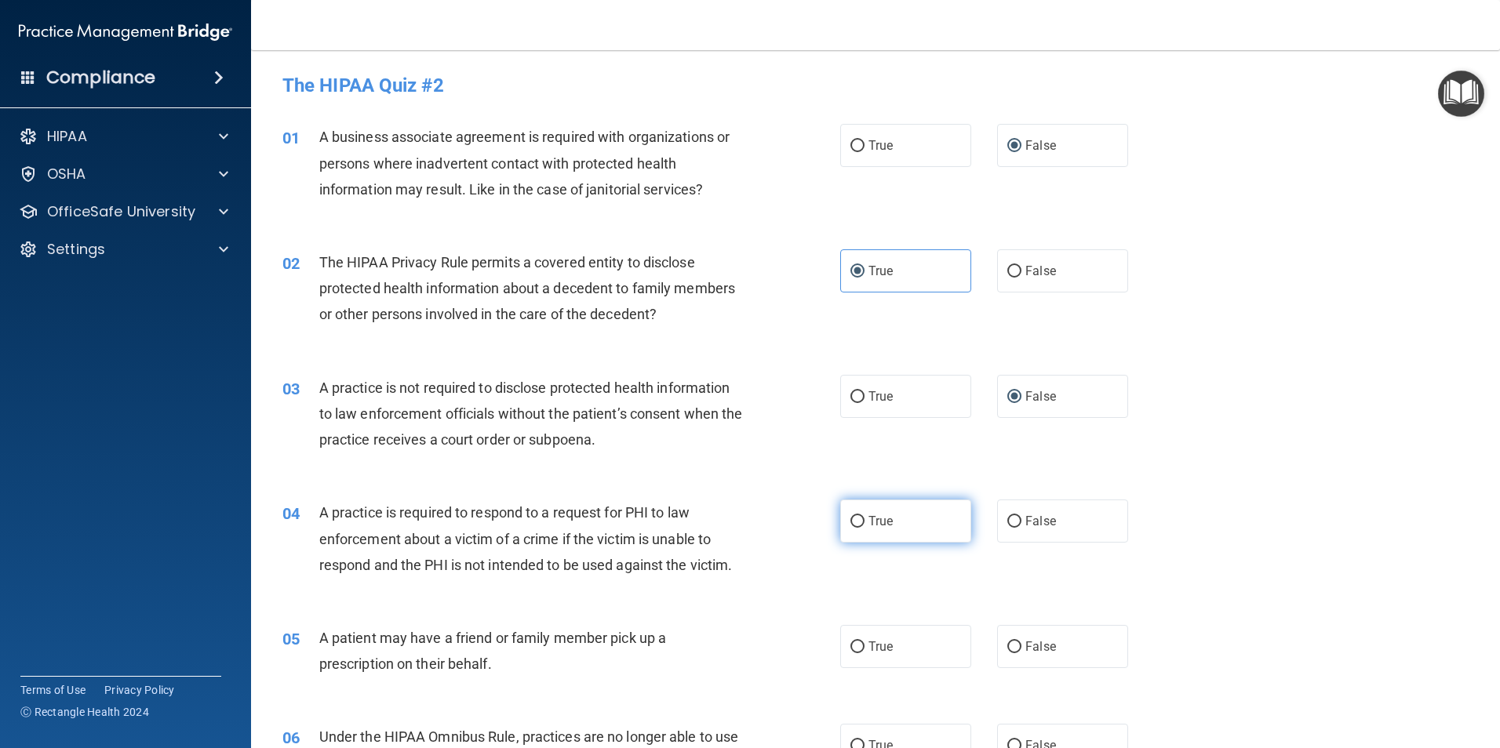
click at [852, 516] on input "True" at bounding box center [857, 522] width 14 height 12
radio input "true"
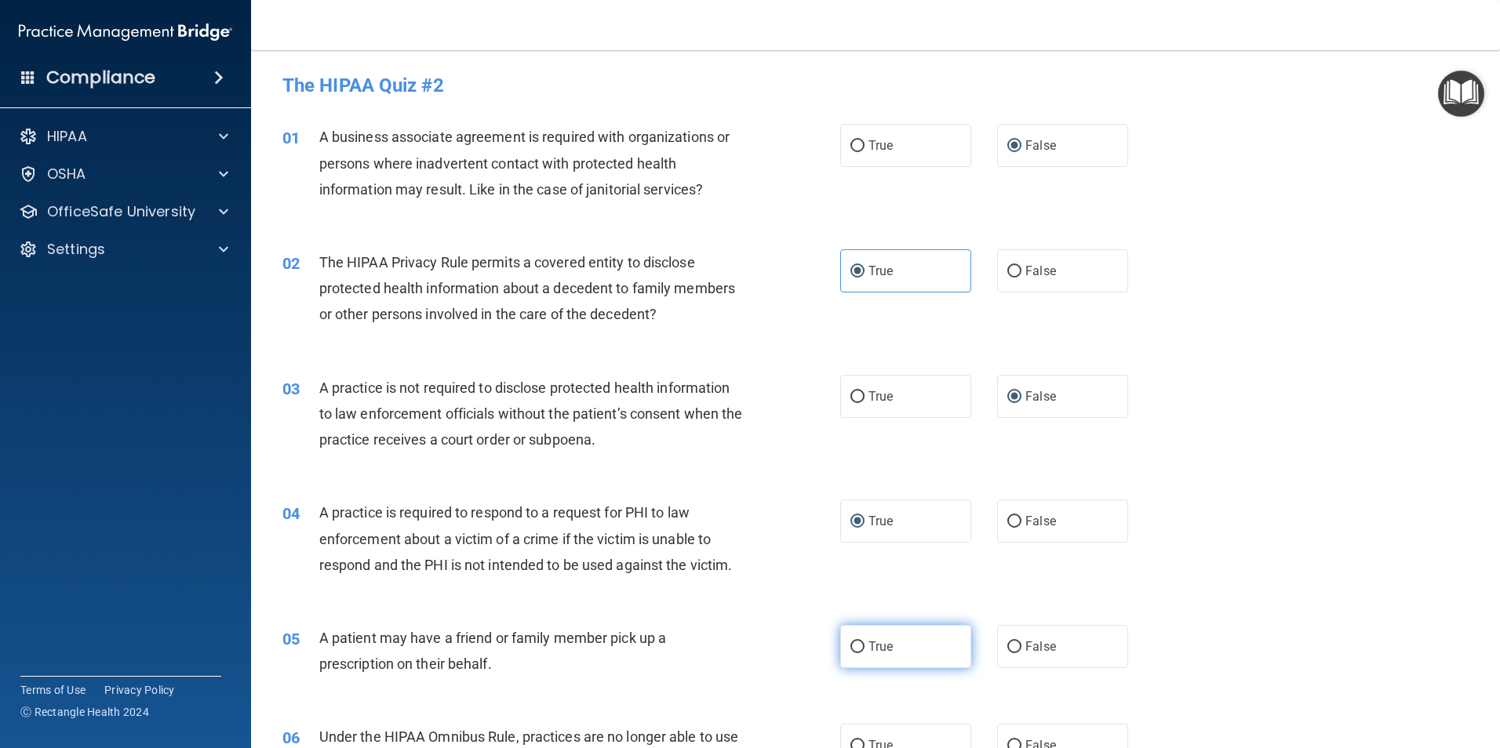
click at [853, 643] on input "True" at bounding box center [857, 648] width 14 height 12
radio input "true"
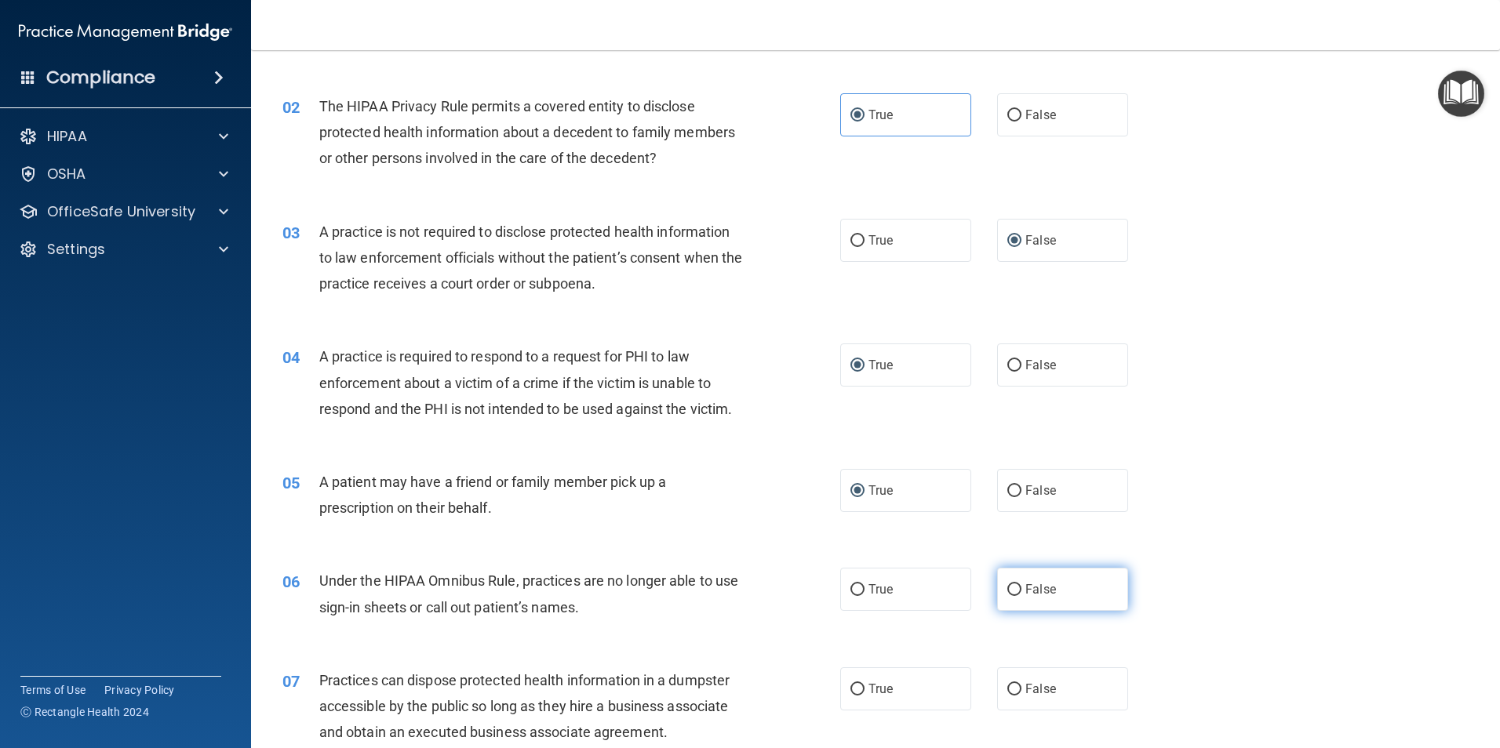
scroll to position [157, 0]
click at [1011, 586] on input "False" at bounding box center [1014, 590] width 14 height 12
radio input "true"
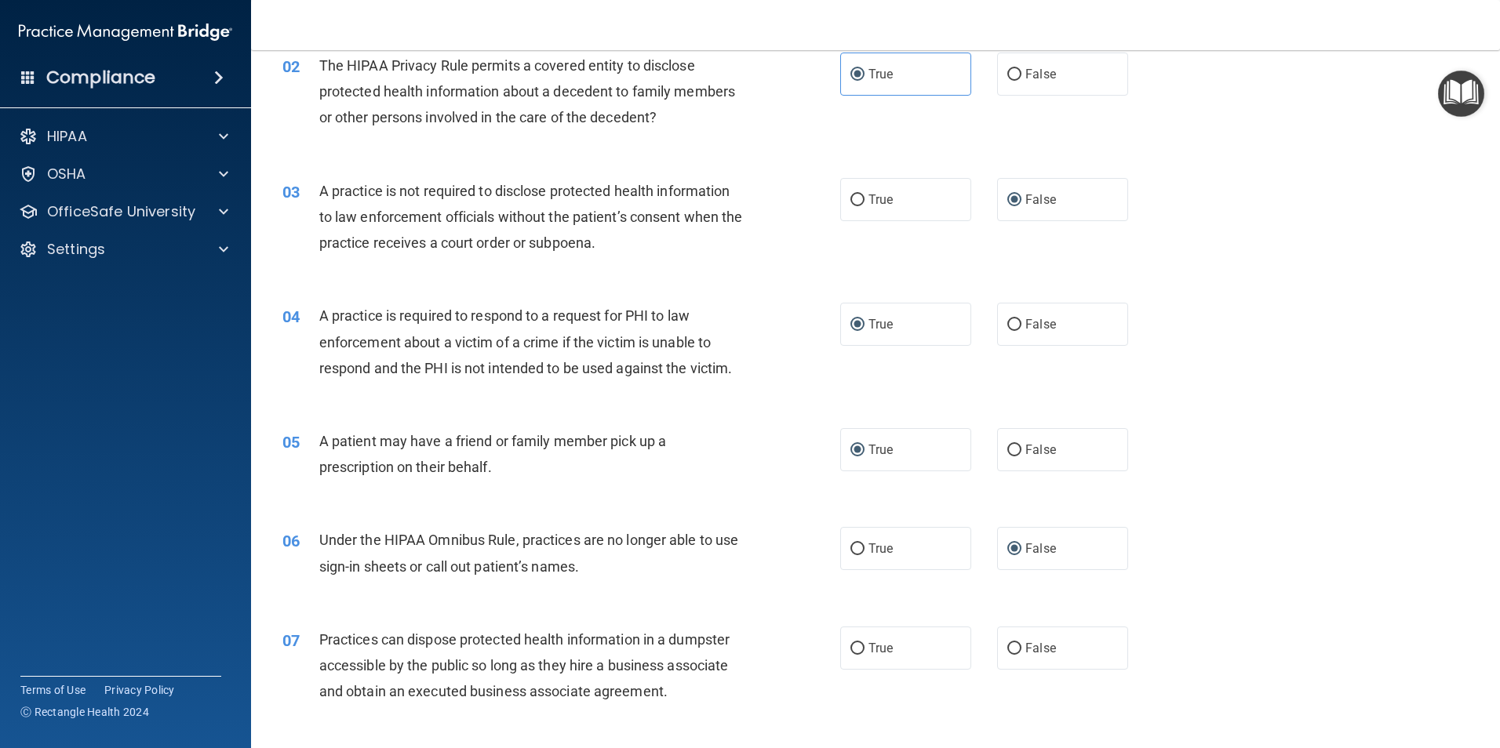
scroll to position [235, 0]
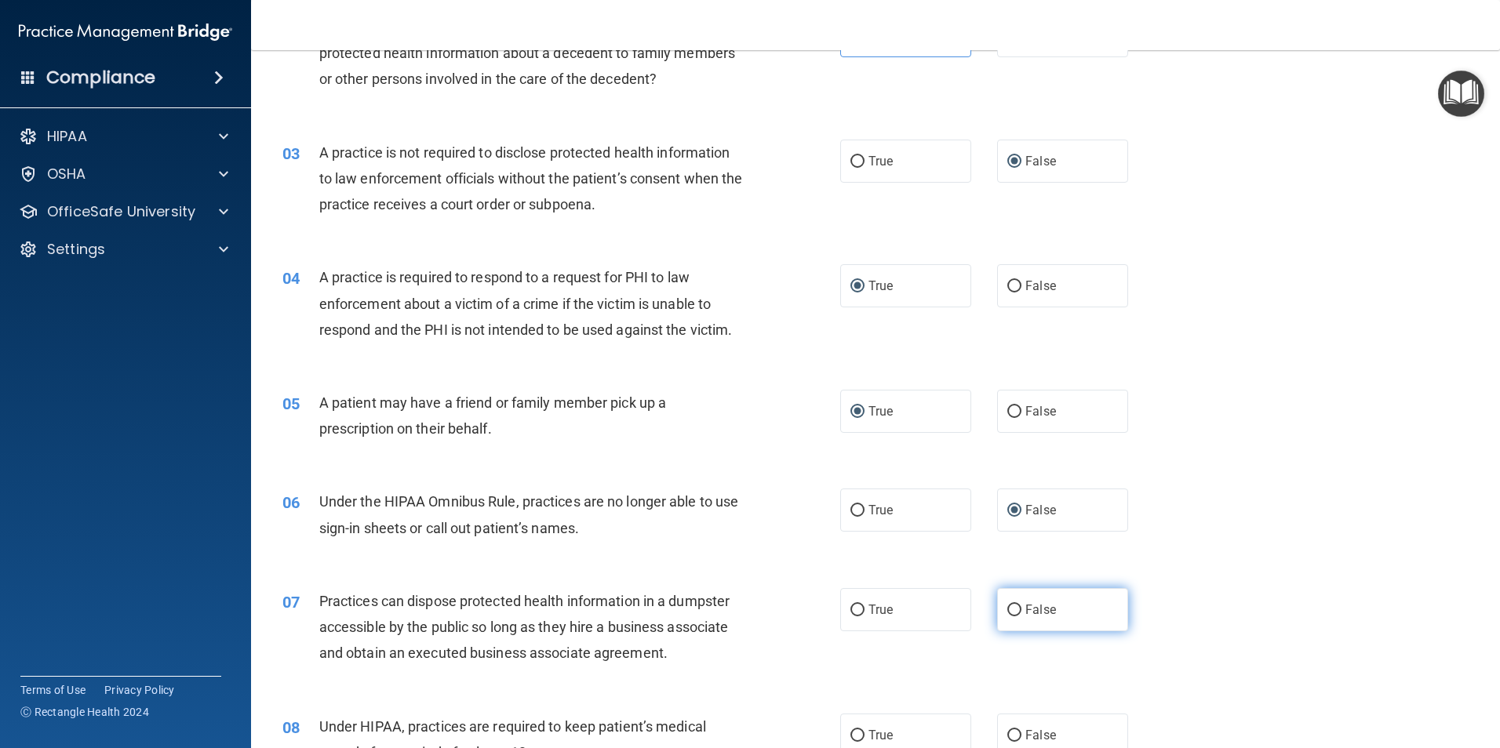
click at [1007, 608] on input "False" at bounding box center [1014, 611] width 14 height 12
radio input "true"
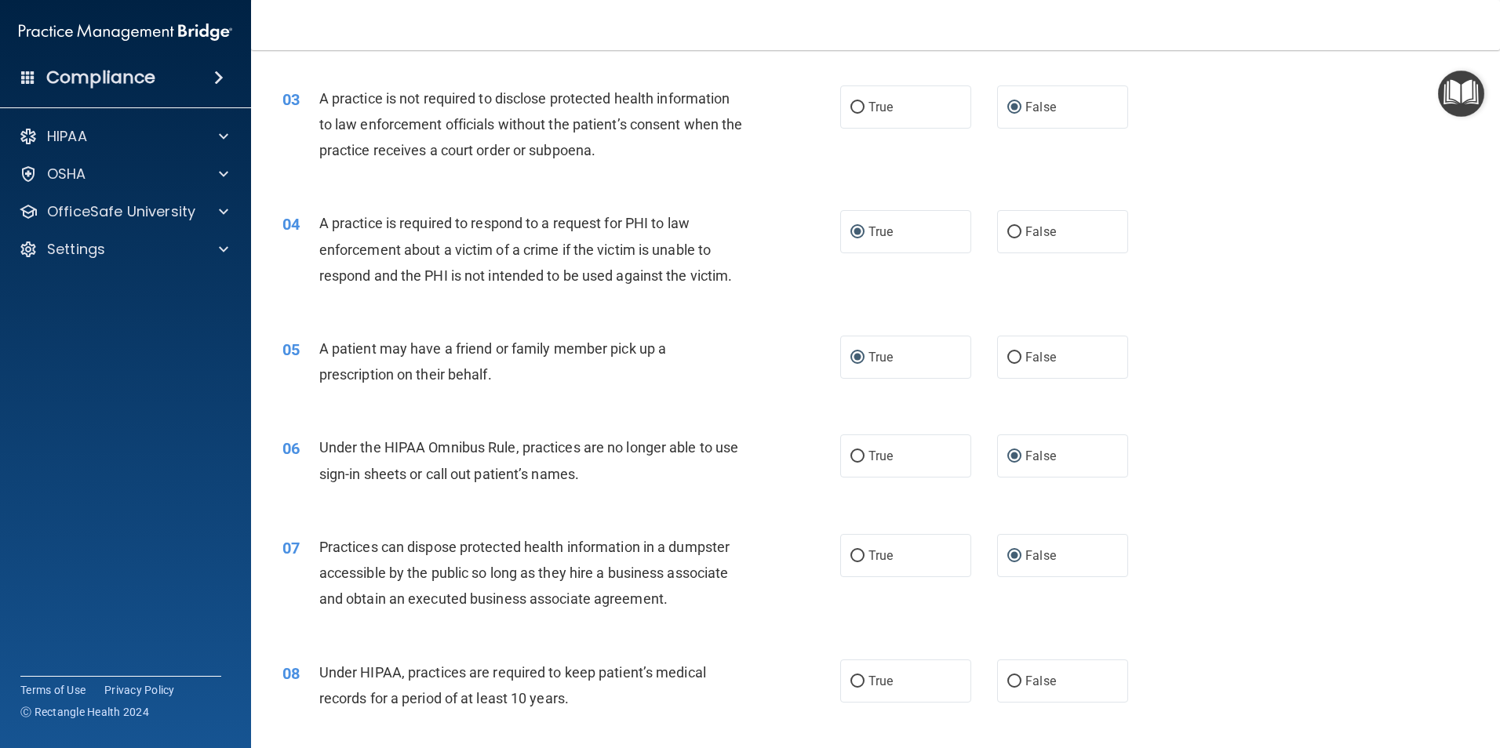
scroll to position [471, 0]
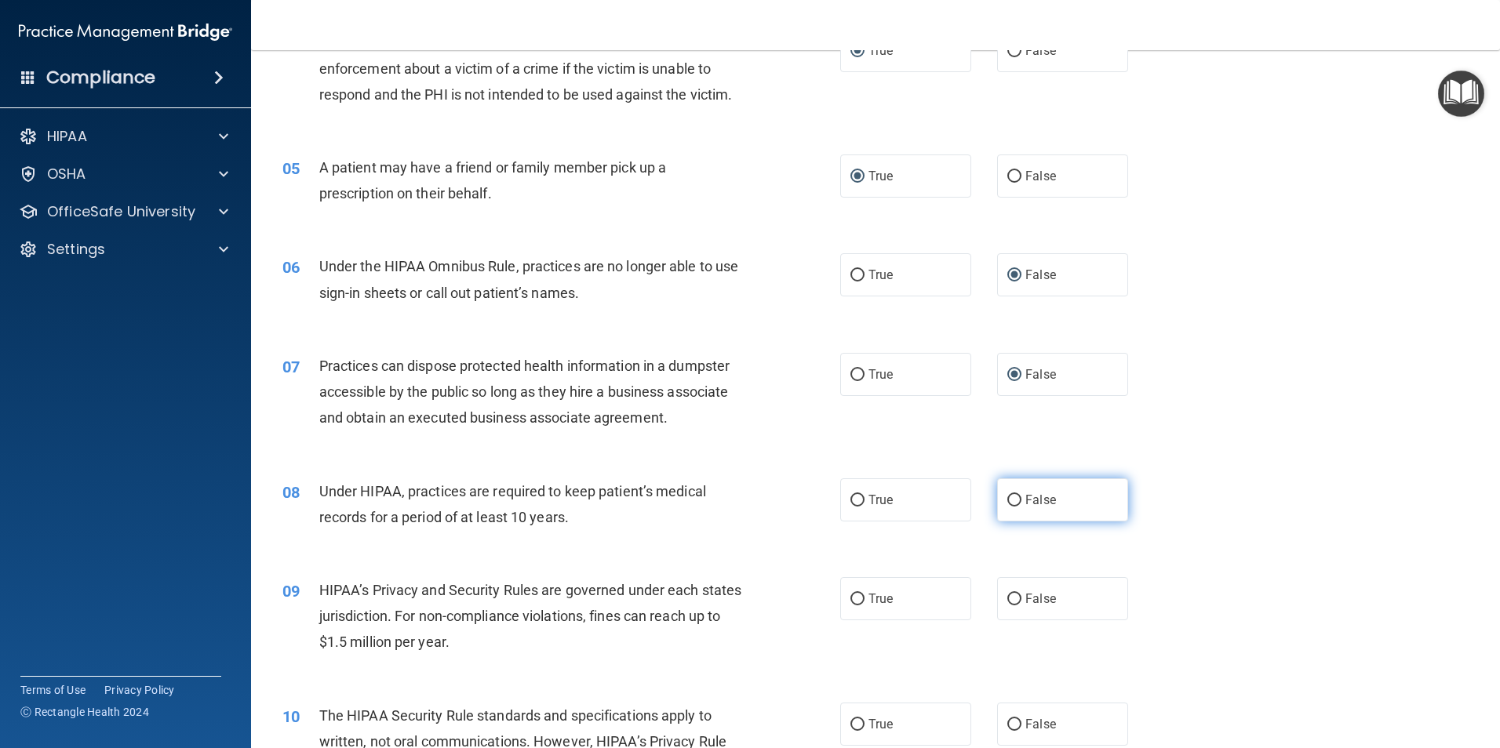
click at [1007, 495] on input "False" at bounding box center [1014, 501] width 14 height 12
radio input "true"
click at [1010, 595] on input "False" at bounding box center [1014, 600] width 14 height 12
radio input "true"
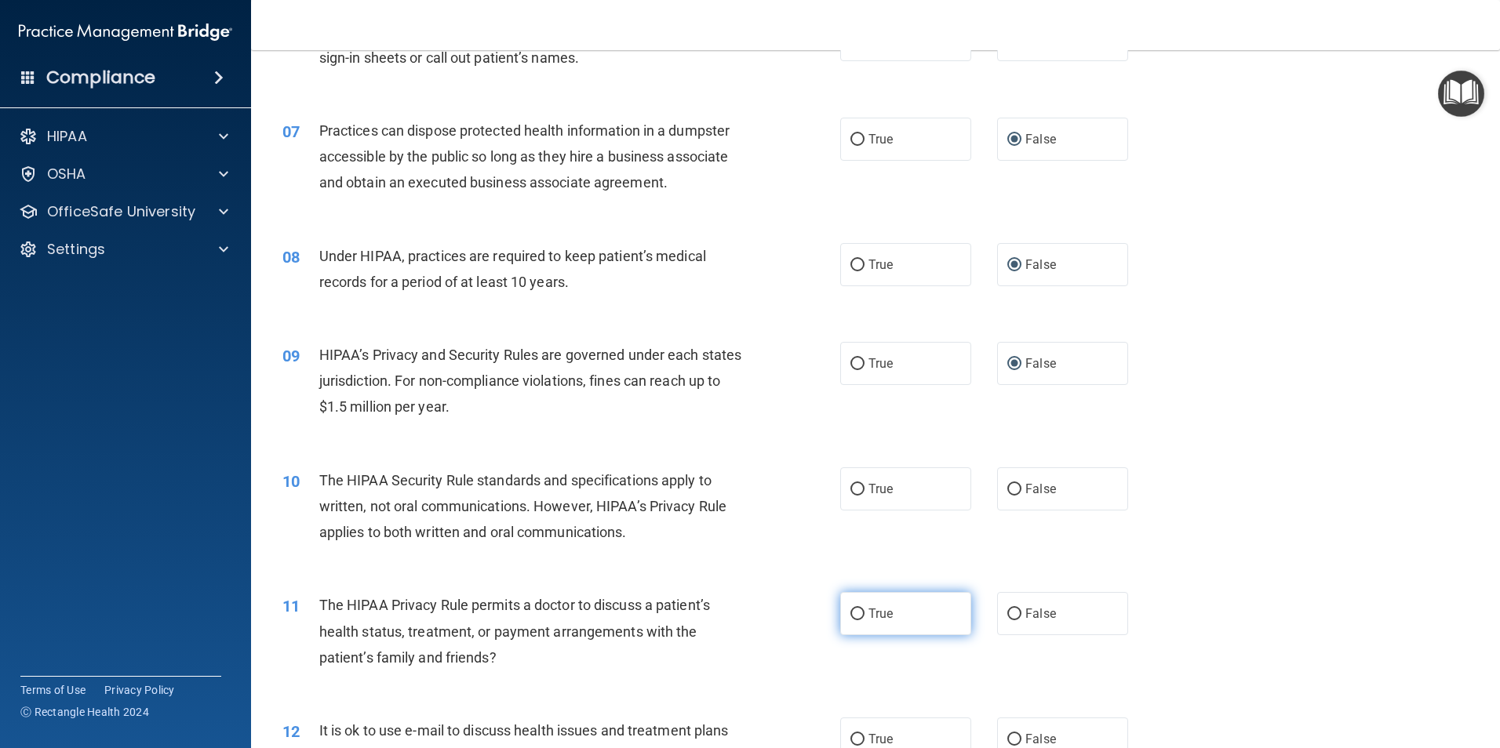
click at [854, 612] on input "True" at bounding box center [857, 615] width 14 height 12
radio input "true"
click at [852, 486] on input "True" at bounding box center [857, 490] width 14 height 12
radio input "true"
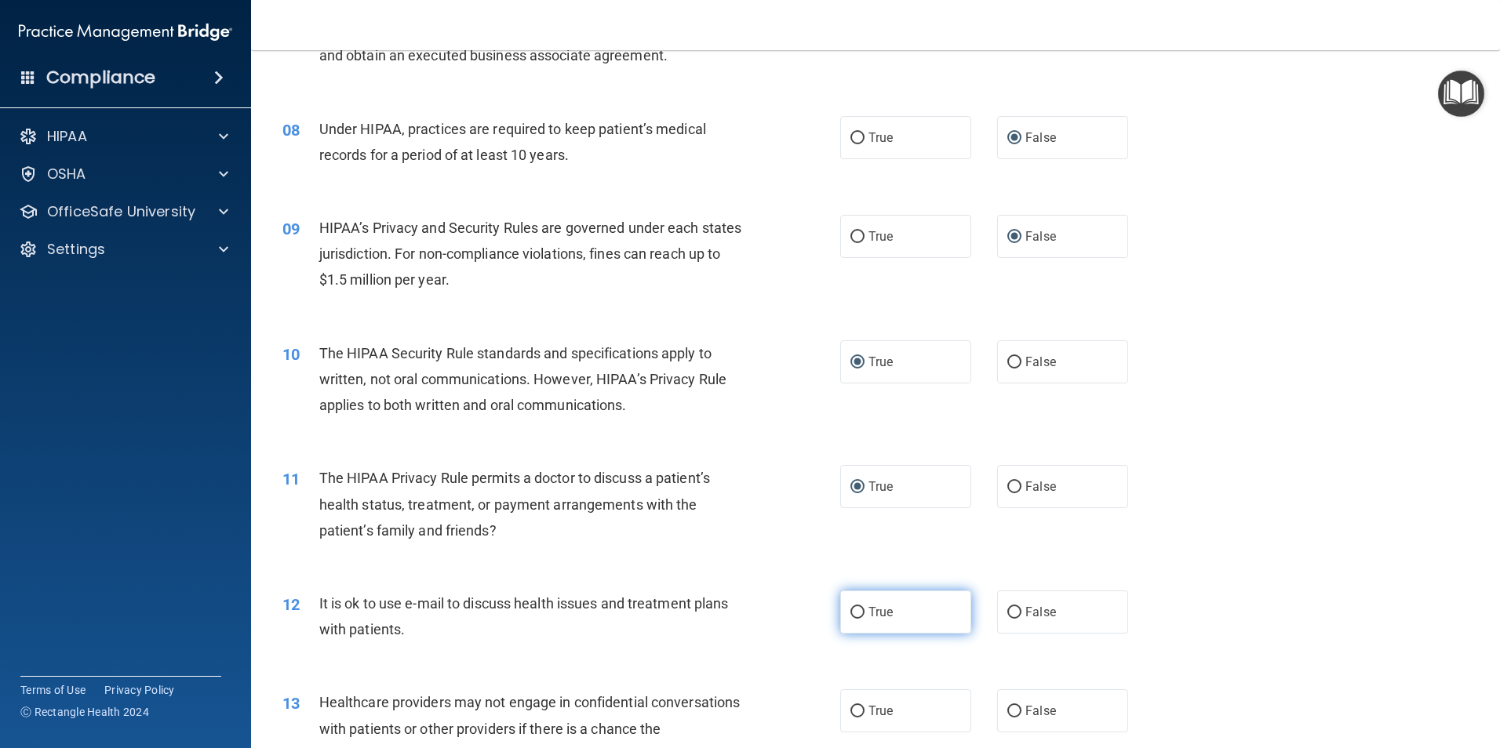
scroll to position [863, 0]
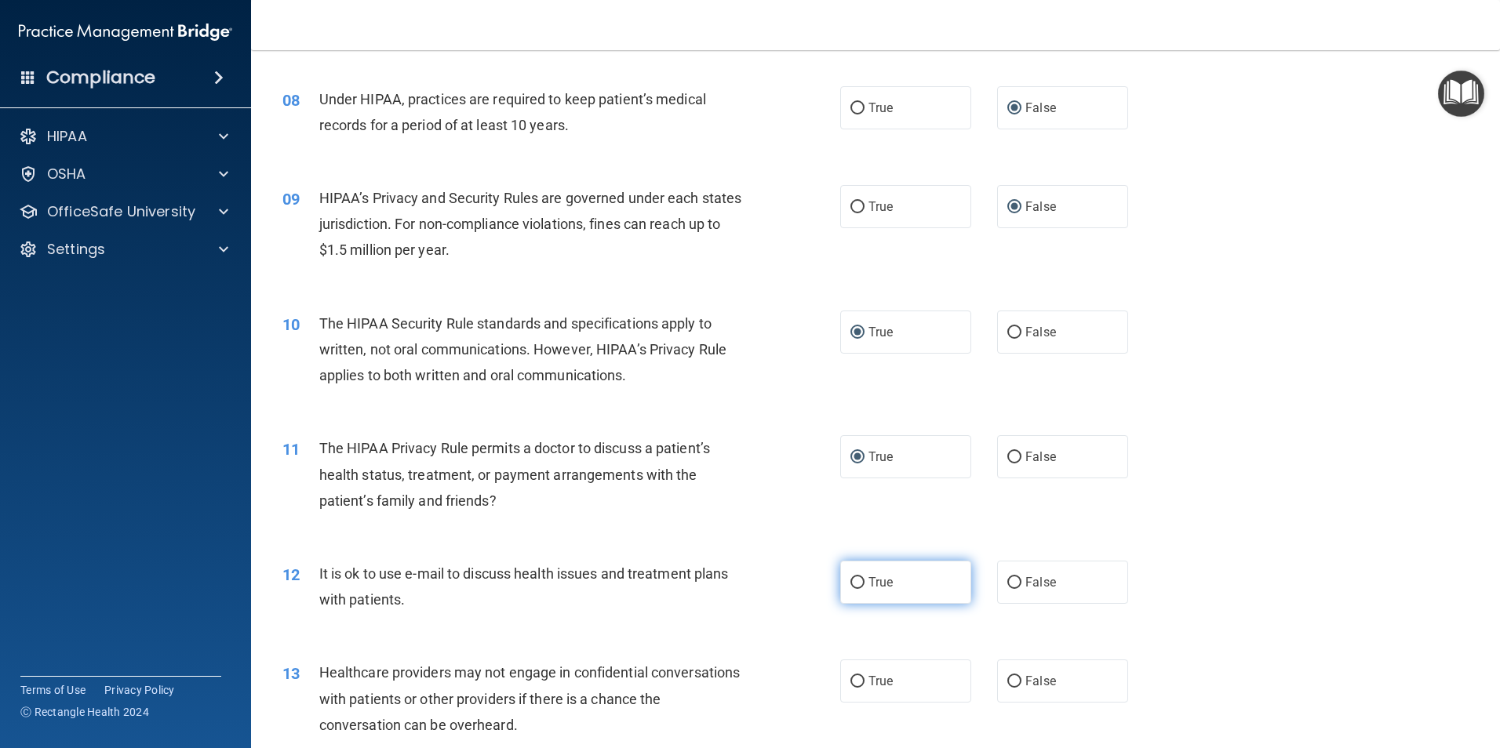
click at [858, 577] on input "True" at bounding box center [857, 583] width 14 height 12
radio input "true"
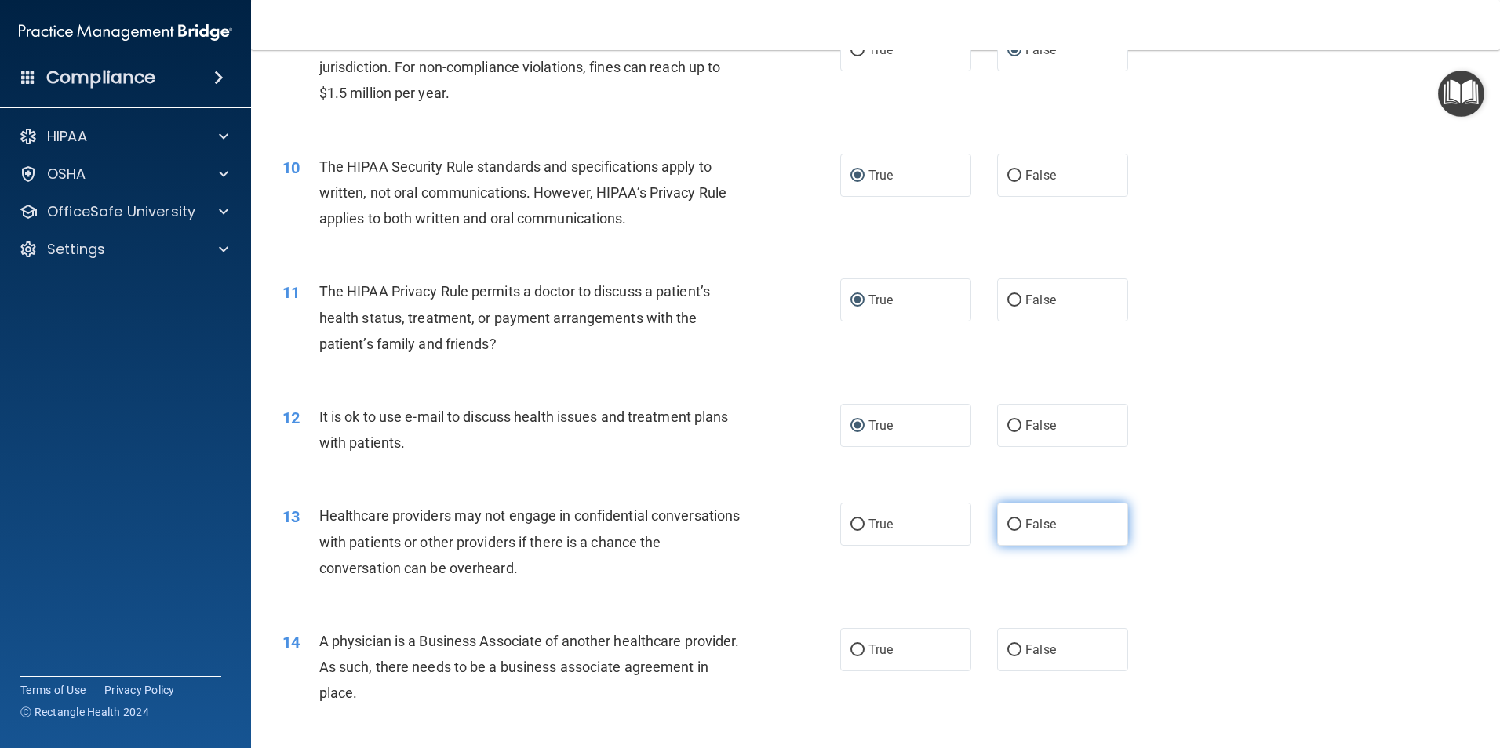
click at [1008, 526] on input "False" at bounding box center [1014, 525] width 14 height 12
radio input "true"
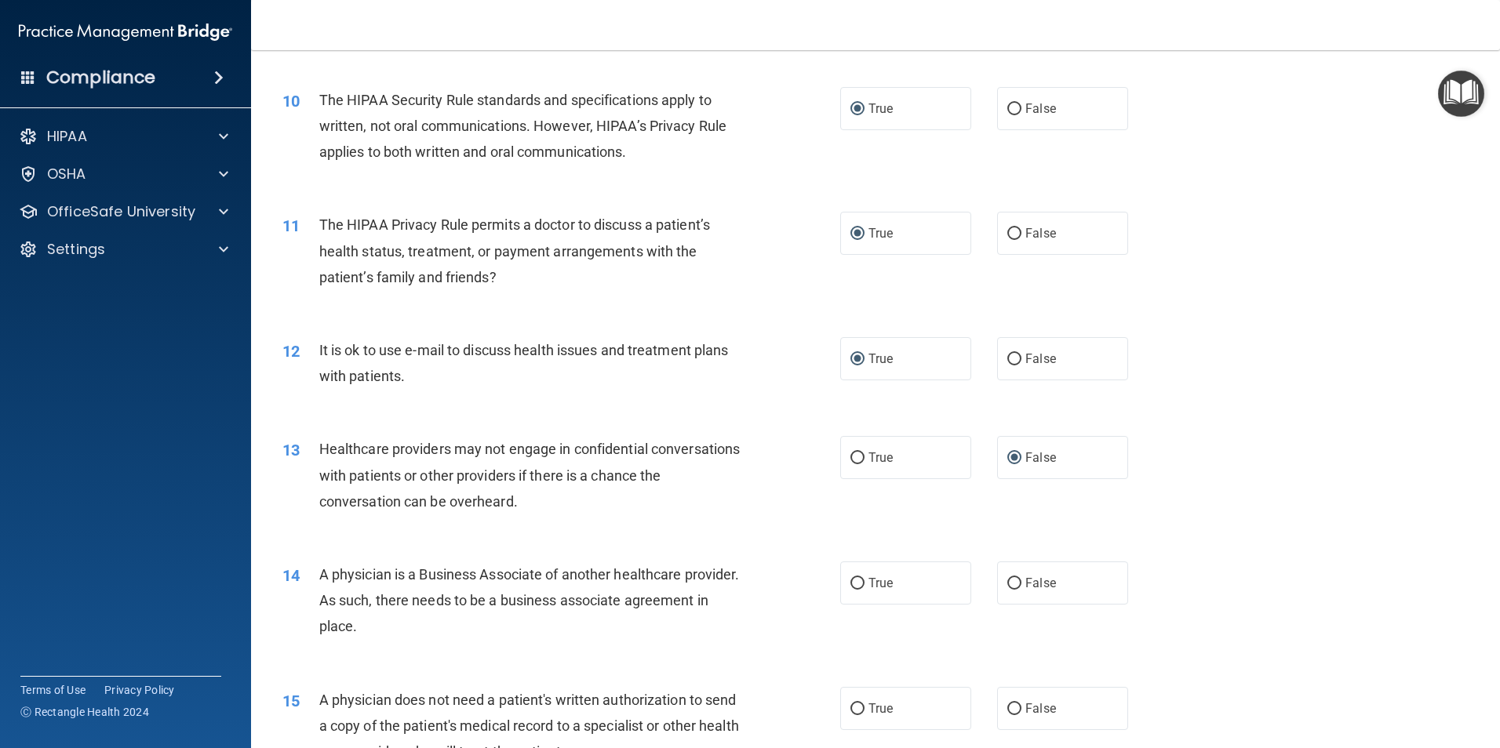
scroll to position [1176, 0]
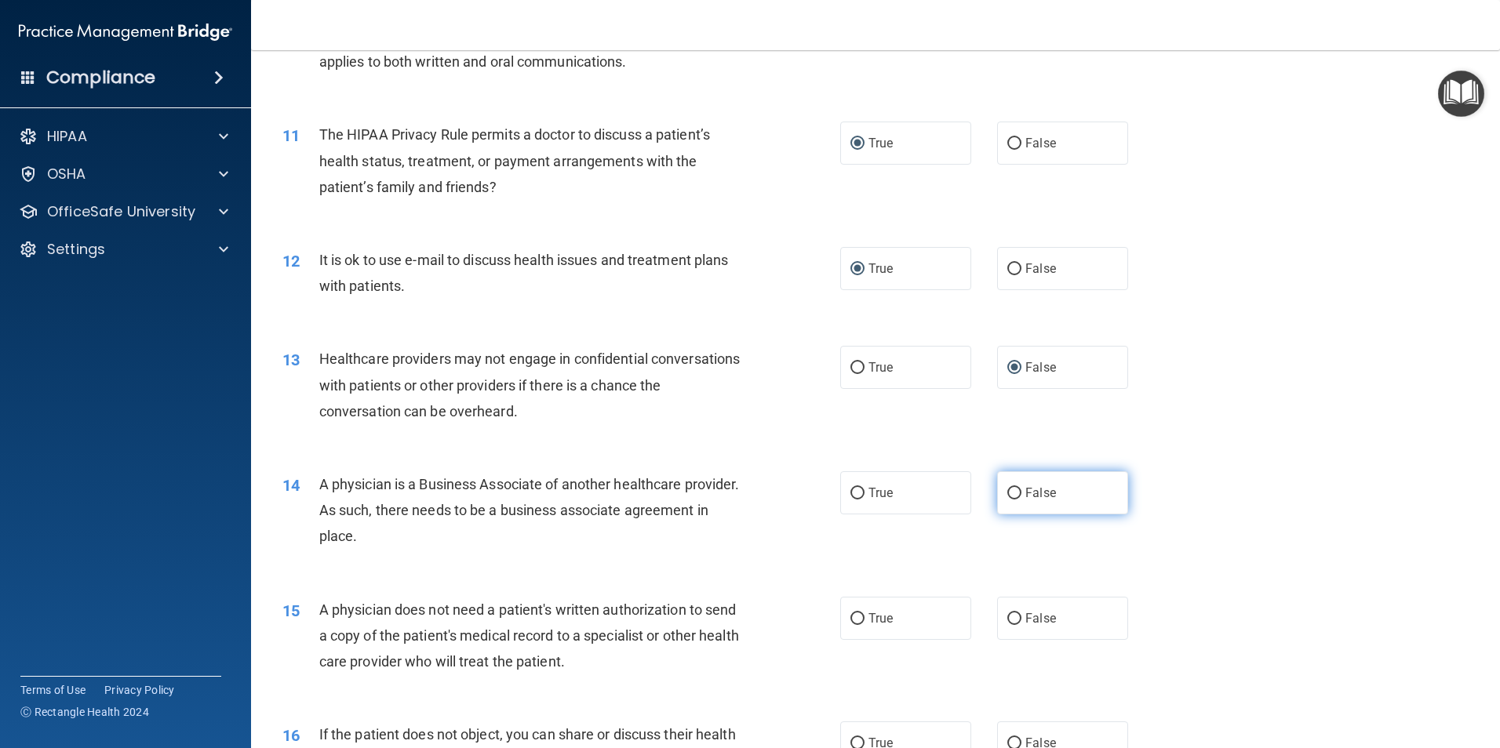
click at [1007, 494] on input "False" at bounding box center [1014, 494] width 14 height 12
radio input "true"
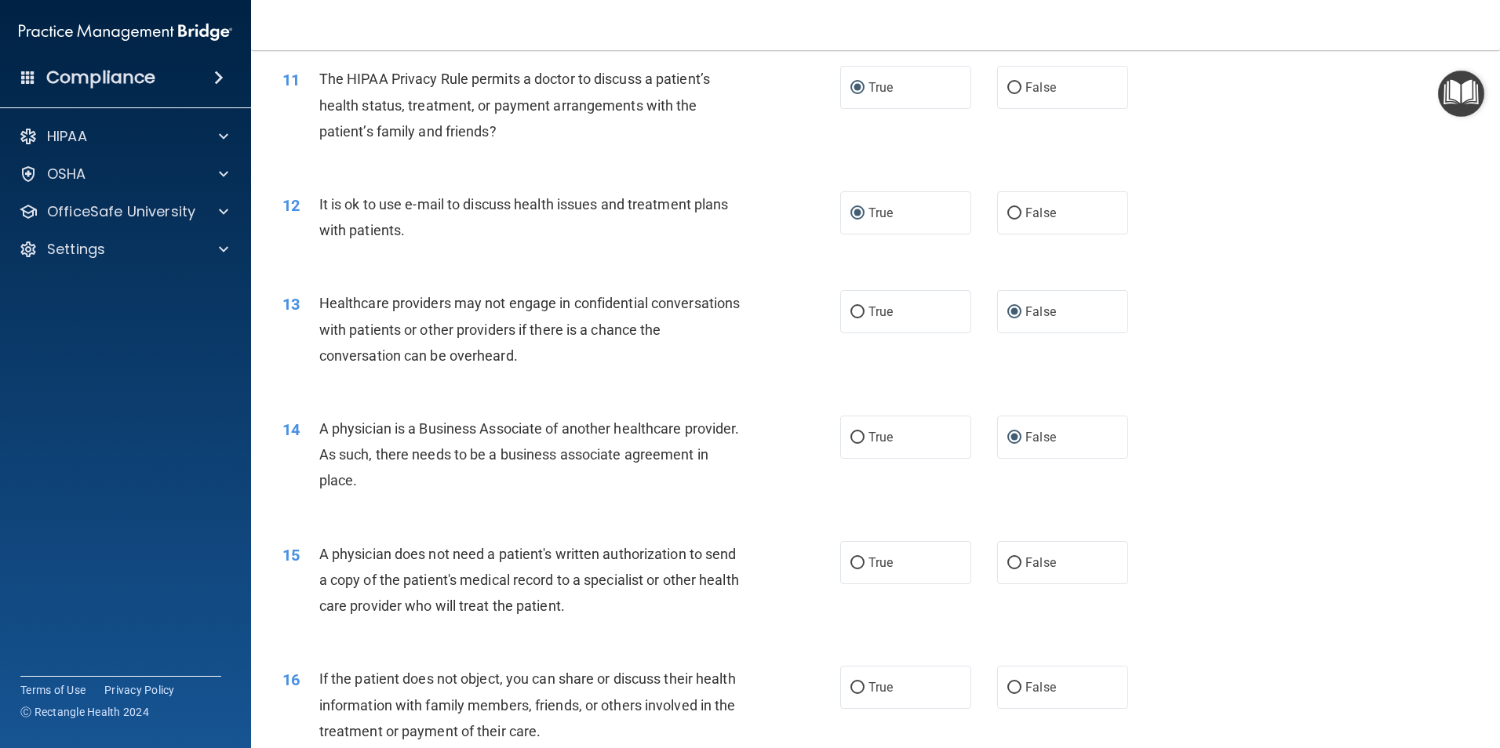
scroll to position [1333, 0]
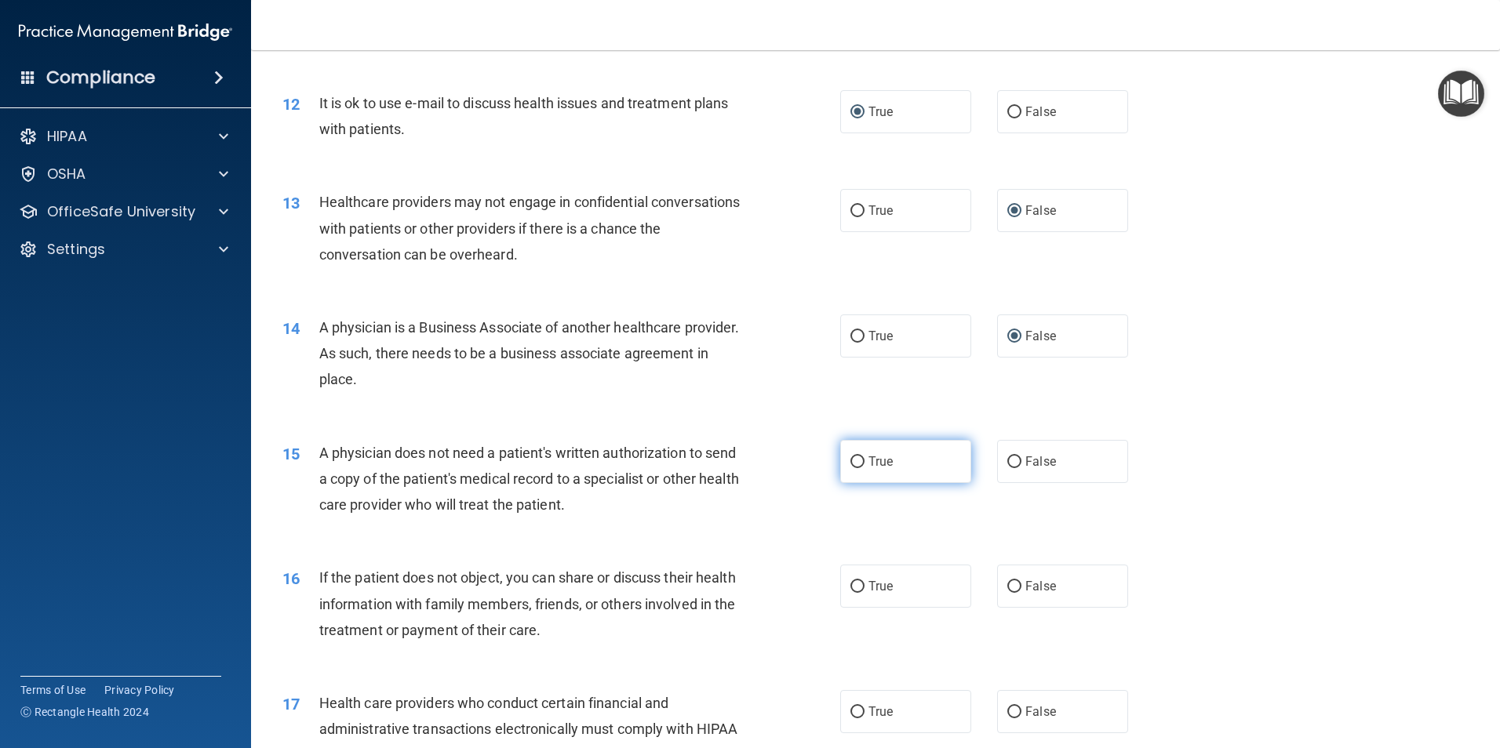
click at [850, 460] on input "True" at bounding box center [857, 462] width 14 height 12
radio input "true"
click at [856, 584] on input "True" at bounding box center [857, 587] width 14 height 12
radio input "true"
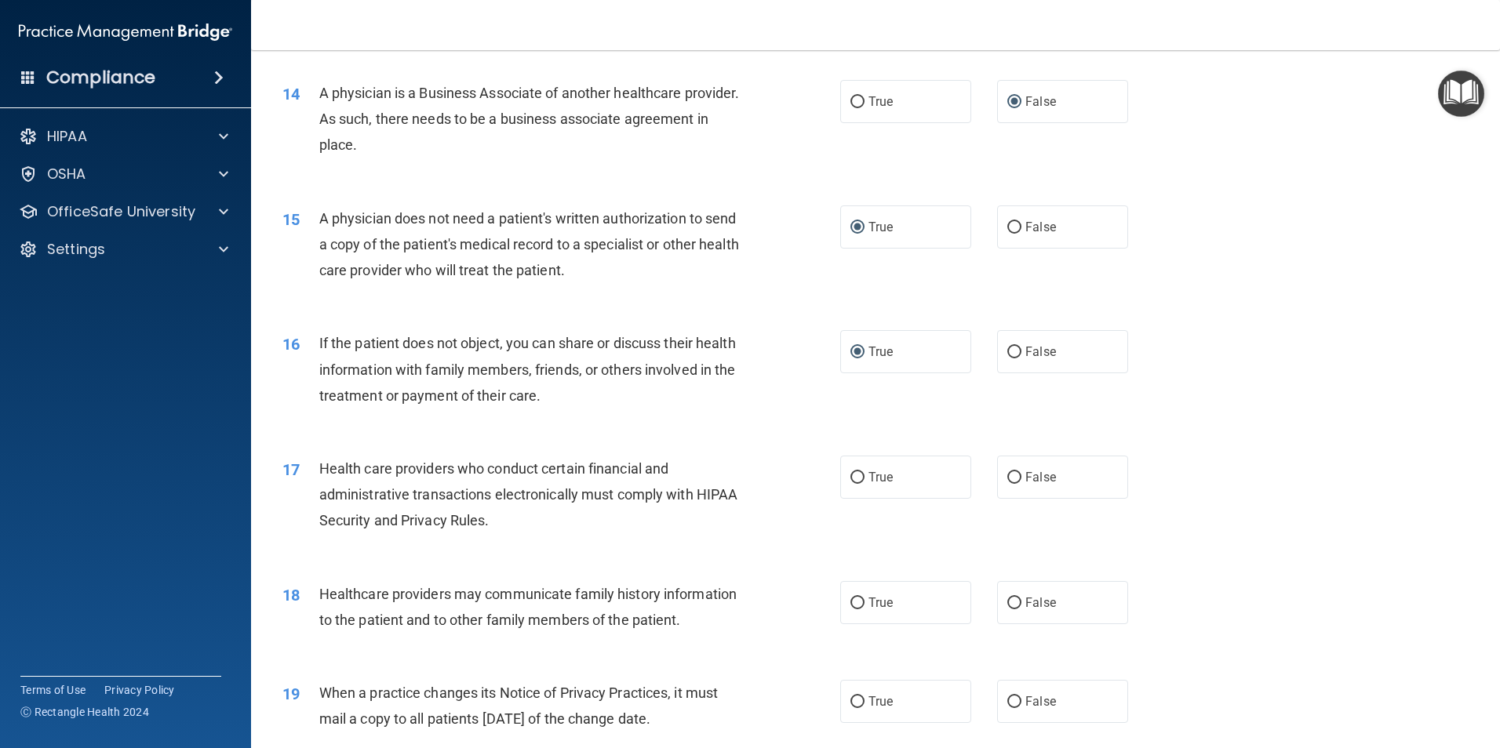
scroll to position [1569, 0]
click at [855, 471] on input "True" at bounding box center [857, 477] width 14 height 12
radio input "true"
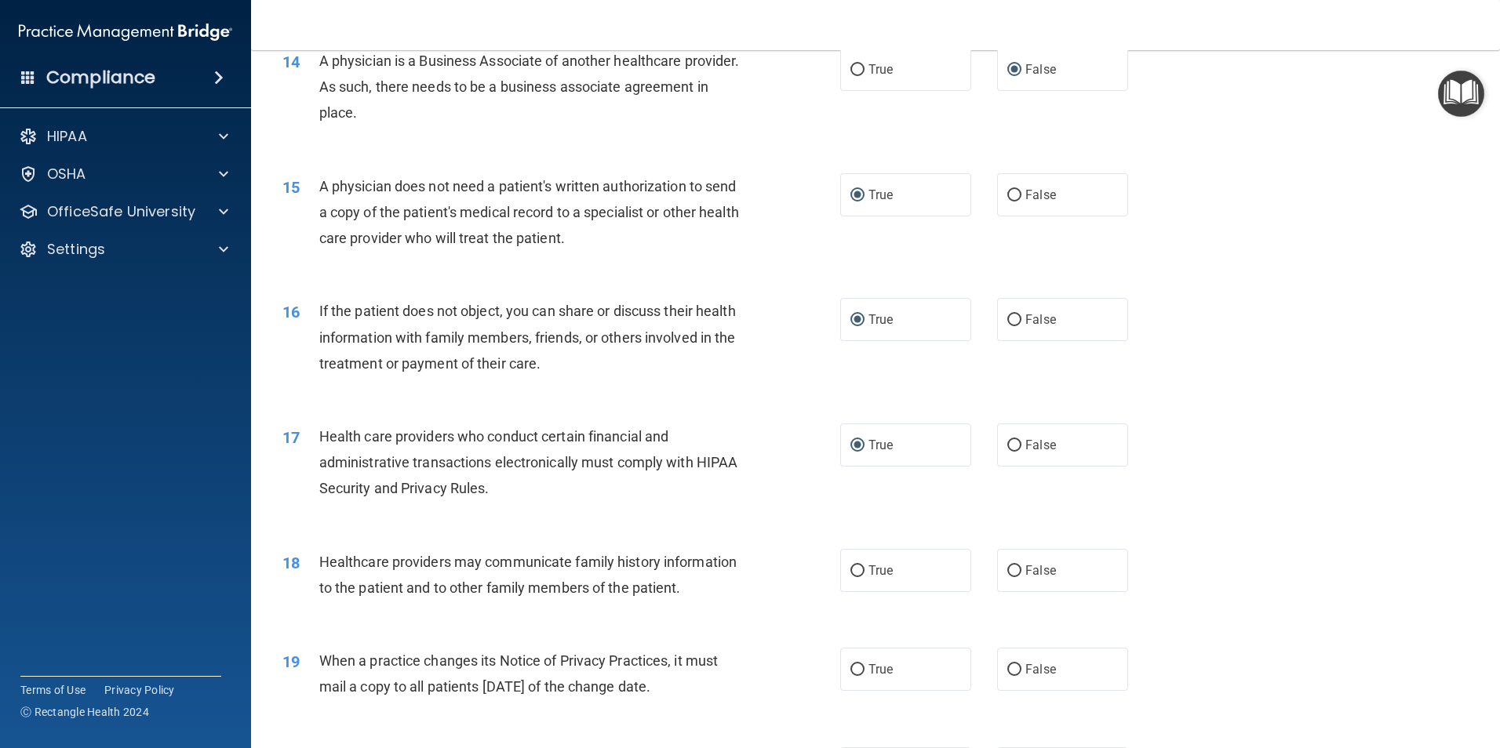
scroll to position [1647, 0]
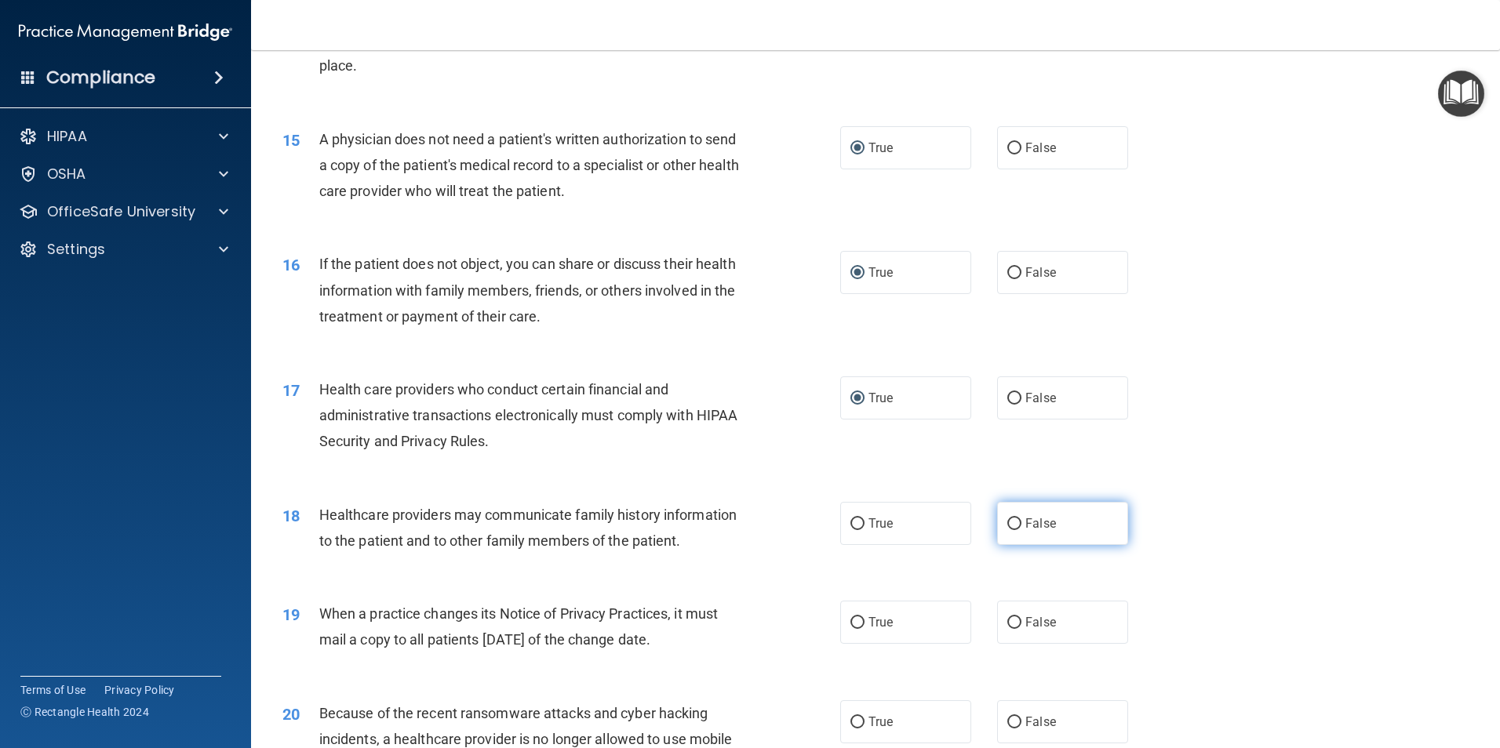
click at [1007, 523] on input "False" at bounding box center [1014, 524] width 14 height 12
radio input "true"
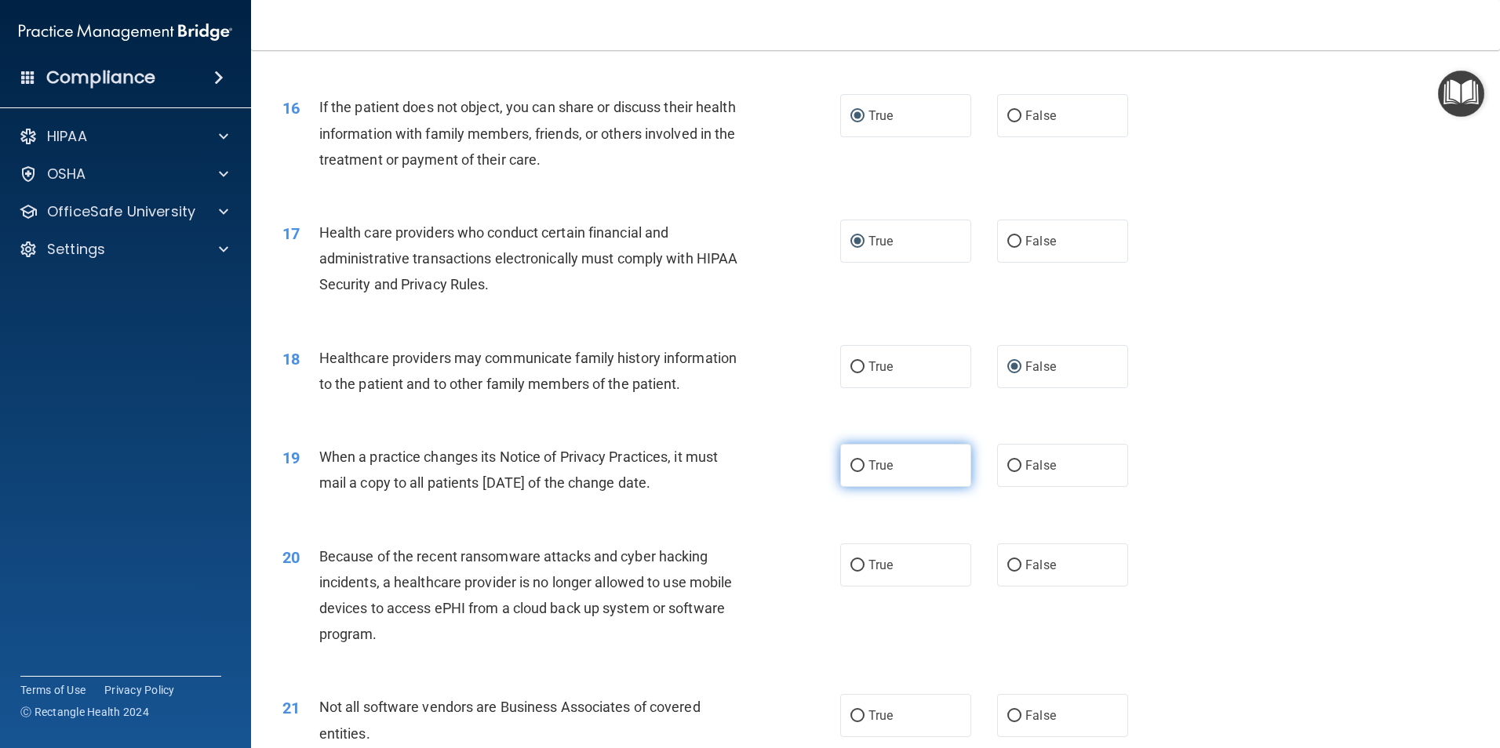
click at [857, 466] on input "True" at bounding box center [857, 466] width 14 height 12
radio input "true"
click at [1008, 464] on input "False" at bounding box center [1014, 466] width 14 height 12
radio input "true"
radio input "false"
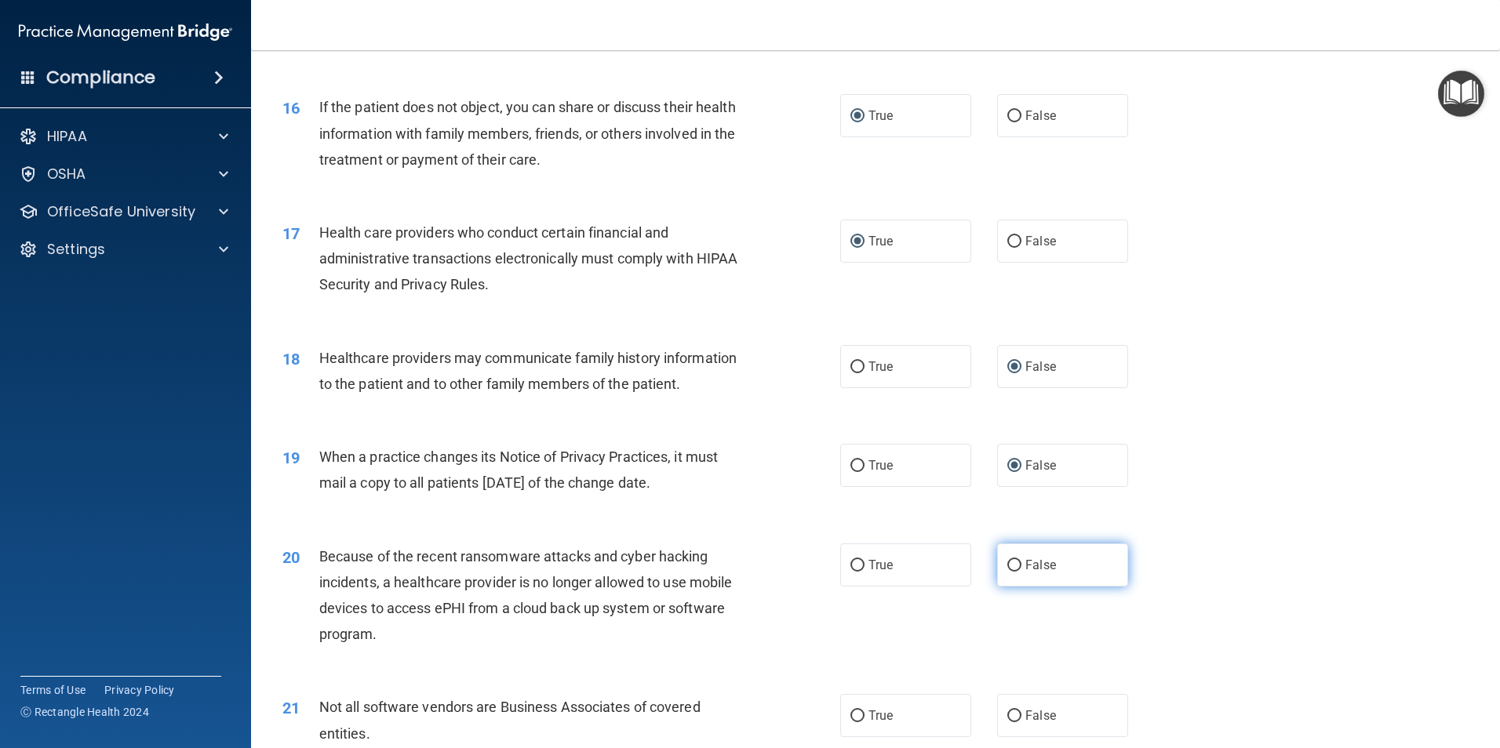
click at [1007, 564] on input "False" at bounding box center [1014, 566] width 14 height 12
radio input "true"
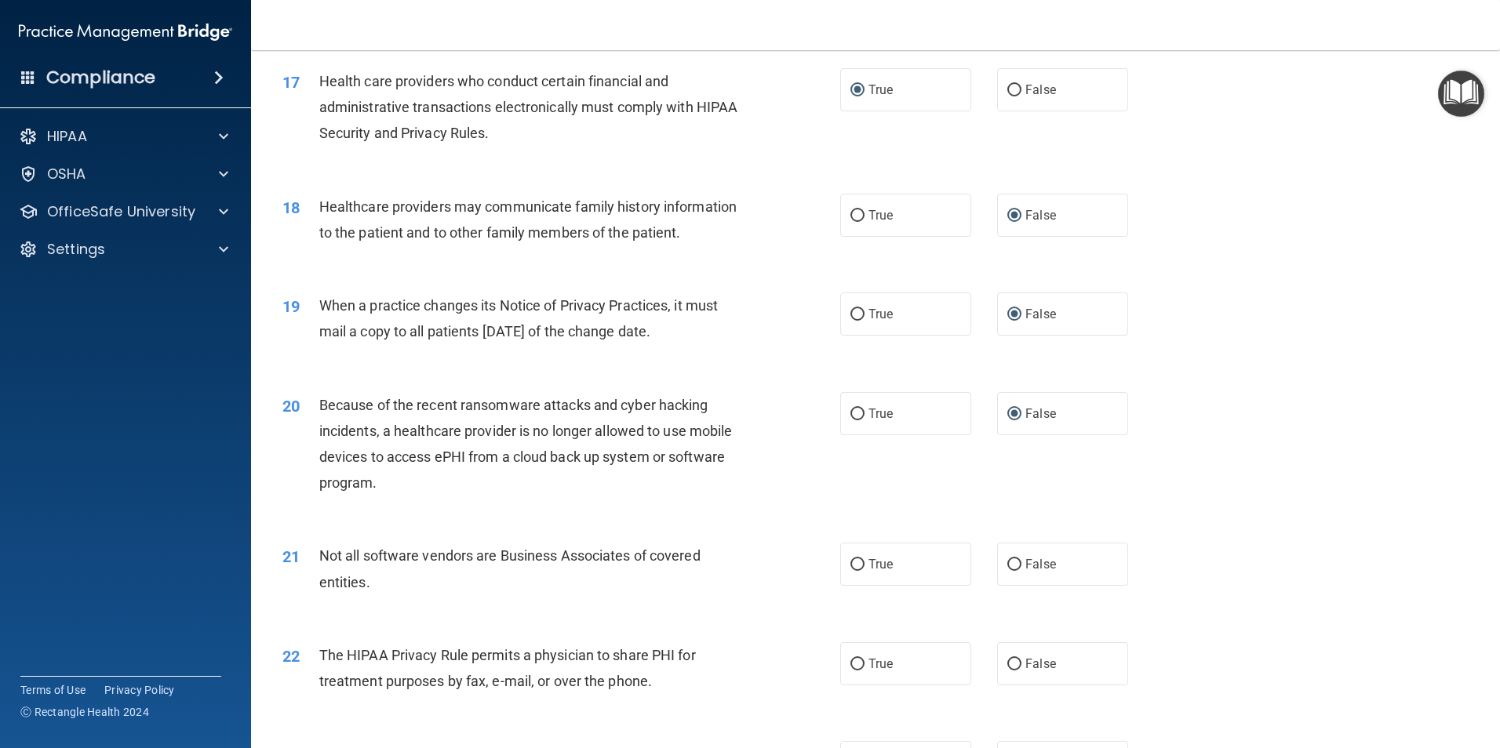
scroll to position [1961, 0]
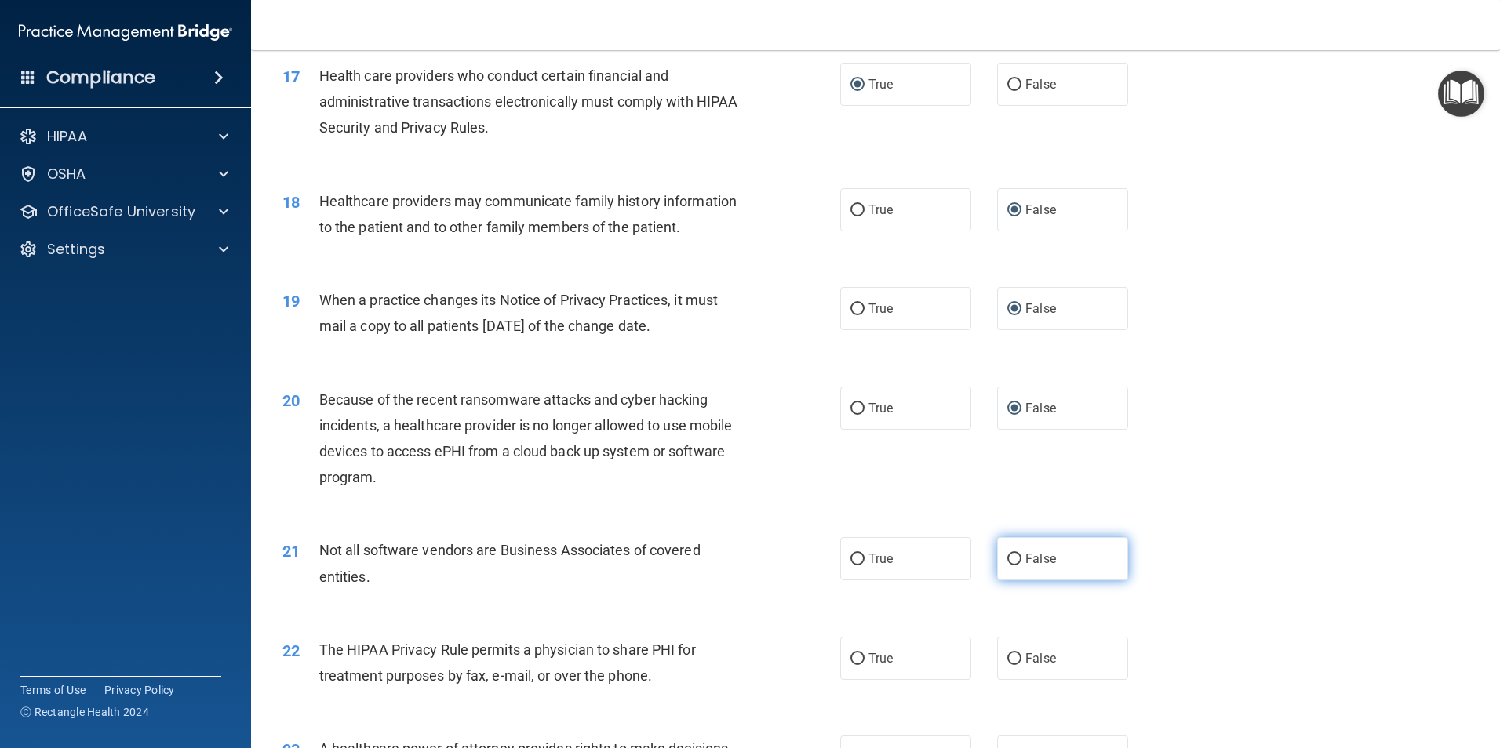
click at [1008, 558] on input "False" at bounding box center [1014, 560] width 14 height 12
radio input "true"
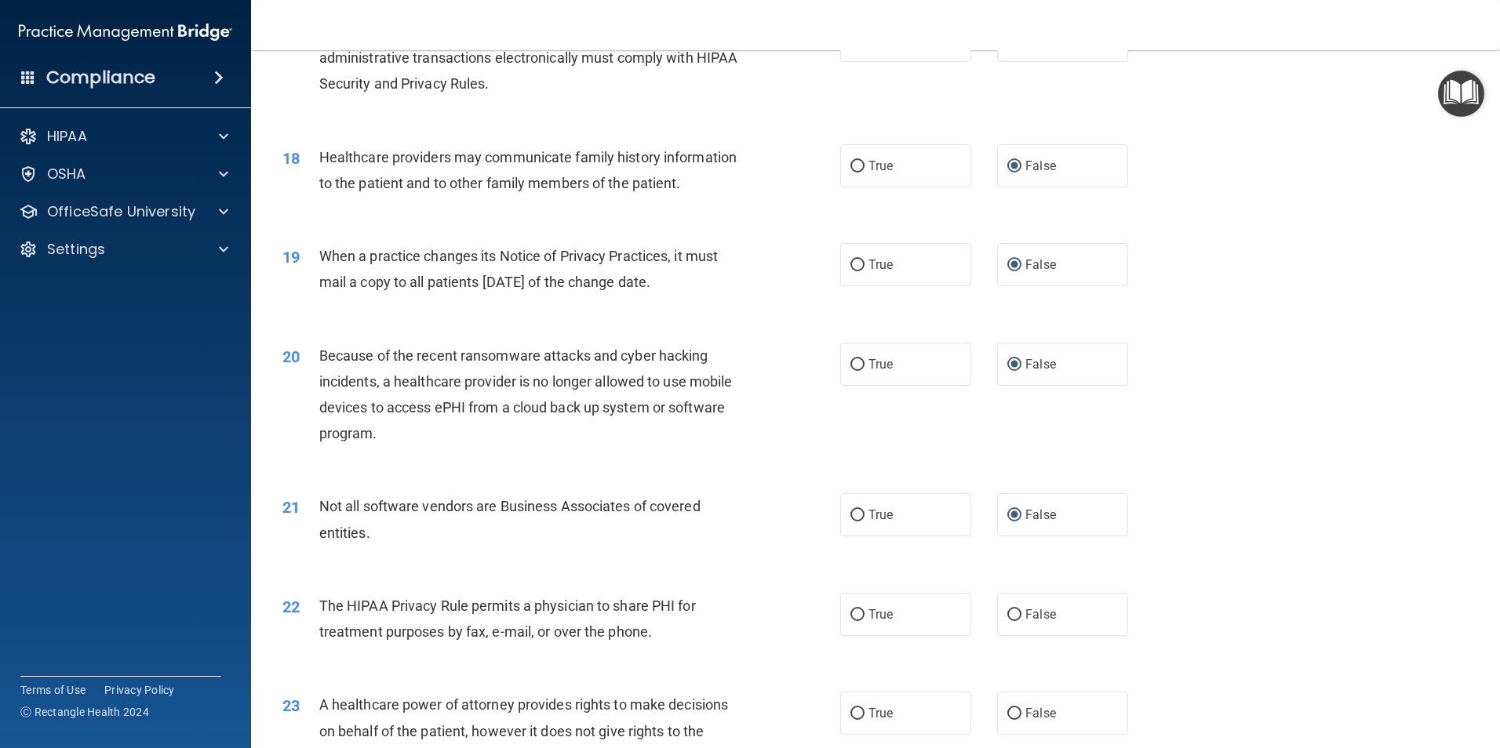
scroll to position [2118, 0]
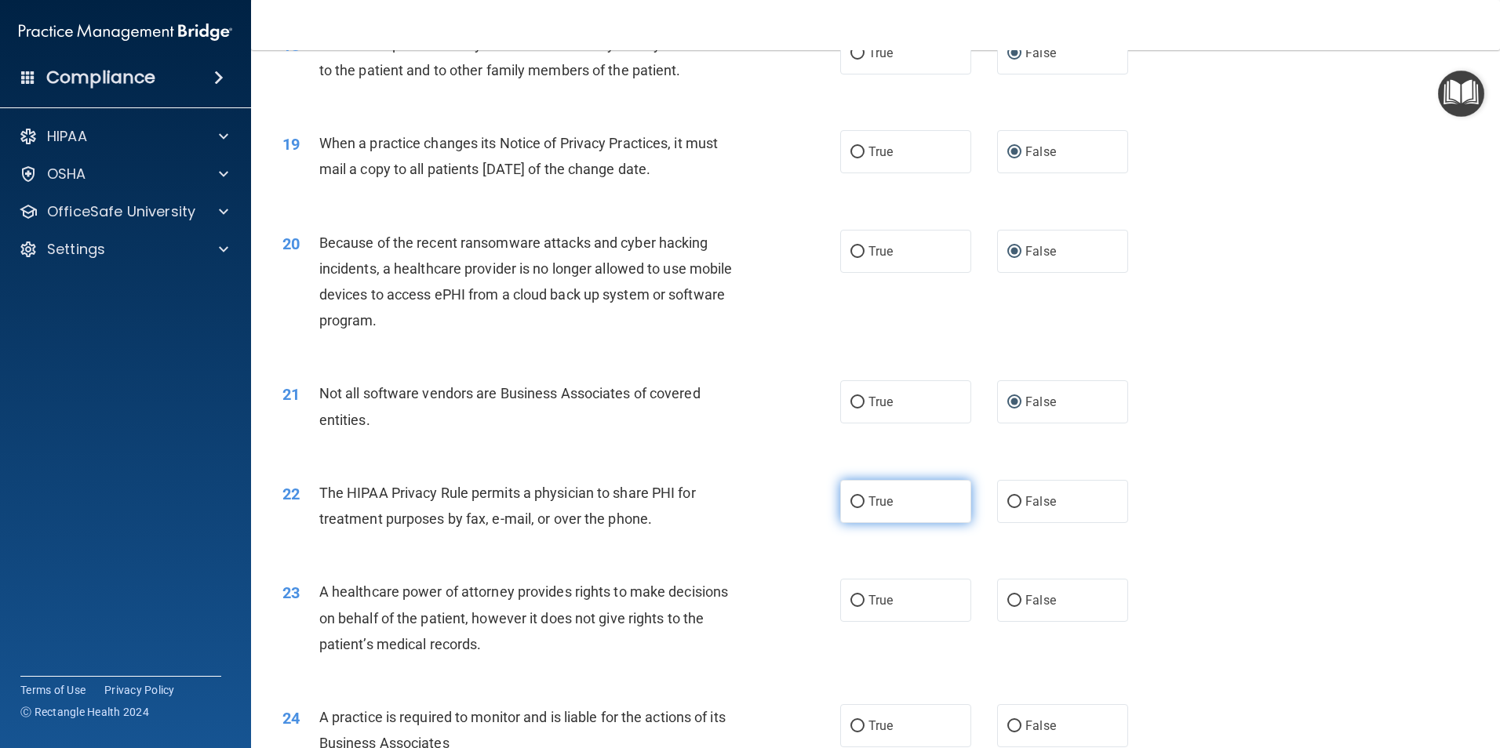
click at [854, 500] on input "True" at bounding box center [857, 502] width 14 height 12
radio input "true"
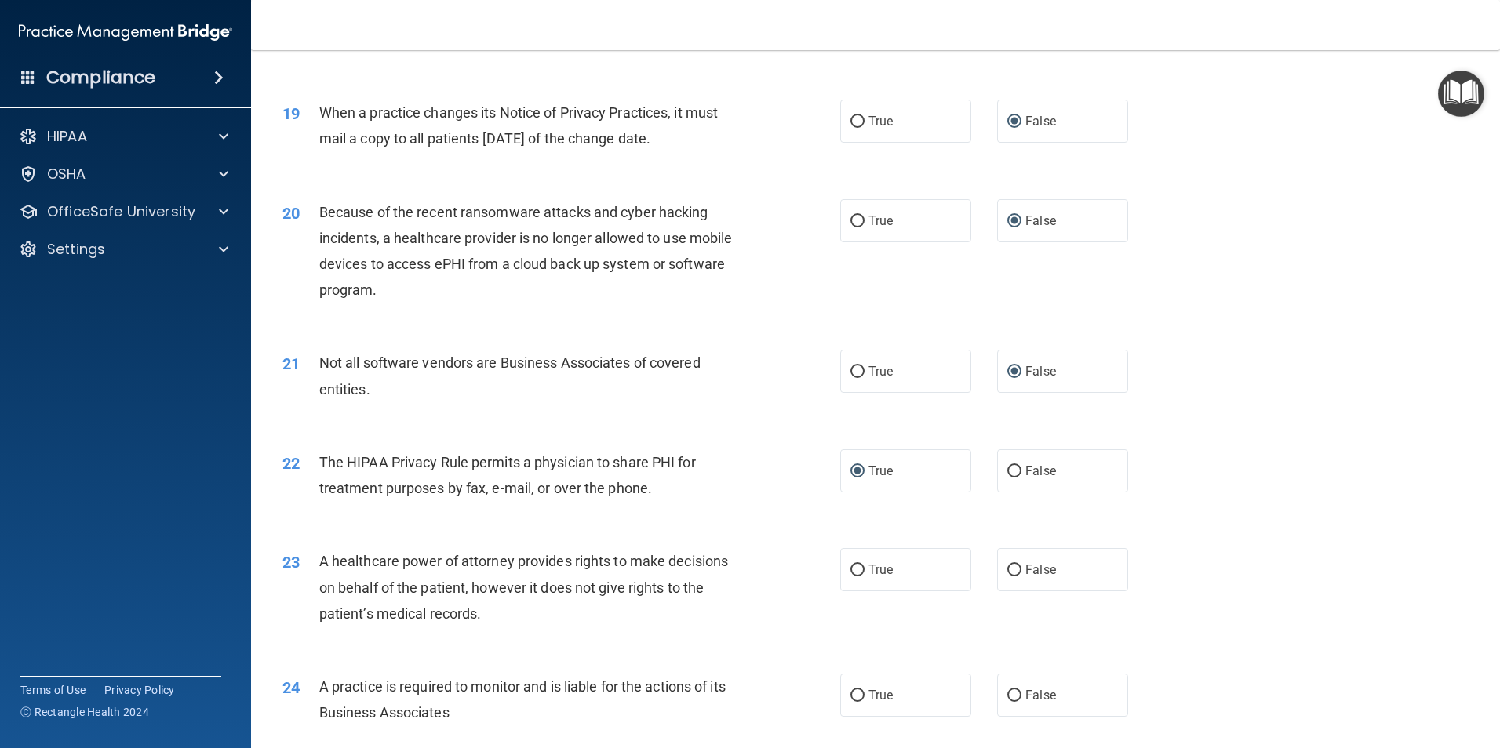
scroll to position [2196, 0]
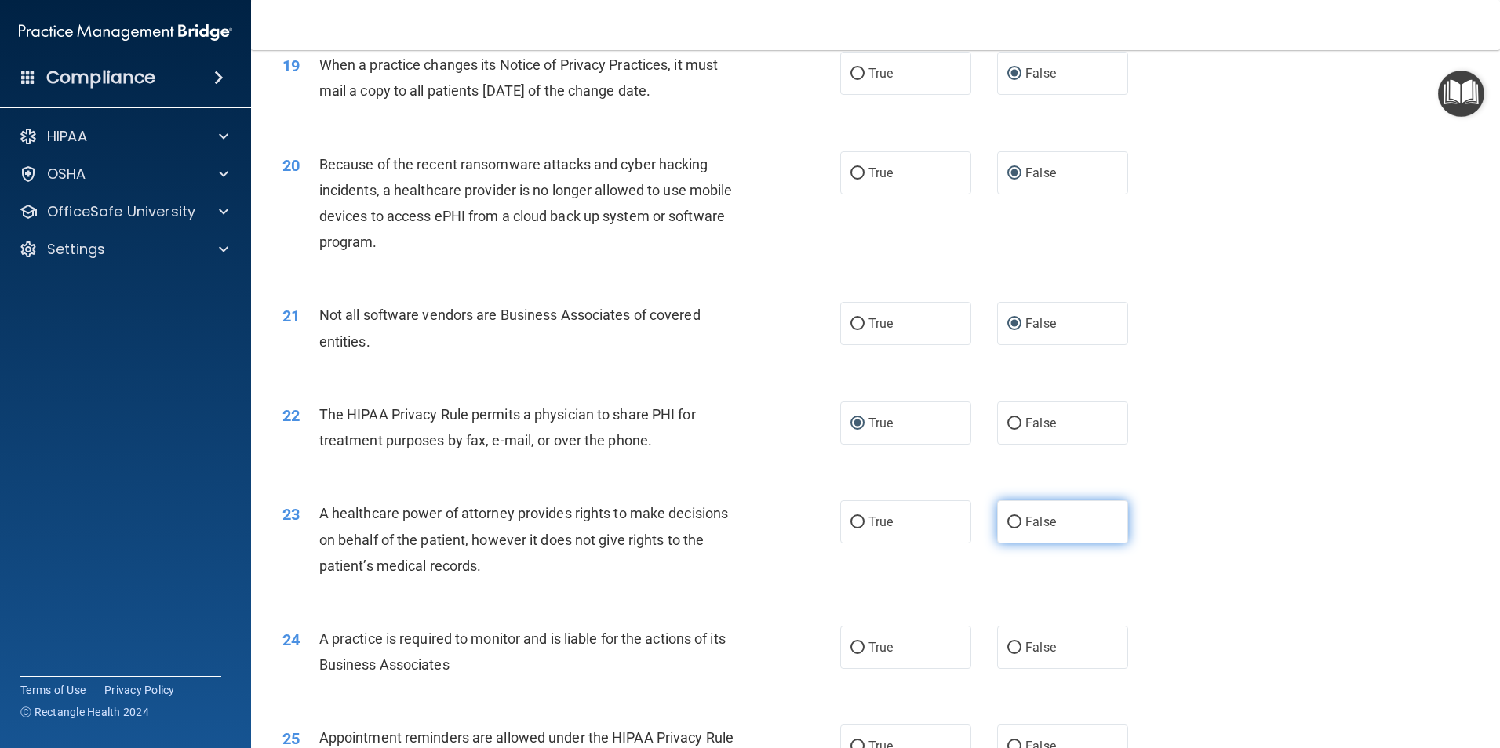
click at [1014, 524] on label "False" at bounding box center [1062, 521] width 131 height 43
click at [1014, 524] on input "False" at bounding box center [1014, 523] width 14 height 12
radio input "true"
click at [855, 319] on input "True" at bounding box center [857, 324] width 14 height 12
radio input "true"
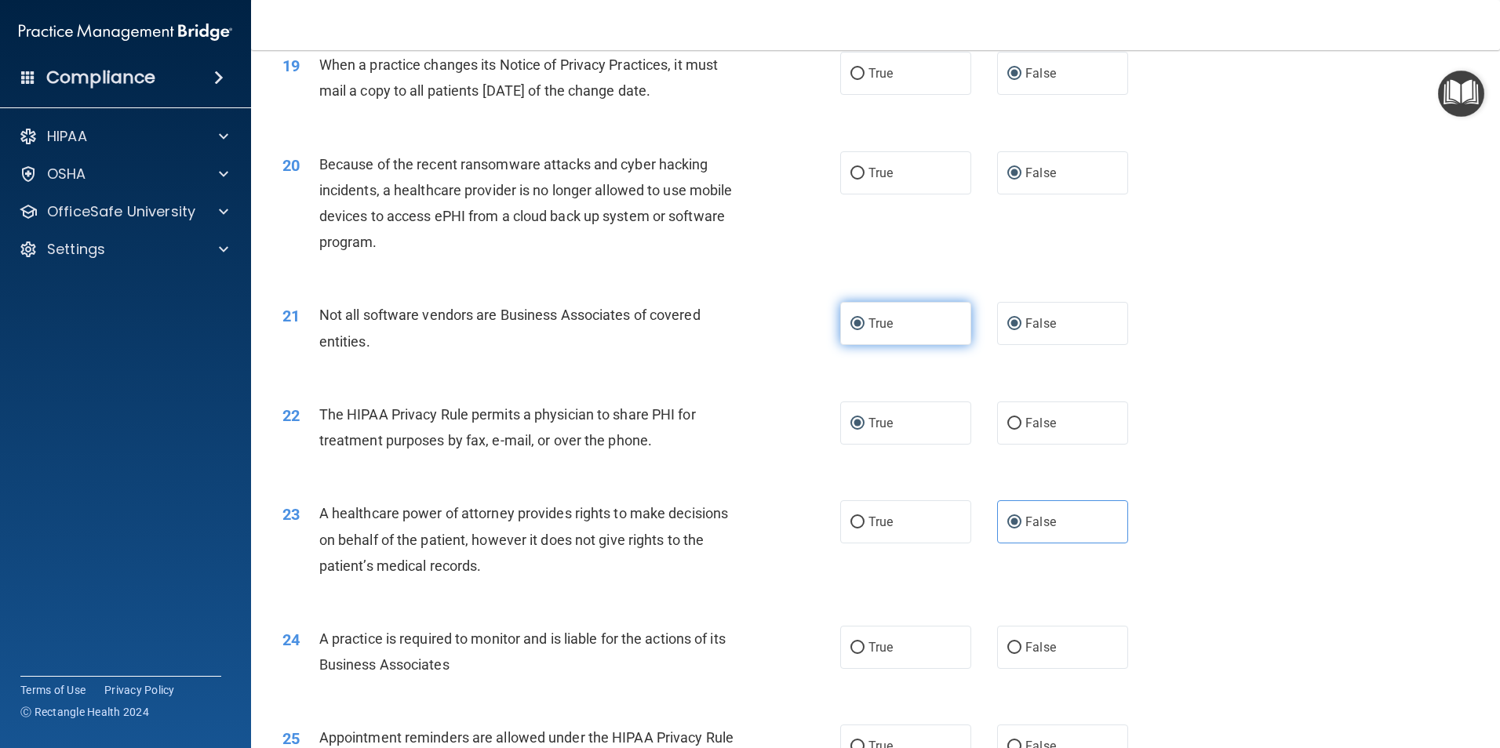
radio input "false"
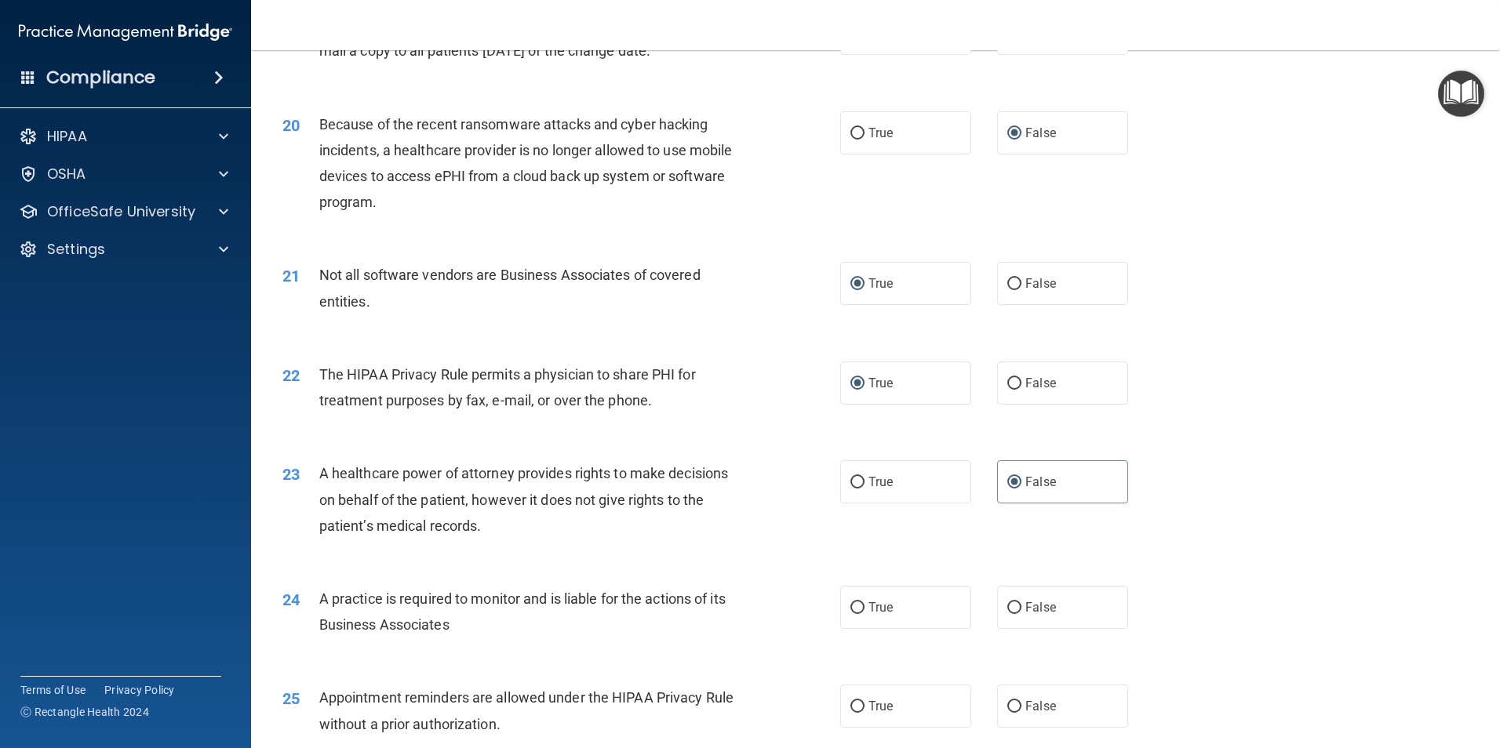
scroll to position [2274, 0]
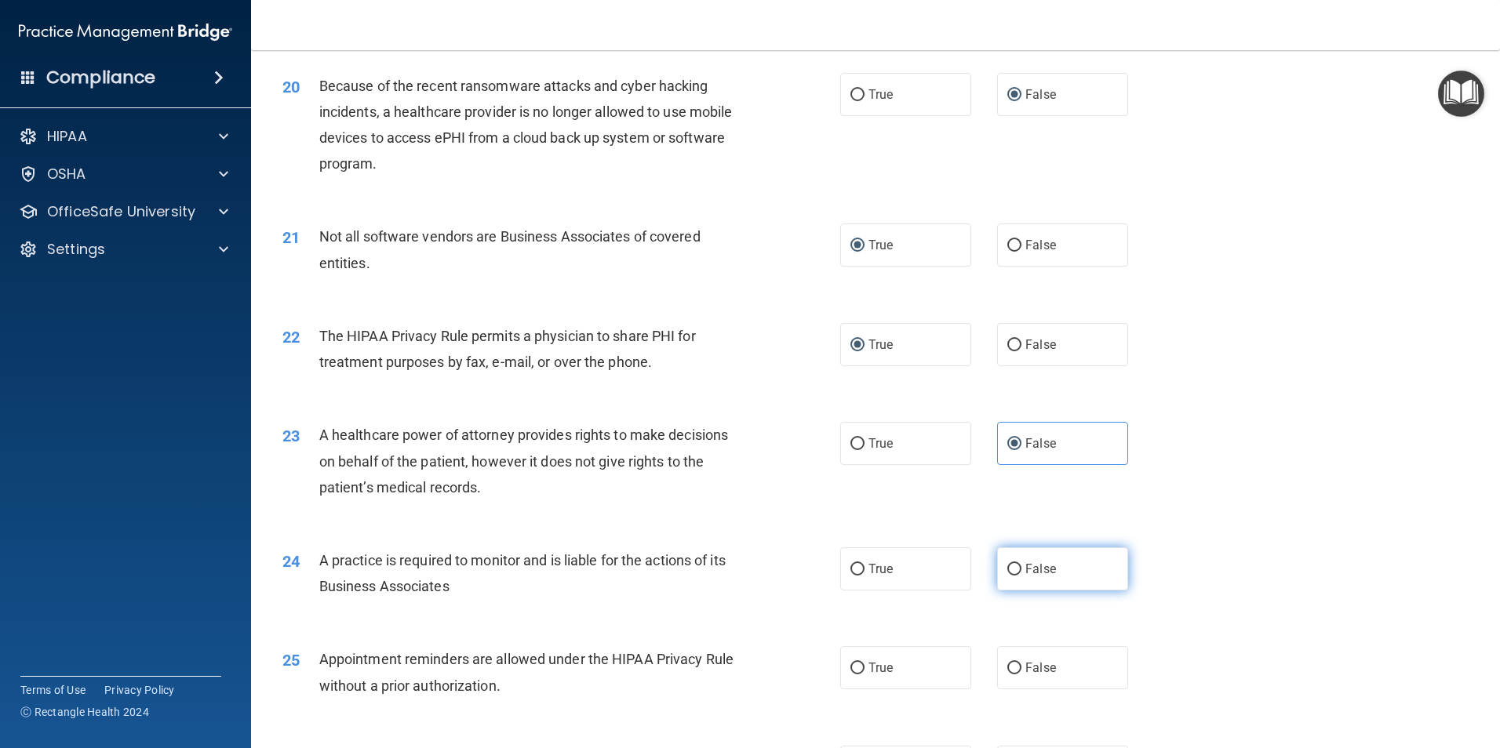
click at [1007, 564] on input "False" at bounding box center [1014, 570] width 14 height 12
radio input "true"
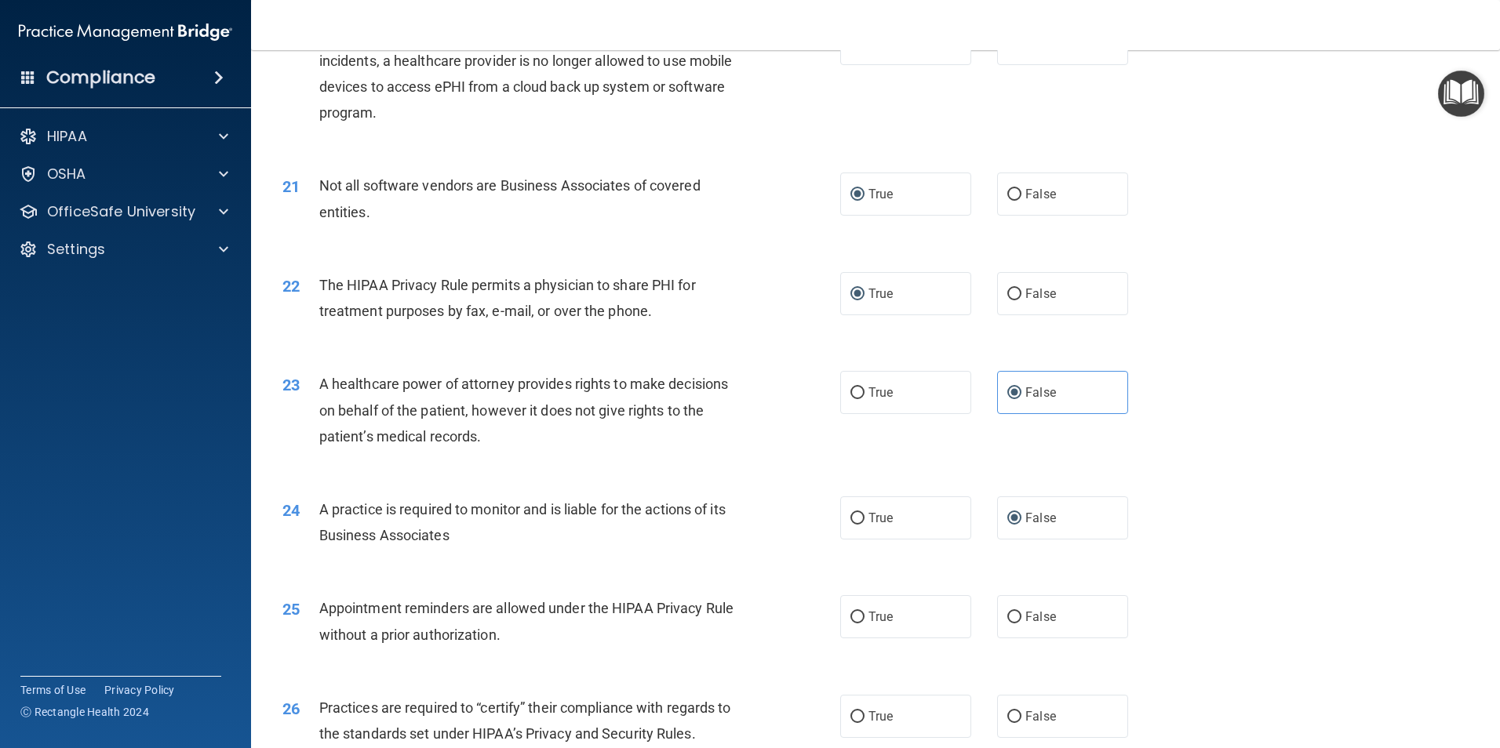
scroll to position [2353, 0]
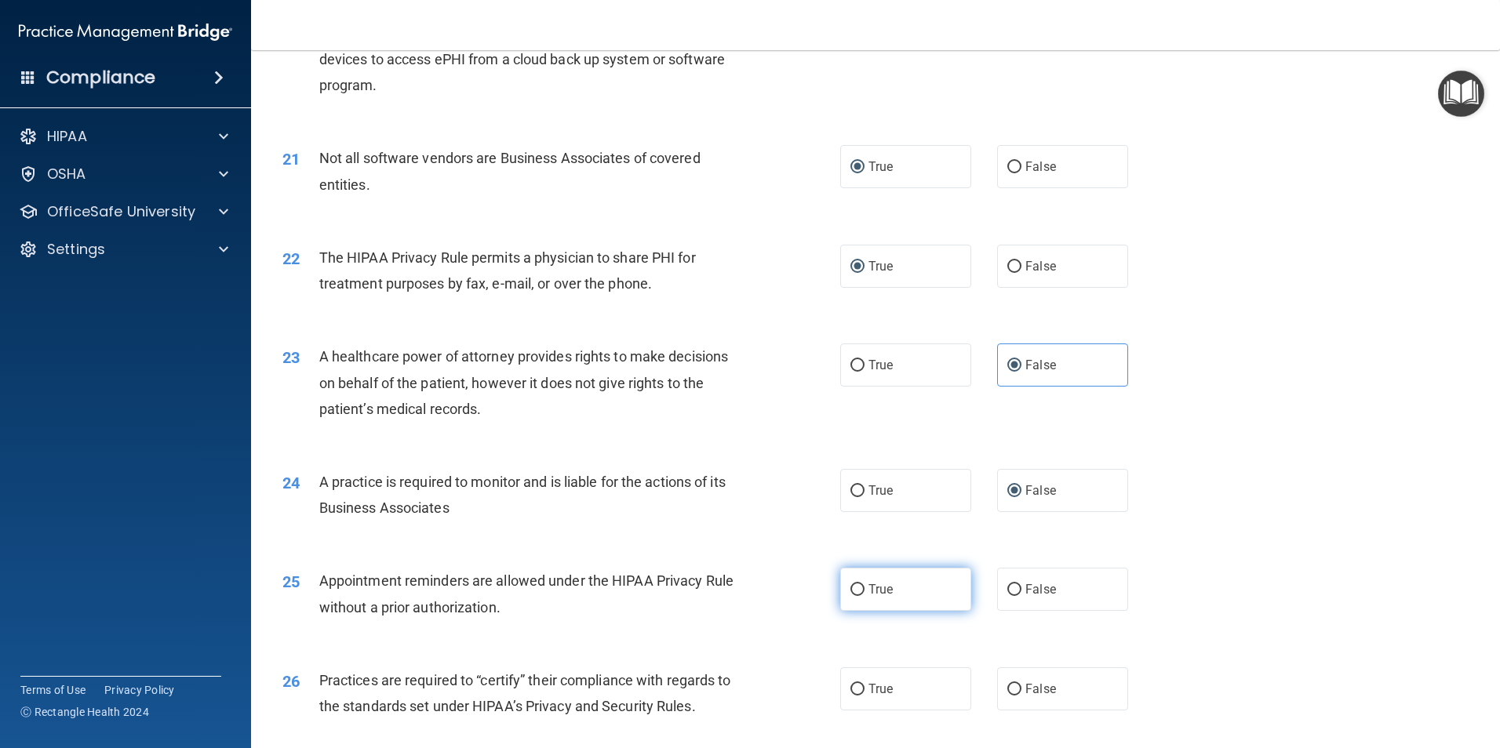
click at [850, 587] on input "True" at bounding box center [857, 590] width 14 height 12
radio input "true"
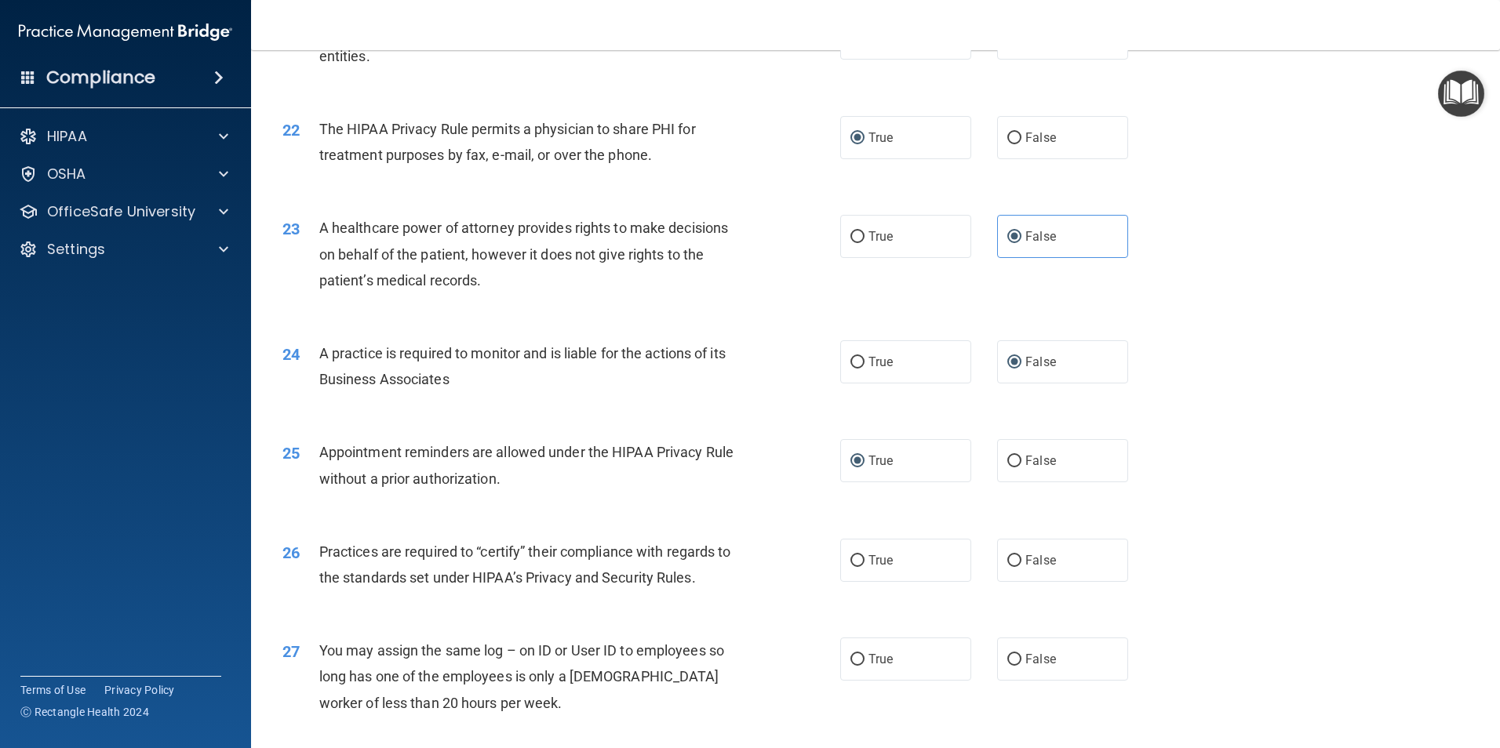
scroll to position [2510, 0]
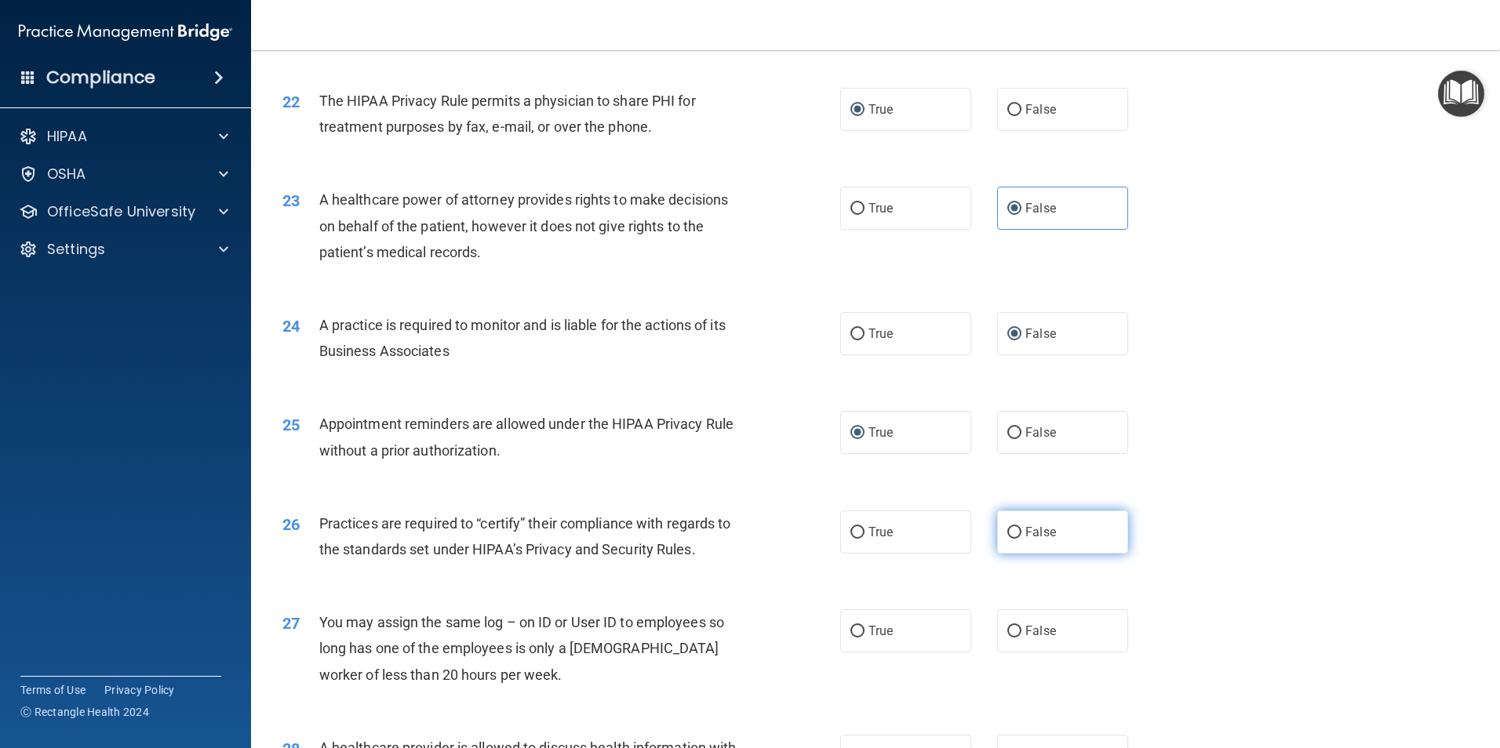
click at [1012, 533] on input "False" at bounding box center [1014, 533] width 14 height 12
radio input "true"
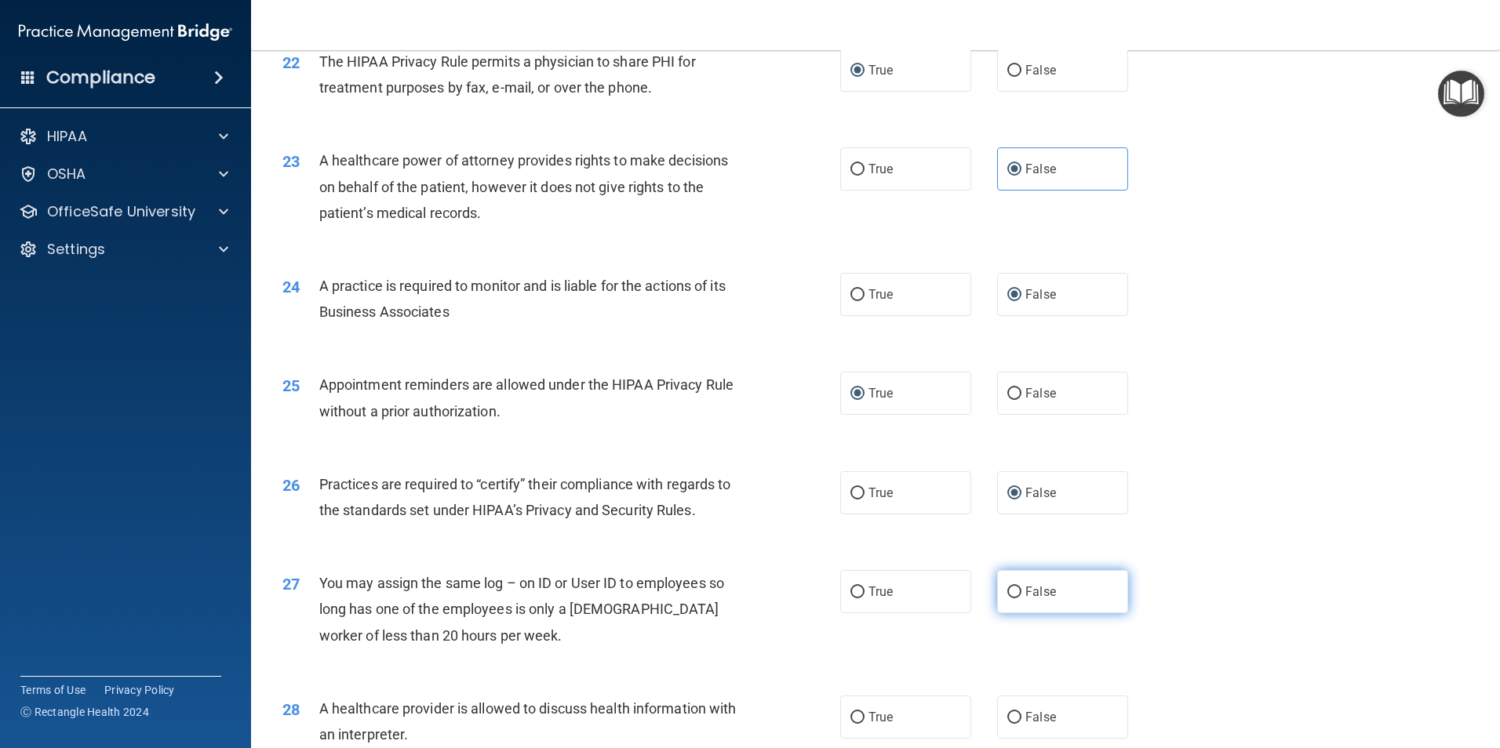
scroll to position [2588, 0]
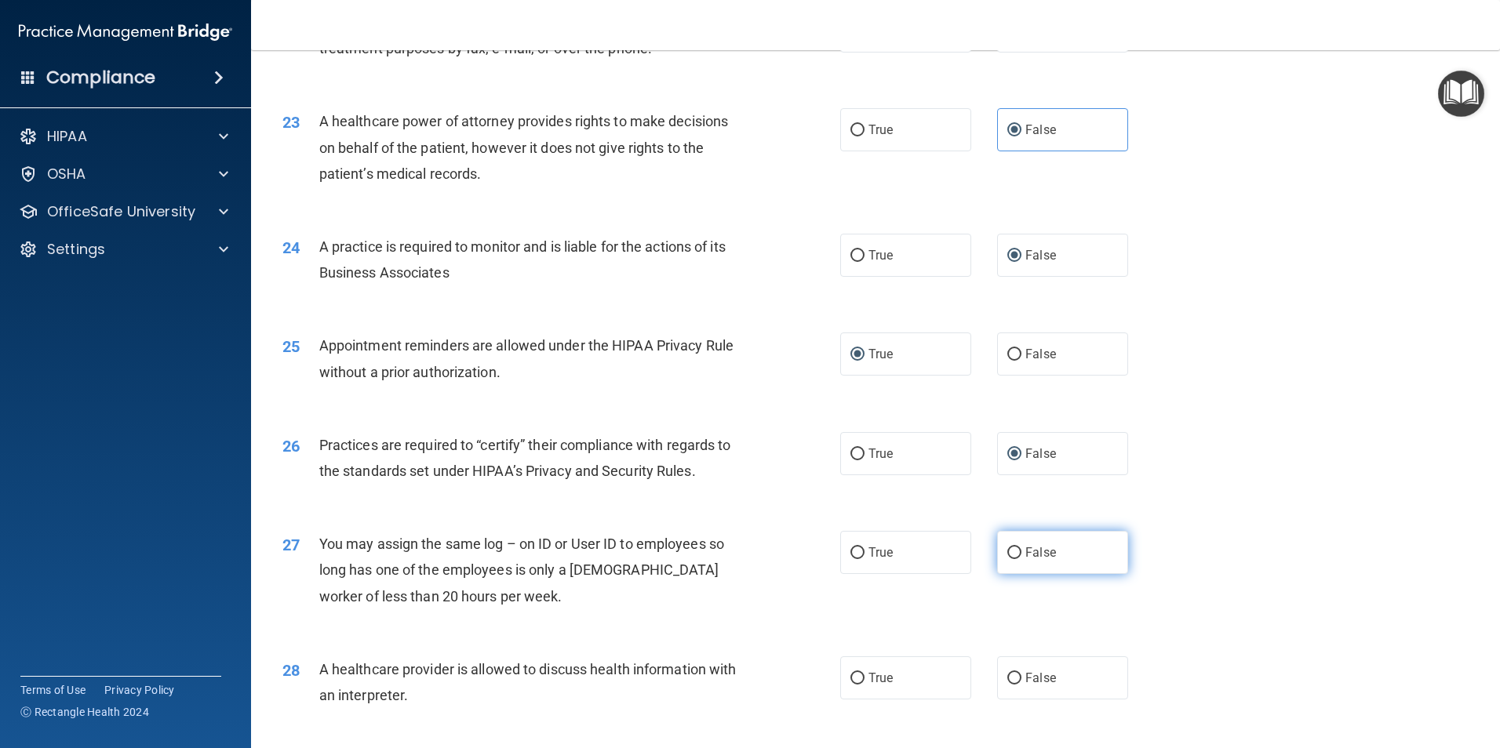
click at [1000, 547] on label "False" at bounding box center [1062, 552] width 131 height 43
click at [1007, 547] on input "False" at bounding box center [1014, 553] width 14 height 12
radio input "true"
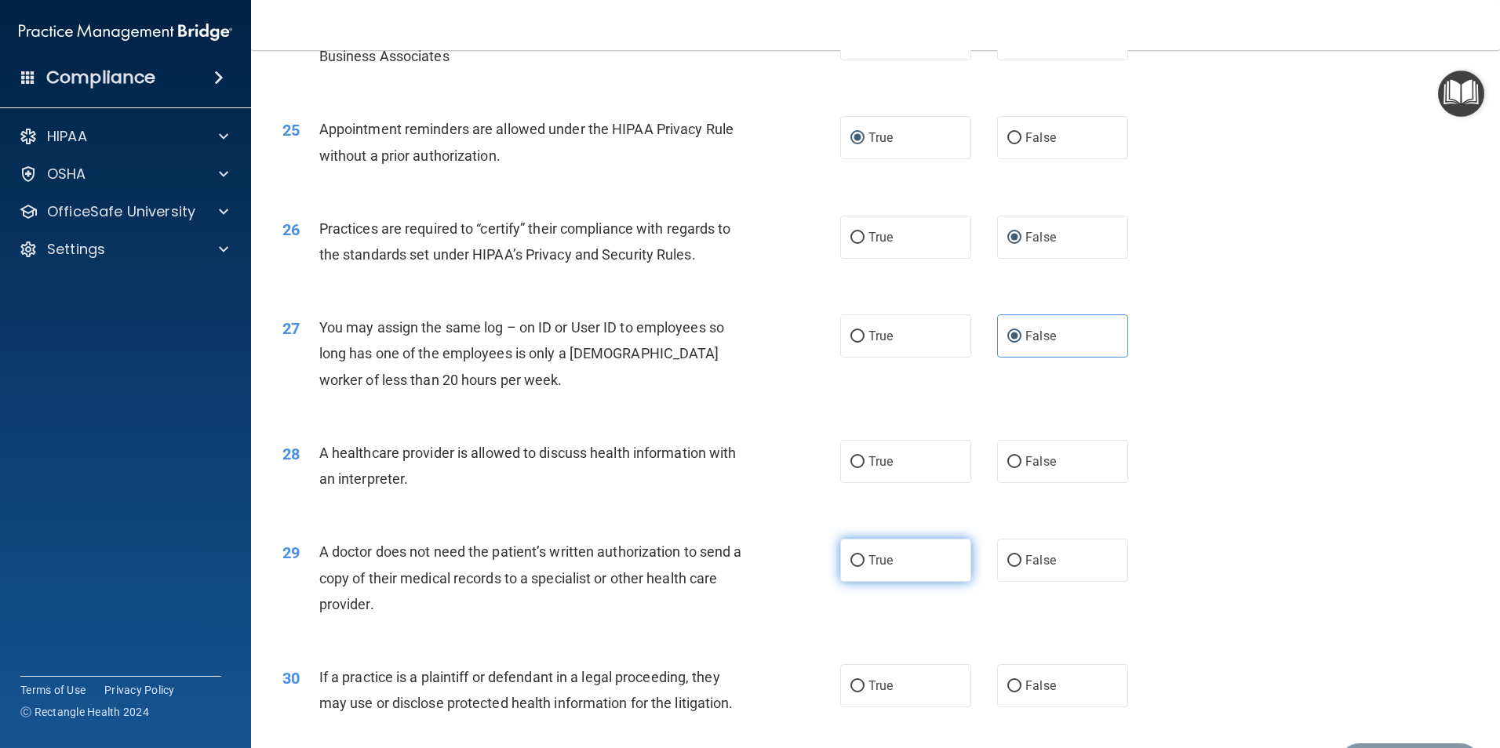
scroll to position [2823, 0]
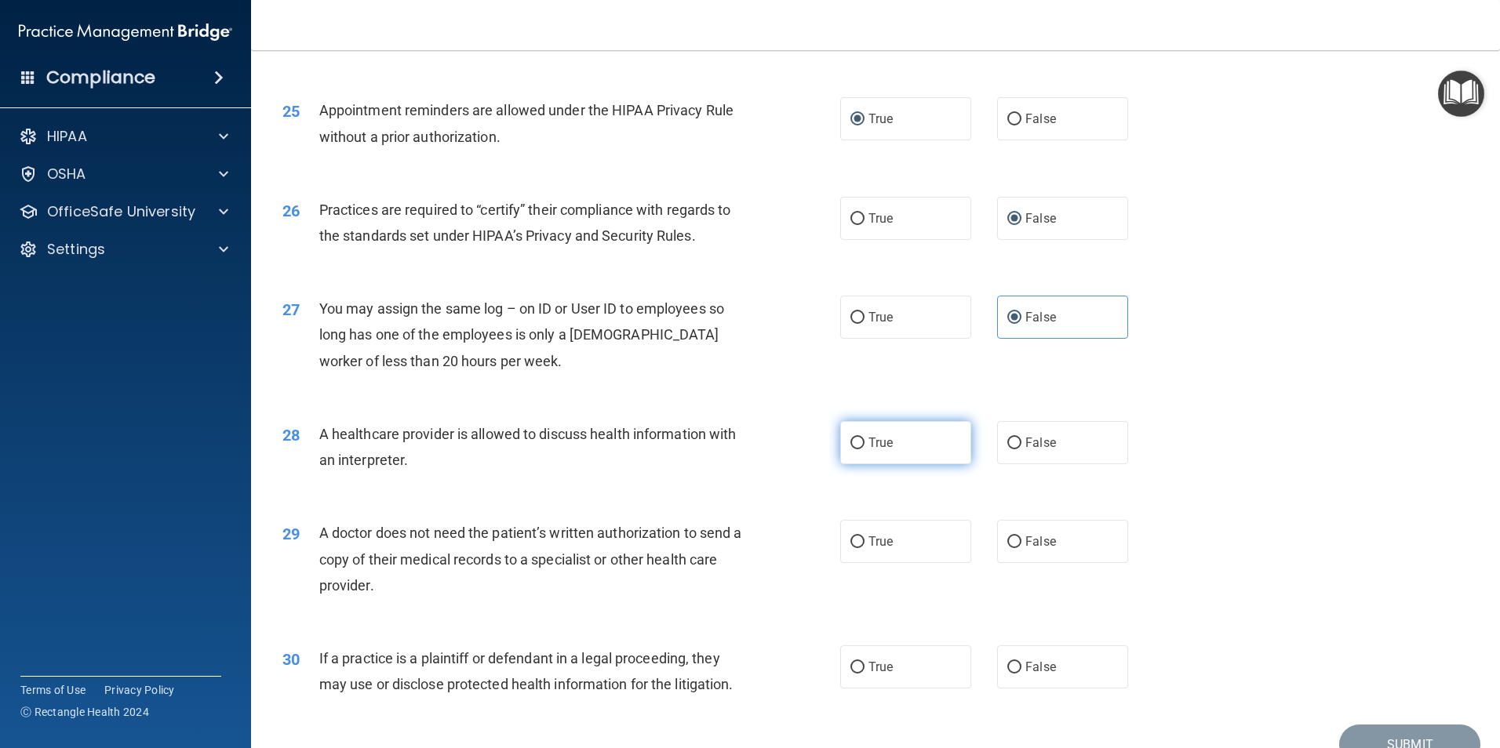
click at [855, 442] on input "True" at bounding box center [857, 444] width 14 height 12
radio input "true"
click at [855, 543] on input "True" at bounding box center [857, 542] width 14 height 12
radio input "true"
click at [850, 664] on input "True" at bounding box center [857, 668] width 14 height 12
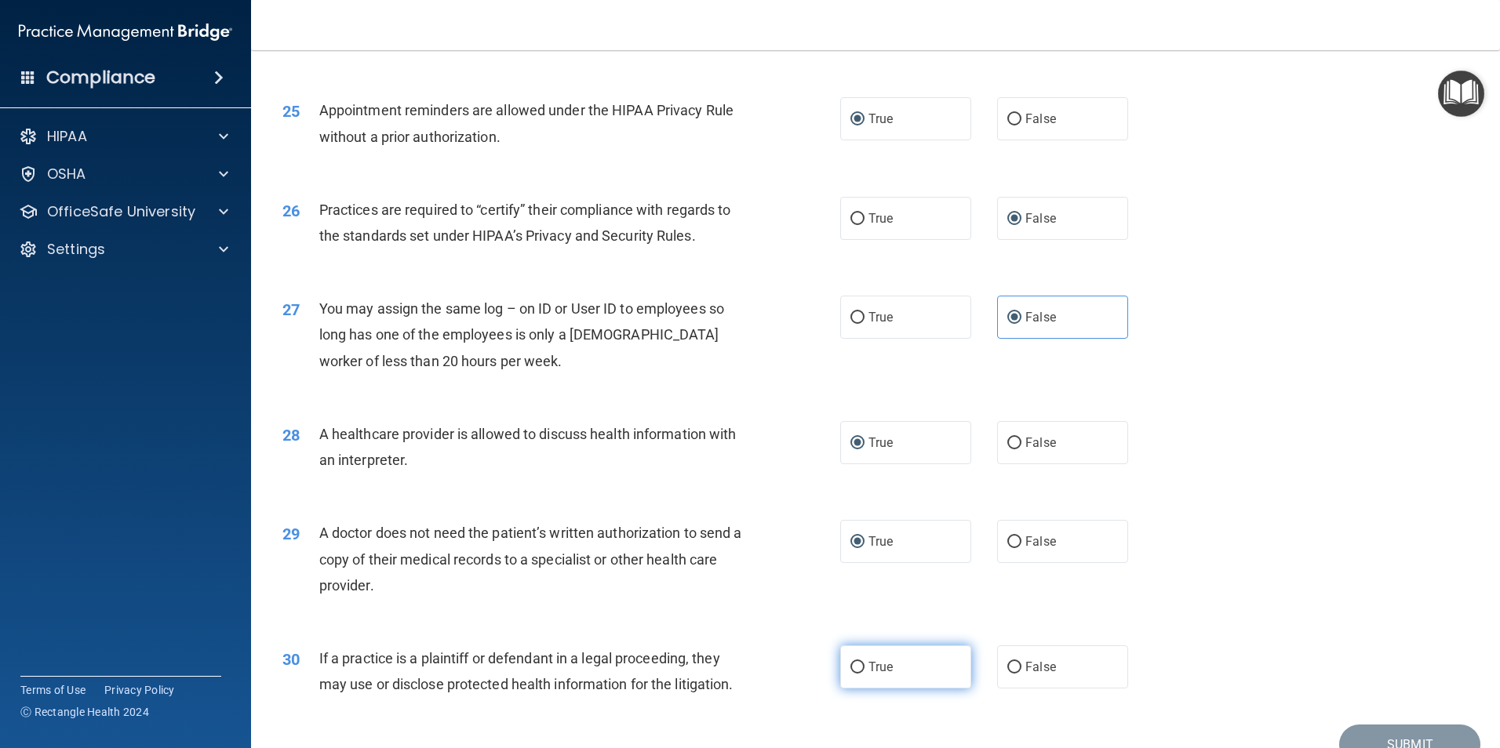
radio input "true"
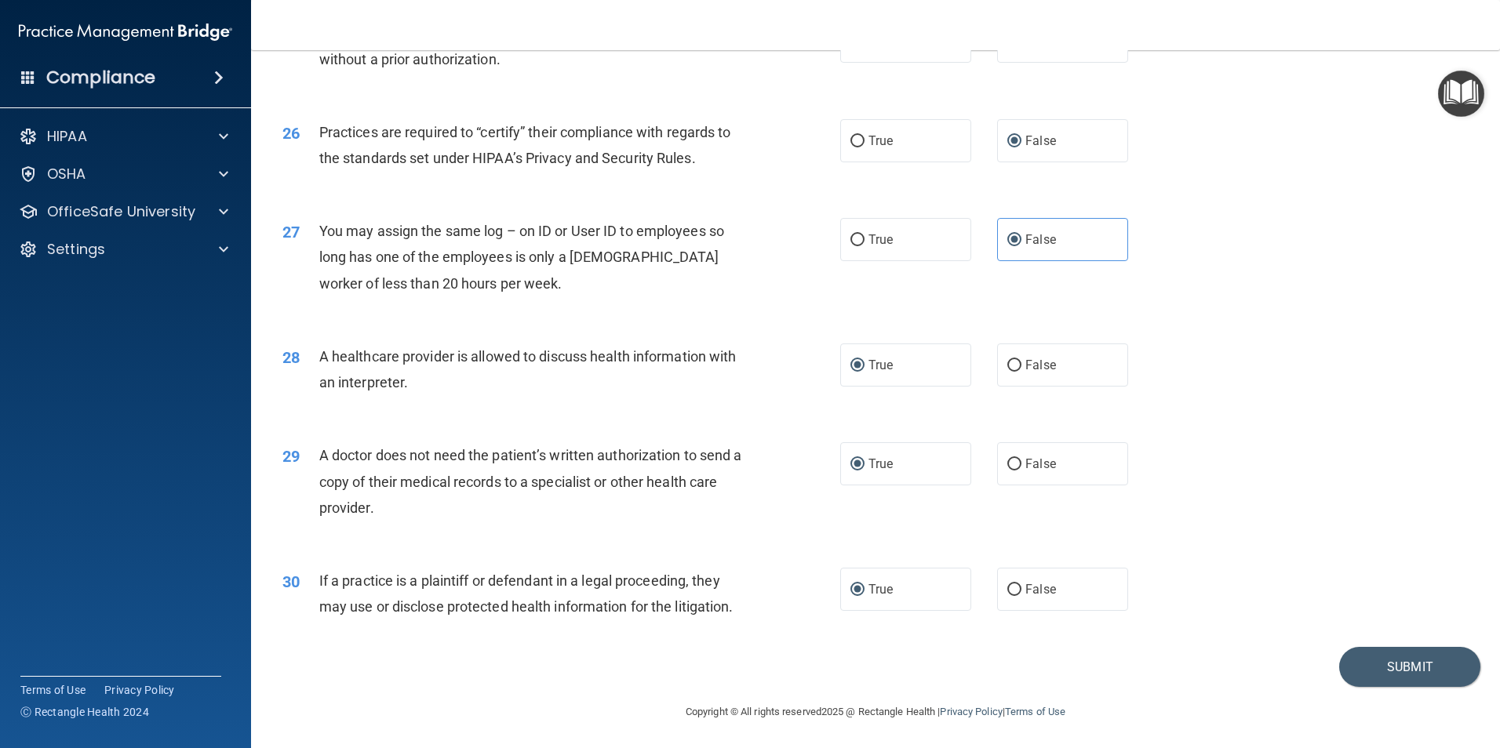
scroll to position [2903, 0]
click at [1378, 667] on button "Submit" at bounding box center [1409, 665] width 141 height 40
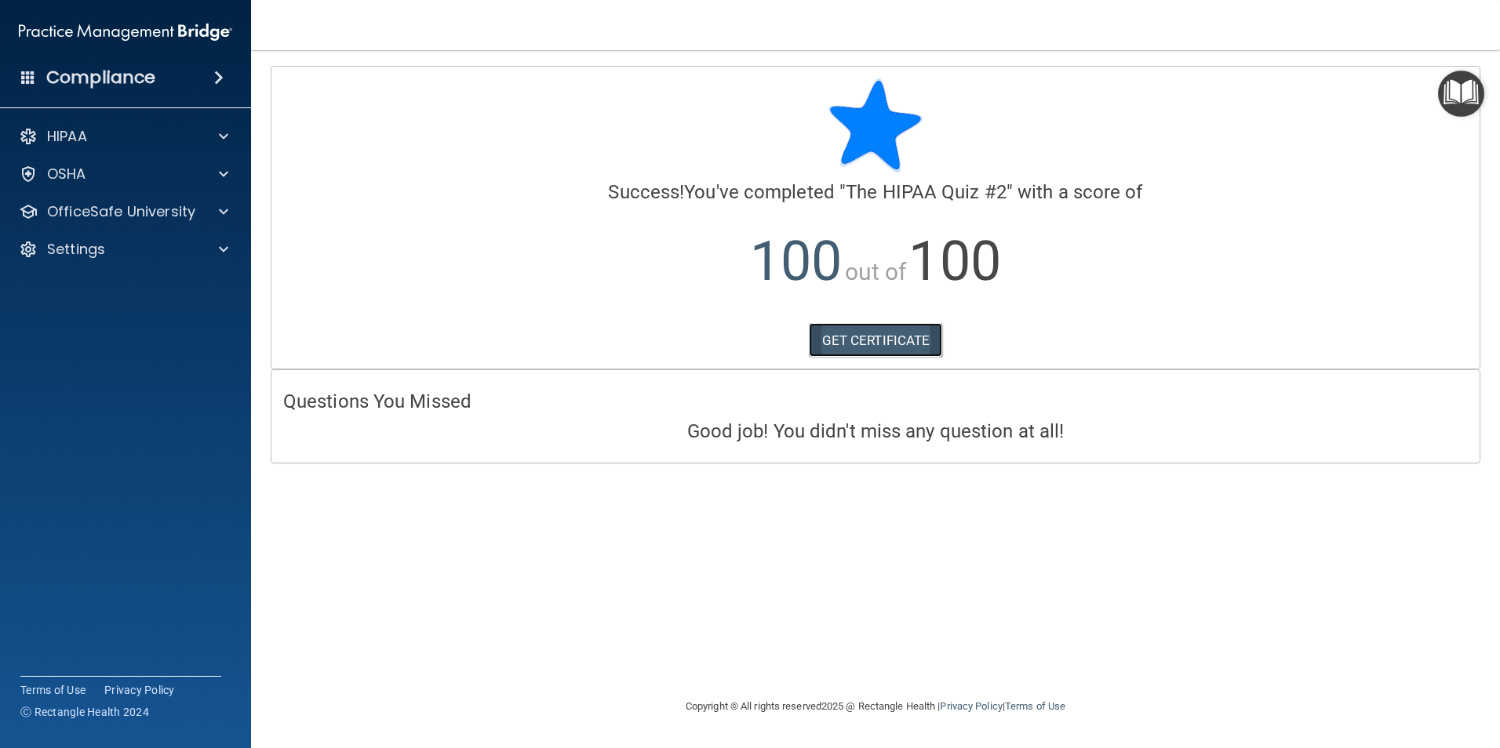
click at [869, 336] on link "GET CERTIFICATE" at bounding box center [876, 340] width 134 height 35
click at [216, 214] on div at bounding box center [221, 211] width 39 height 19
click at [97, 249] on p "HIPAA Training" at bounding box center [74, 250] width 129 height 16
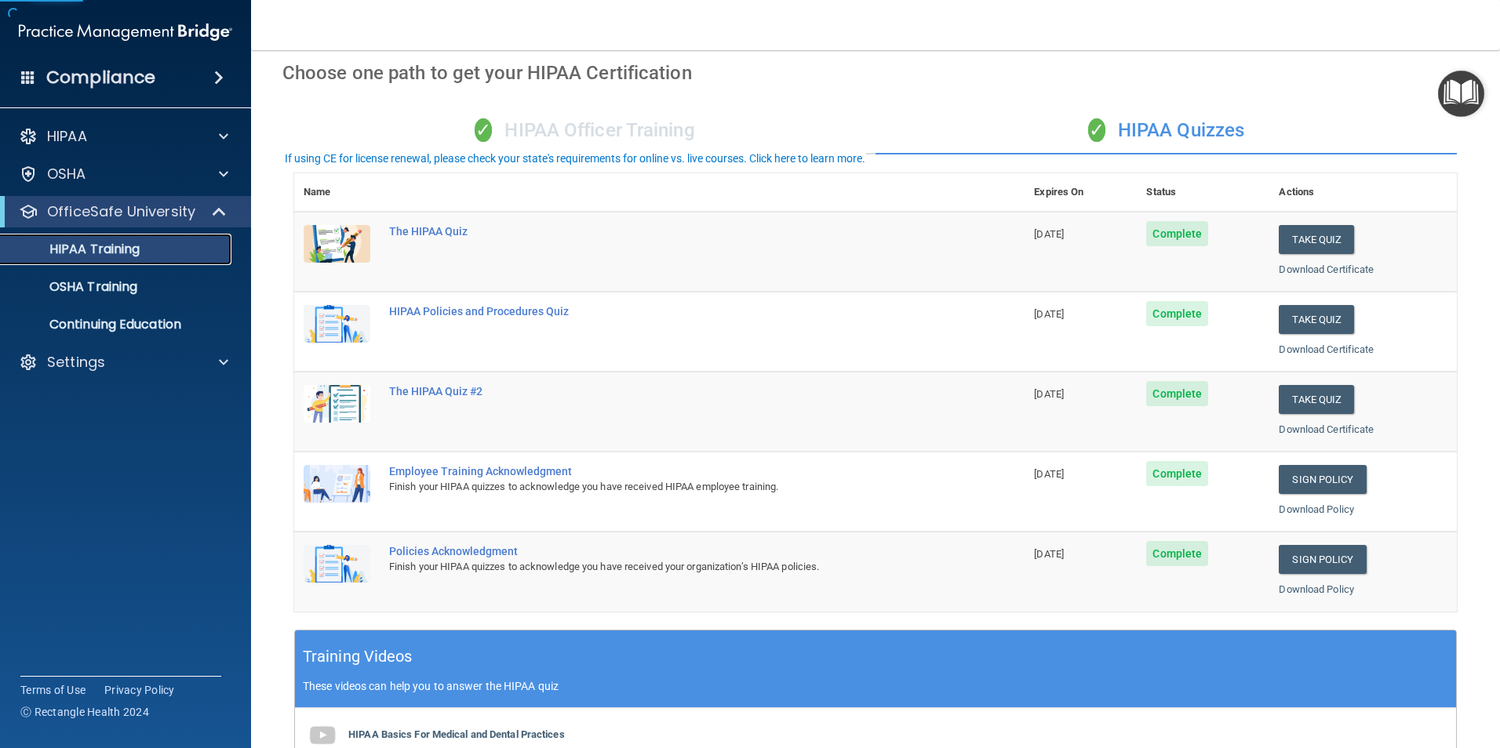
scroll to position [157, 0]
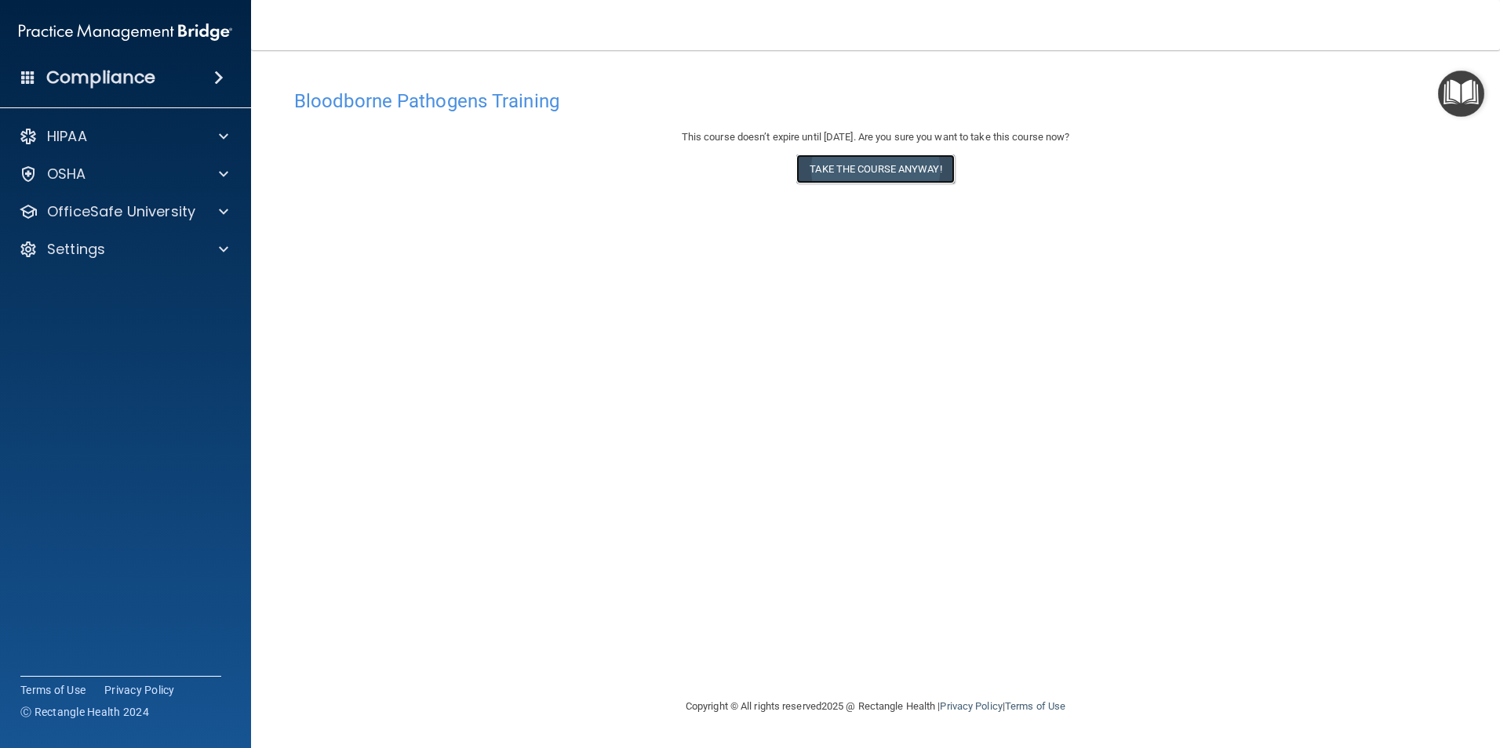
click at [866, 166] on button "Take the course anyway!" at bounding box center [875, 169] width 158 height 29
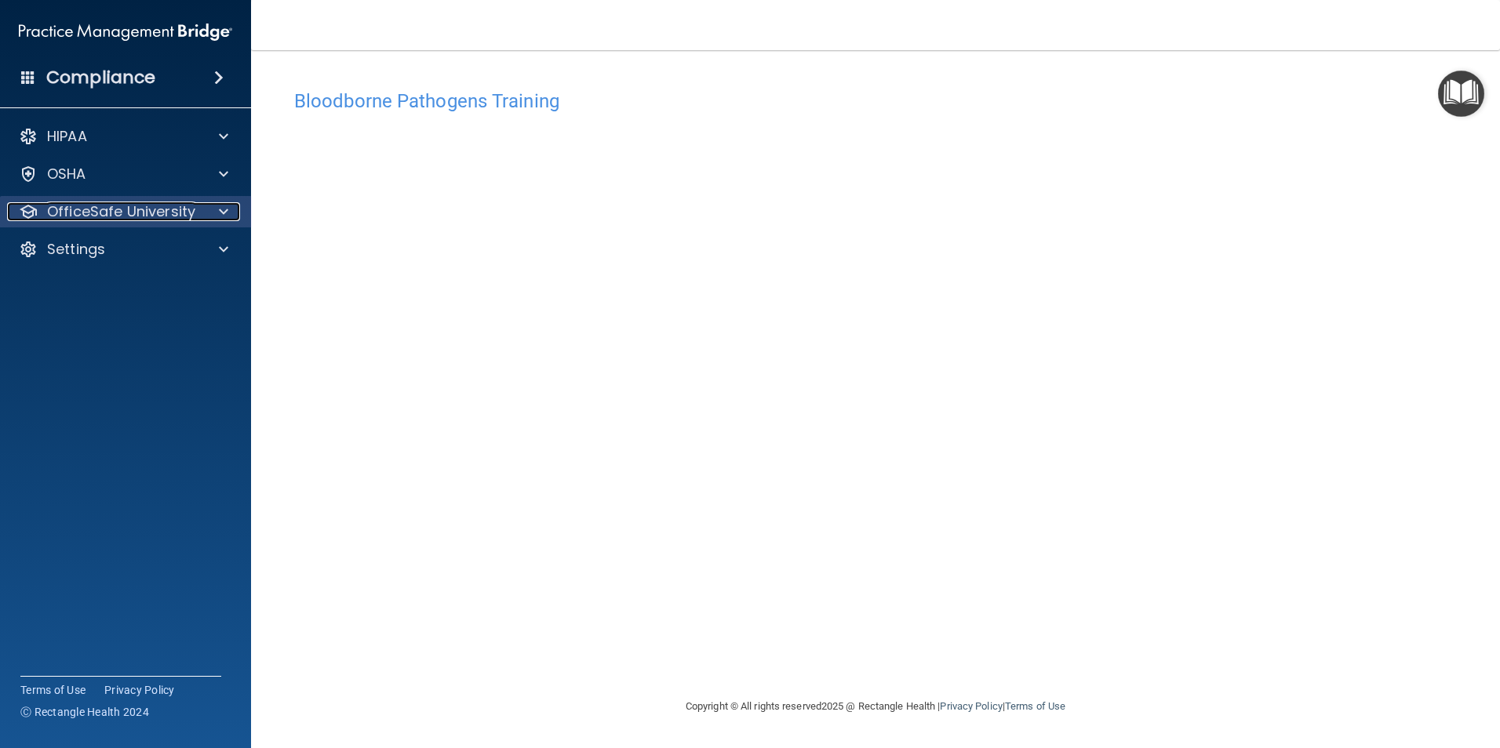
click at [125, 213] on p "OfficeSafe University" at bounding box center [121, 211] width 148 height 19
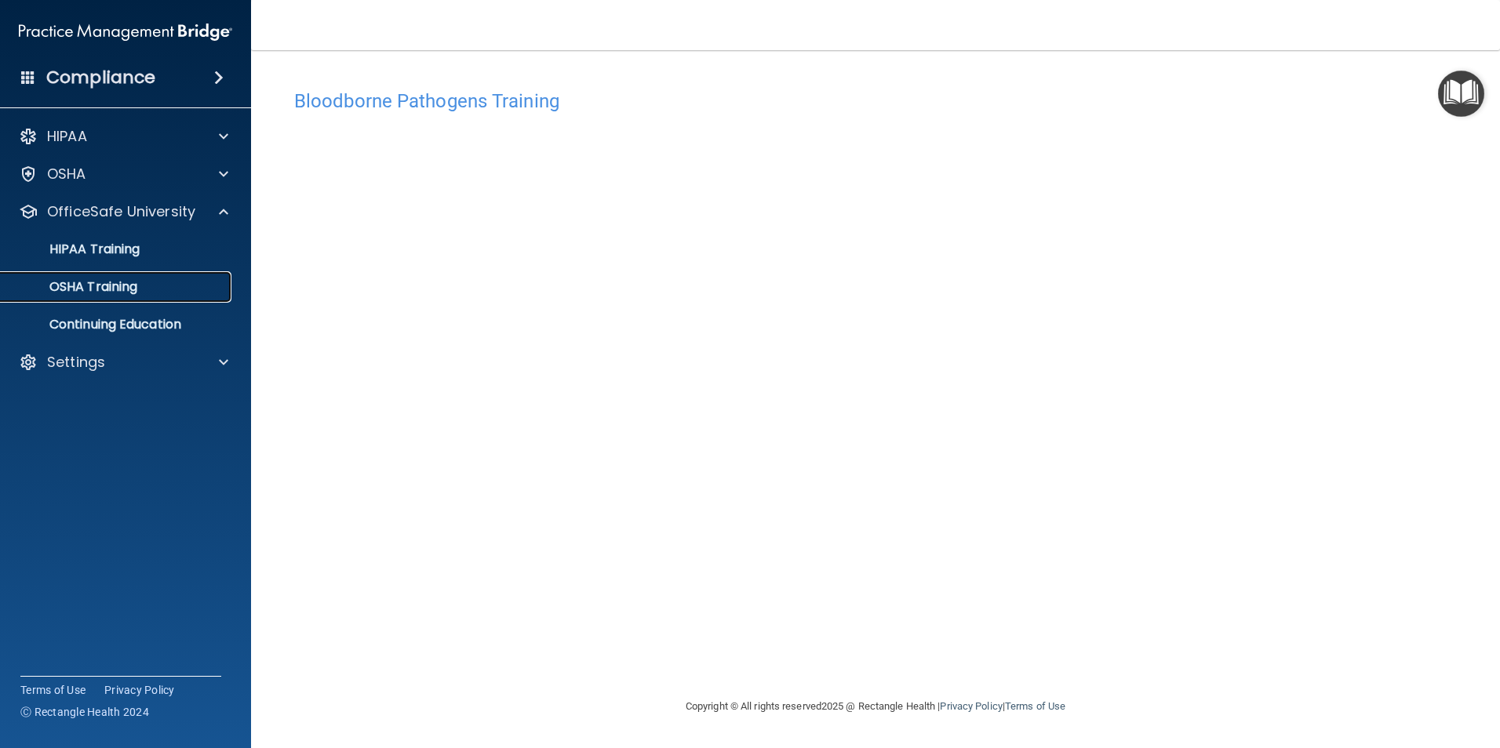
click at [105, 285] on p "OSHA Training" at bounding box center [73, 287] width 127 height 16
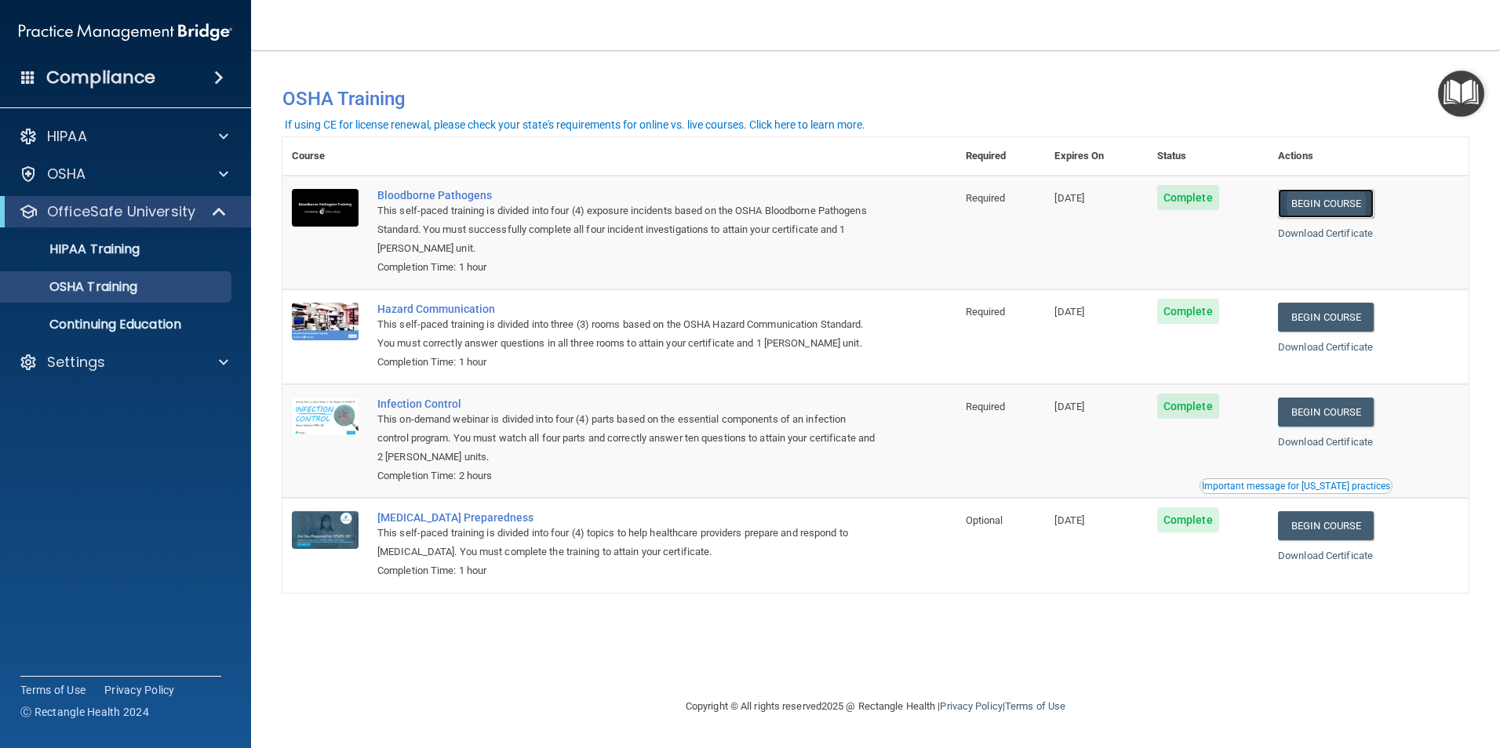
click at [1325, 205] on link "Begin Course" at bounding box center [1326, 203] width 96 height 29
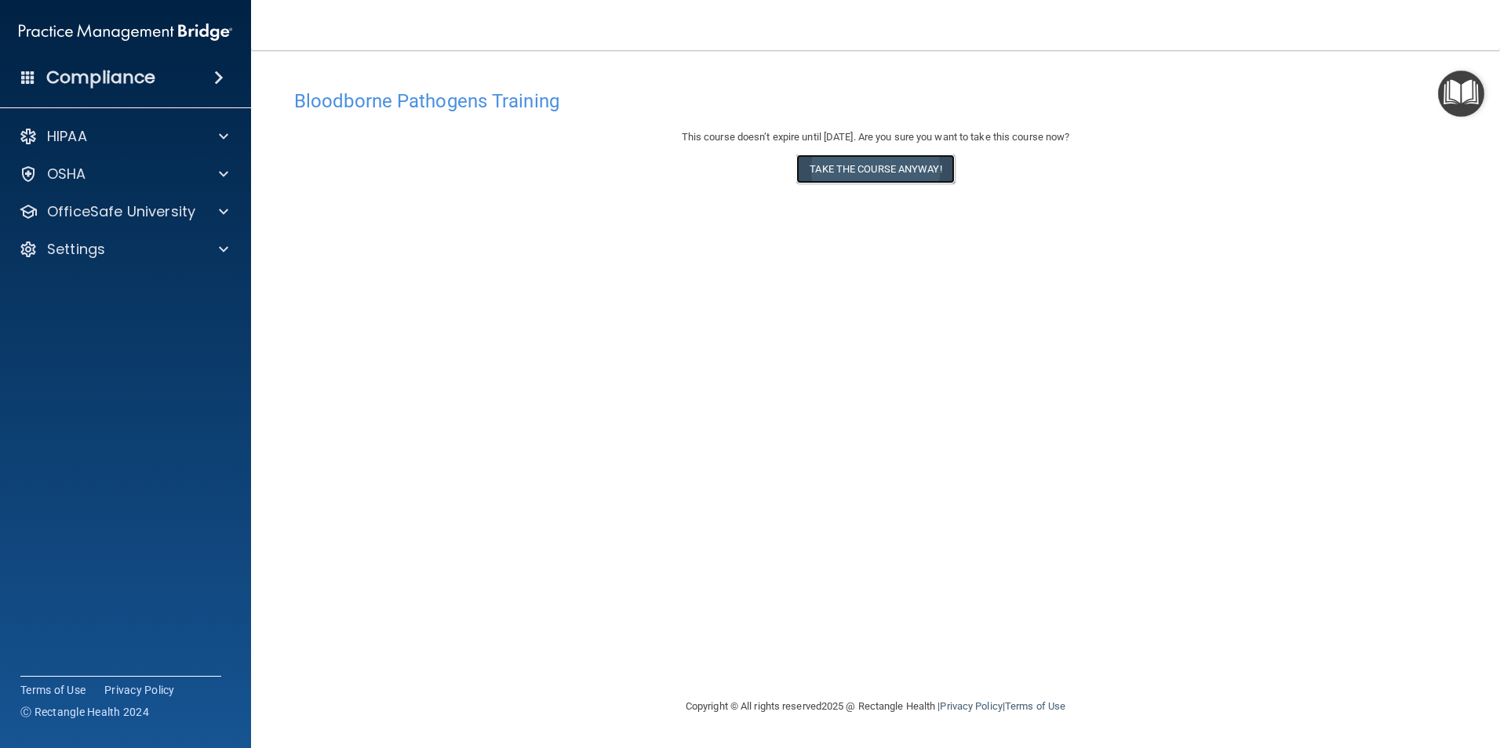
click at [880, 165] on button "Take the course anyway!" at bounding box center [875, 169] width 158 height 29
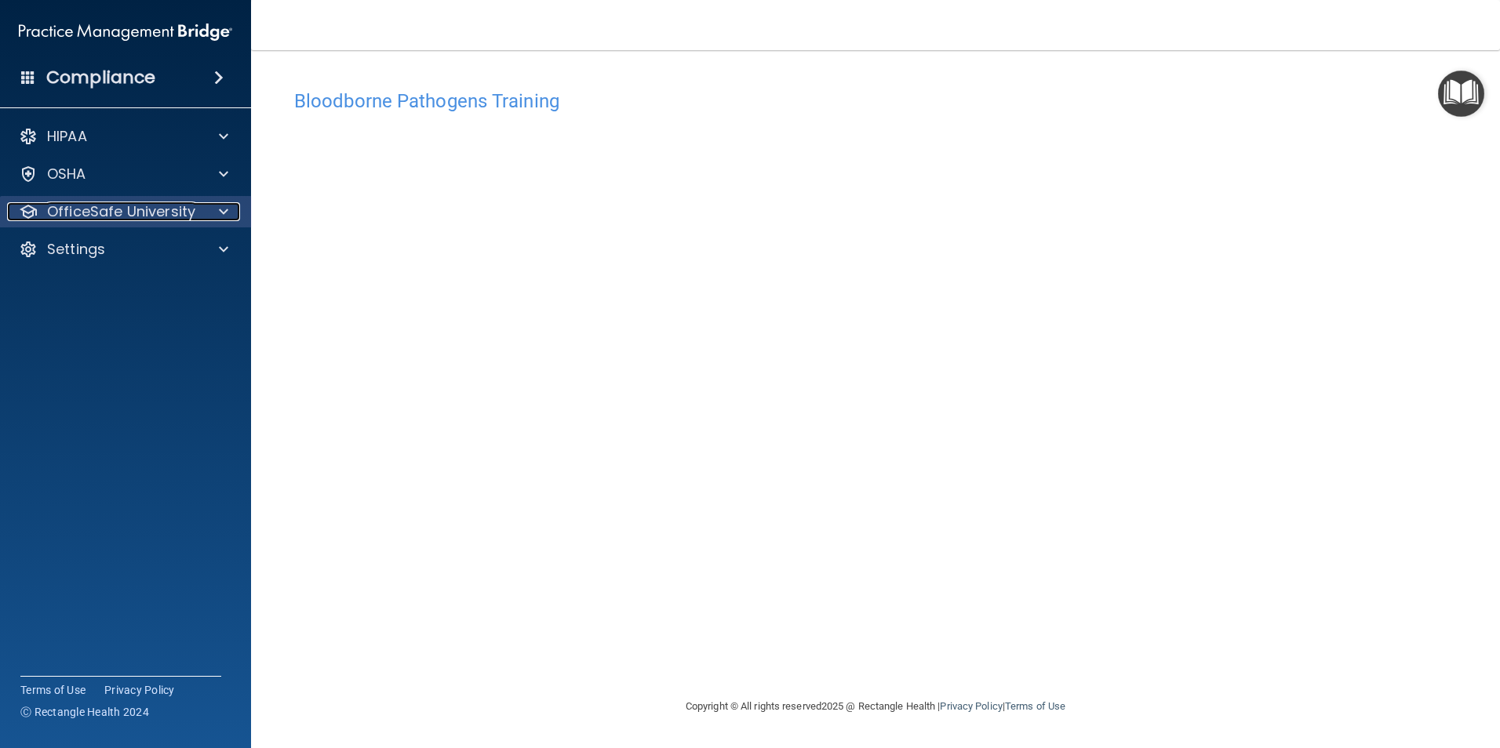
click at [218, 211] on div at bounding box center [221, 211] width 39 height 19
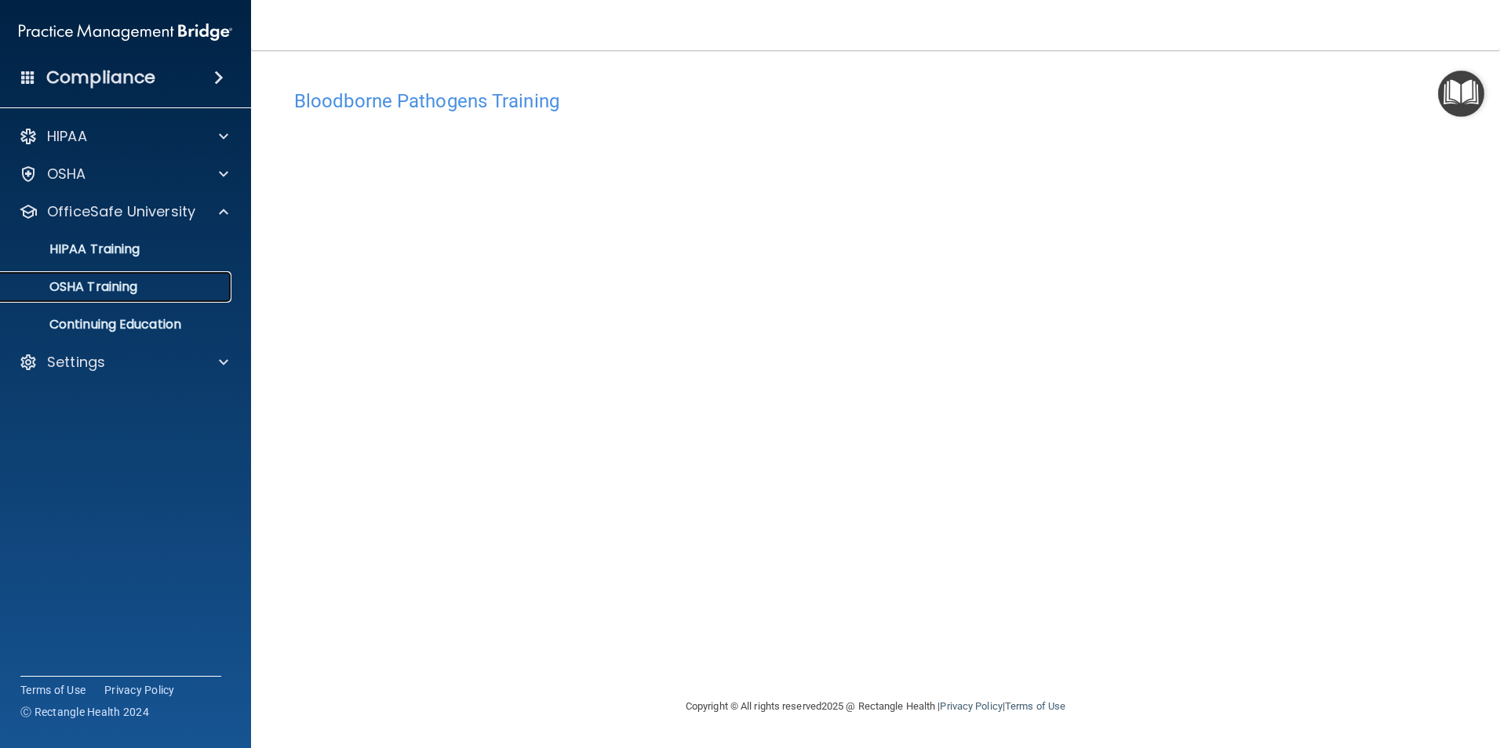
click at [101, 285] on p "OSHA Training" at bounding box center [73, 287] width 127 height 16
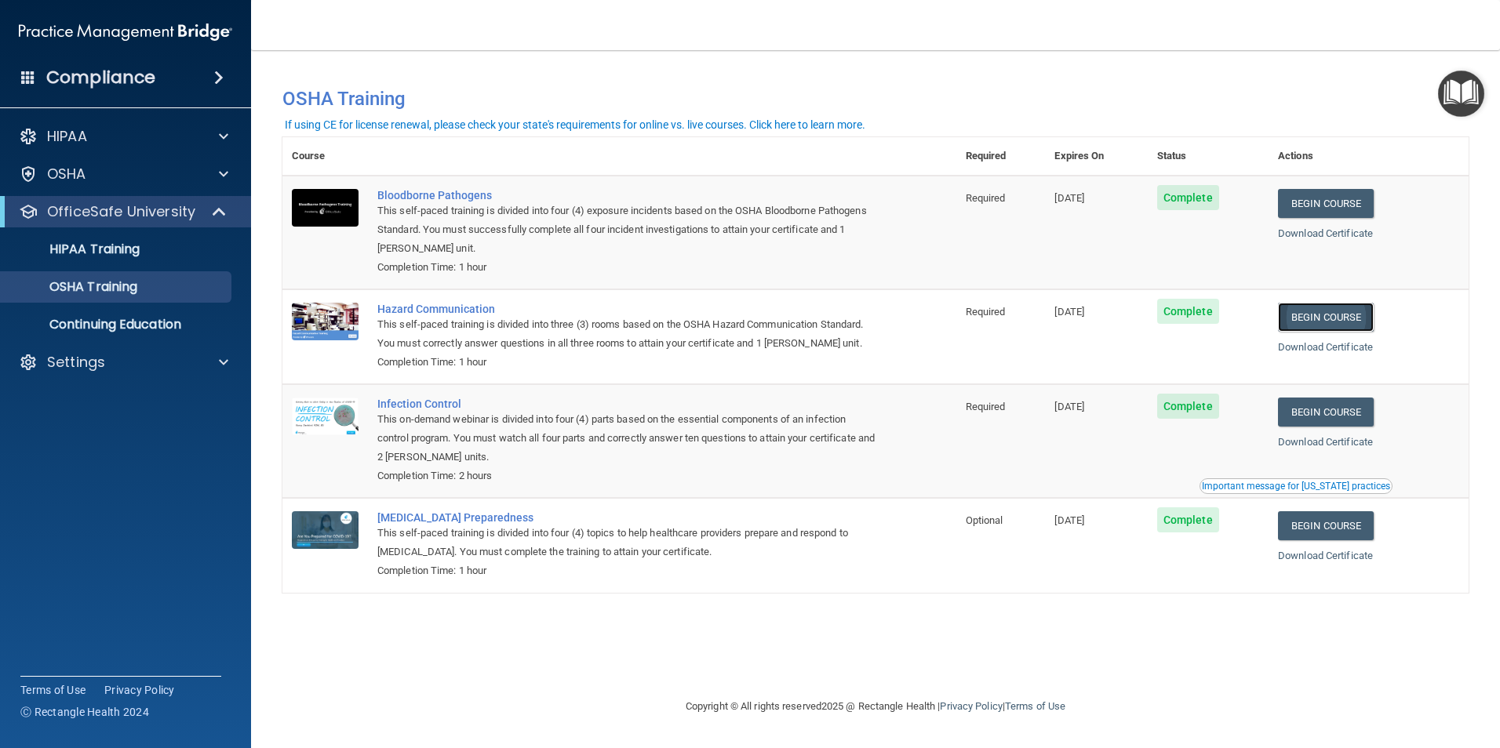
click at [1333, 318] on link "Begin Course" at bounding box center [1326, 317] width 96 height 29
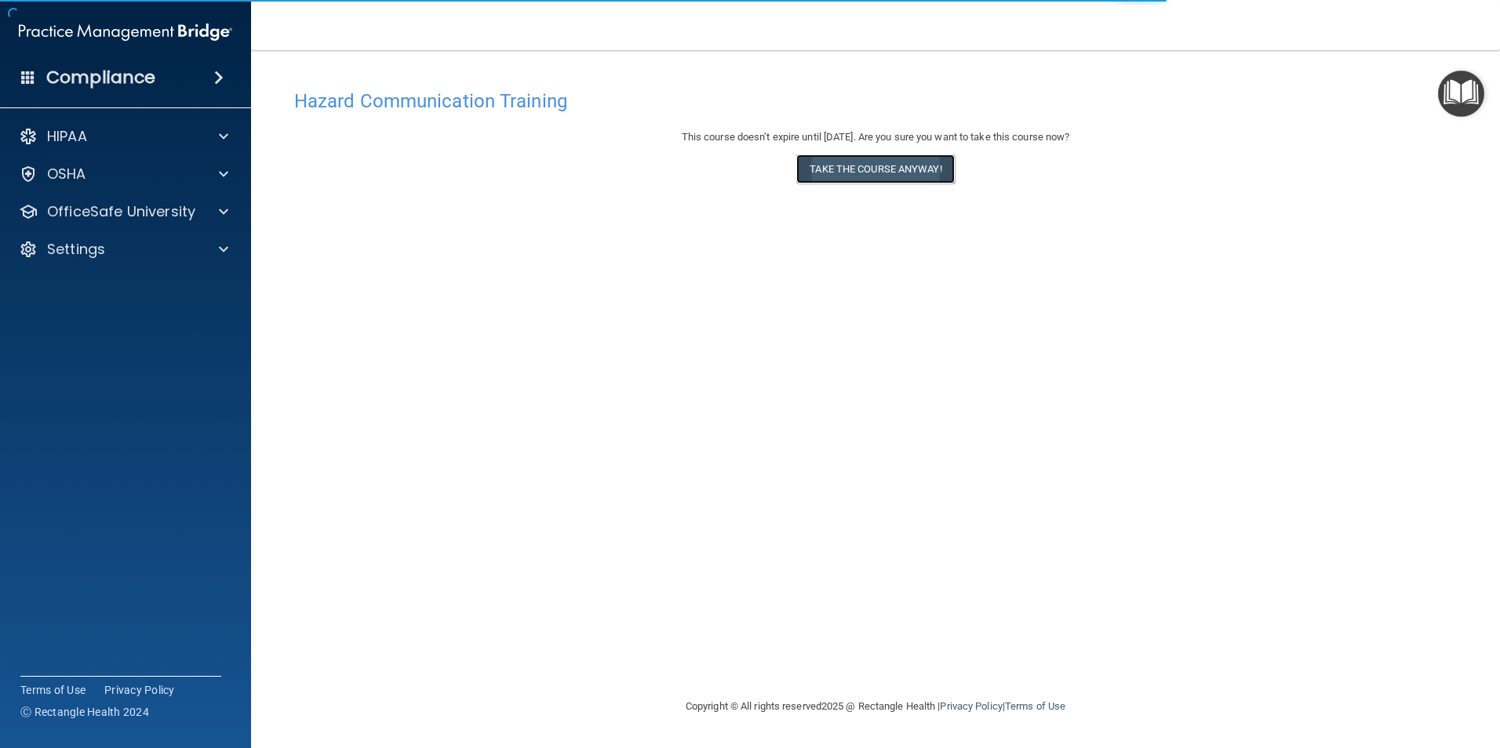
click at [902, 171] on button "Take the course anyway!" at bounding box center [875, 169] width 158 height 29
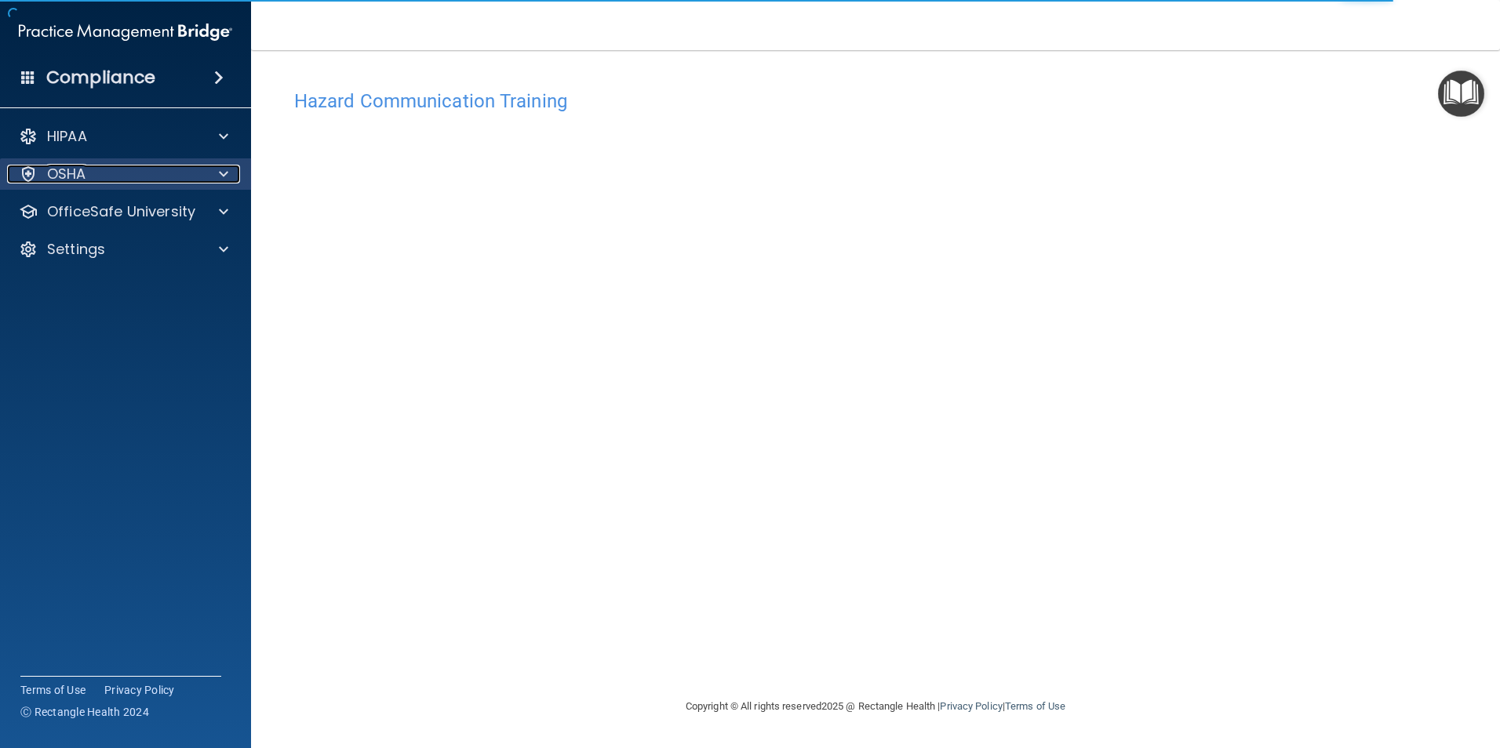
click at [231, 168] on div at bounding box center [221, 174] width 39 height 19
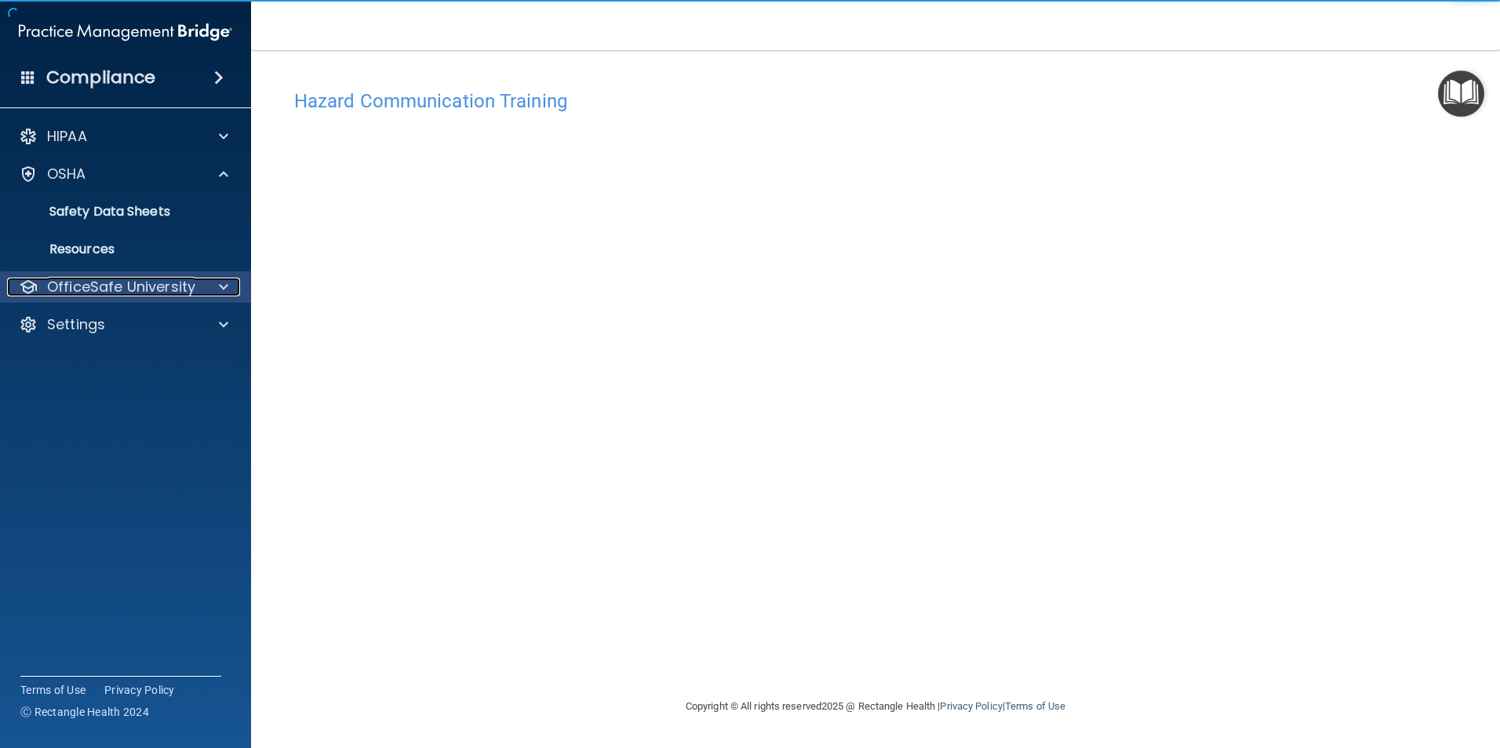
click at [204, 283] on div at bounding box center [221, 287] width 39 height 19
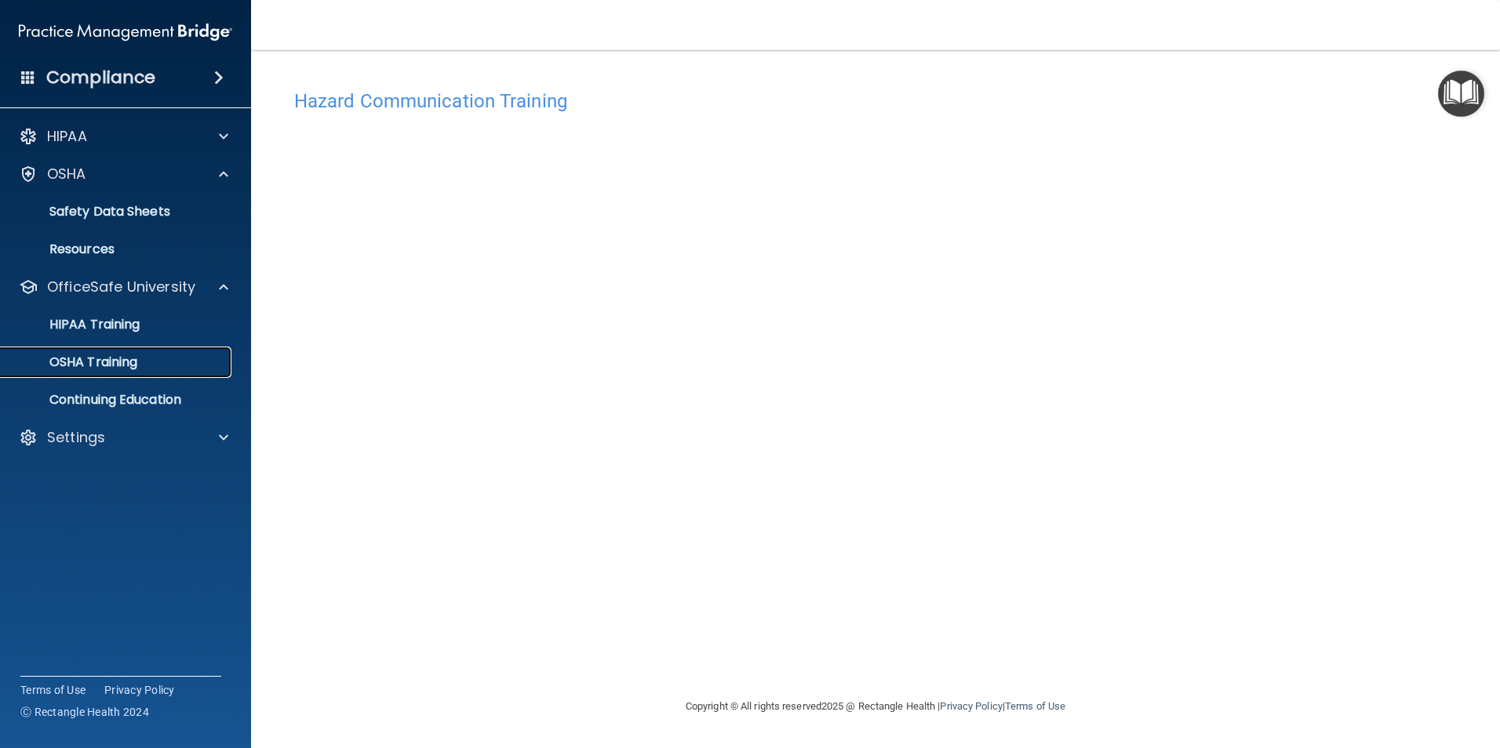
click at [110, 361] on p "OSHA Training" at bounding box center [73, 362] width 127 height 16
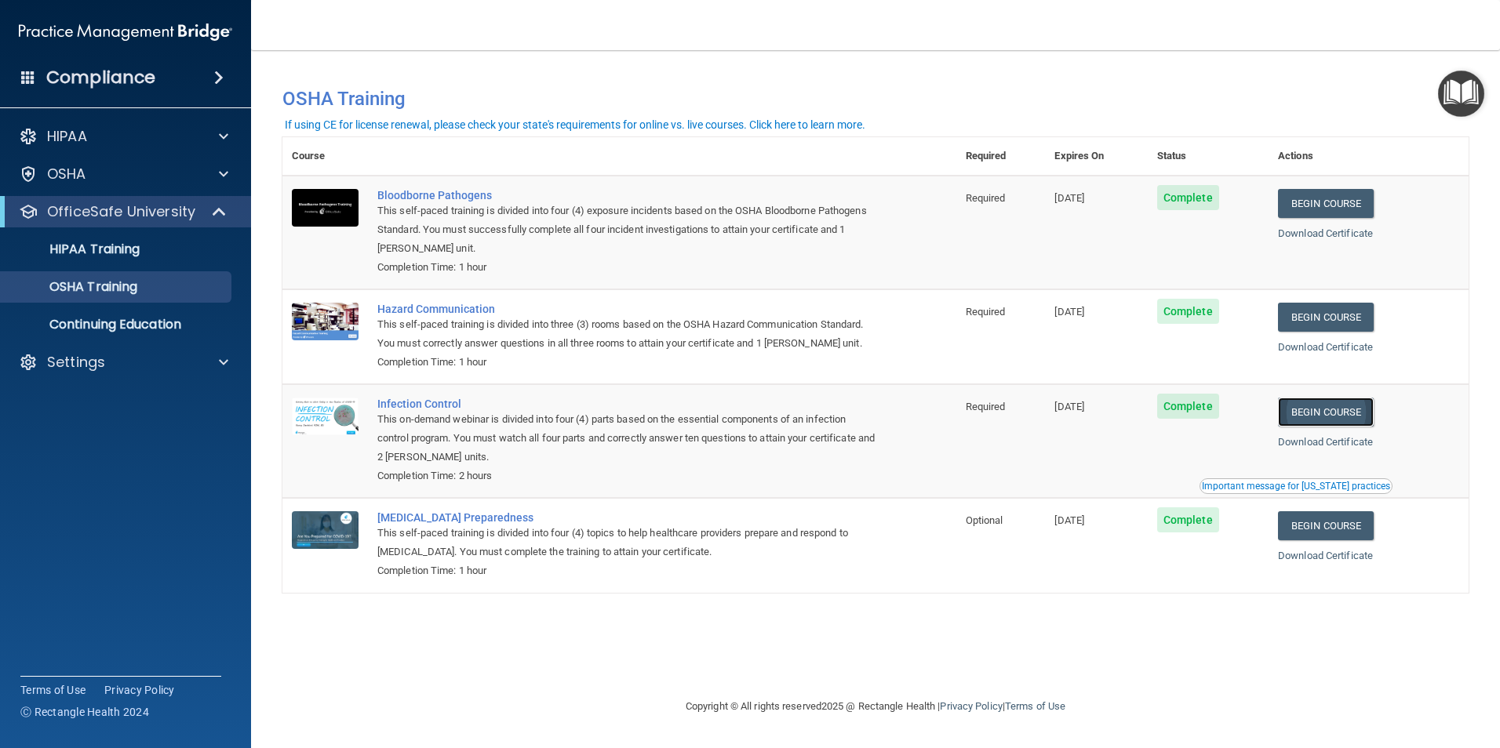
click at [1340, 411] on link "Begin Course" at bounding box center [1326, 412] width 96 height 29
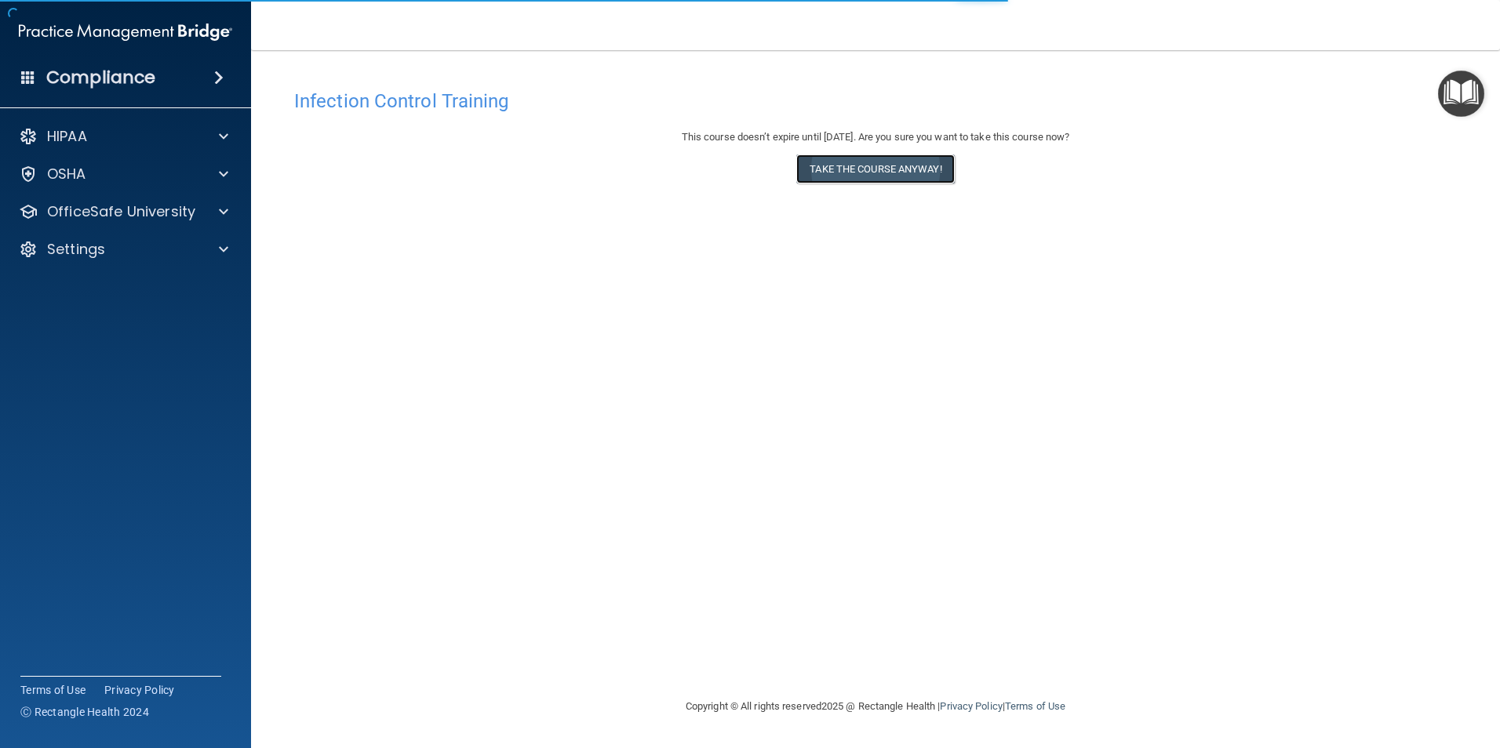
click at [874, 167] on button "Take the course anyway!" at bounding box center [875, 169] width 158 height 29
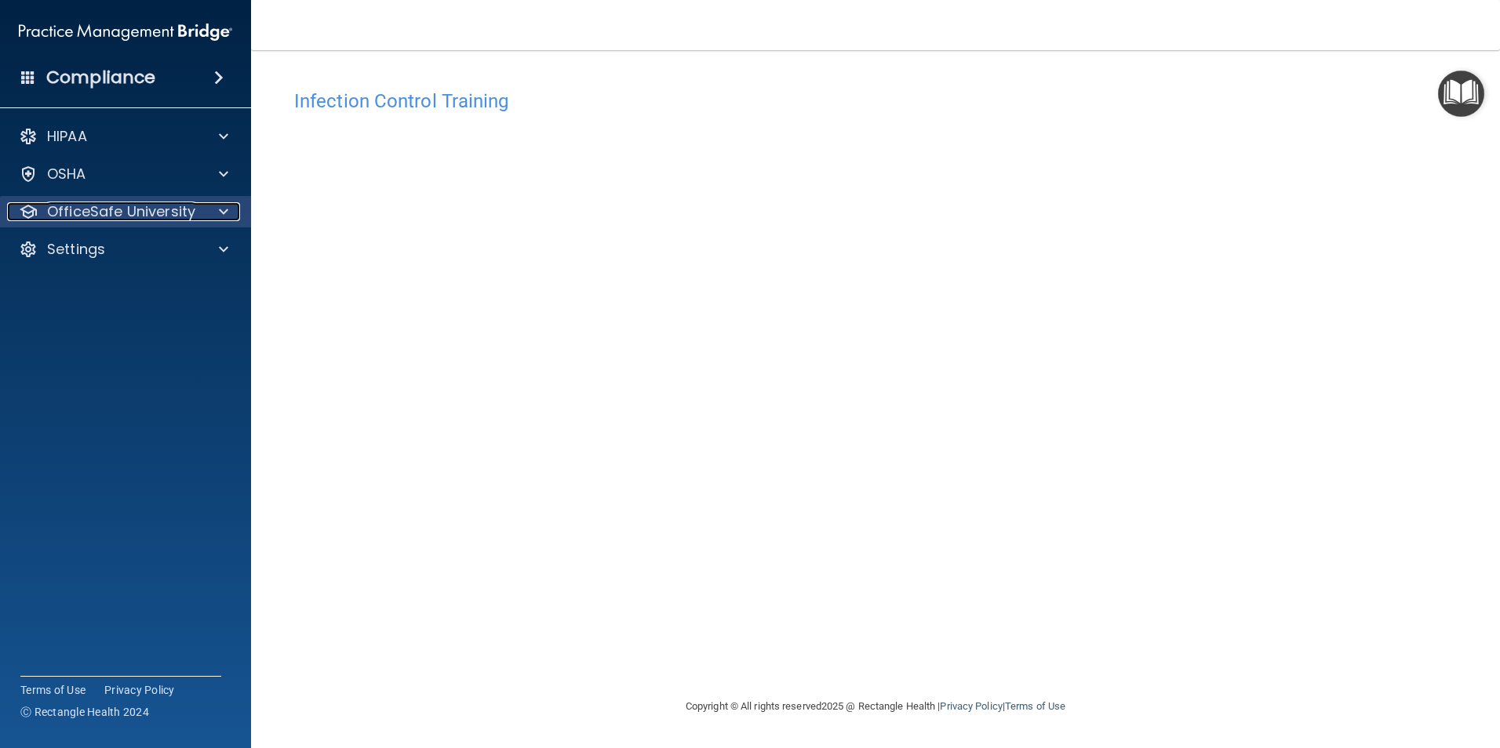
click at [213, 207] on div at bounding box center [221, 211] width 39 height 19
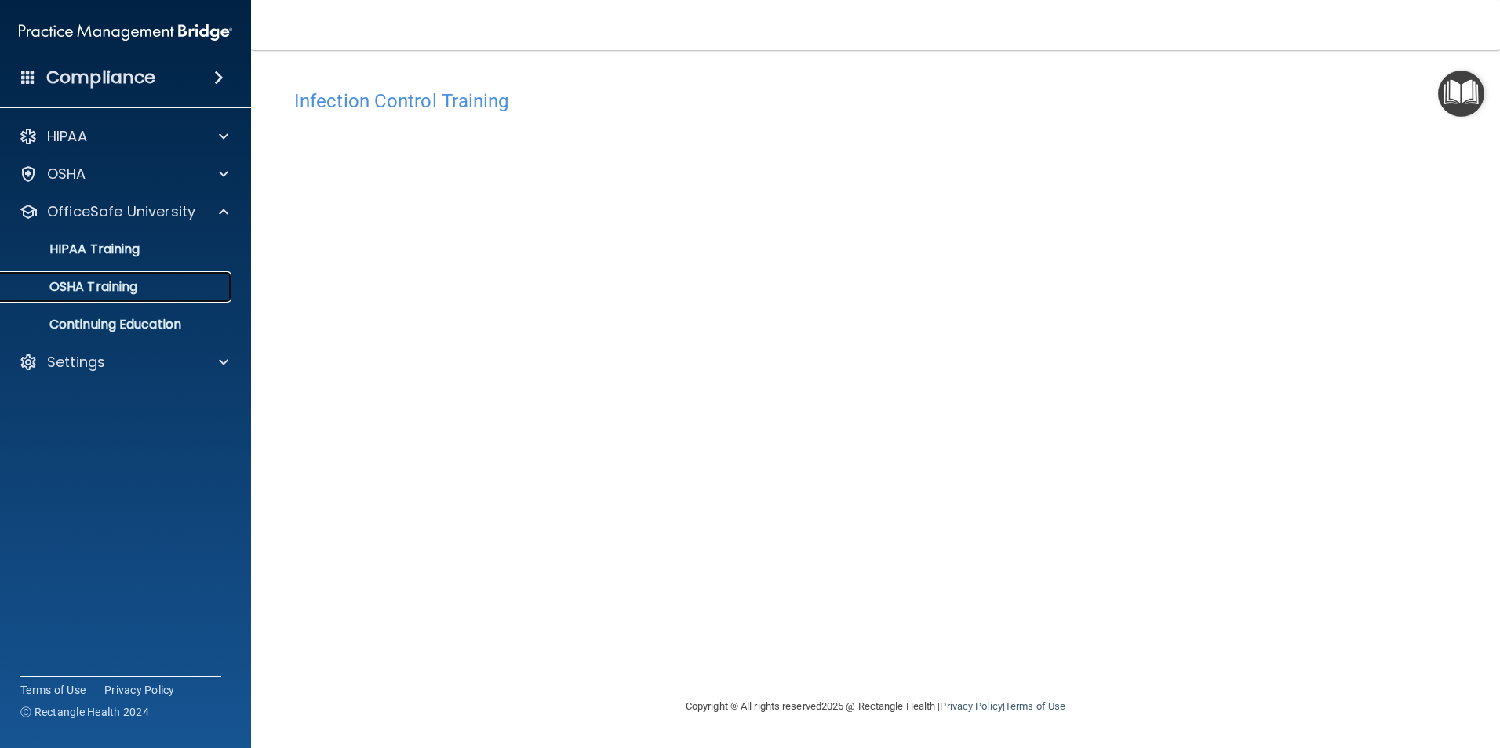
click at [98, 284] on p "OSHA Training" at bounding box center [73, 287] width 127 height 16
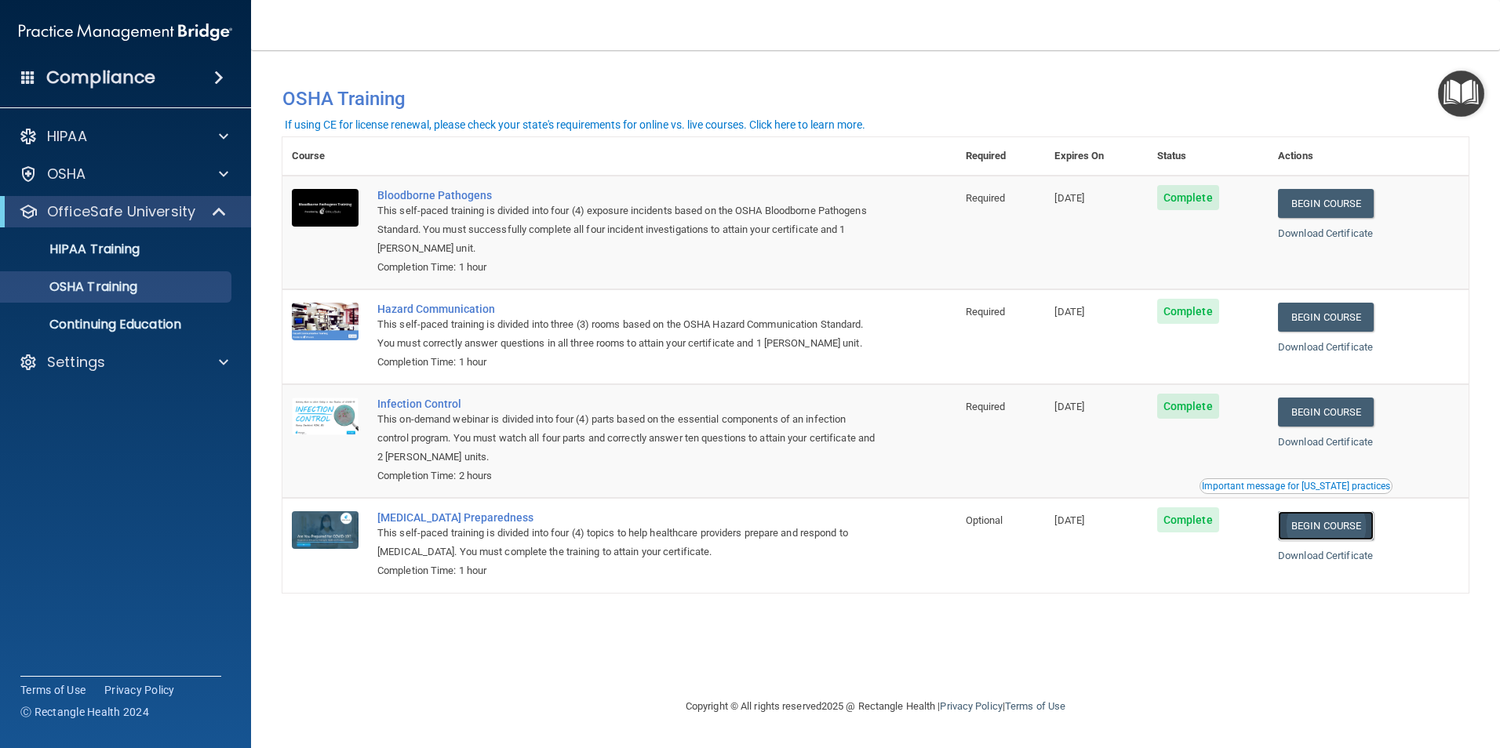
click at [1352, 528] on link "Begin Course" at bounding box center [1326, 525] width 96 height 29
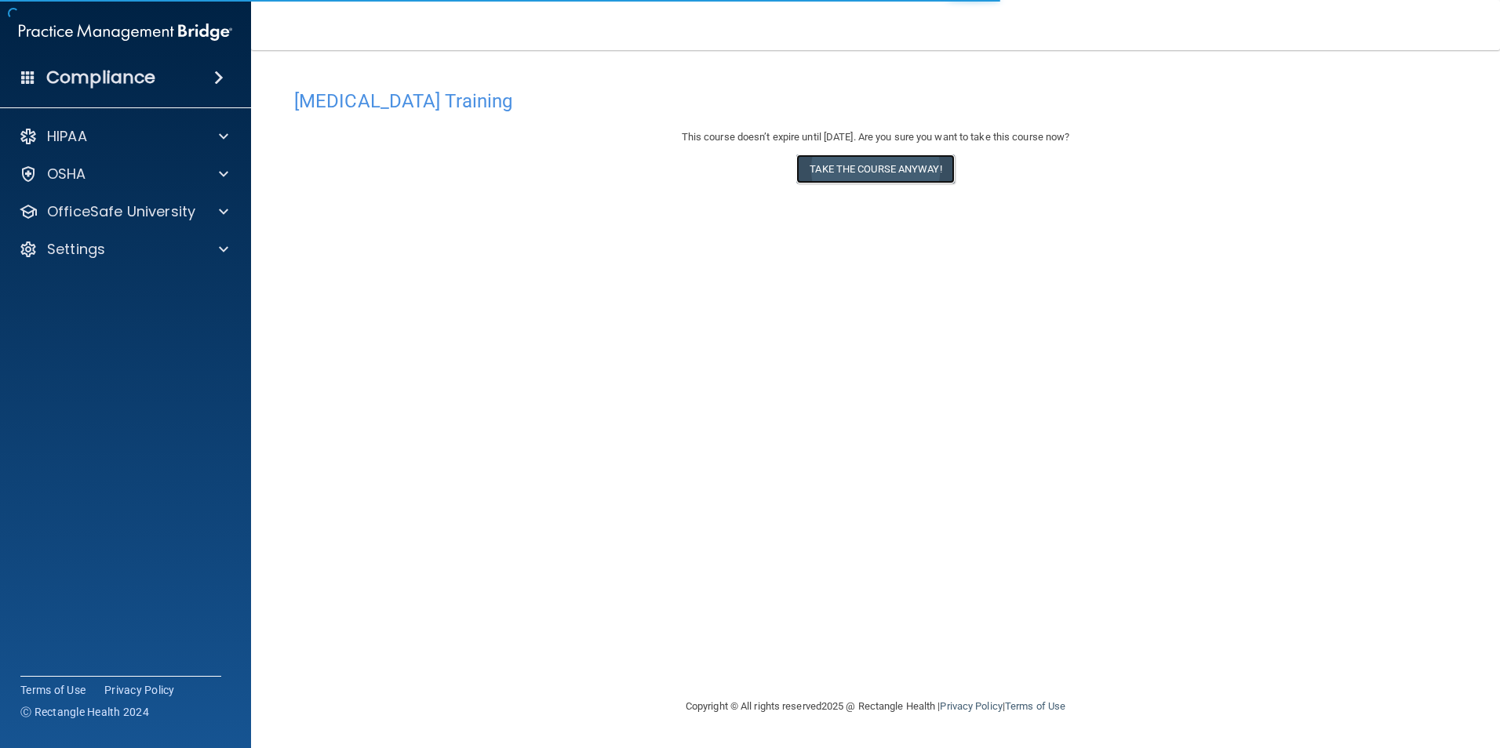
click at [899, 171] on button "Take the course anyway!" at bounding box center [875, 169] width 158 height 29
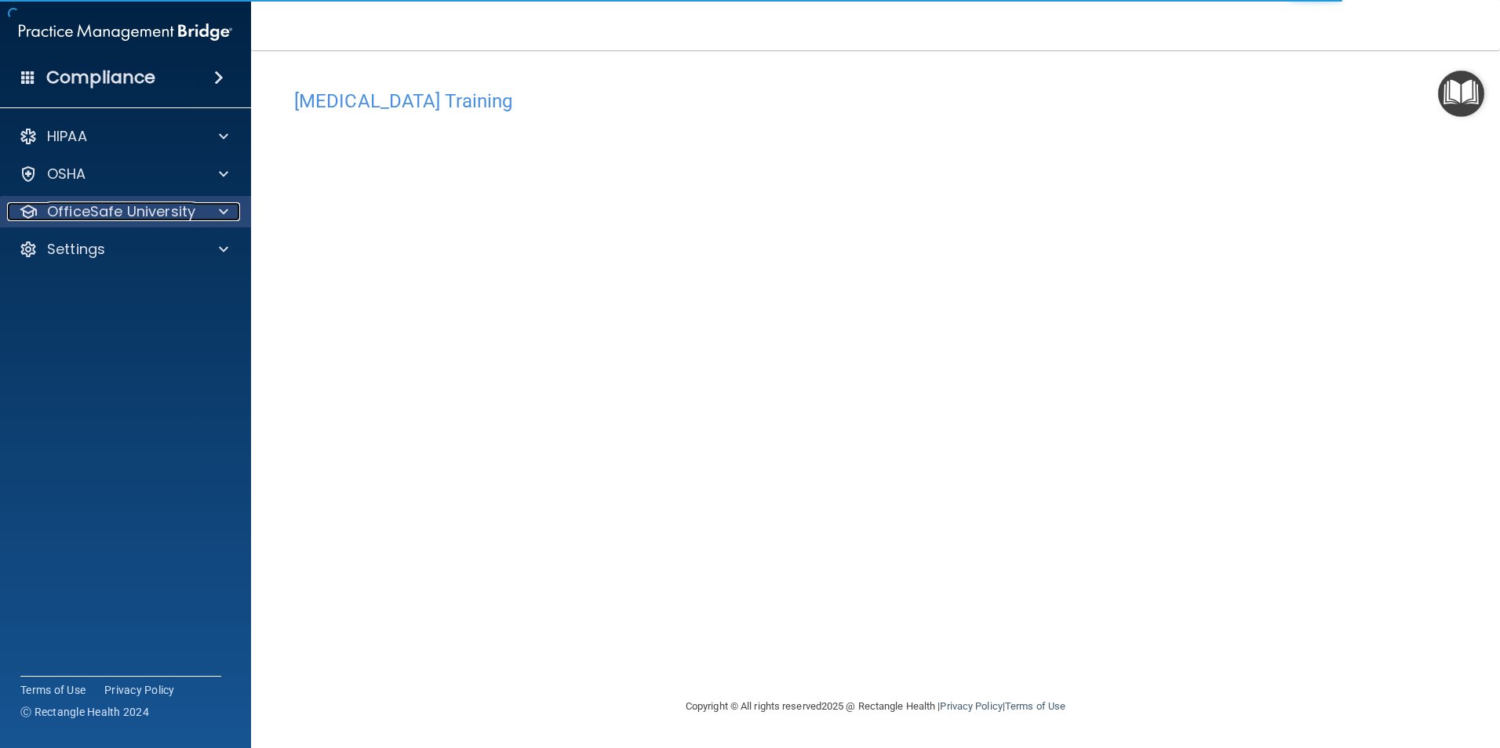
drag, startPoint x: 166, startPoint y: 206, endPoint x: 190, endPoint y: 207, distance: 23.5
click at [166, 206] on p "OfficeSafe University" at bounding box center [121, 211] width 148 height 19
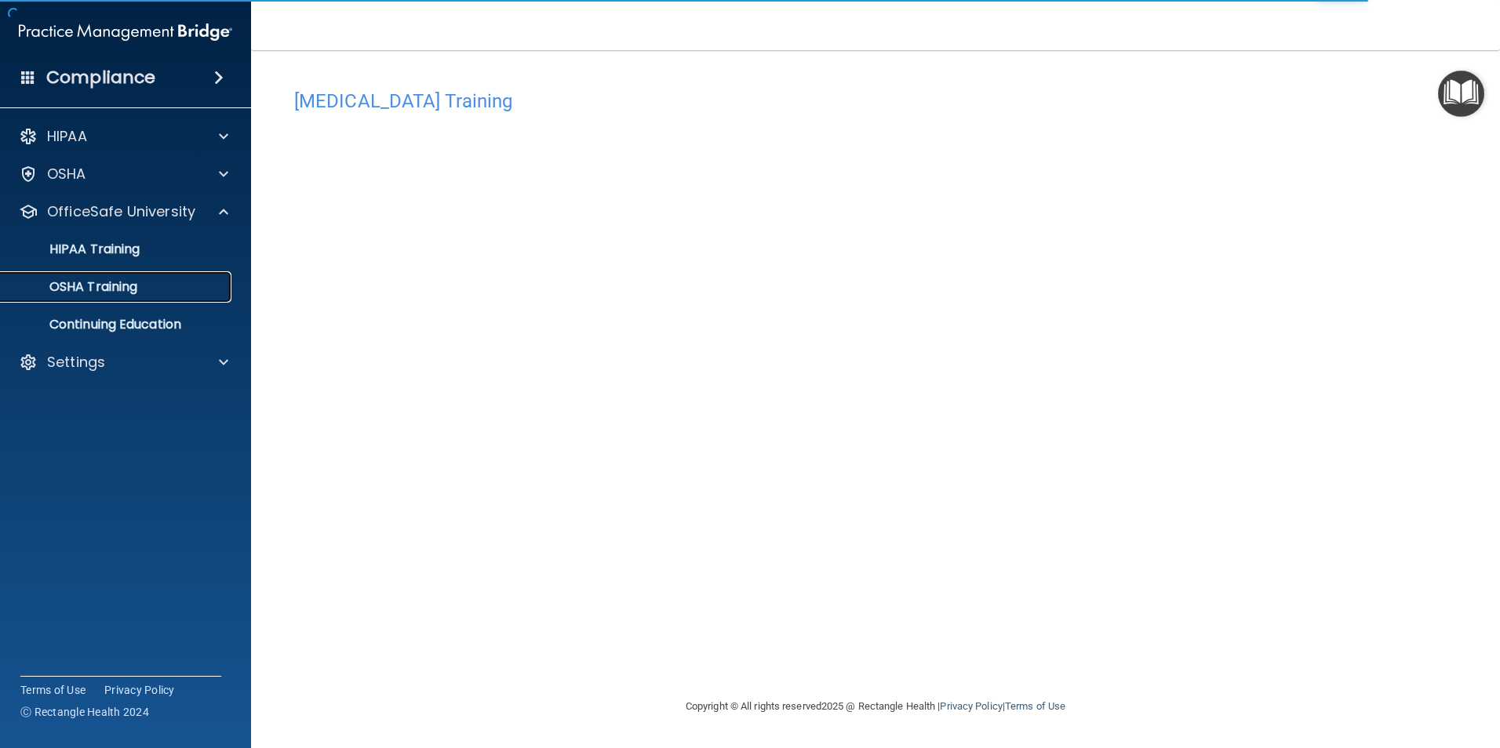
click at [107, 286] on p "OSHA Training" at bounding box center [73, 287] width 127 height 16
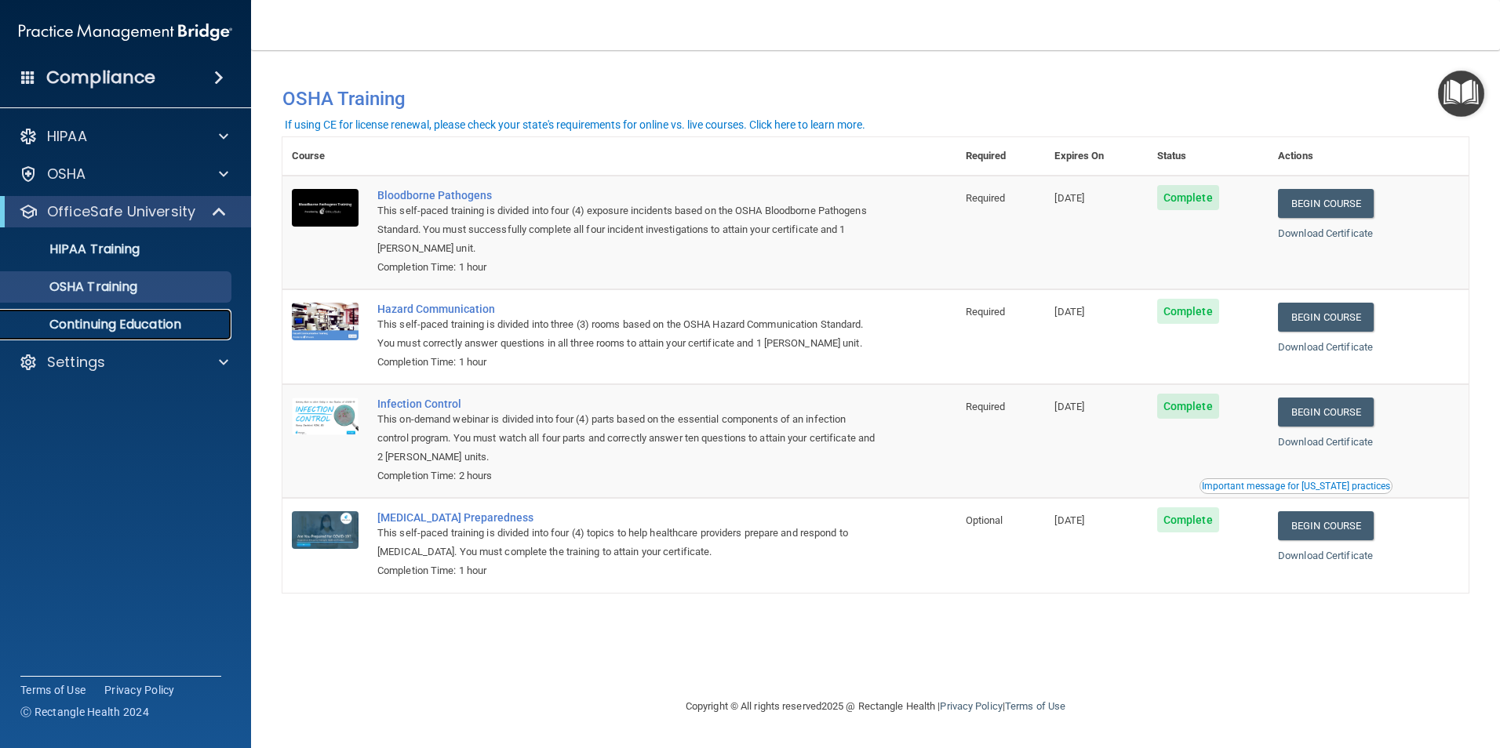
click at [194, 325] on p "Continuing Education" at bounding box center [117, 325] width 214 height 16
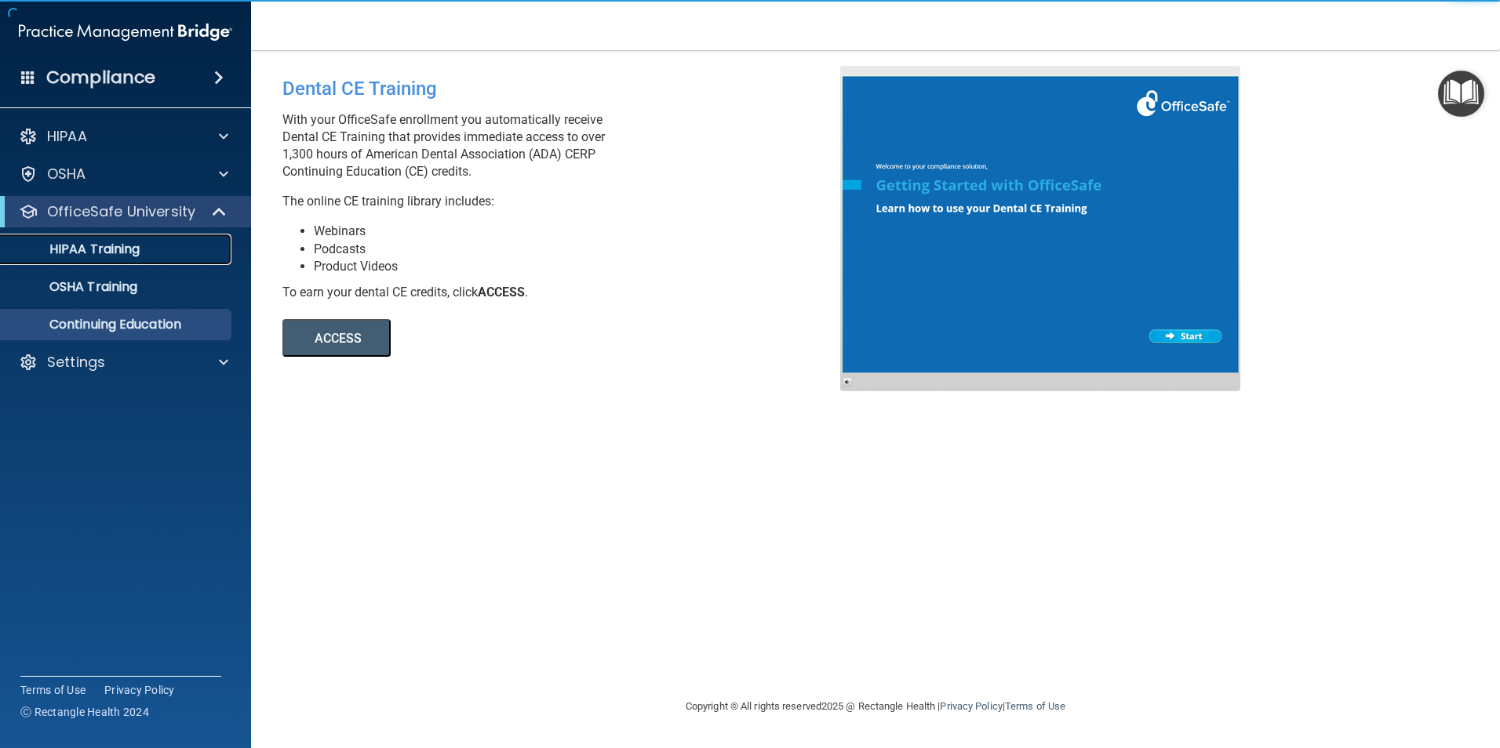
click at [79, 247] on p "HIPAA Training" at bounding box center [74, 250] width 129 height 16
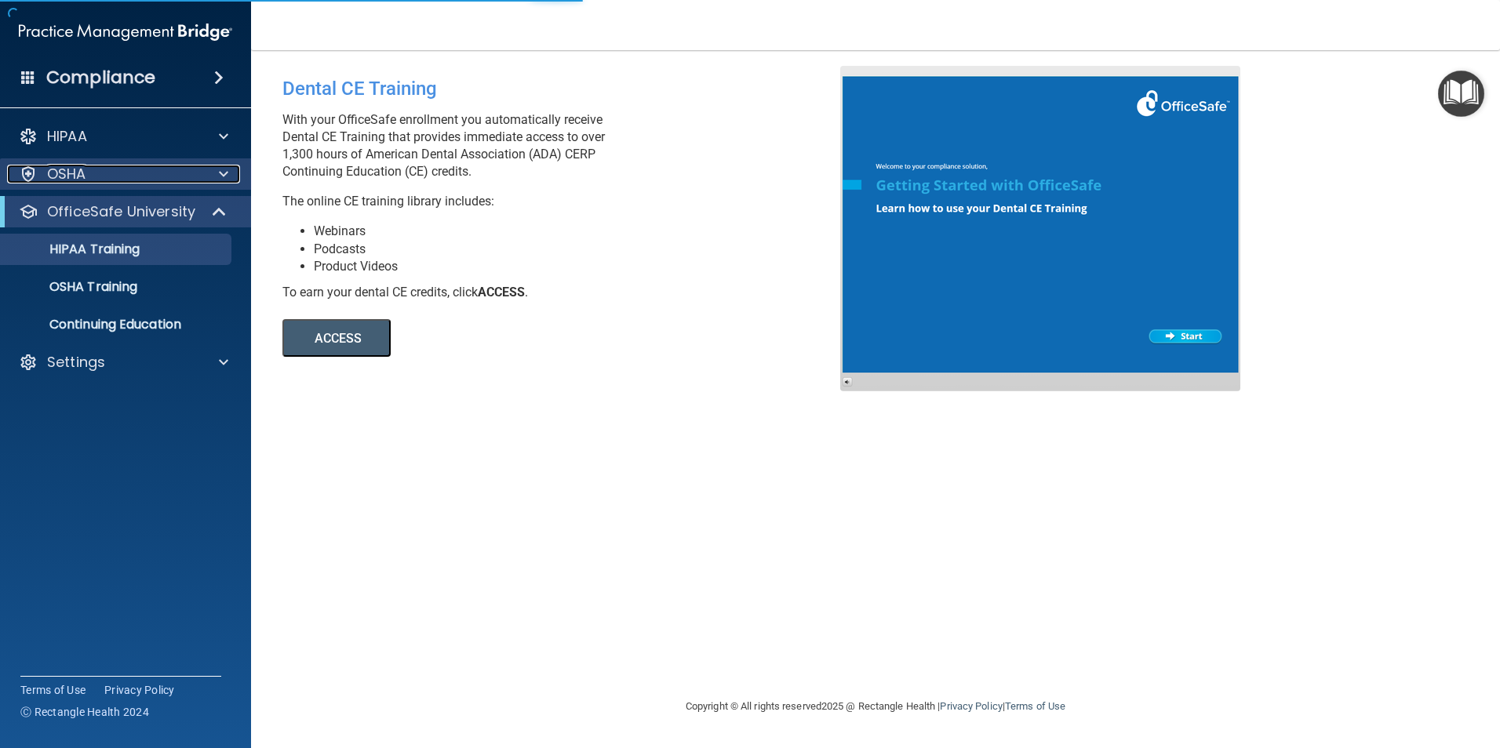
click at [111, 176] on div "OSHA" at bounding box center [104, 174] width 195 height 19
